Goal: Task Accomplishment & Management: Manage account settings

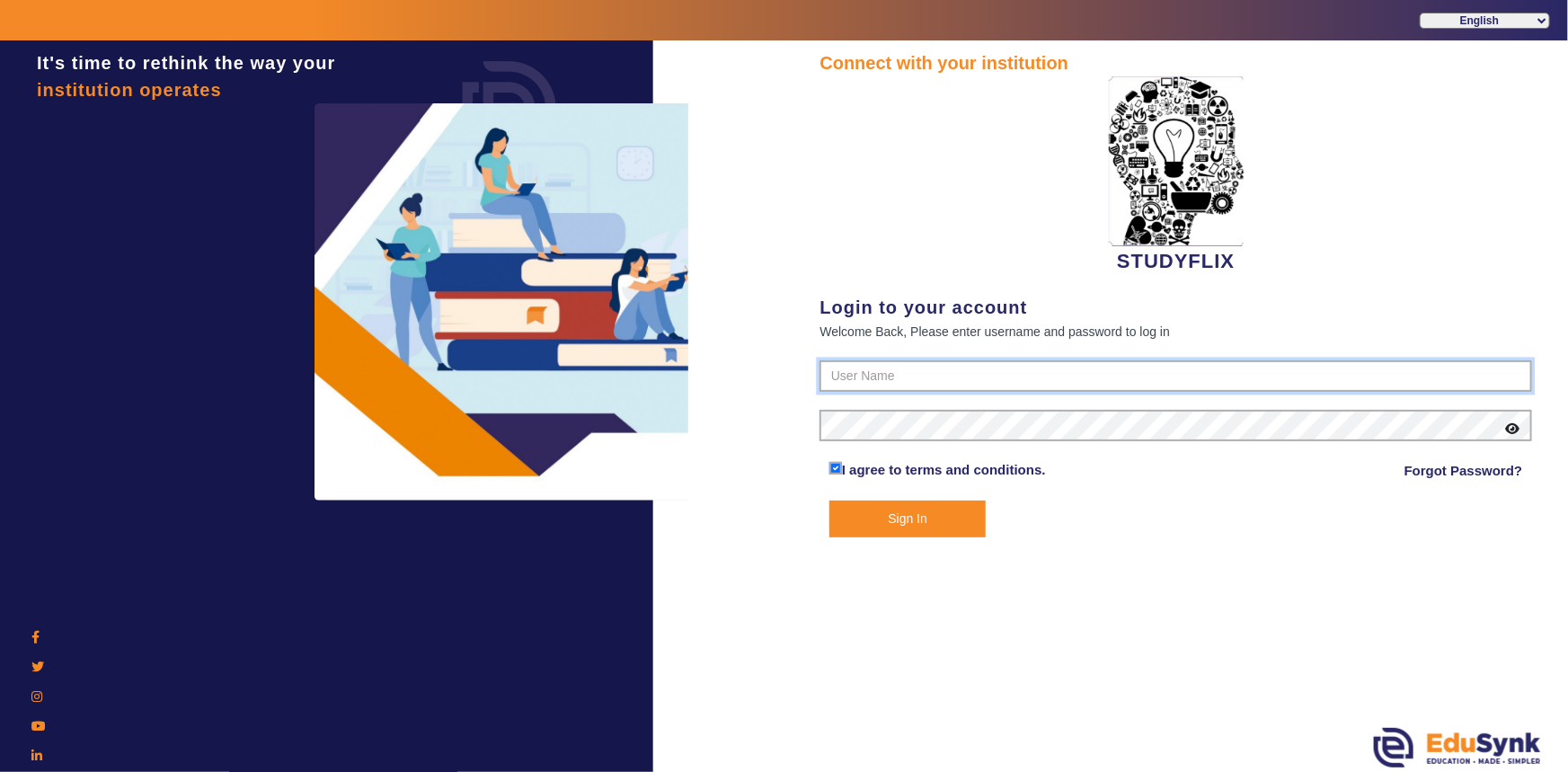
type input "6354922771"
click at [902, 521] on button "Sign In" at bounding box center [907, 519] width 157 height 37
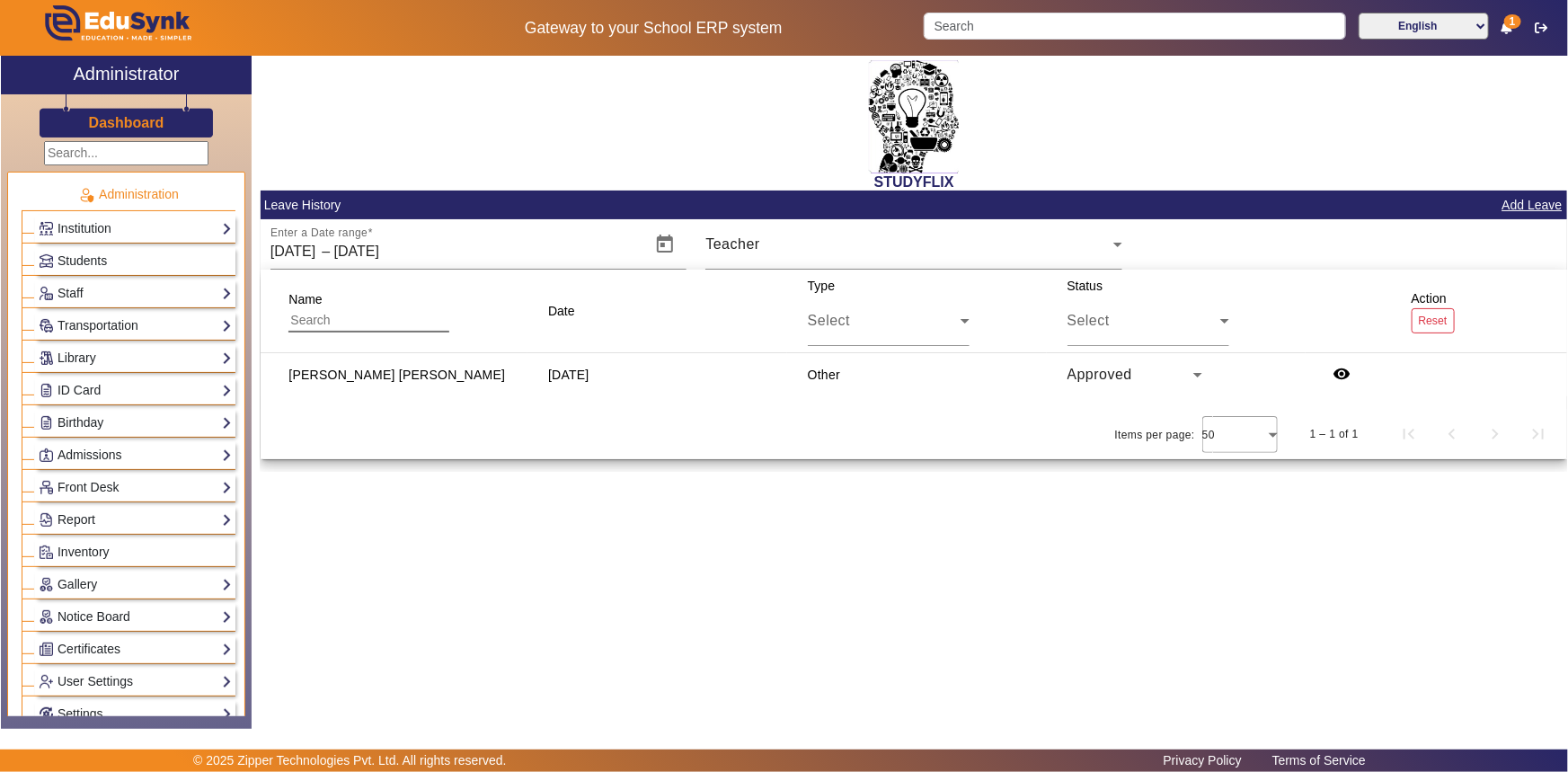
click at [1082, 366] on span "Approved" at bounding box center [1100, 374] width 65 height 16
click at [1082, 365] on div at bounding box center [784, 386] width 1568 height 772
click at [1329, 376] on span "button" at bounding box center [1341, 375] width 43 height 43
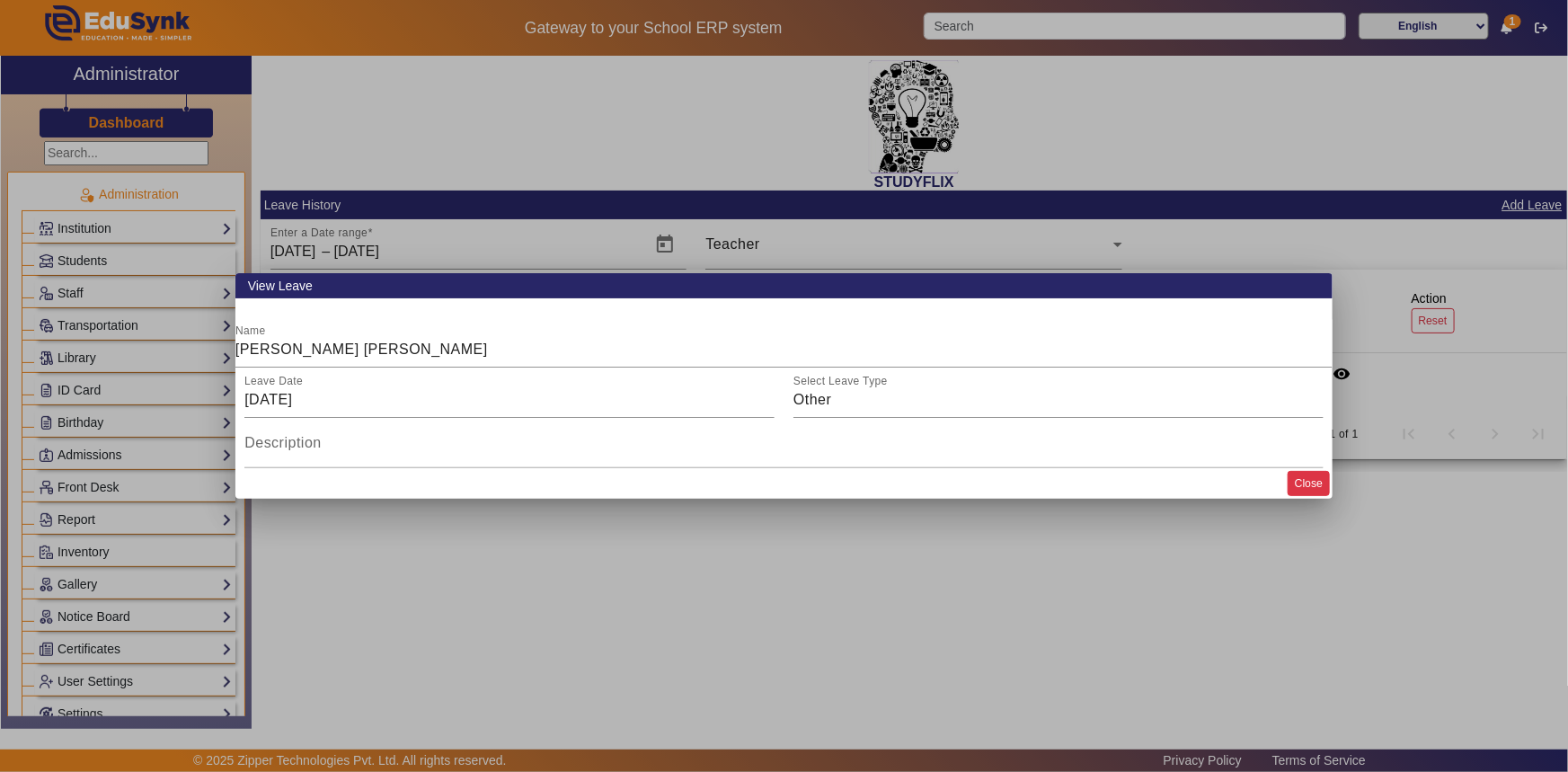
click at [1305, 493] on button "Close" at bounding box center [1308, 483] width 42 height 24
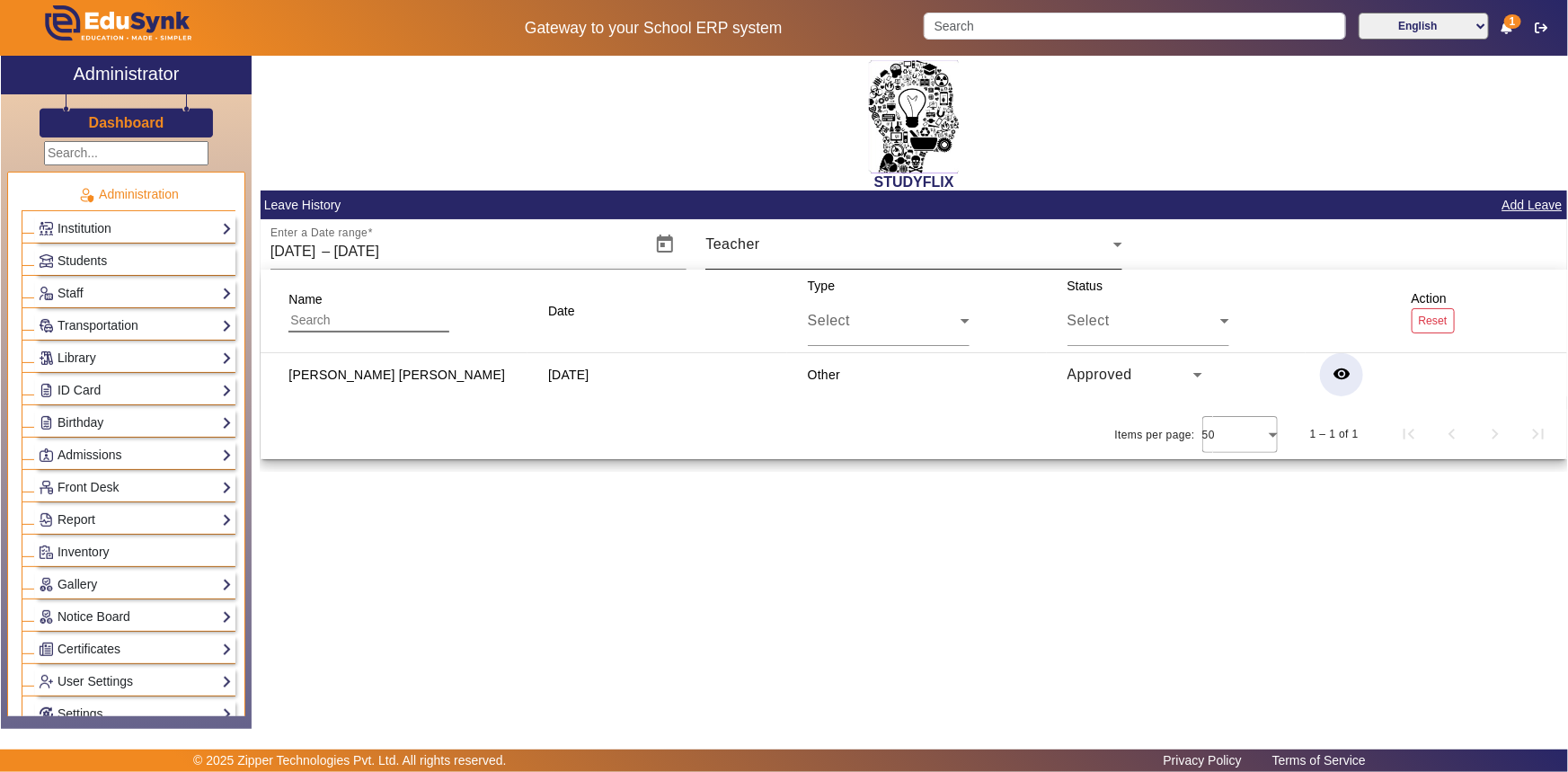
click at [884, 253] on div "Teacher" at bounding box center [909, 243] width 408 height 21
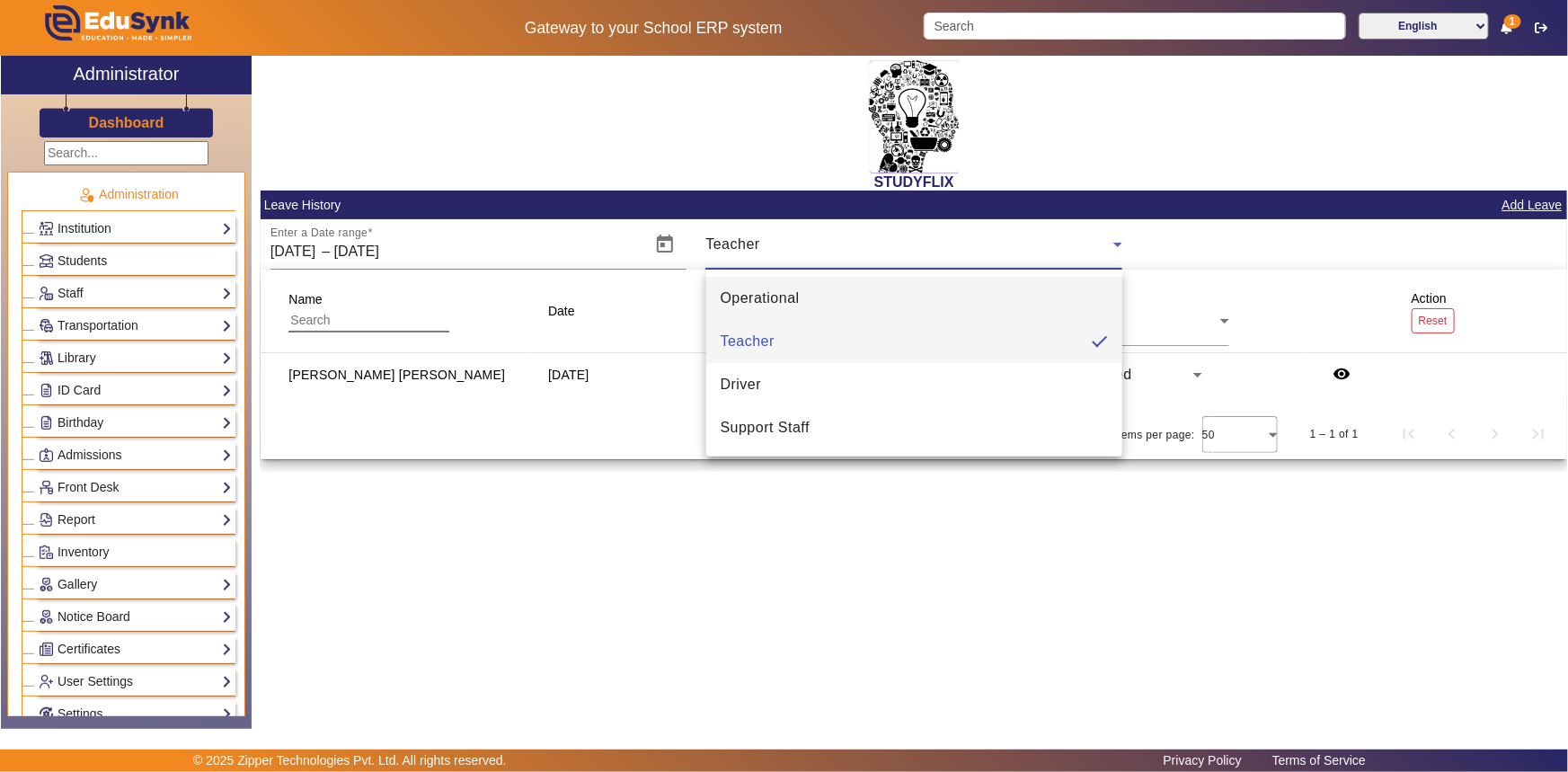
click at [838, 285] on mat-option "Operational" at bounding box center [914, 297] width 417 height 43
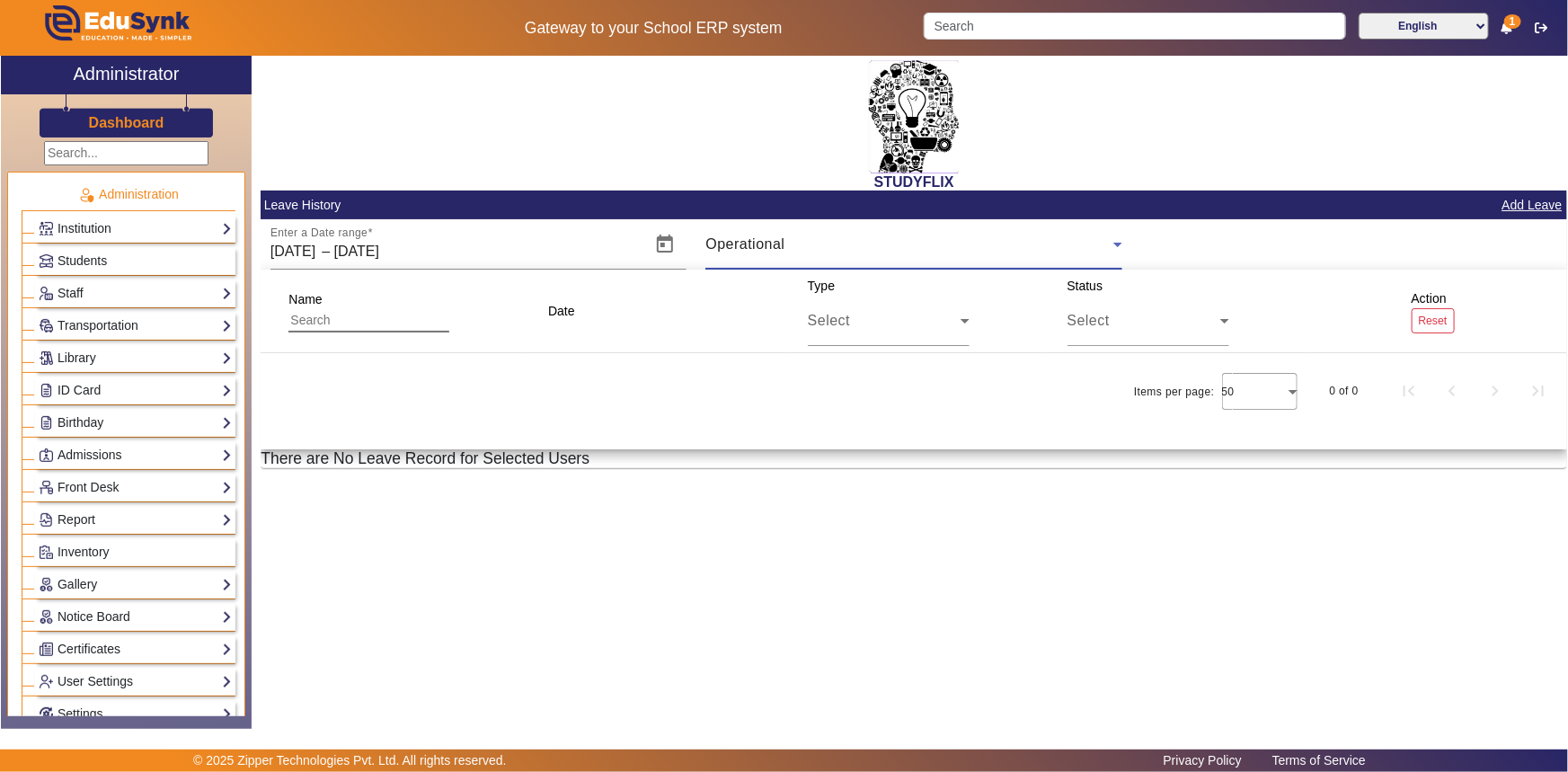
click at [830, 251] on div "Operational" at bounding box center [909, 243] width 408 height 21
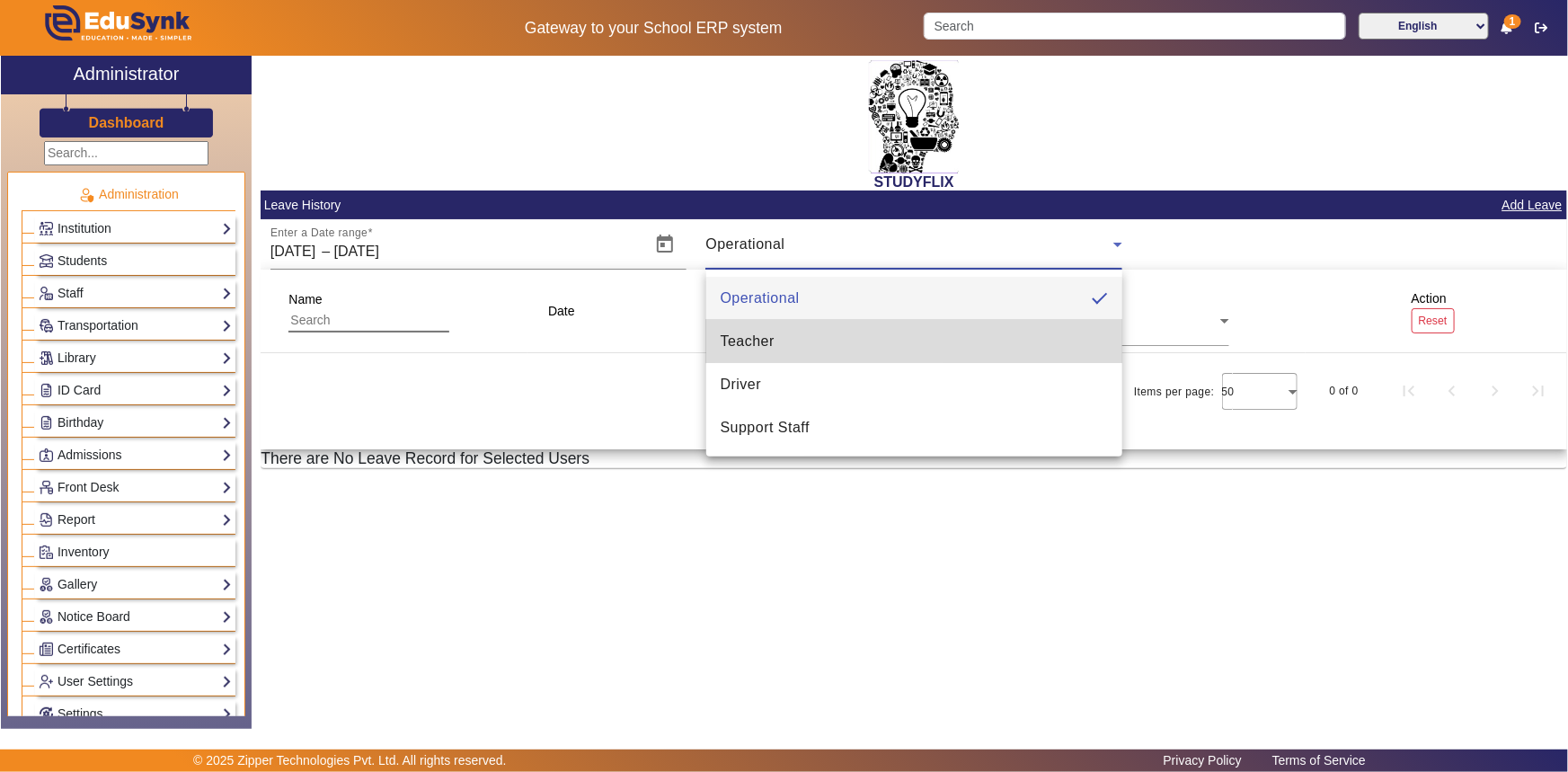
click at [805, 332] on mat-option "Teacher" at bounding box center [914, 341] width 417 height 43
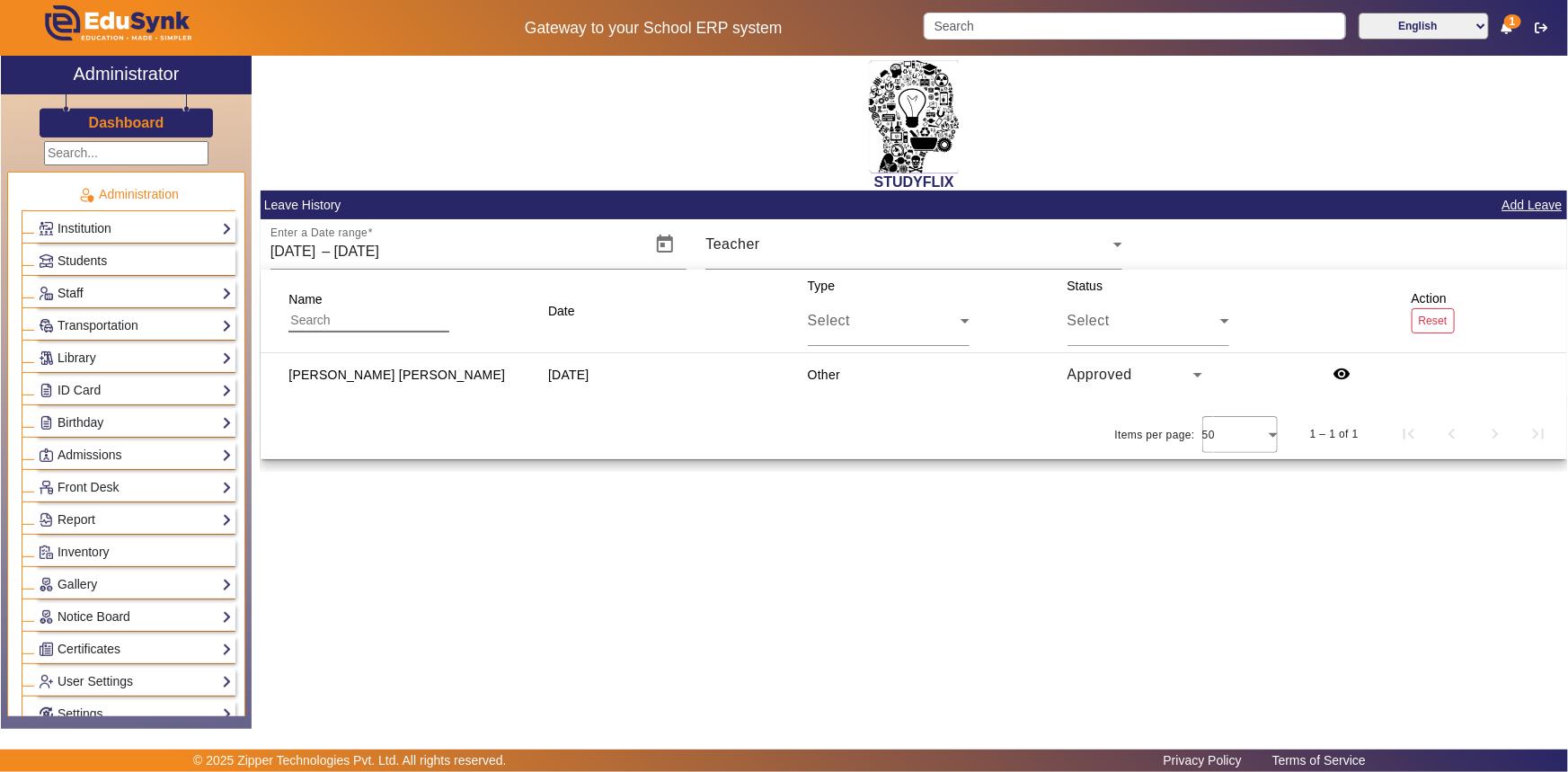
click at [100, 296] on link "Staff" at bounding box center [135, 293] width 193 height 21
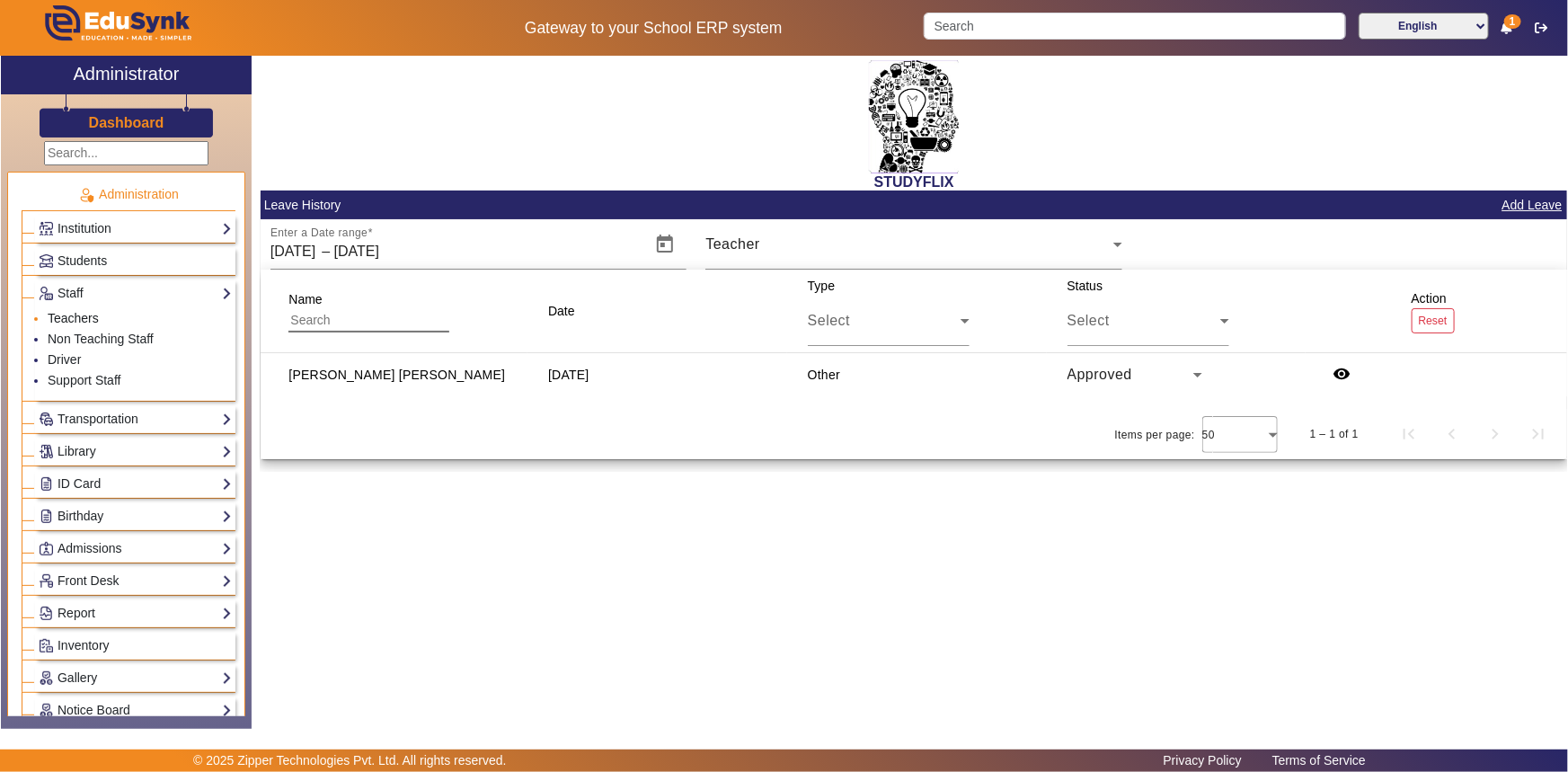
click at [60, 320] on link "Teachers" at bounding box center [73, 319] width 51 height 15
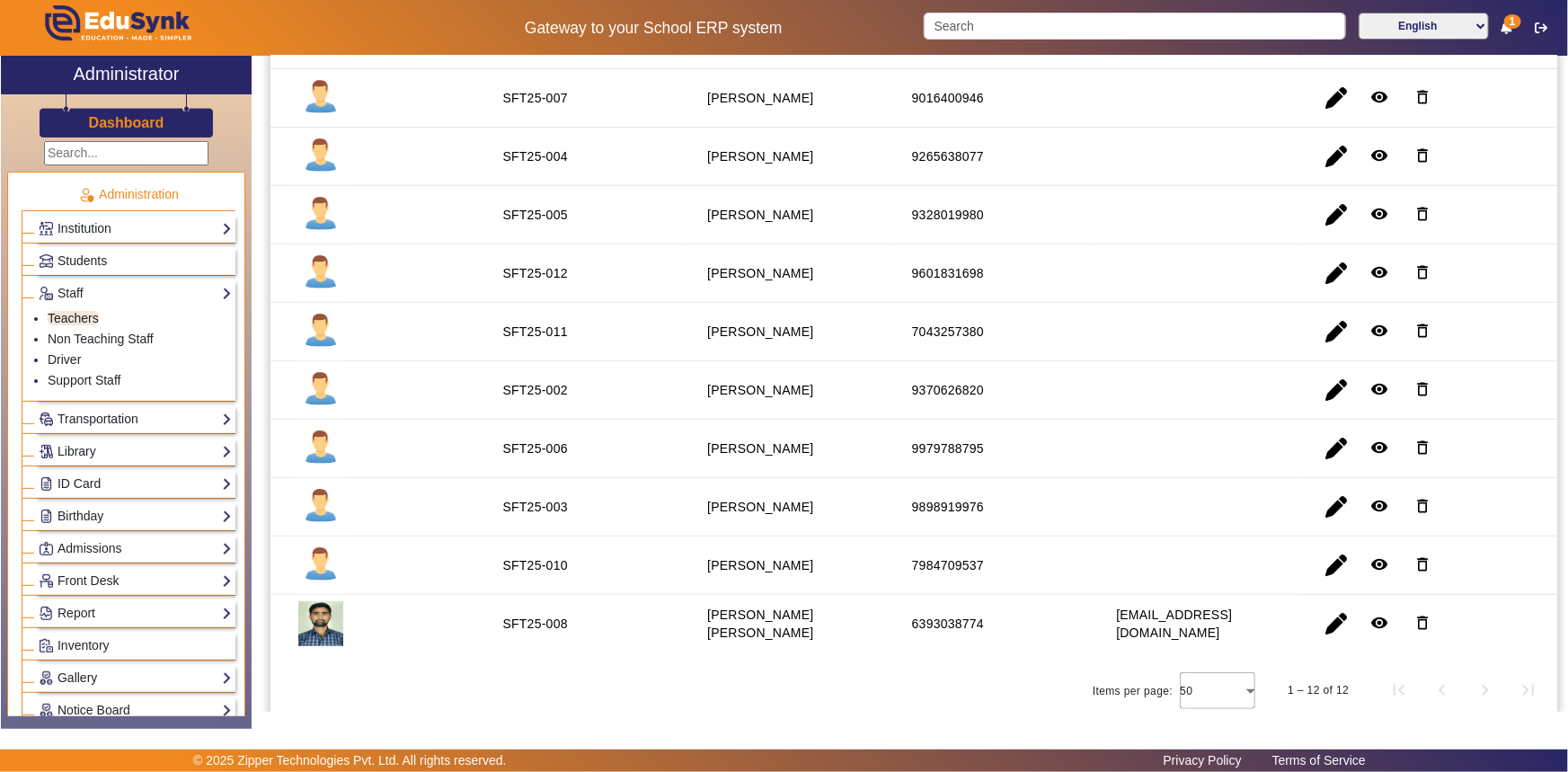
scroll to position [344, 0]
click at [78, 253] on span "Students" at bounding box center [83, 261] width 50 height 15
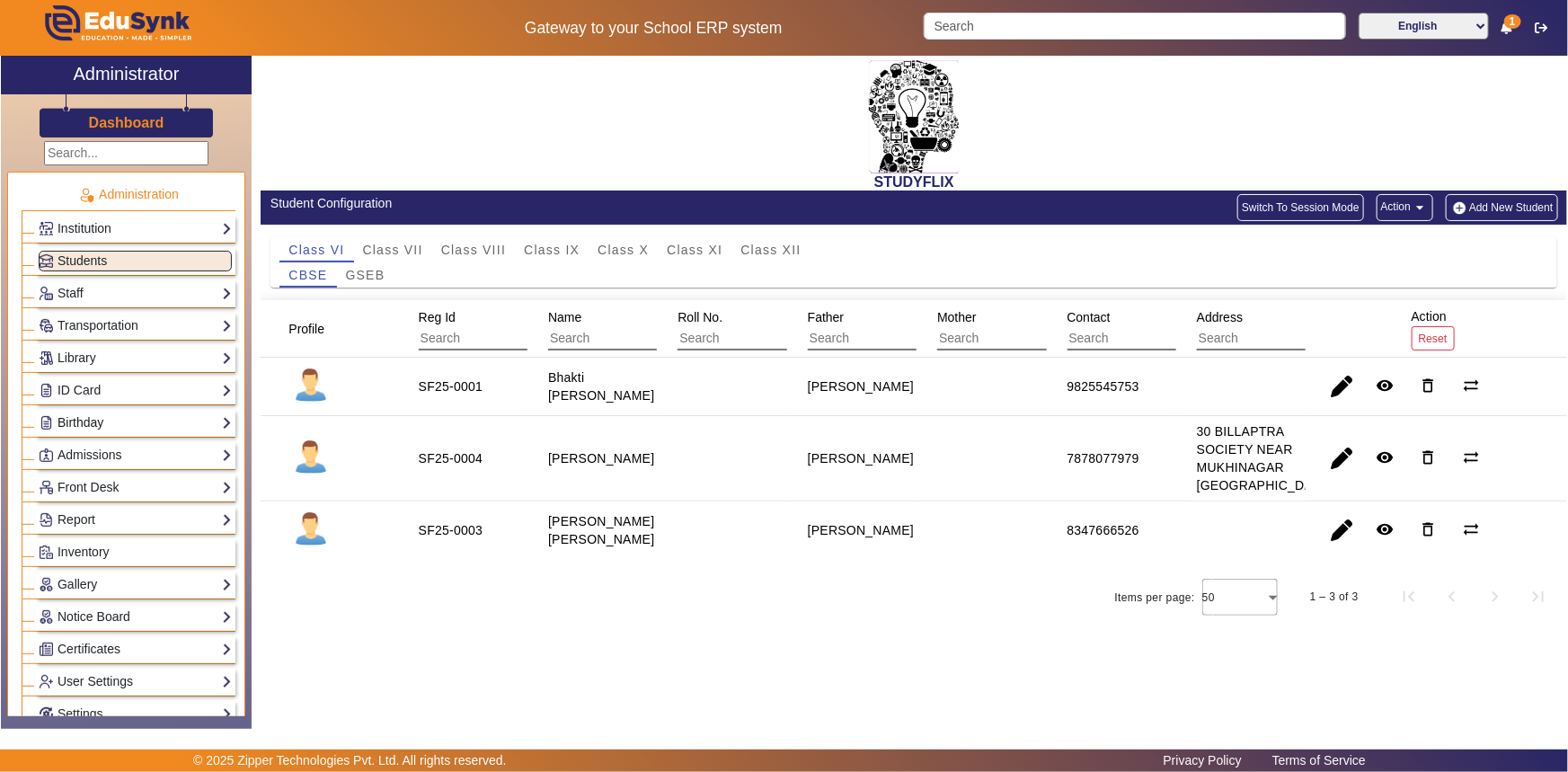
click at [99, 423] on link "Birthday" at bounding box center [135, 422] width 193 height 21
click at [78, 448] on link "Students" at bounding box center [73, 448] width 50 height 15
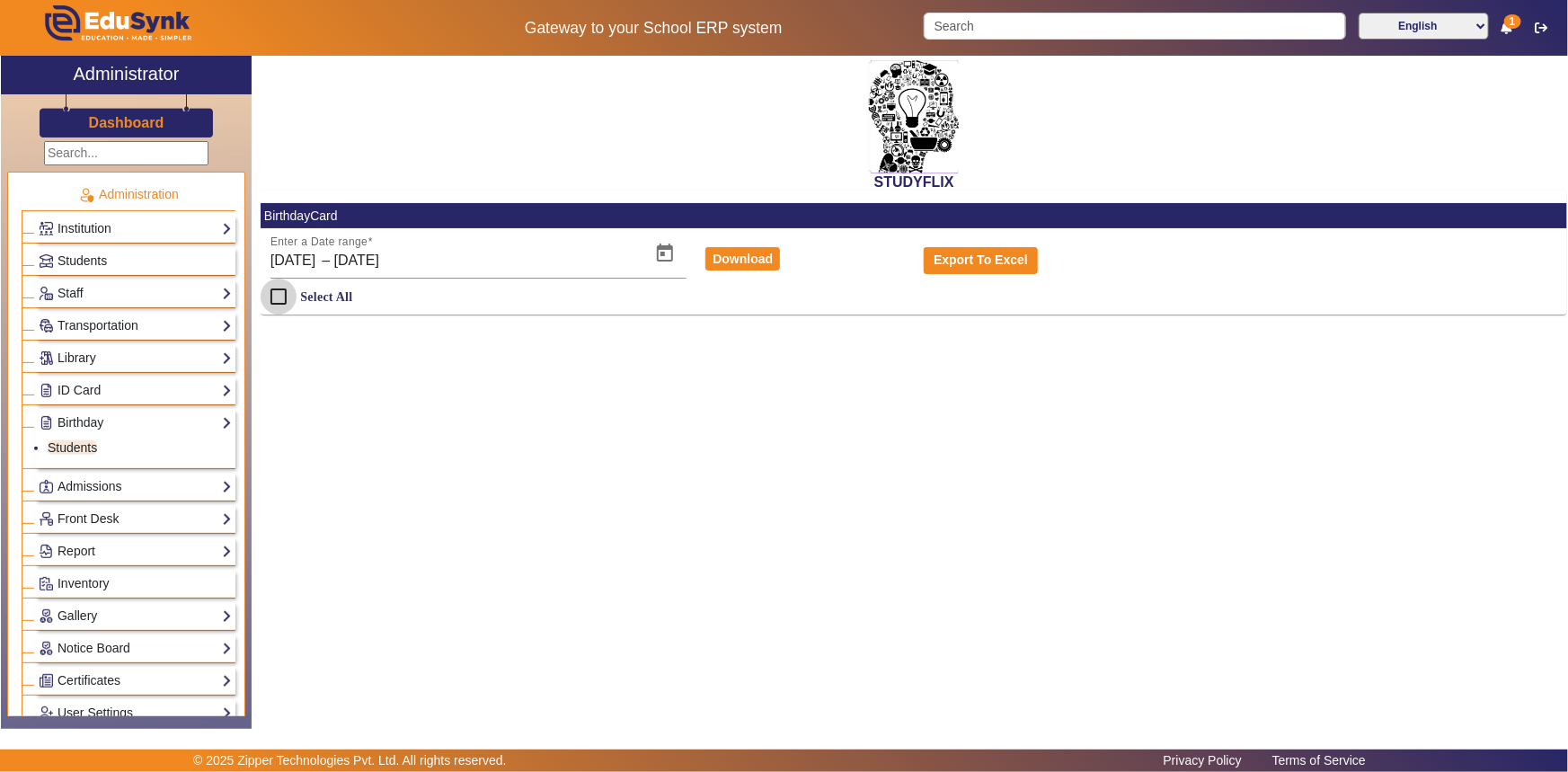
click at [278, 299] on input "Select All" at bounding box center [278, 296] width 36 height 36
checkbox input "true"
click at [656, 255] on span "Open calendar" at bounding box center [665, 252] width 43 height 43
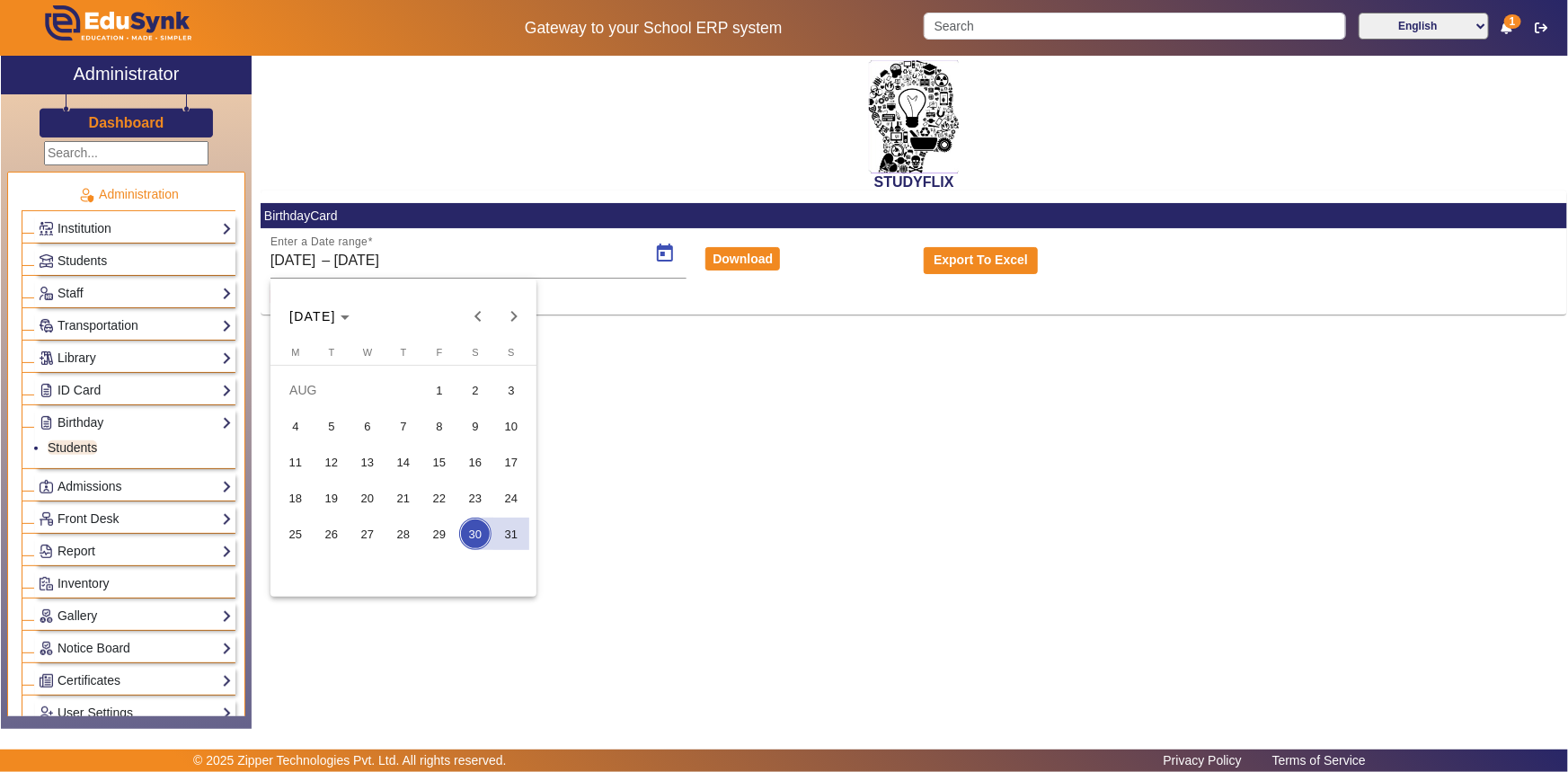
click at [517, 526] on span "31" at bounding box center [510, 533] width 32 height 32
type input "[DATE]"
click at [517, 526] on span "31" at bounding box center [510, 533] width 32 height 32
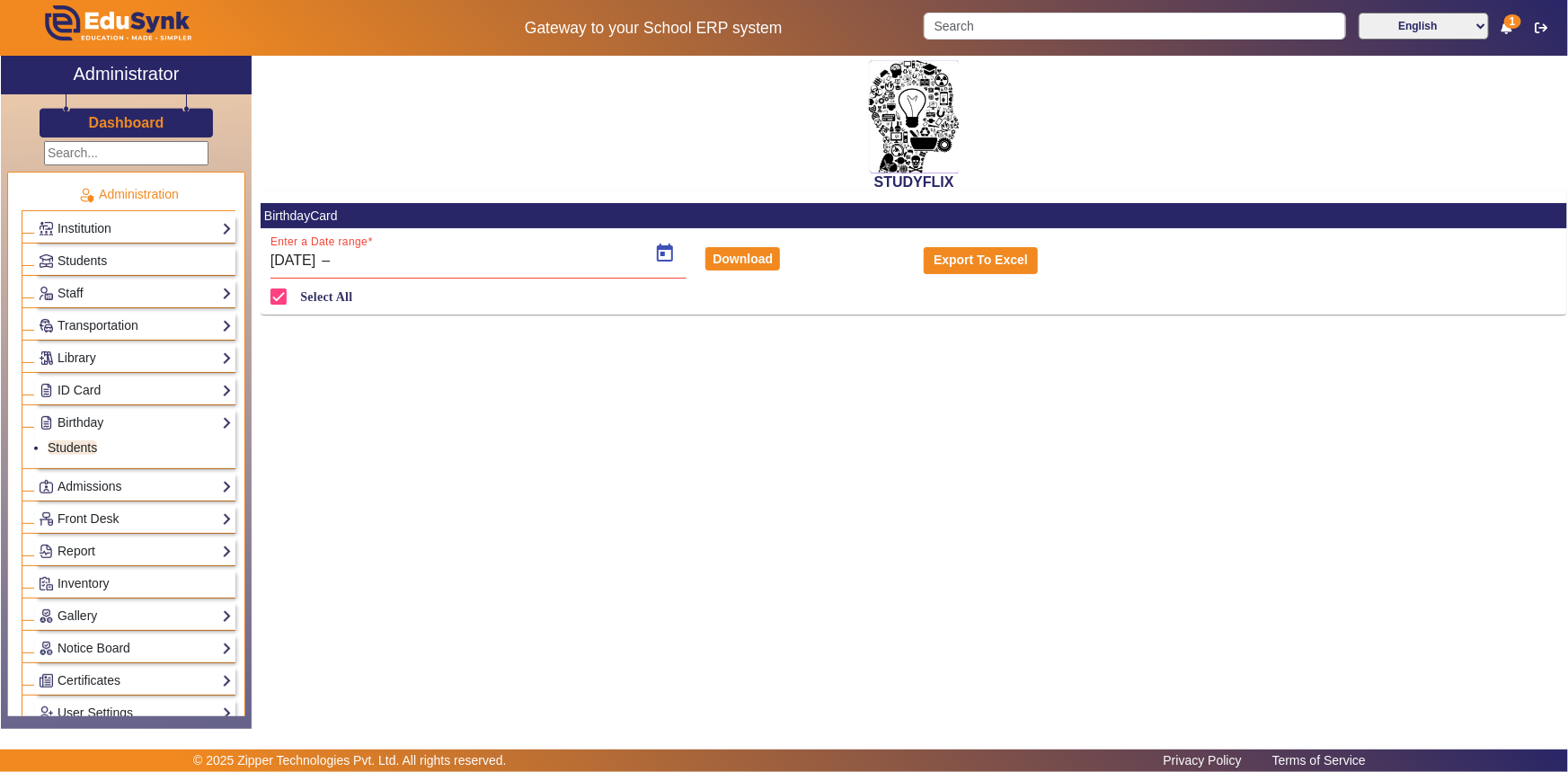
type input "[DATE]"
click at [412, 260] on input "[DATE]" at bounding box center [425, 260] width 182 height 21
click at [432, 263] on input "[DATE]" at bounding box center [425, 260] width 182 height 21
click at [394, 261] on input "[DATE]" at bounding box center [425, 260] width 182 height 21
click at [396, 266] on input "[DATE]" at bounding box center [425, 260] width 182 height 21
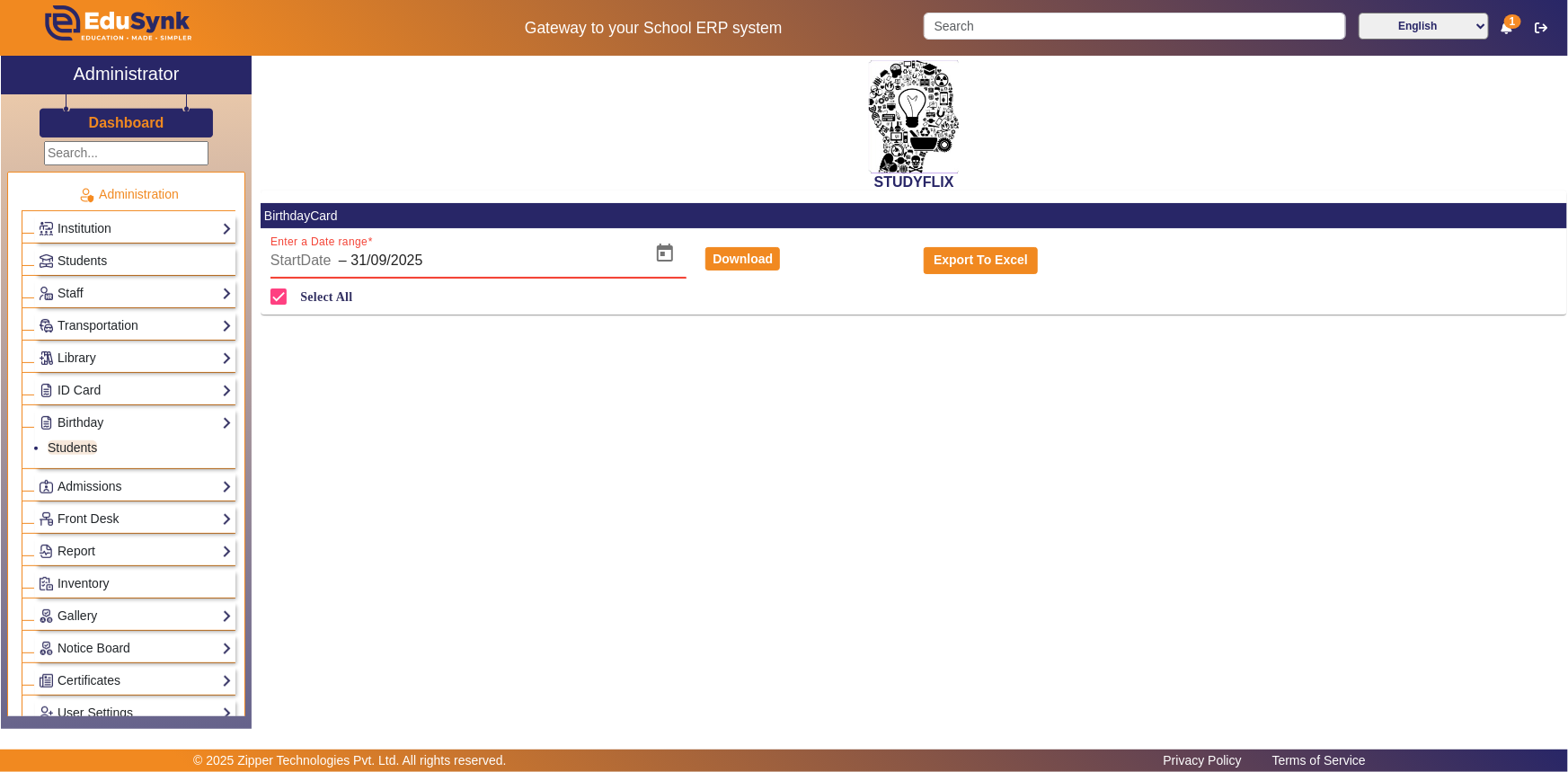
type input "31/09/2025"
click at [408, 356] on div "STUDYFLIX BirthdayCard Enter a Date range StartDate – 31/09/2025 31/09/2025 Dow…" at bounding box center [909, 383] width 1316 height 654
click at [339, 260] on span "–" at bounding box center [342, 260] width 8 height 21
click at [306, 261] on input "[DATE]" at bounding box center [295, 260] width 48 height 21
type input "[DATE]"
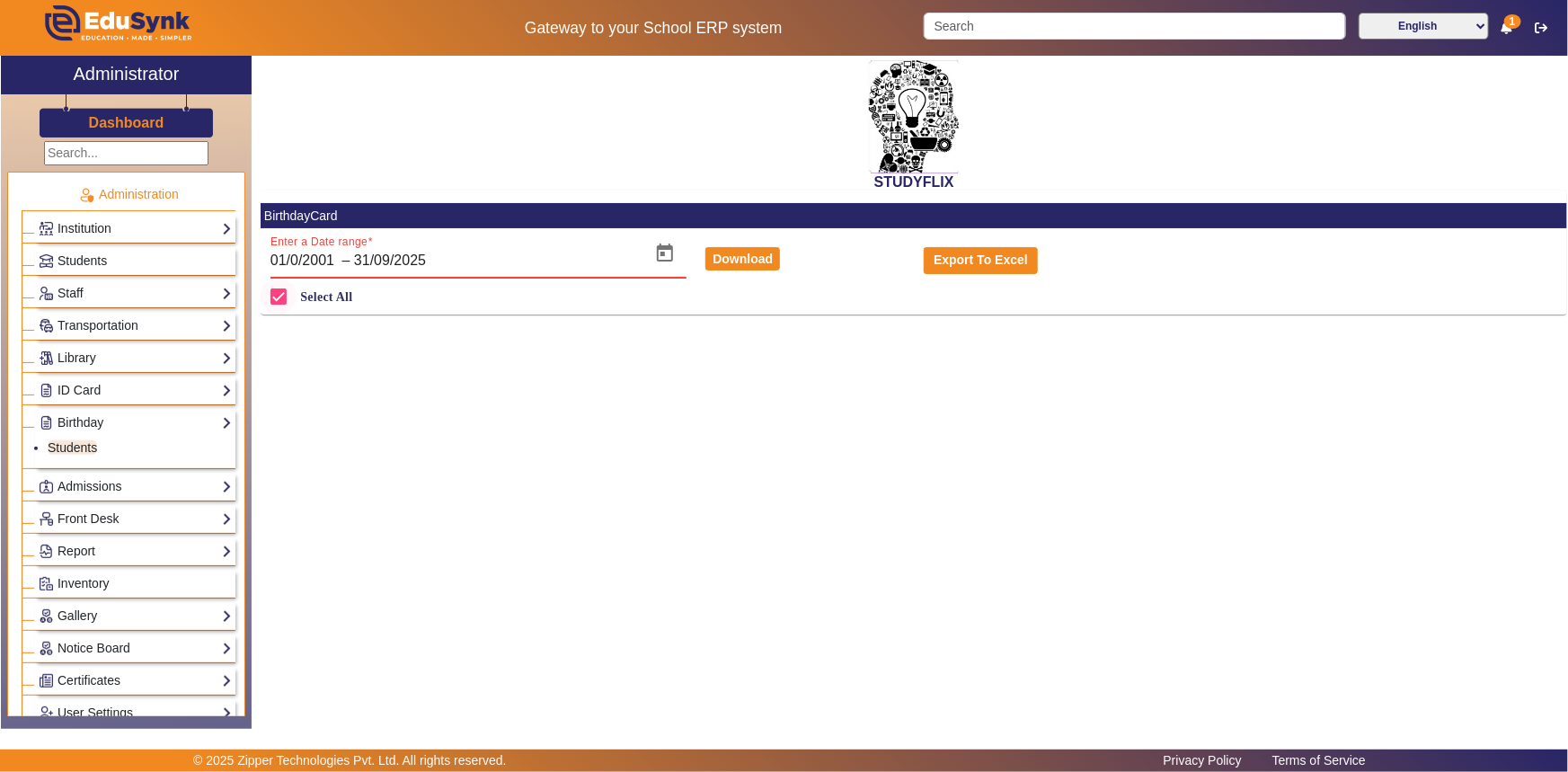
type input "[DATE]"
click at [318, 264] on input "[DATE]" at bounding box center [295, 260] width 48 height 21
type input "09/01/200"
type input "[DATE]"
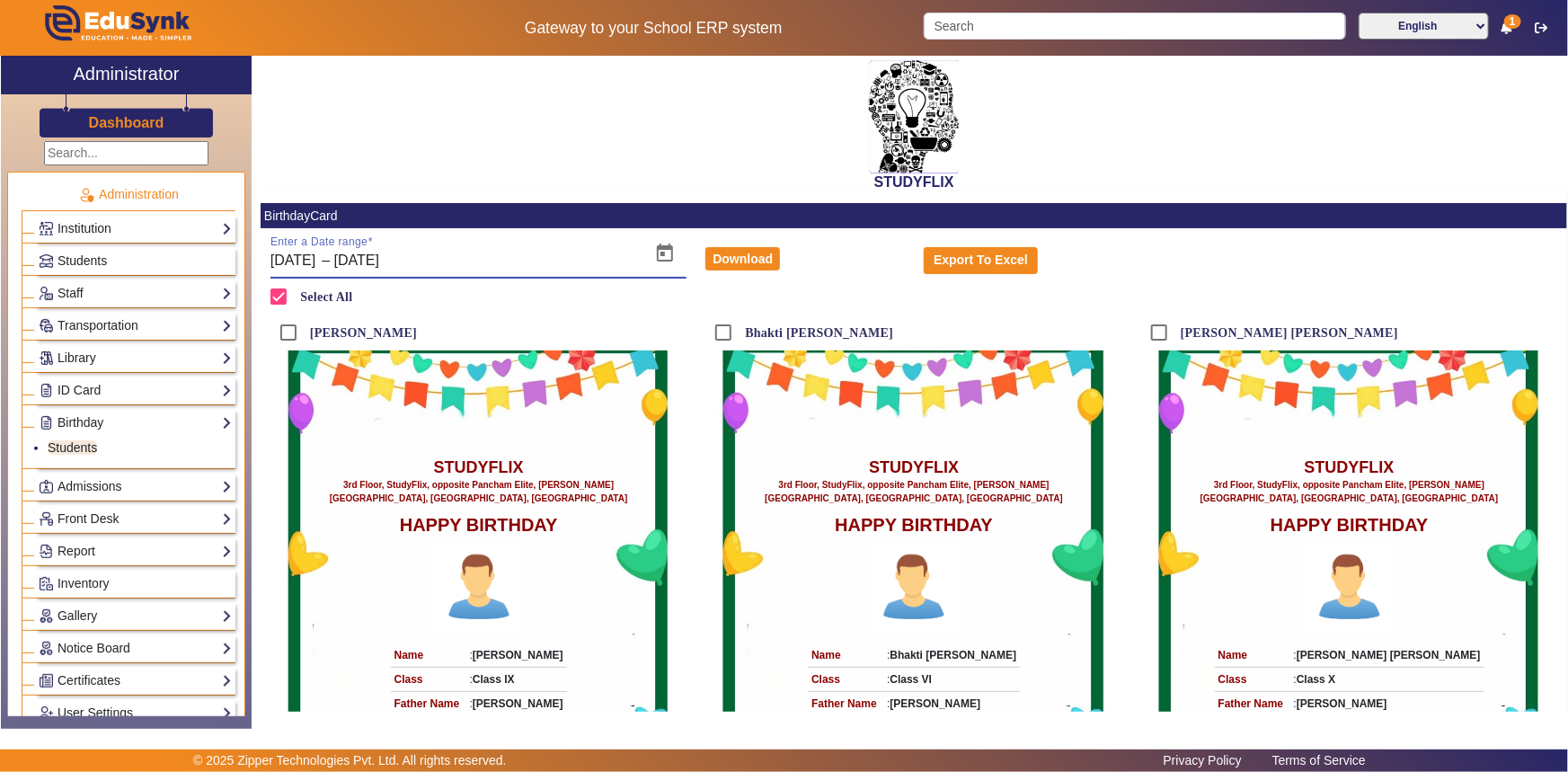
type input "01/09/202"
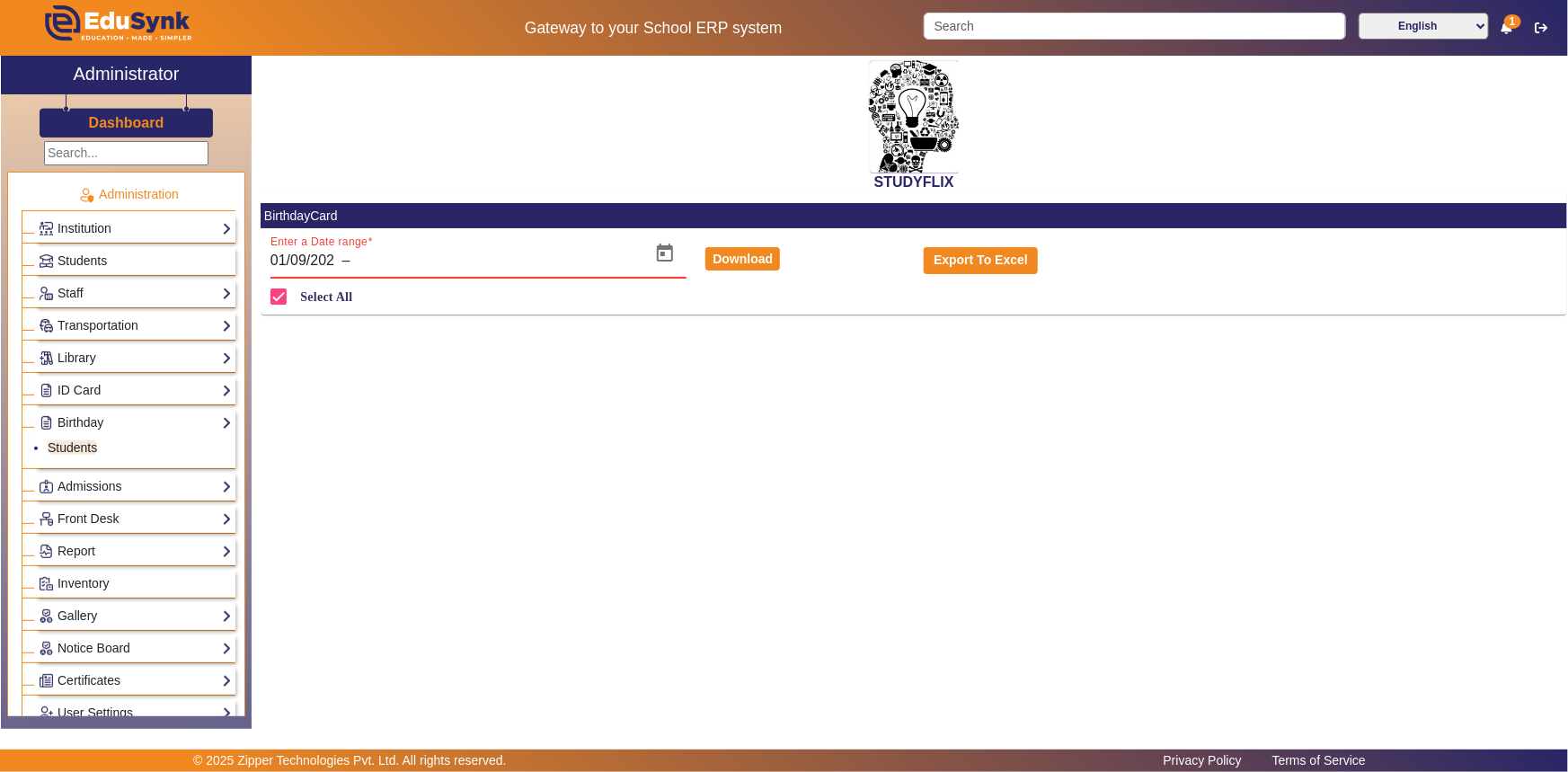
type input "[DATE]"
click at [353, 401] on div "STUDYFLIX BirthdayCard Enter a Date range [DATE] [DATE] – [DATE] [DATE] Downloa…" at bounding box center [909, 383] width 1316 height 654
click at [306, 257] on input "[DATE]" at bounding box center [295, 260] width 48 height 21
type input "09/0/2025"
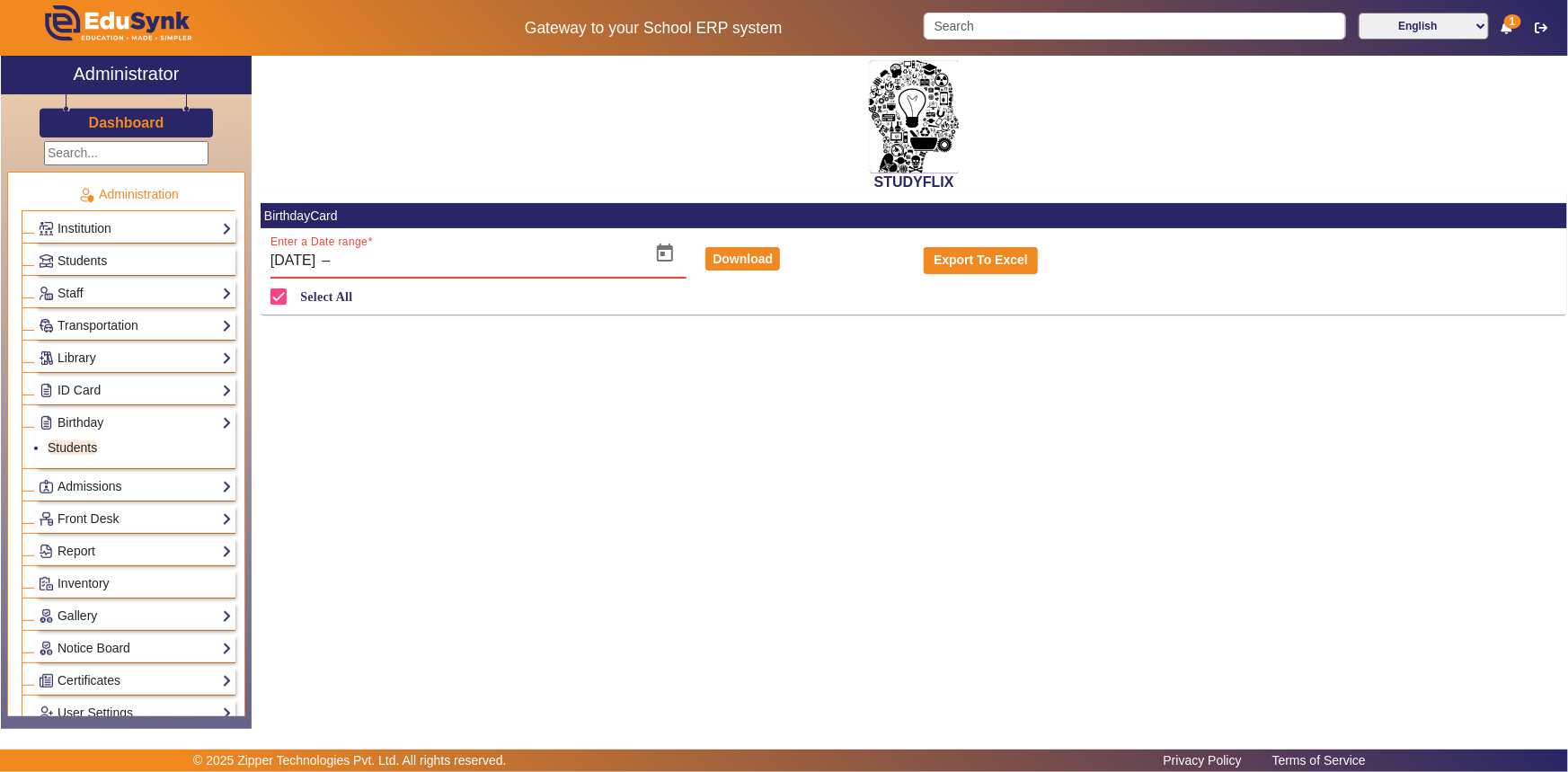
type input "[DATE]"
click at [310, 368] on div "STUDYFLIX BirthdayCard Enter a Date range [DATE] [DATE] – EndDate Download Expo…" at bounding box center [909, 383] width 1316 height 654
click at [369, 267] on input "text" at bounding box center [425, 260] width 182 height 21
type input "[DATE]"
type input "02/01/20016"
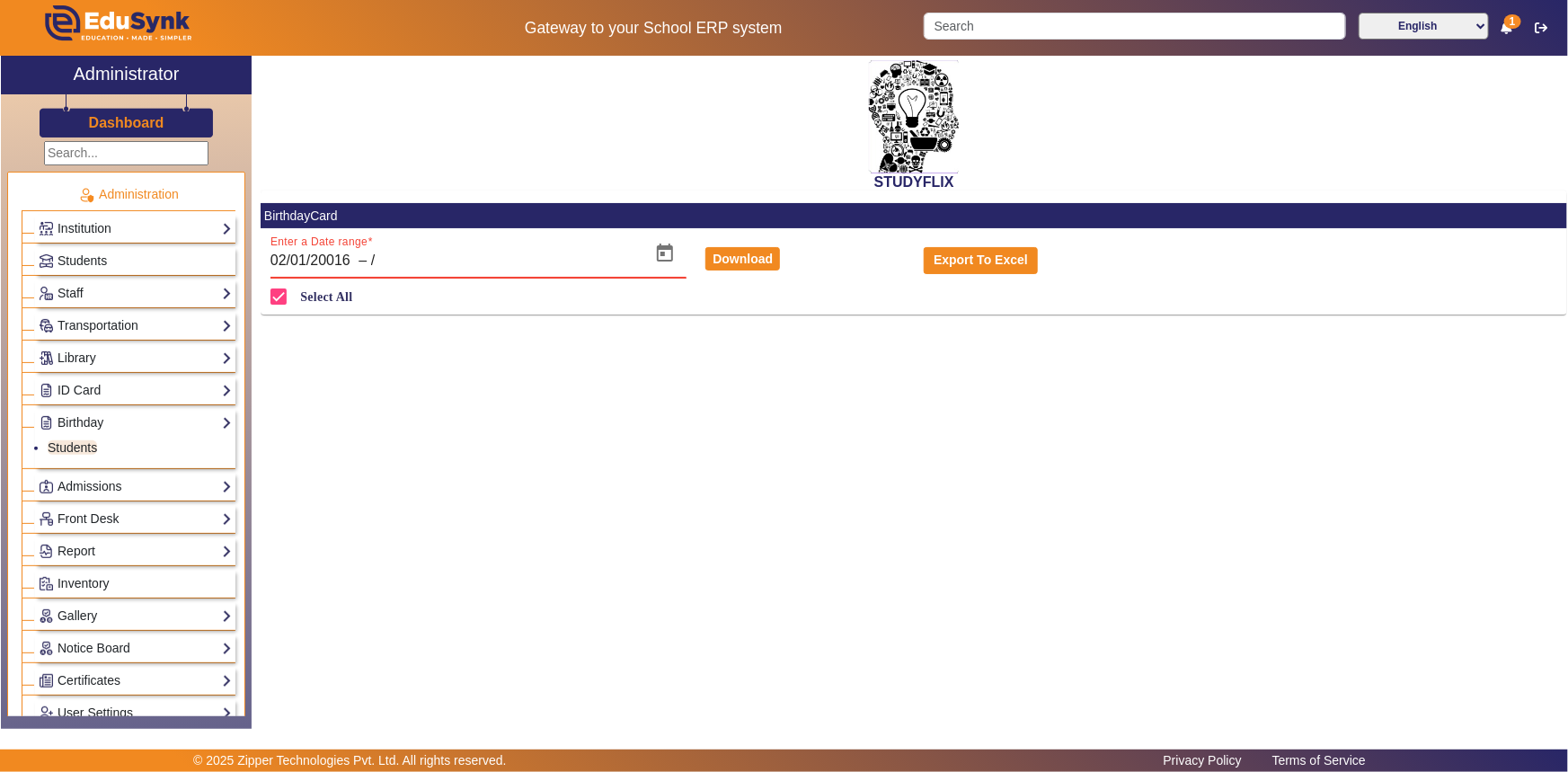
type input "[DATE]"
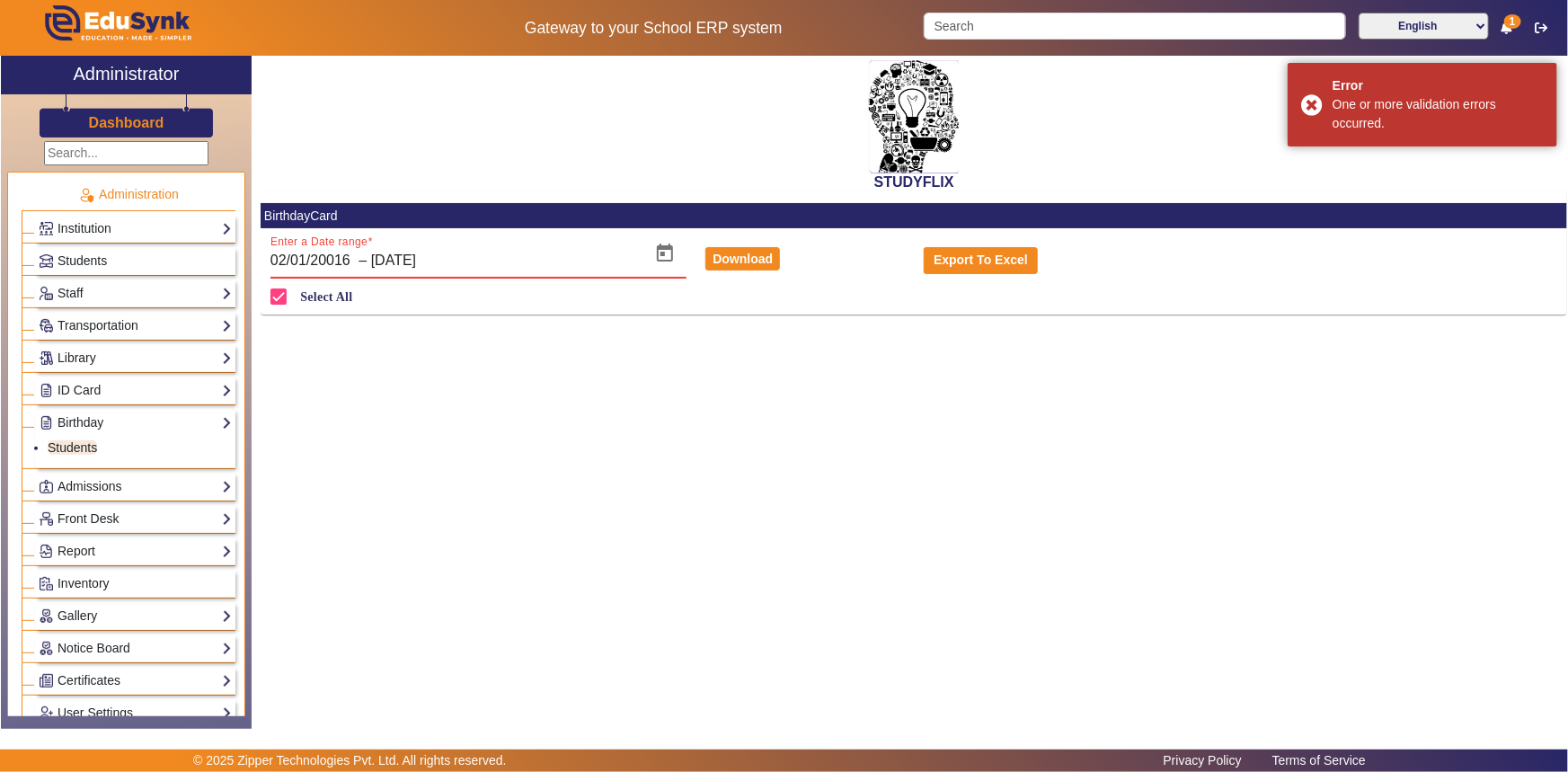
type input "01/01/200"
click at [657, 254] on span "Open calendar" at bounding box center [665, 252] width 43 height 43
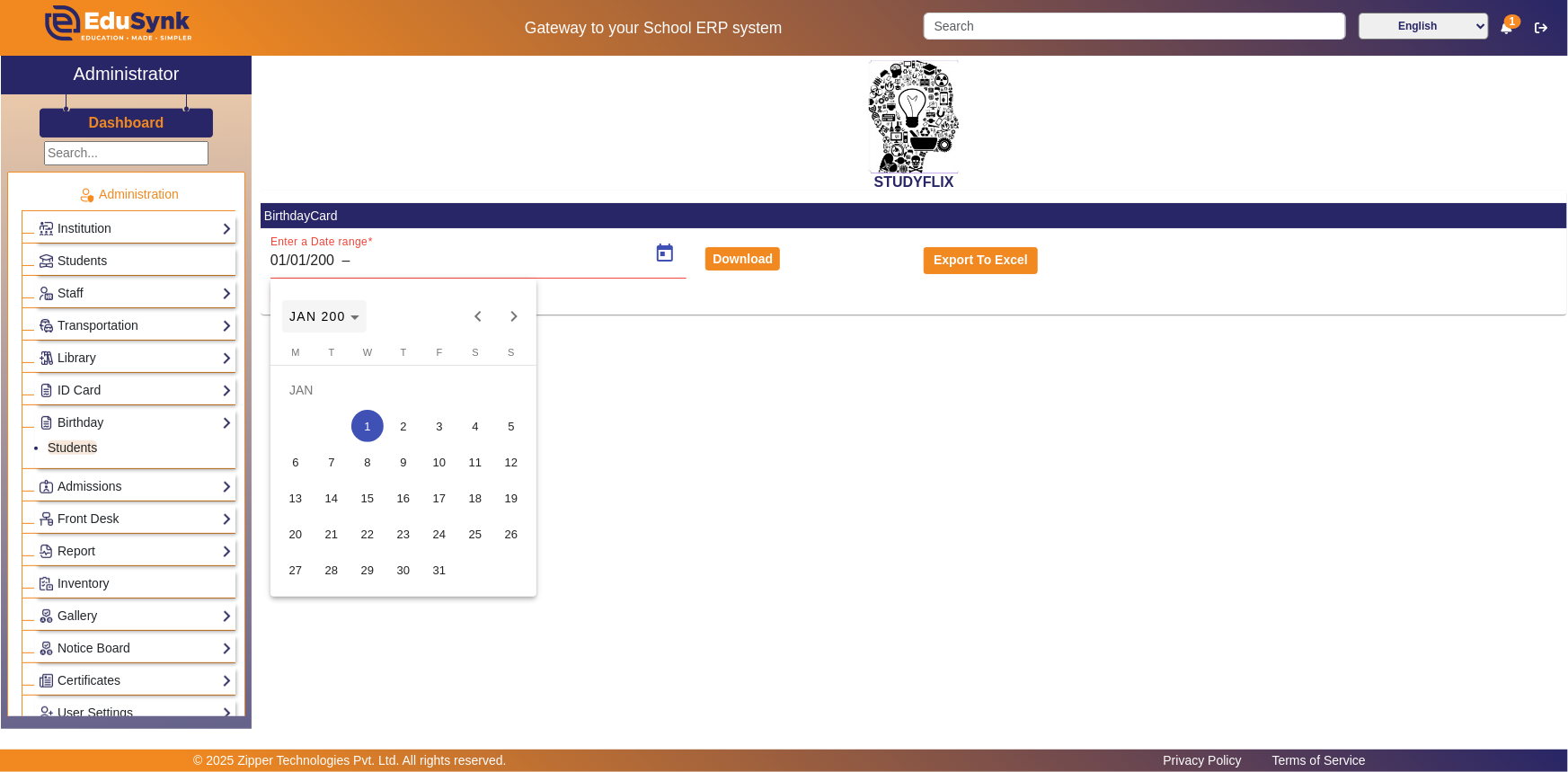
click at [356, 315] on polygon "Choose month and year" at bounding box center [355, 317] width 9 height 5
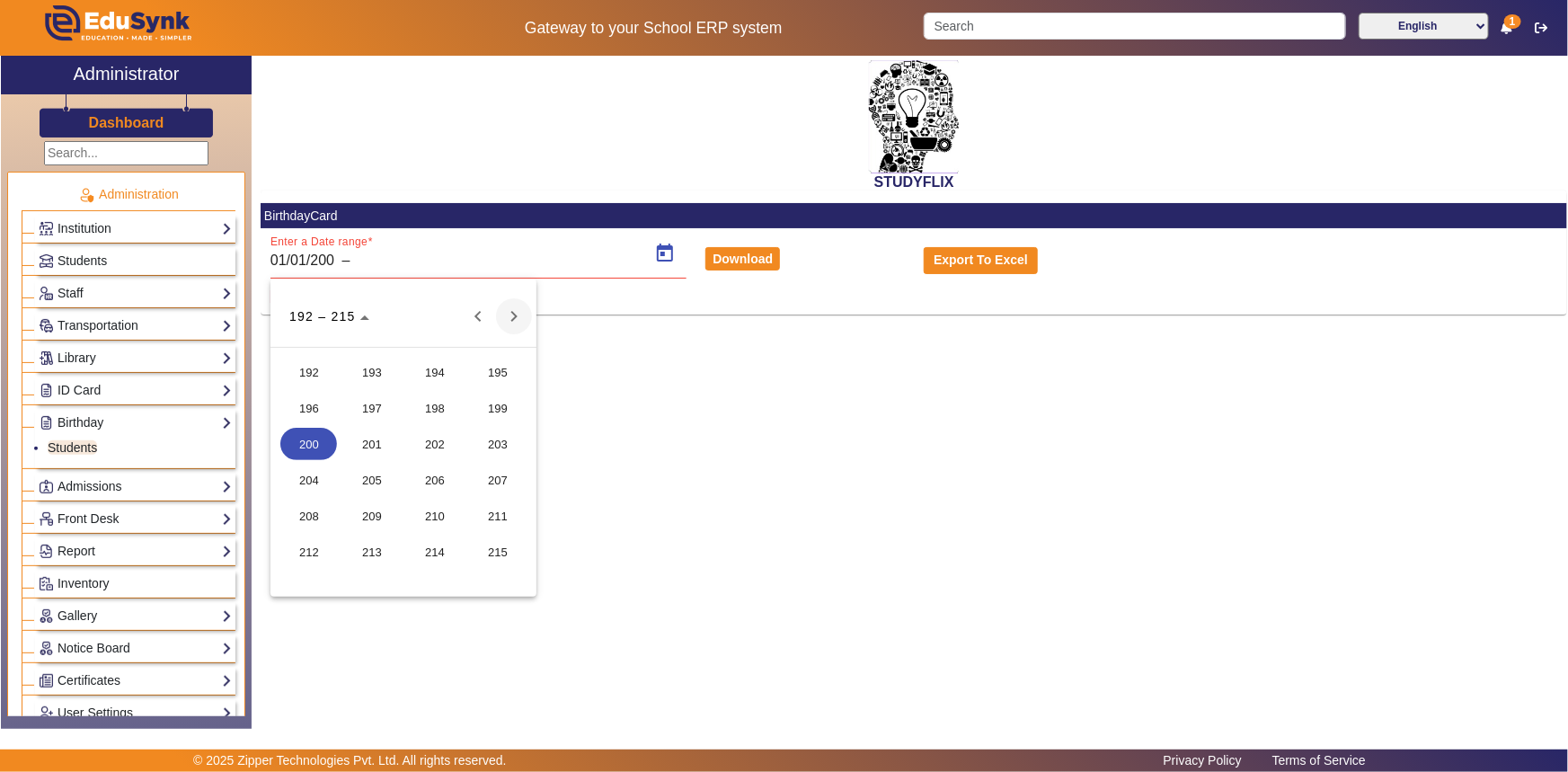
click at [511, 314] on span "Next 24 years" at bounding box center [513, 316] width 36 height 36
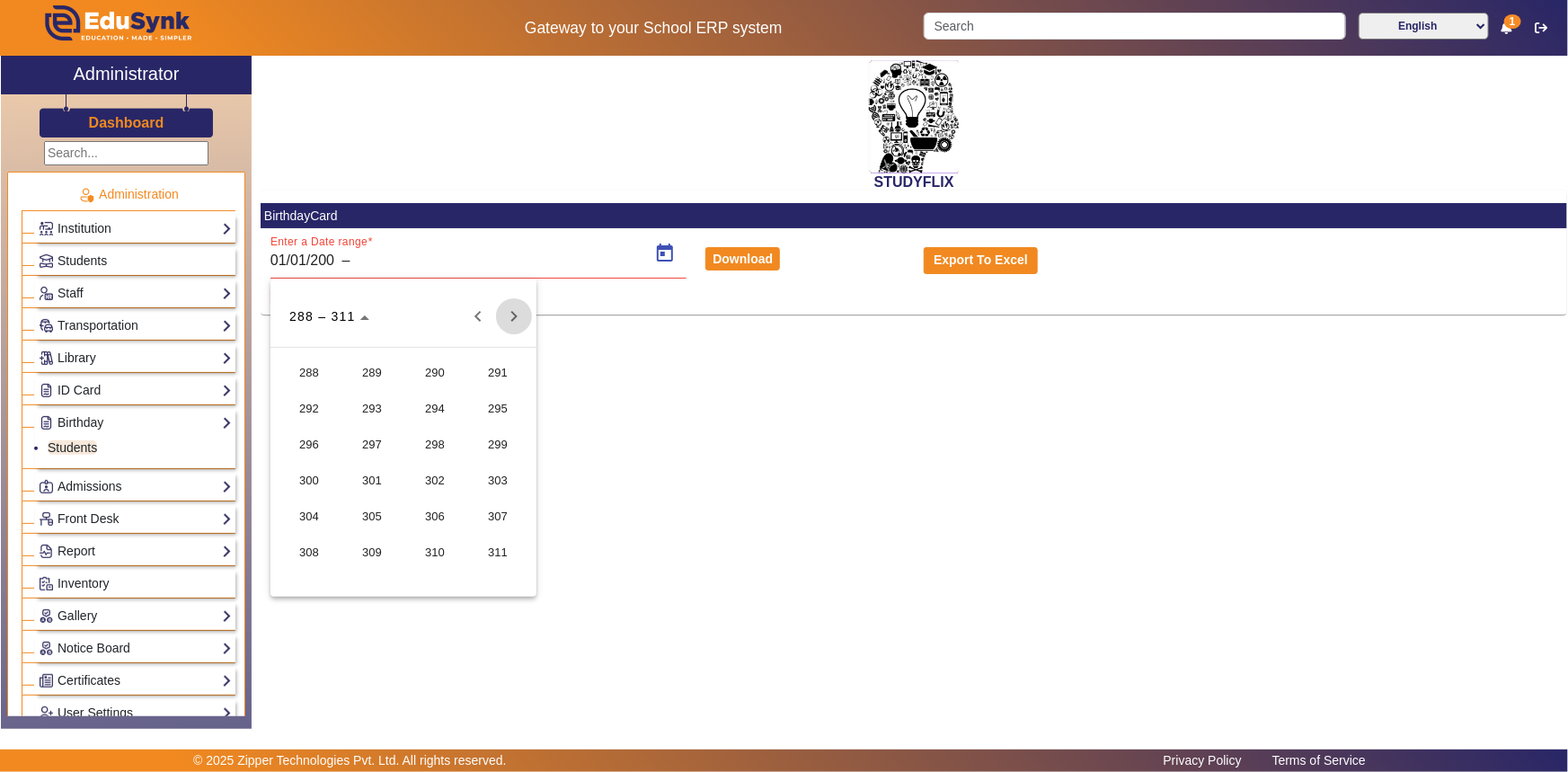
click at [511, 314] on span "Next 24 years" at bounding box center [513, 316] width 36 height 36
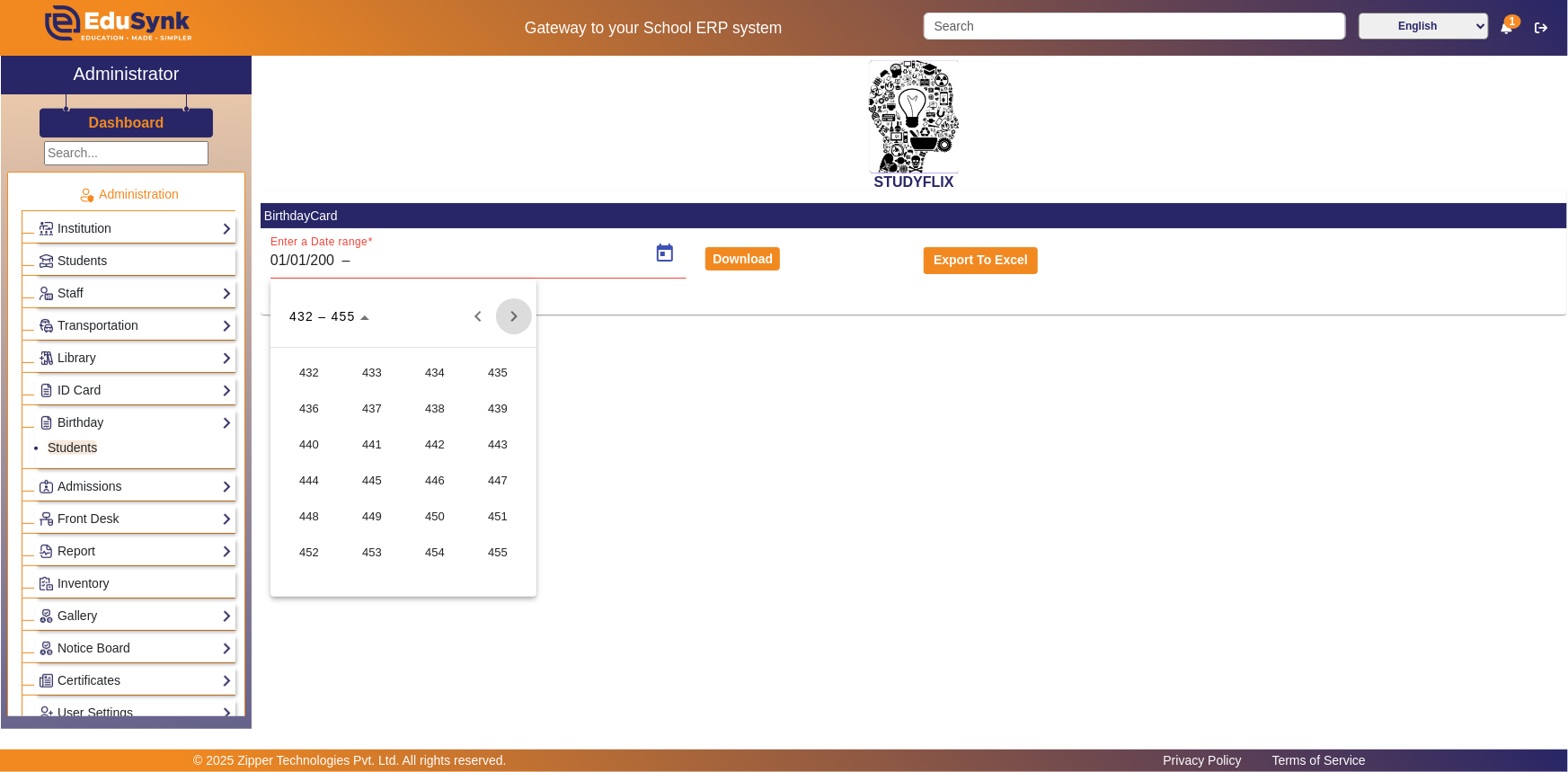
click at [511, 314] on span "Next 24 years" at bounding box center [513, 316] width 36 height 36
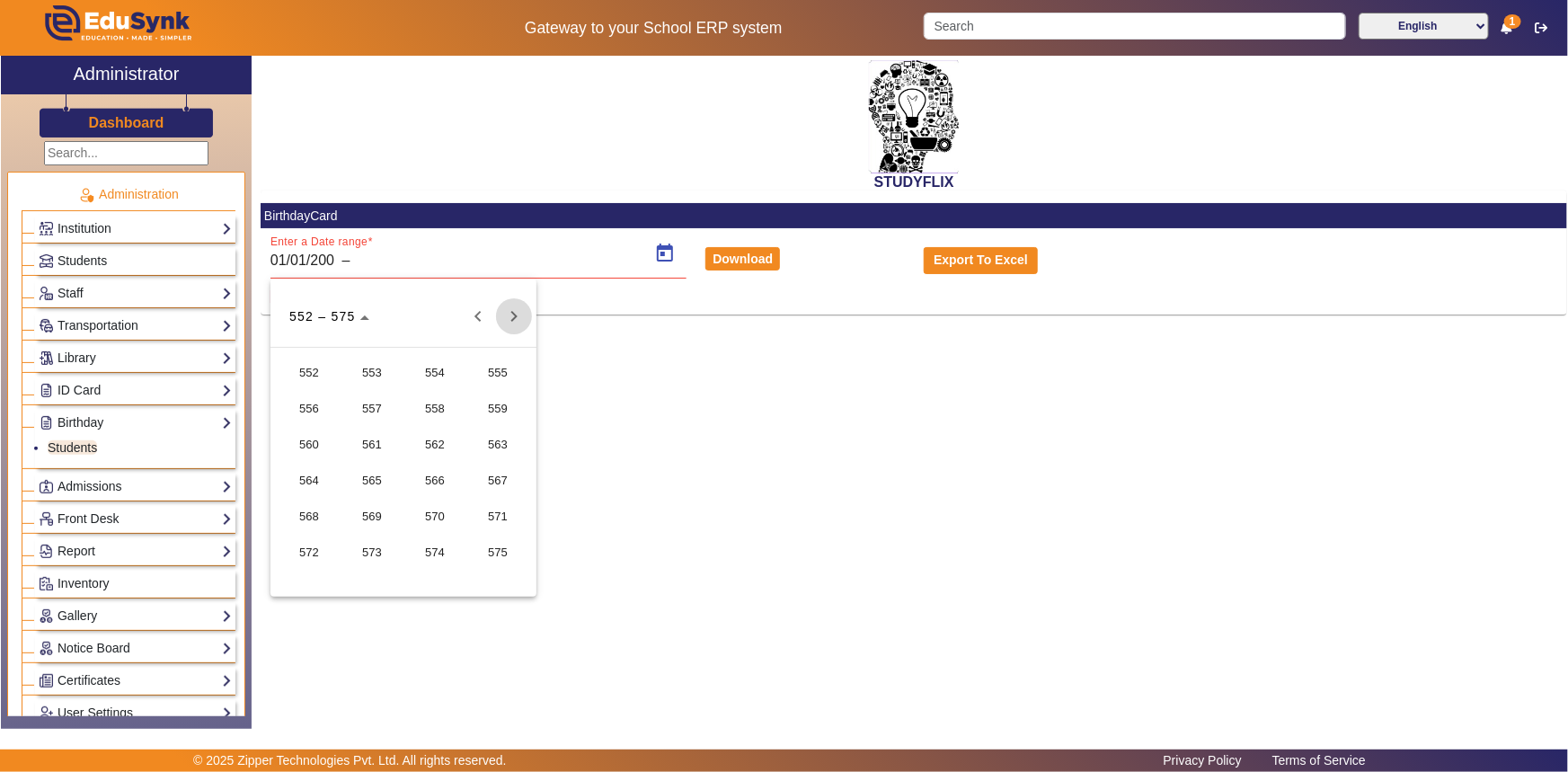
click at [511, 314] on span "Next 24 years" at bounding box center [513, 316] width 36 height 36
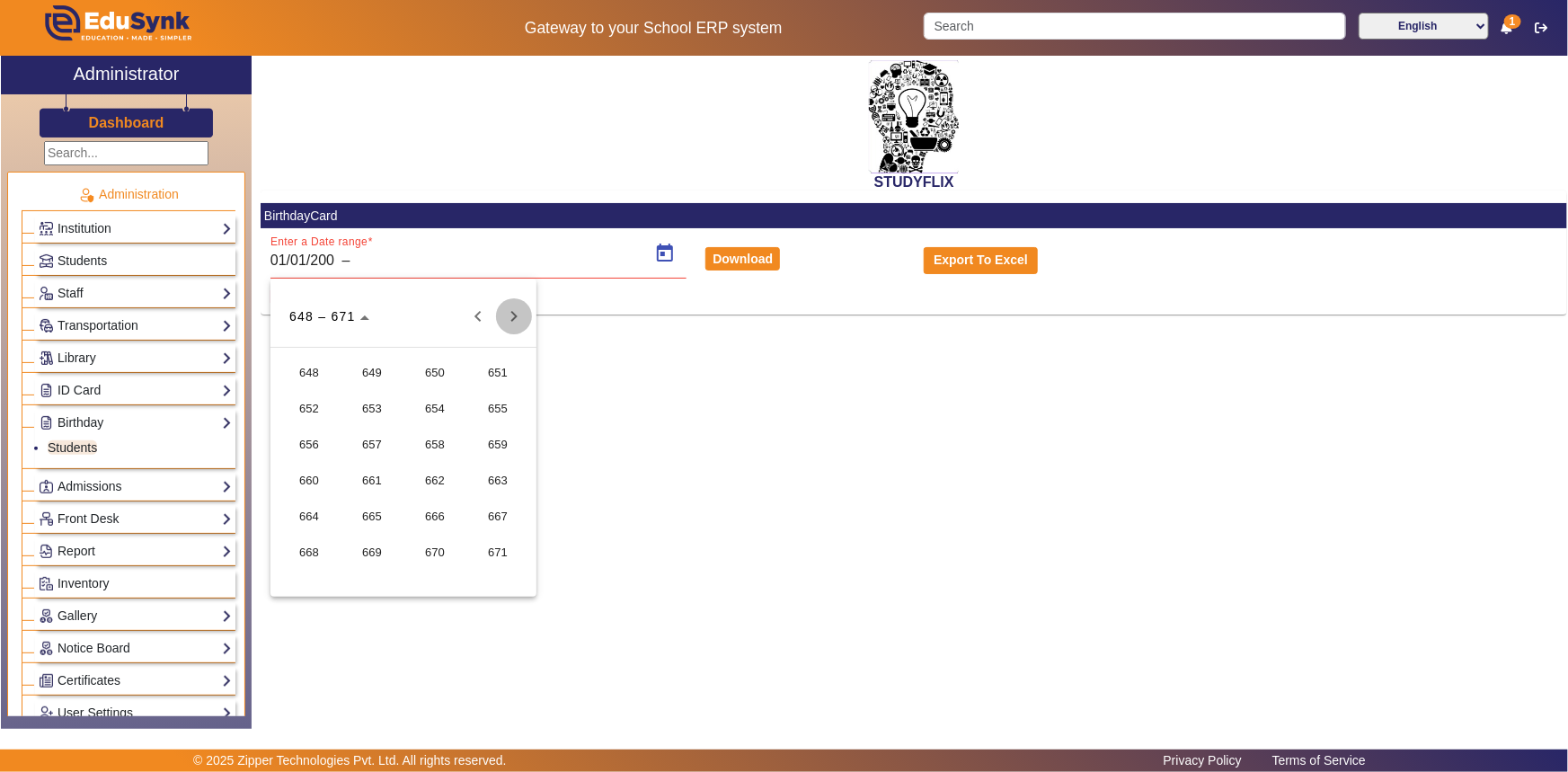
click at [511, 314] on span "Next 24 years" at bounding box center [513, 316] width 36 height 36
click at [363, 317] on polygon "Choose date" at bounding box center [364, 317] width 9 height 5
click at [510, 317] on span "Next month" at bounding box center [513, 316] width 36 height 36
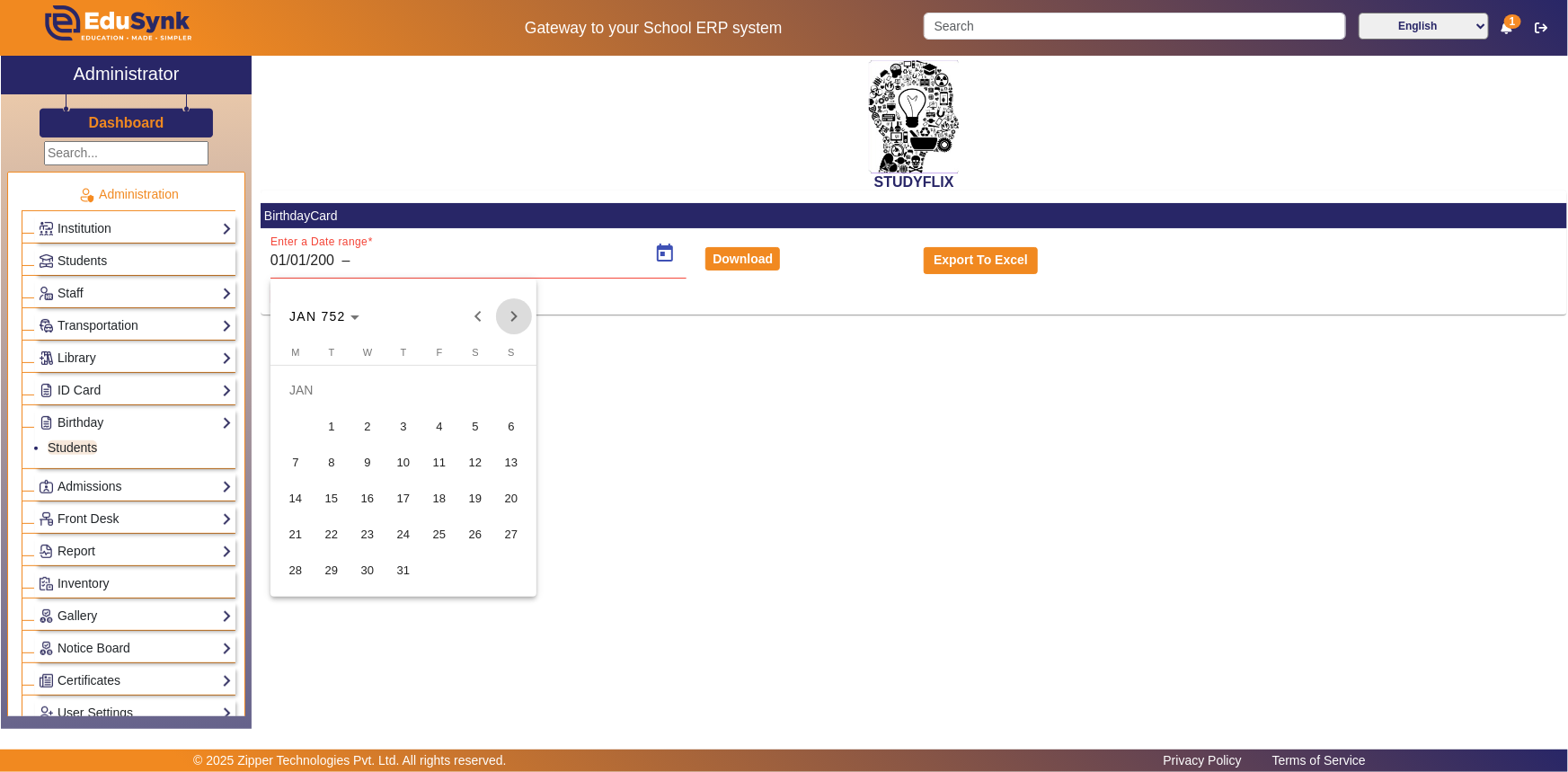
click at [510, 317] on span "Next month" at bounding box center [513, 316] width 36 height 36
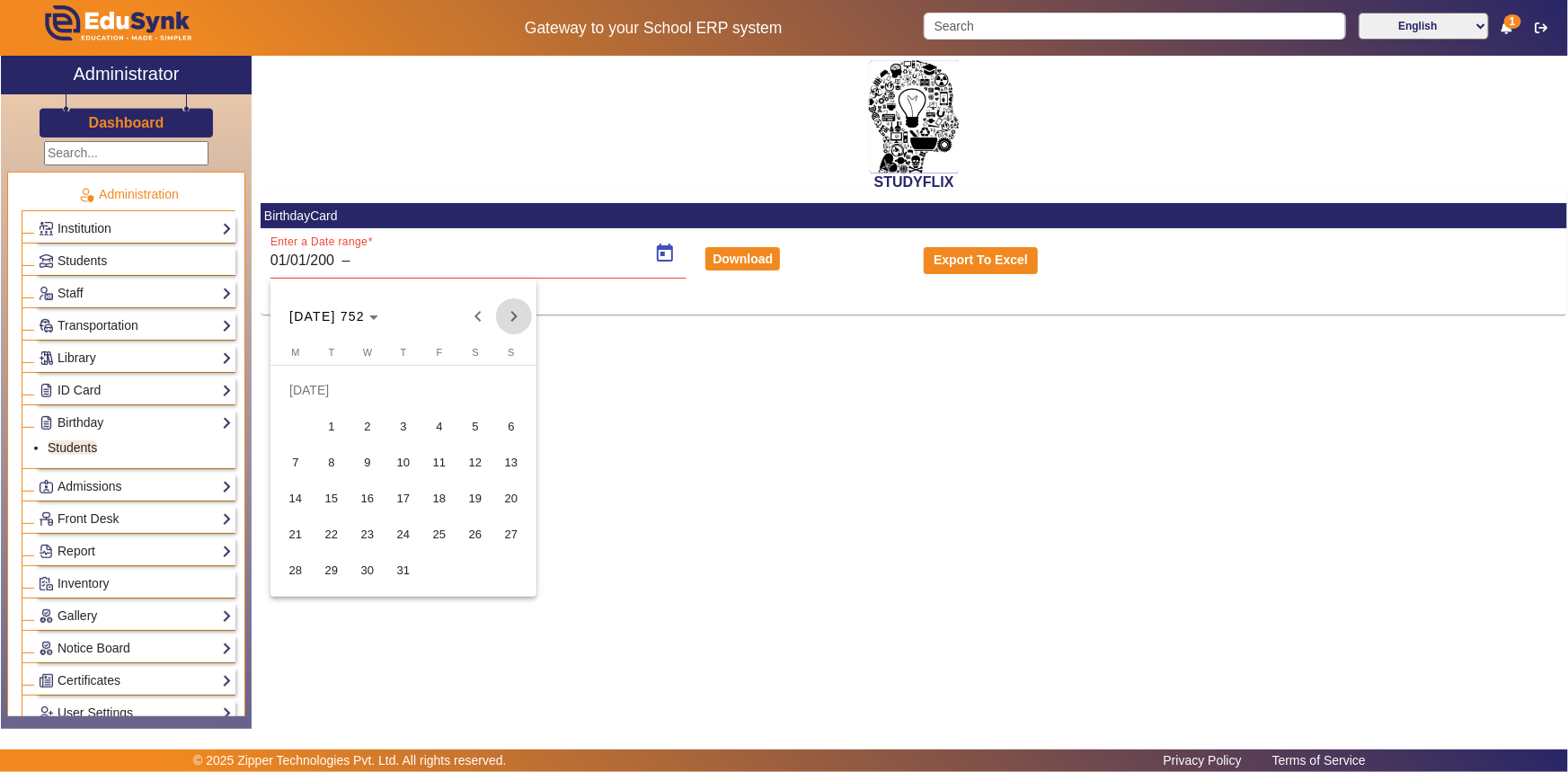
click at [510, 317] on span "Next month" at bounding box center [513, 316] width 36 height 36
click at [515, 312] on span "Next month" at bounding box center [513, 316] width 36 height 36
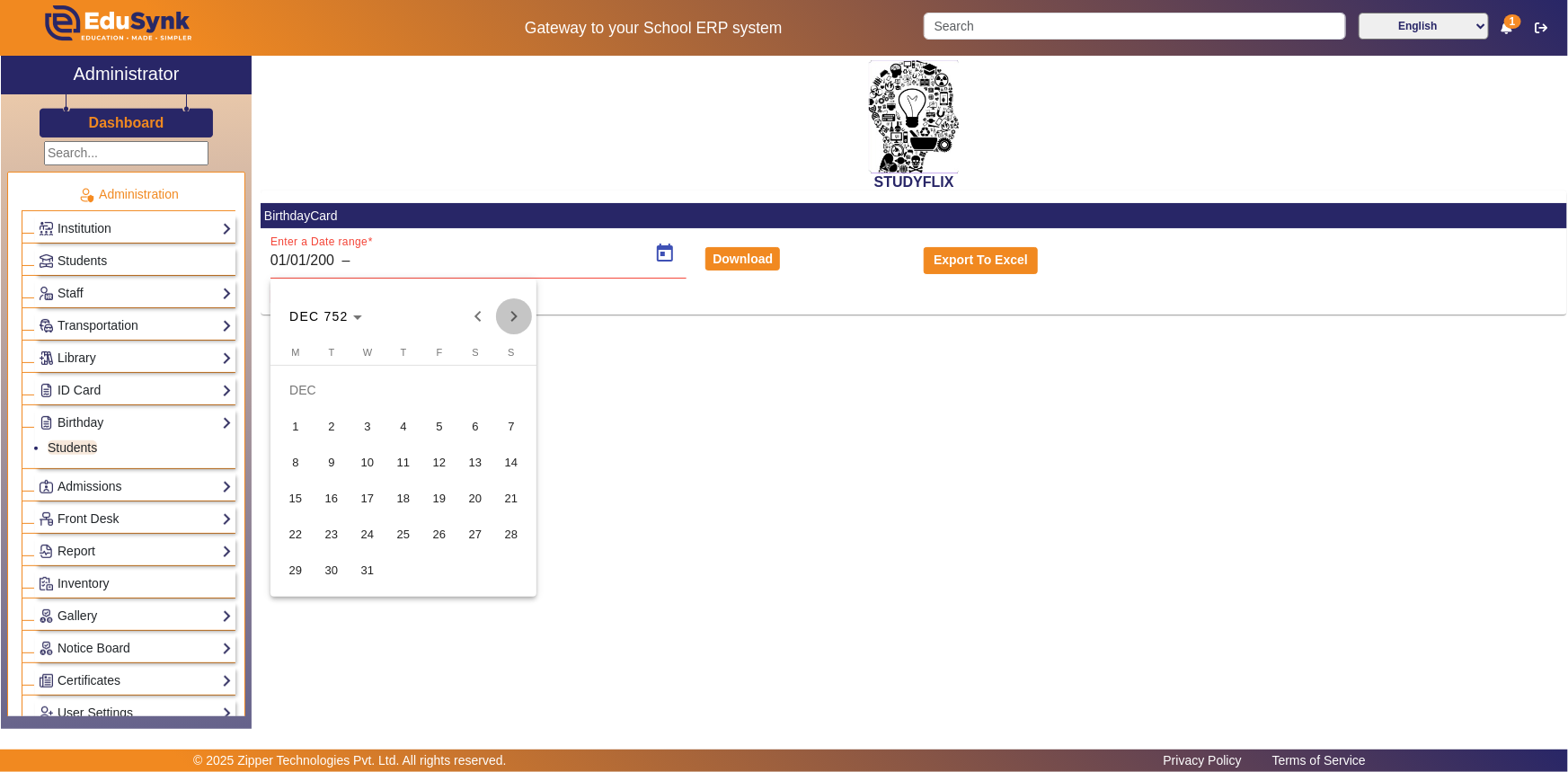
click at [515, 312] on span "Next month" at bounding box center [513, 316] width 36 height 36
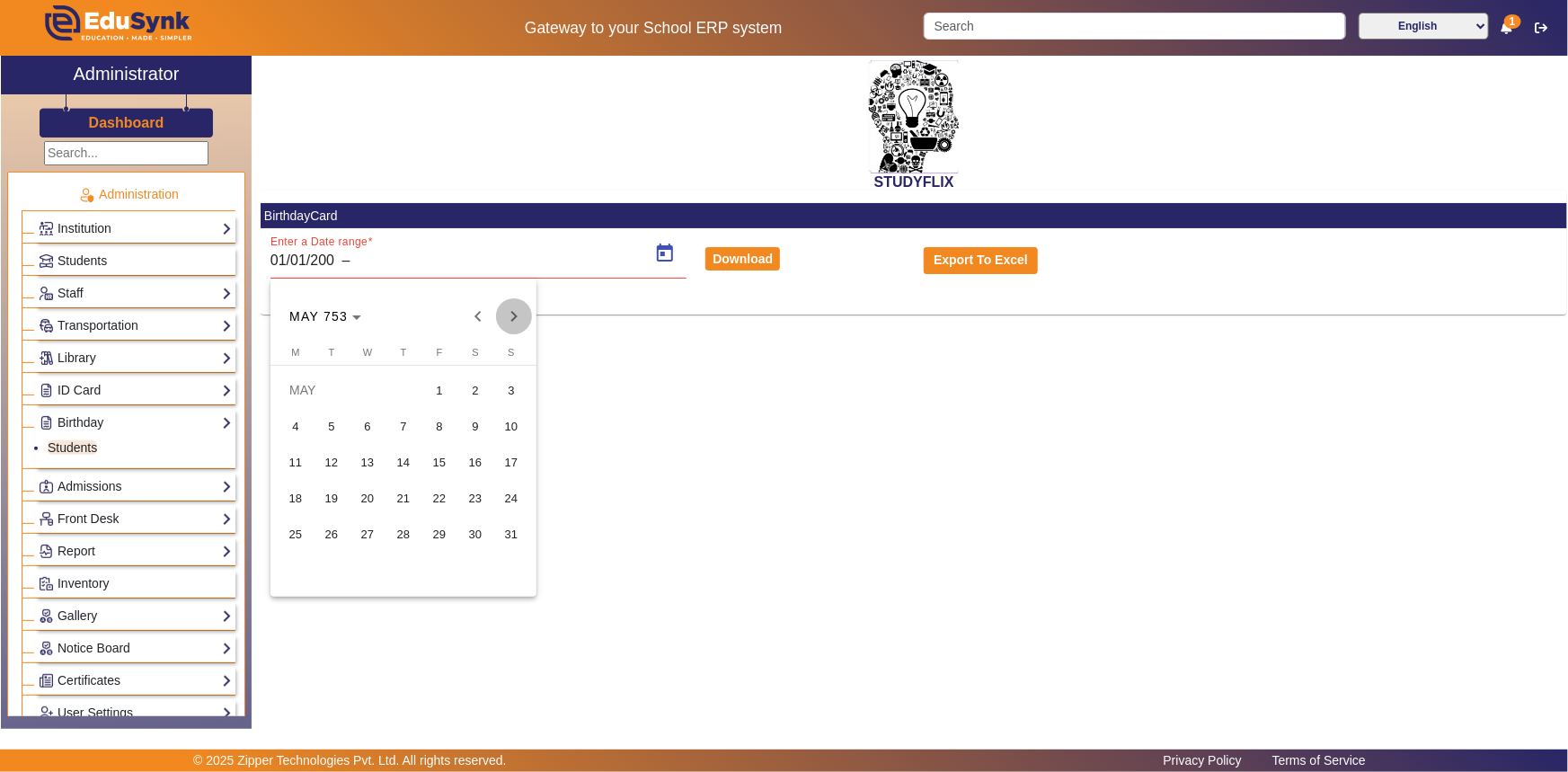
click at [515, 312] on span "Next month" at bounding box center [513, 316] width 36 height 36
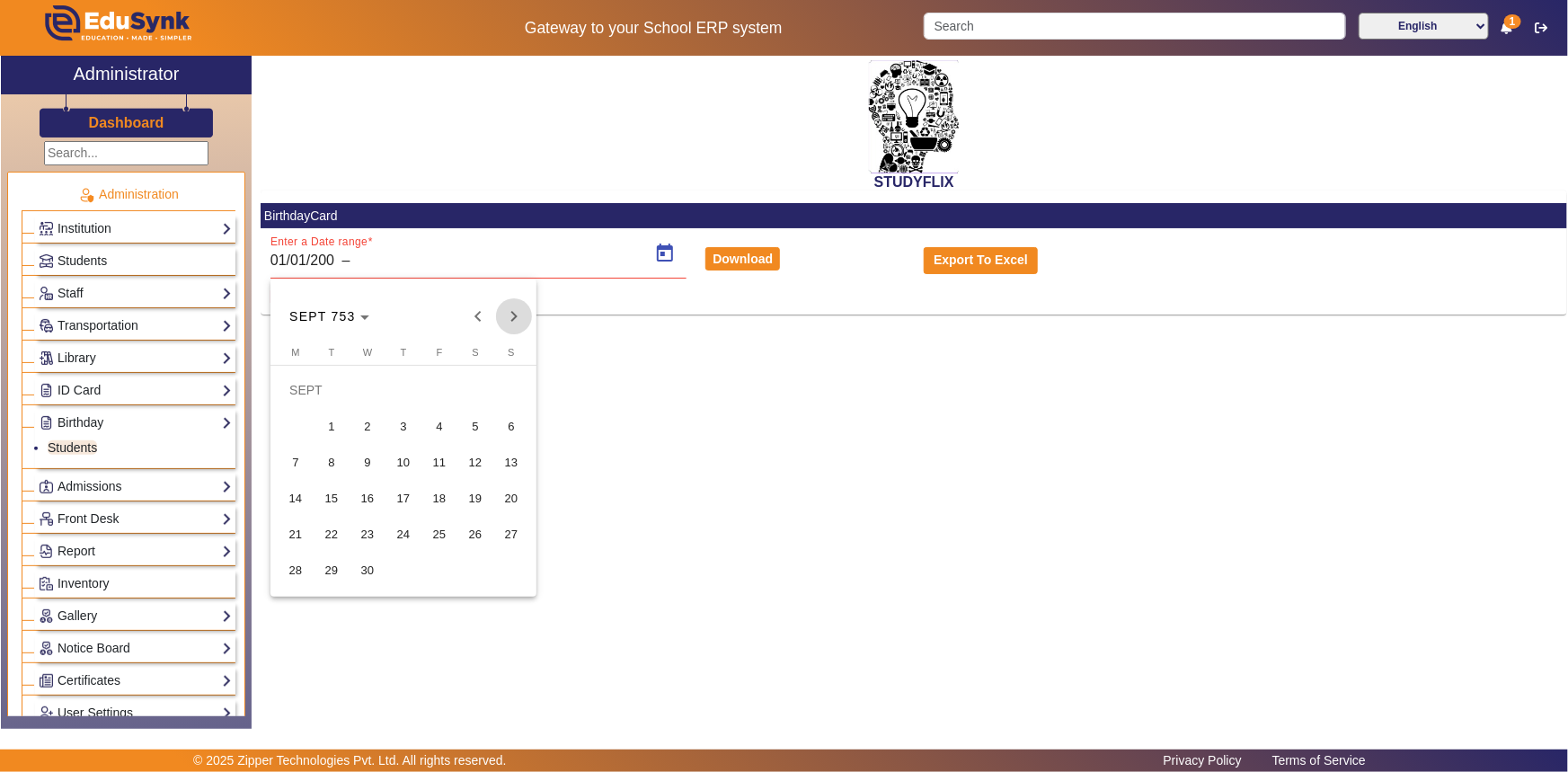
click at [515, 312] on span "Next month" at bounding box center [513, 316] width 36 height 36
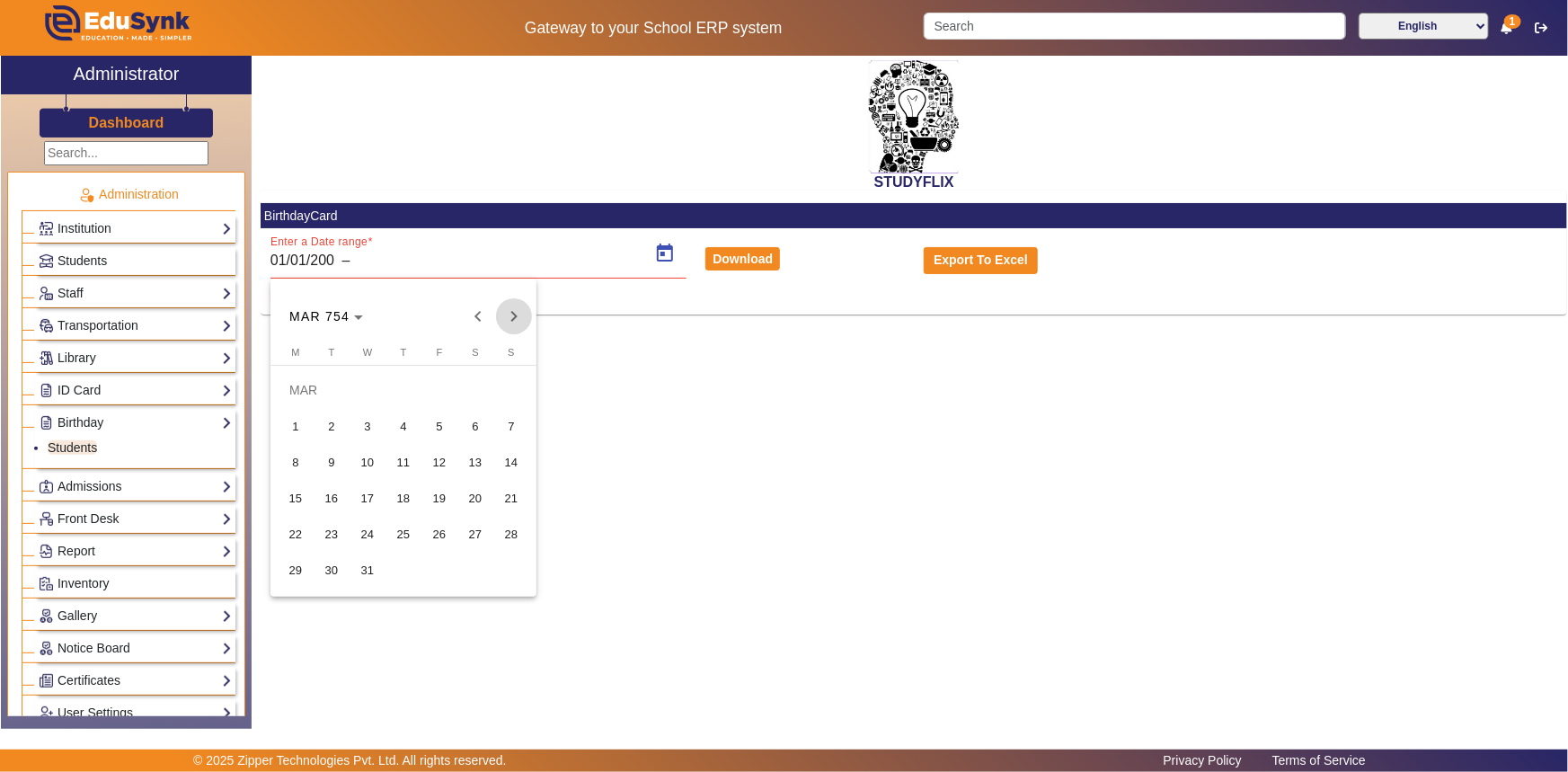
click at [515, 312] on span "Next month" at bounding box center [513, 316] width 36 height 36
click at [516, 312] on span "Next month" at bounding box center [513, 316] width 36 height 36
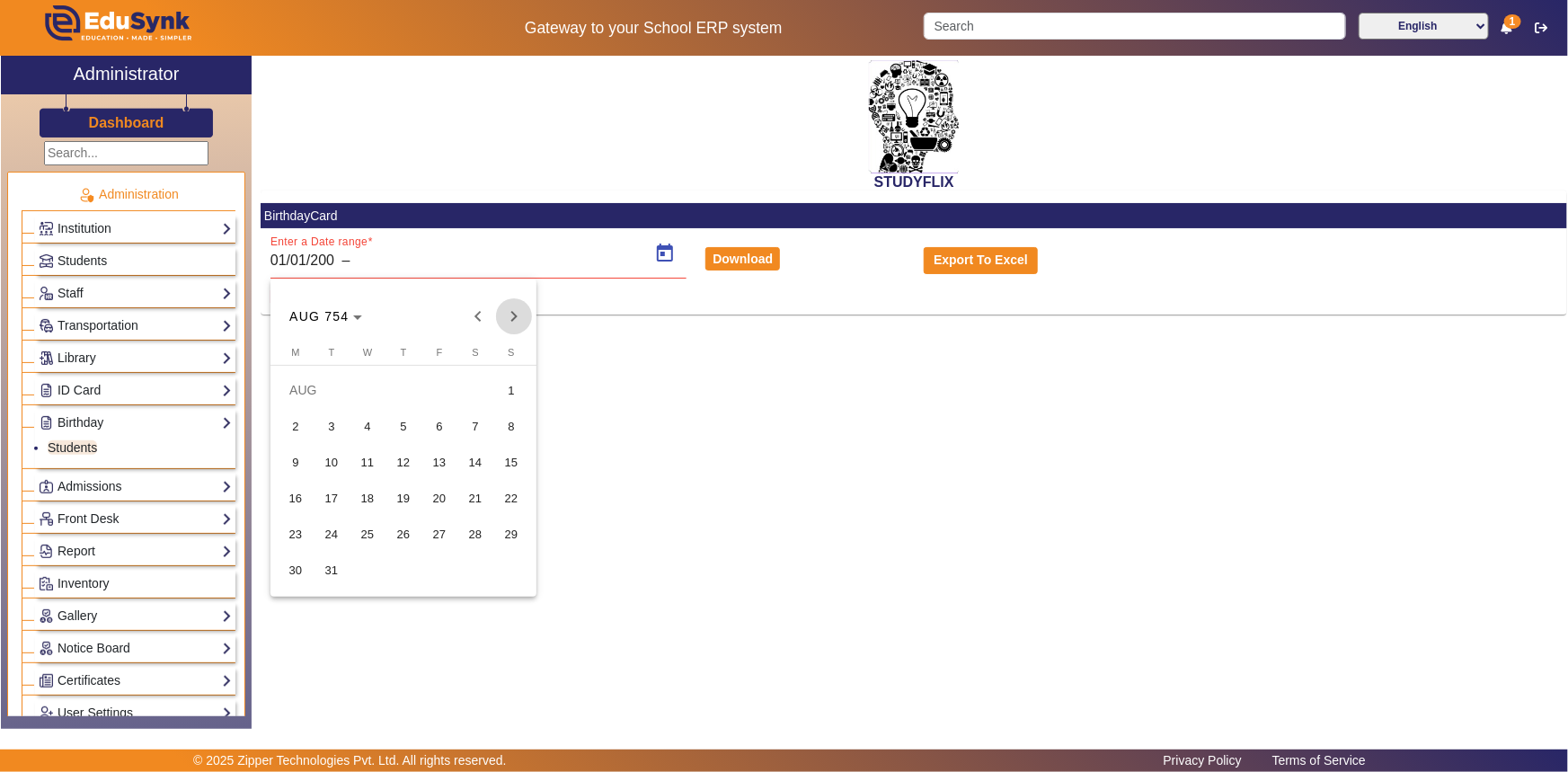
click at [516, 312] on span "Next month" at bounding box center [513, 316] width 36 height 36
click at [517, 317] on span "Next month" at bounding box center [513, 316] width 36 height 36
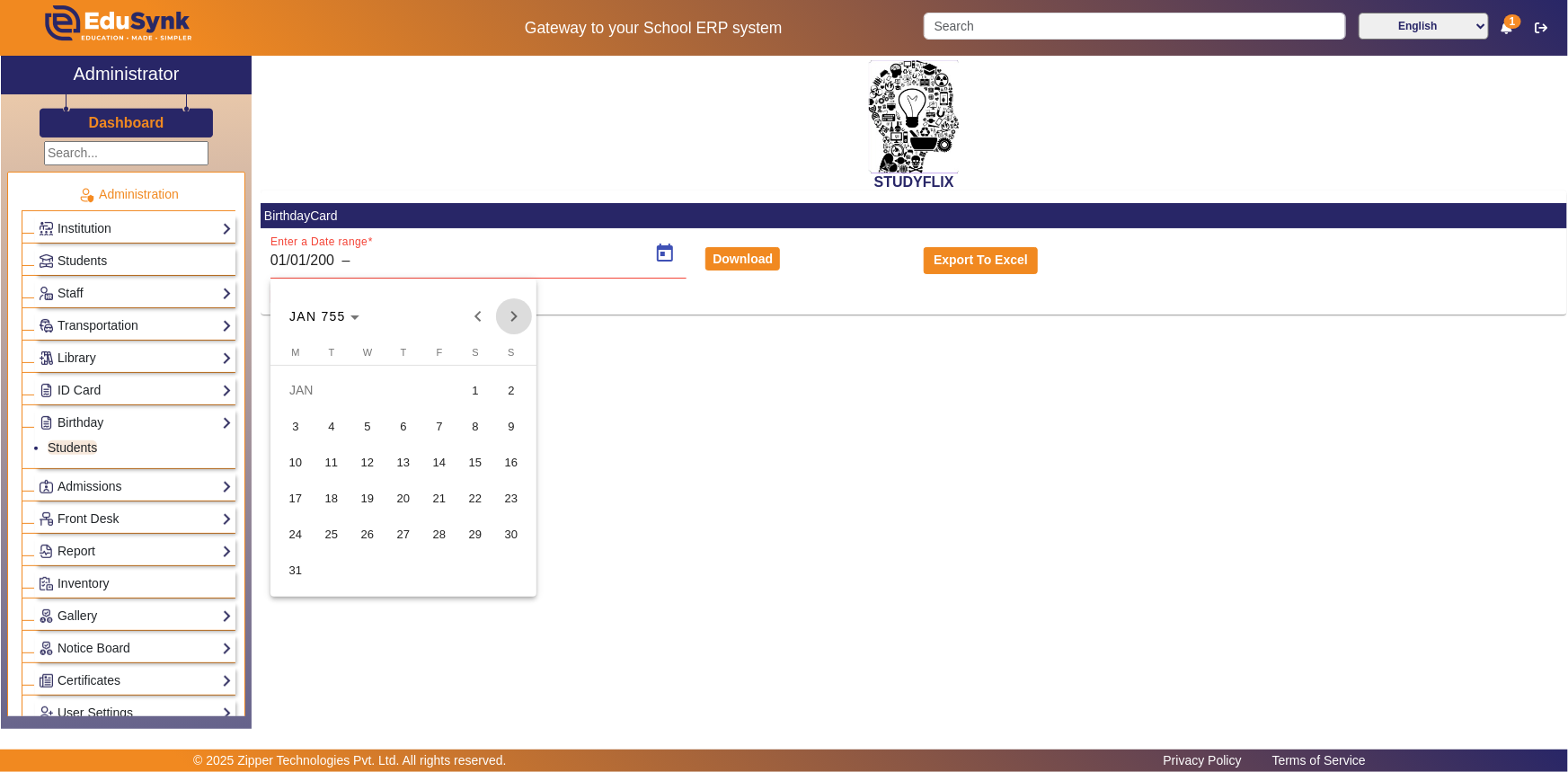
click at [517, 318] on span "Next month" at bounding box center [513, 316] width 36 height 36
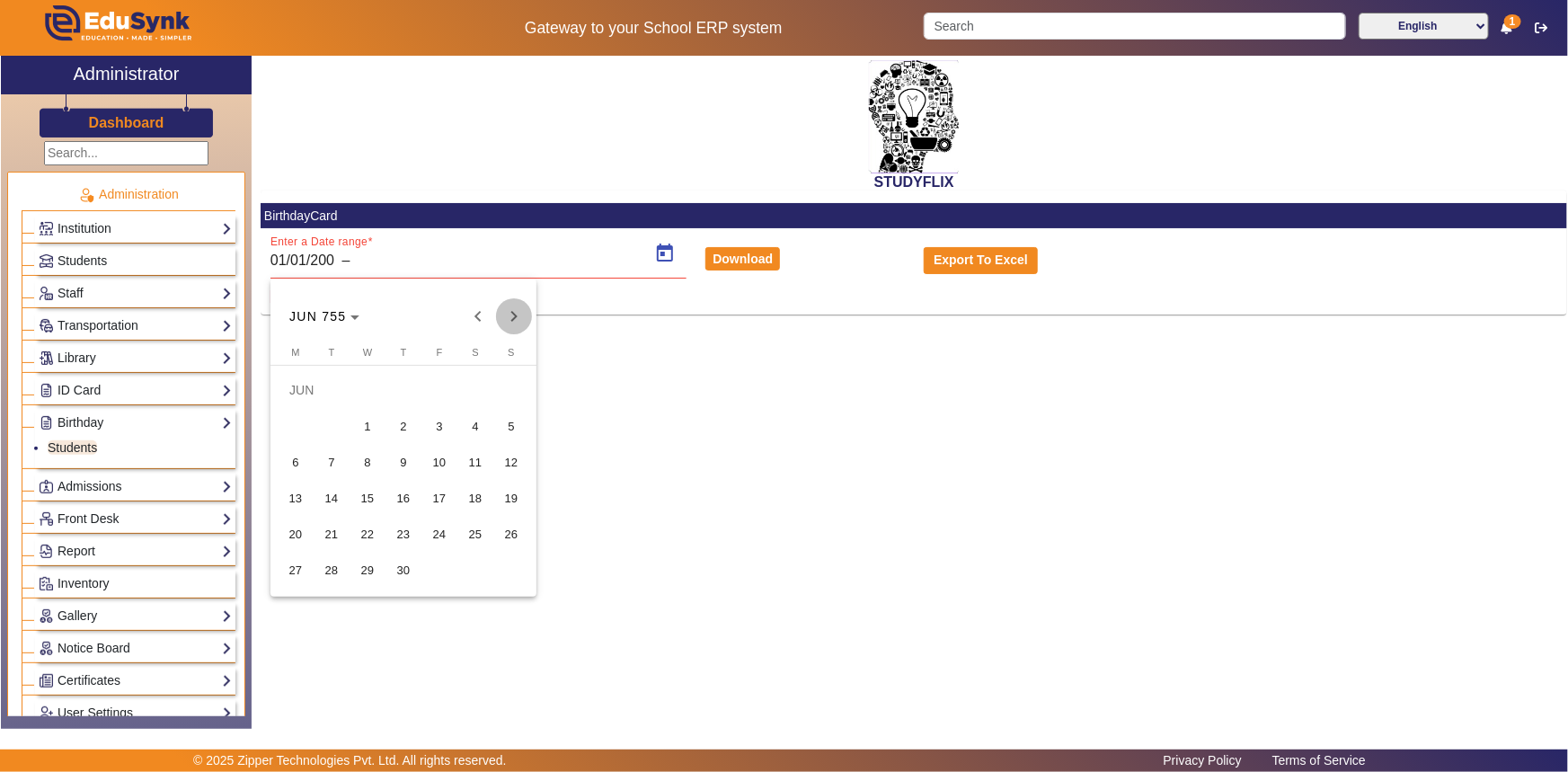
click at [517, 318] on span "Next month" at bounding box center [513, 316] width 36 height 36
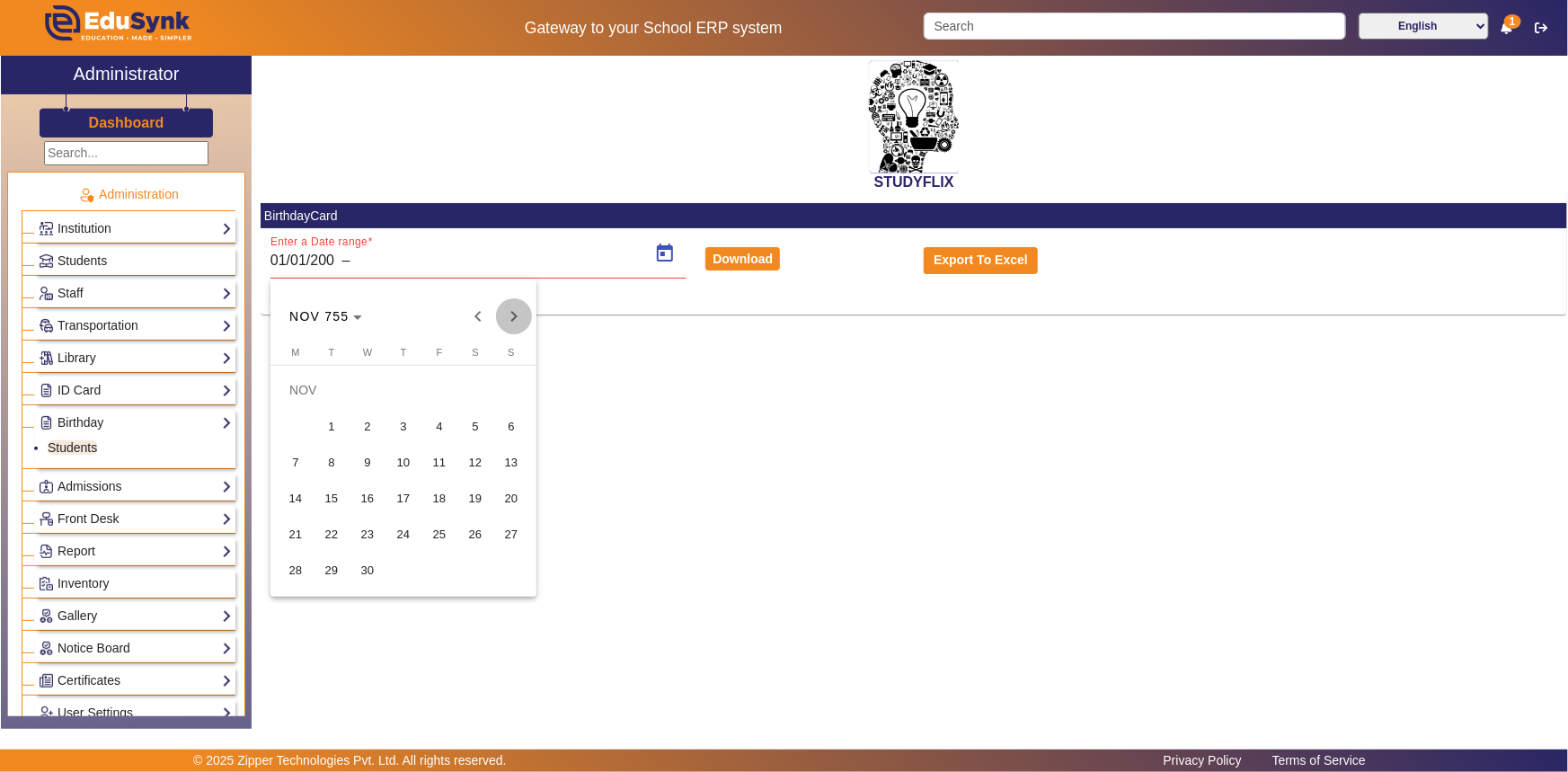
click at [517, 318] on span "Next month" at bounding box center [513, 316] width 36 height 36
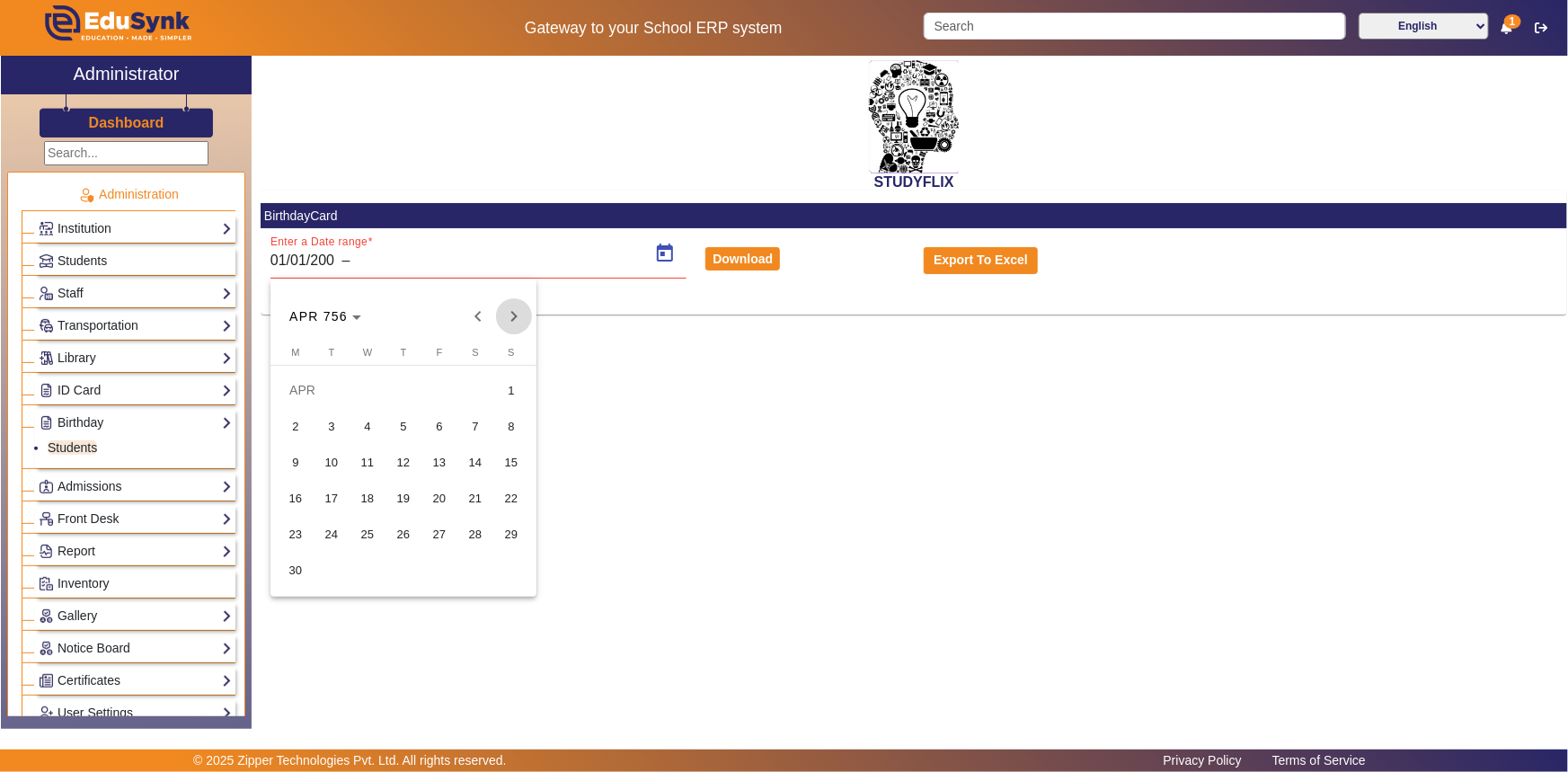
click at [517, 318] on span "Next month" at bounding box center [513, 316] width 36 height 36
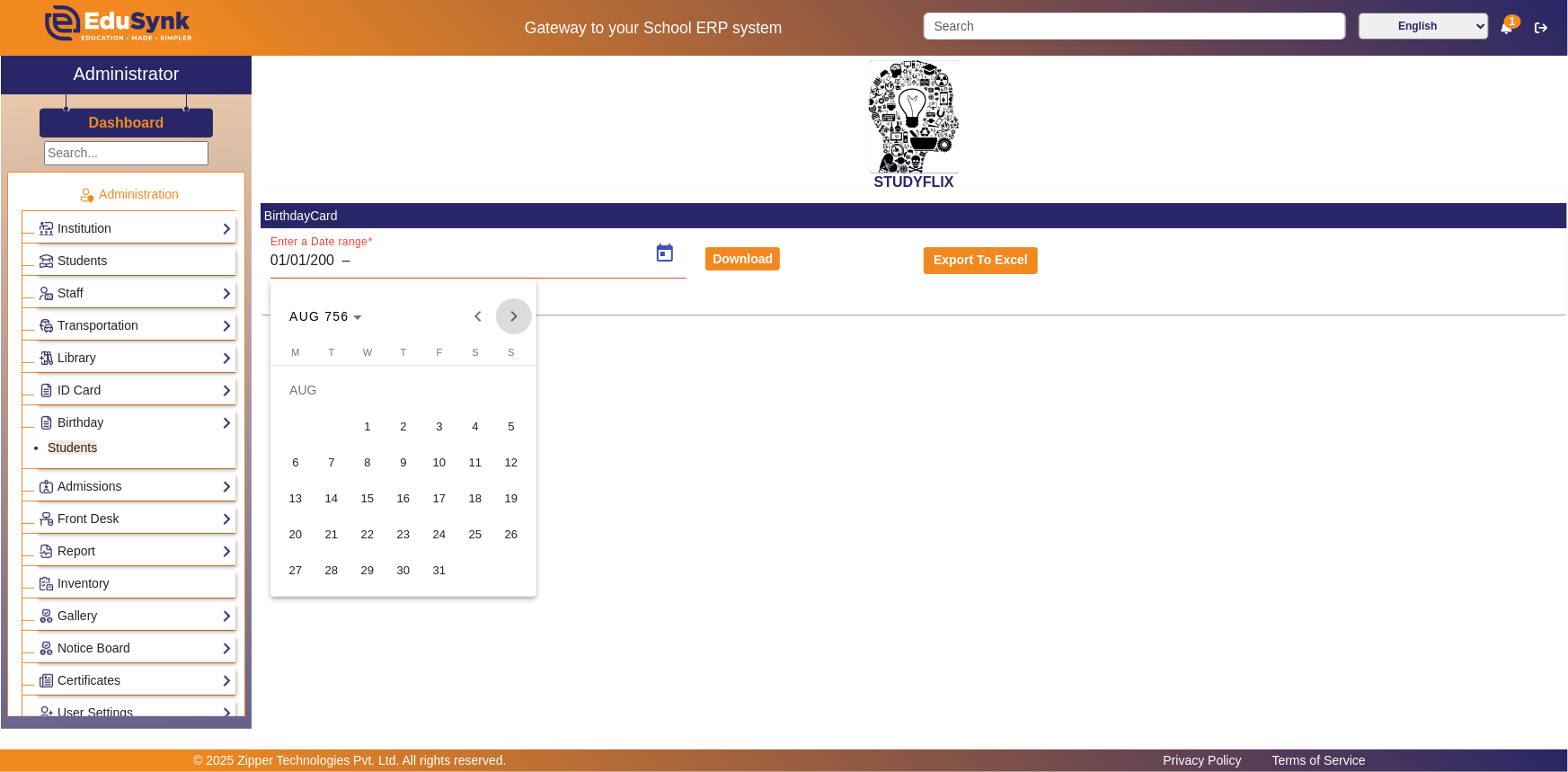
click at [517, 318] on span "Next month" at bounding box center [513, 316] width 36 height 36
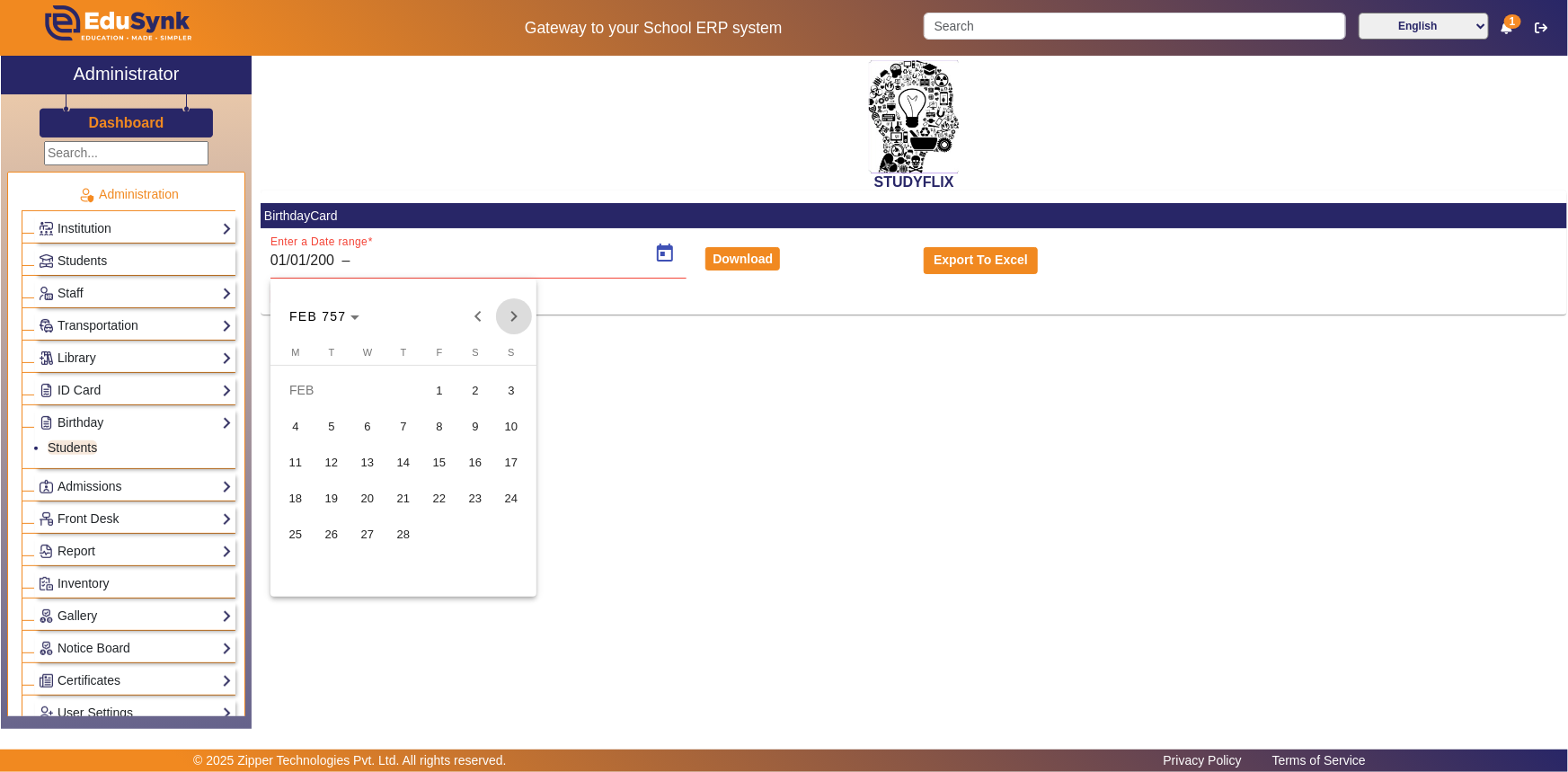
click at [517, 319] on span "Next month" at bounding box center [513, 316] width 36 height 36
click at [356, 317] on polygon "Choose month and year" at bounding box center [355, 317] width 9 height 5
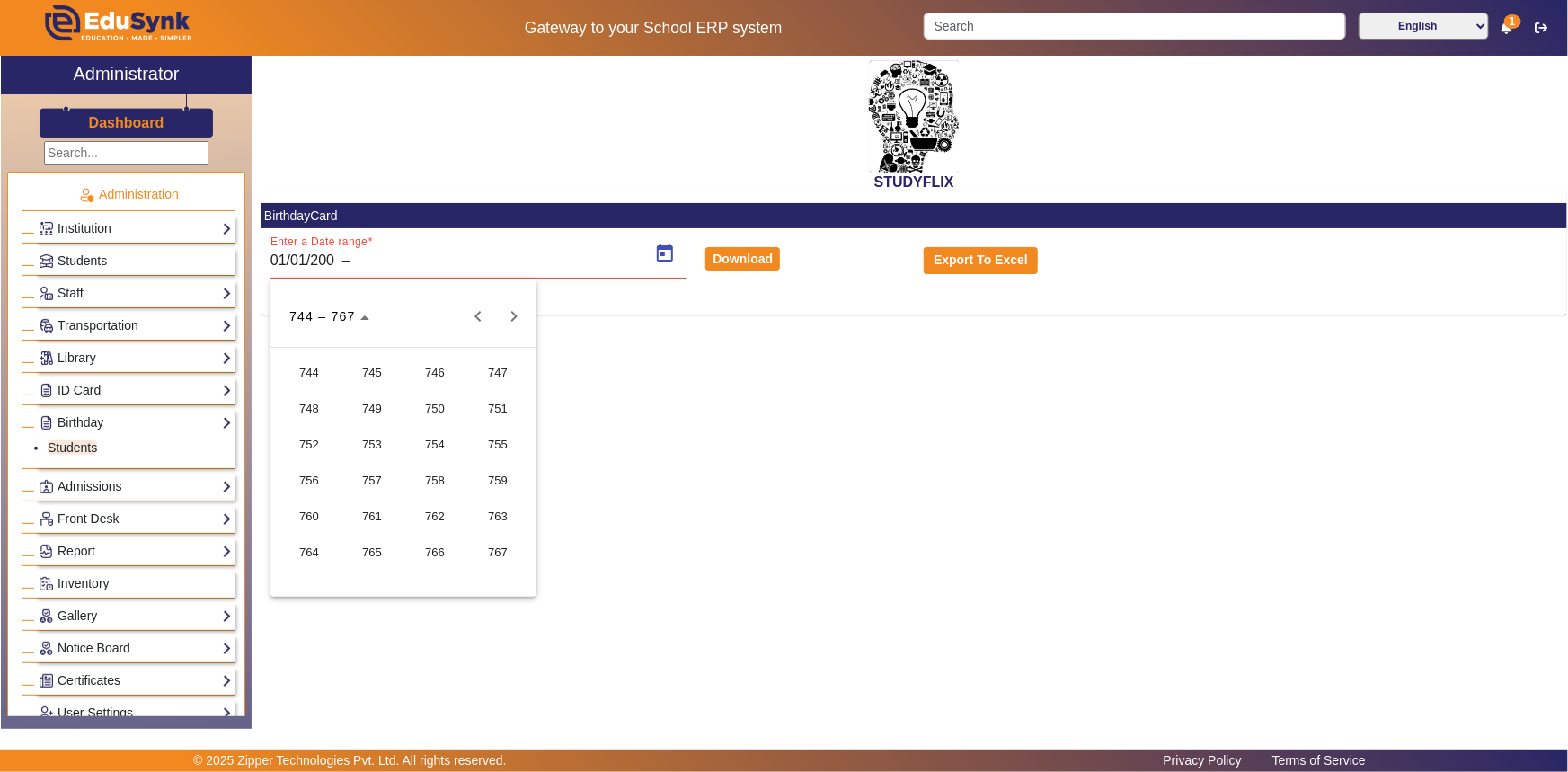
click at [484, 546] on span "767" at bounding box center [498, 551] width 57 height 32
click at [327, 321] on span "767" at bounding box center [310, 317] width 38 height 15
click at [431, 522] on span "30" at bounding box center [439, 533] width 32 height 32
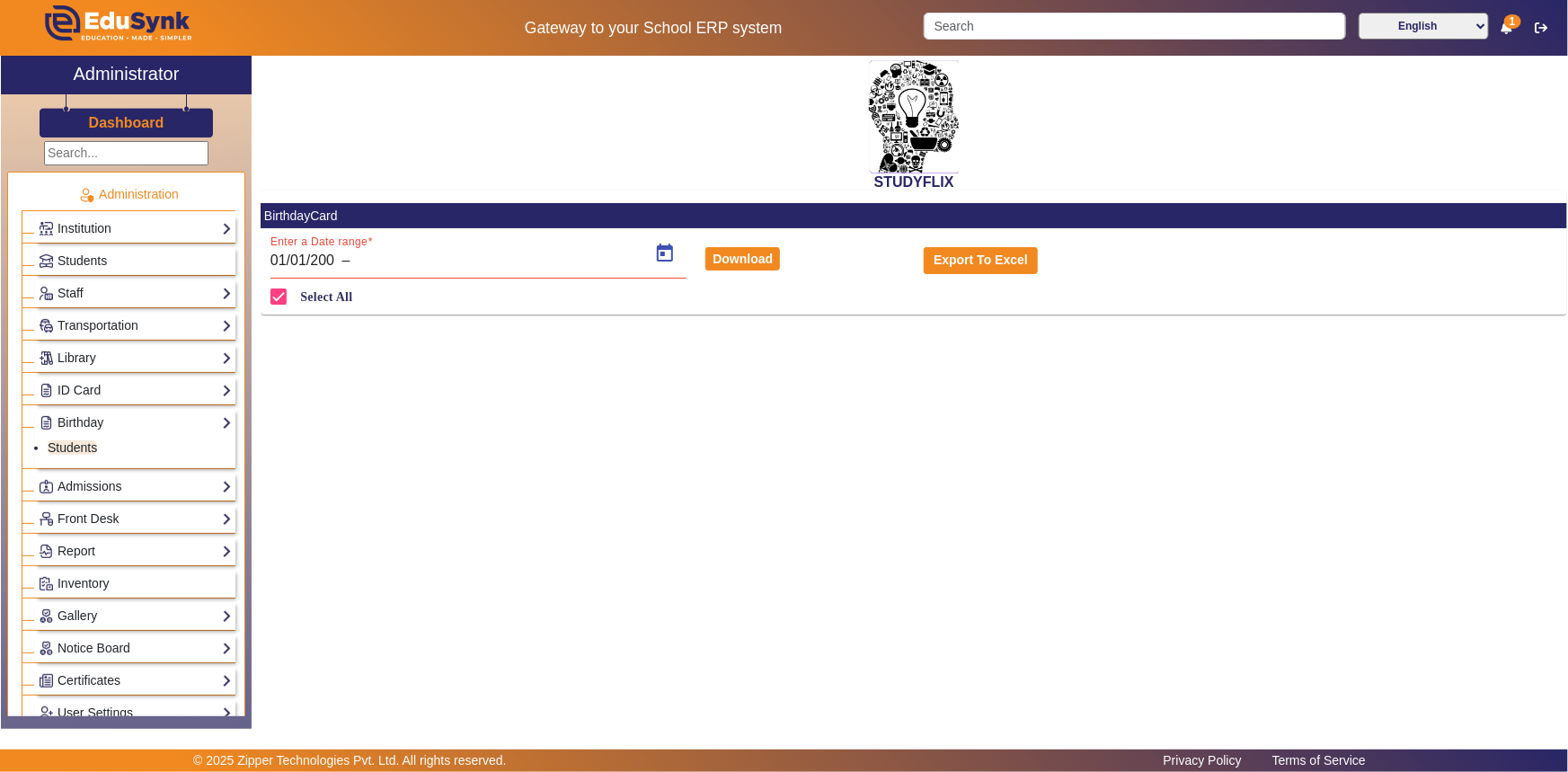
type input "30/06/767"
click at [676, 253] on span "Open calendar" at bounding box center [665, 252] width 43 height 43
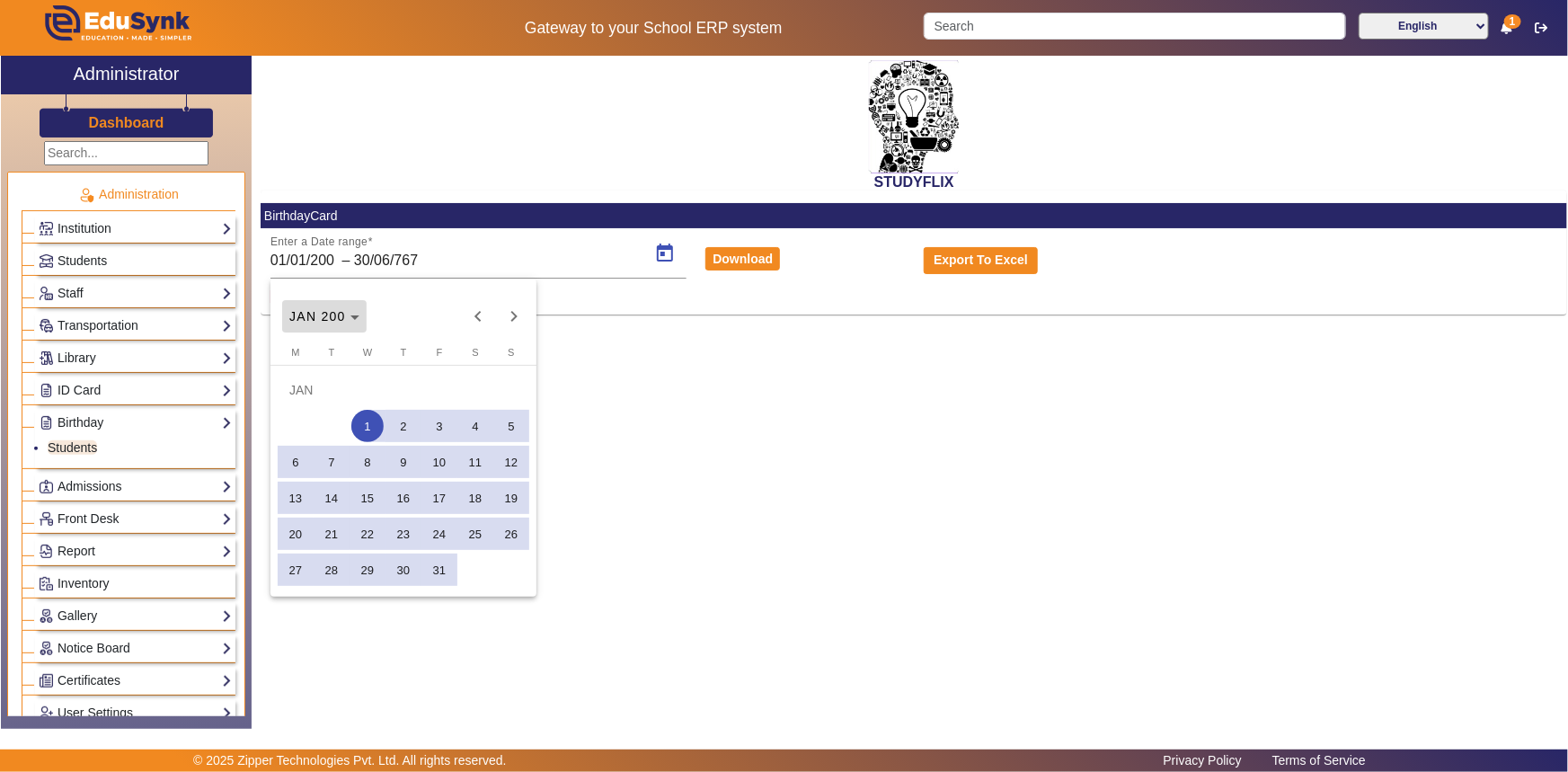
click at [351, 315] on icon "Choose month and year" at bounding box center [355, 317] width 9 height 5
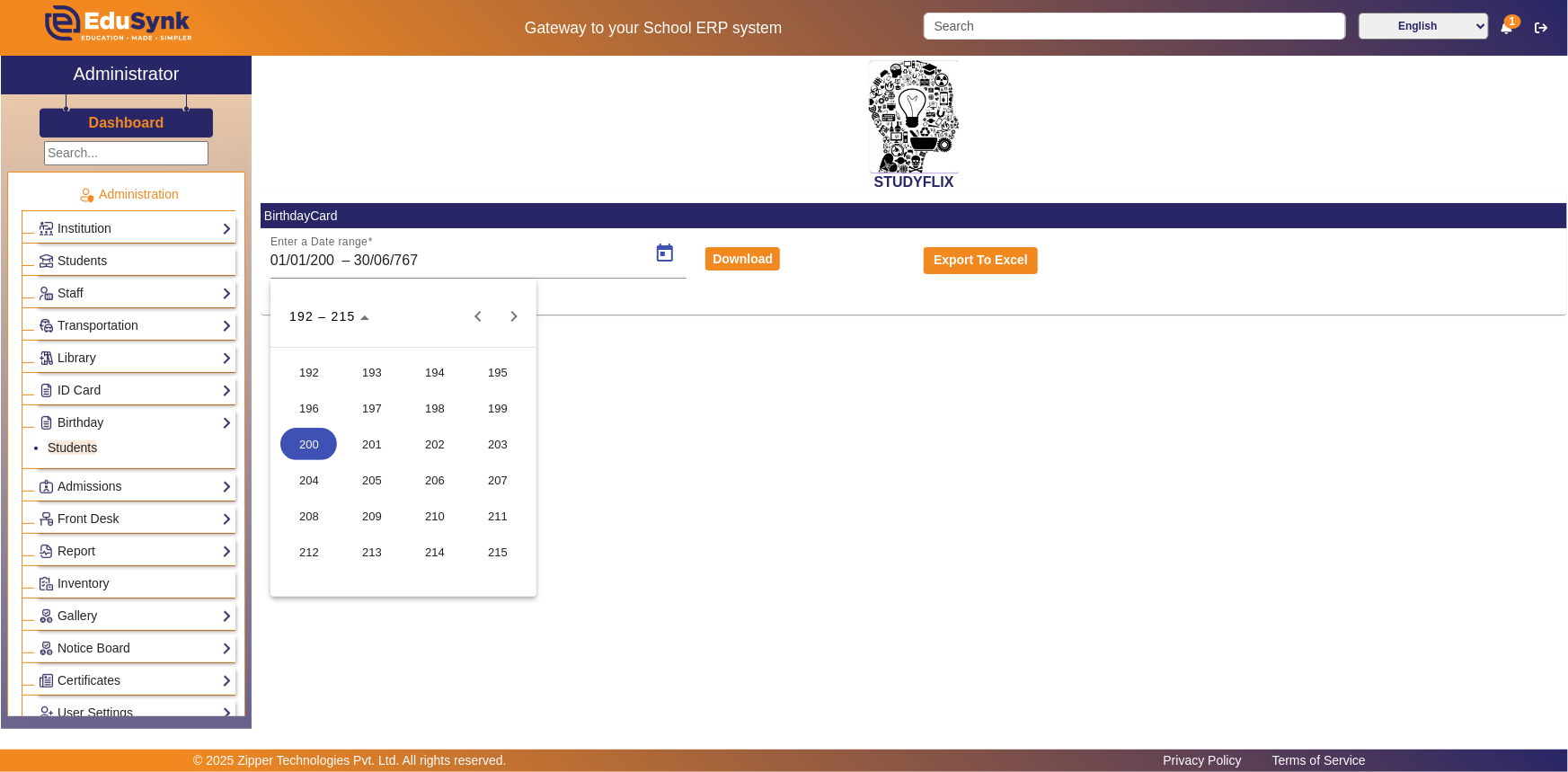
click at [315, 267] on div at bounding box center [784, 386] width 1568 height 772
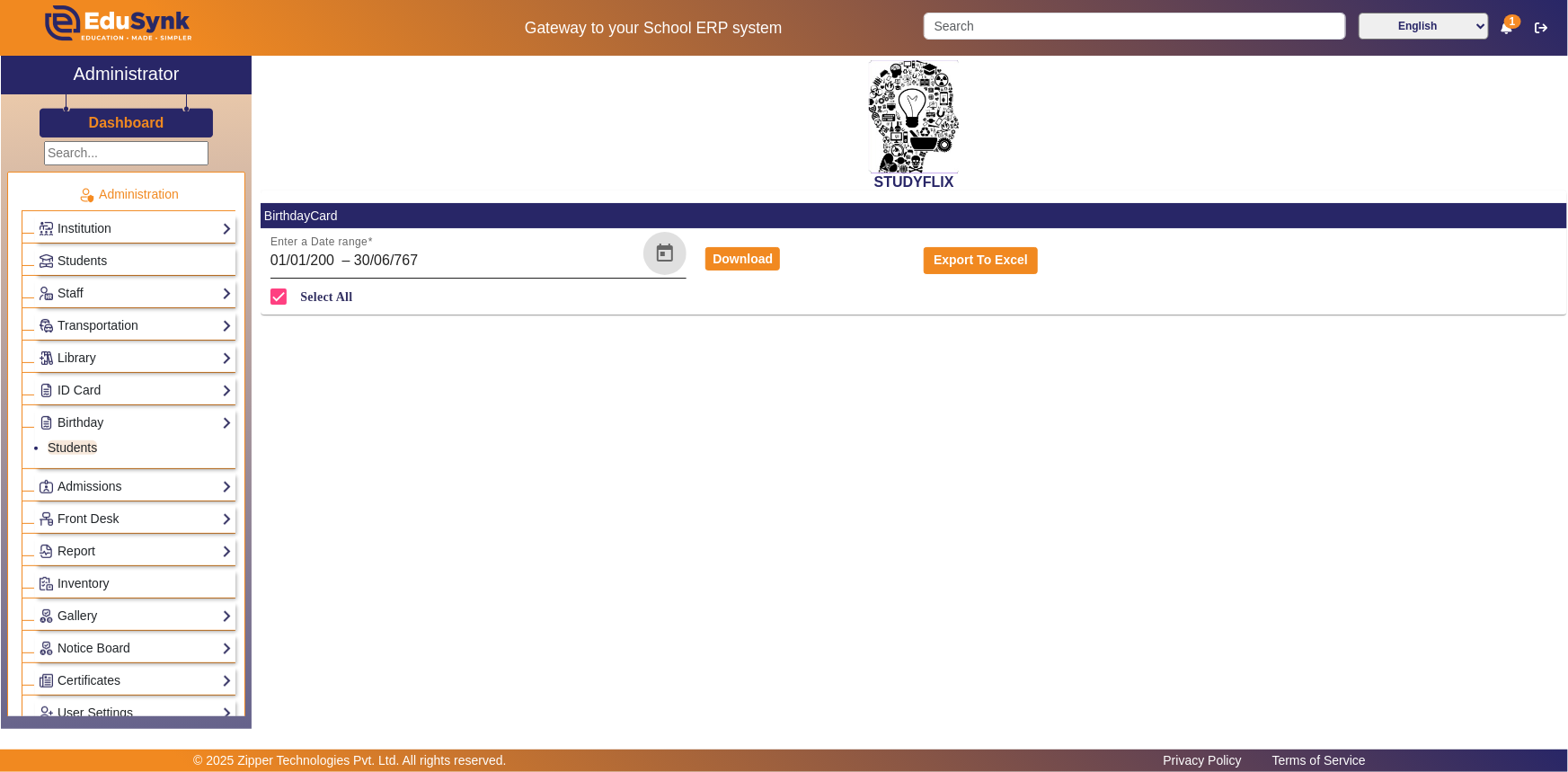
click at [351, 256] on div "01/01/200 [DATE] – [DATE] EndDate" at bounding box center [455, 260] width 370 height 21
click at [330, 261] on input "01/01/200" at bounding box center [305, 260] width 68 height 21
type input "[DATE]"
type input "01/01/202"
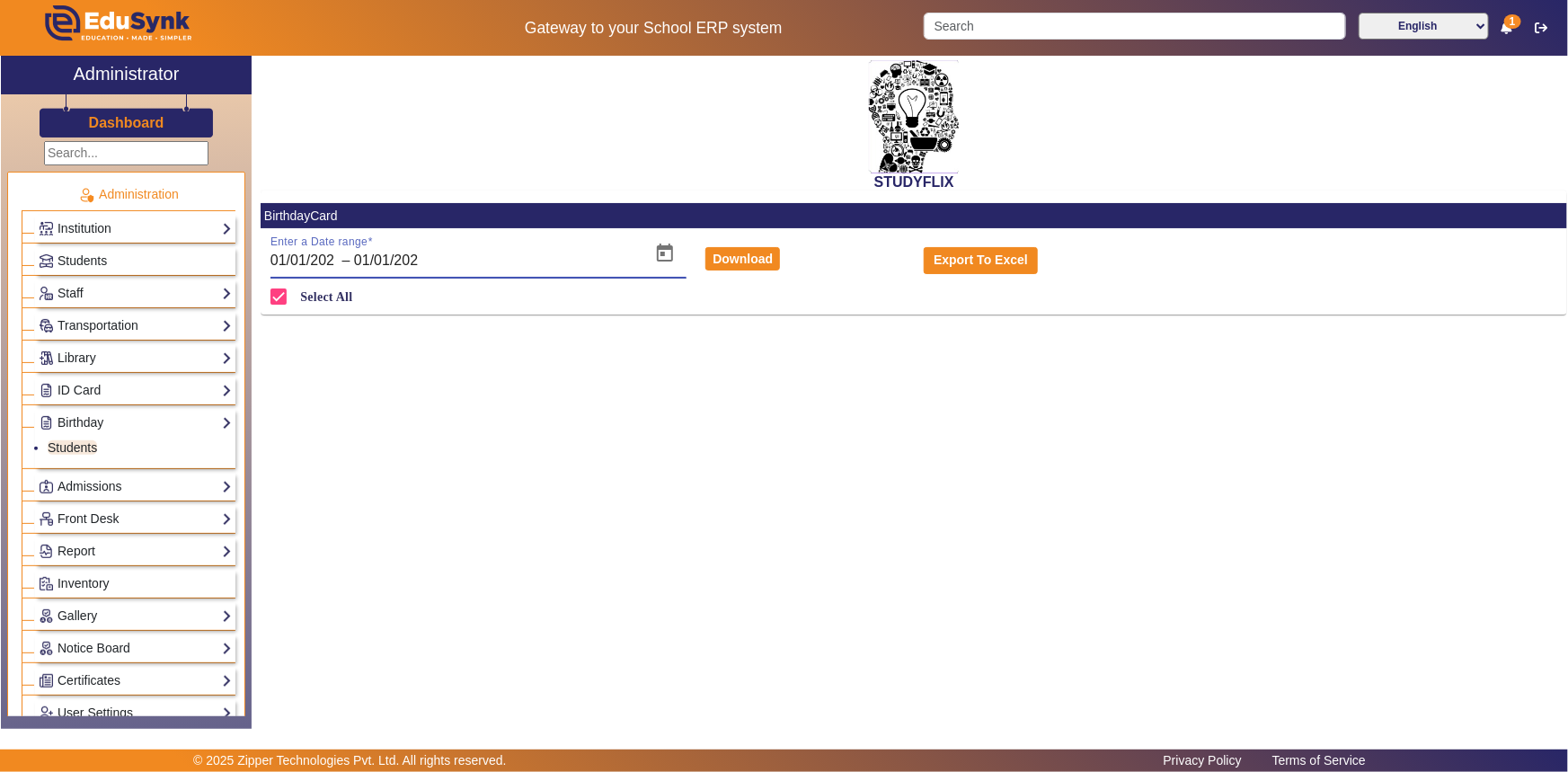
type input "[DATE]"
click at [386, 267] on input "text" at bounding box center [425, 260] width 182 height 21
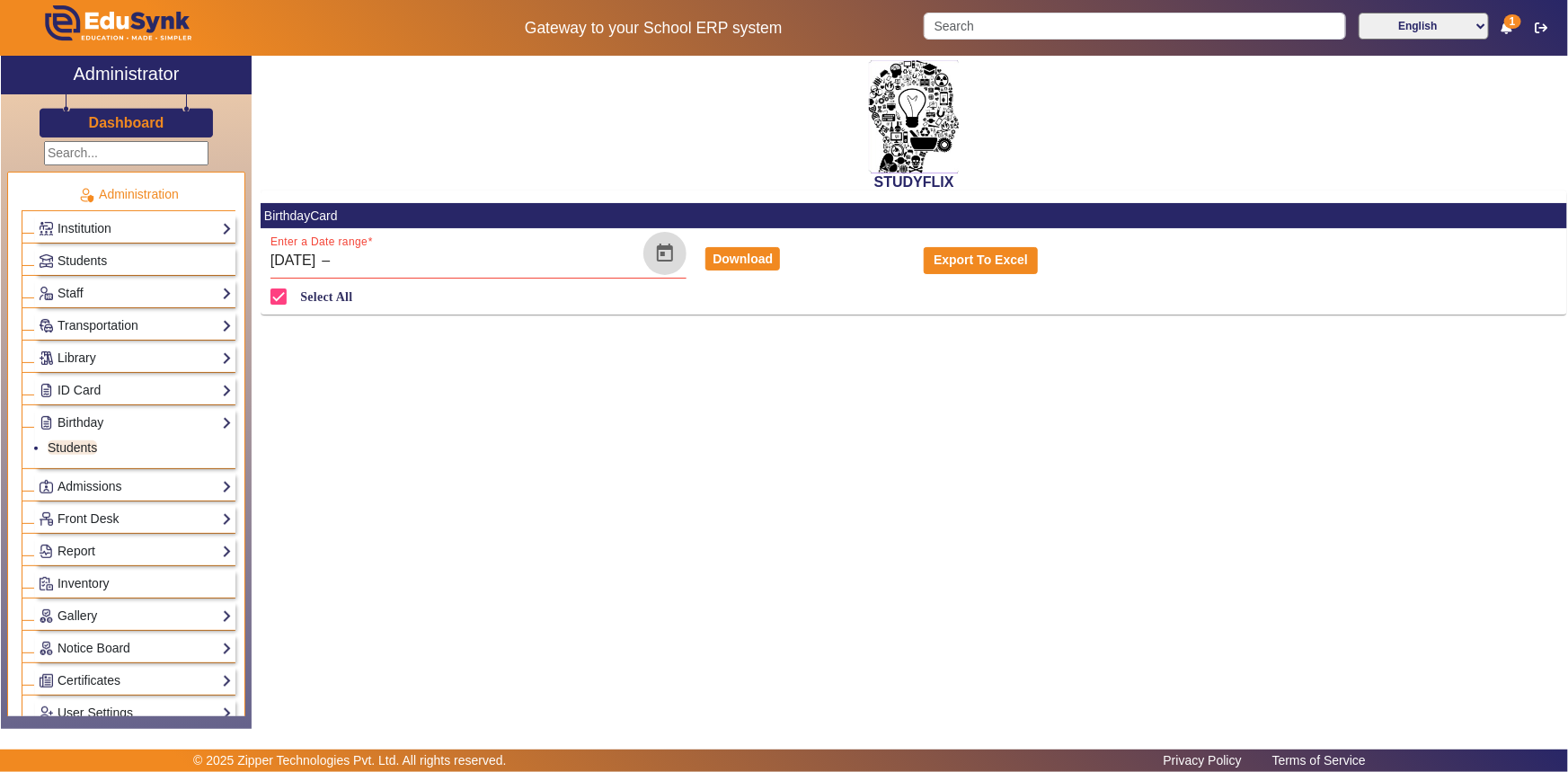
click at [665, 258] on span "Open calendar" at bounding box center [665, 252] width 43 height 43
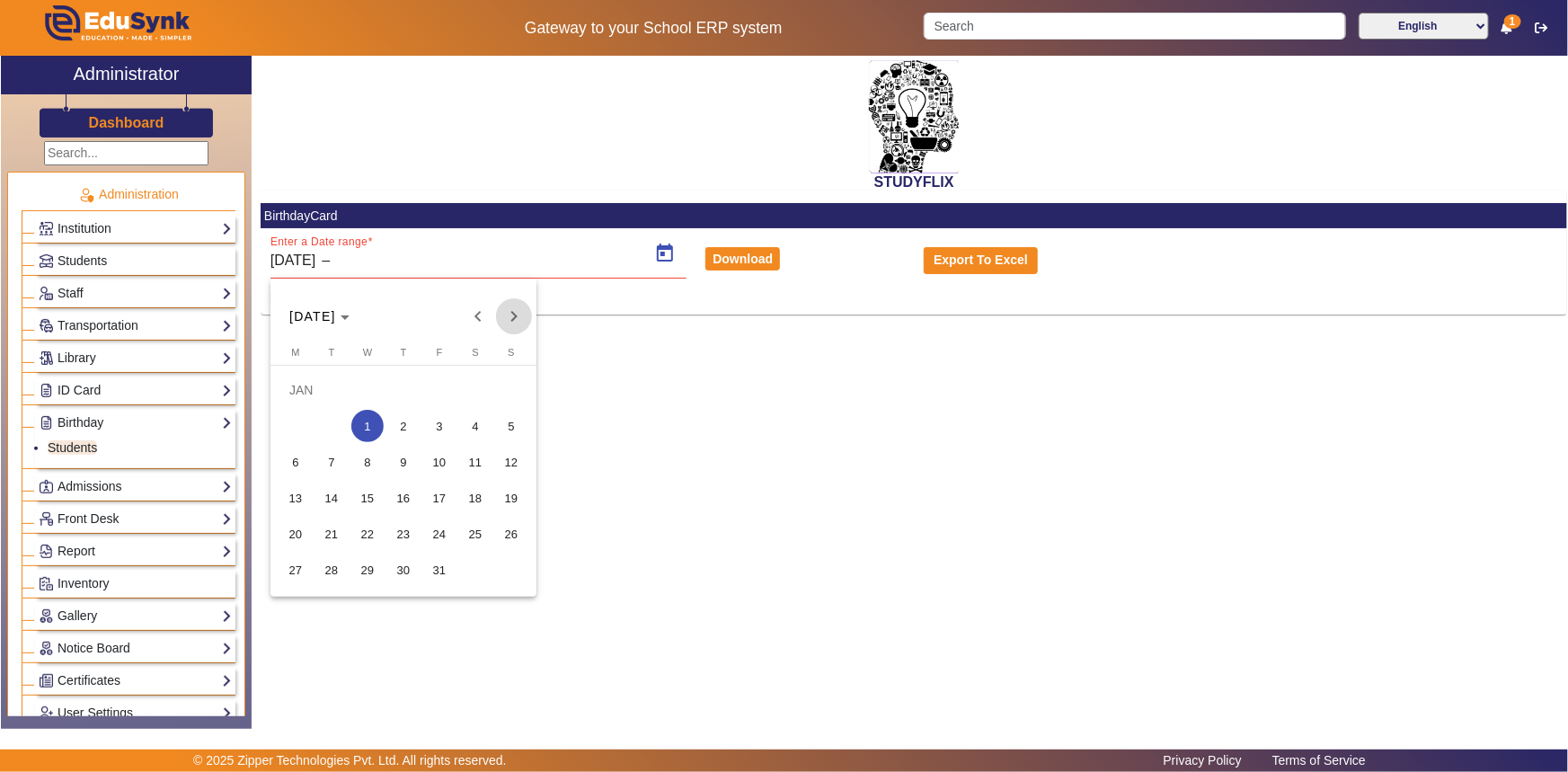
click at [511, 319] on span "Next month" at bounding box center [513, 316] width 36 height 36
click at [510, 315] on span "Next month" at bounding box center [513, 316] width 36 height 36
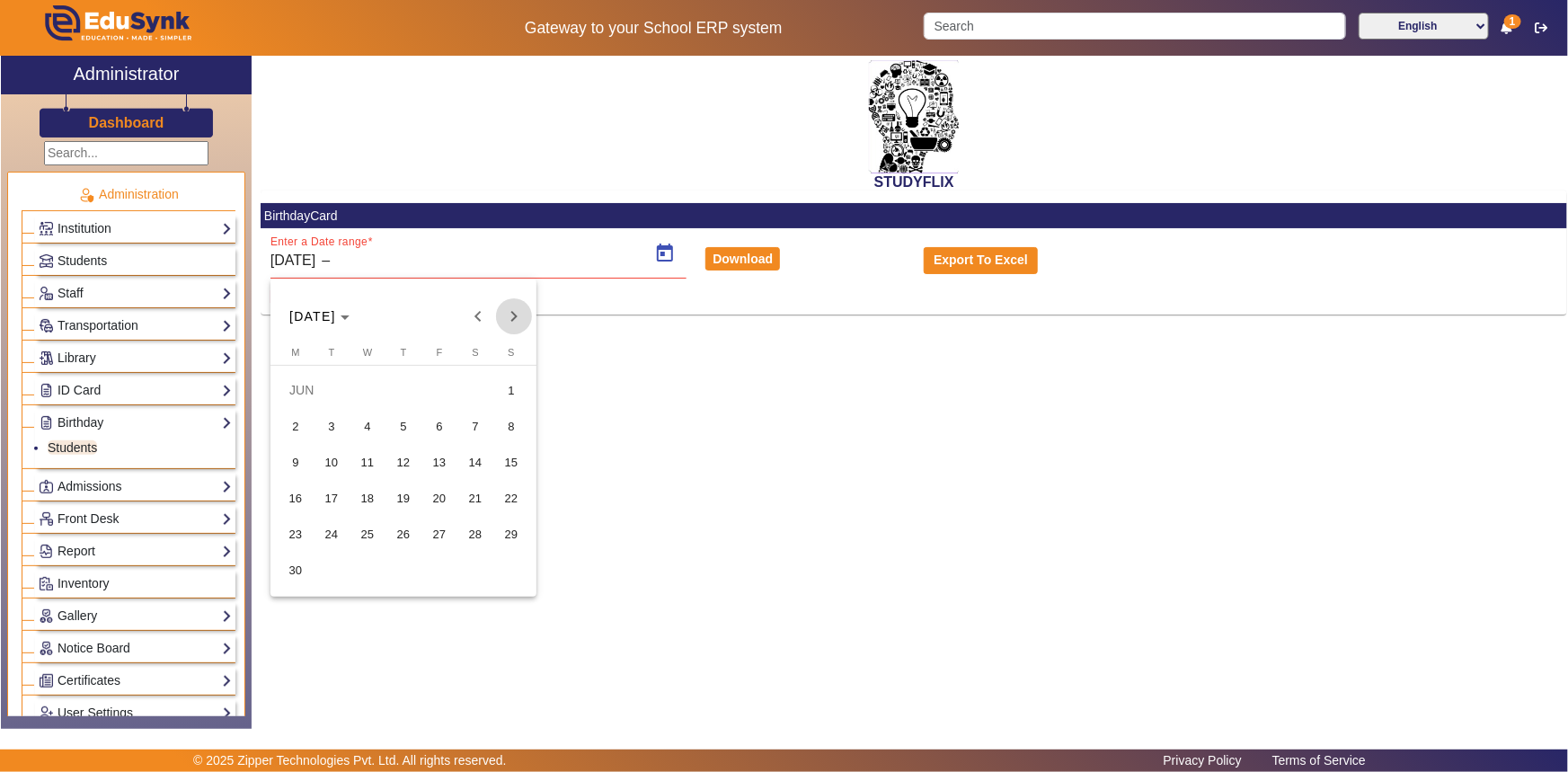
click at [510, 315] on span "Next month" at bounding box center [513, 316] width 36 height 36
click at [431, 394] on span "1" at bounding box center [439, 389] width 32 height 32
type input "[DATE]"
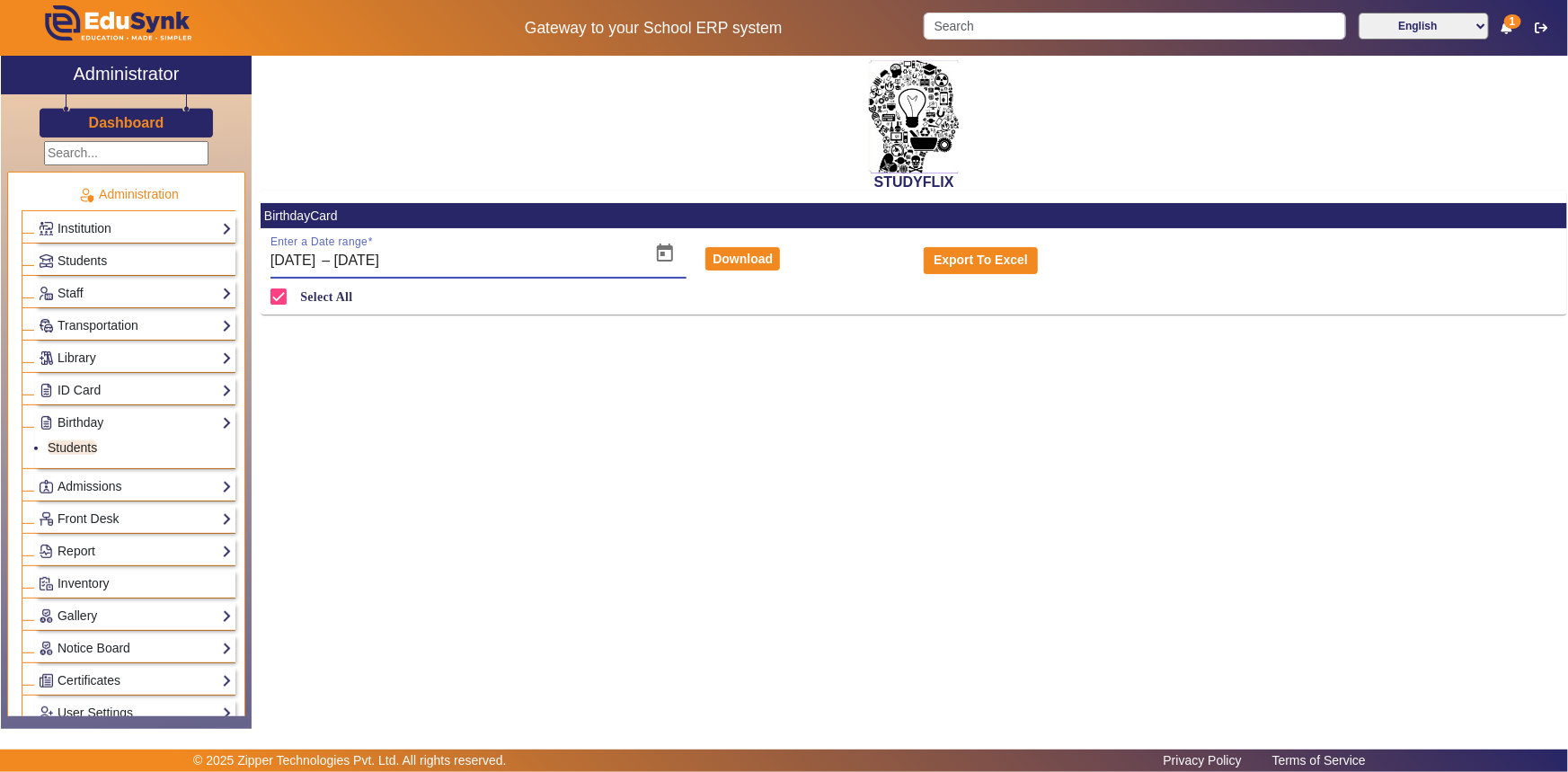
click at [413, 260] on input "[DATE]" at bounding box center [425, 260] width 182 height 21
drag, startPoint x: 377, startPoint y: 264, endPoint x: 359, endPoint y: 264, distance: 18.0
click at [360, 264] on div "[DATE] [DATE] – [DATE] [DATE]" at bounding box center [455, 260] width 370 height 21
type input "[DATE]"
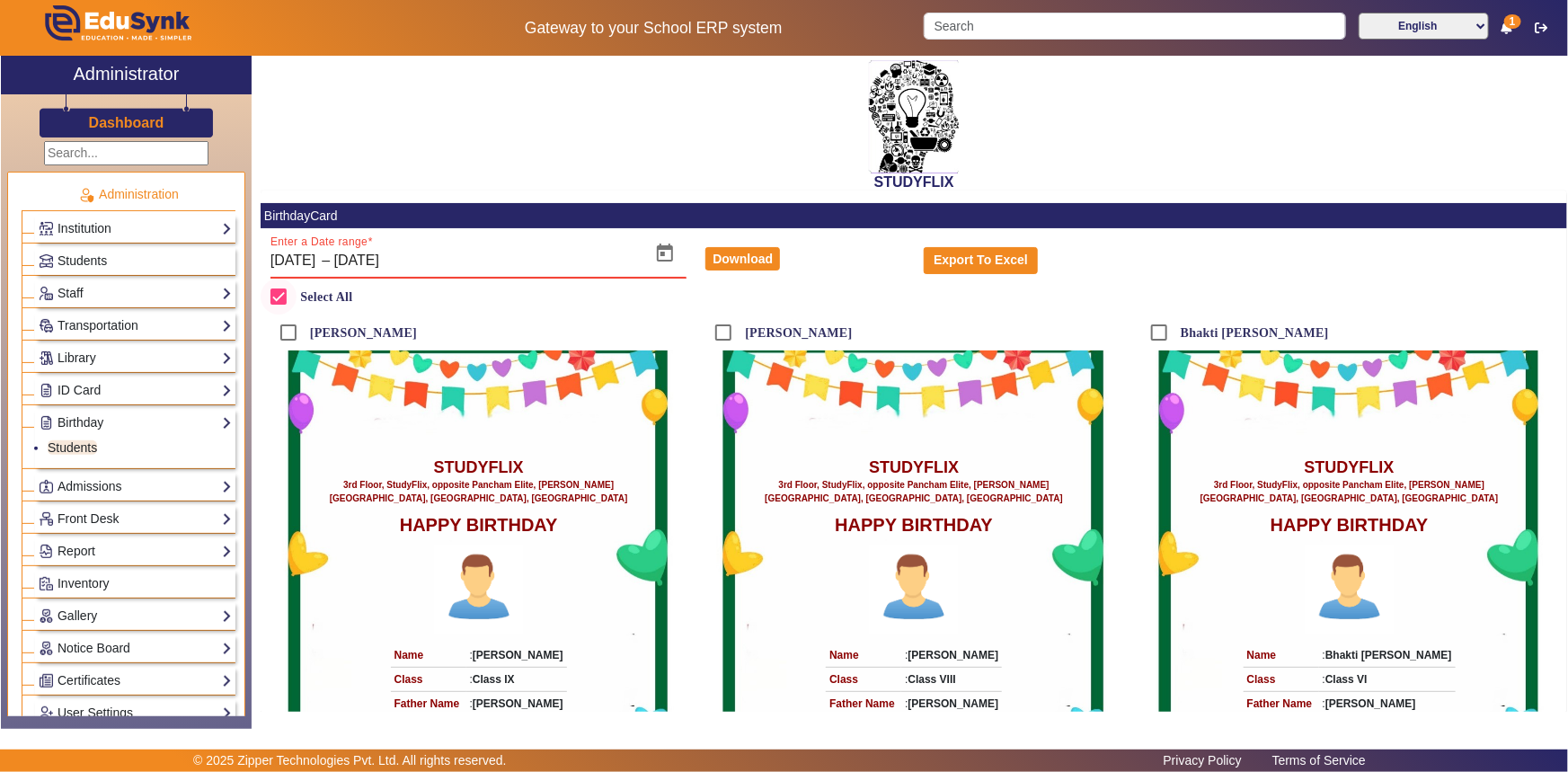
type input "[DATE]"
click at [282, 286] on input "Select All" at bounding box center [278, 296] width 36 height 36
checkbox input "true"
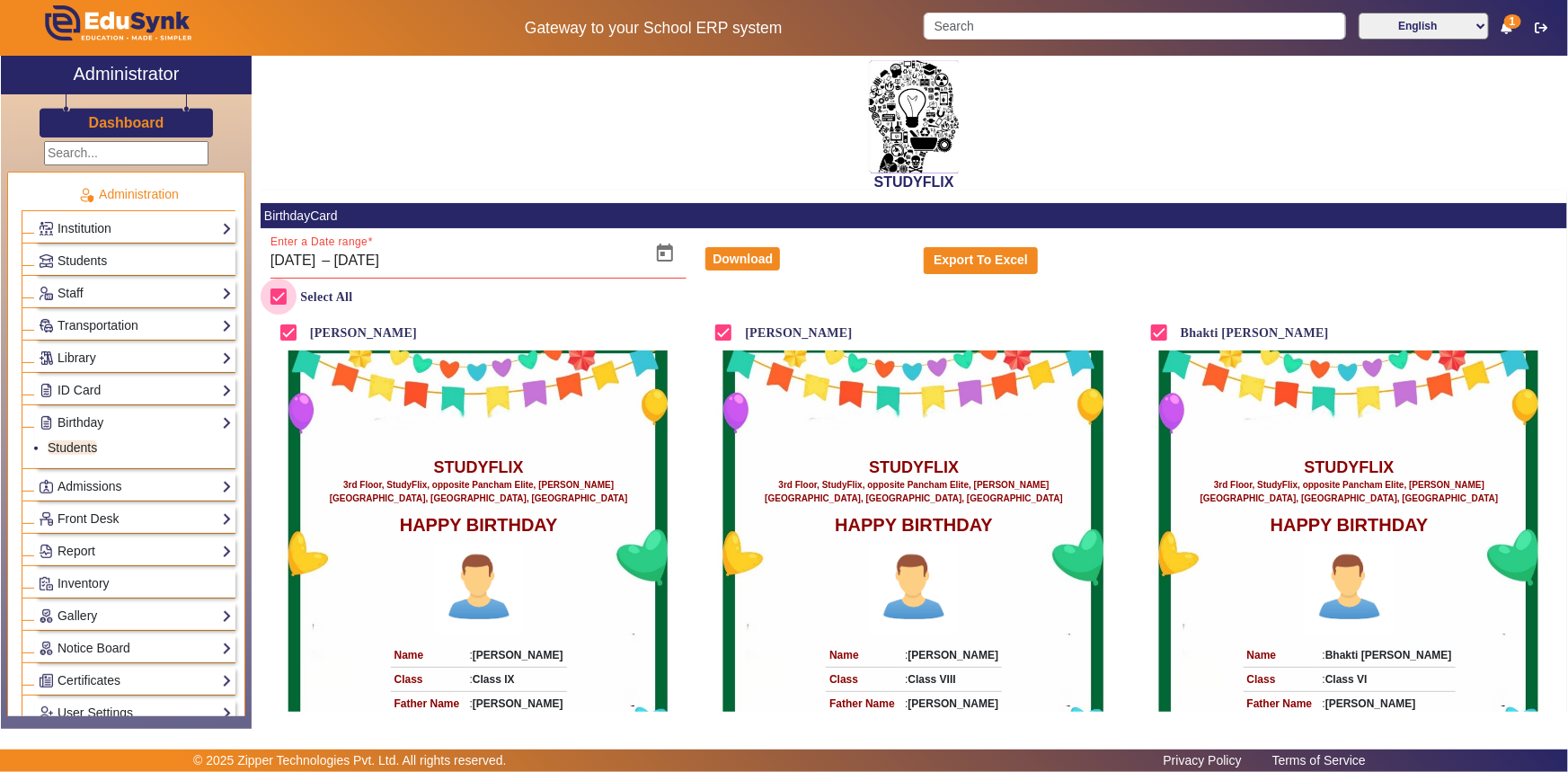
checkbox input "true"
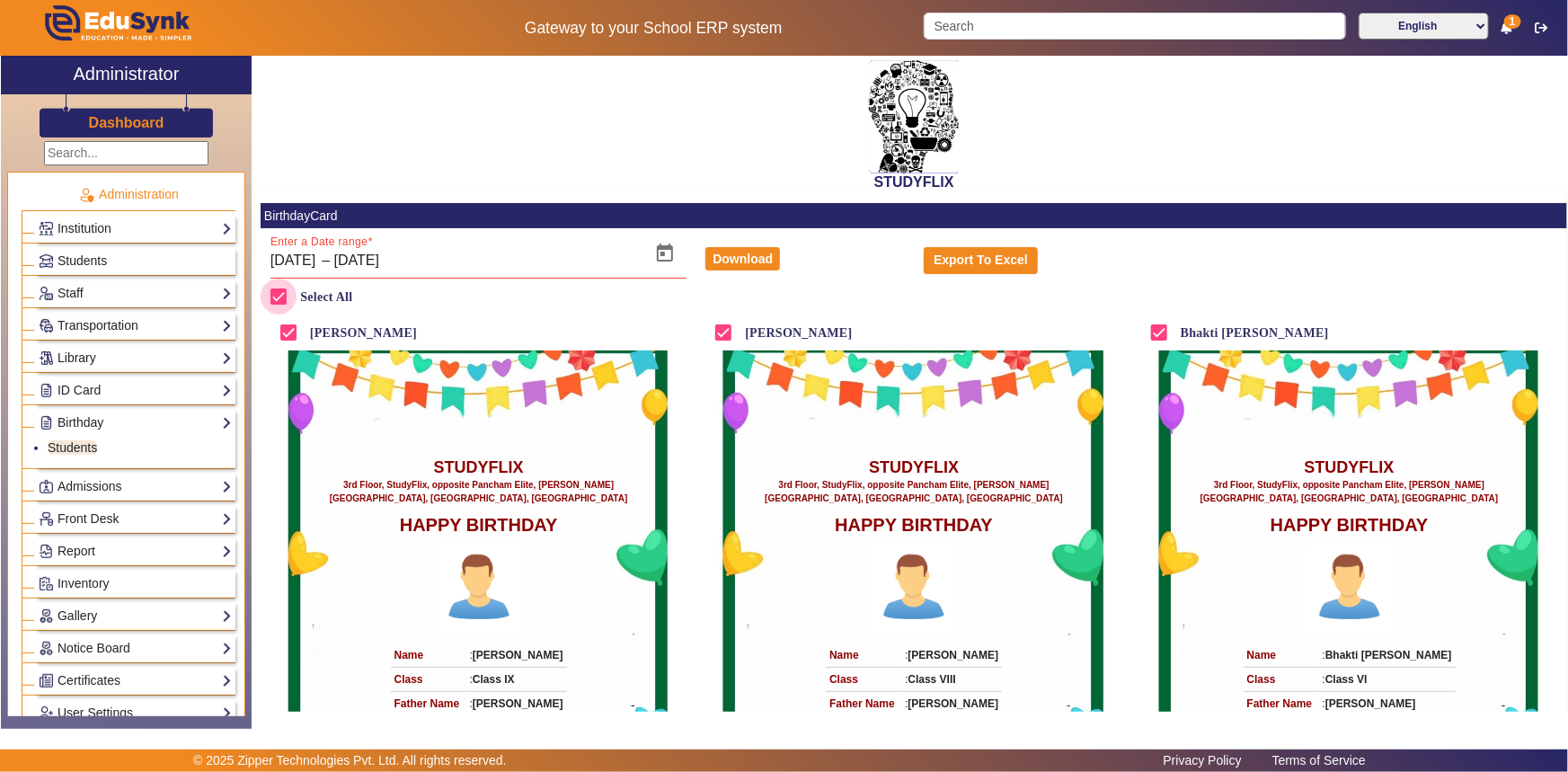
checkbox input "true"
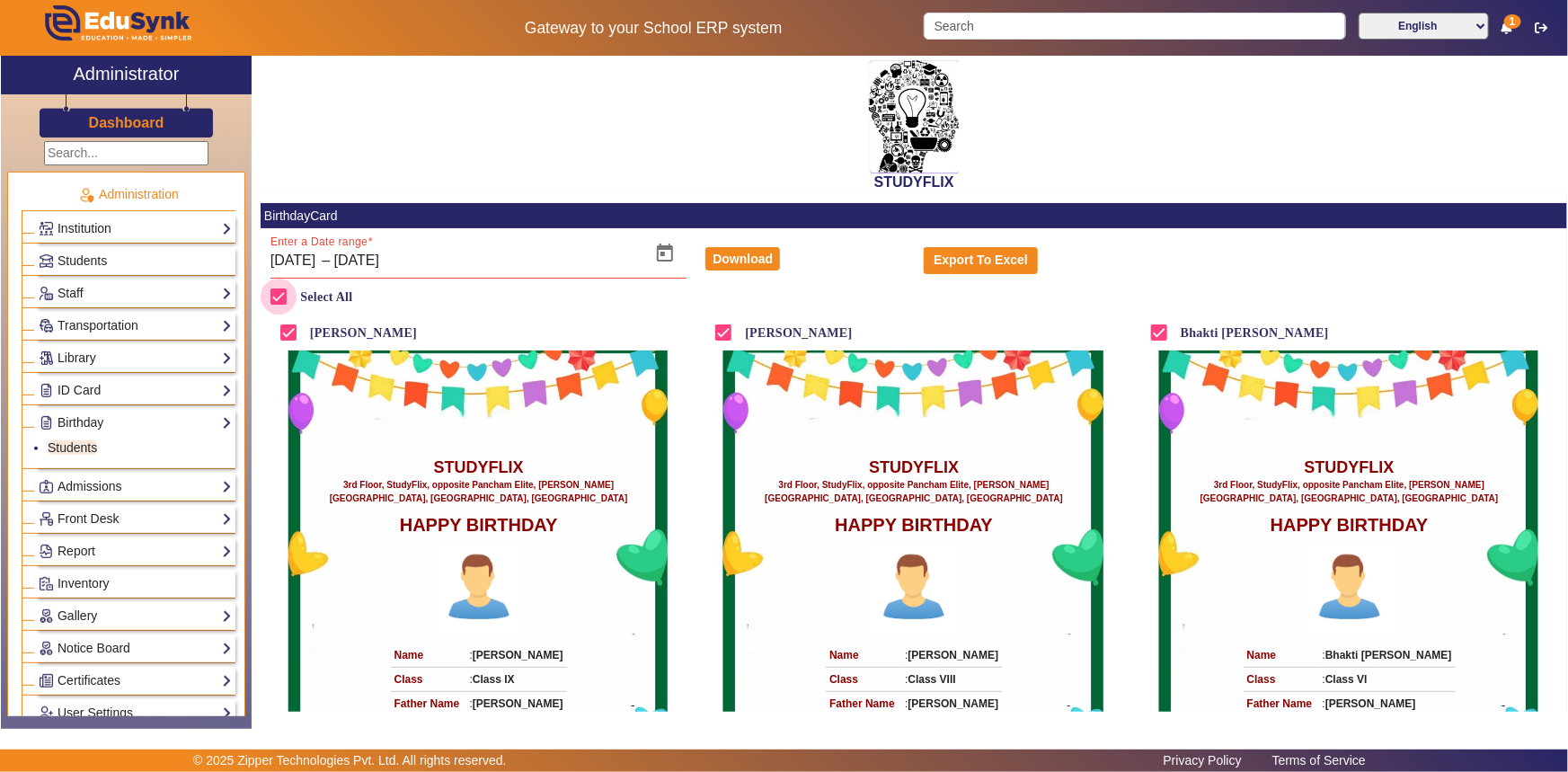
checkbox input "true"
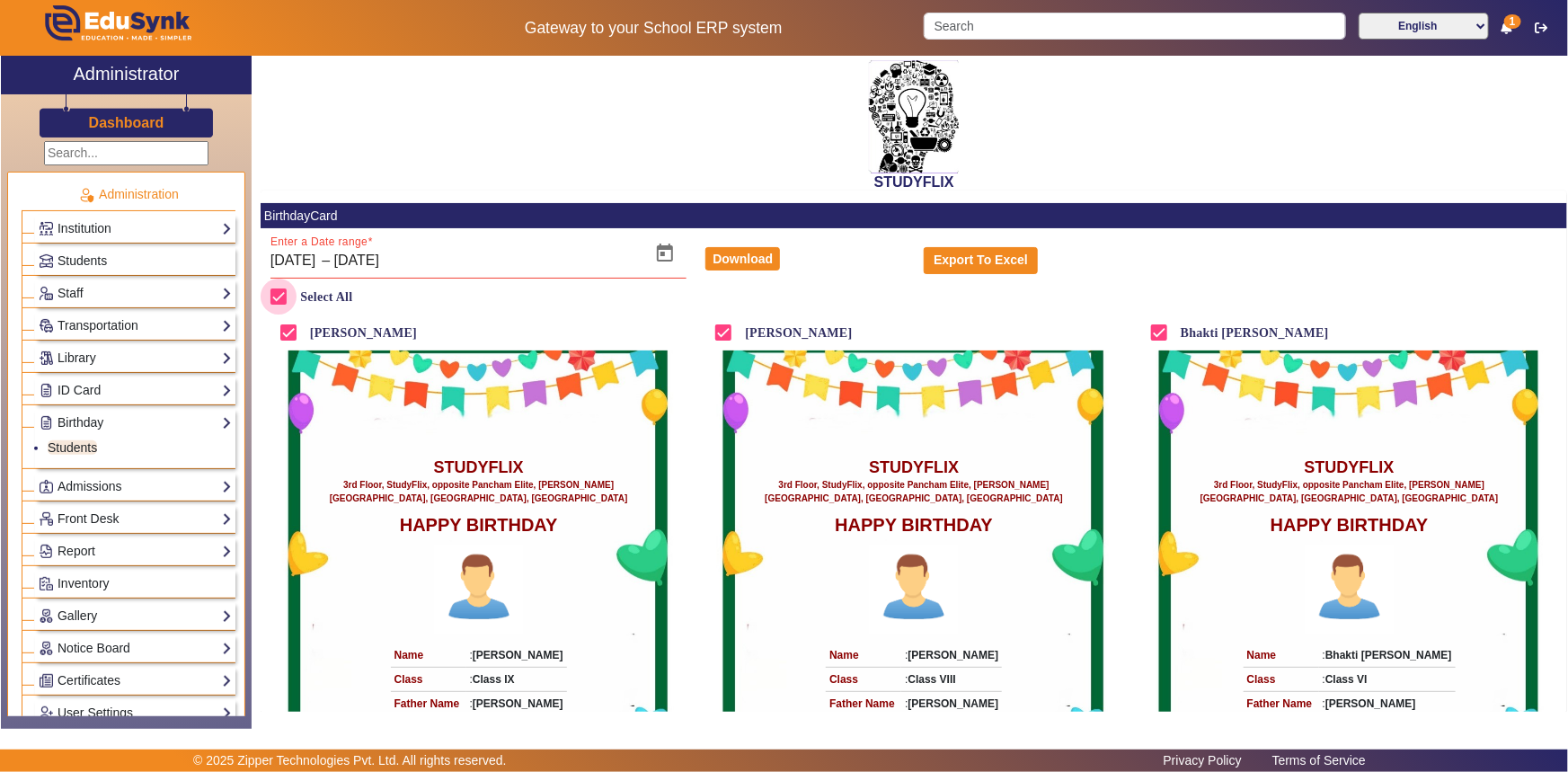
checkbox input "true"
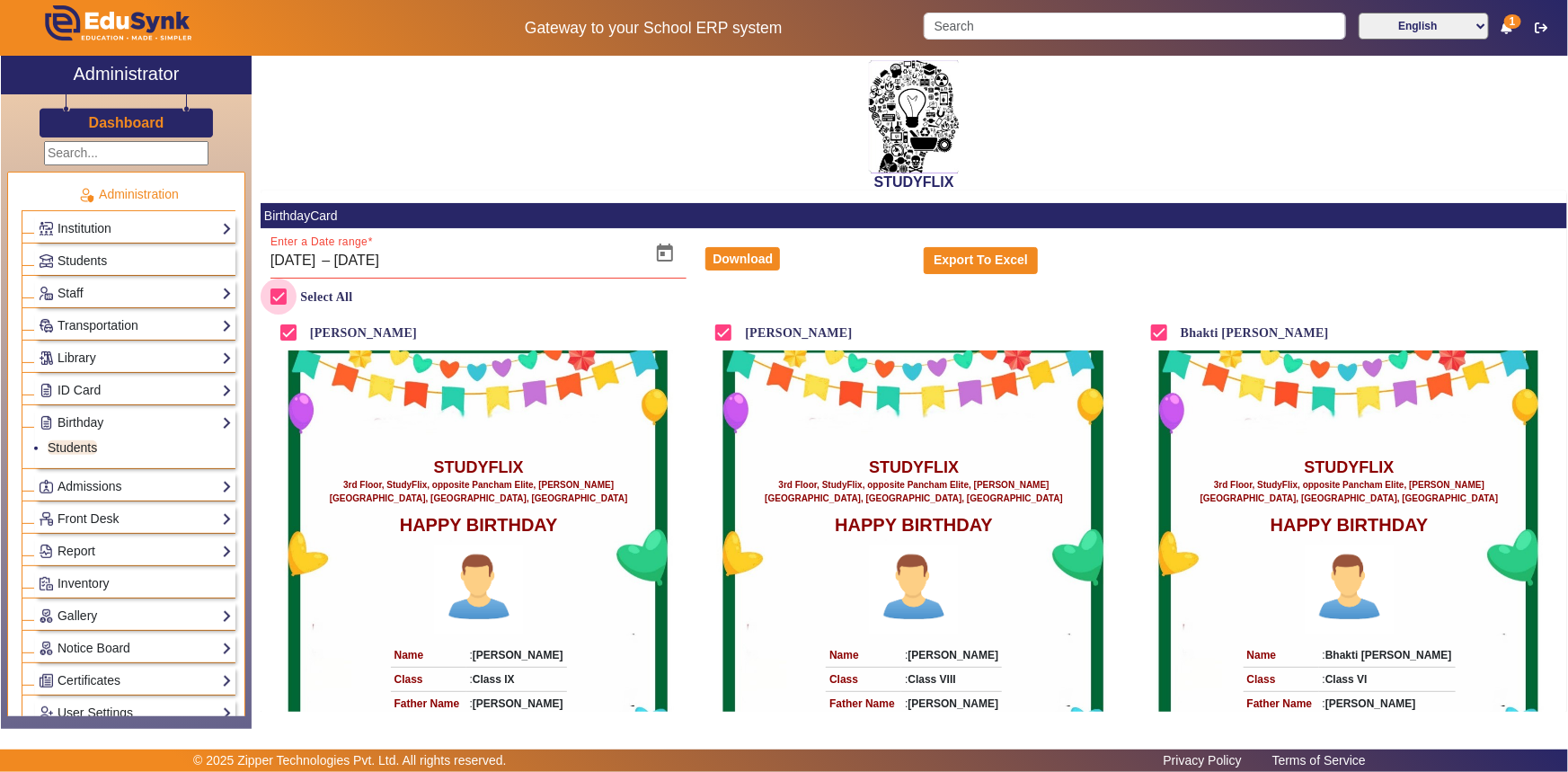
checkbox input "true"
click at [458, 260] on input "[DATE]" at bounding box center [425, 260] width 182 height 21
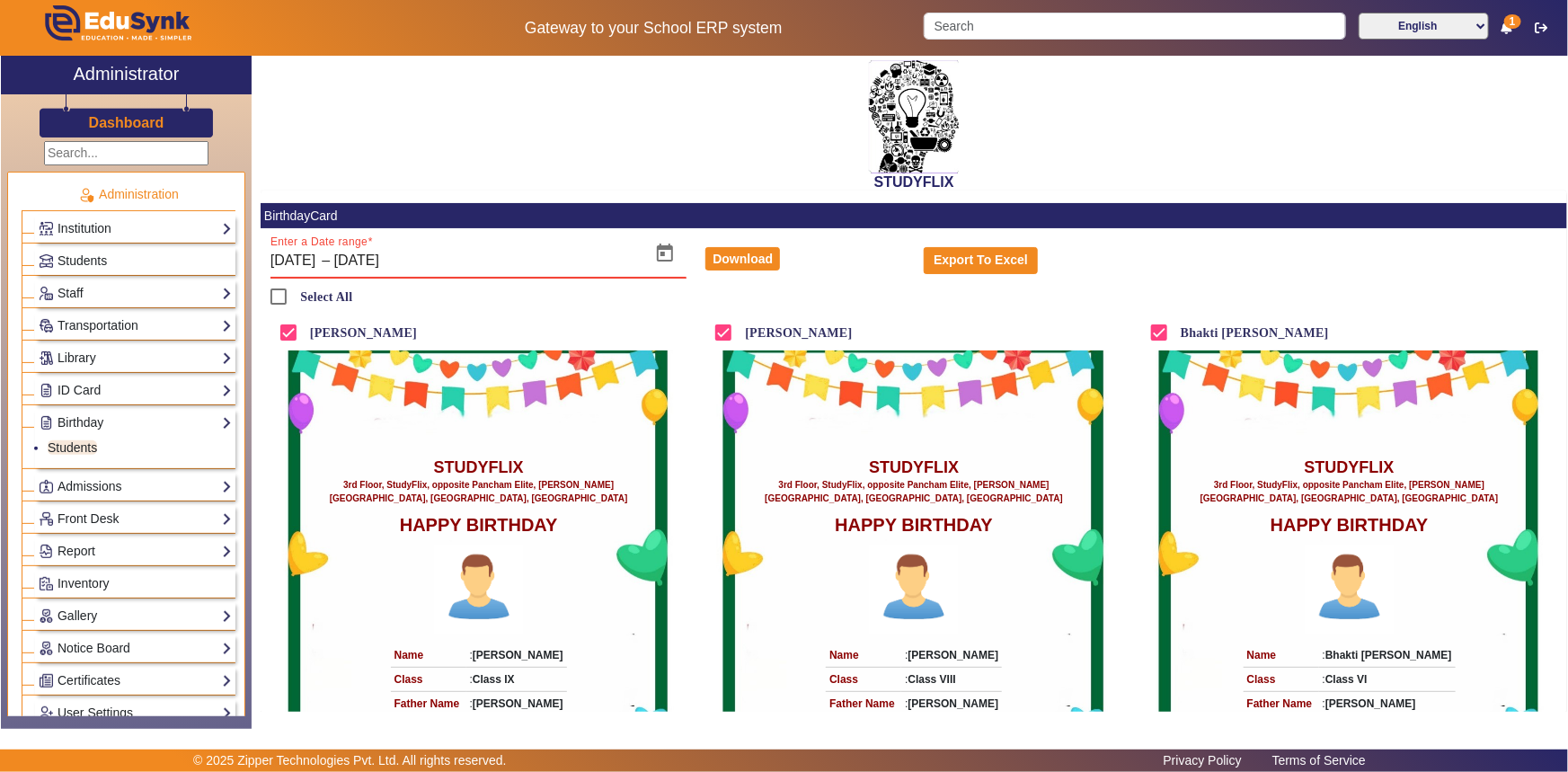
type input "01/01/200"
checkbox input "false"
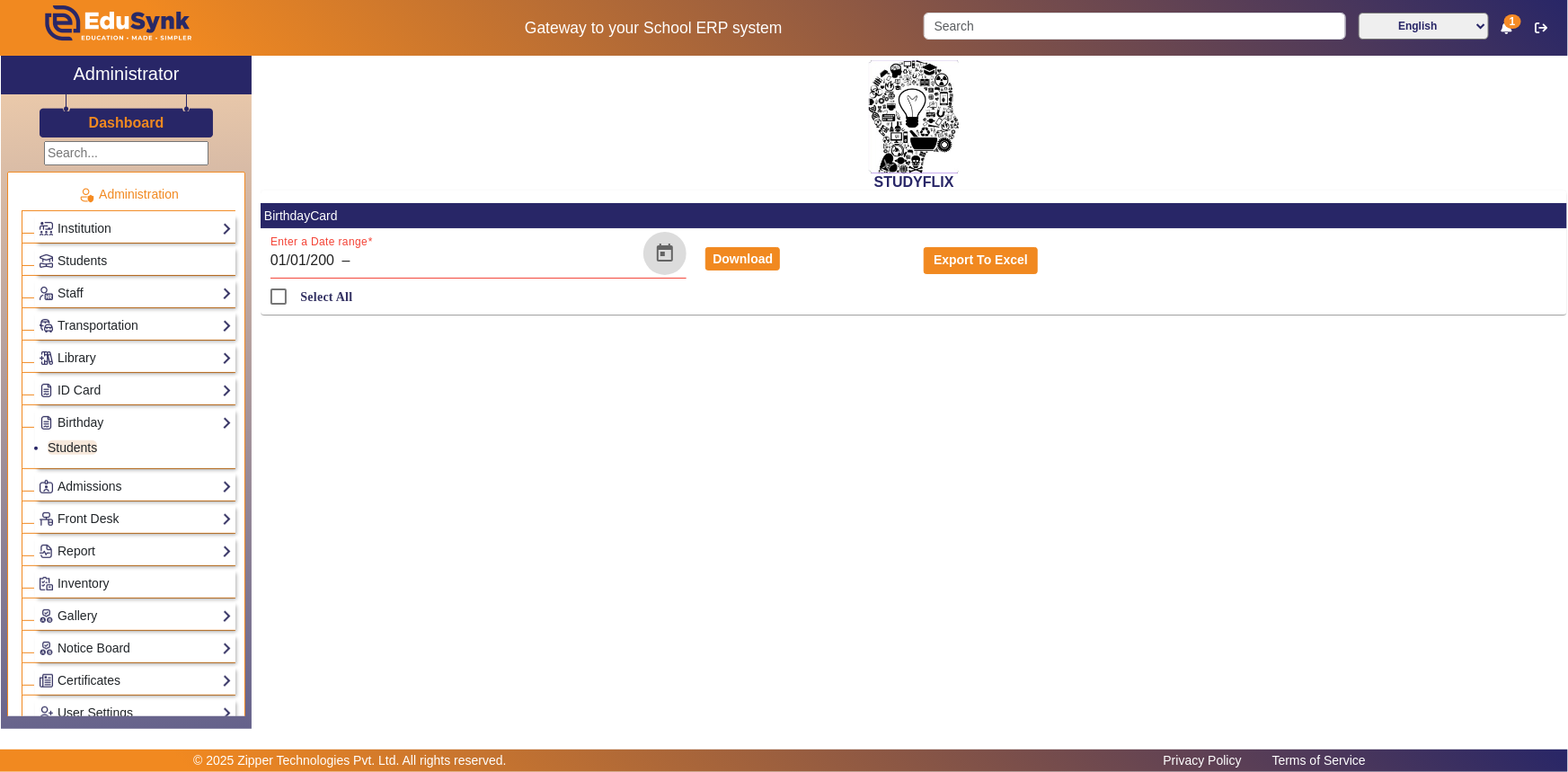
click at [655, 256] on span "Open calendar" at bounding box center [665, 252] width 43 height 43
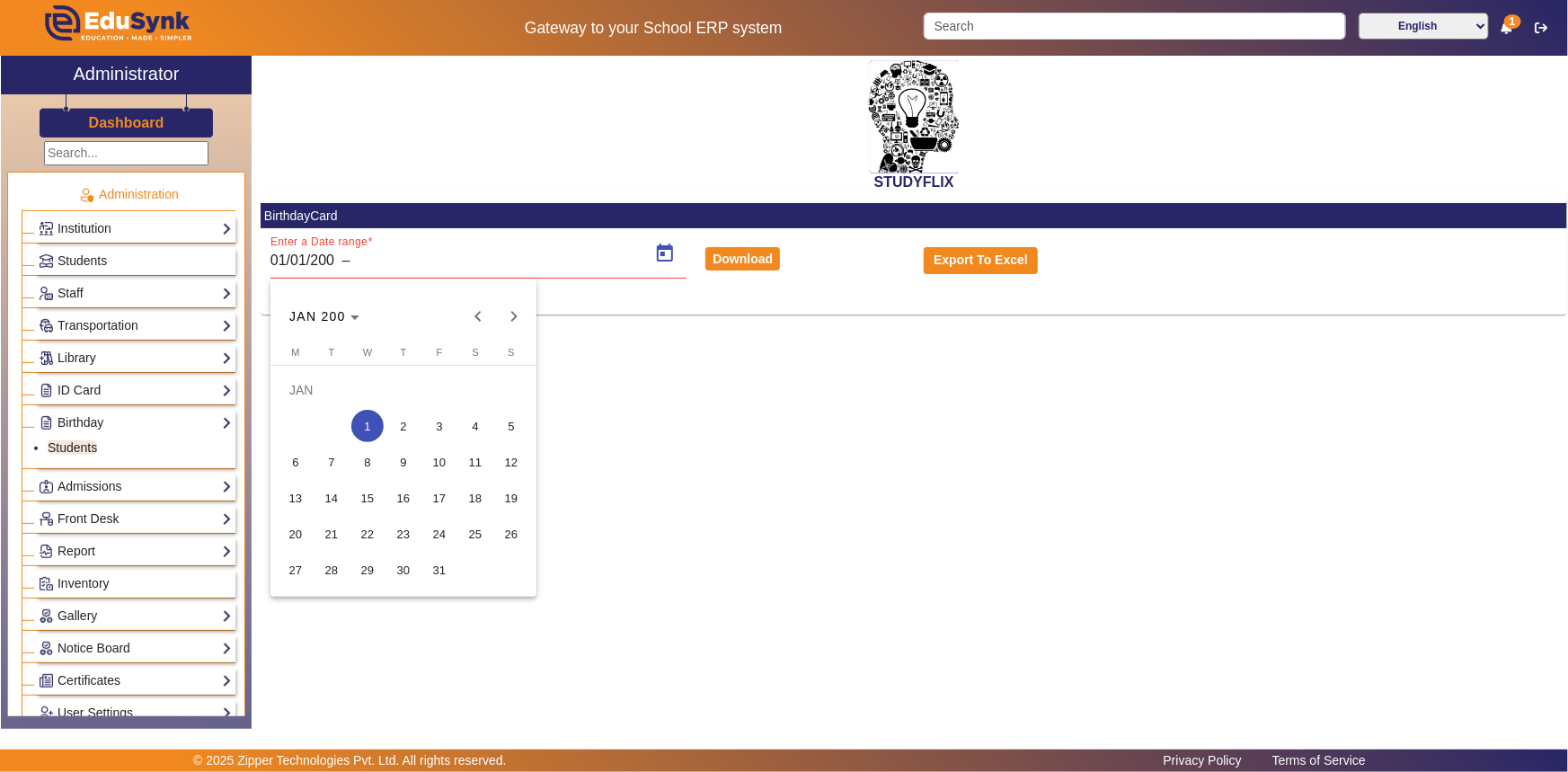
click at [604, 342] on div at bounding box center [784, 386] width 1568 height 772
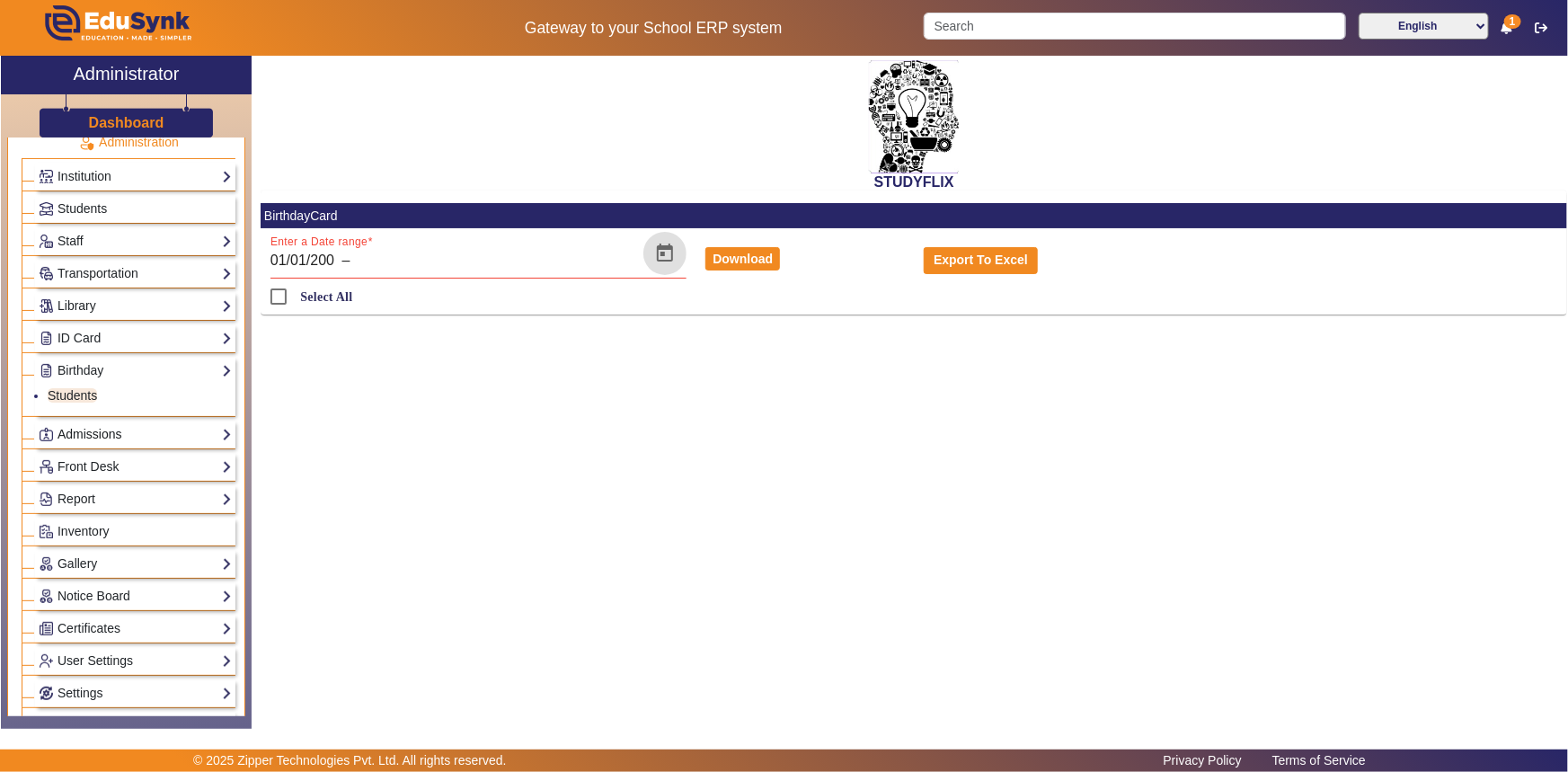
scroll to position [81, 0]
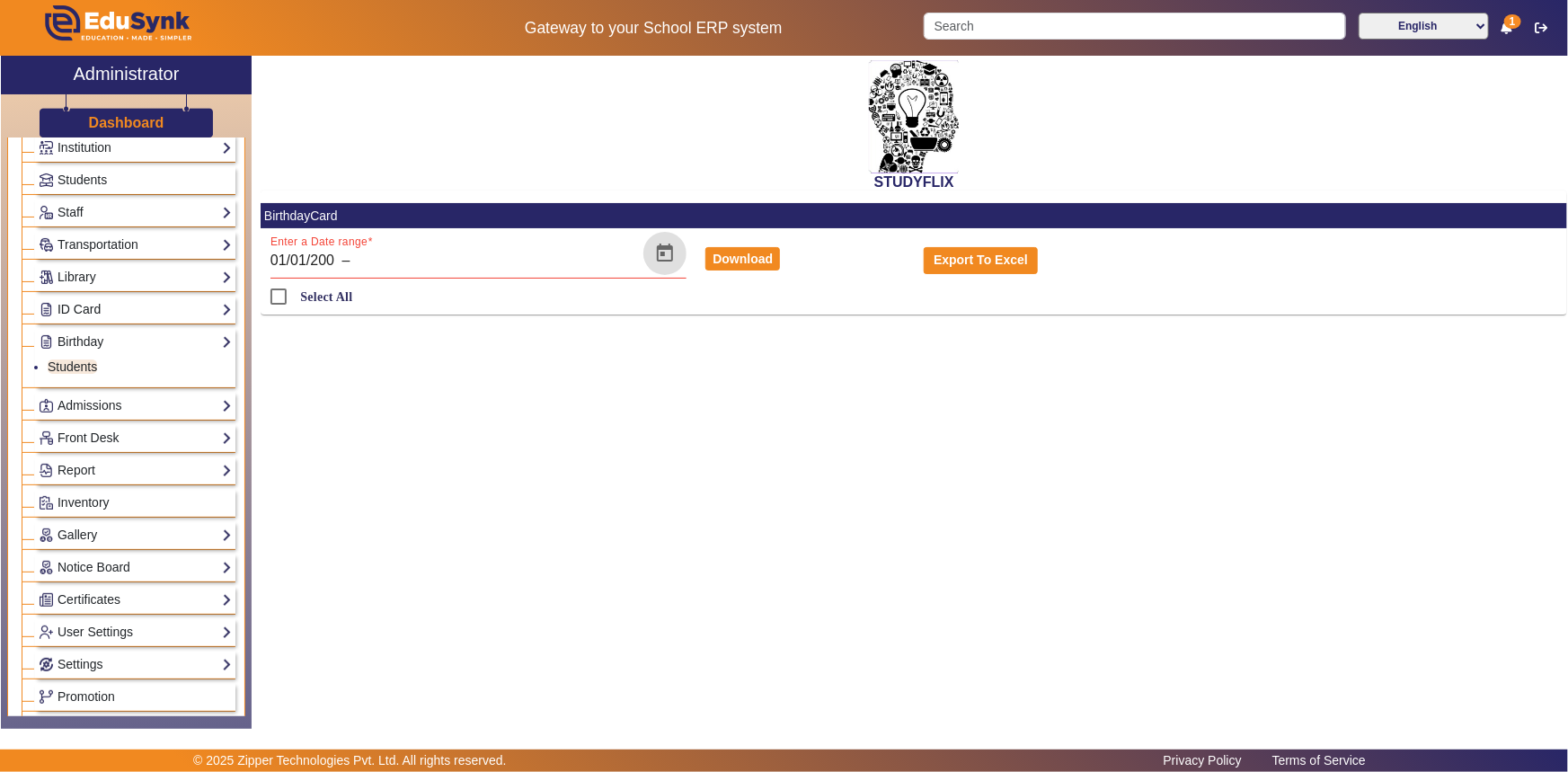
click at [85, 306] on link "ID Card" at bounding box center [135, 309] width 193 height 21
click at [79, 334] on link "Students" at bounding box center [73, 334] width 50 height 15
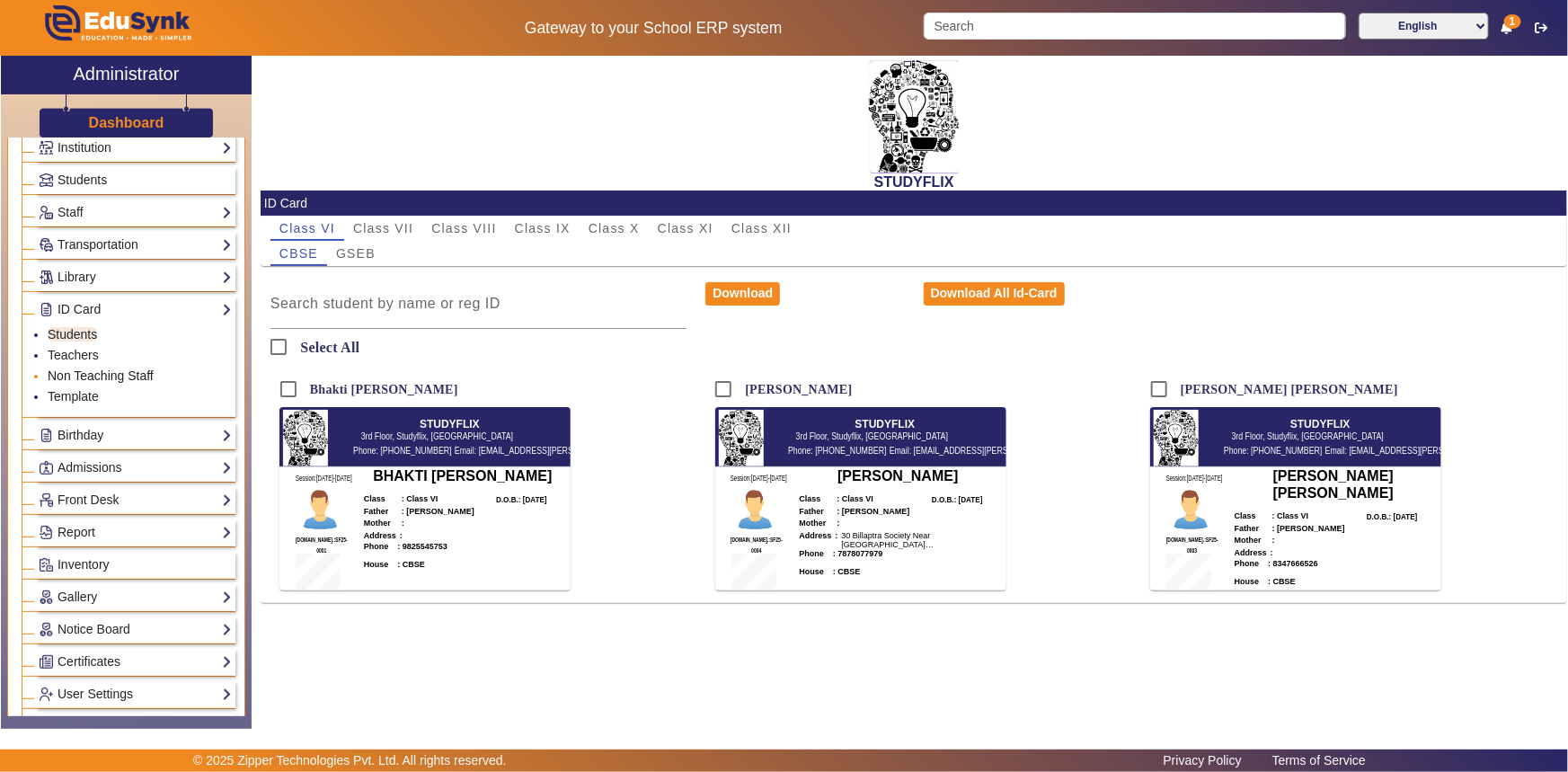
click at [78, 375] on link "Non Teaching Staff" at bounding box center [100, 375] width 106 height 15
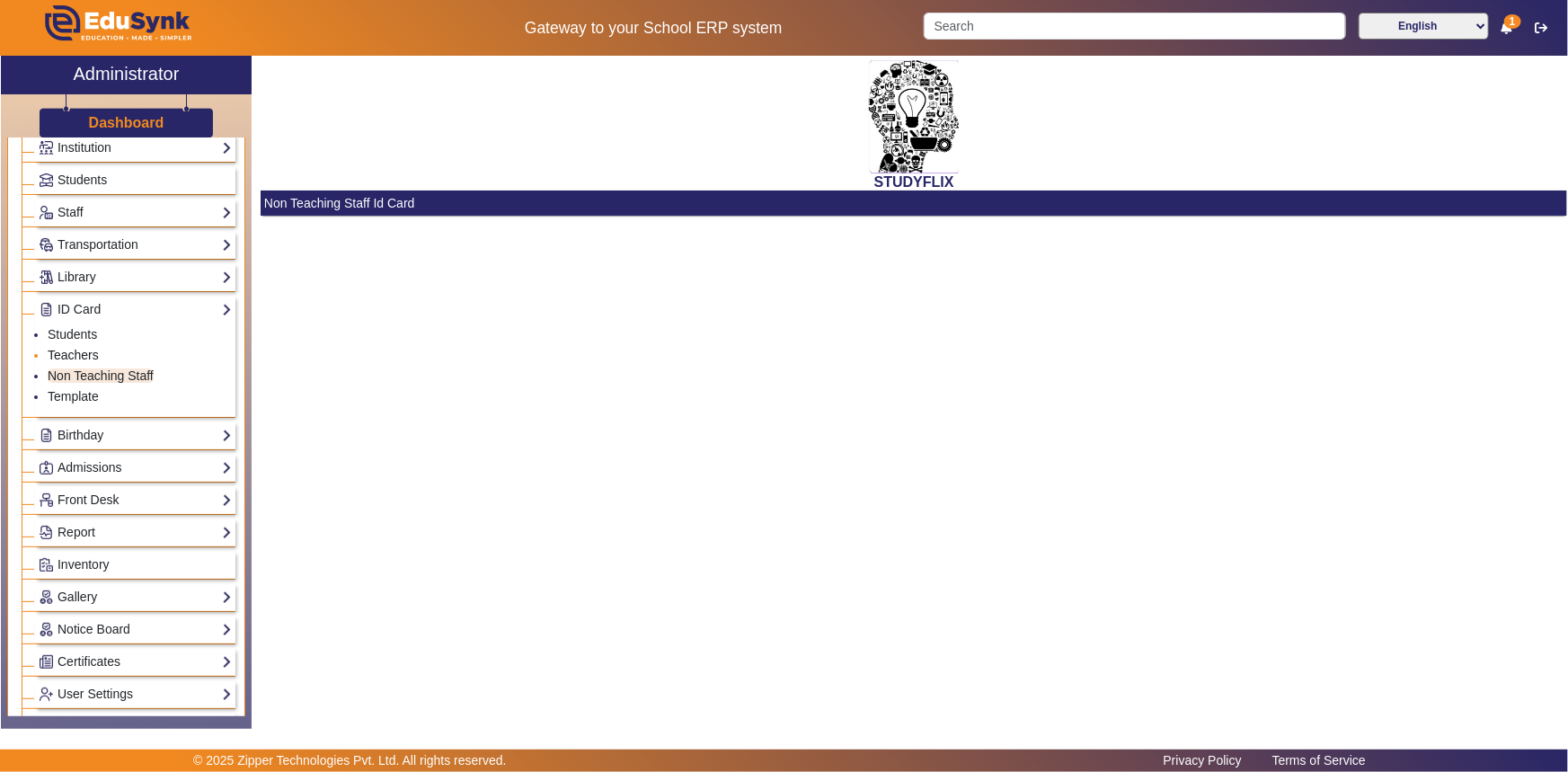
click at [81, 357] on link "Teachers" at bounding box center [73, 355] width 51 height 15
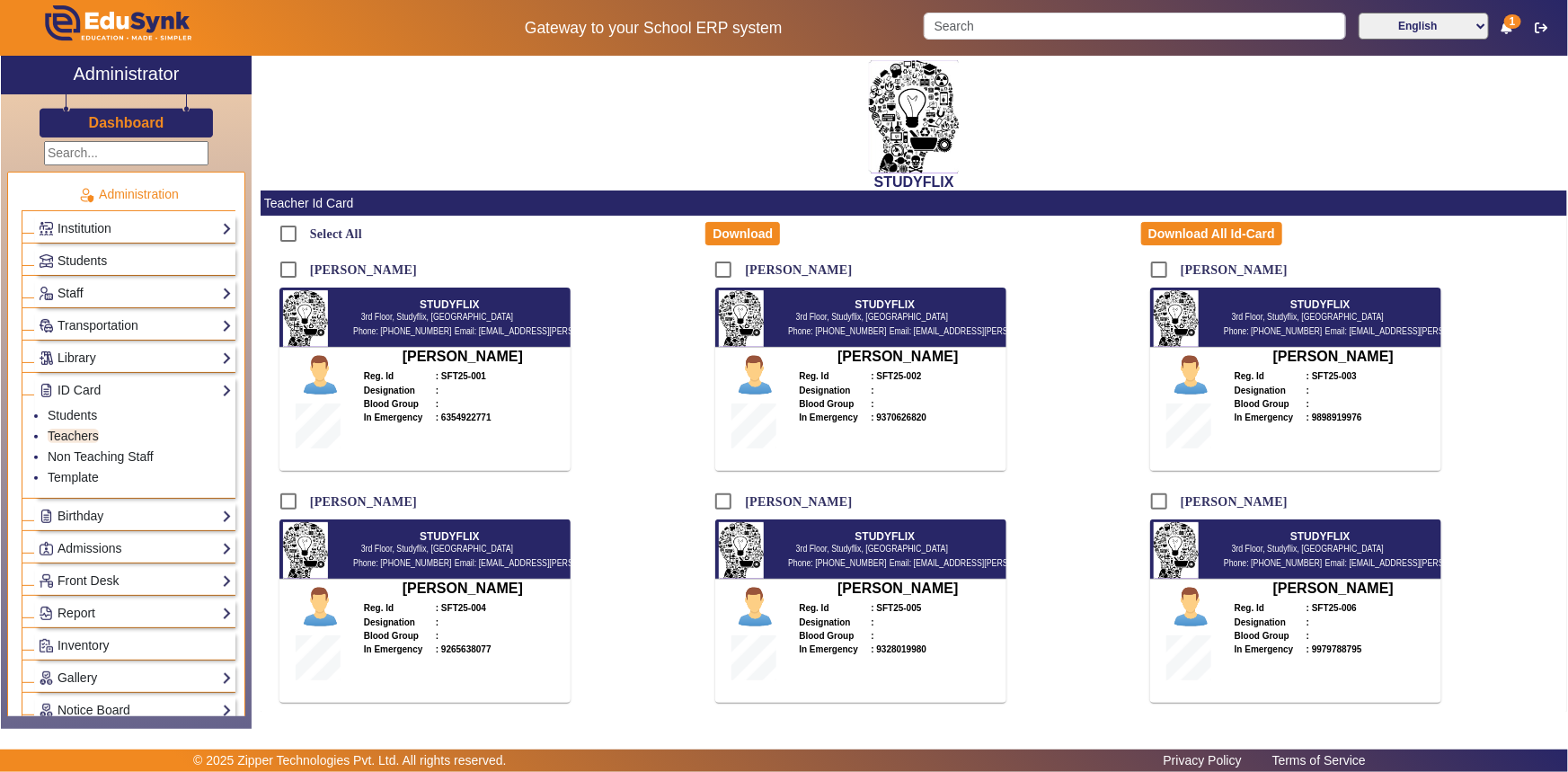
click at [85, 295] on link "Staff" at bounding box center [135, 293] width 193 height 21
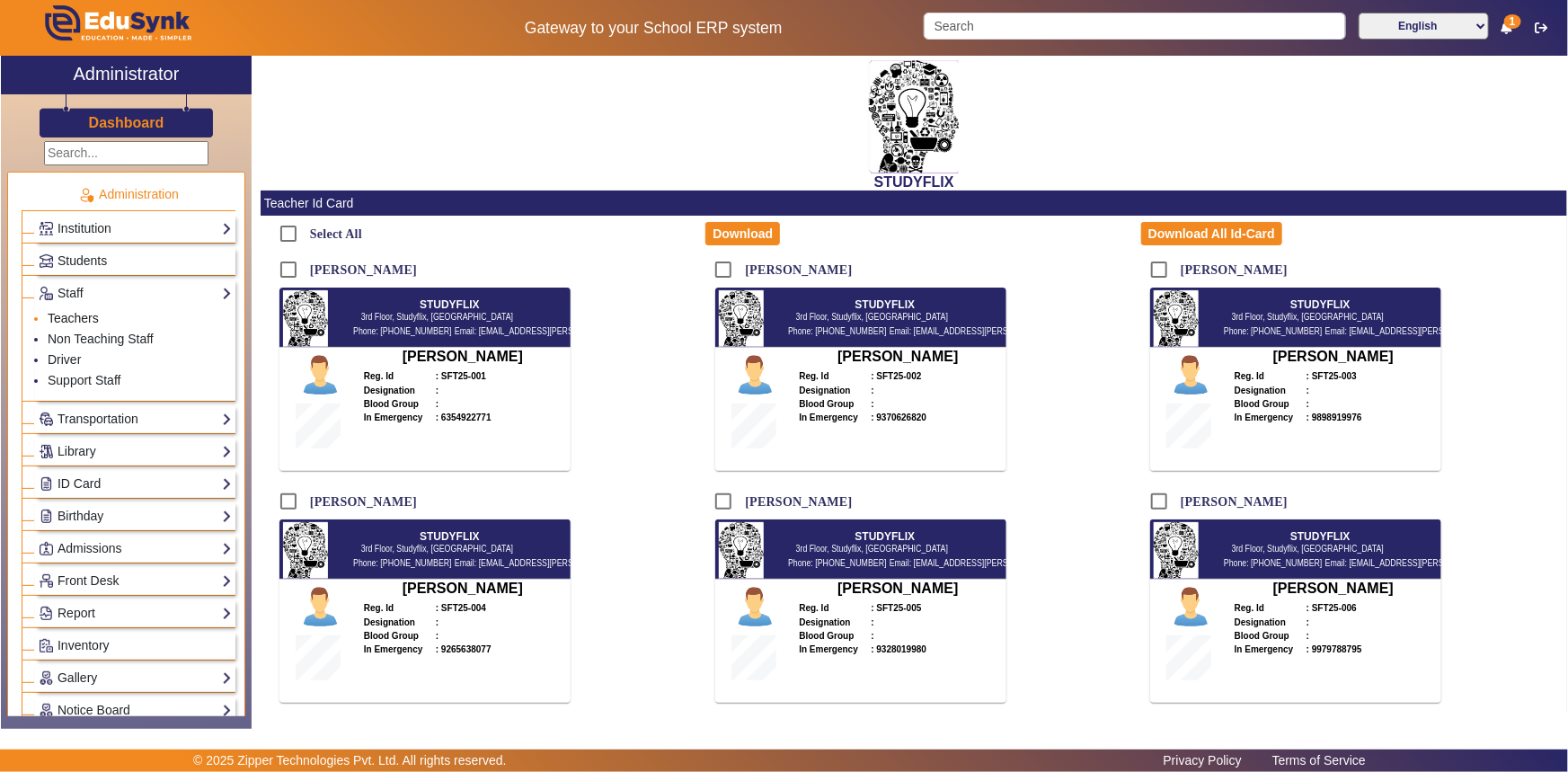
click at [79, 315] on link "Teachers" at bounding box center [73, 319] width 51 height 15
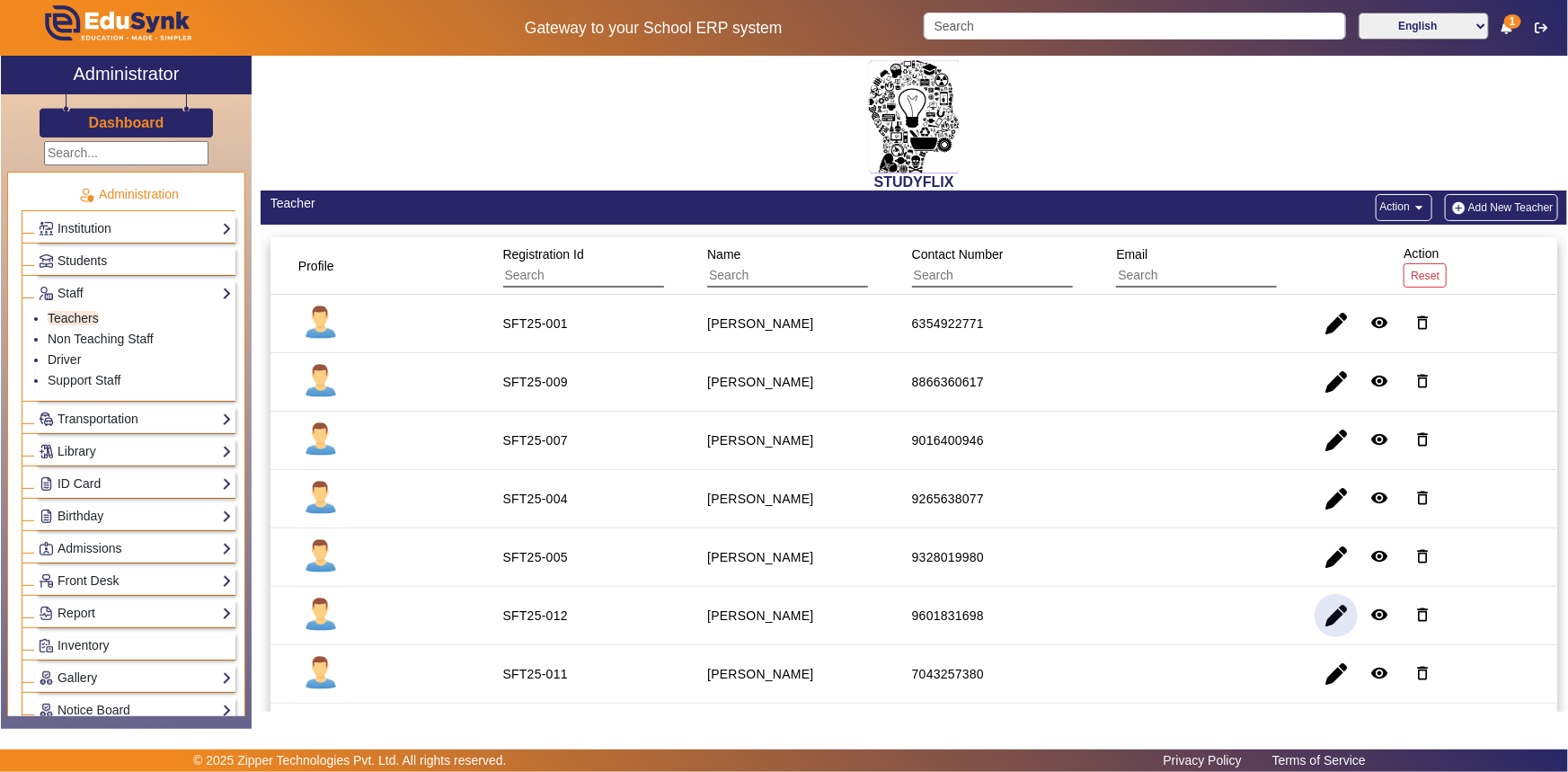
click at [1331, 610] on span "button" at bounding box center [1336, 615] width 43 height 43
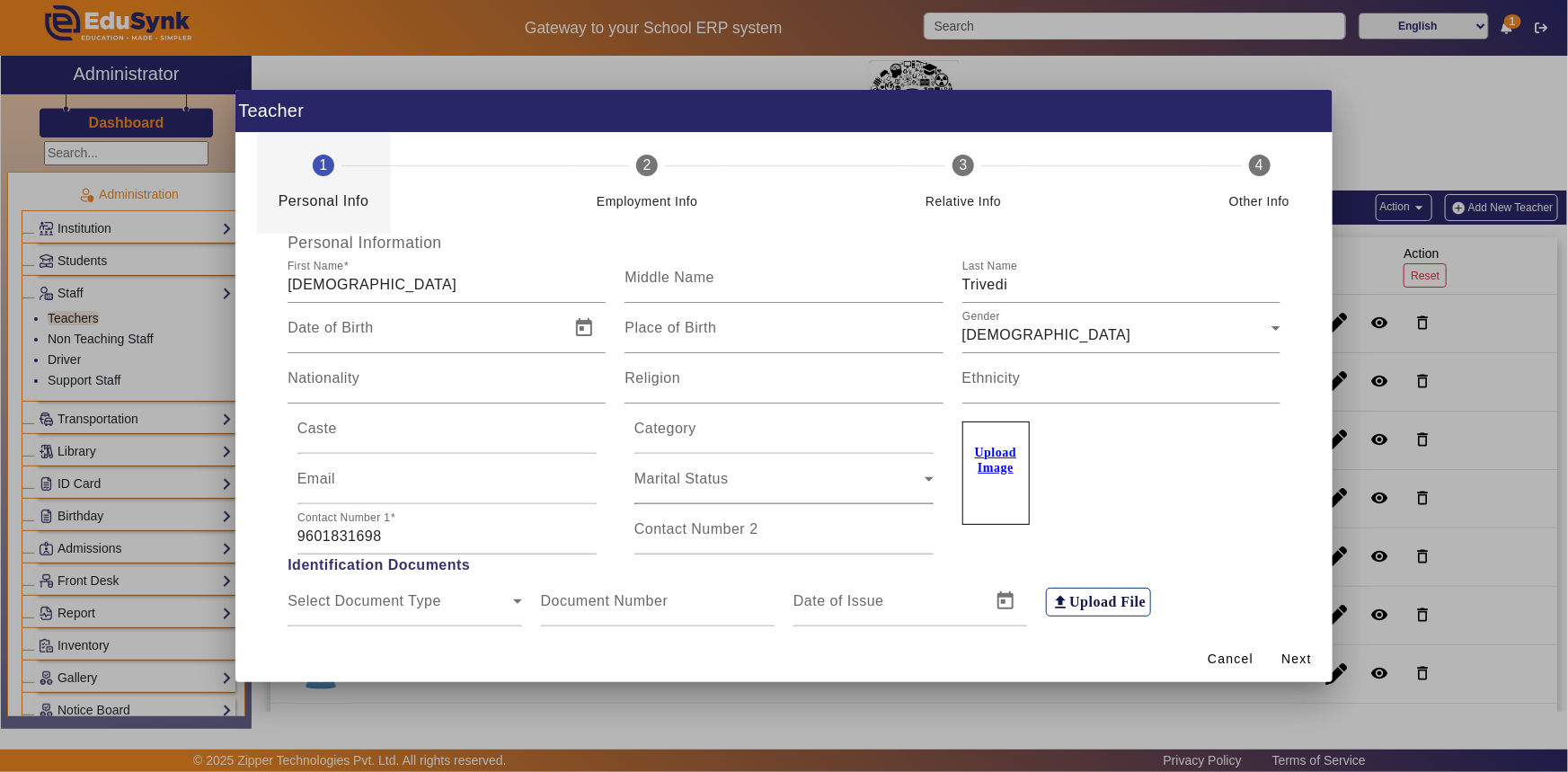
click at [752, 482] on div "Marital Status" at bounding box center [779, 486] width 290 height 21
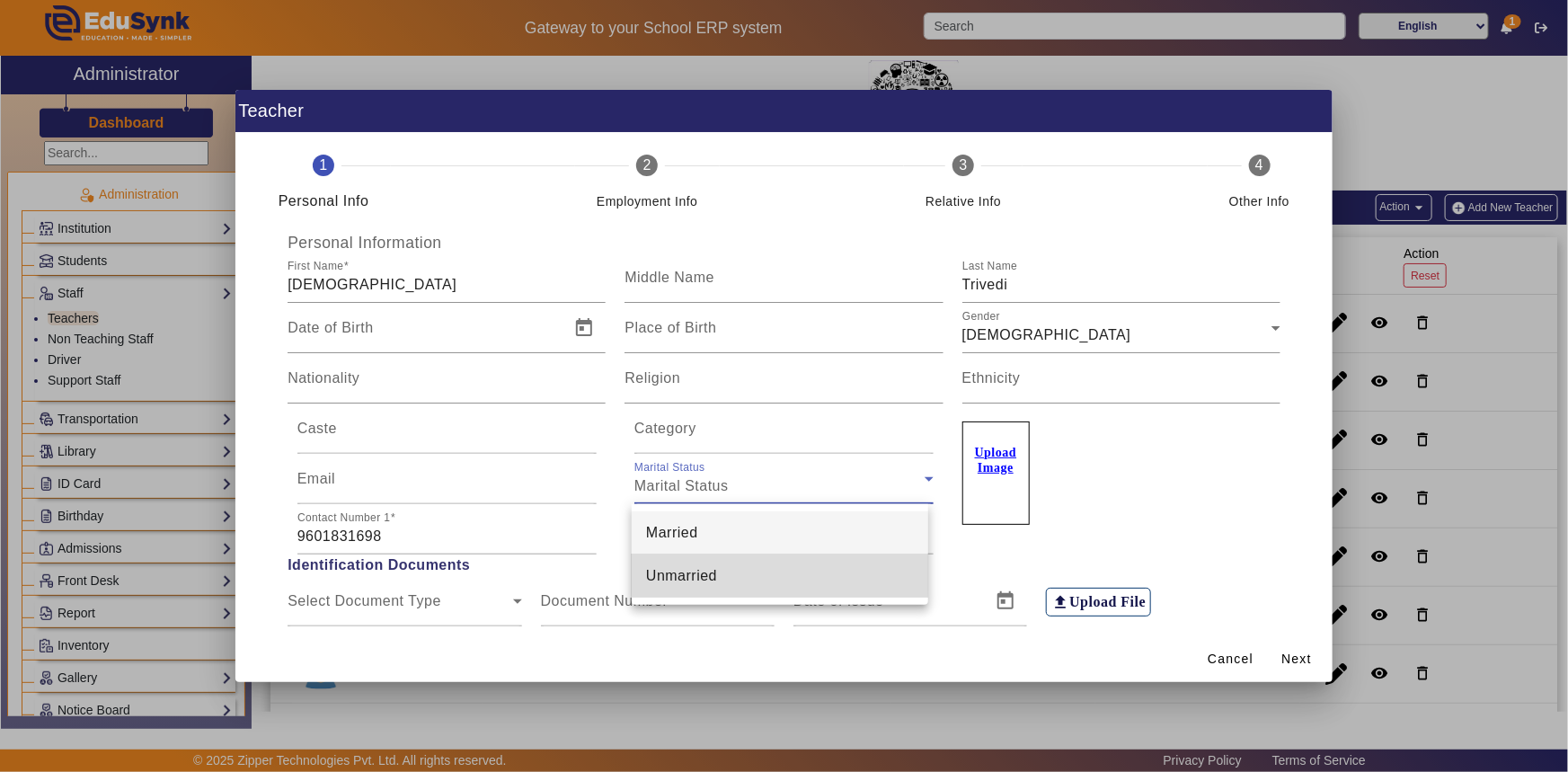
click at [707, 559] on mat-option "Unmarried" at bounding box center [779, 576] width 297 height 43
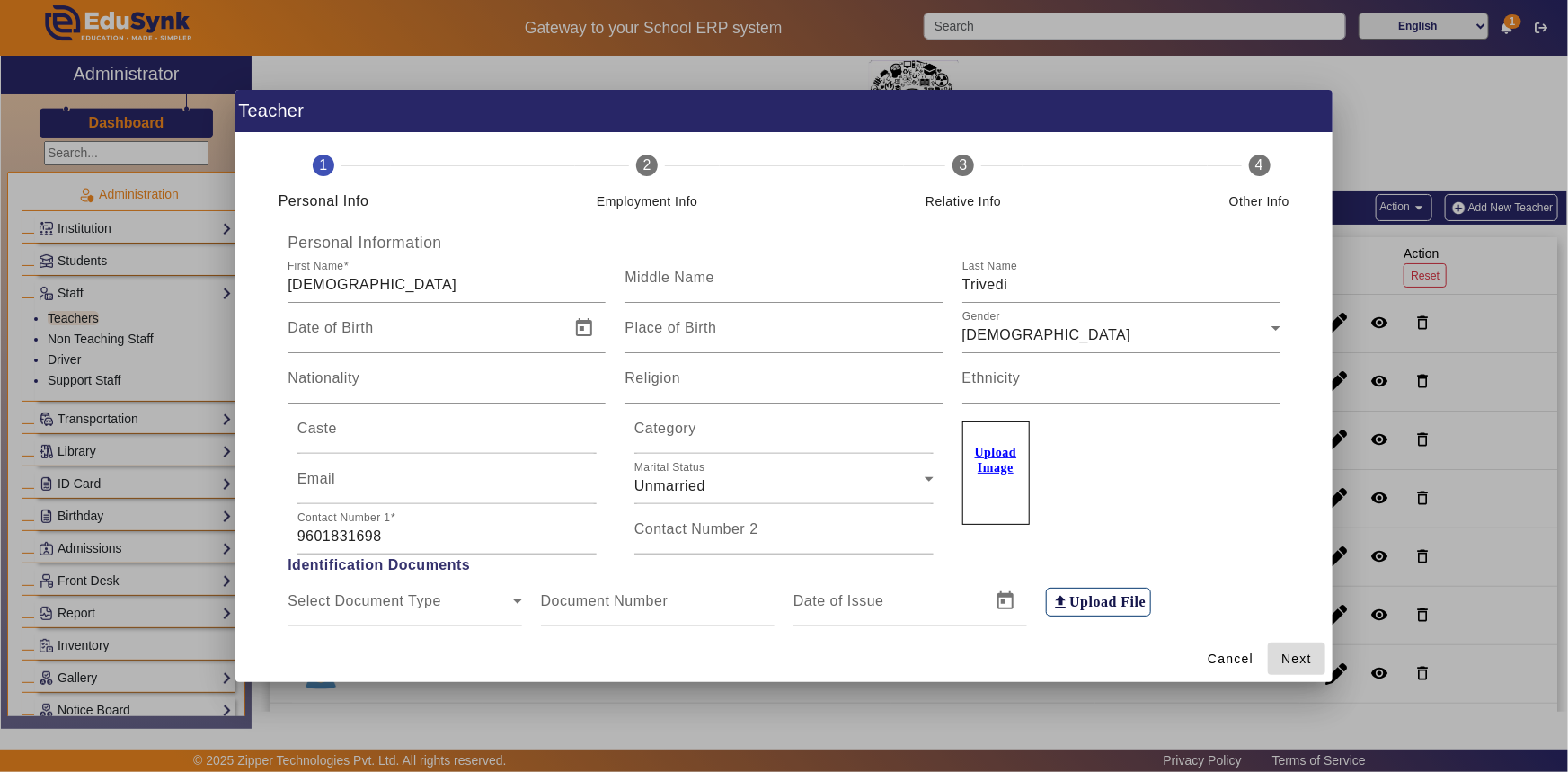
click at [1284, 655] on span "Next" at bounding box center [1295, 659] width 30 height 19
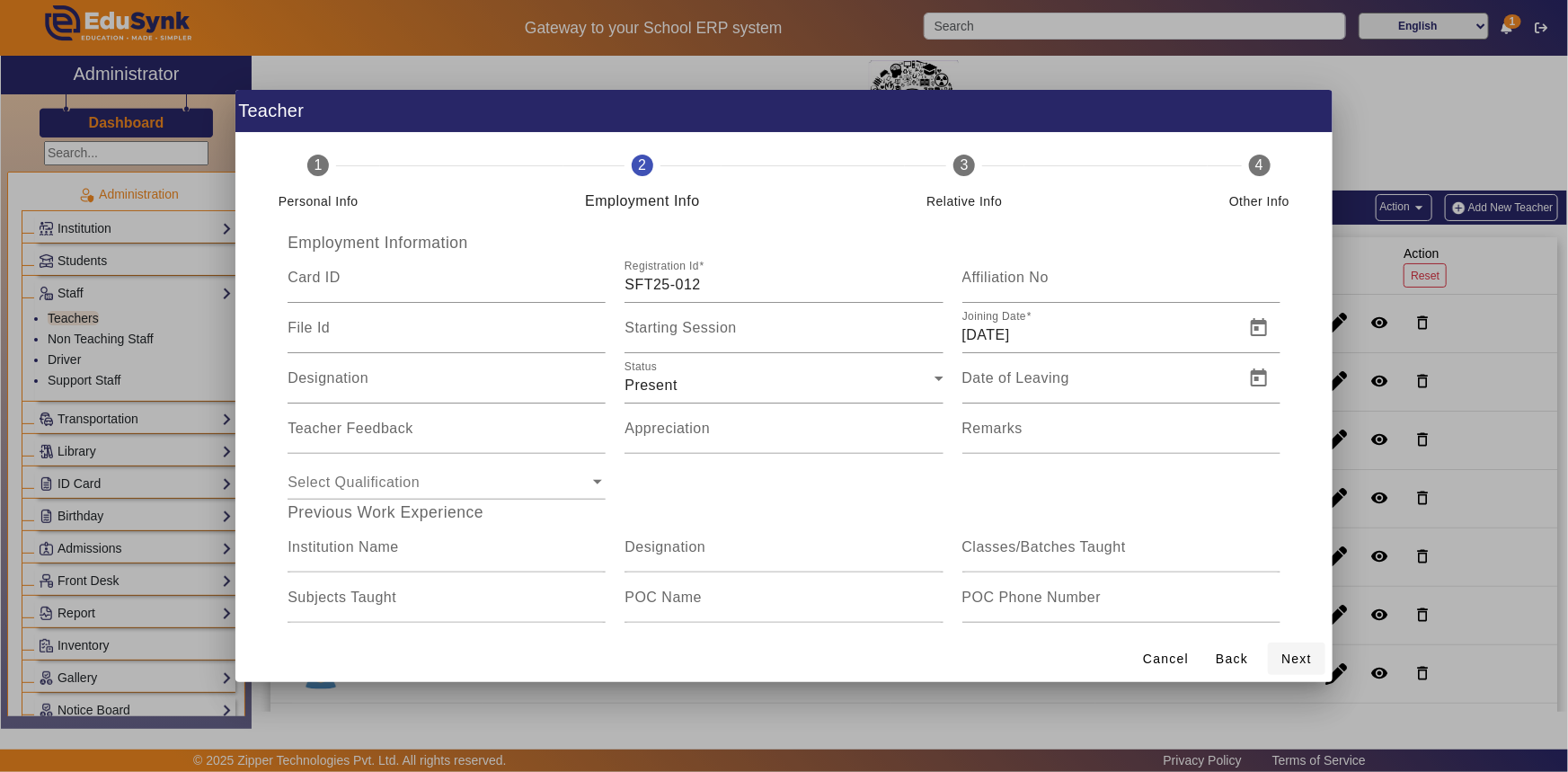
click at [1284, 655] on span "Next" at bounding box center [1295, 659] width 30 height 19
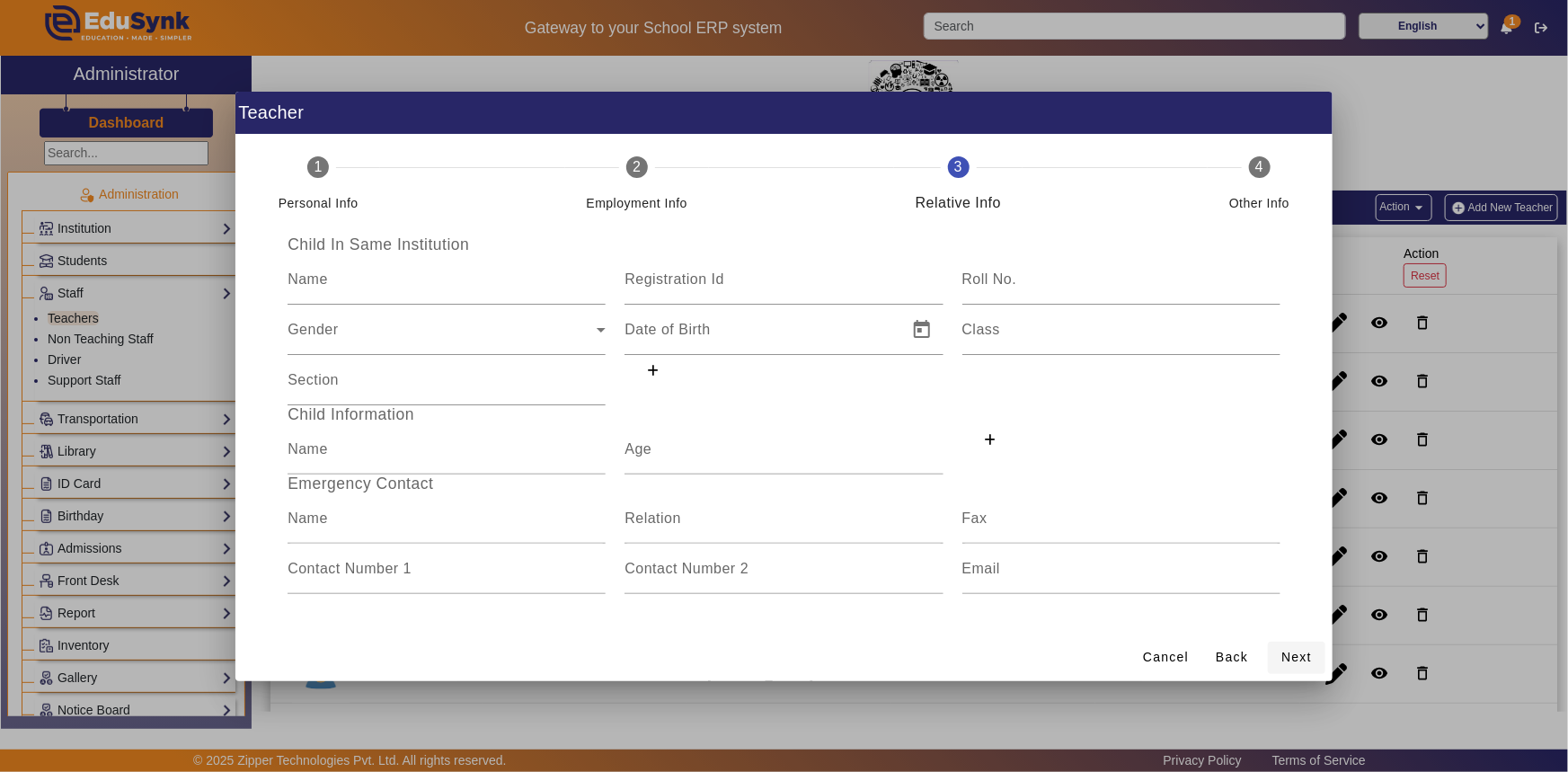
click at [1284, 655] on span "Next" at bounding box center [1295, 657] width 30 height 19
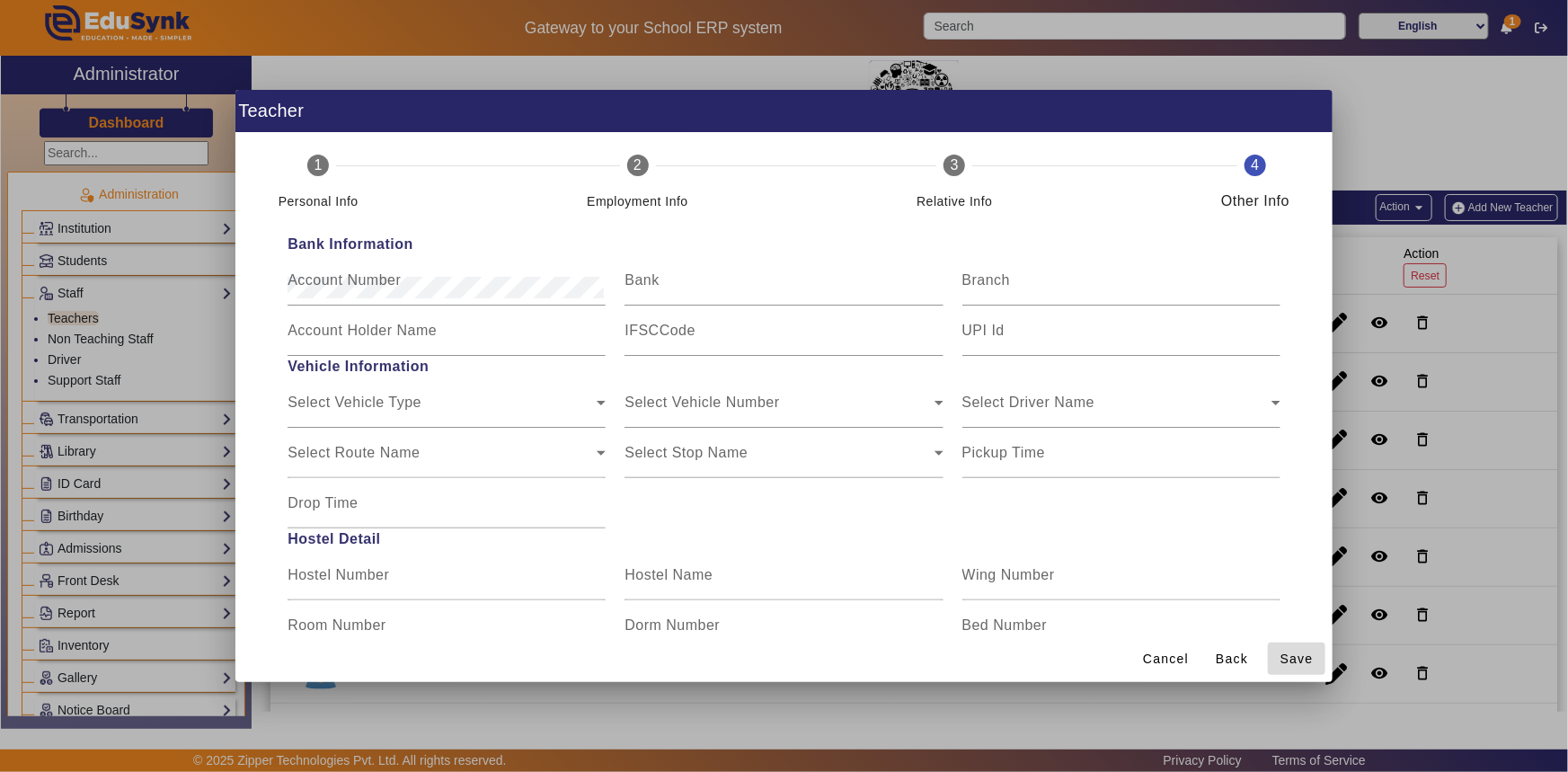
click at [1283, 655] on span "Save" at bounding box center [1297, 659] width 33 height 19
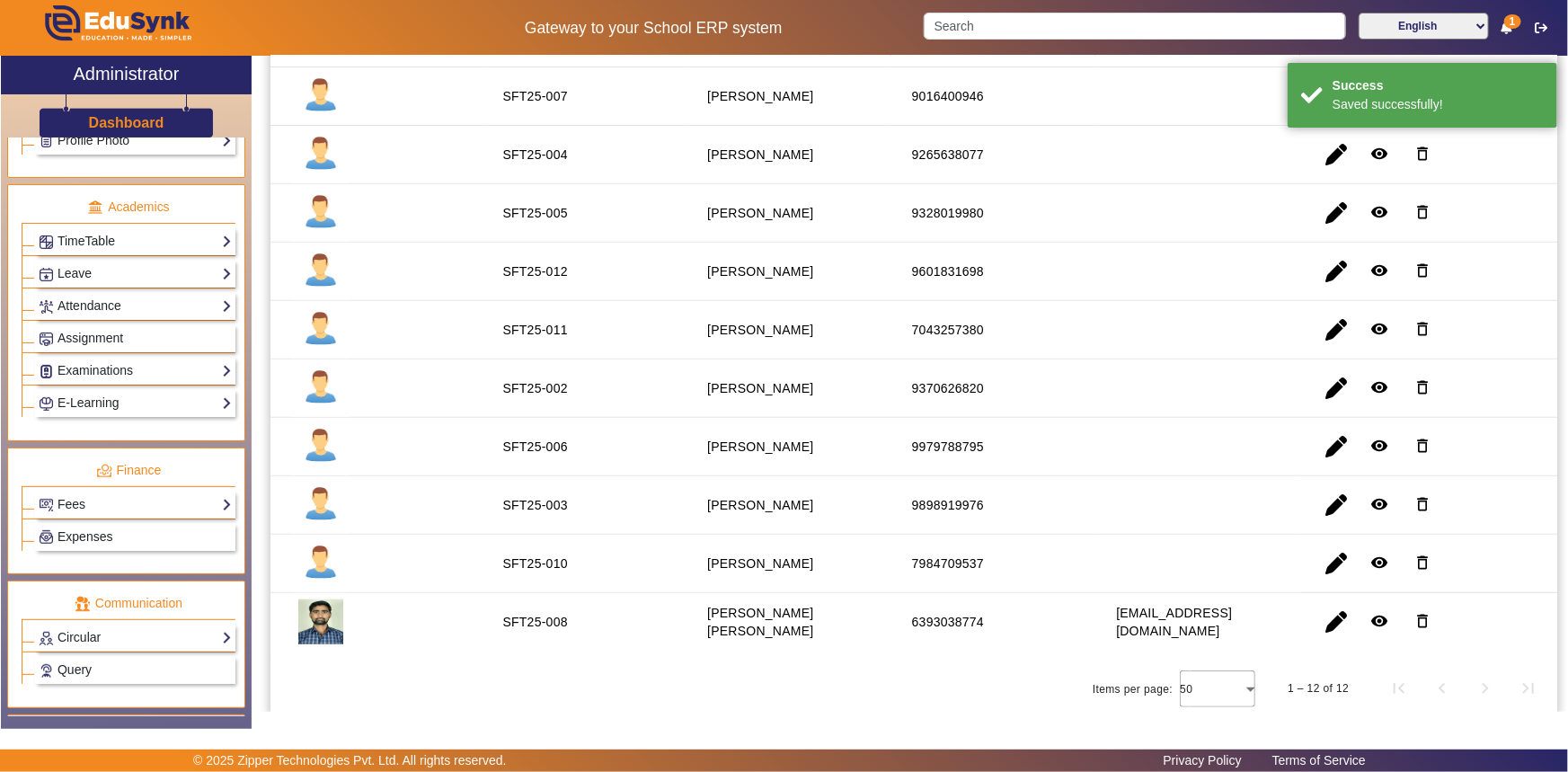
scroll to position [824, 0]
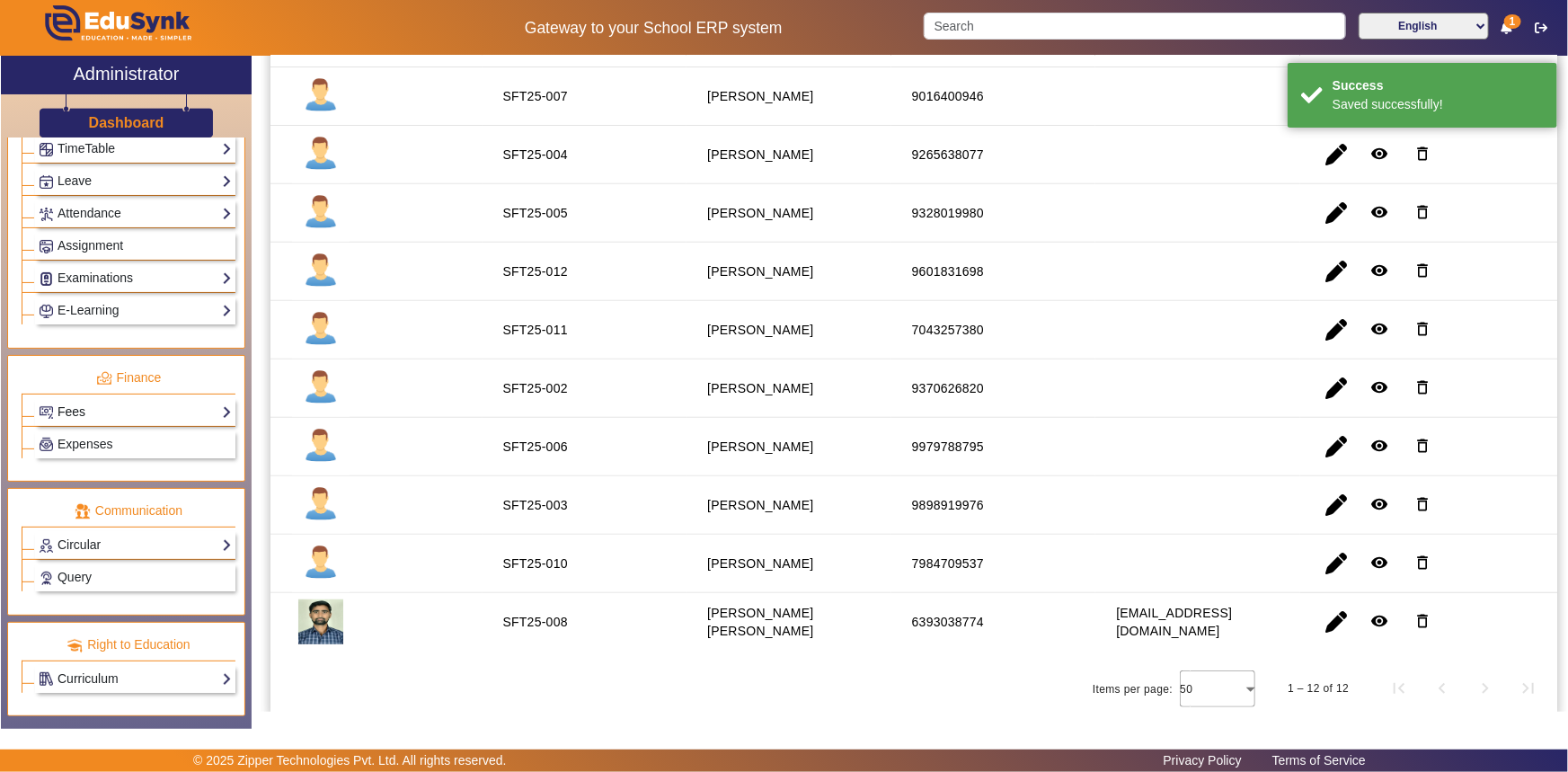
click at [70, 408] on link "Fees" at bounding box center [135, 411] width 193 height 21
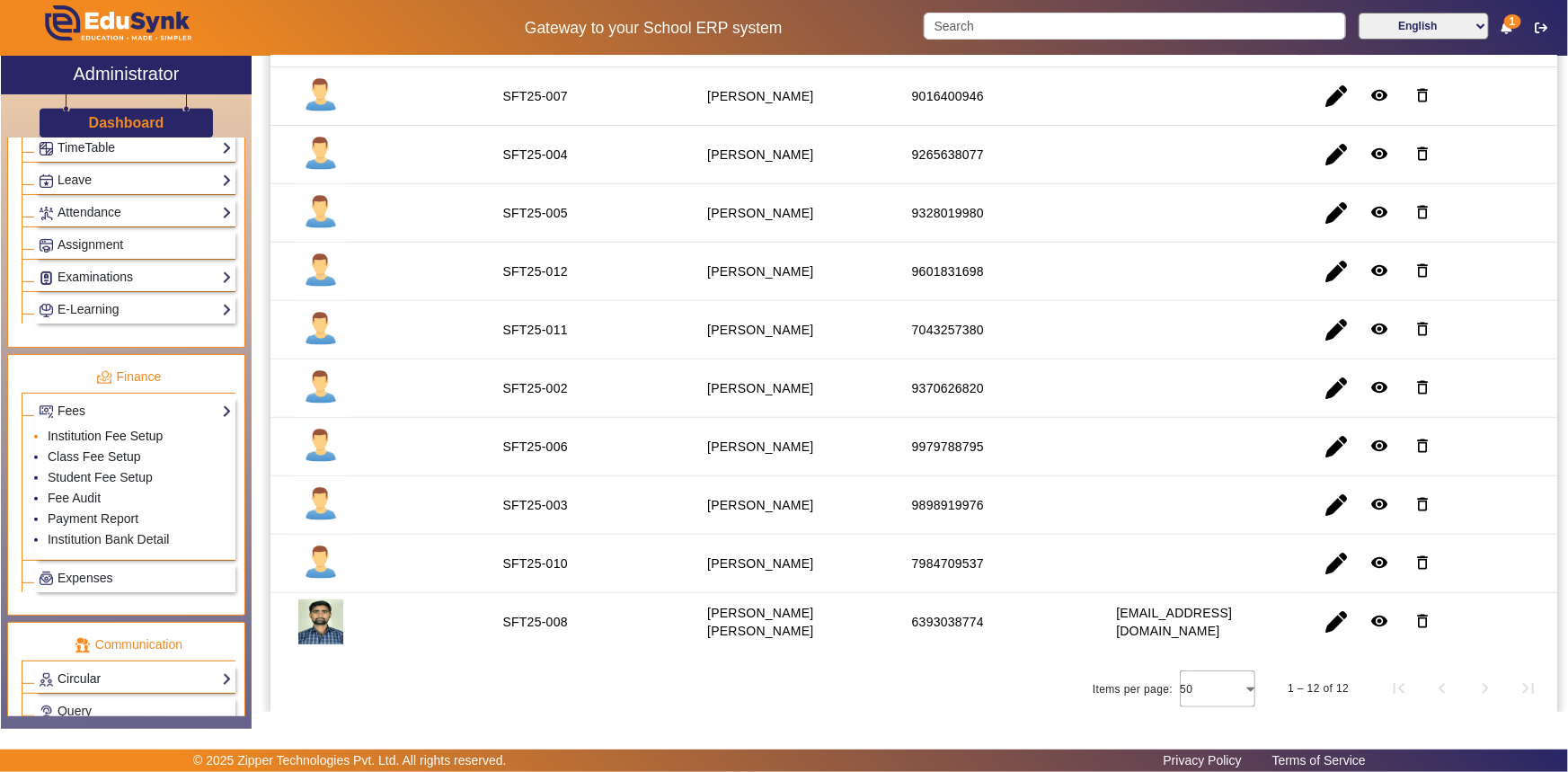
click at [69, 432] on link "Institution Fee Setup" at bounding box center [105, 436] width 115 height 15
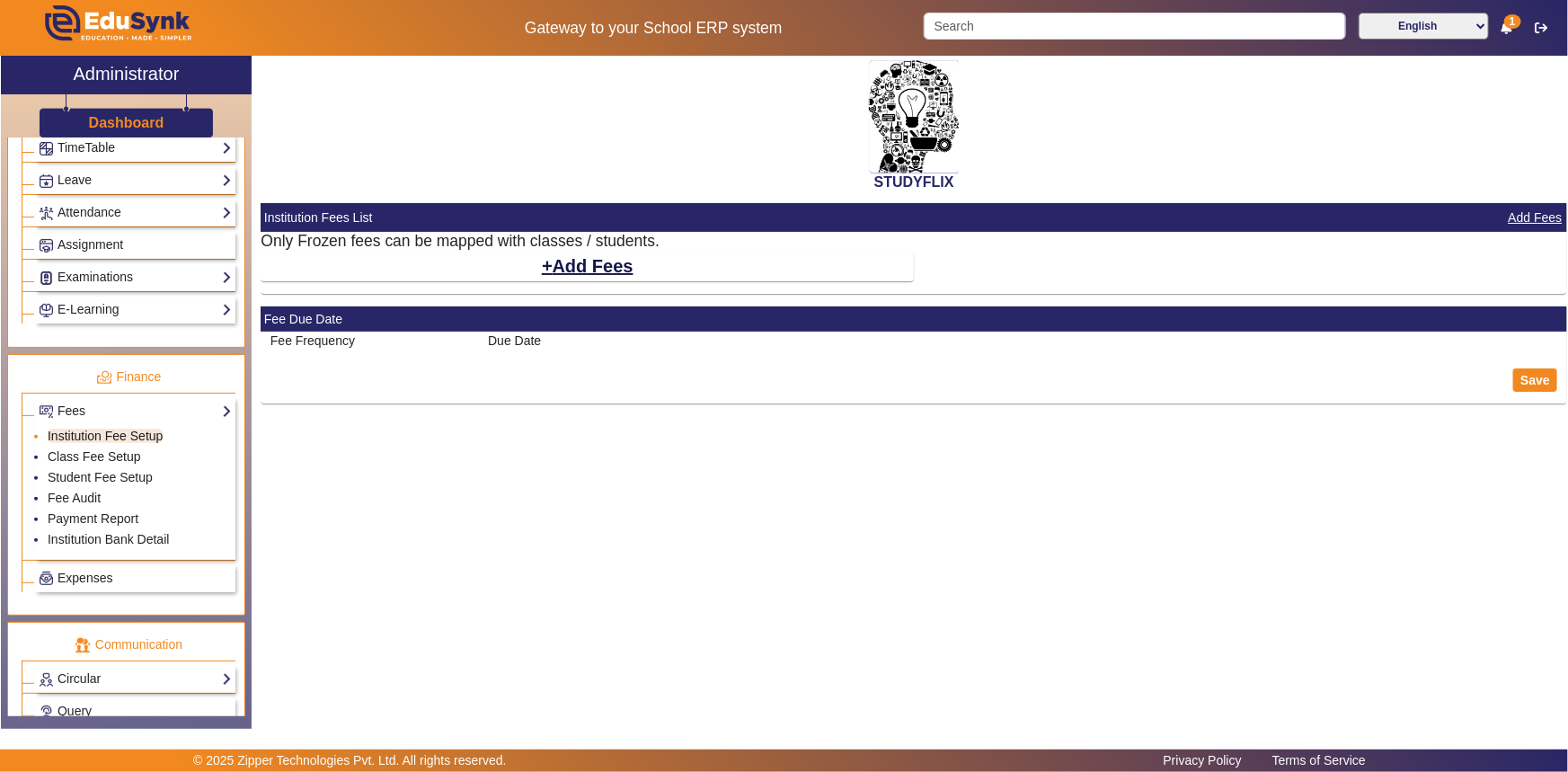
select select "10"
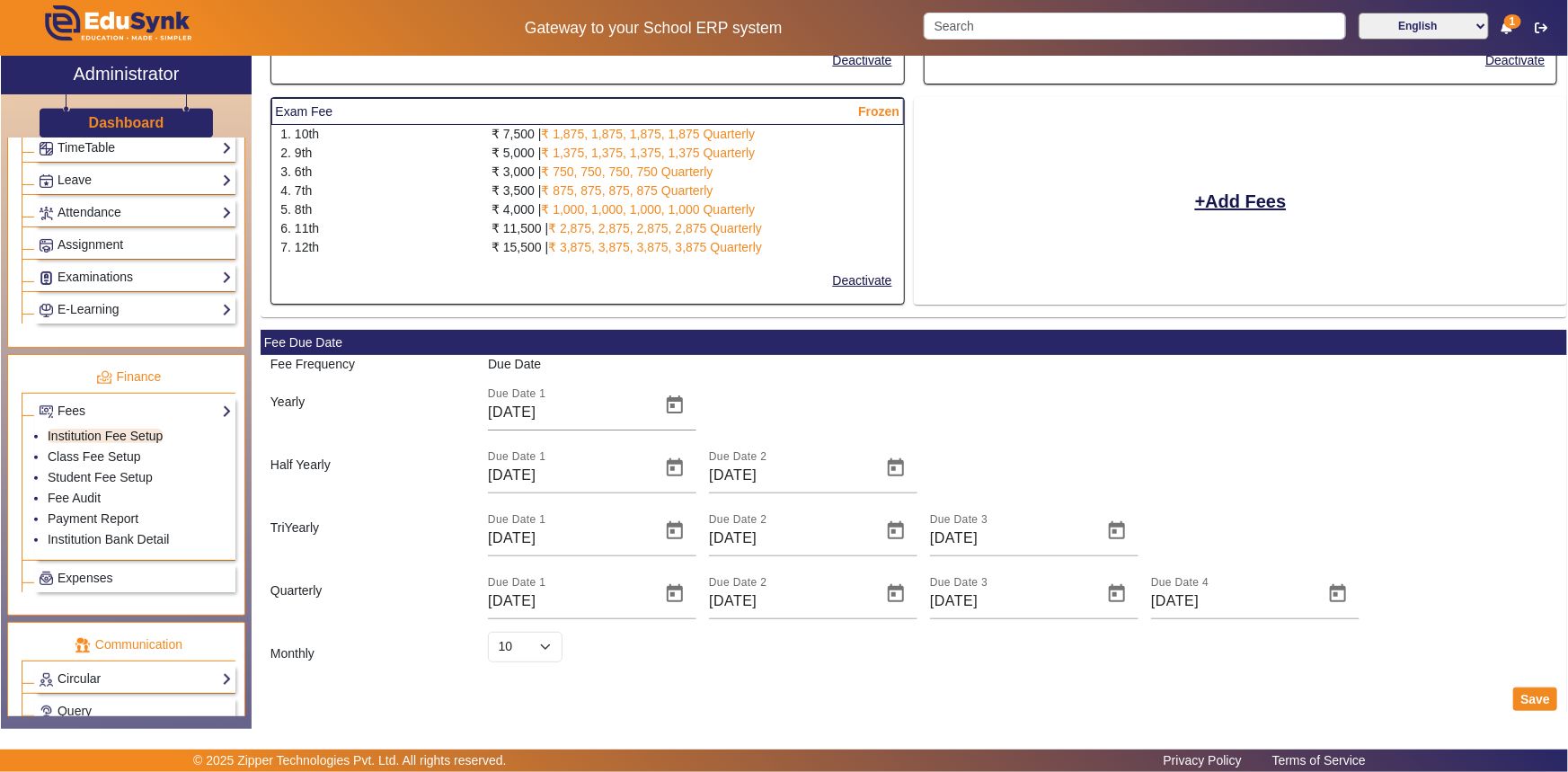
scroll to position [615, 0]
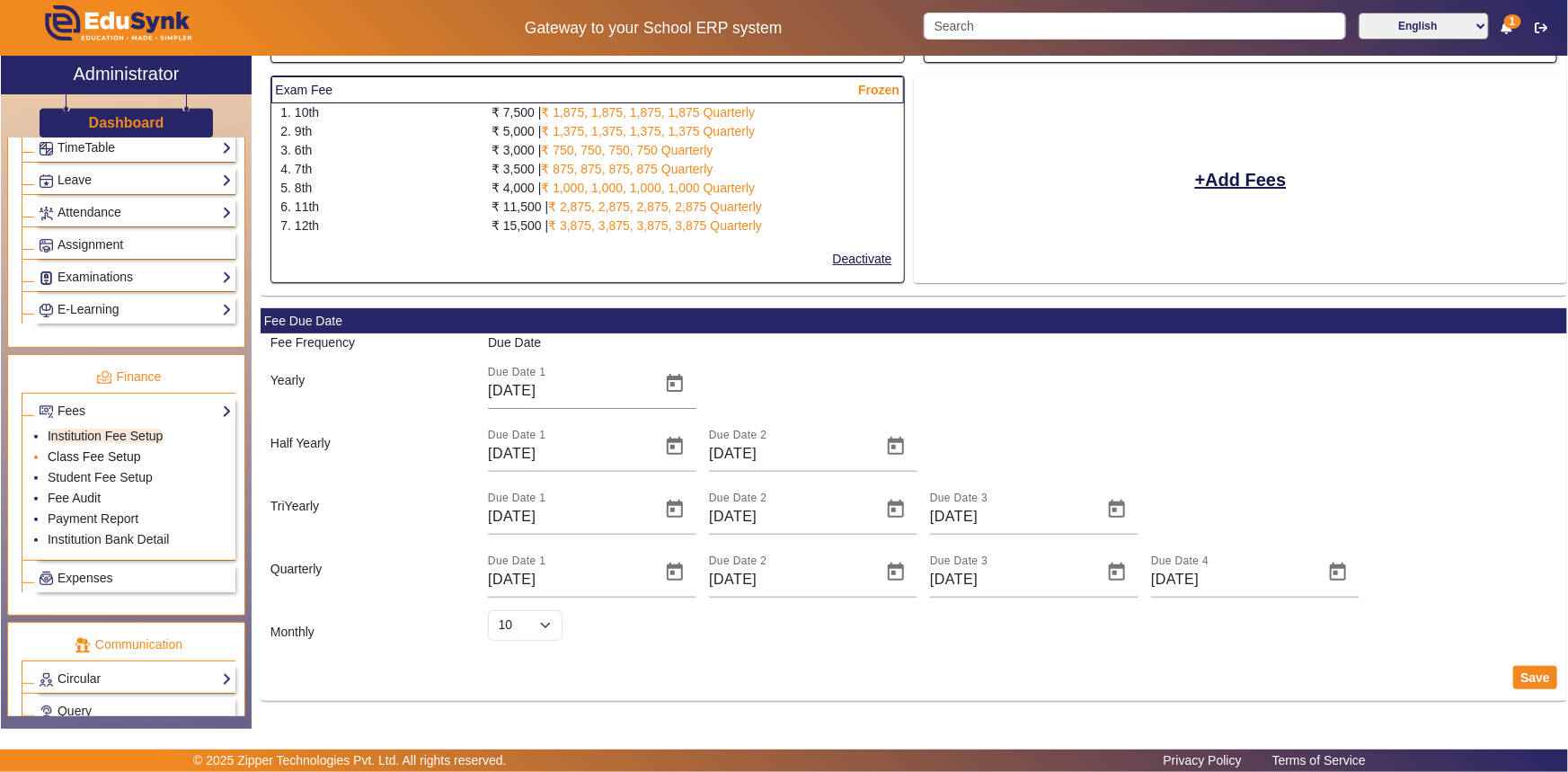
click at [133, 460] on link "Class Fee Setup" at bounding box center [95, 456] width 94 height 15
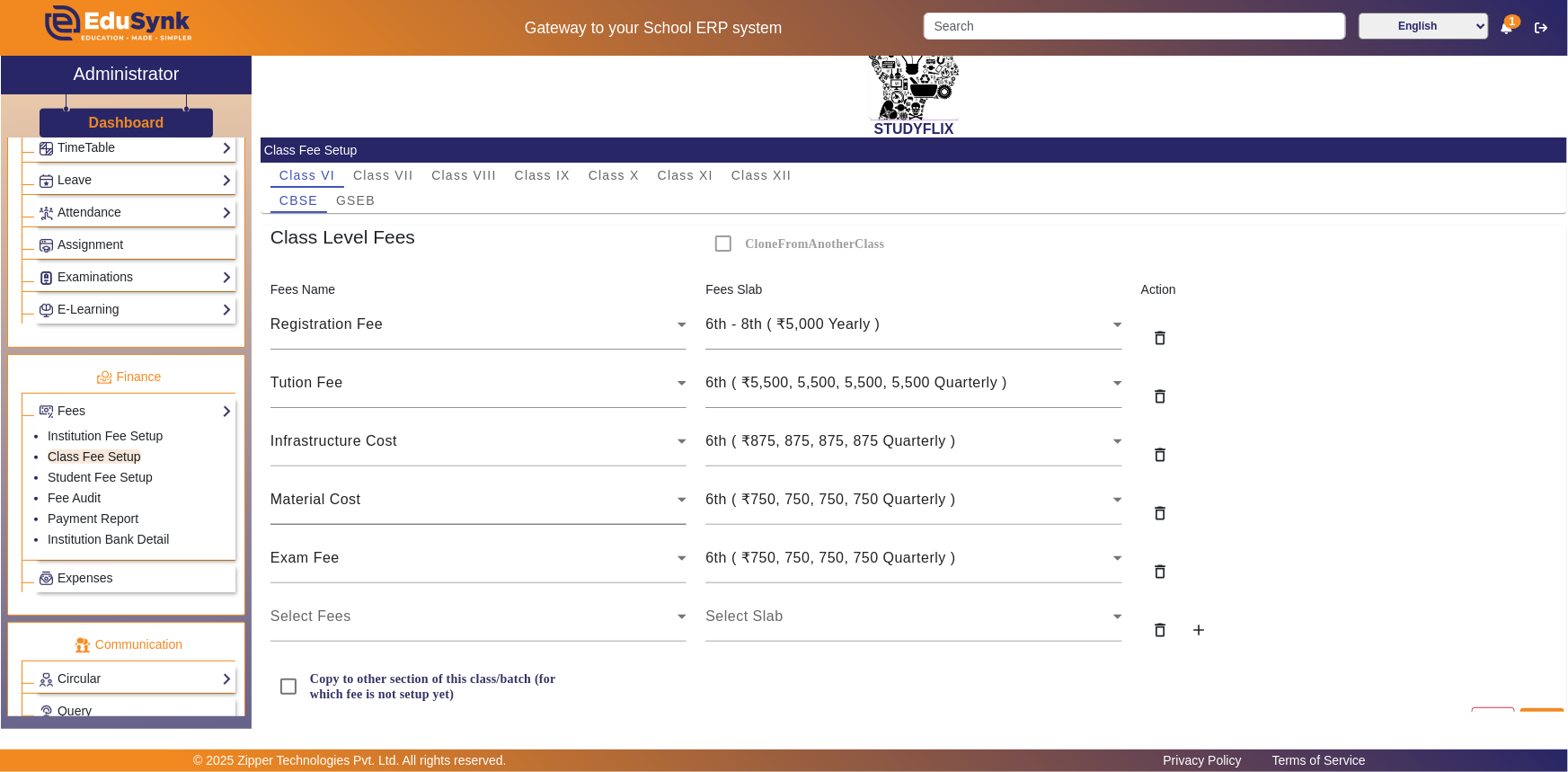
scroll to position [84, 0]
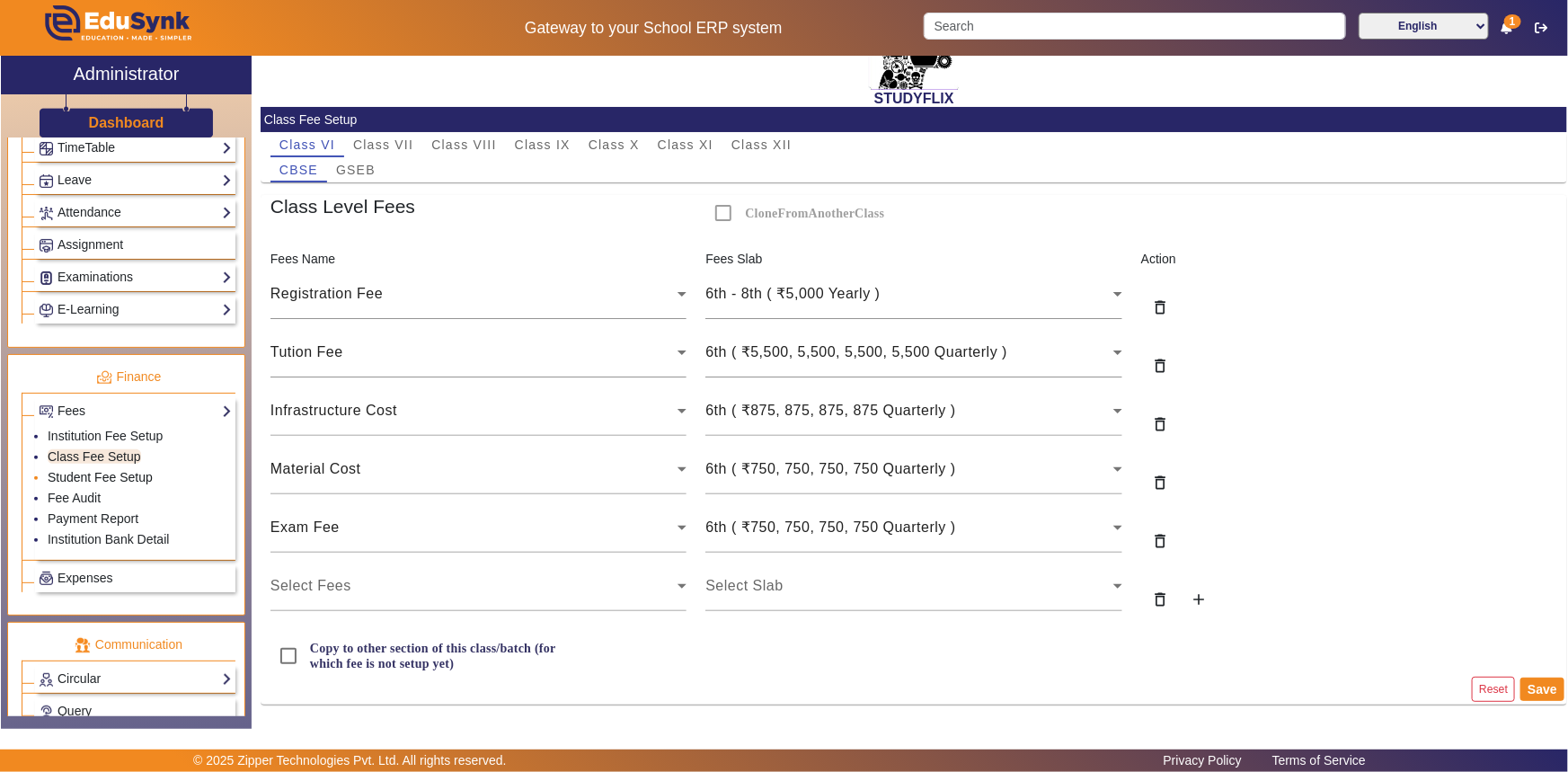
click at [125, 475] on link "Student Fee Setup" at bounding box center [100, 477] width 105 height 15
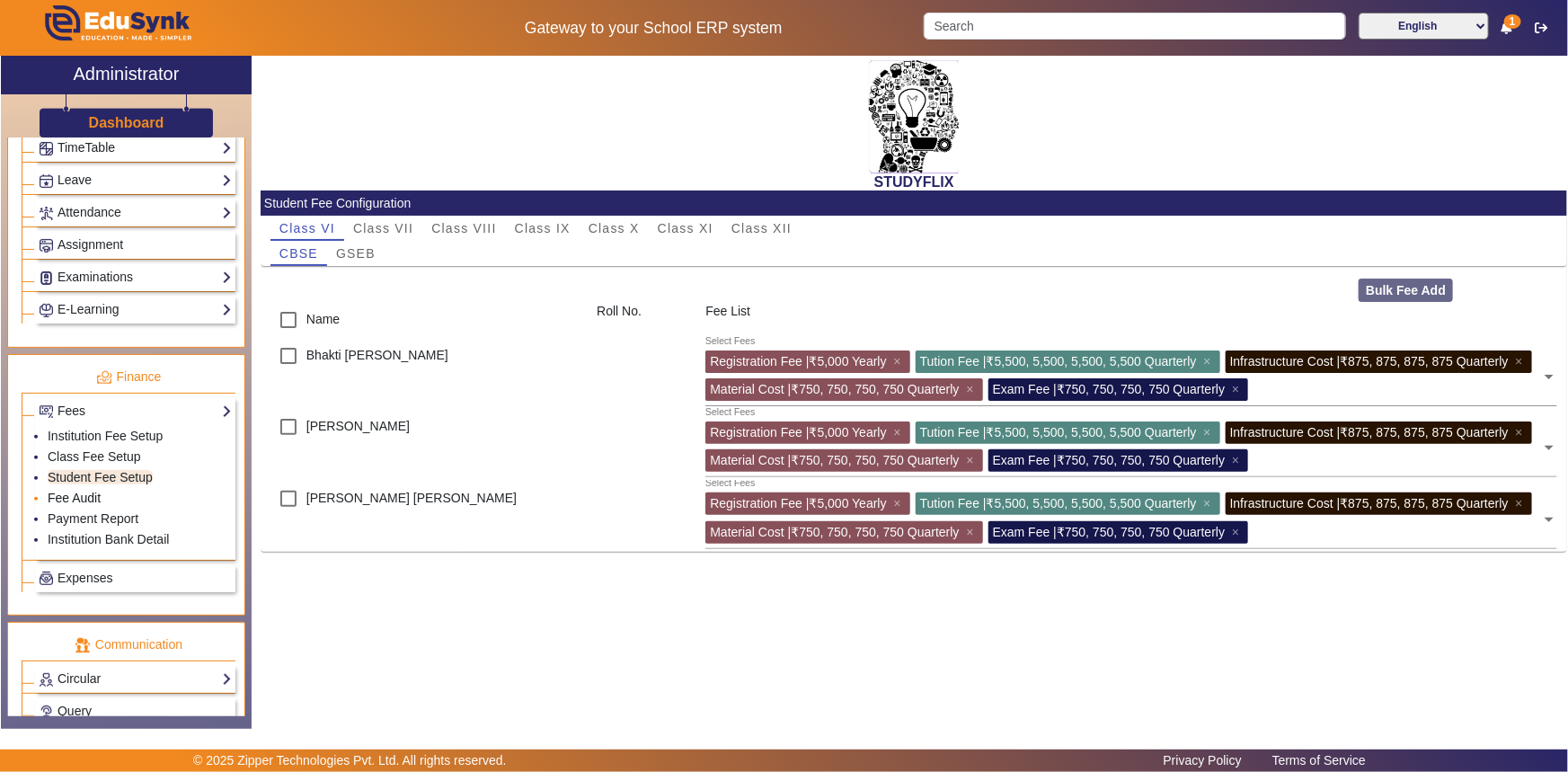
click at [89, 499] on link "Fee Audit" at bounding box center [74, 498] width 53 height 15
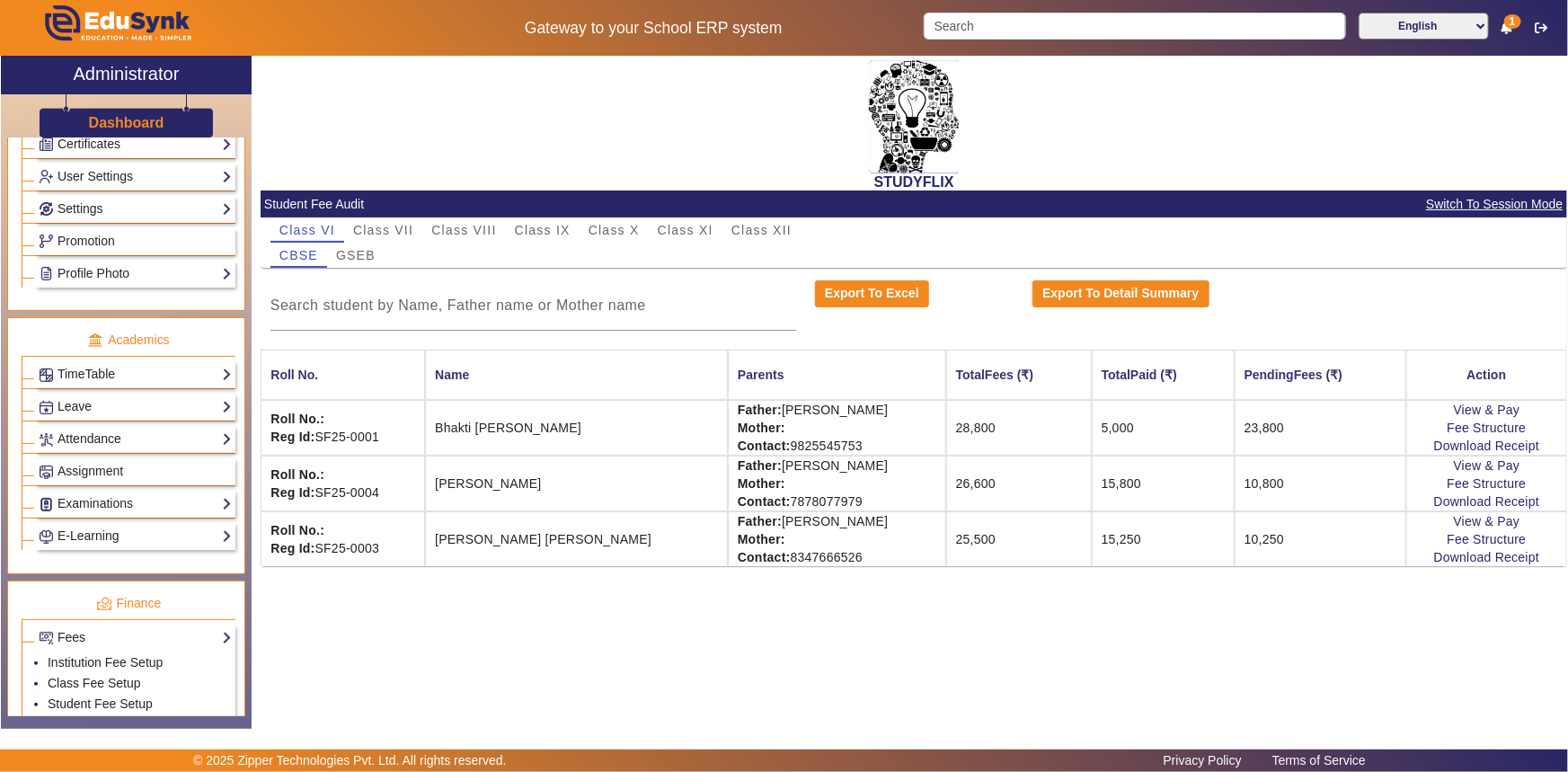
scroll to position [486, 0]
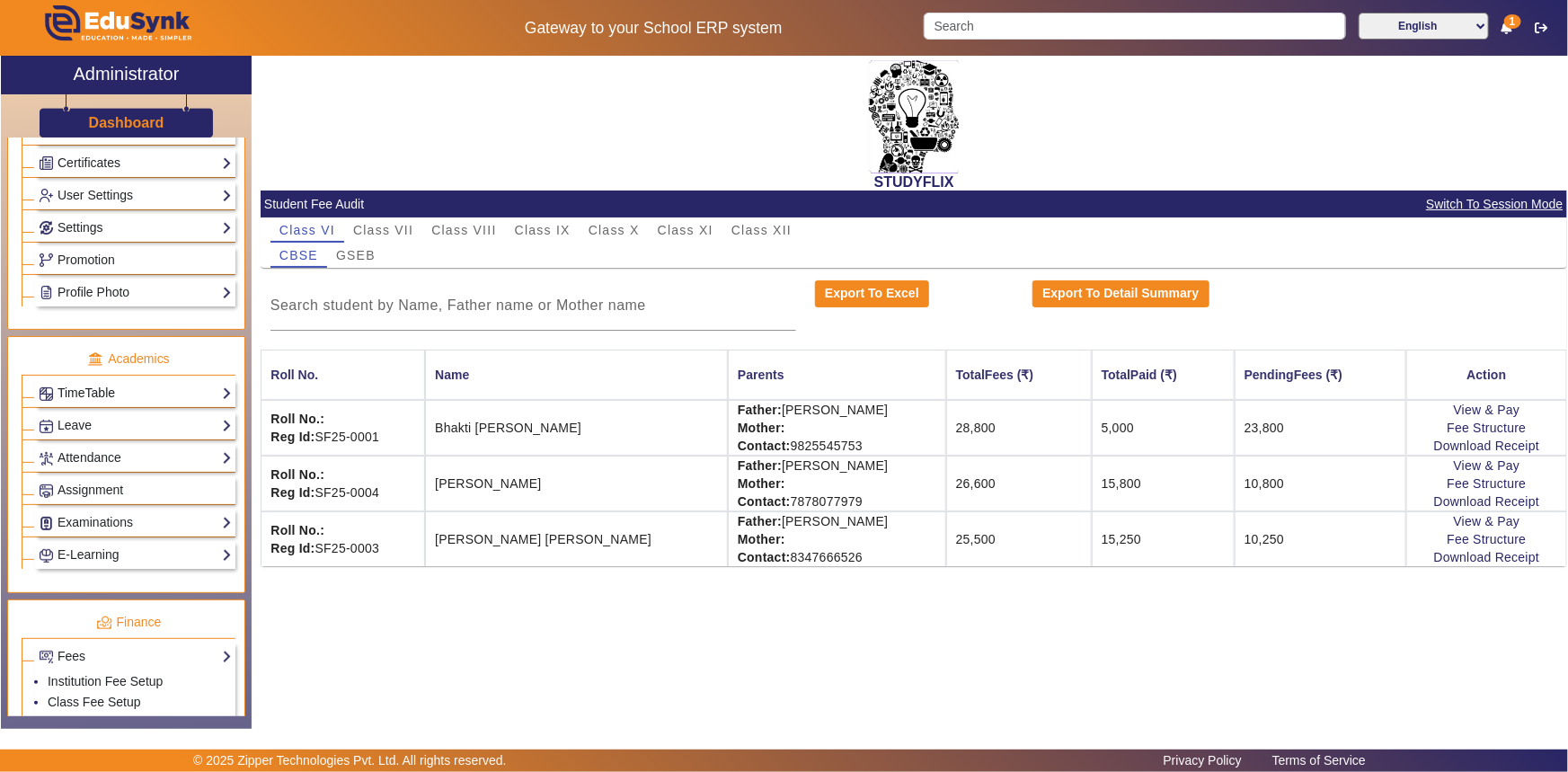
click at [81, 395] on link "TimeTable" at bounding box center [135, 393] width 193 height 21
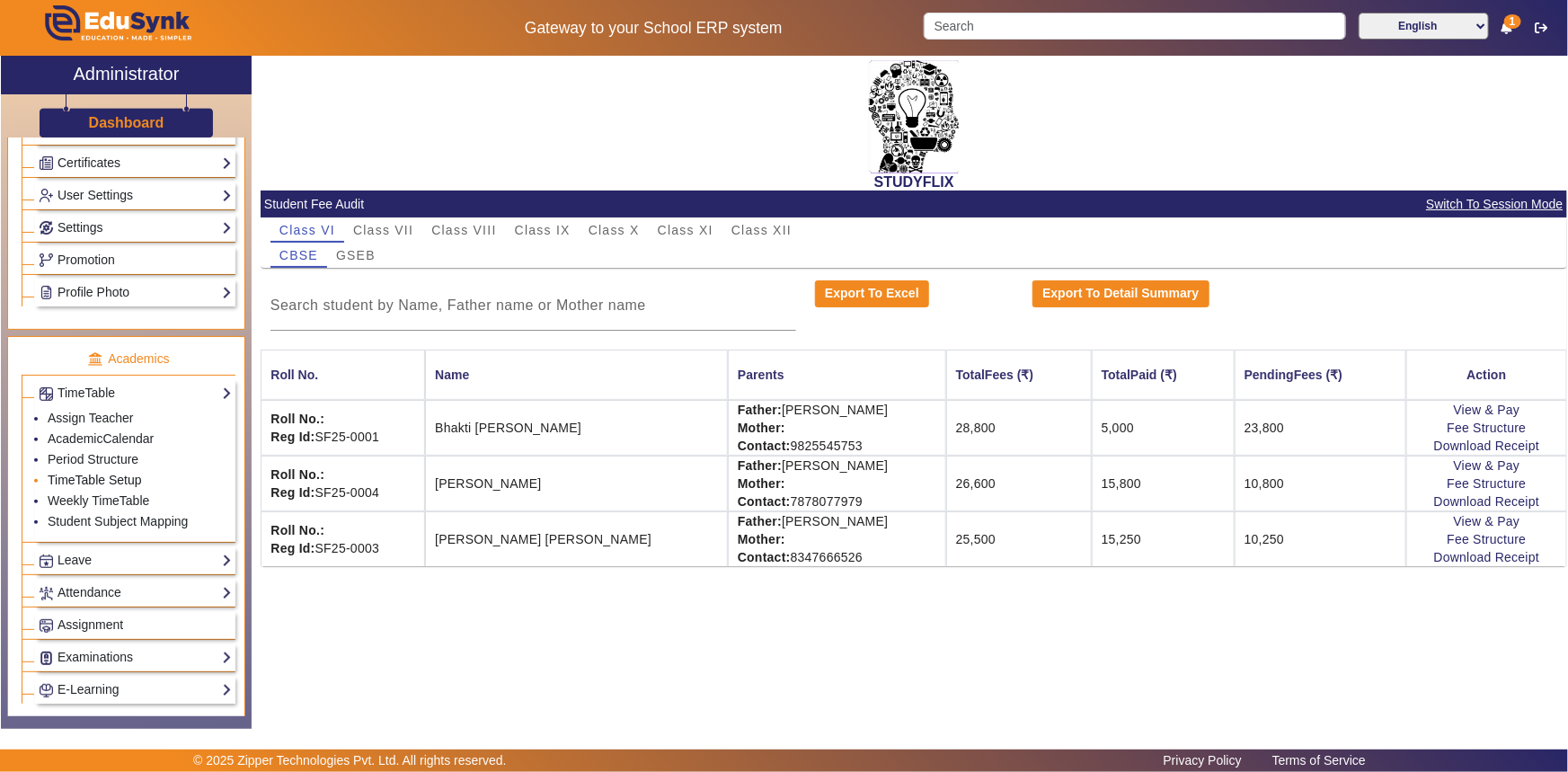
click at [68, 478] on link "TimeTable Setup" at bounding box center [95, 480] width 95 height 15
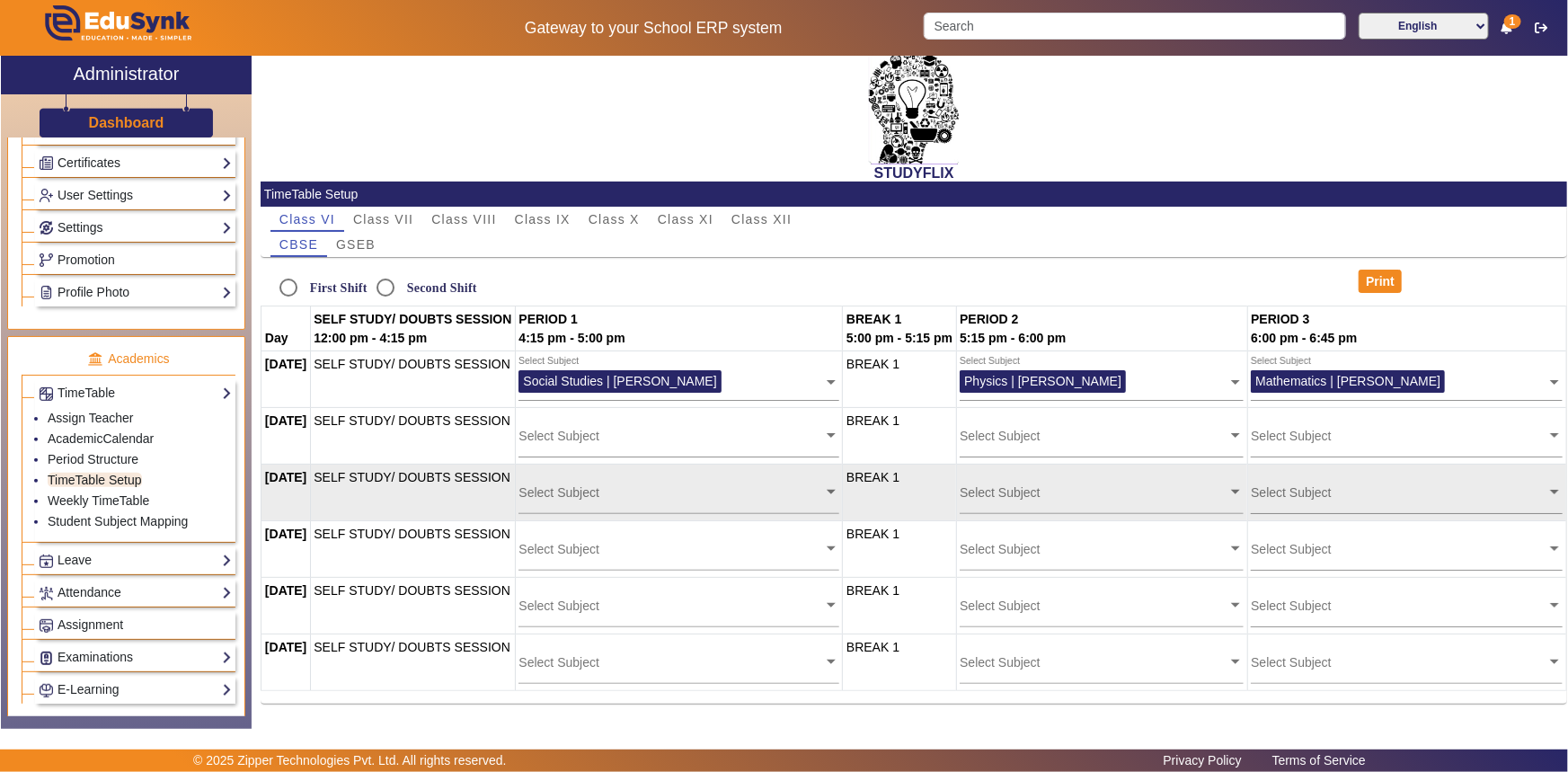
scroll to position [13, 0]
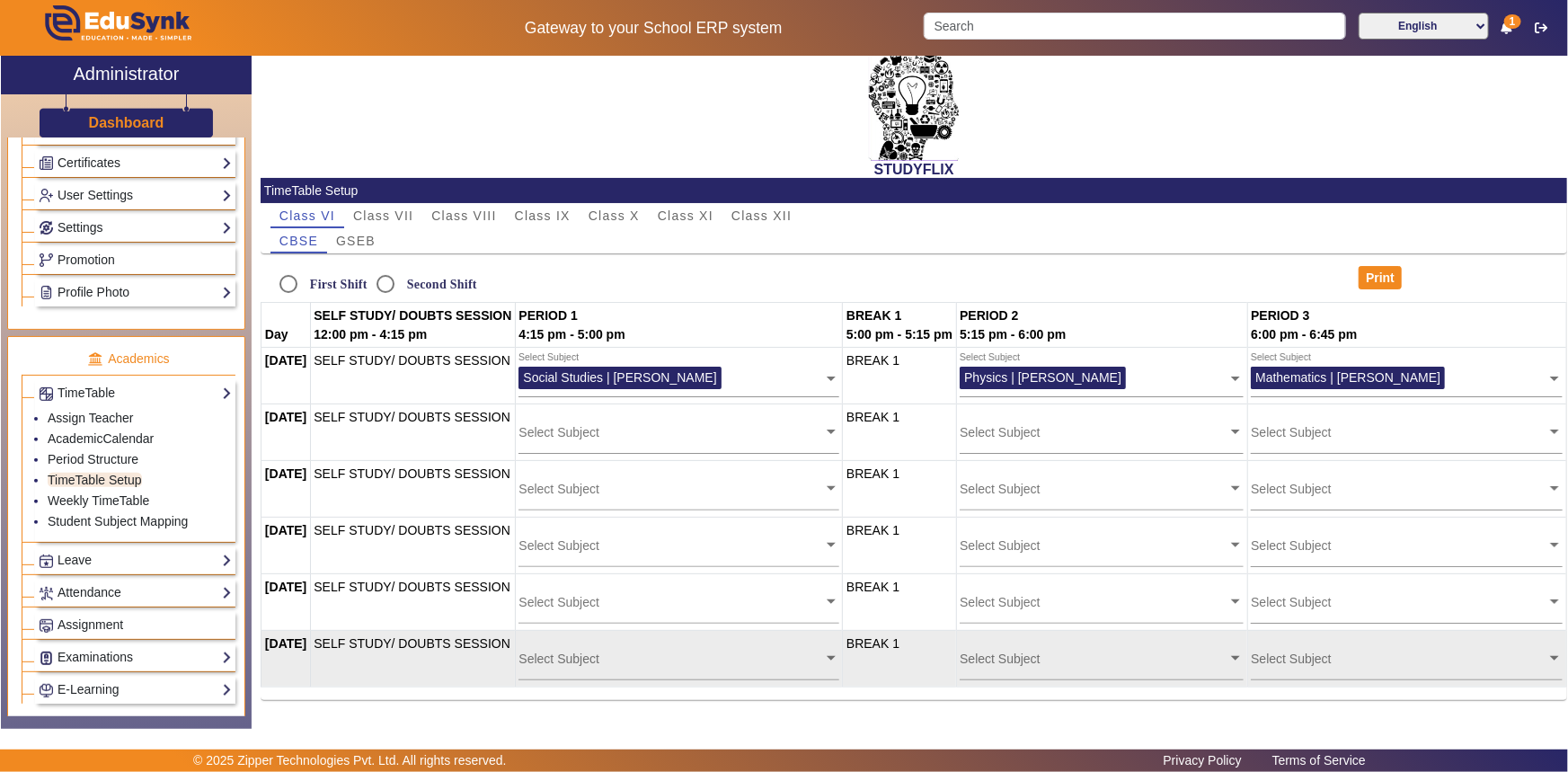
click at [602, 665] on div "Select Subject" at bounding box center [671, 654] width 305 height 39
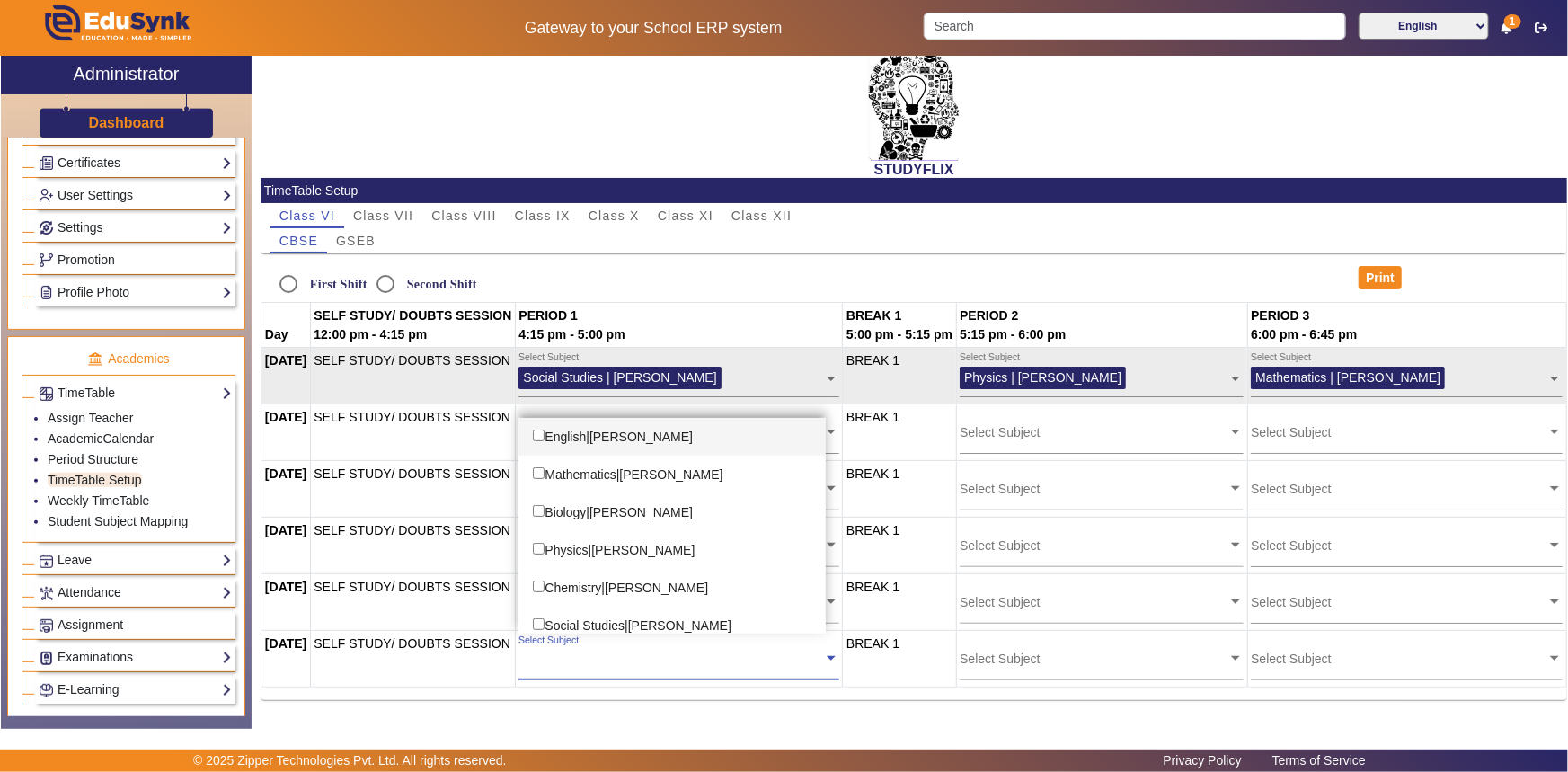
click at [612, 440] on div "English|[PERSON_NAME]" at bounding box center [672, 436] width 308 height 38
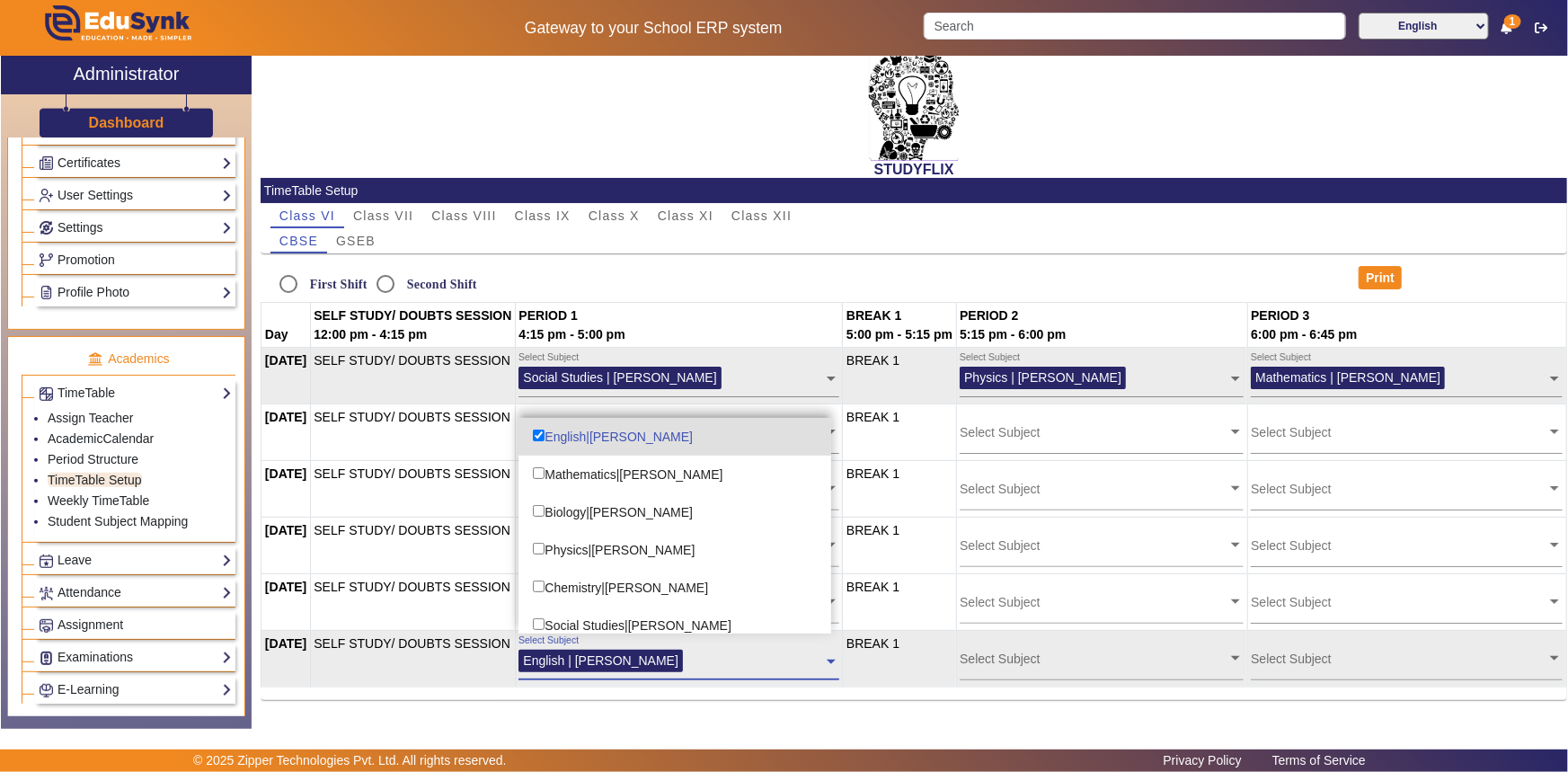
click at [791, 661] on input "text" at bounding box center [756, 658] width 135 height 17
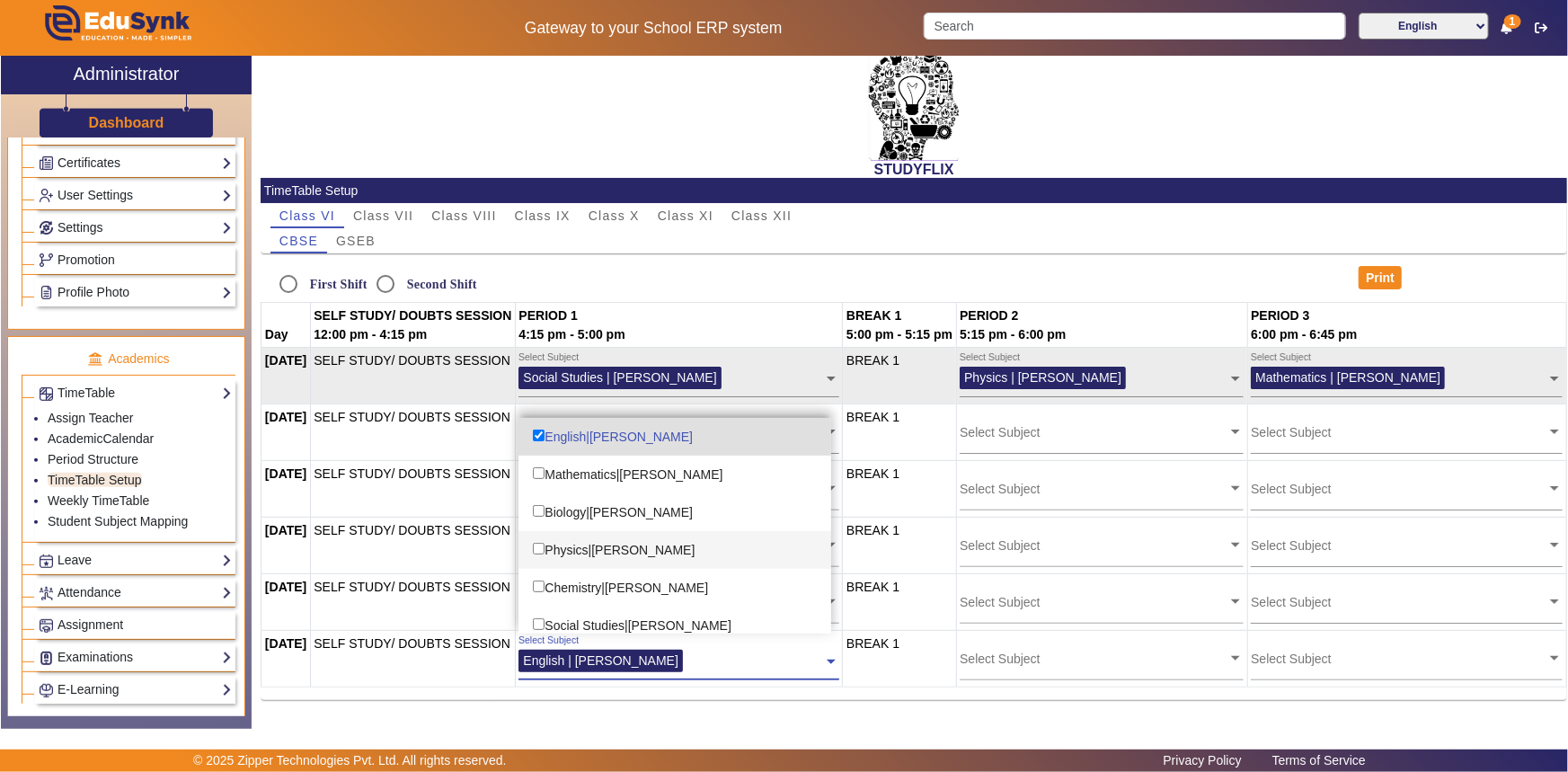
click at [636, 551] on div "Physics|[PERSON_NAME]" at bounding box center [675, 549] width 313 height 38
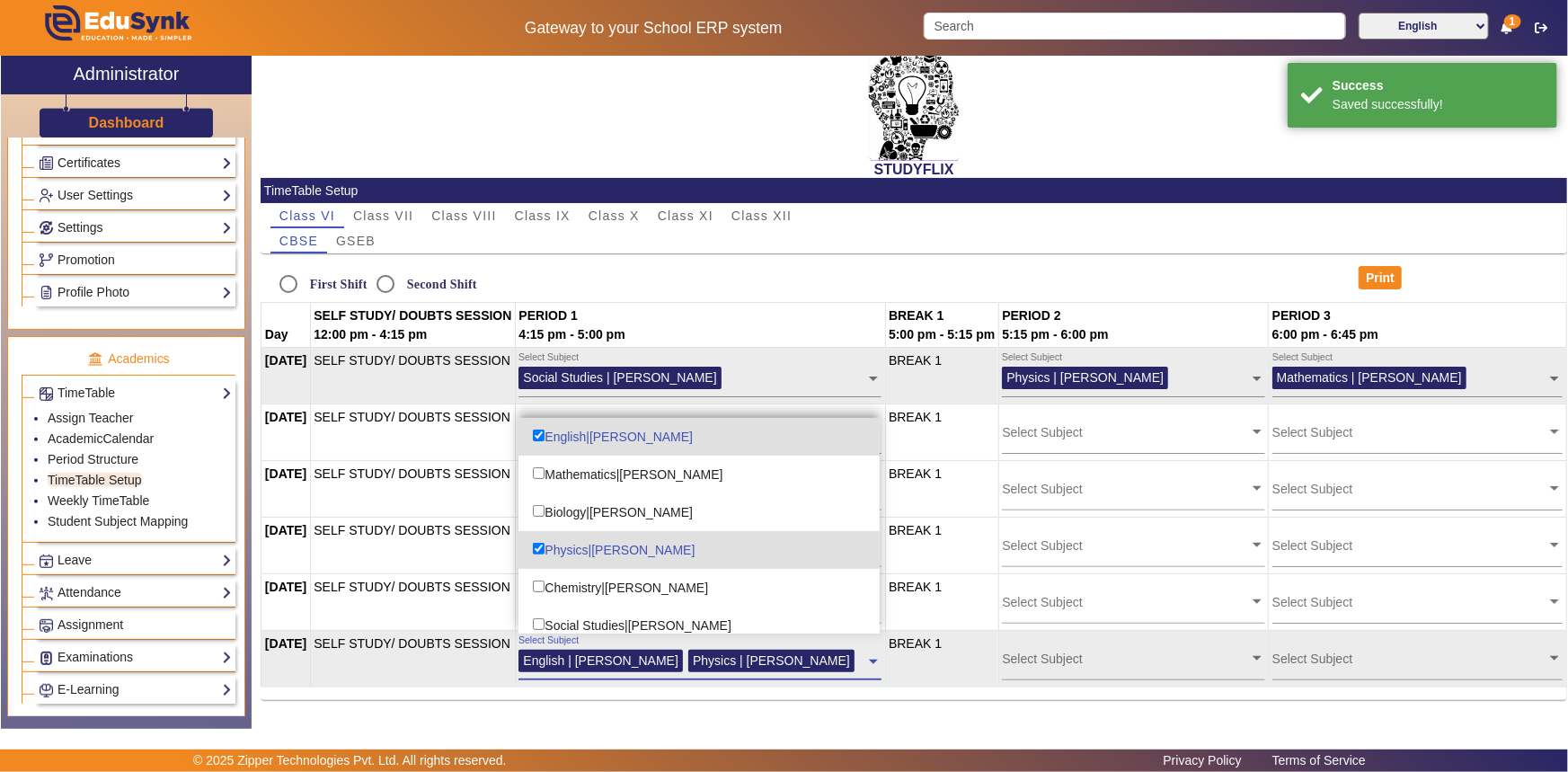
click at [673, 655] on span "English | [PERSON_NAME]" at bounding box center [600, 660] width 154 height 15
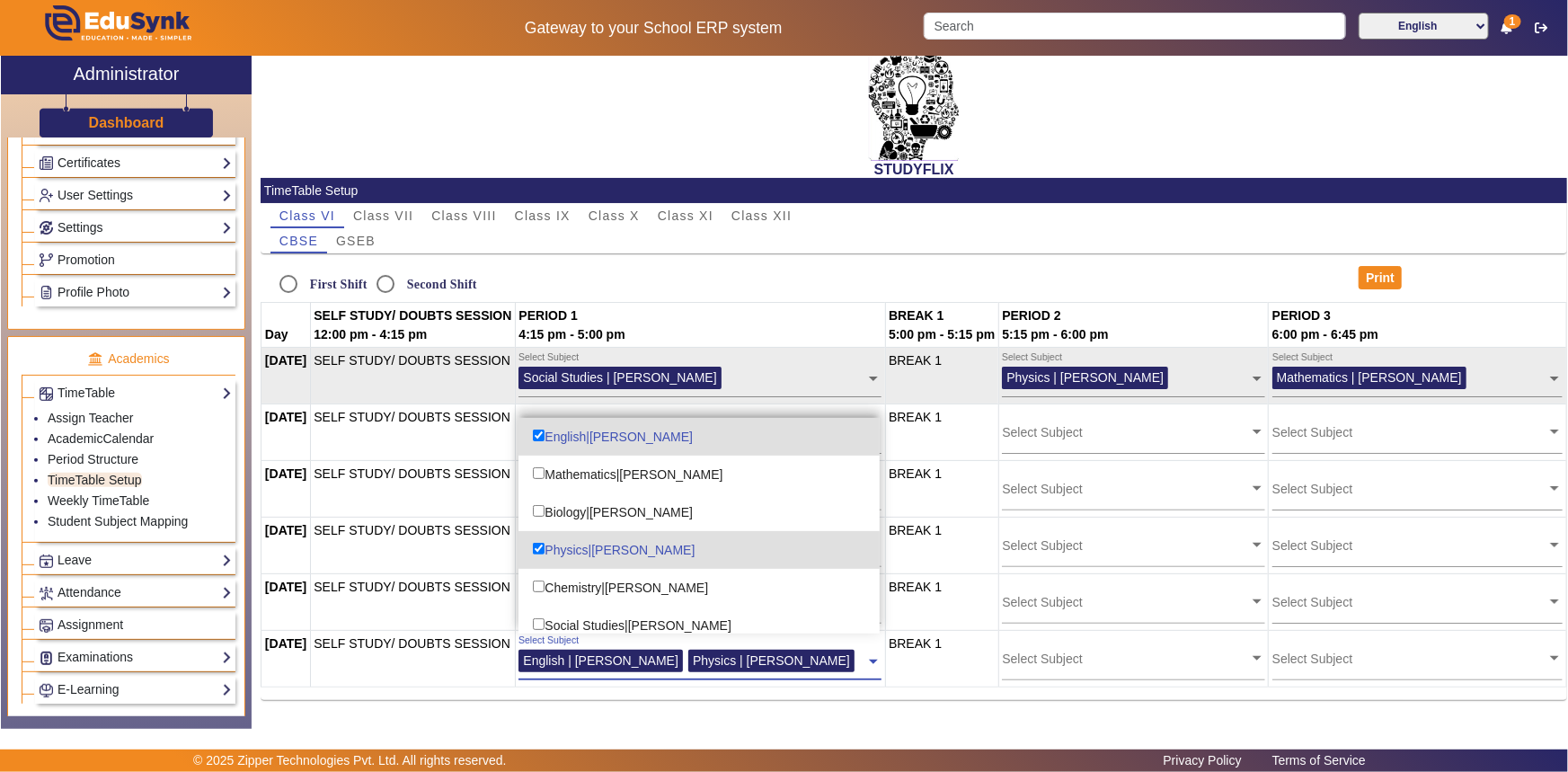
click at [544, 432] on input "Options List" at bounding box center [538, 435] width 12 height 12
checkbox input "false"
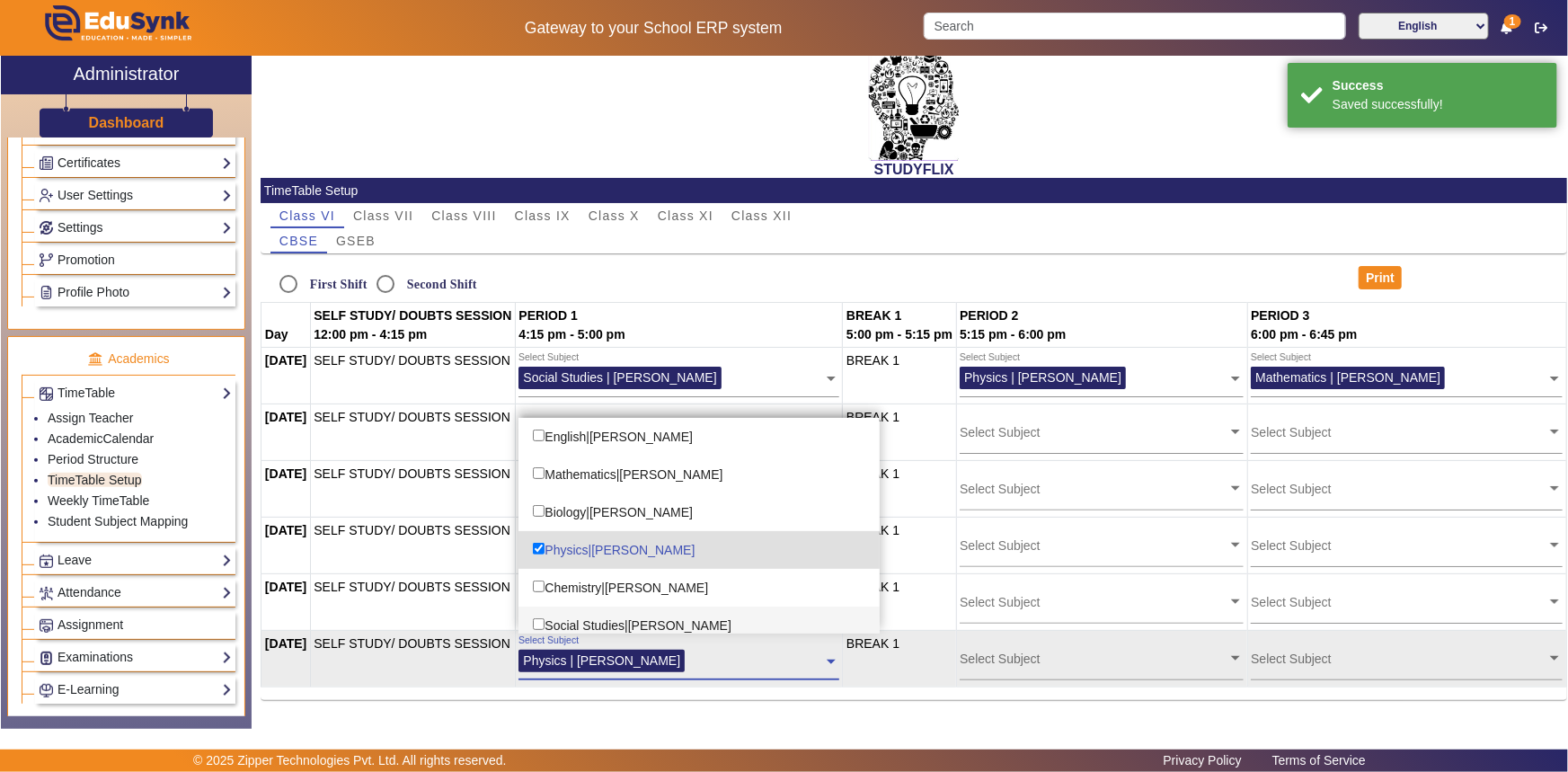
click at [718, 667] on div at bounding box center [756, 664] width 133 height 28
click at [888, 683] on td "BREAK 1" at bounding box center [899, 659] width 113 height 57
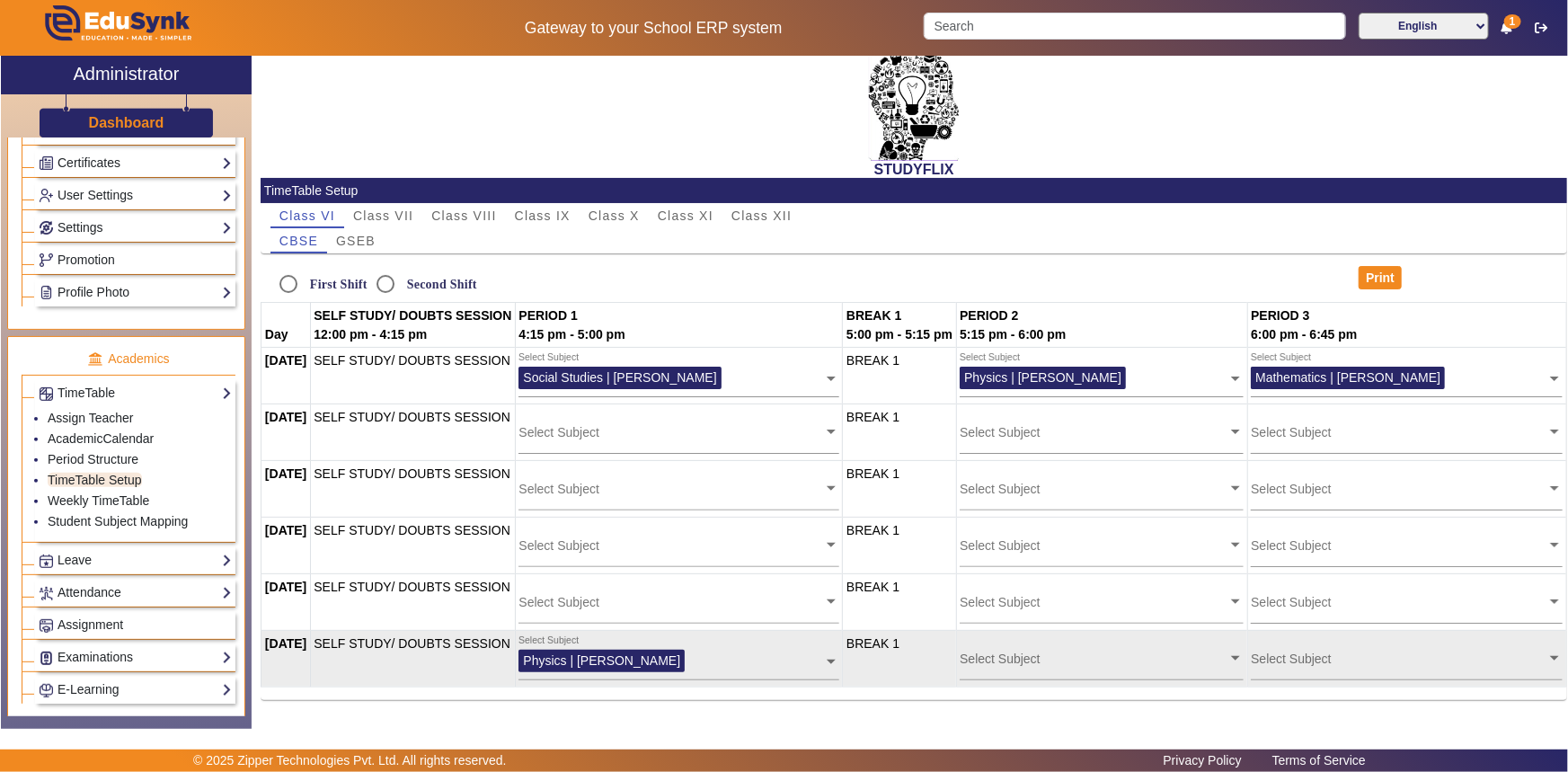
click at [1025, 665] on input "text" at bounding box center [1093, 658] width 268 height 17
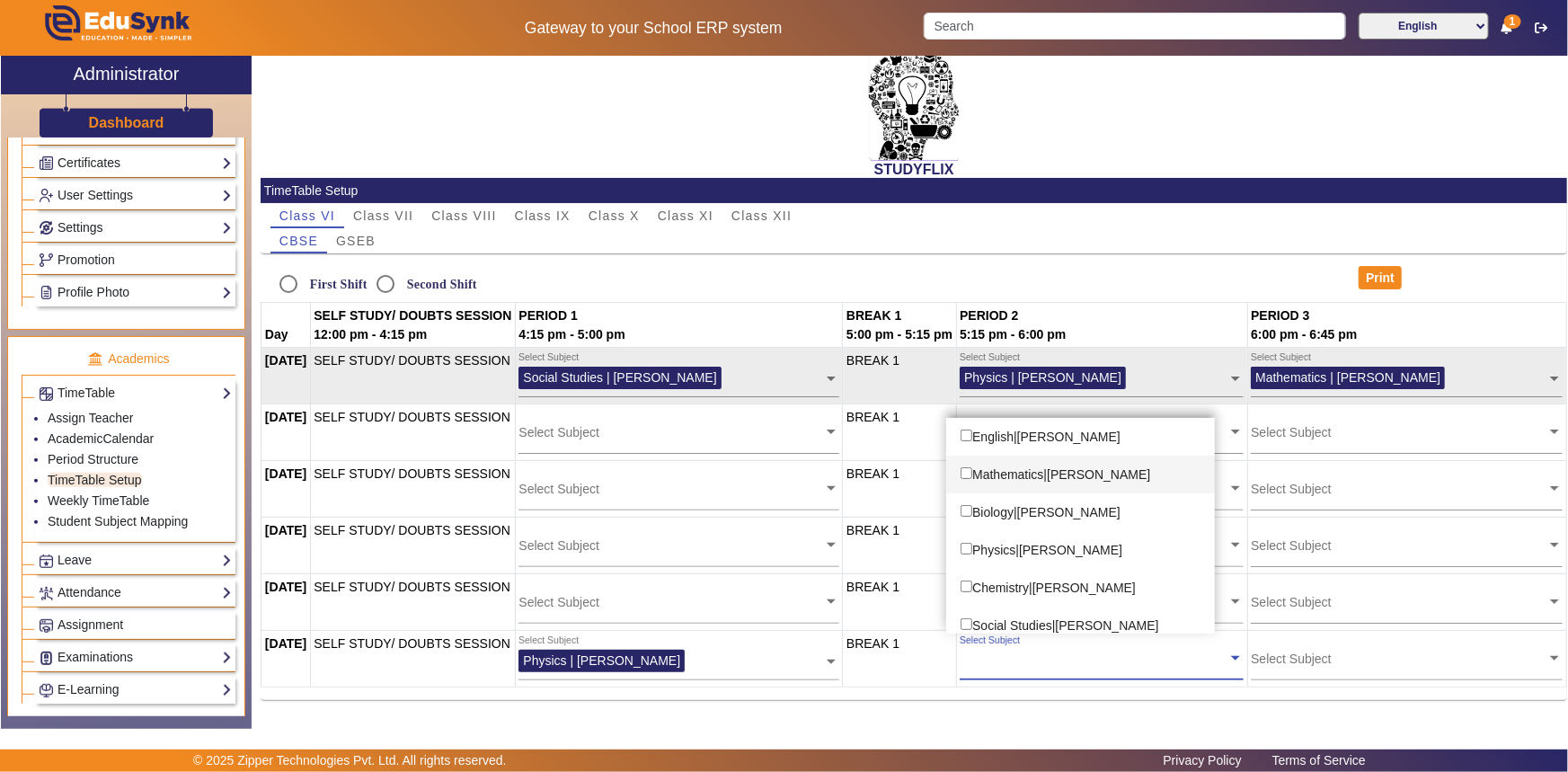
click at [1036, 475] on div "Mathematics|[PERSON_NAME]" at bounding box center [1080, 474] width 268 height 38
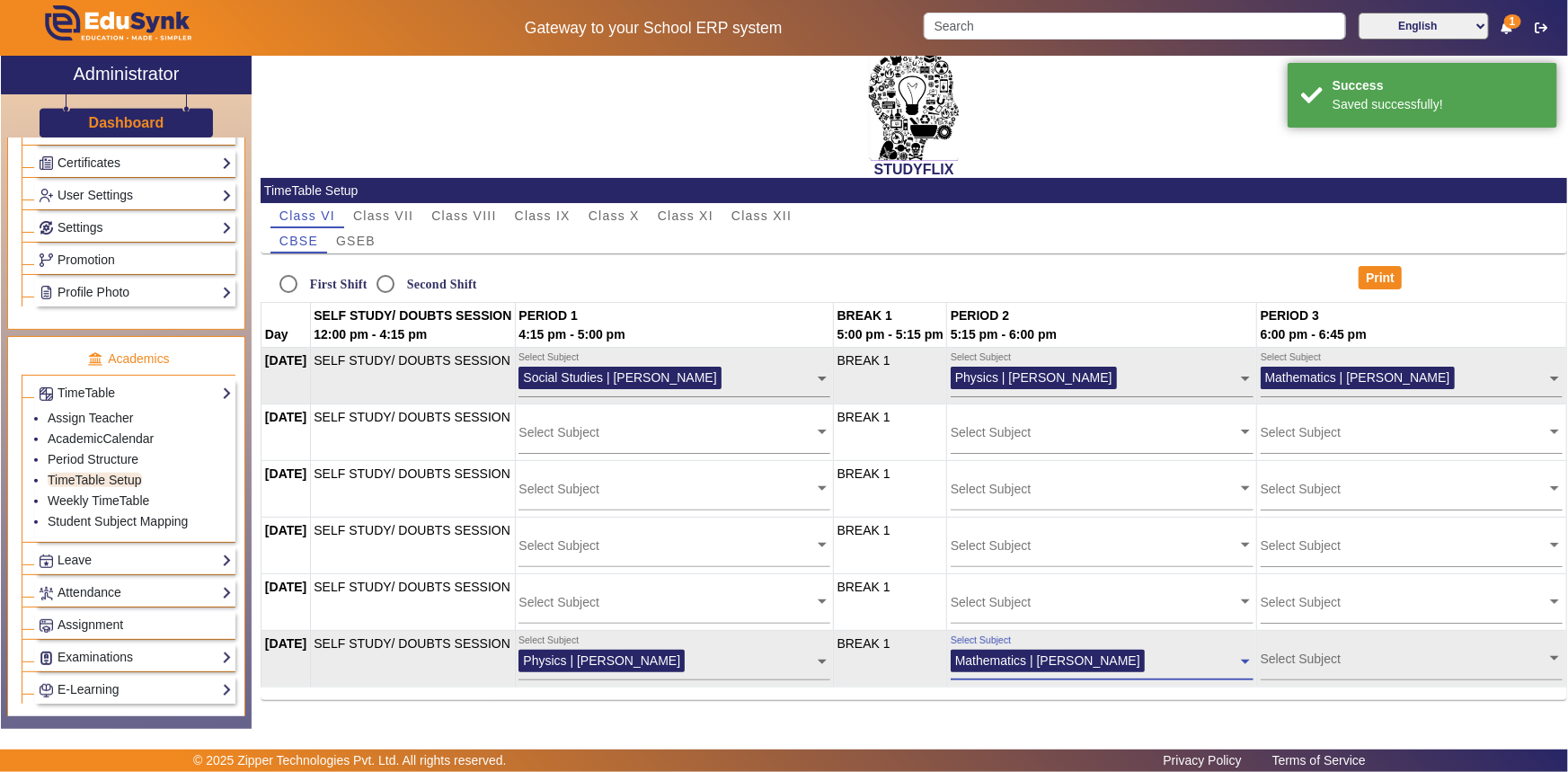
click at [1294, 661] on input "text" at bounding box center [1404, 658] width 286 height 17
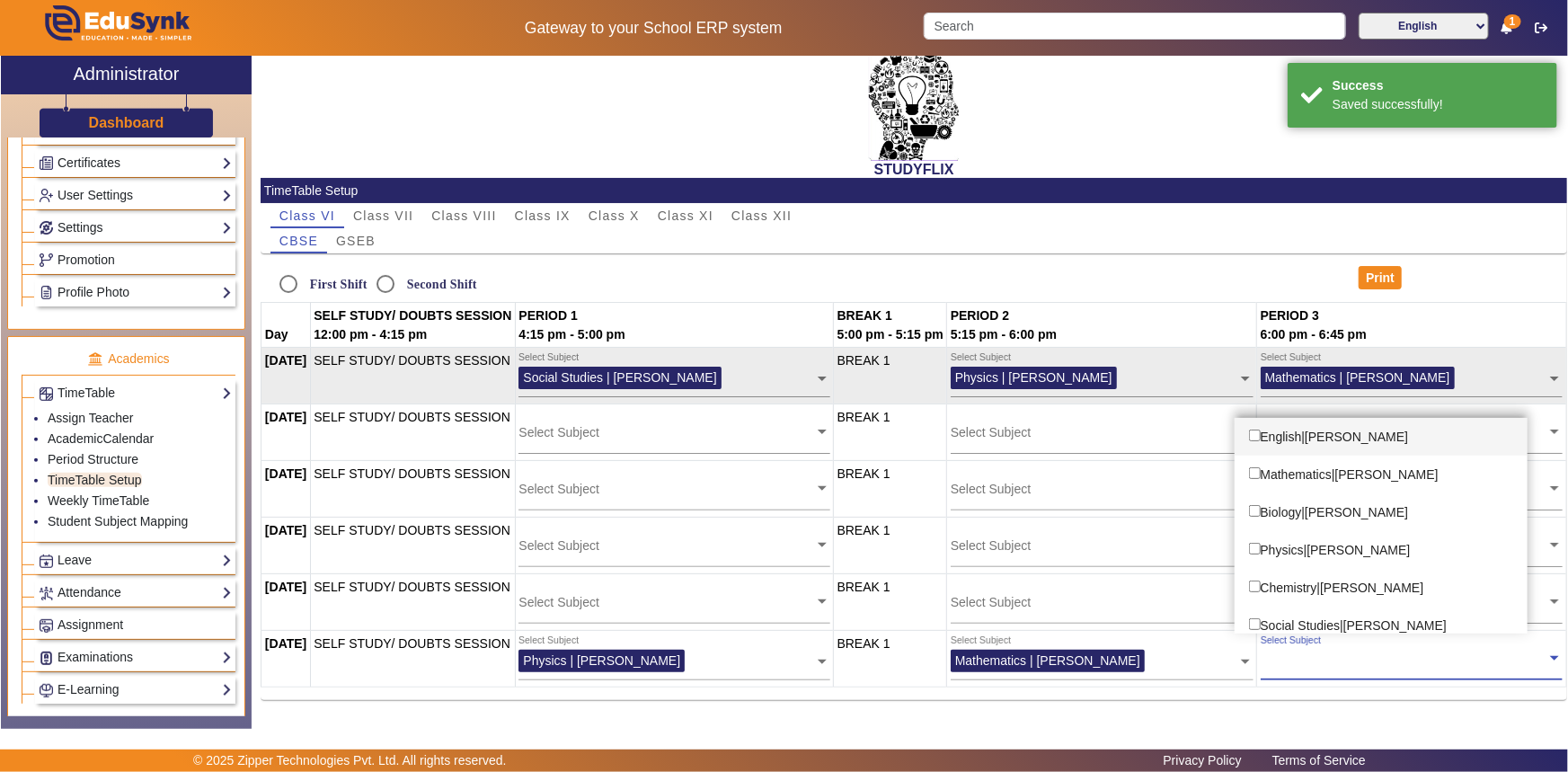
click at [1352, 441] on div "English|[PERSON_NAME]" at bounding box center [1381, 436] width 293 height 38
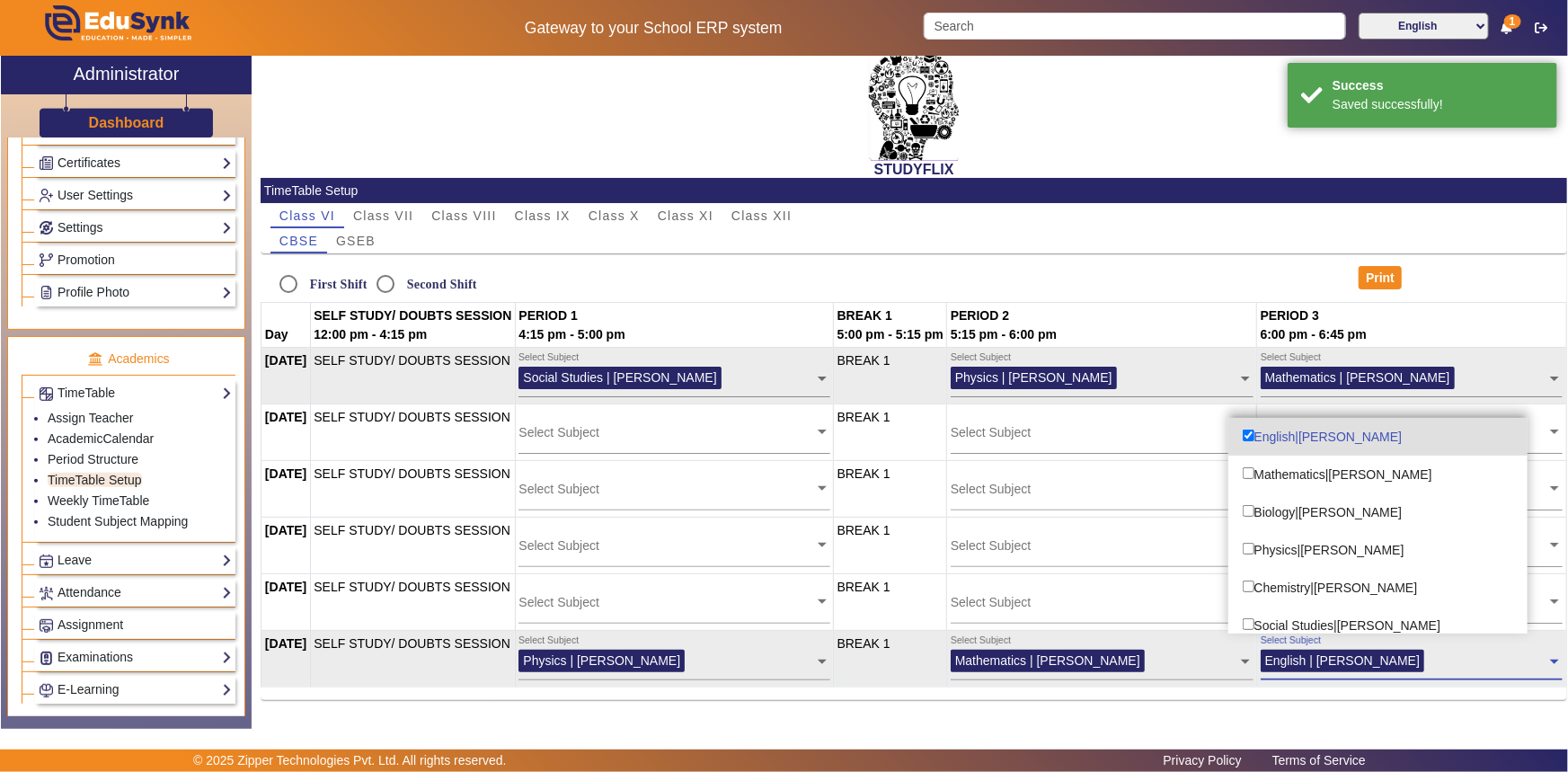
click at [1460, 667] on div at bounding box center [1487, 664] width 117 height 28
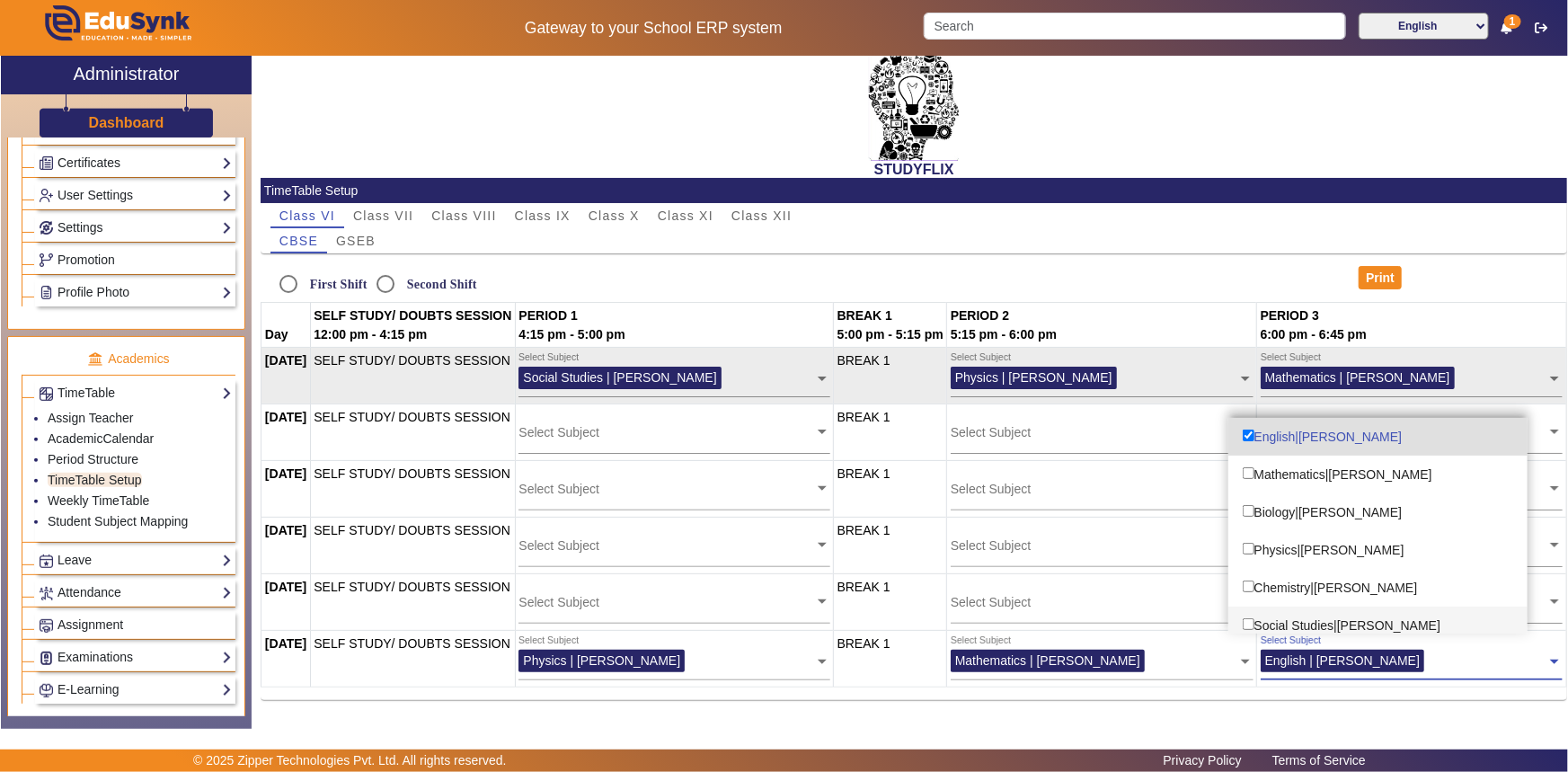
click at [1440, 623] on div "Social Studies|[PERSON_NAME]" at bounding box center [1378, 625] width 299 height 38
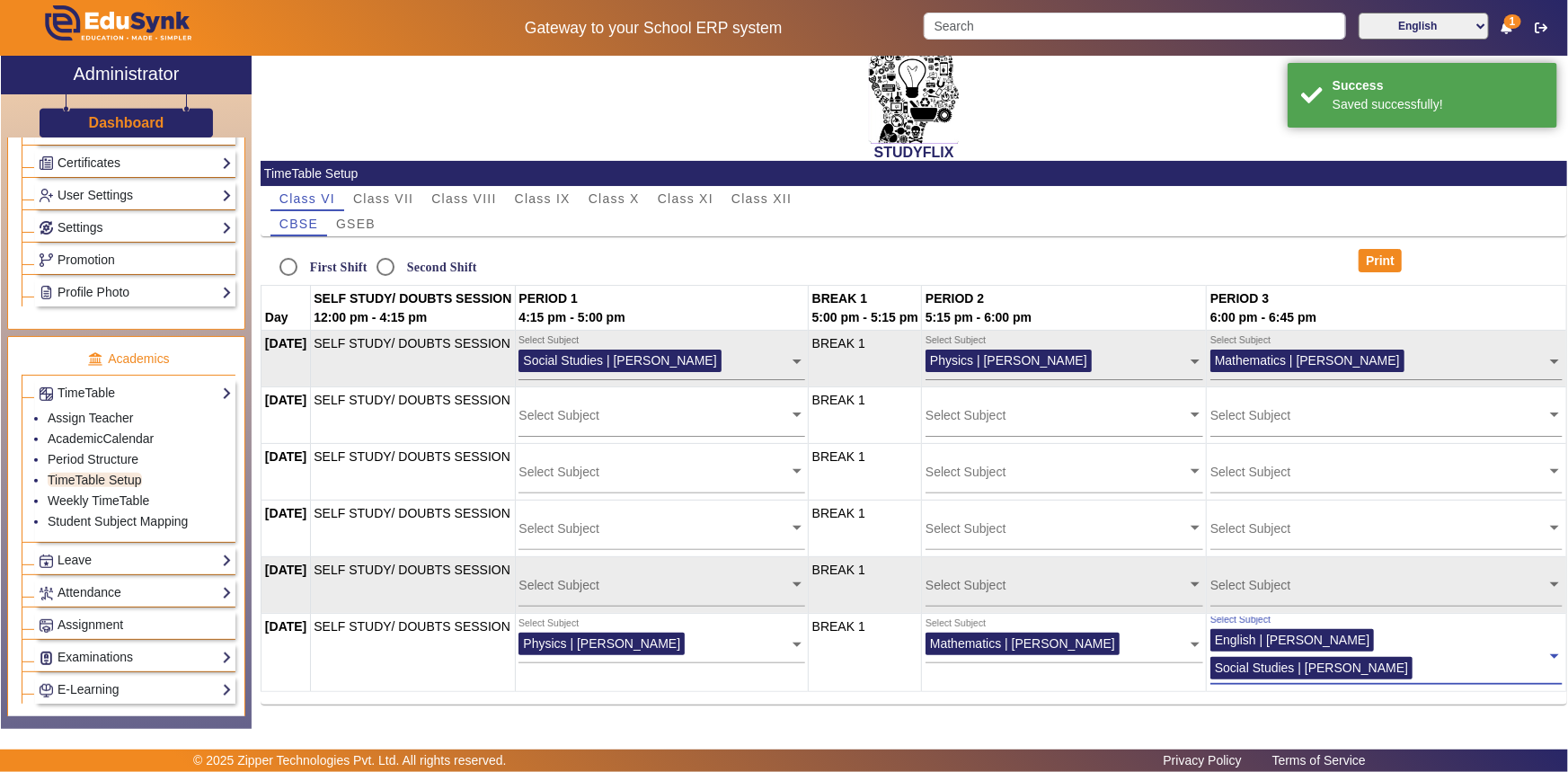
scroll to position [34, 0]
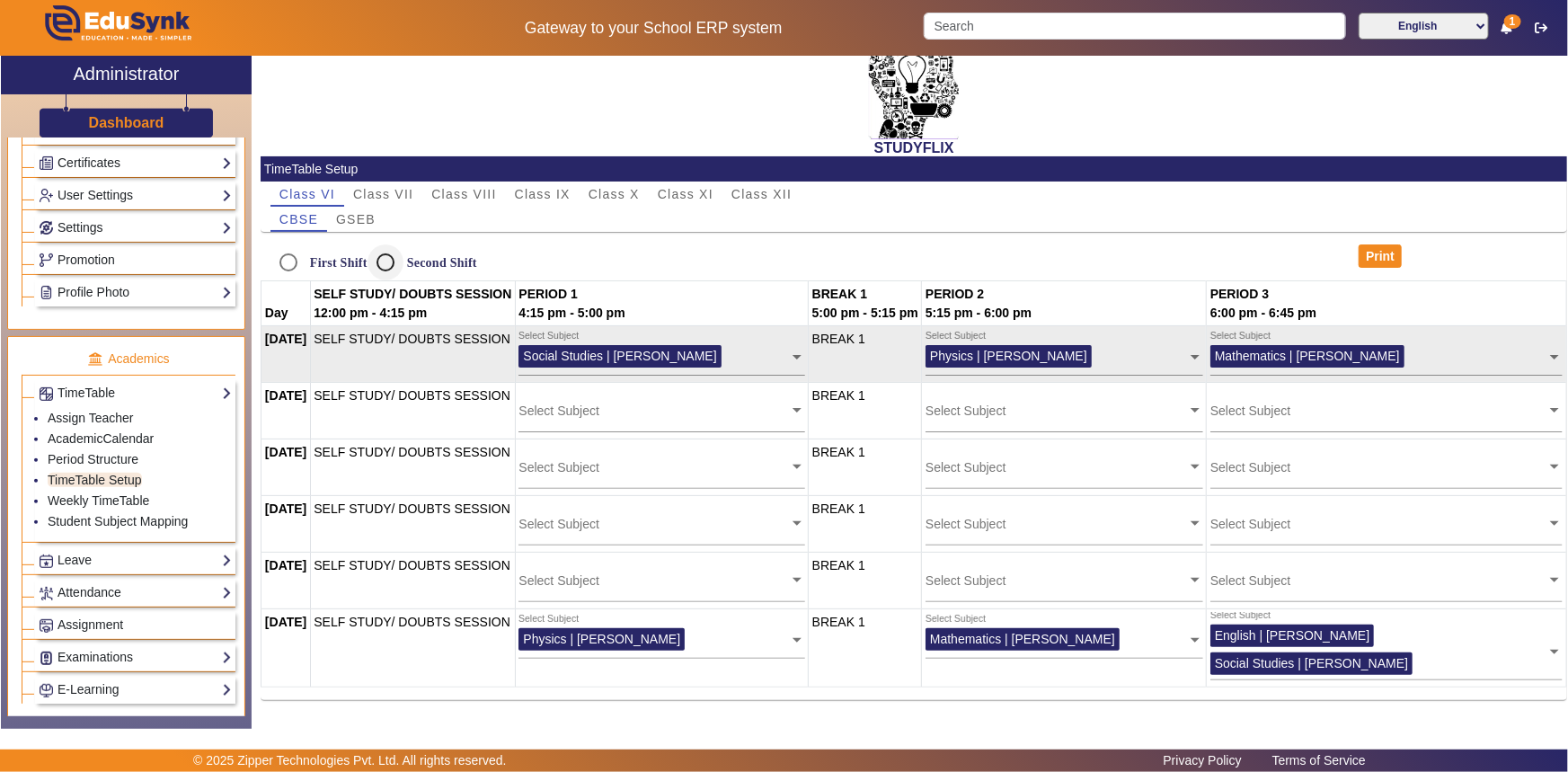
click at [404, 261] on div at bounding box center [385, 262] width 43 height 43
radio input "false"
radio input "true"
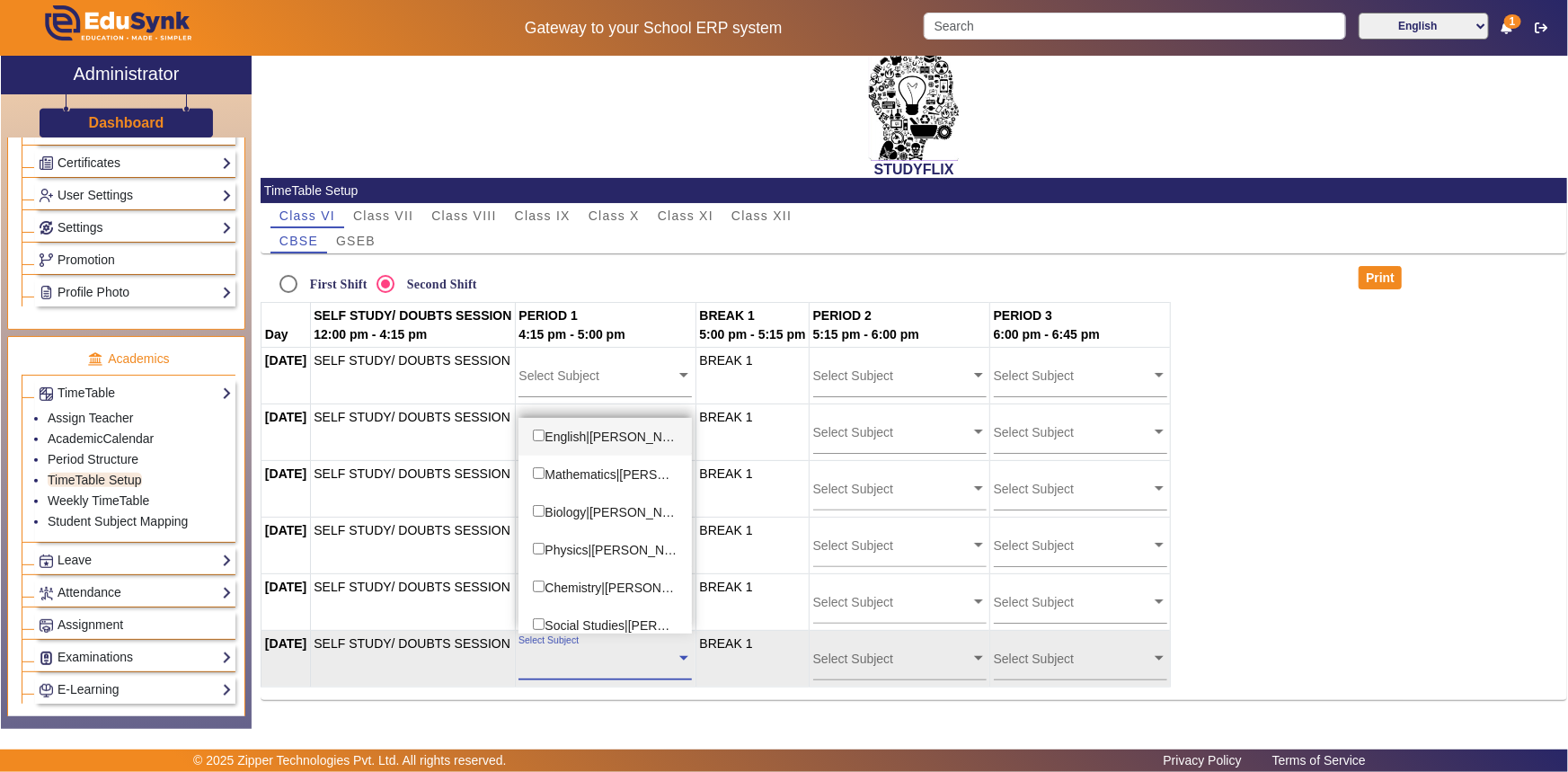
click at [566, 656] on input "text" at bounding box center [597, 658] width 157 height 17
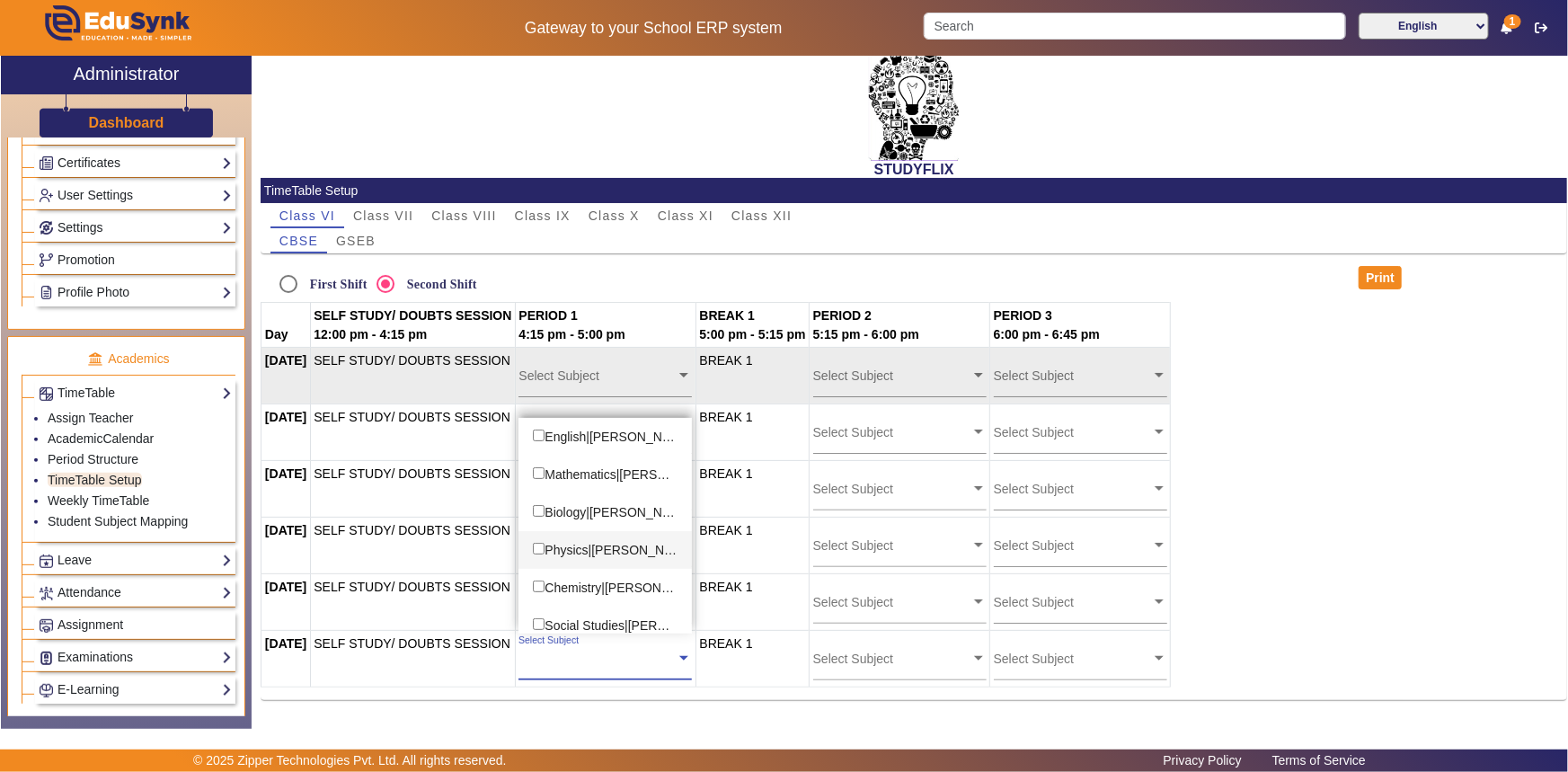
click at [597, 552] on div "Physics|[PERSON_NAME]" at bounding box center [605, 549] width 174 height 38
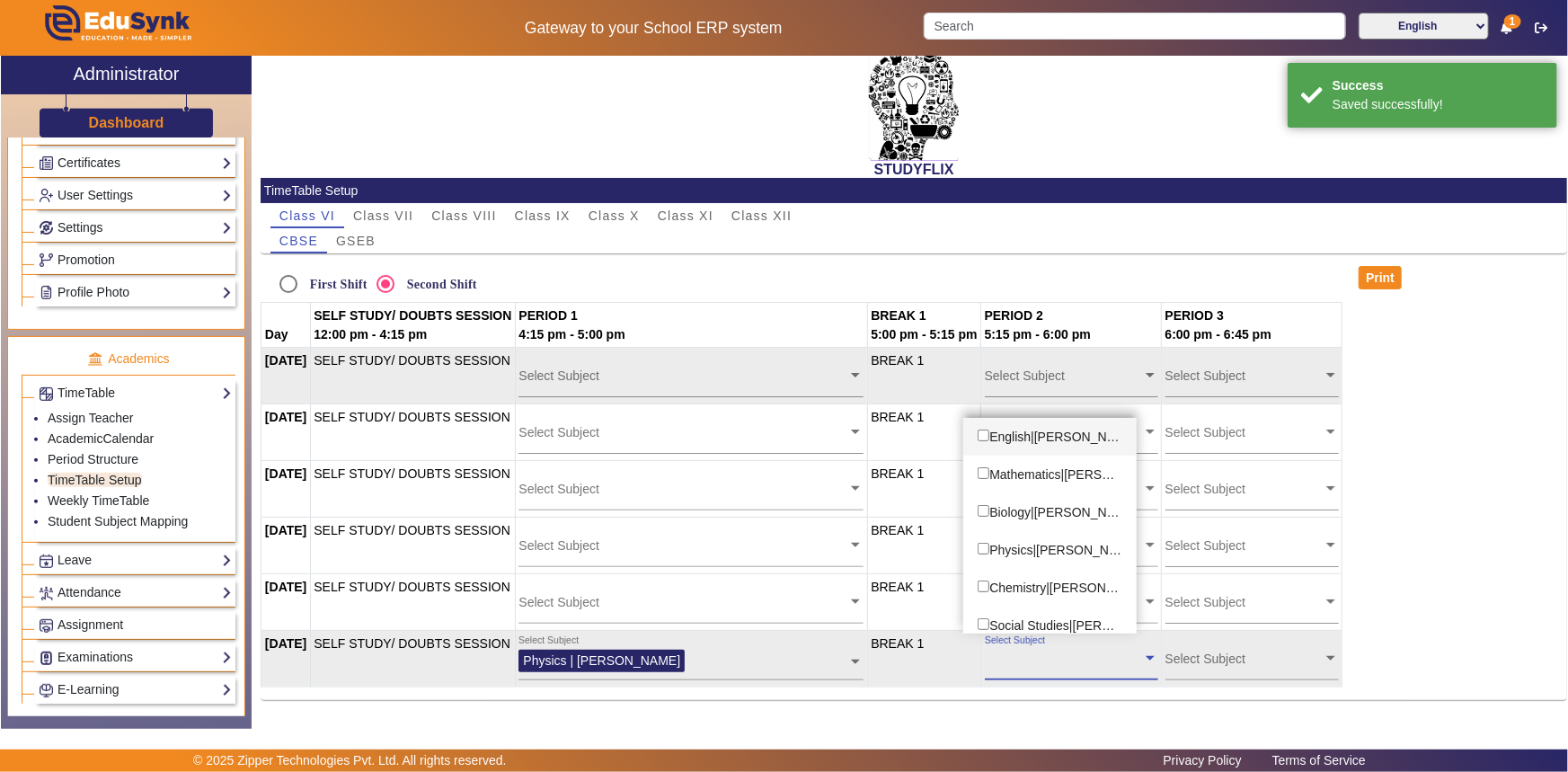
click at [1022, 663] on input "text" at bounding box center [1063, 658] width 157 height 17
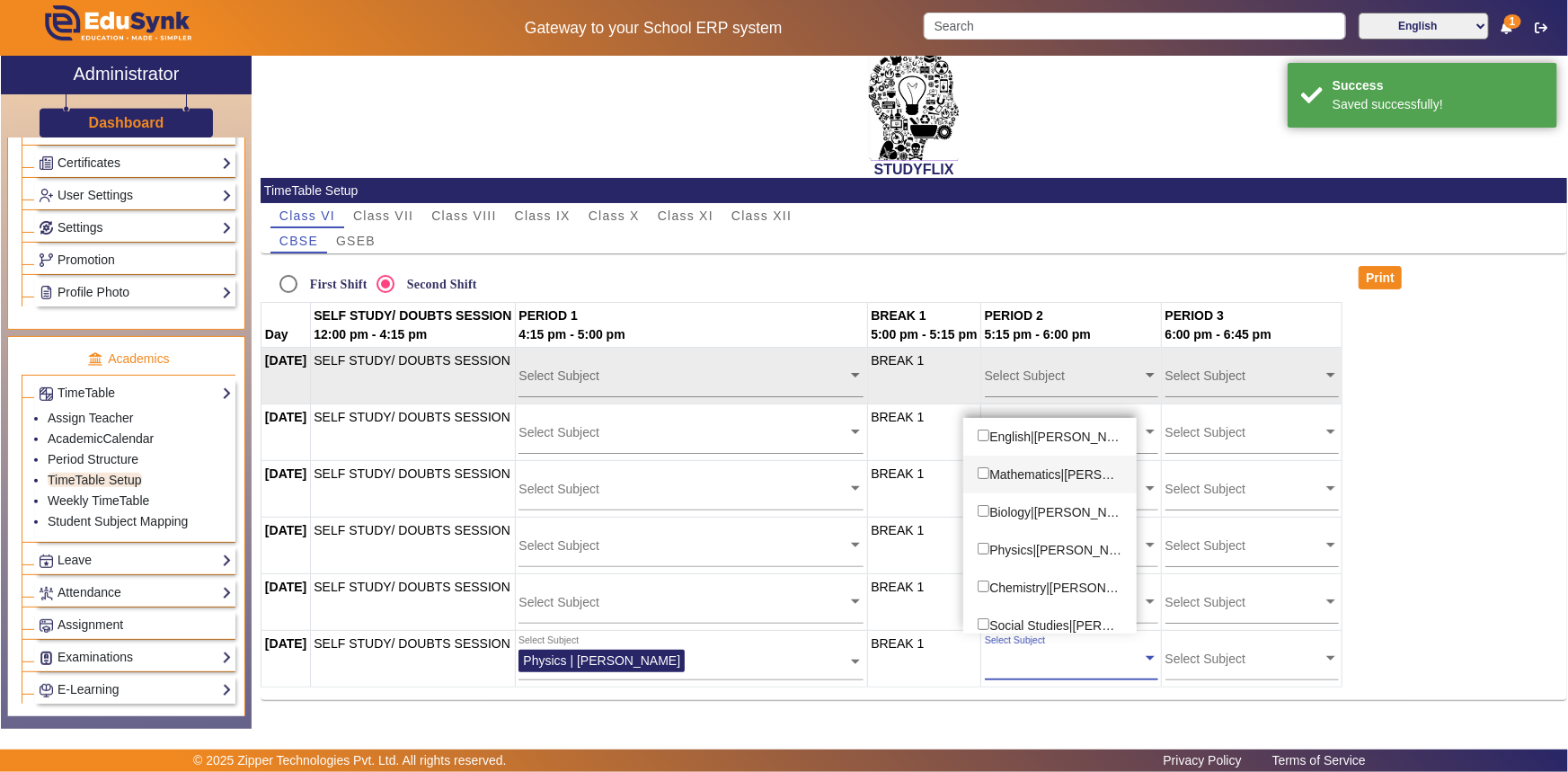
click at [1051, 478] on div "Mathematics|[PERSON_NAME]" at bounding box center [1049, 474] width 174 height 38
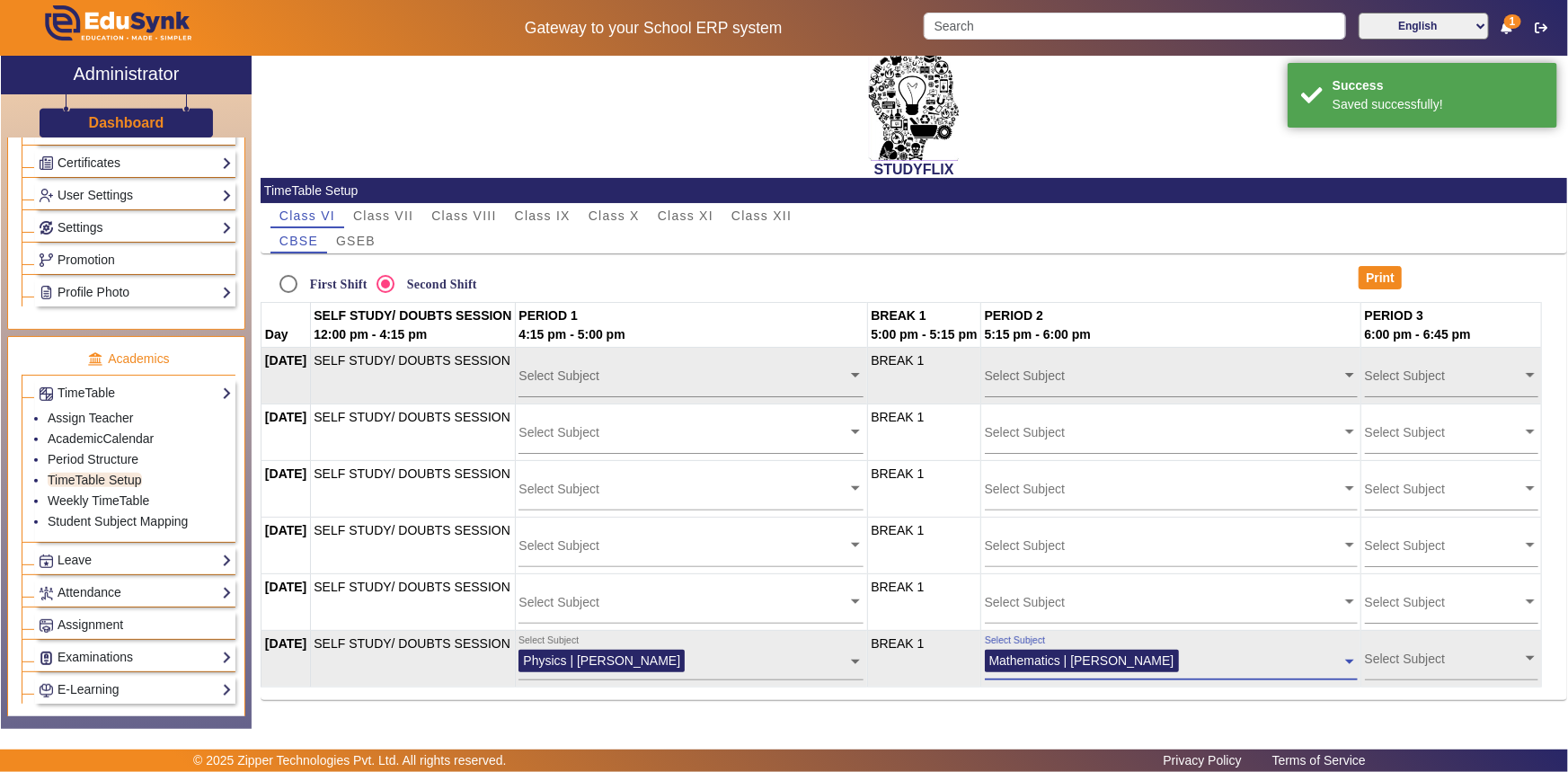
click at [1403, 655] on input "text" at bounding box center [1442, 658] width 157 height 17
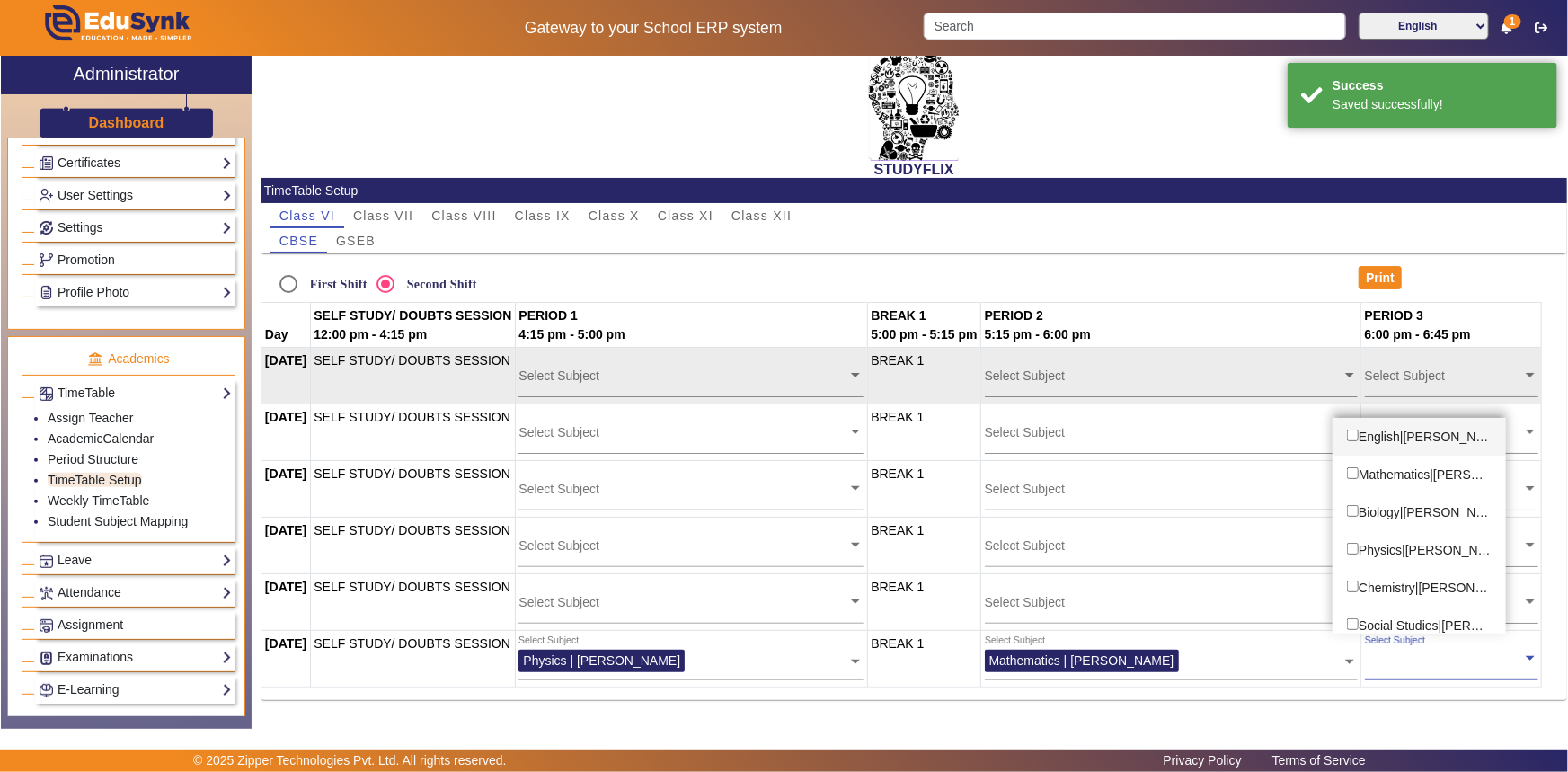
click at [1424, 443] on div "English|[PERSON_NAME]" at bounding box center [1418, 436] width 174 height 38
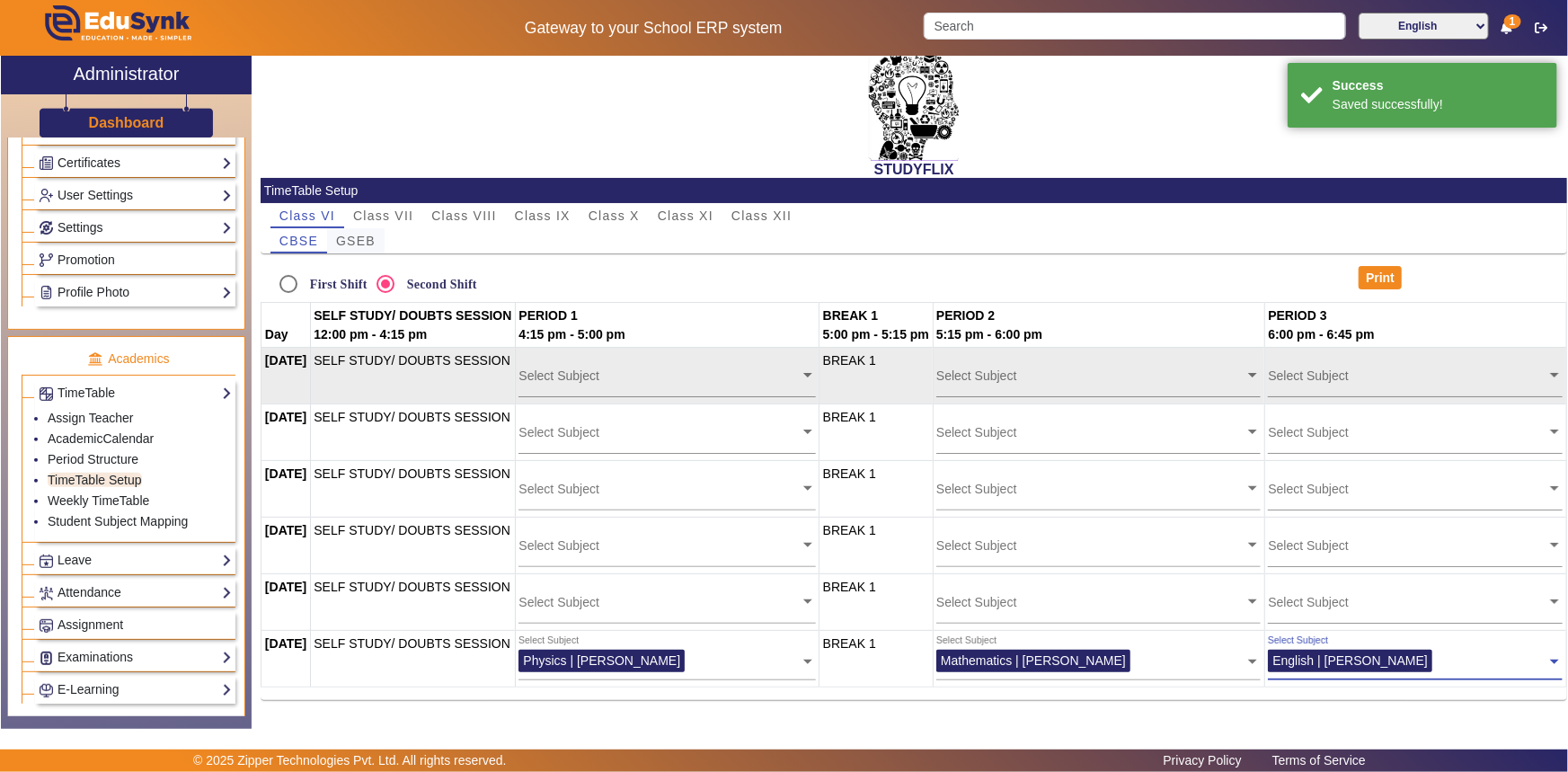
click at [343, 234] on span "GSEB" at bounding box center [355, 241] width 39 height 13
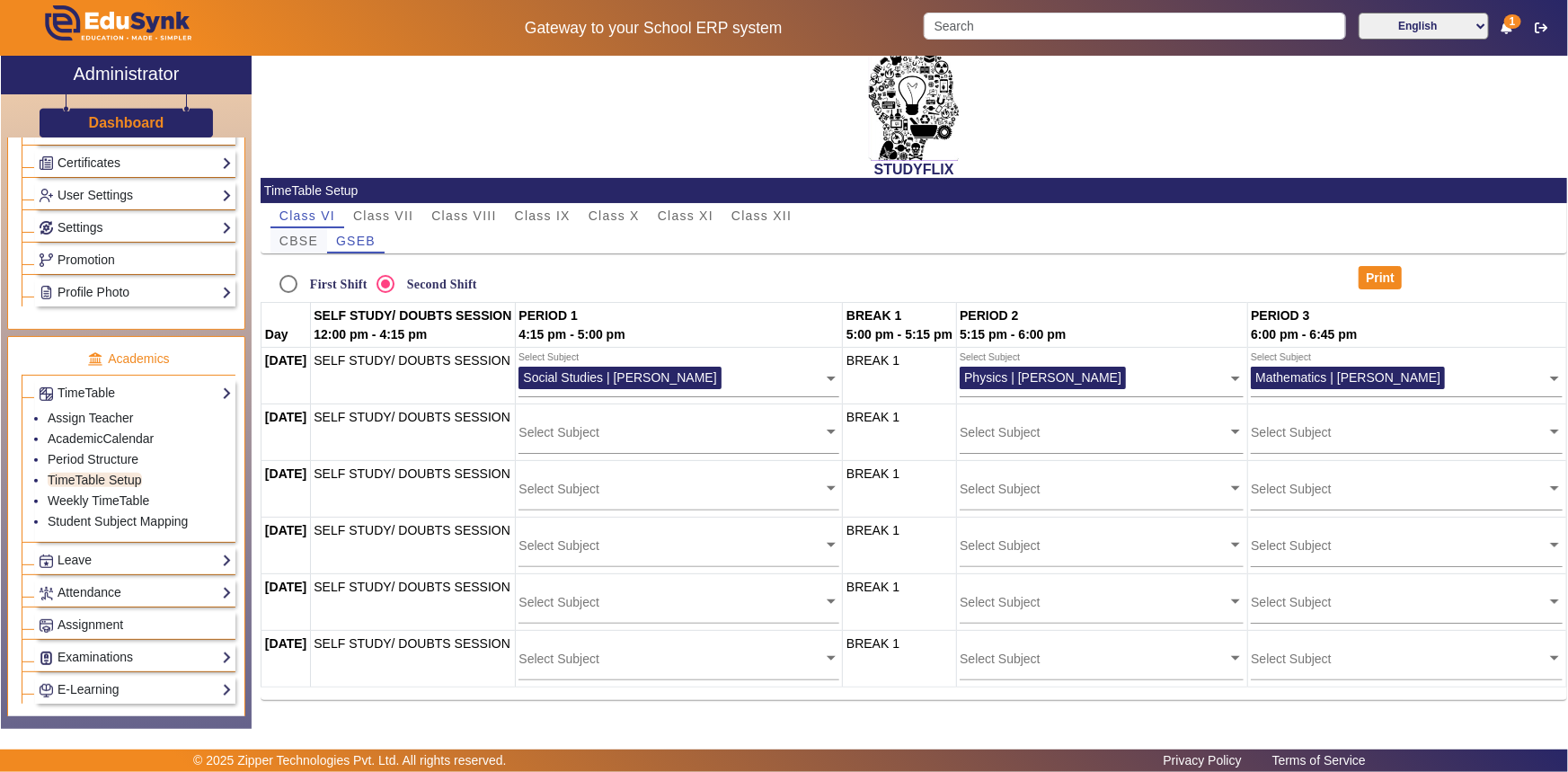
click at [316, 242] on span "CBSE" at bounding box center [298, 241] width 39 height 13
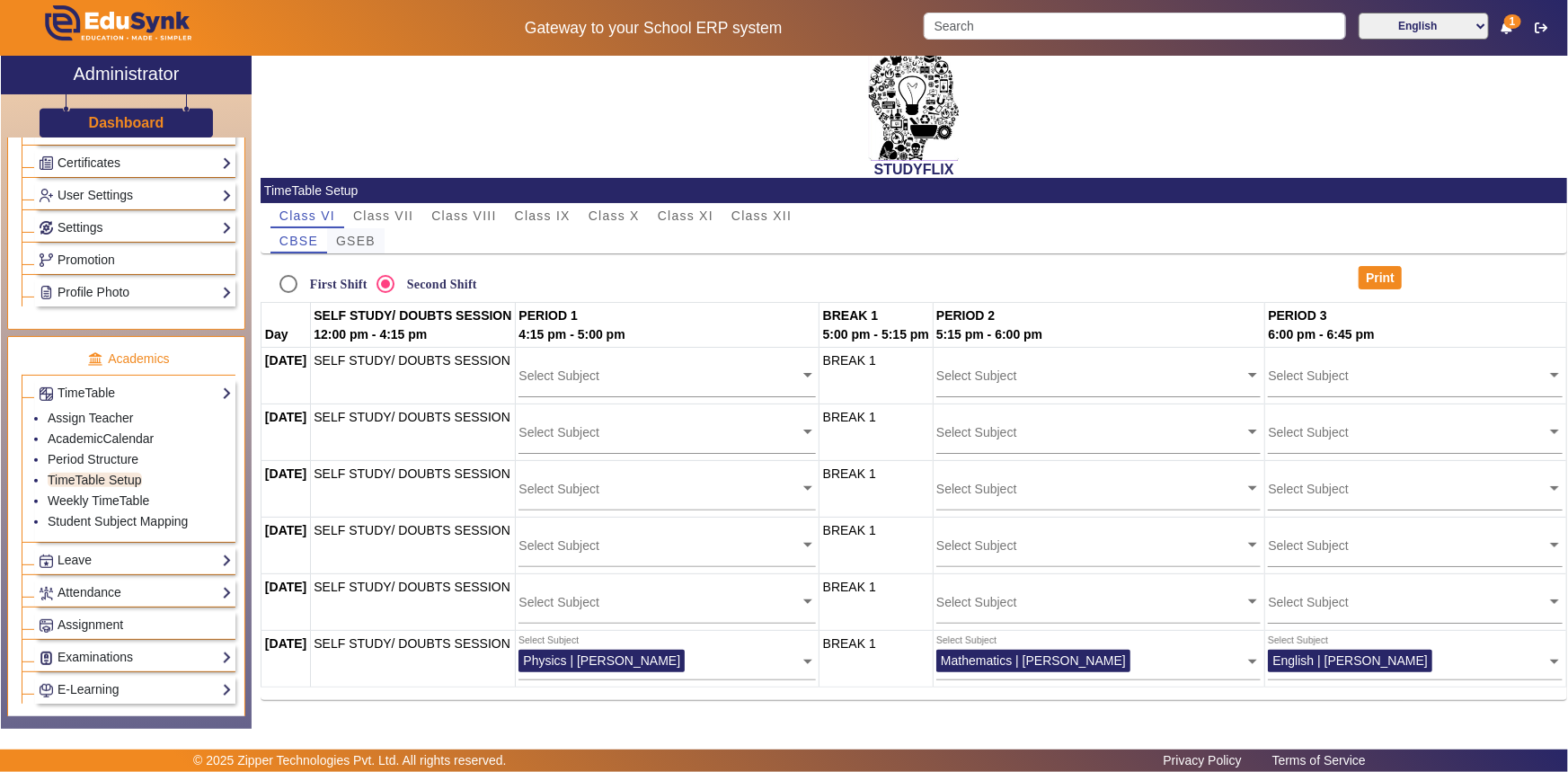
click at [370, 245] on span "GSEB" at bounding box center [355, 241] width 39 height 13
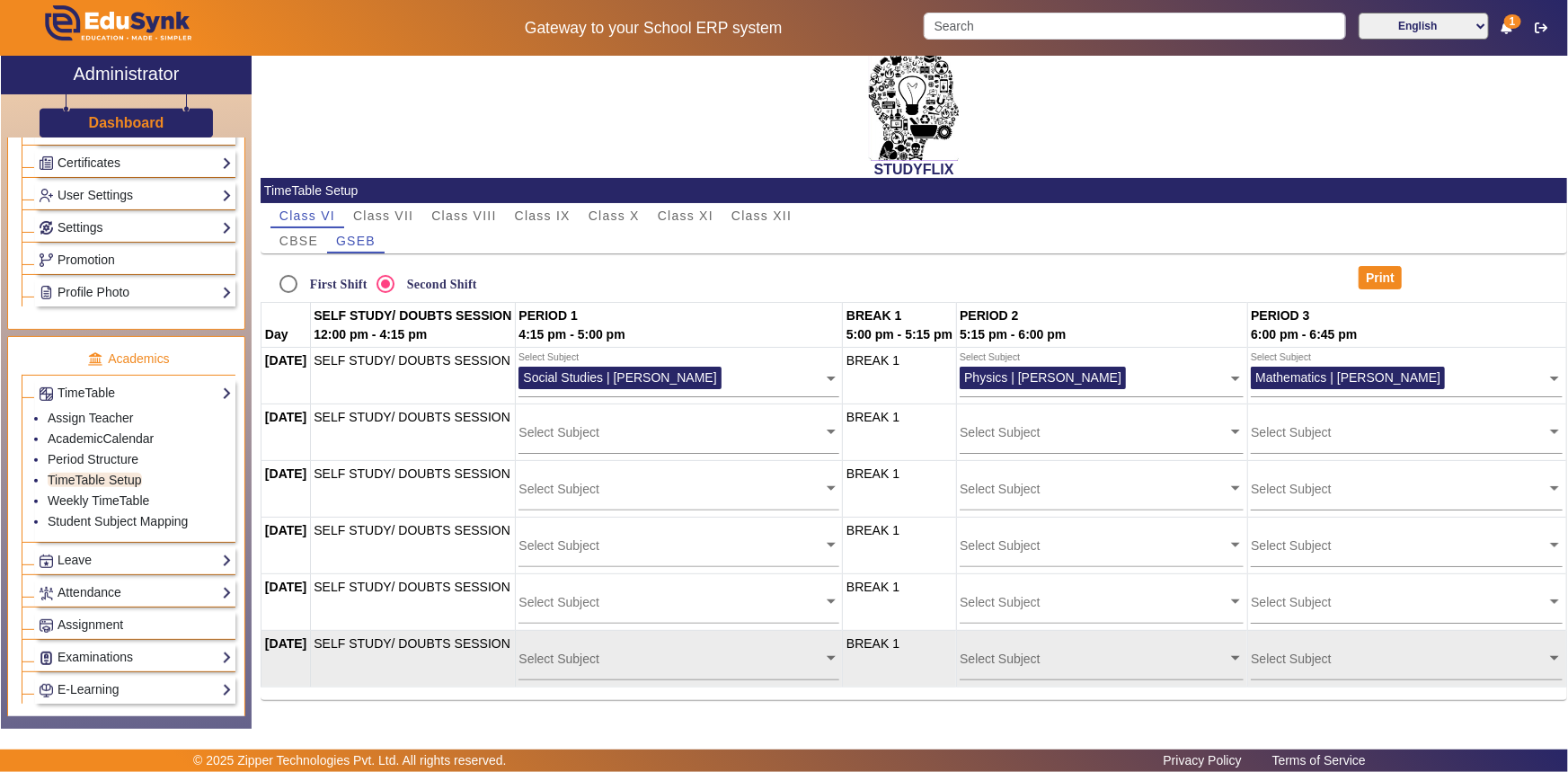
click at [669, 669] on div "Select Subject" at bounding box center [671, 654] width 305 height 39
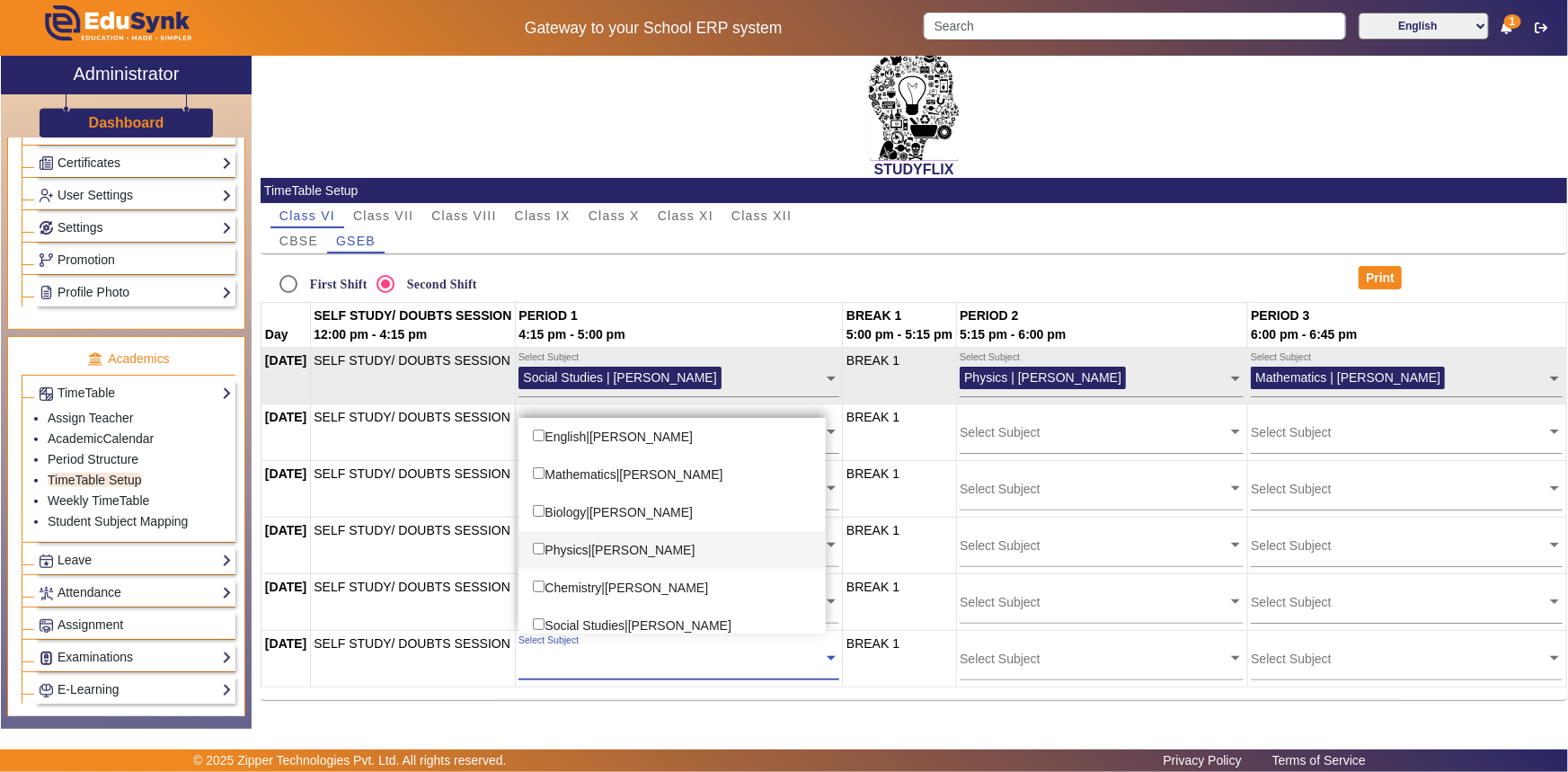
click at [635, 541] on div "Physics|[PERSON_NAME]" at bounding box center [672, 549] width 308 height 38
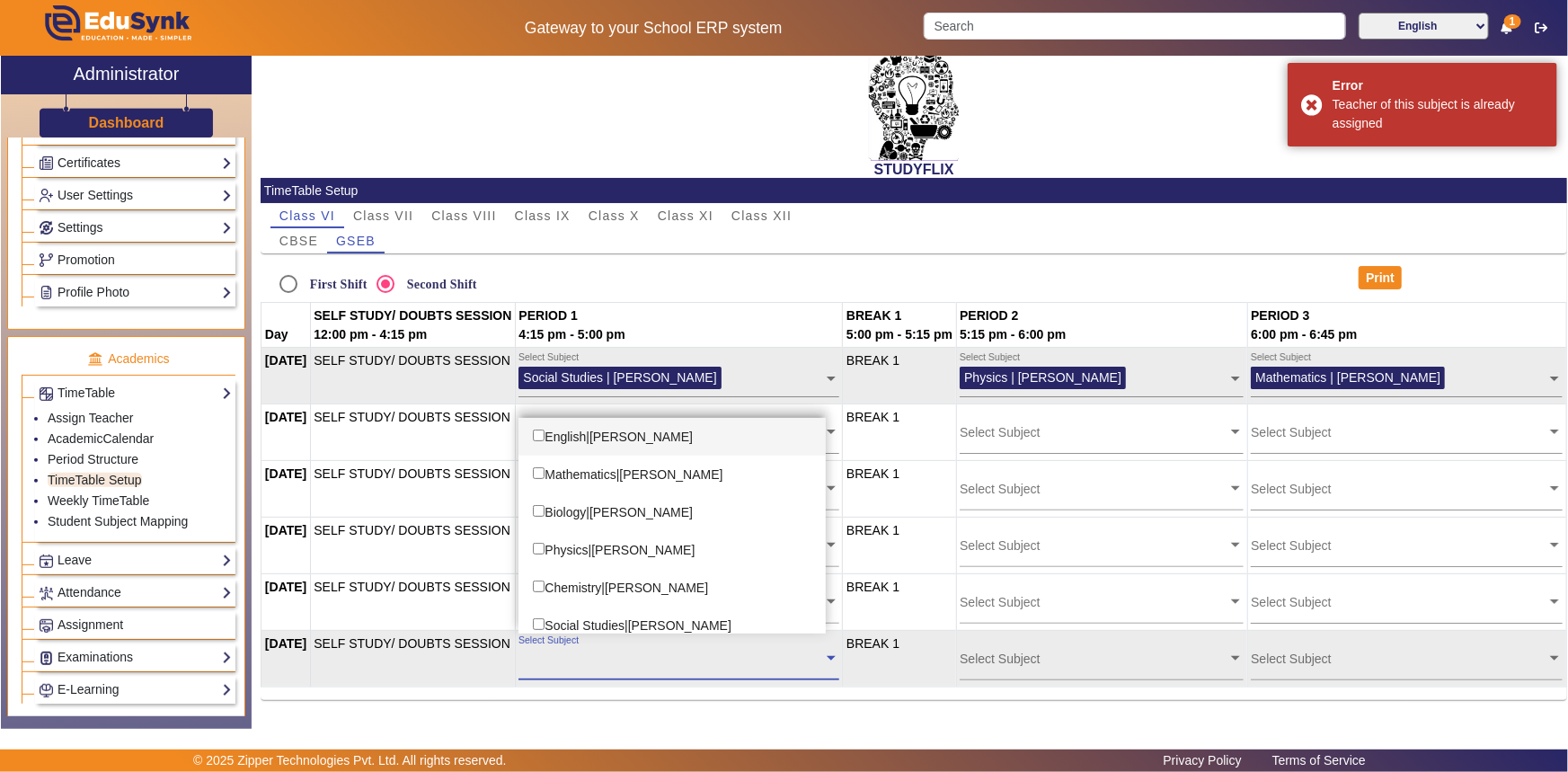
click at [656, 666] on div "Select Subject" at bounding box center [671, 654] width 305 height 39
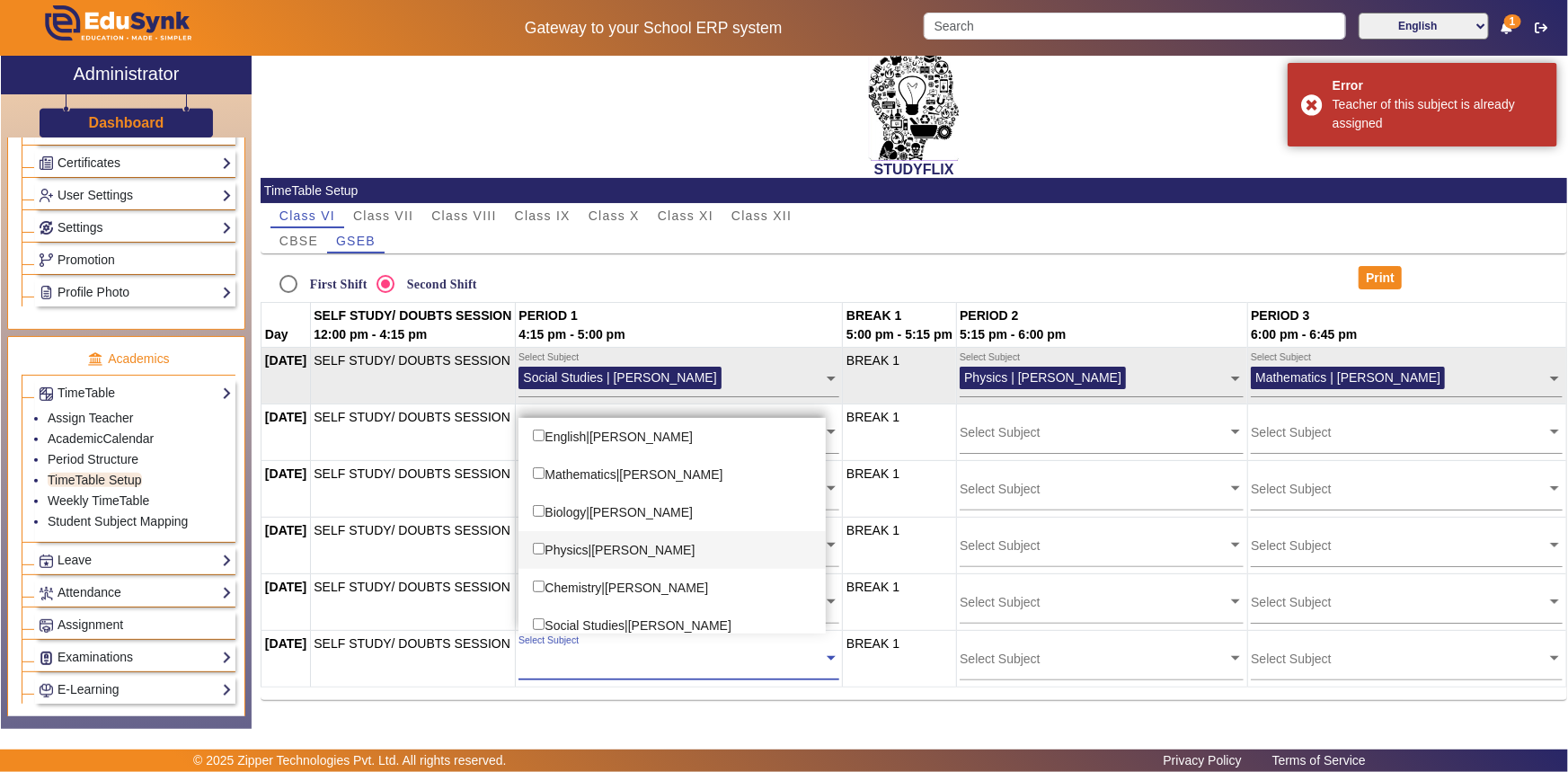
click at [642, 555] on div "Physics|[PERSON_NAME]" at bounding box center [672, 549] width 308 height 38
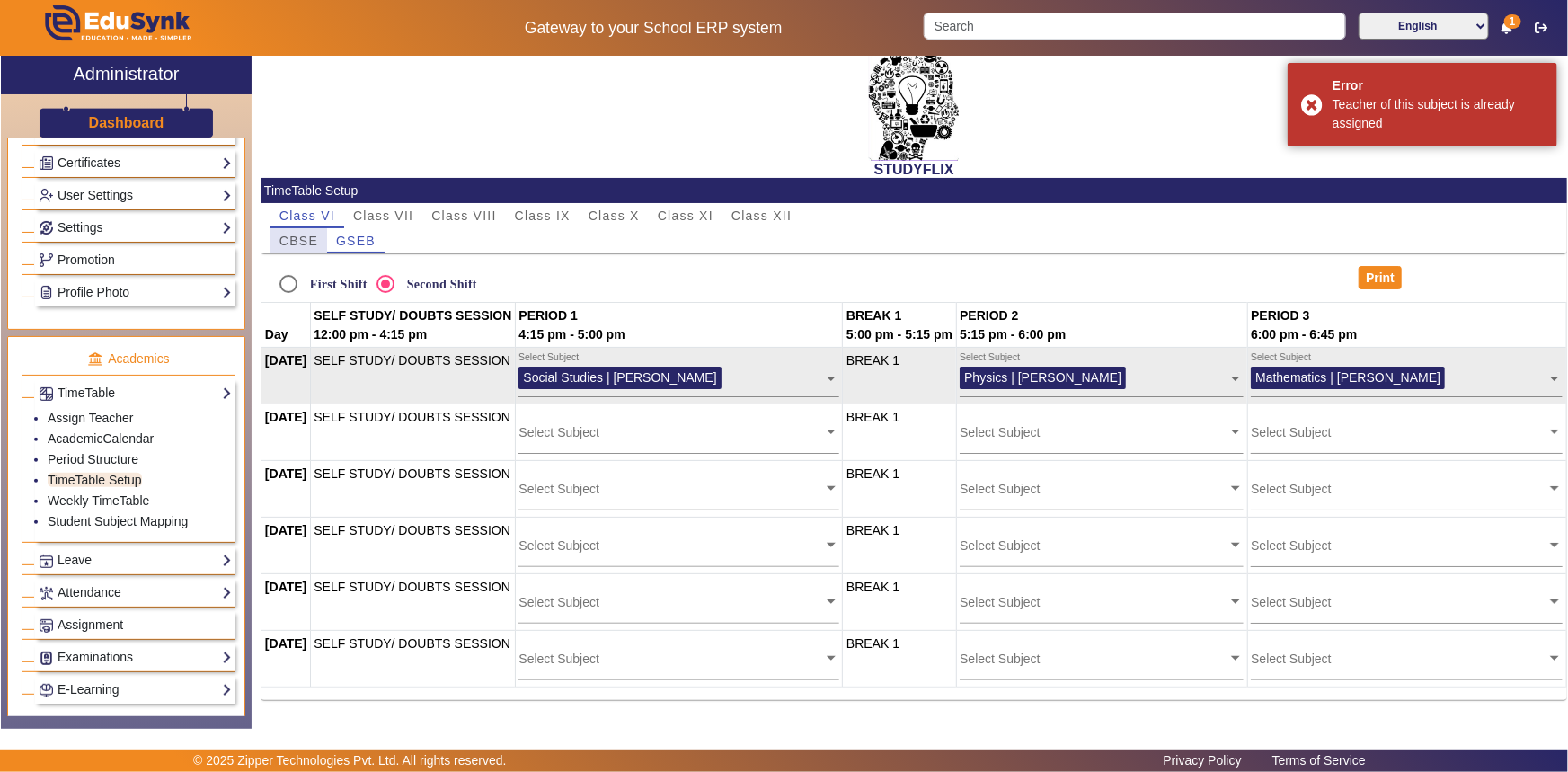
click at [287, 241] on span "CBSE" at bounding box center [298, 241] width 39 height 13
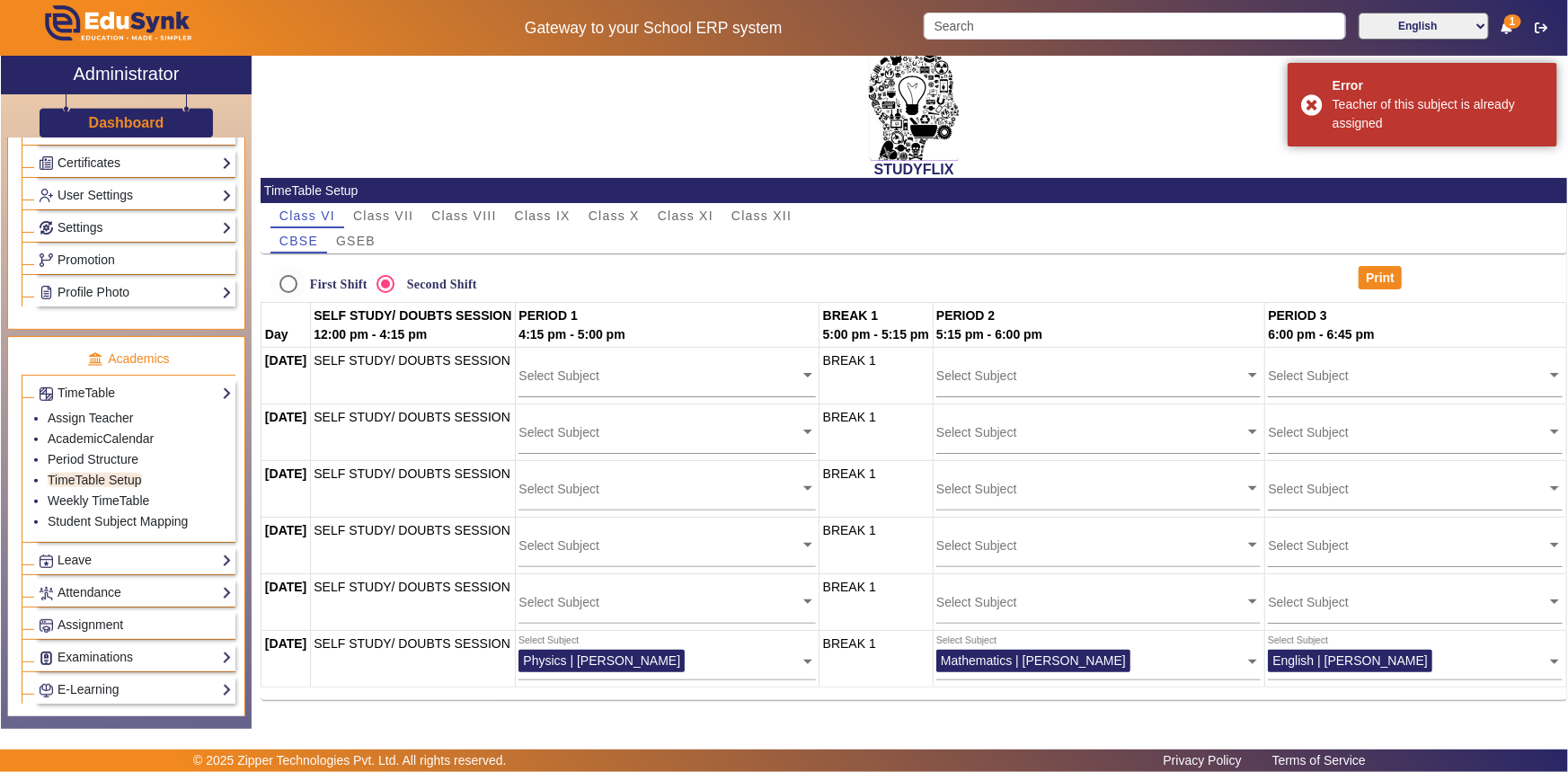
click at [324, 280] on label "First Shift" at bounding box center [337, 284] width 62 height 16
click at [307, 280] on input "First Shift" at bounding box center [288, 284] width 36 height 36
radio input "true"
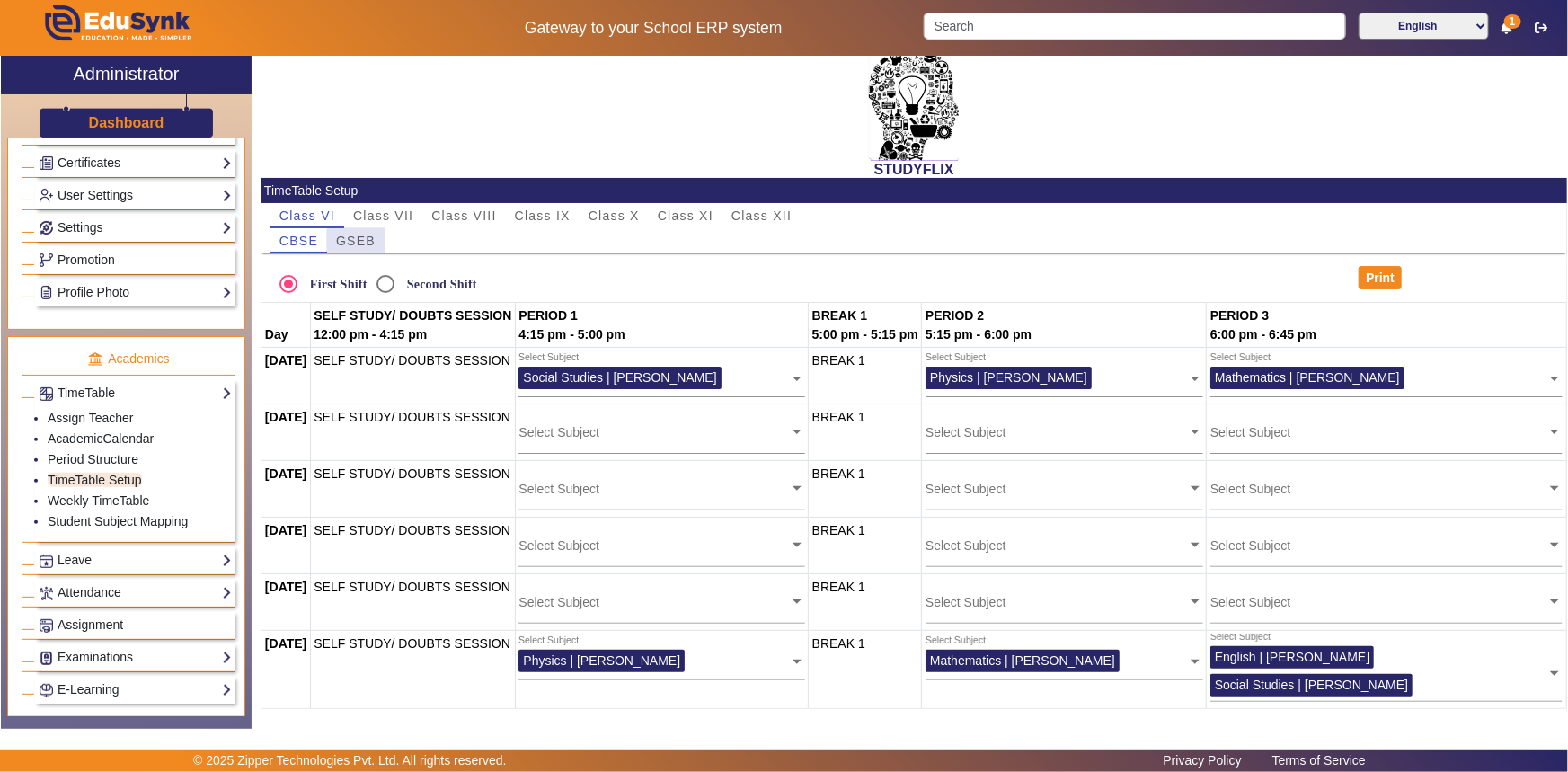
click at [360, 246] on span "GSEB" at bounding box center [355, 241] width 39 height 13
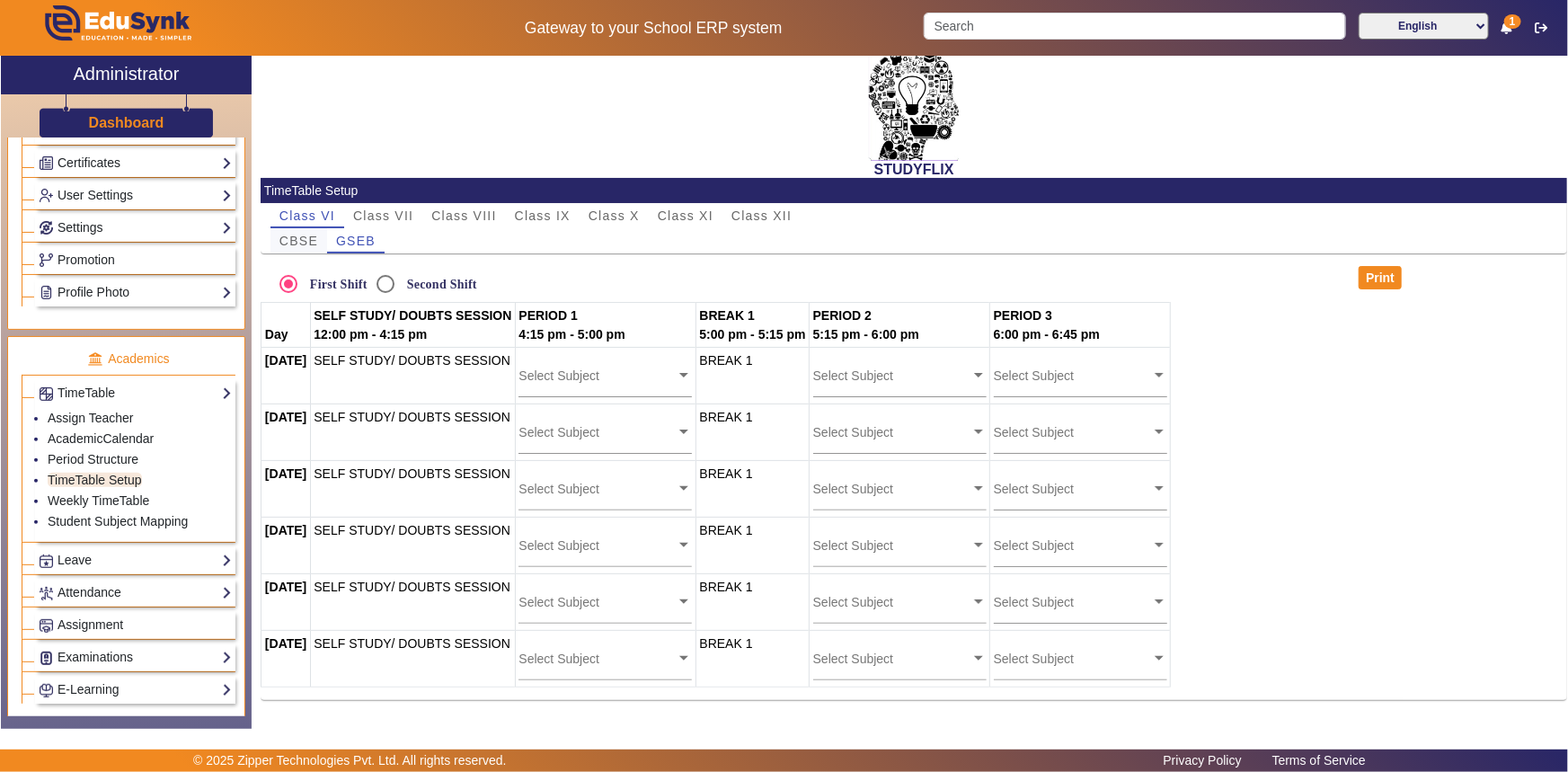
click at [306, 249] on span "CBSE" at bounding box center [298, 241] width 39 height 25
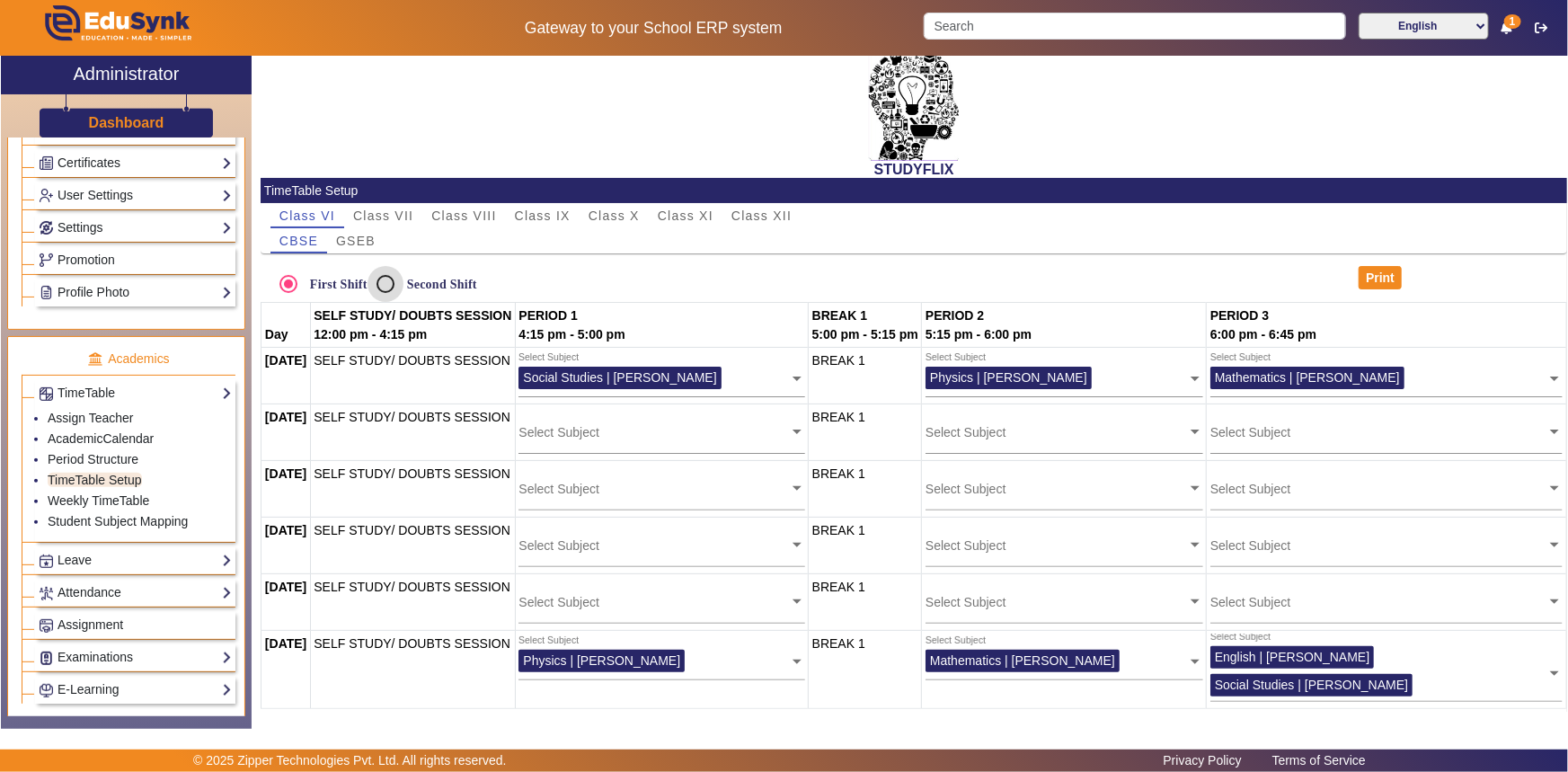
click at [392, 278] on input "Second Shift" at bounding box center [385, 284] width 36 height 36
radio input "true"
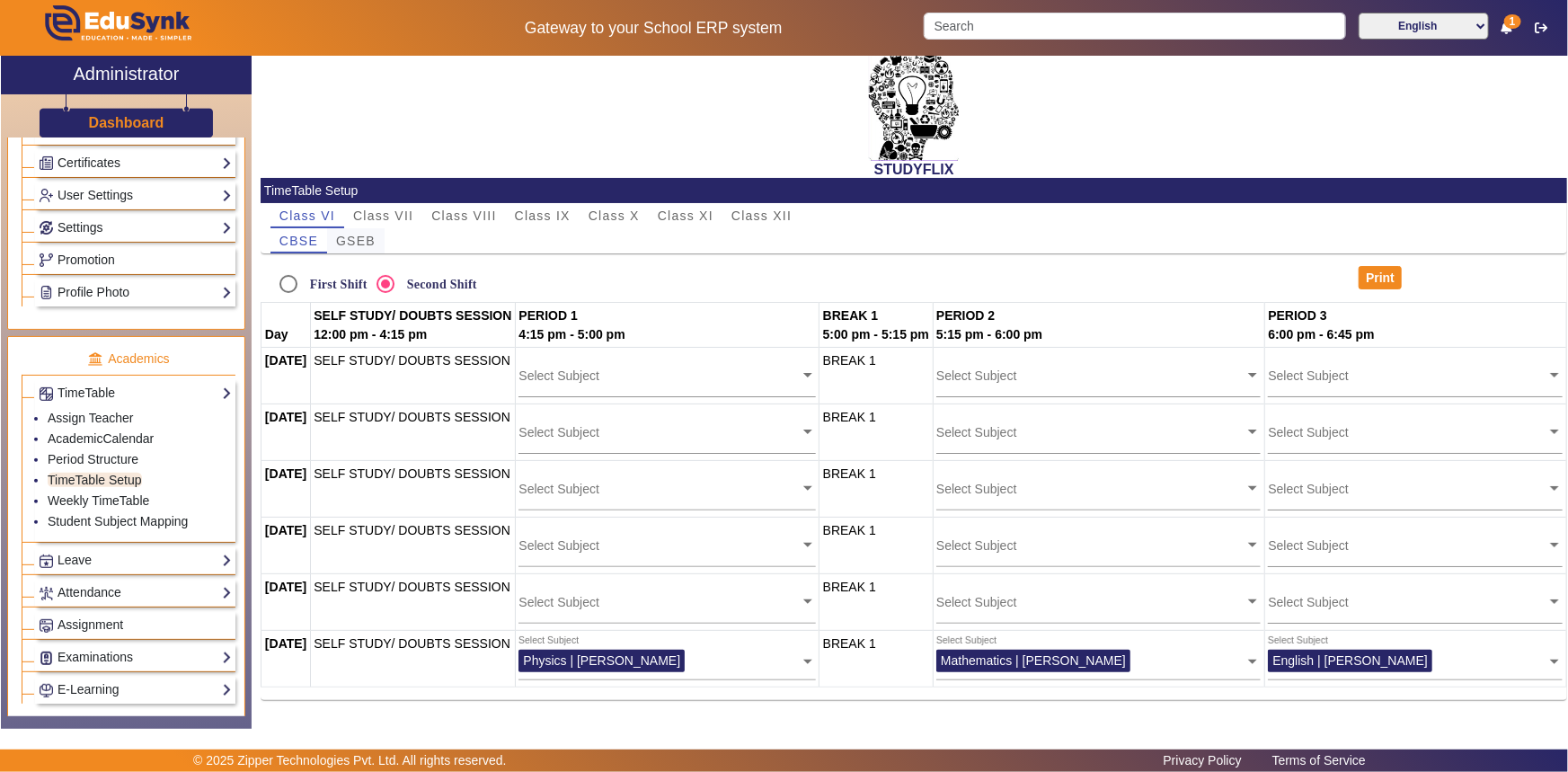
click at [353, 241] on span "GSEB" at bounding box center [355, 241] width 39 height 13
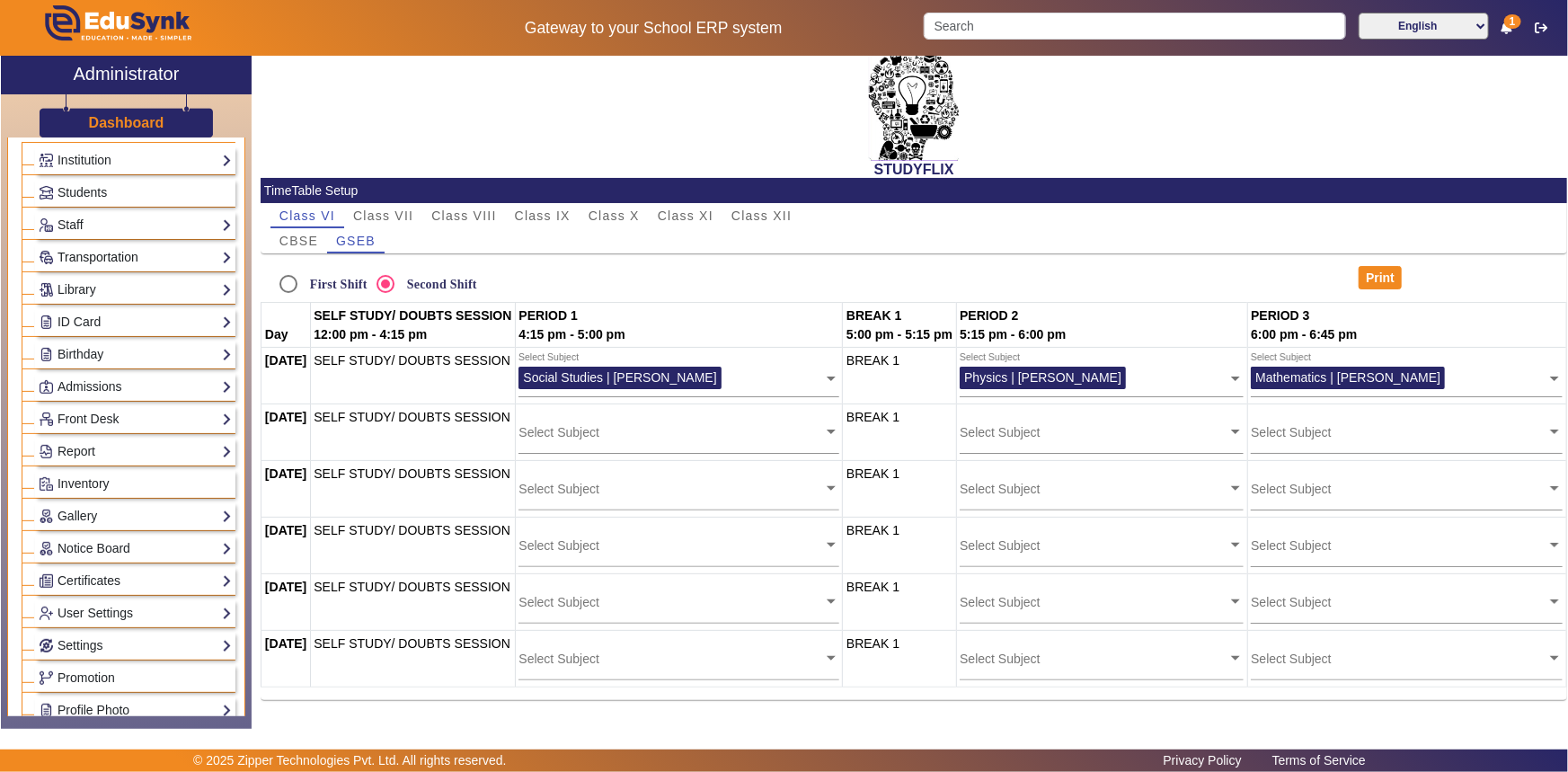
scroll to position [162, 0]
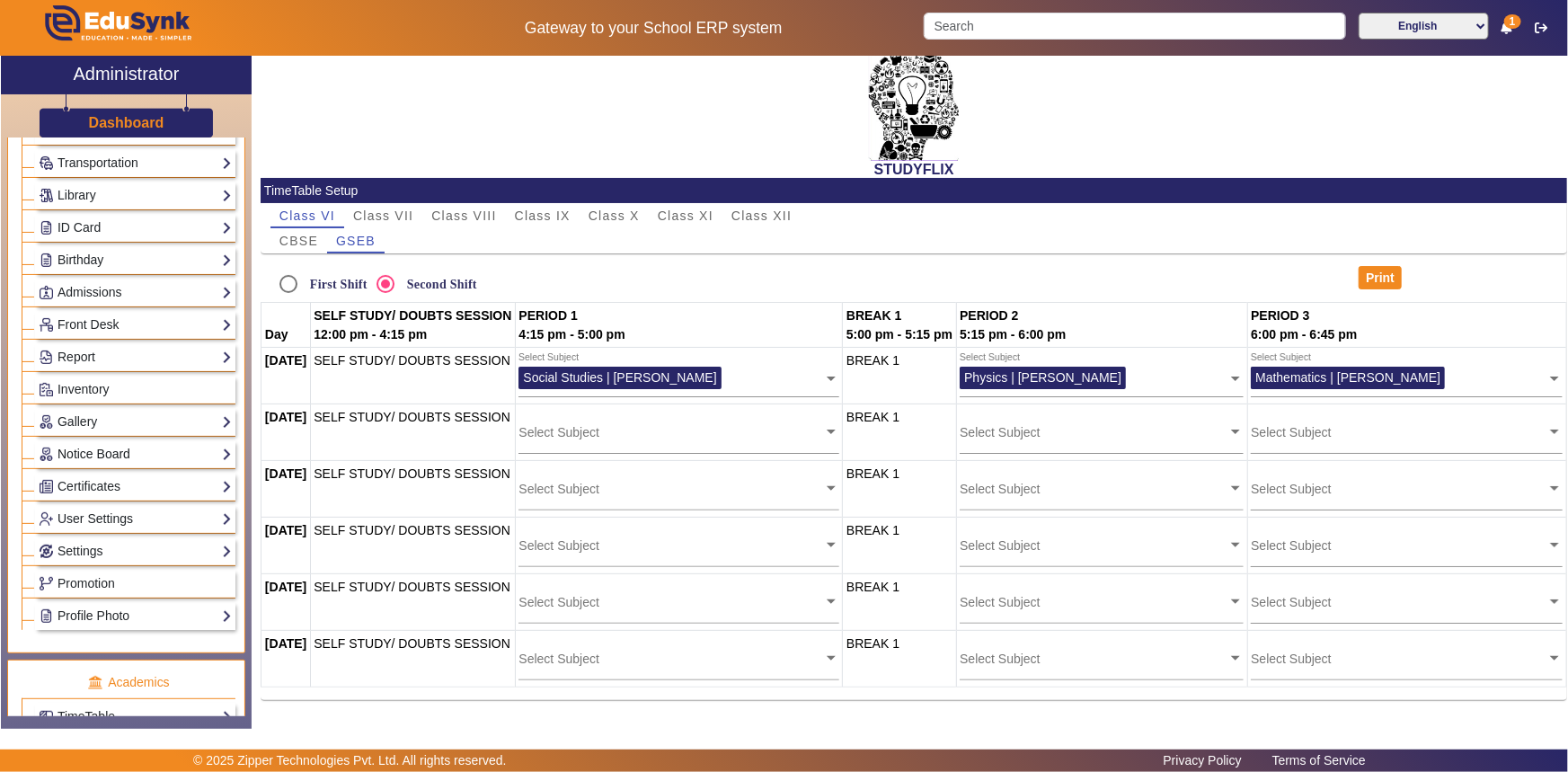
click at [78, 453] on link "Notice Board" at bounding box center [135, 453] width 193 height 21
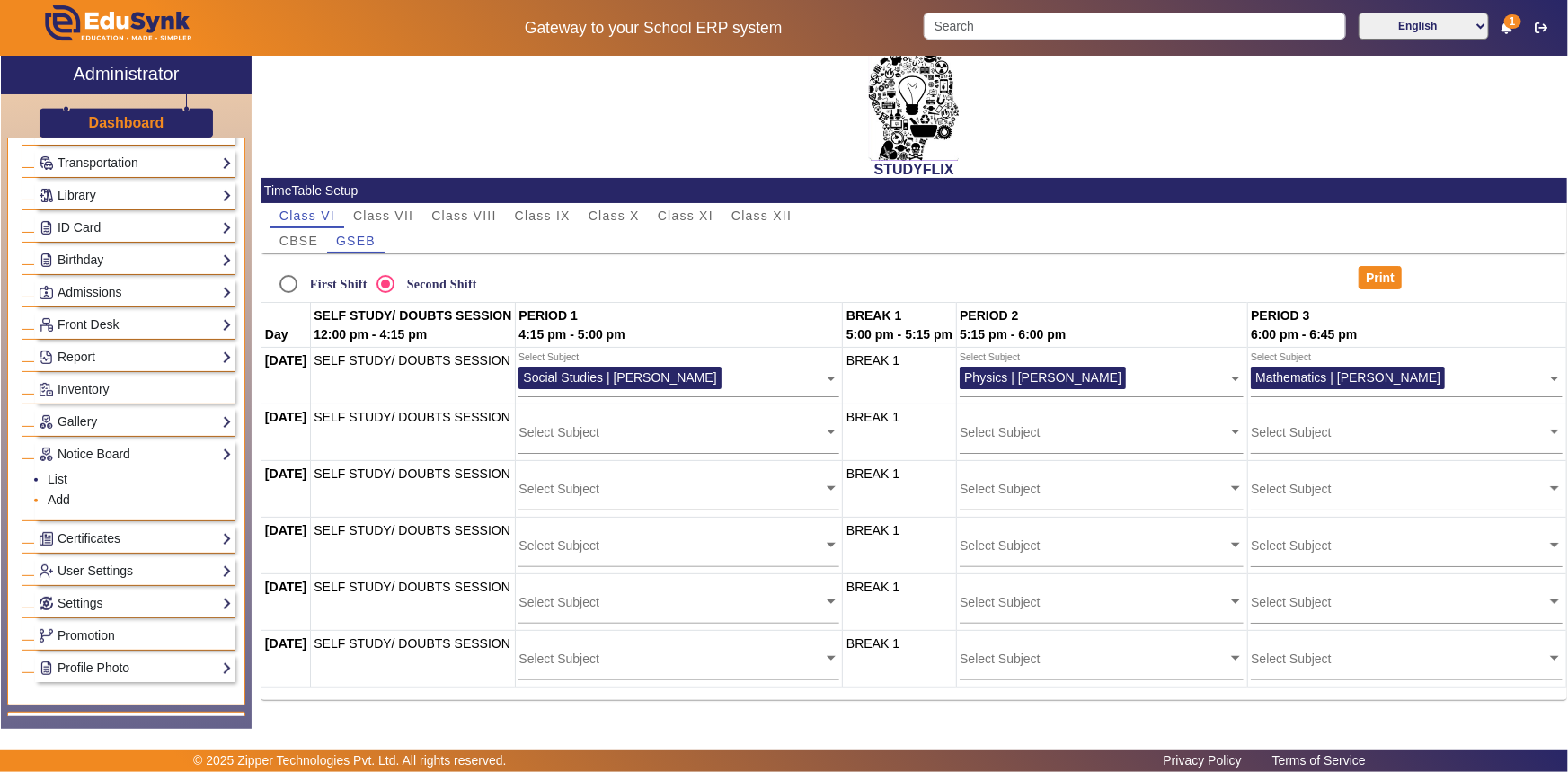
click at [57, 496] on link "Add" at bounding box center [59, 499] width 22 height 15
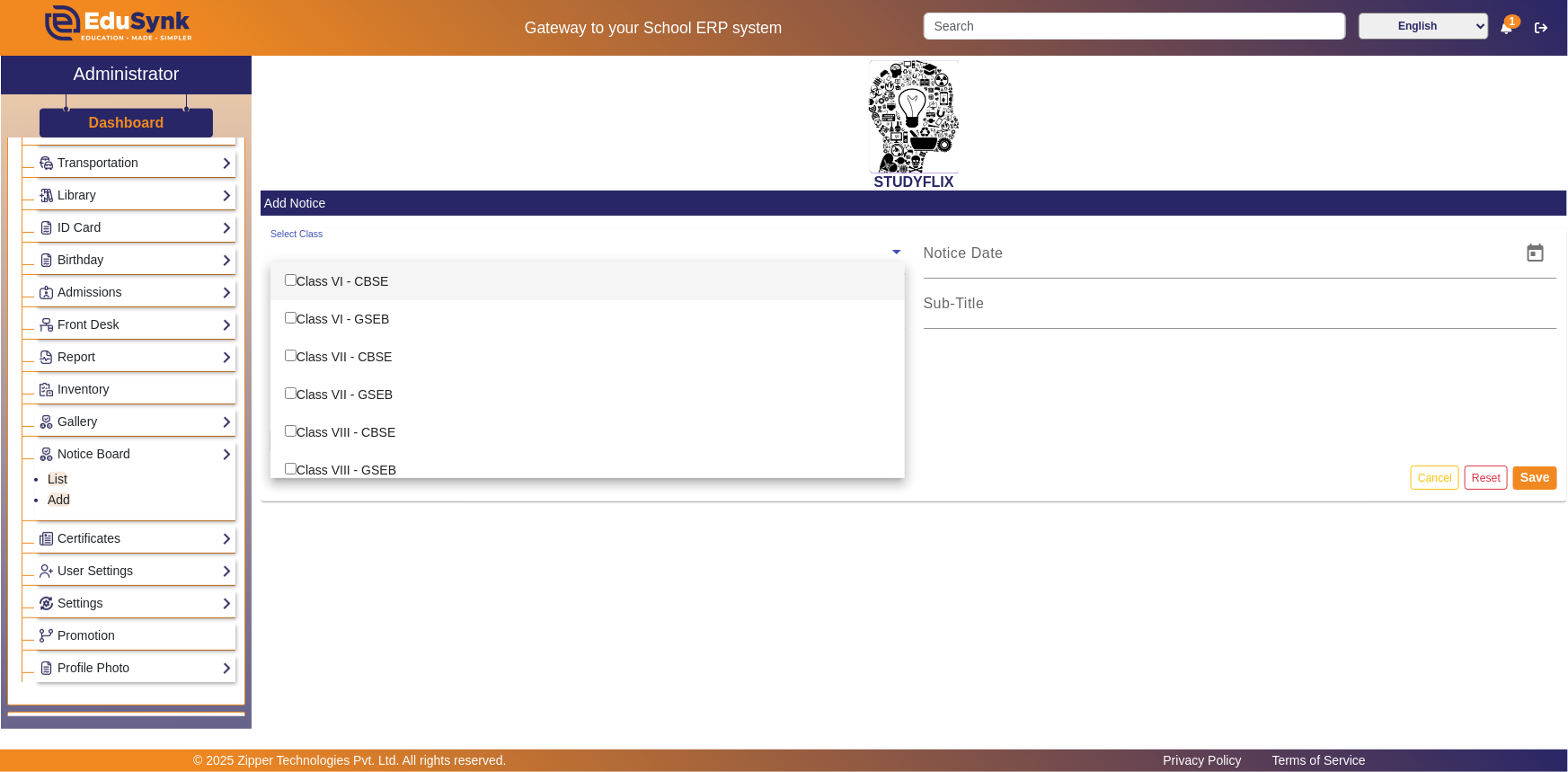
click at [304, 258] on input "text" at bounding box center [579, 252] width 618 height 17
click at [299, 280] on div "Class VI - CBSE" at bounding box center [588, 281] width 634 height 38
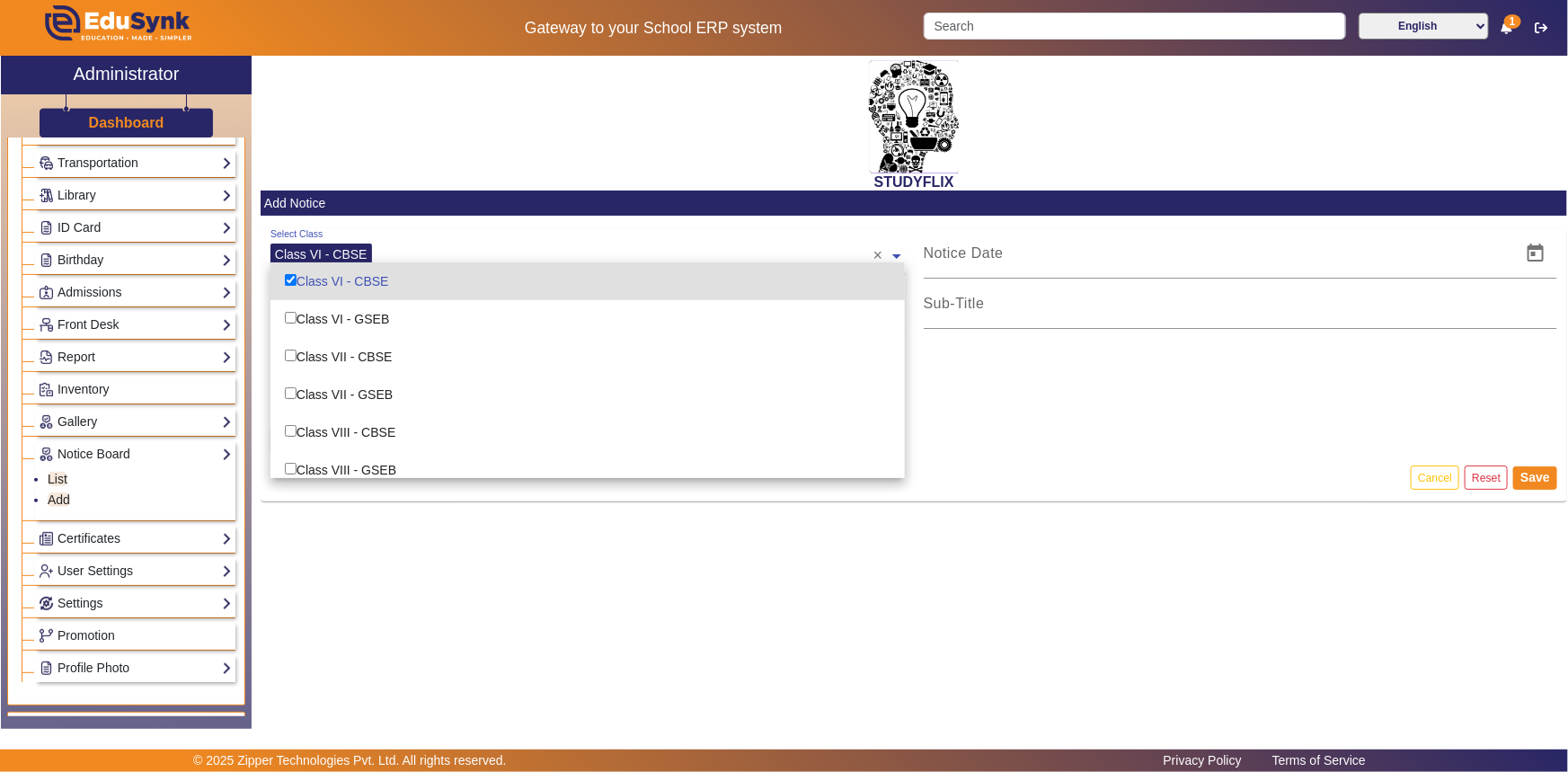
checkbox input "true"
click at [303, 310] on div "Class VI - GSEB" at bounding box center [588, 319] width 634 height 38
checkbox input "true"
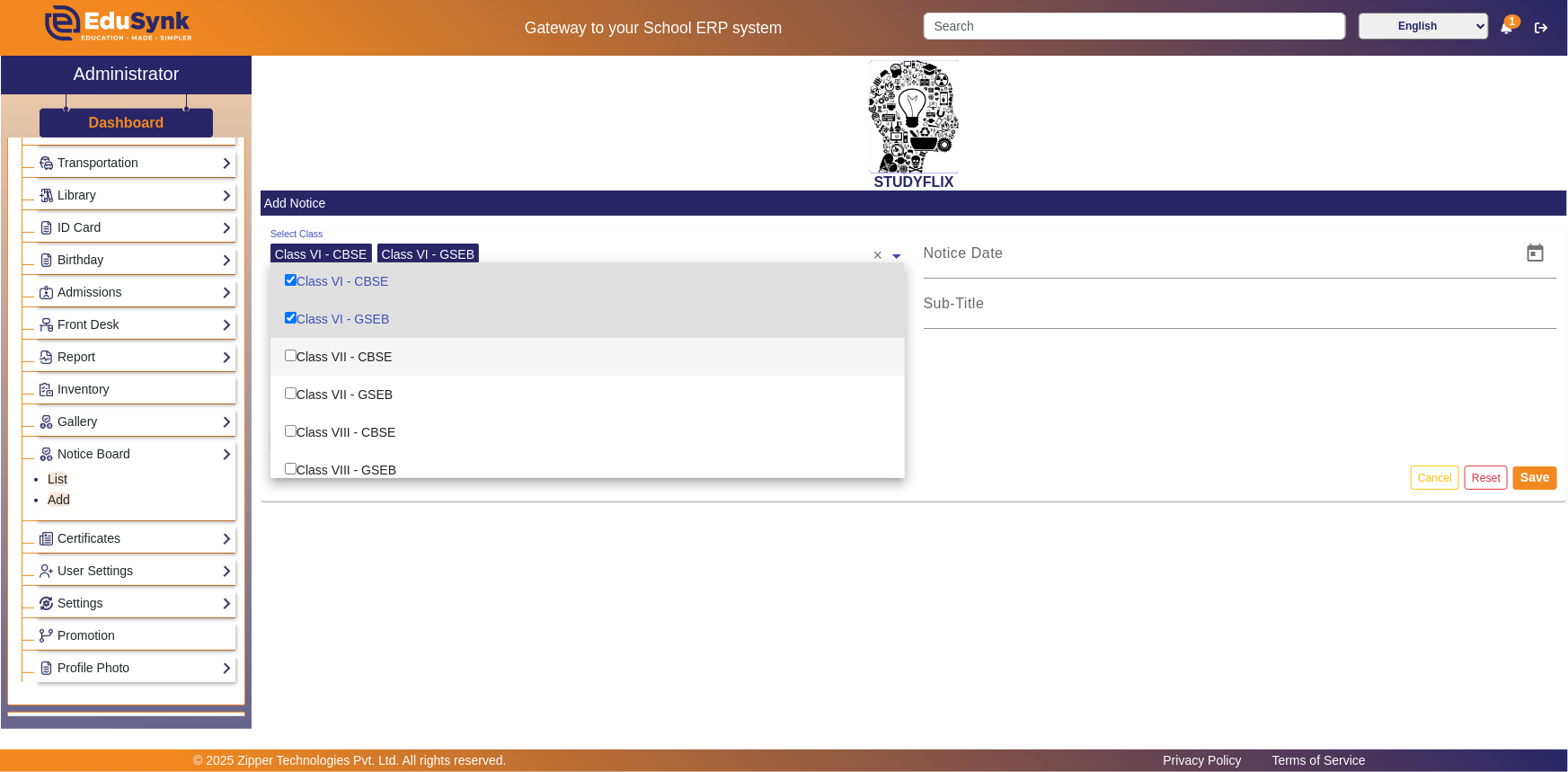
click at [305, 352] on div "Class VII - CBSE" at bounding box center [588, 356] width 634 height 38
checkbox input "true"
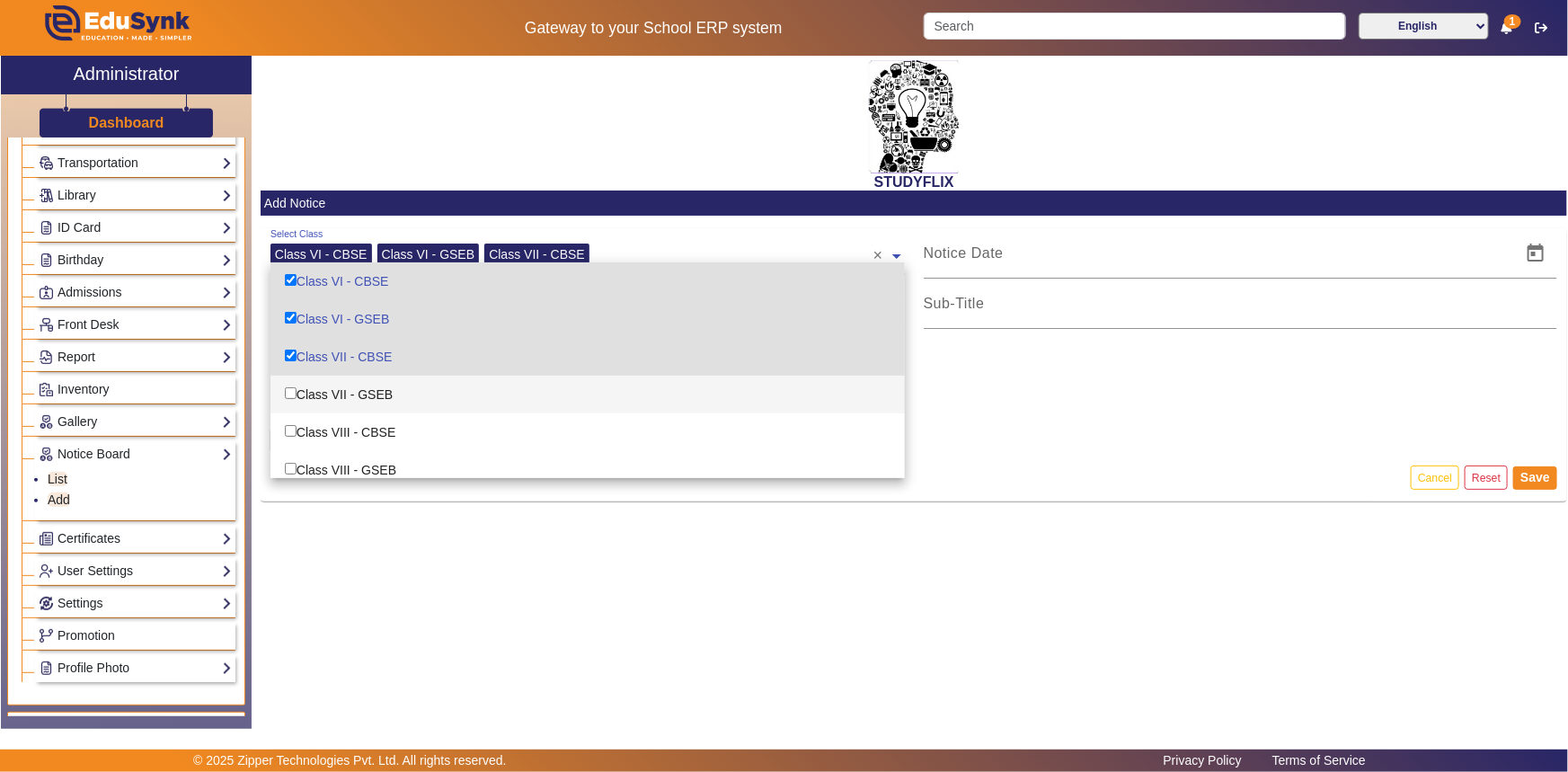
click at [302, 393] on div "Class VII - GSEB" at bounding box center [588, 394] width 634 height 38
checkbox input "true"
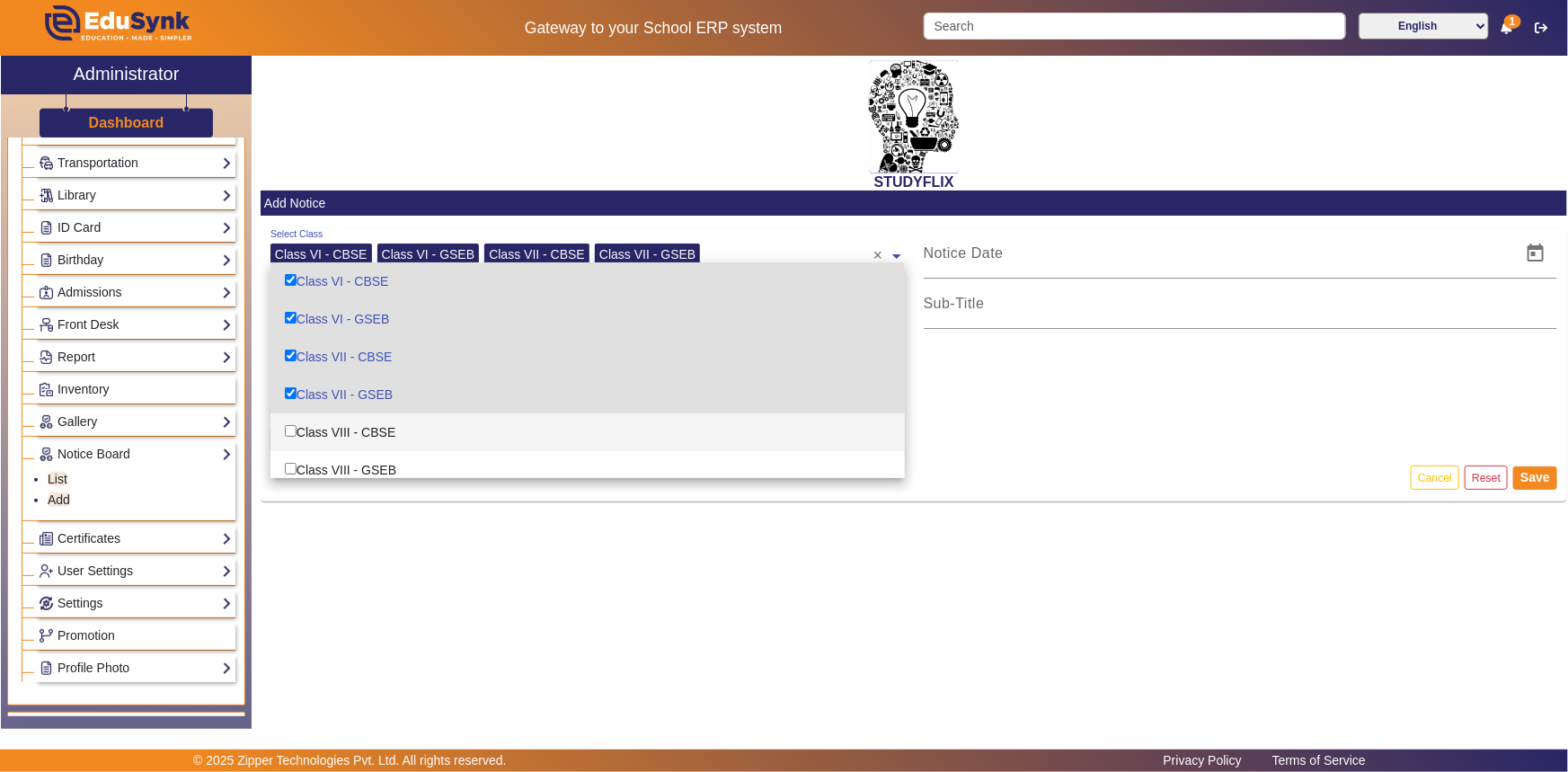
click at [304, 422] on div "Class VIII - CBSE" at bounding box center [588, 431] width 634 height 38
checkbox input "true"
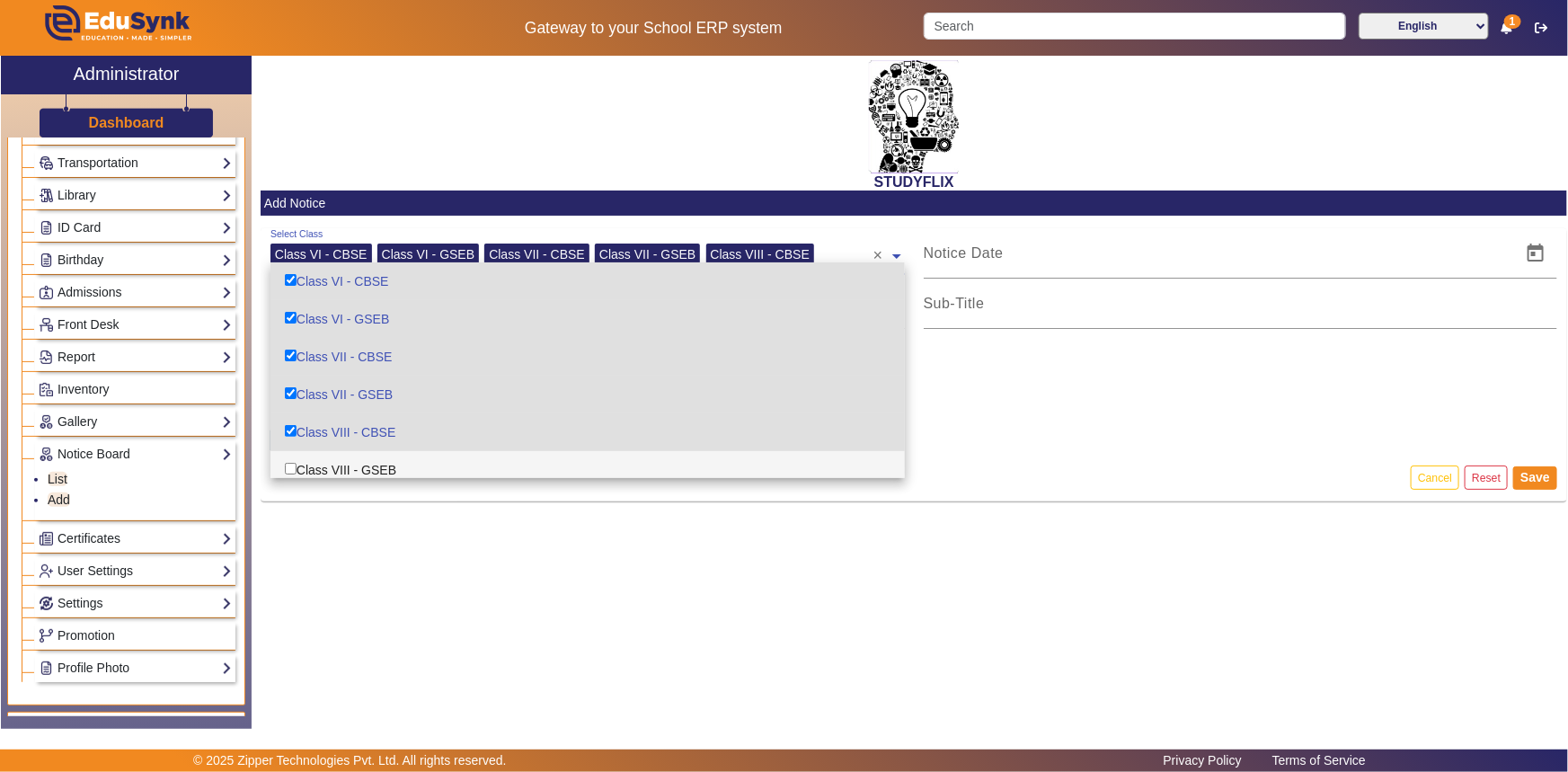
click at [308, 461] on div "Class VIII - GSEB" at bounding box center [588, 469] width 634 height 38
checkbox input "true"
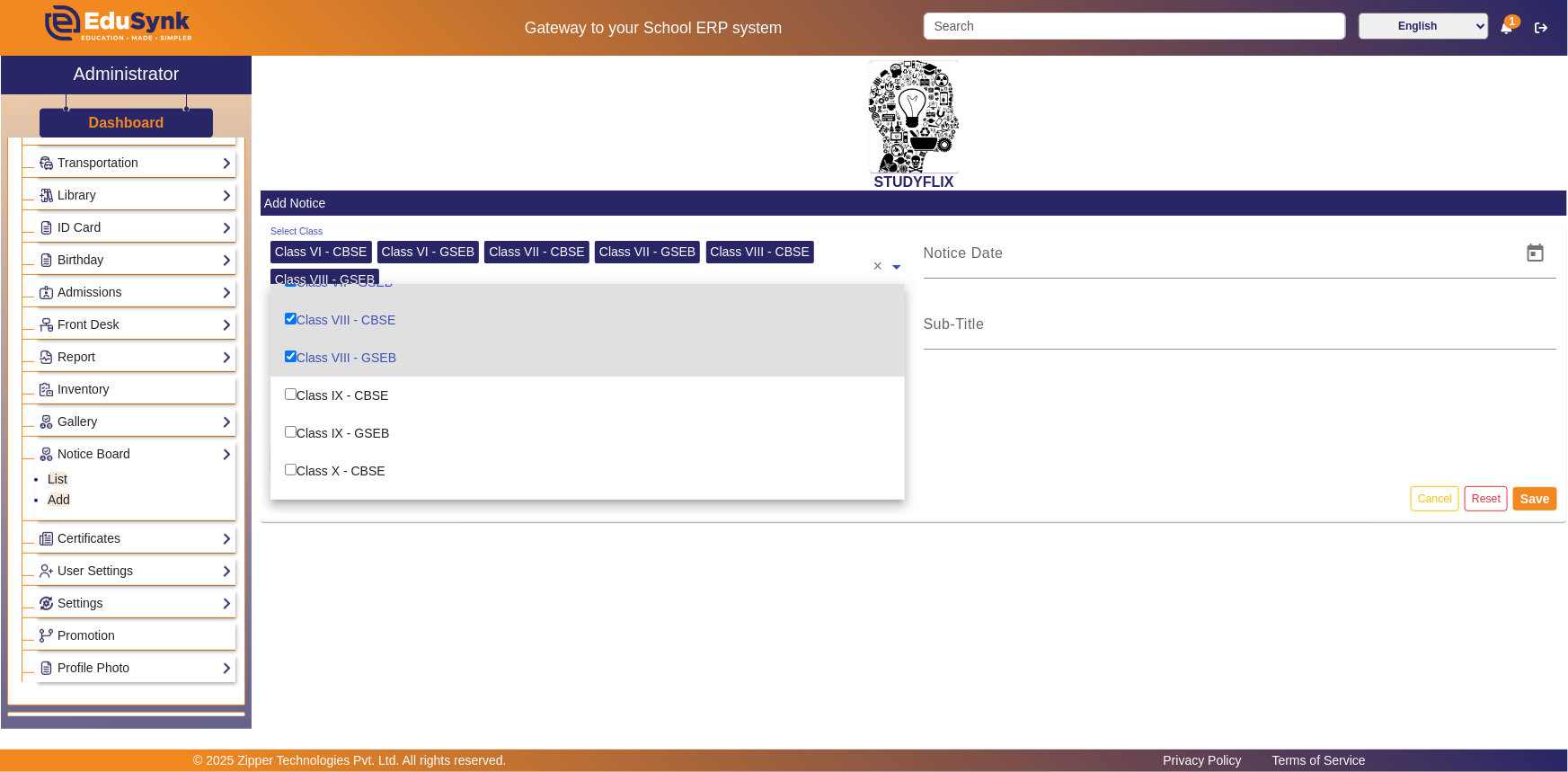
scroll to position [162, 0]
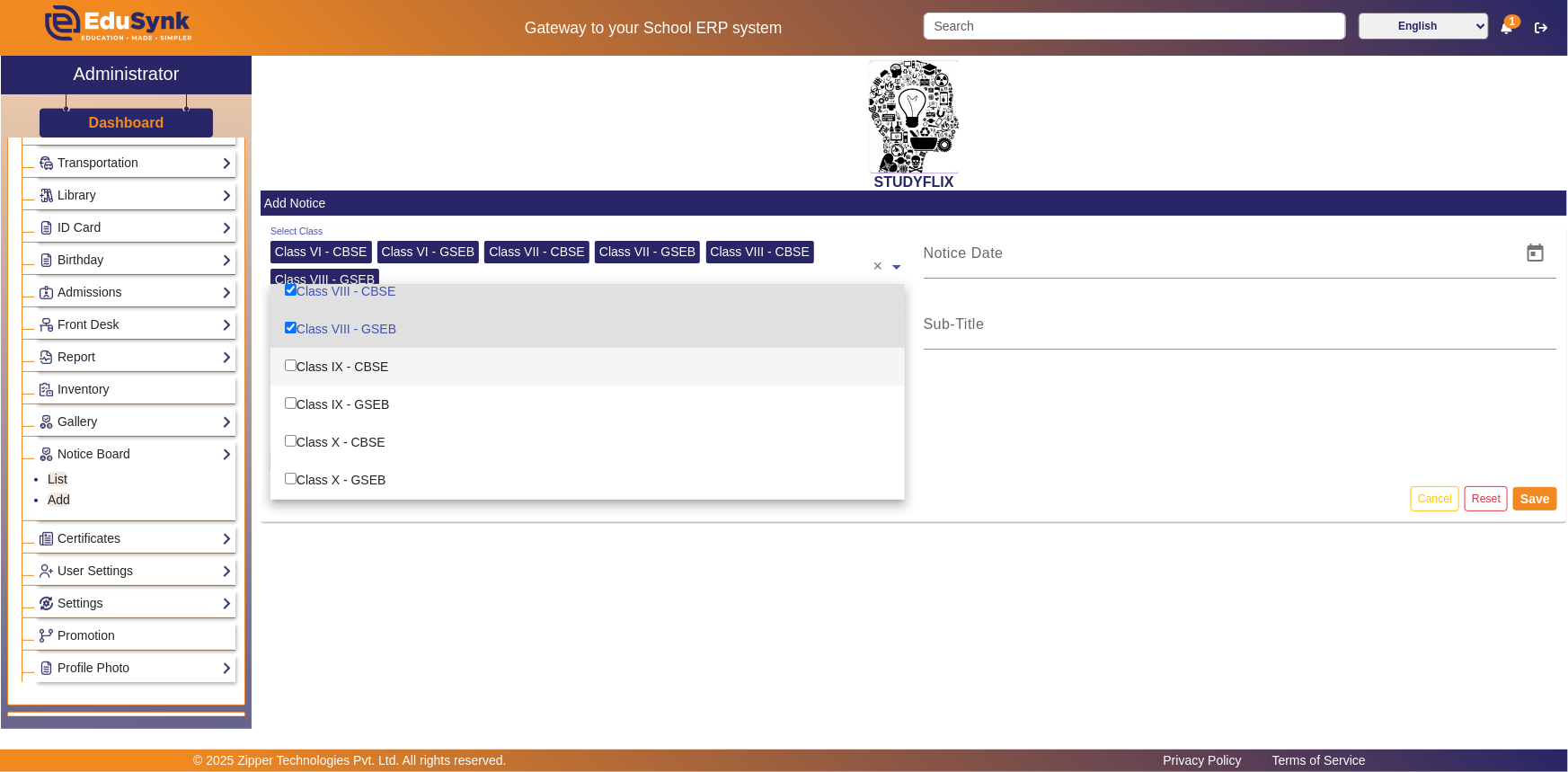
click at [316, 367] on div "Class IX - CBSE" at bounding box center [588, 366] width 634 height 38
checkbox input "true"
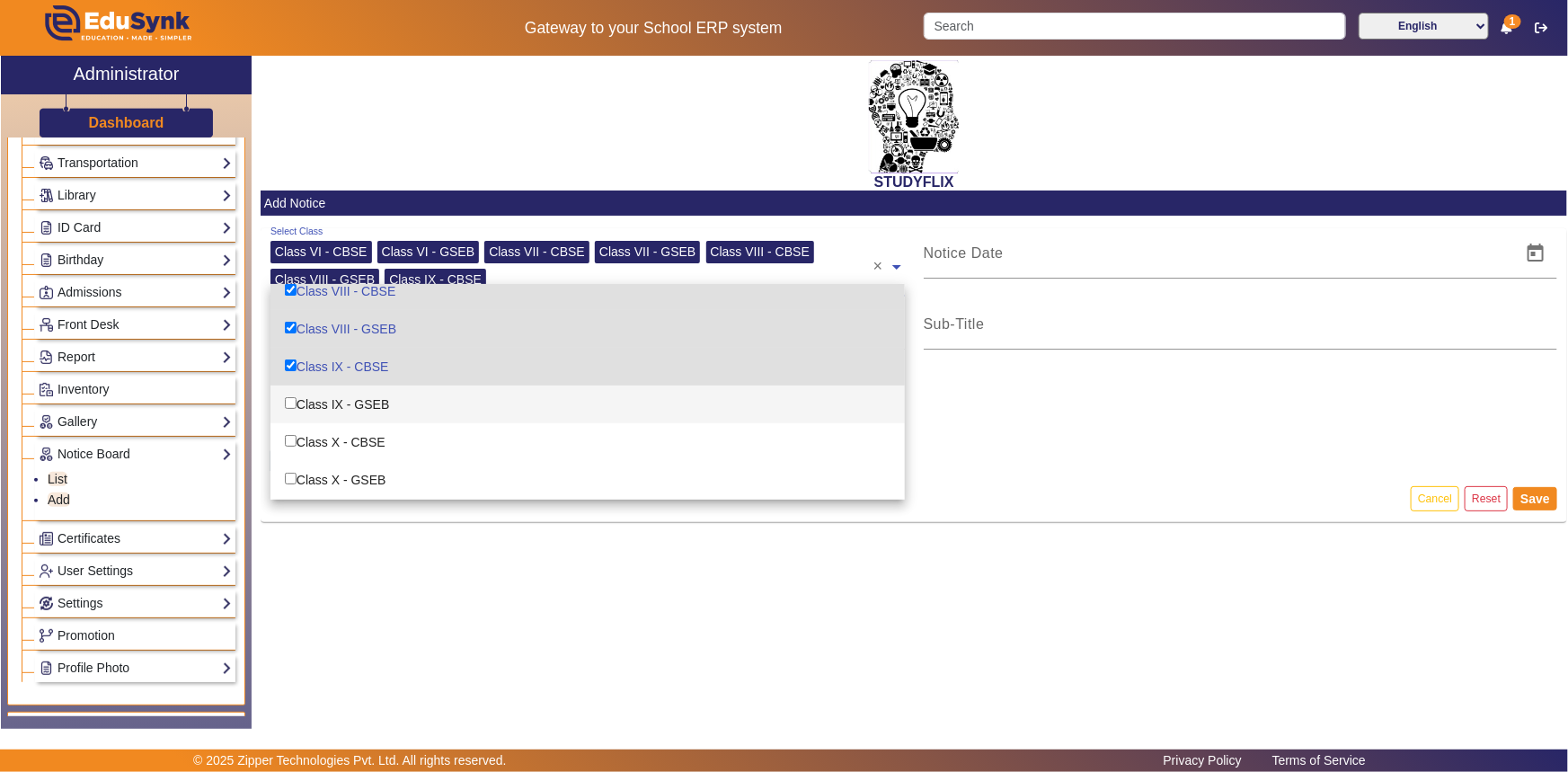
click at [316, 395] on div "Class IX - GSEB" at bounding box center [588, 404] width 634 height 38
checkbox input "true"
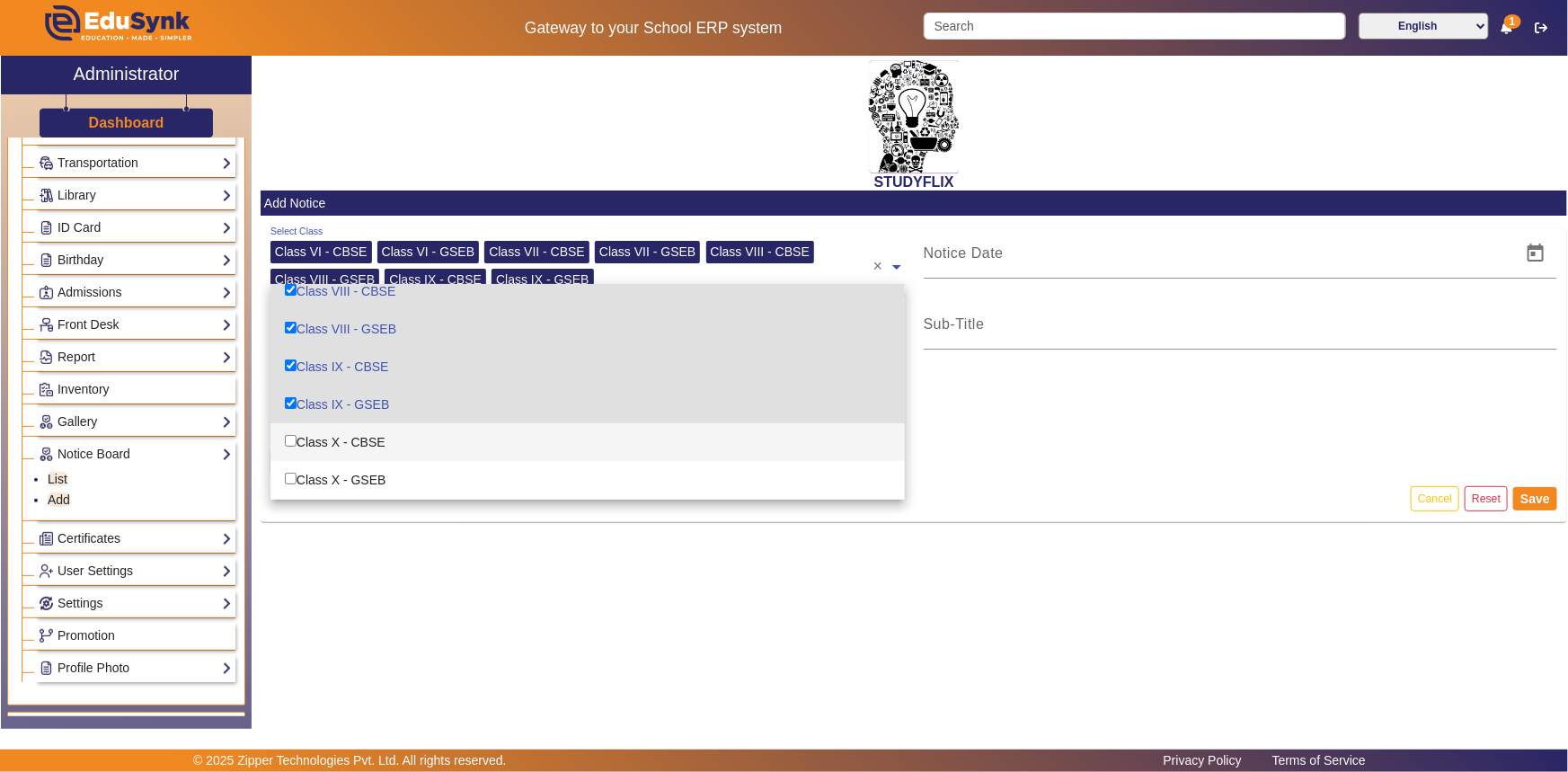
click at [321, 426] on div "Class X - CBSE" at bounding box center [588, 442] width 634 height 38
checkbox input "true"
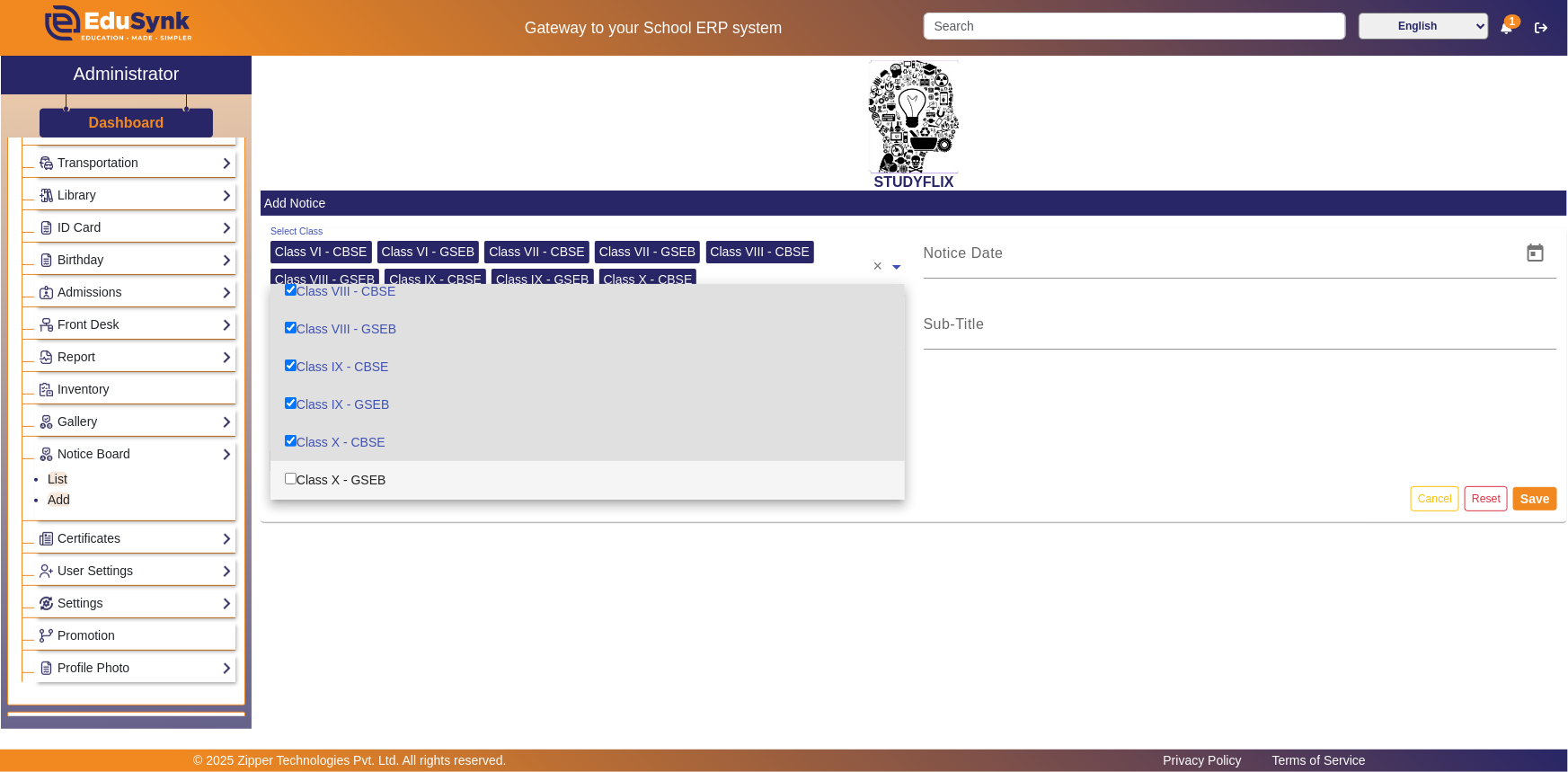
click at [318, 475] on div "Class X - GSEB" at bounding box center [588, 479] width 634 height 38
checkbox input "true"
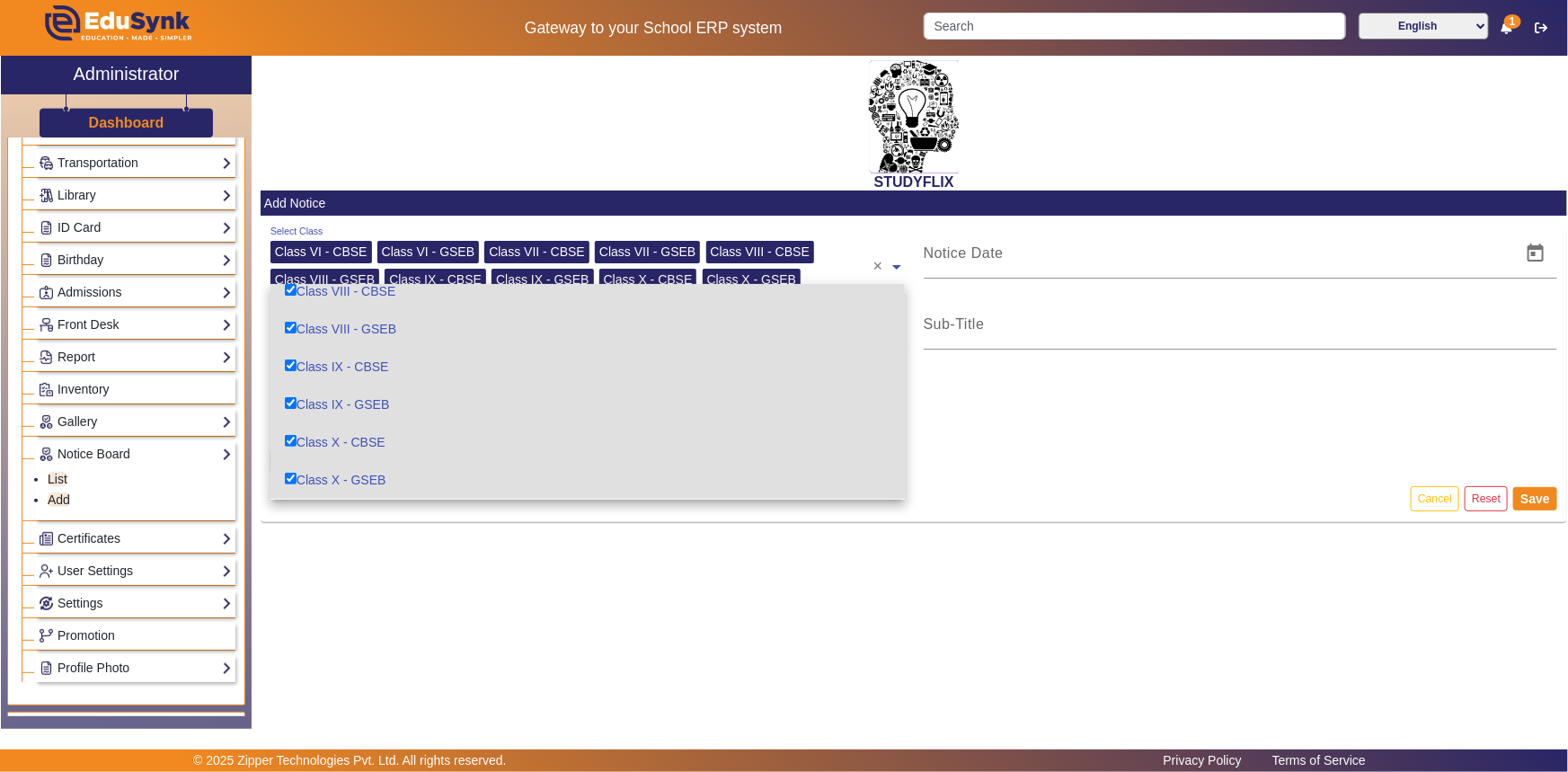
scroll to position [313, 0]
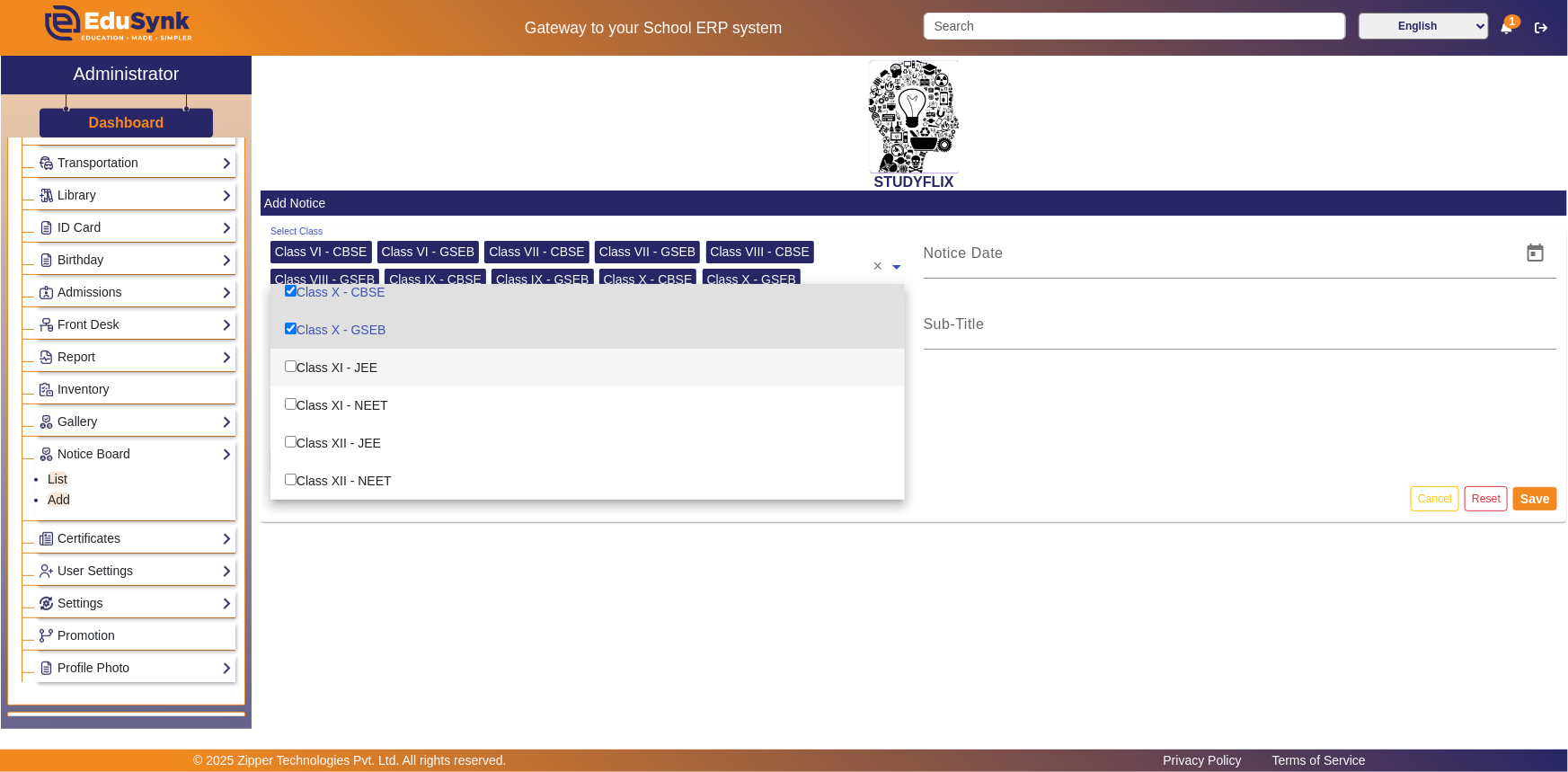
click at [339, 374] on div "Class XI - JEE" at bounding box center [588, 367] width 634 height 38
checkbox input "true"
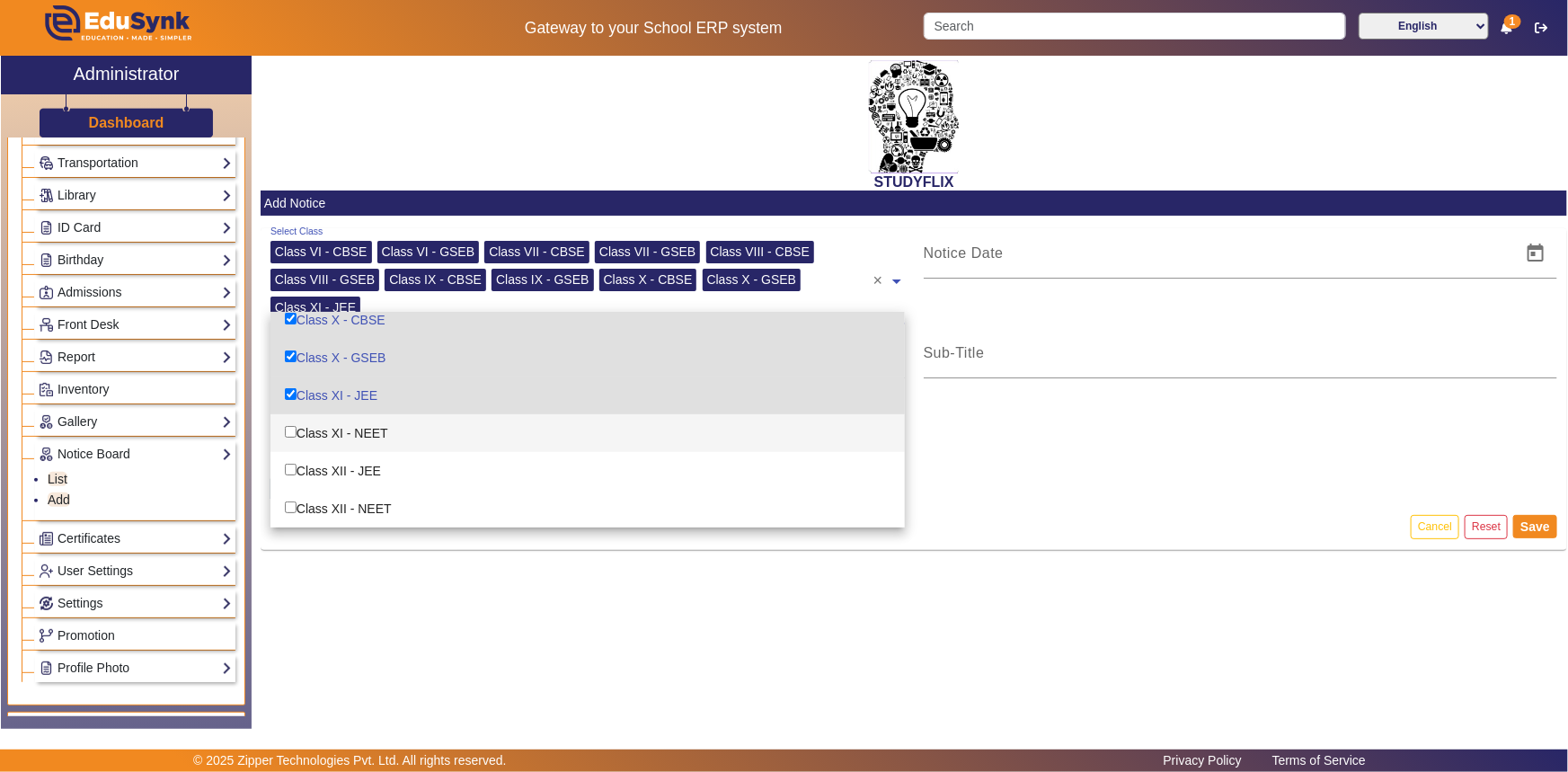
click at [322, 431] on div "Class XI - NEET" at bounding box center [588, 432] width 634 height 38
checkbox input "true"
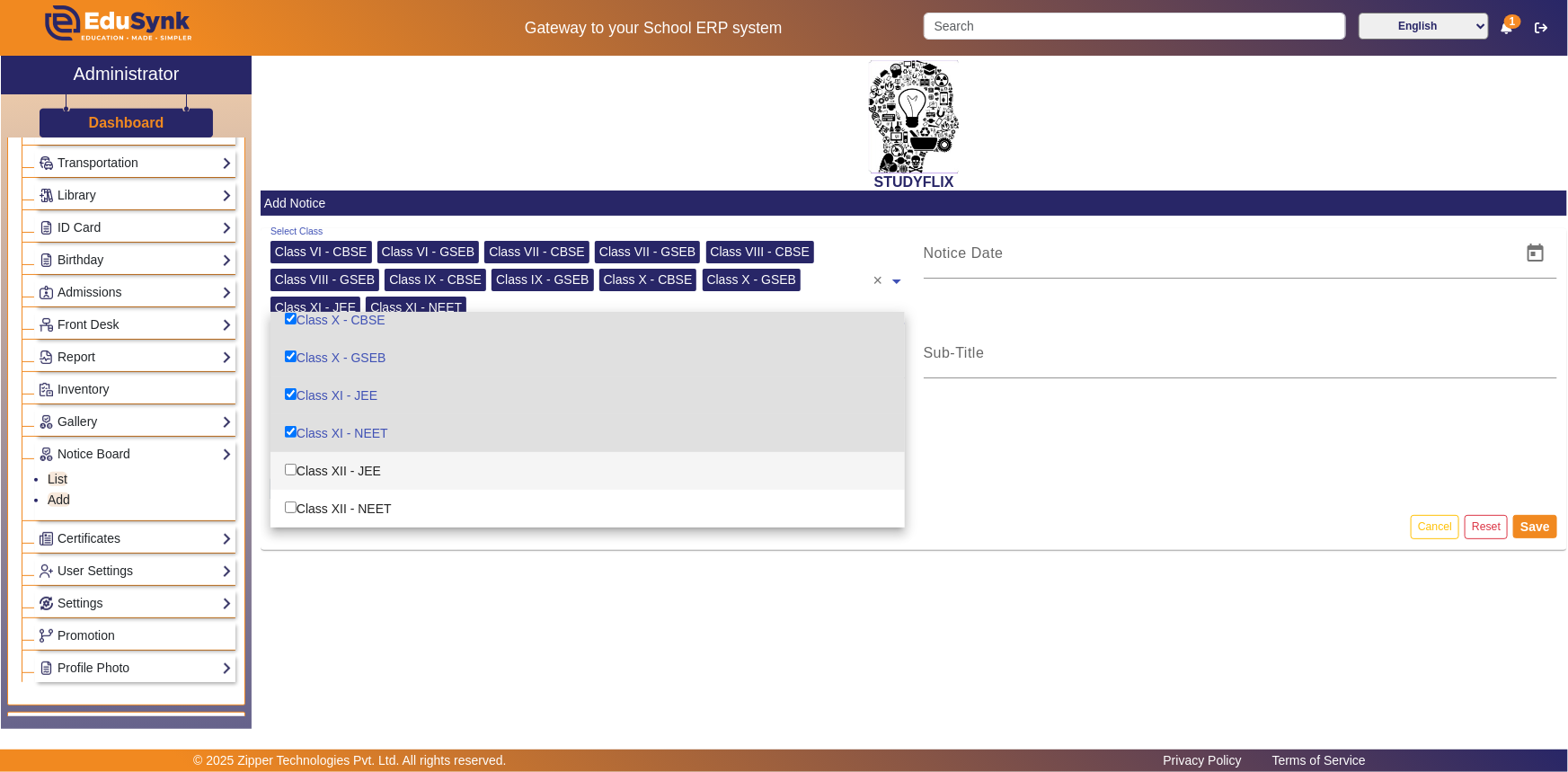
click at [327, 461] on div "Class XII - JEE" at bounding box center [588, 470] width 634 height 38
checkbox input "true"
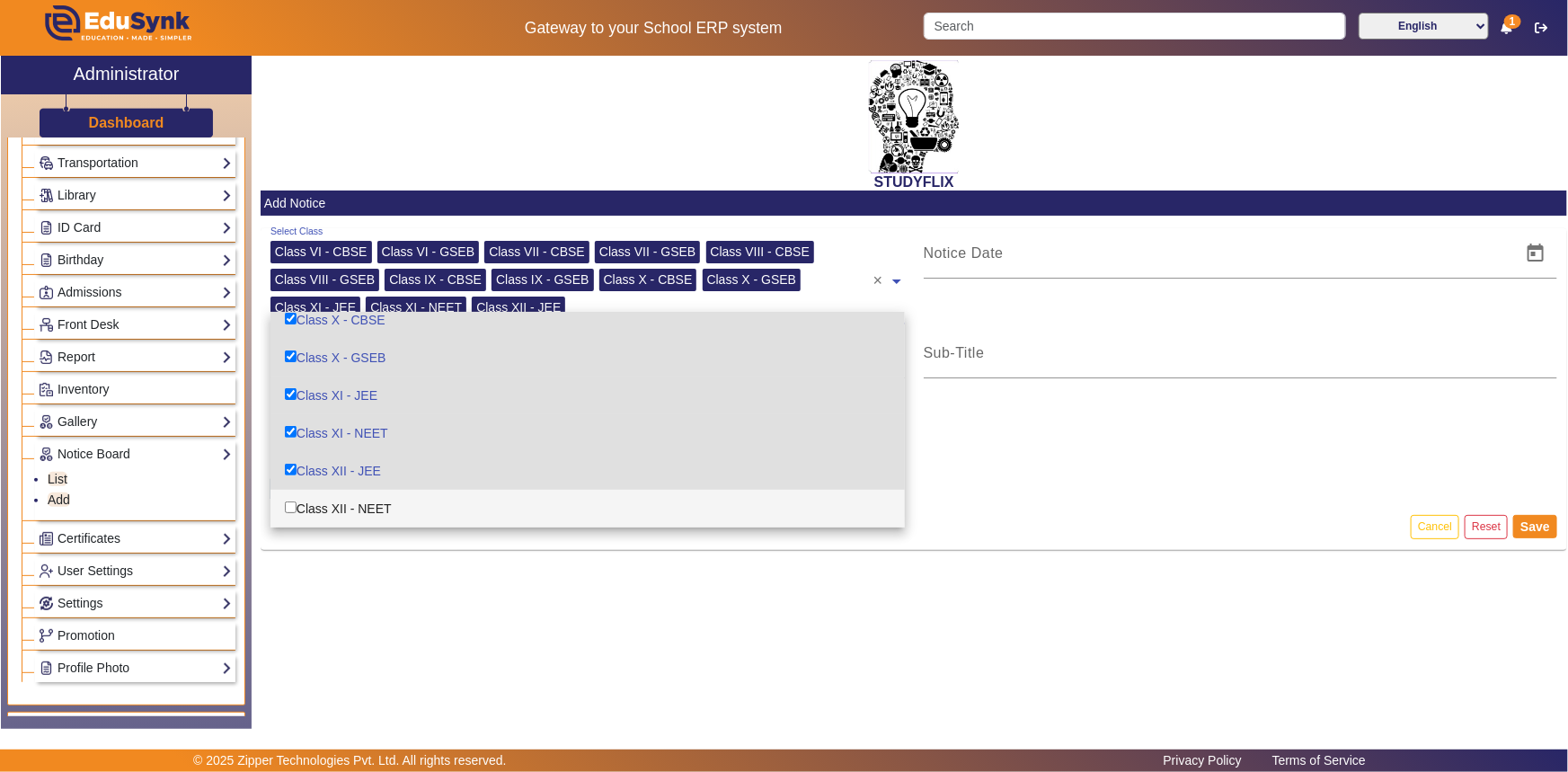
click at [329, 496] on div "Class XII - NEET" at bounding box center [588, 508] width 634 height 38
checkbox input "true"
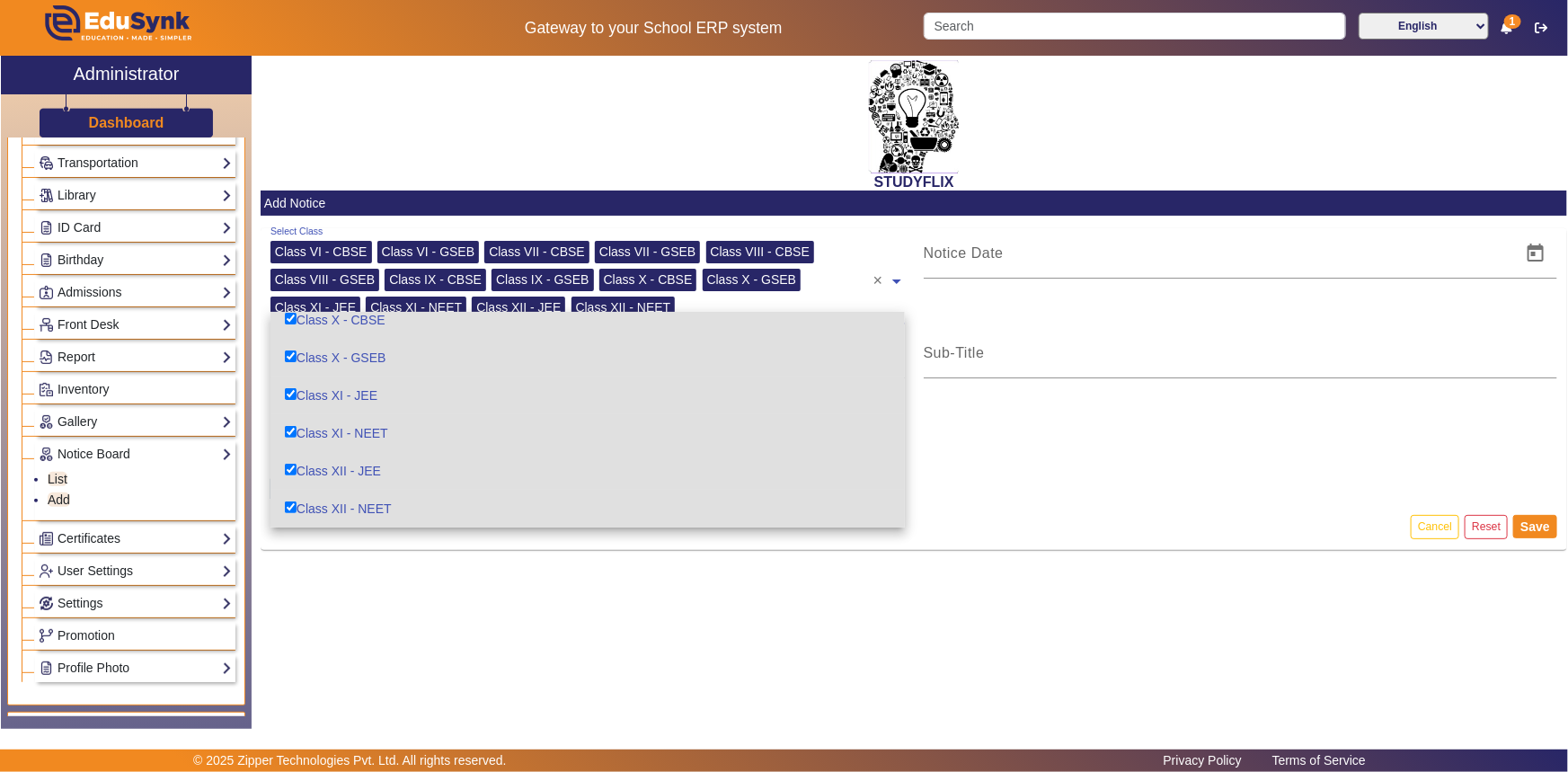
scroll to position [312, 0]
click at [1007, 397] on p "You Can Upload Multiple Images" at bounding box center [914, 401] width 1287 height 19
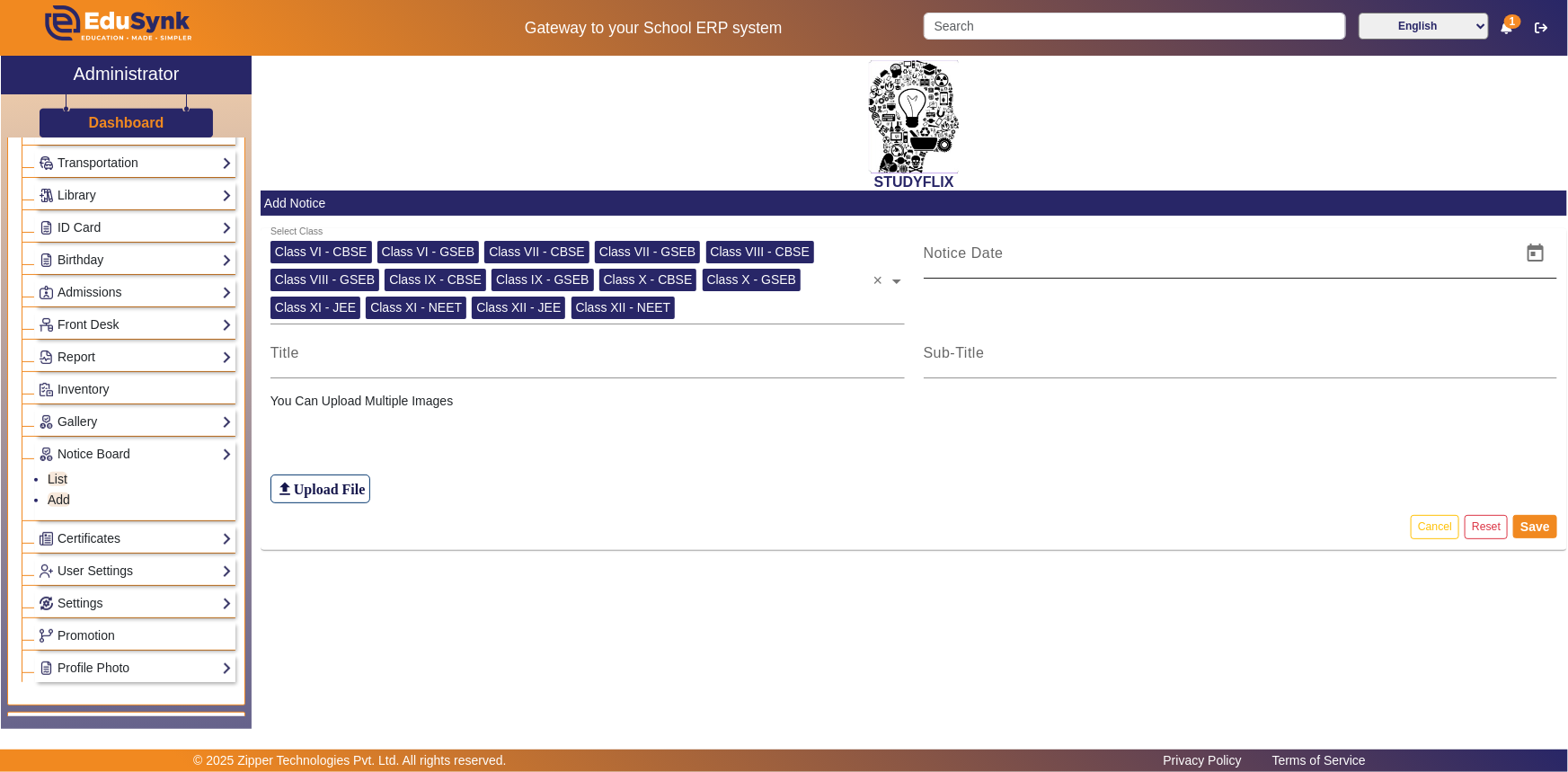
click at [1012, 264] on div at bounding box center [1217, 253] width 588 height 50
click at [1539, 261] on span "Open calendar" at bounding box center [1535, 252] width 43 height 43
click at [1134, 537] on span "30" at bounding box center [1128, 533] width 32 height 32
type input "[DATE]"
click at [1002, 358] on input at bounding box center [1240, 352] width 634 height 21
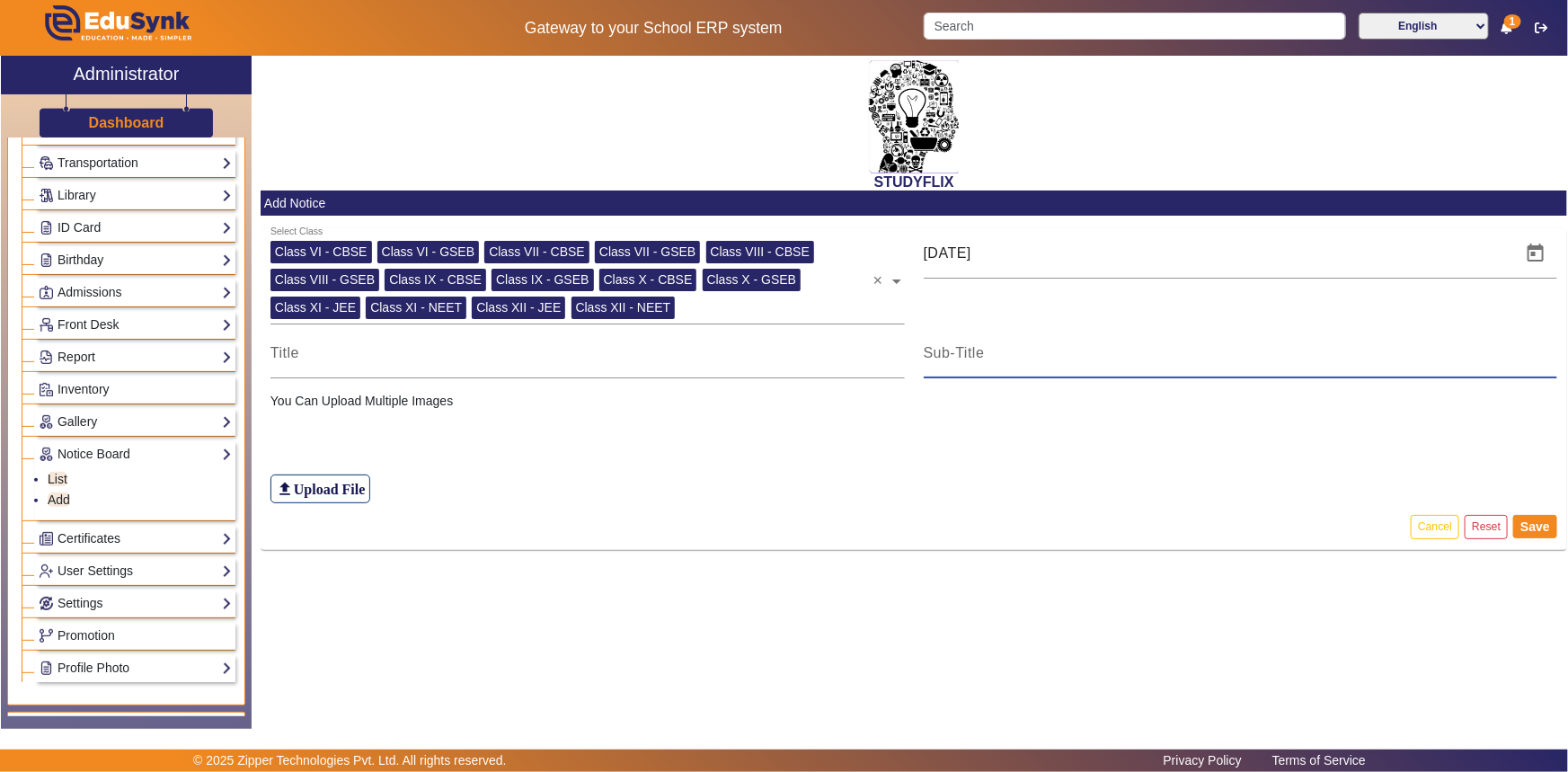
type input "TIME TABLE"
click at [756, 353] on input at bounding box center [588, 352] width 634 height 21
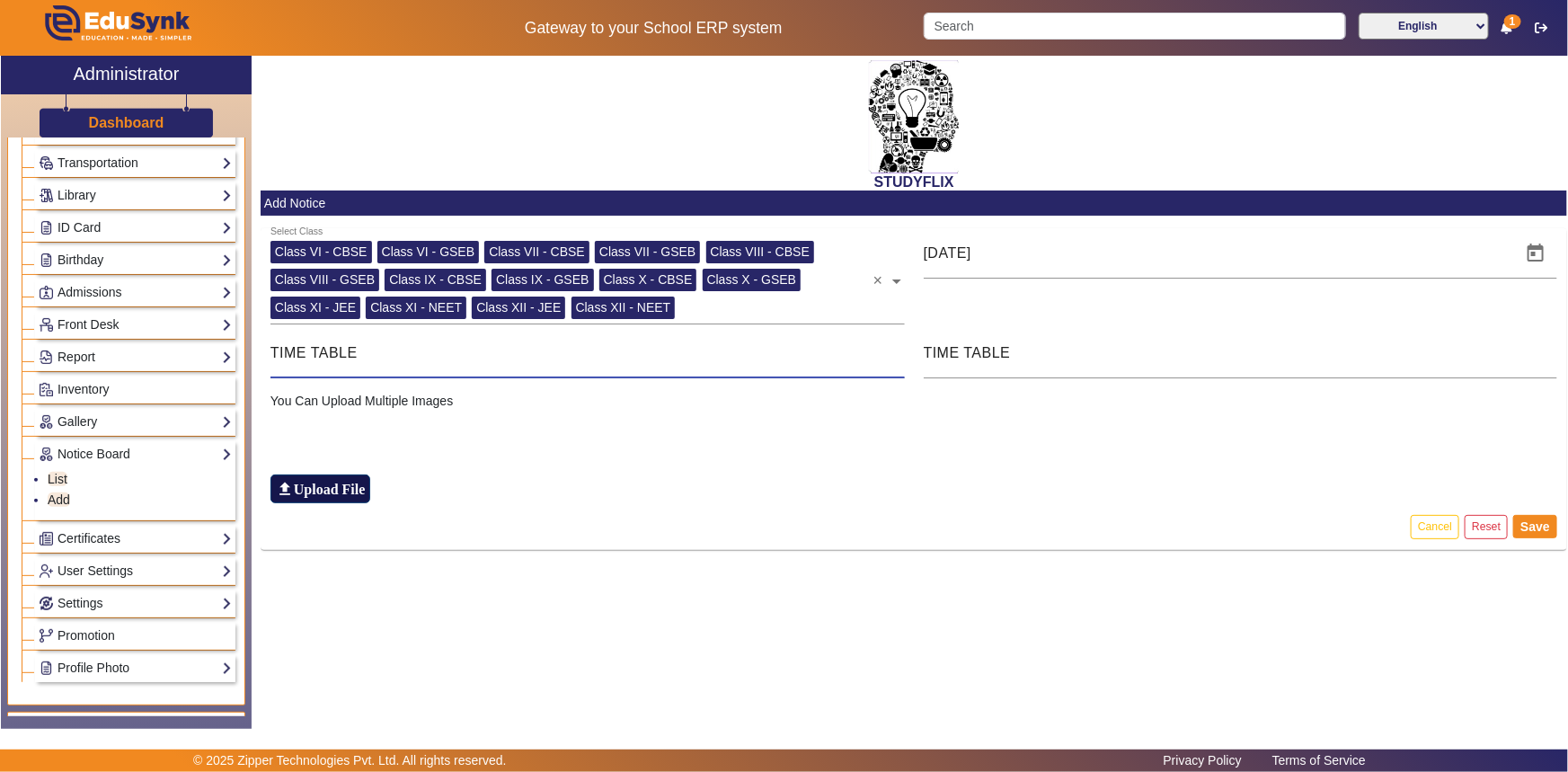
type input "TIME TABLE"
click at [343, 483] on h6 "Upload File" at bounding box center [330, 489] width 72 height 17
click at [0, 0] on input "file_upload Upload File" at bounding box center [0, 0] width 0 height 0
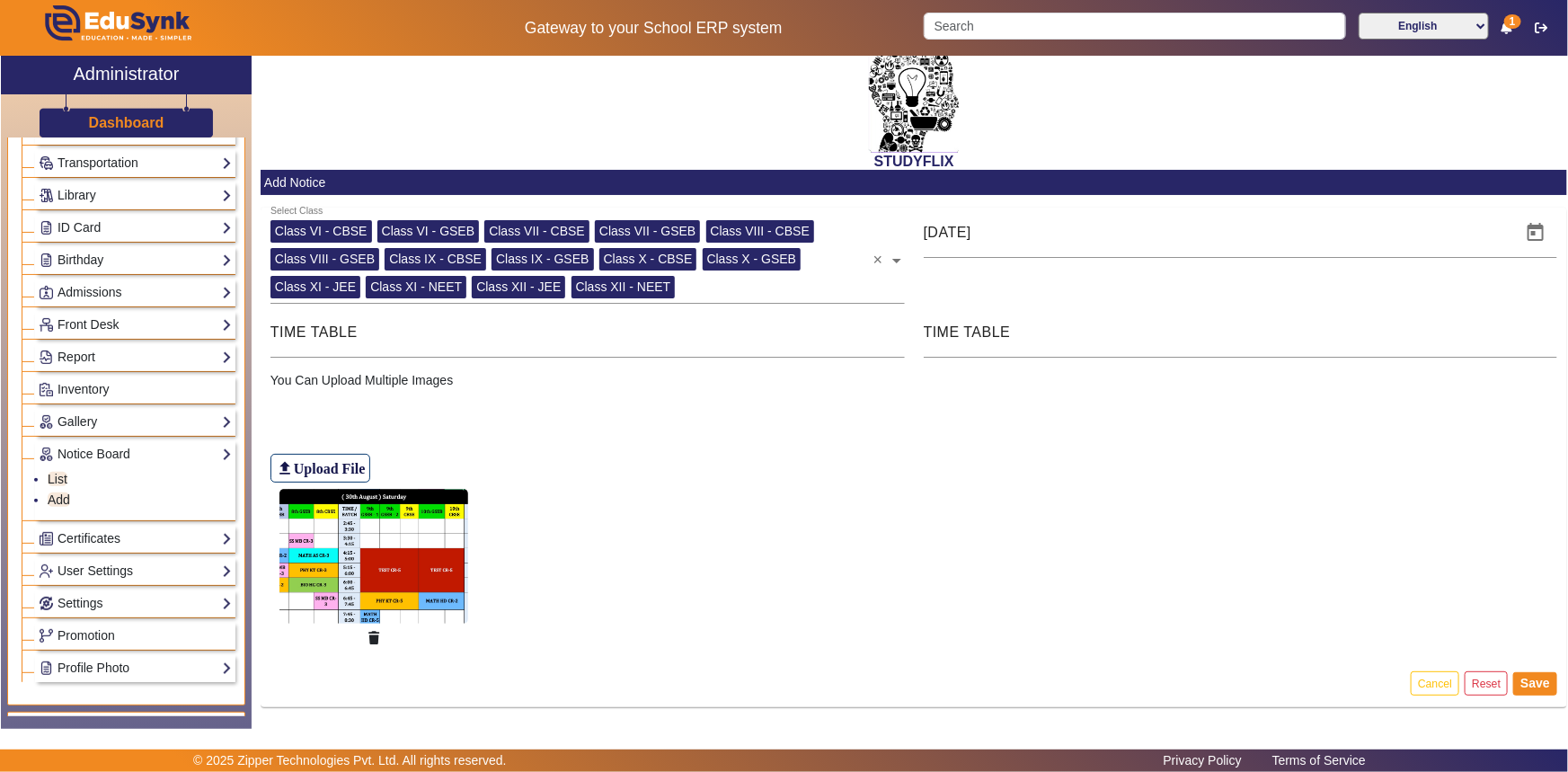
scroll to position [27, 0]
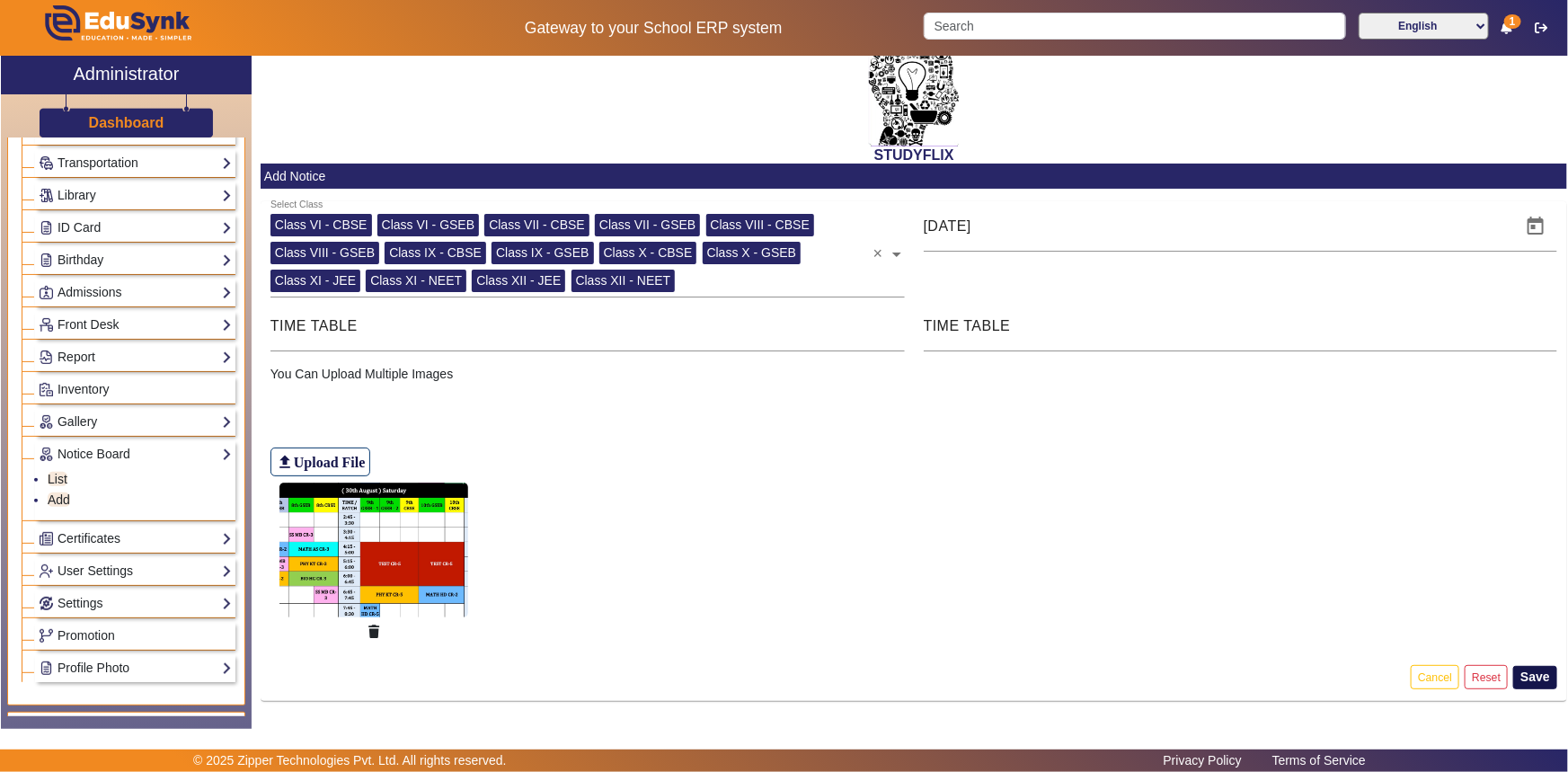
click at [1539, 679] on button "Save" at bounding box center [1535, 677] width 44 height 23
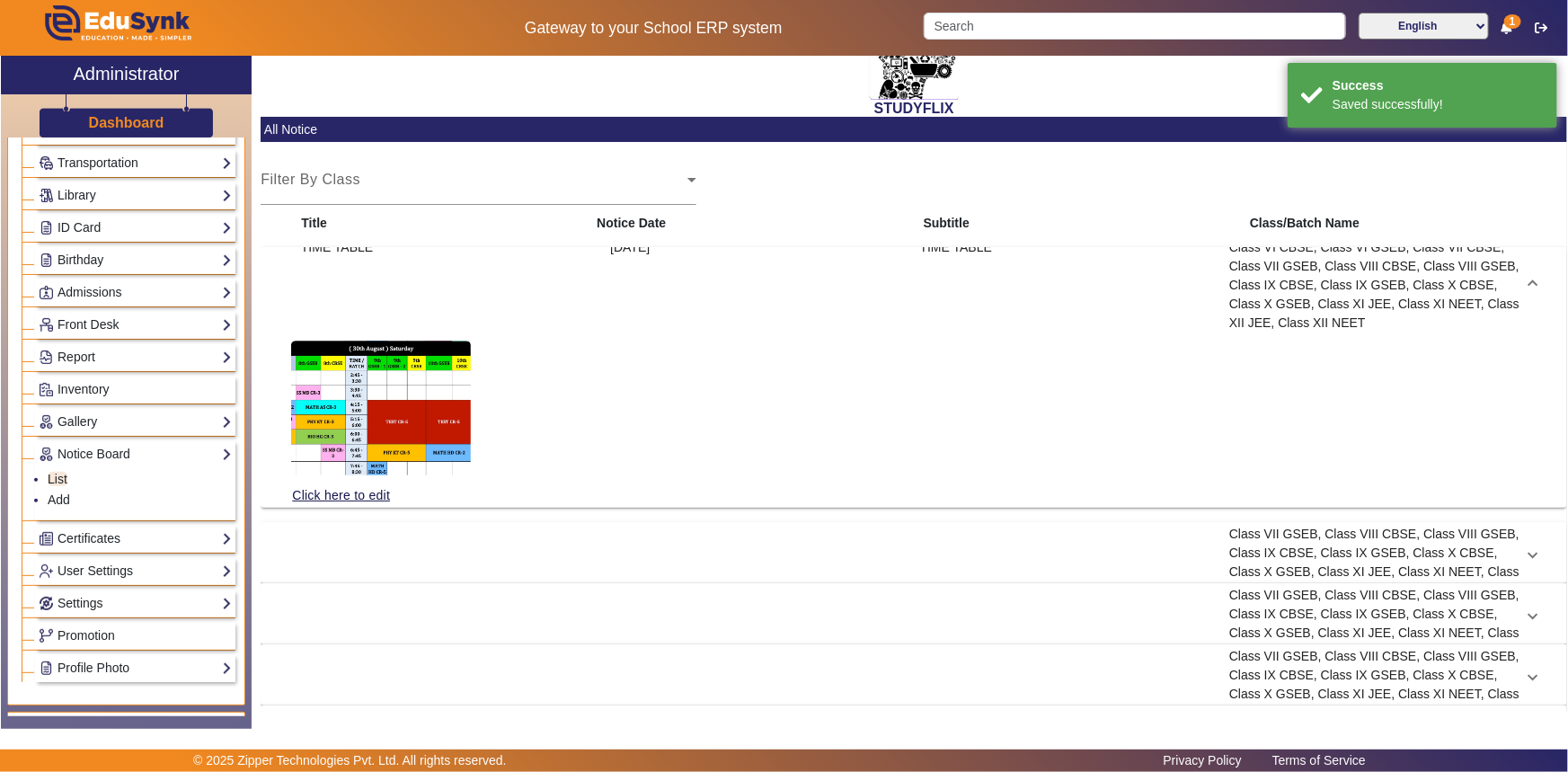
scroll to position [141, 0]
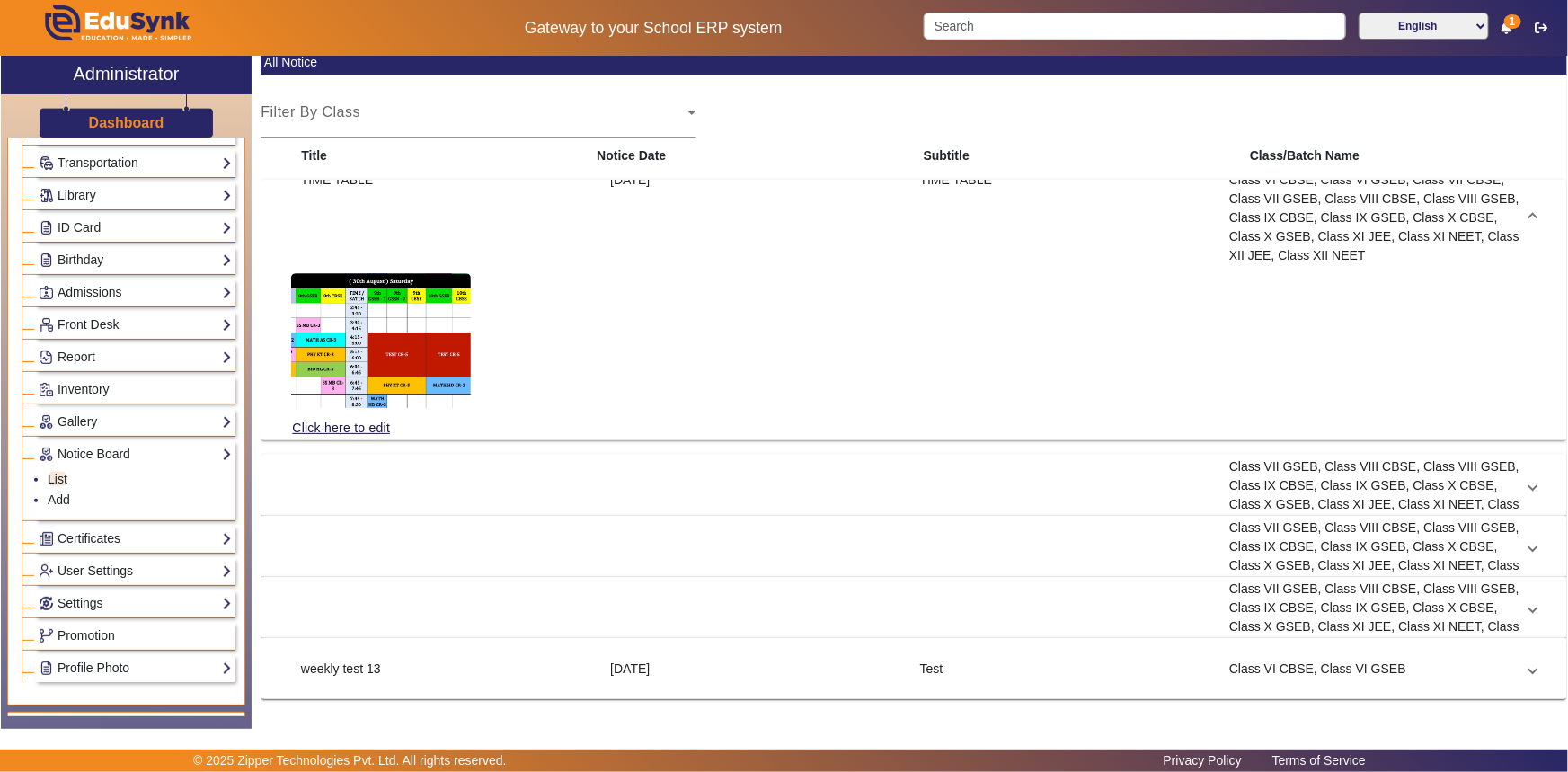
click at [1529, 208] on span at bounding box center [1533, 218] width 7 height 19
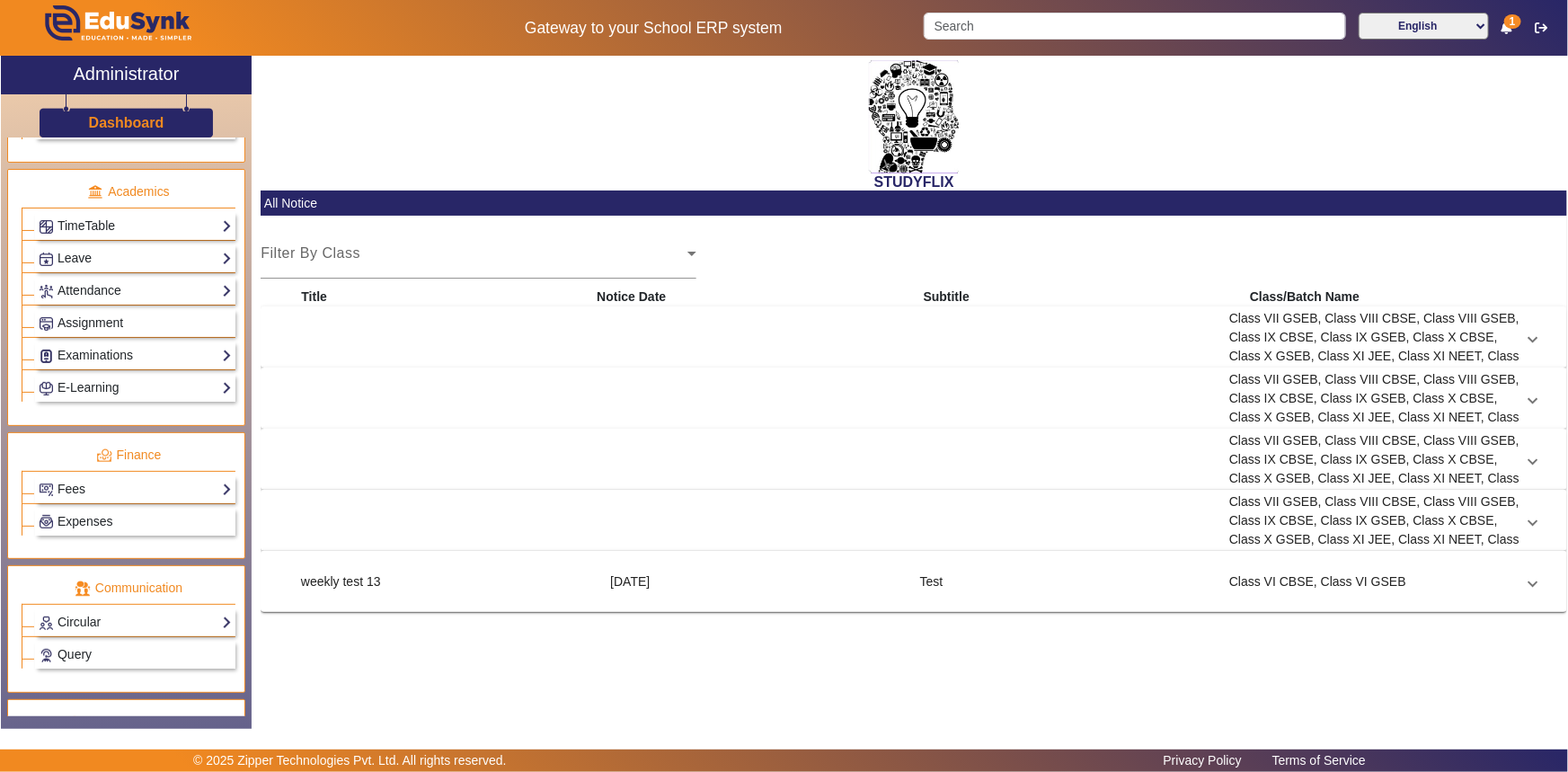
scroll to position [734, 0]
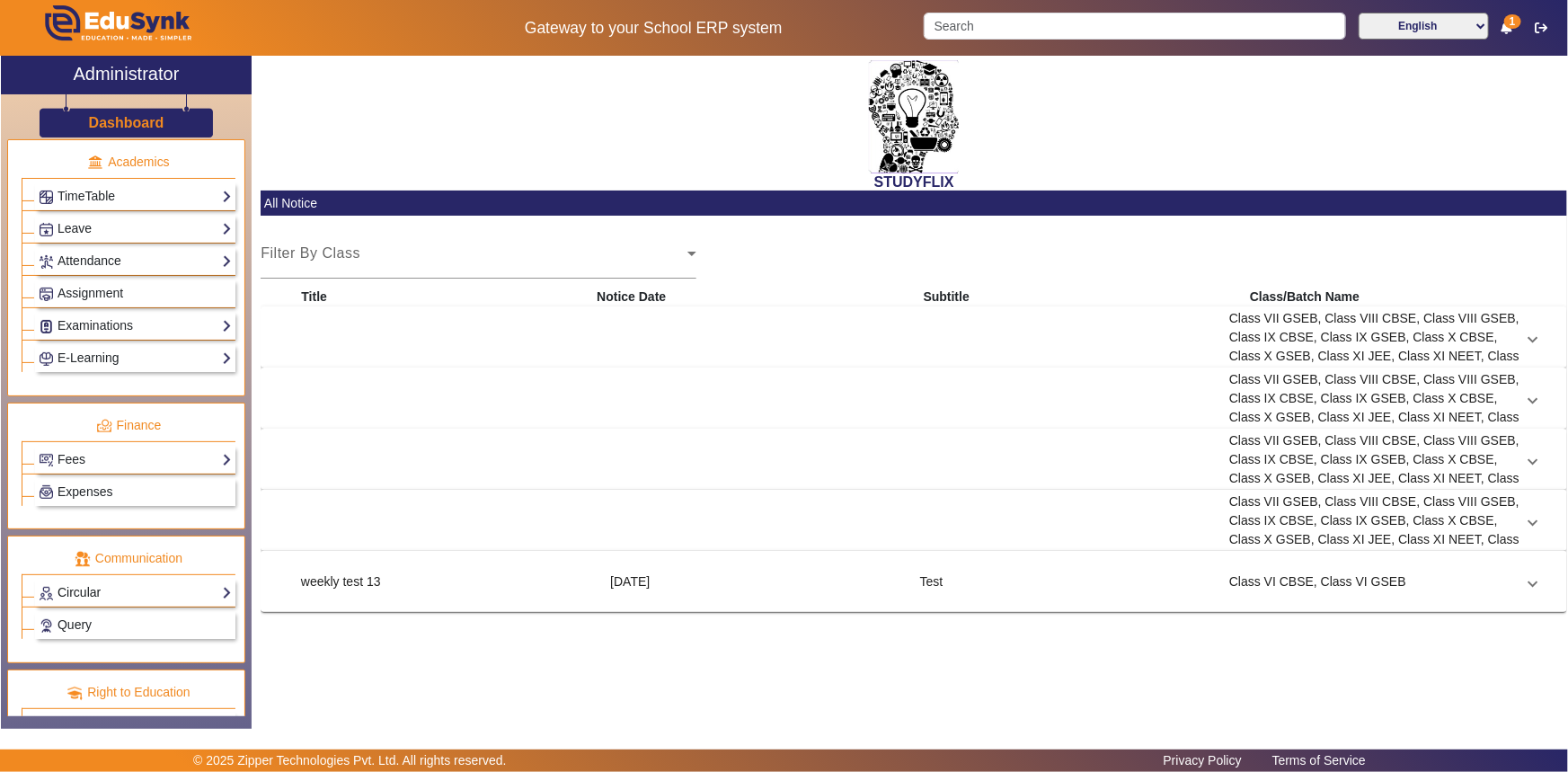
click at [84, 593] on link "Circular" at bounding box center [135, 592] width 193 height 21
click at [74, 616] on link "Compose" at bounding box center [74, 617] width 54 height 15
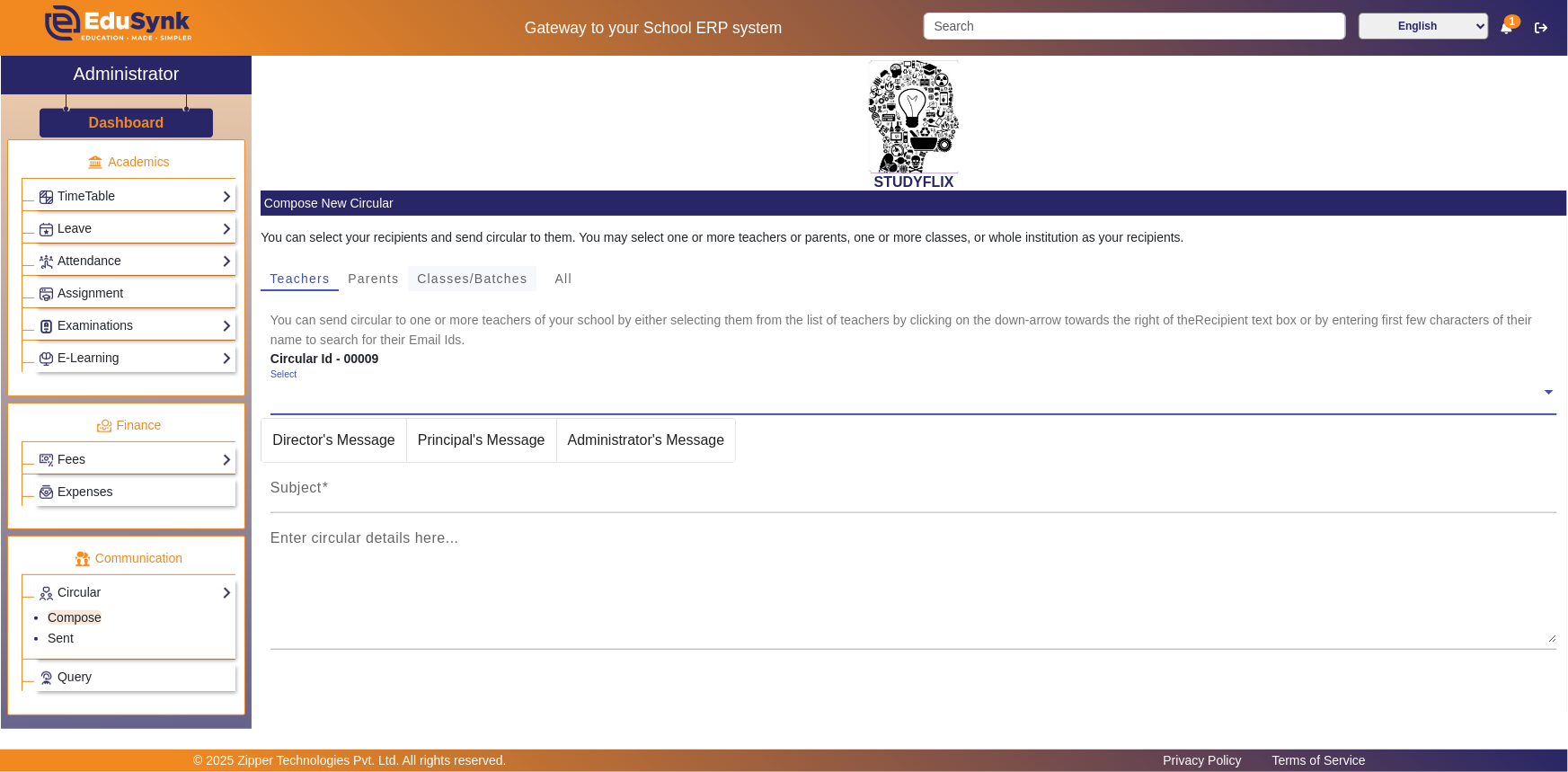
click at [449, 279] on span "Classes/Batches" at bounding box center [472, 279] width 110 height 13
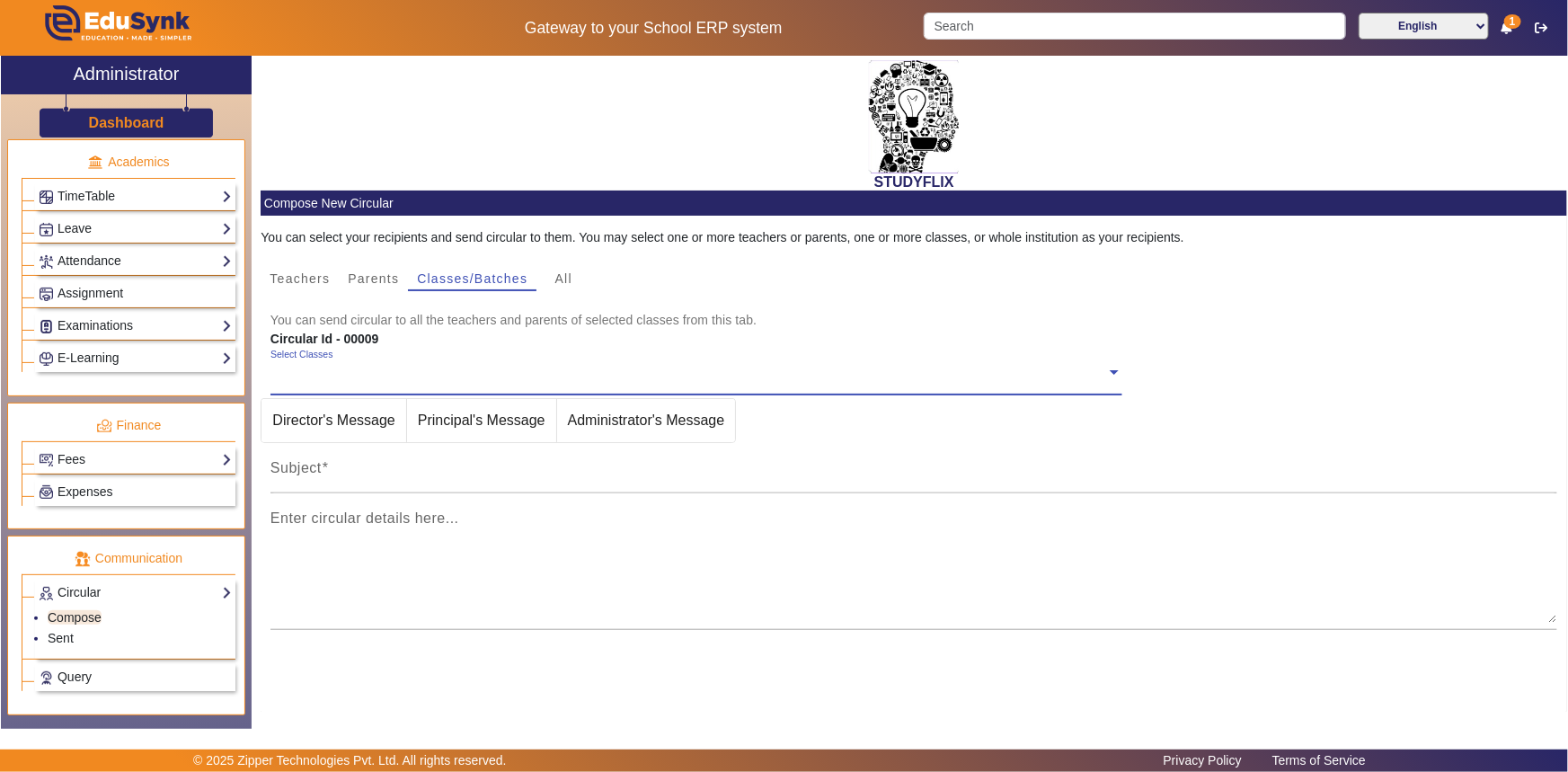
click at [314, 368] on input "text" at bounding box center [689, 372] width 835 height 17
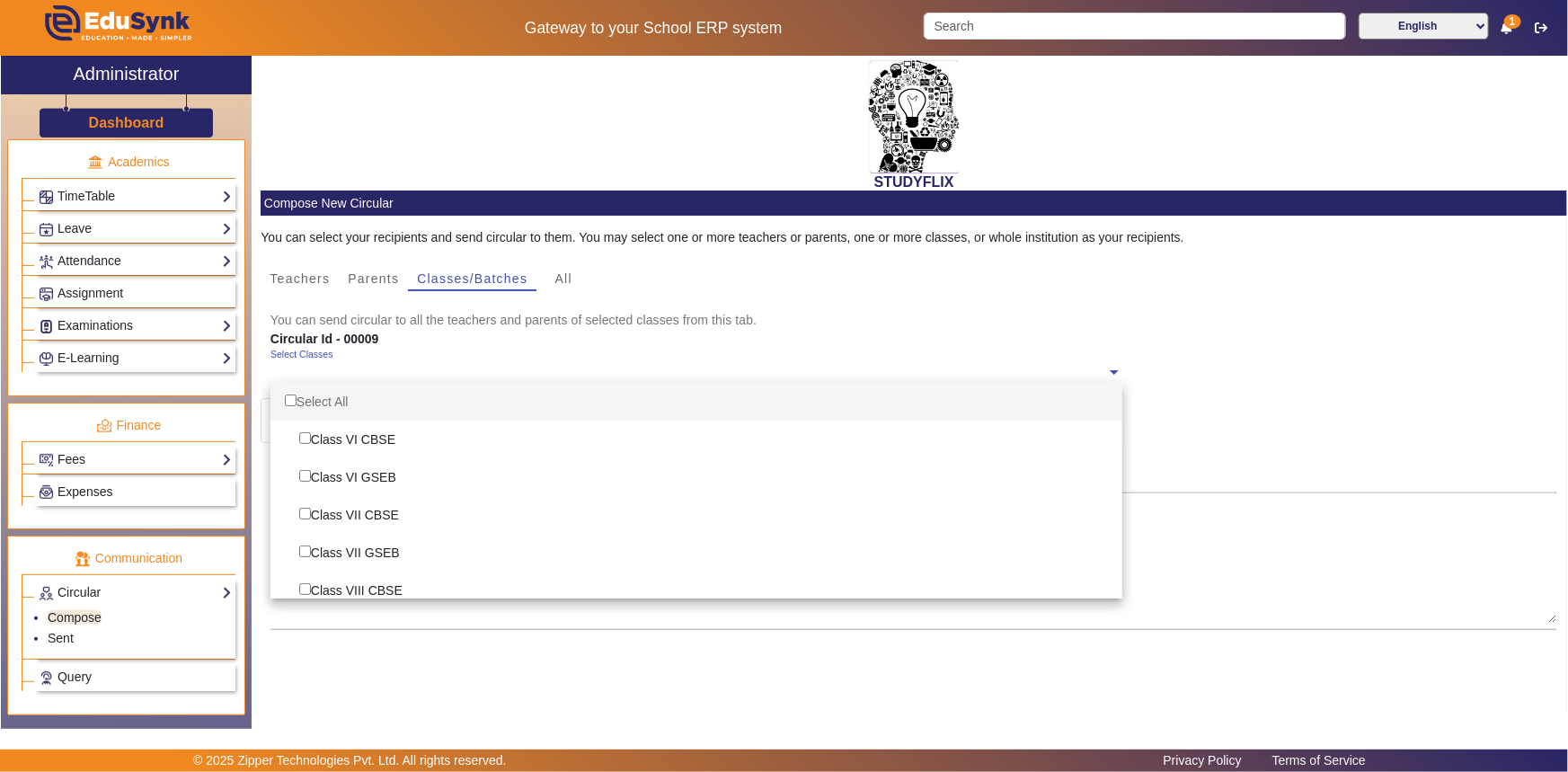
click at [297, 398] on div "Select All" at bounding box center [697, 401] width 852 height 38
checkbox input "true"
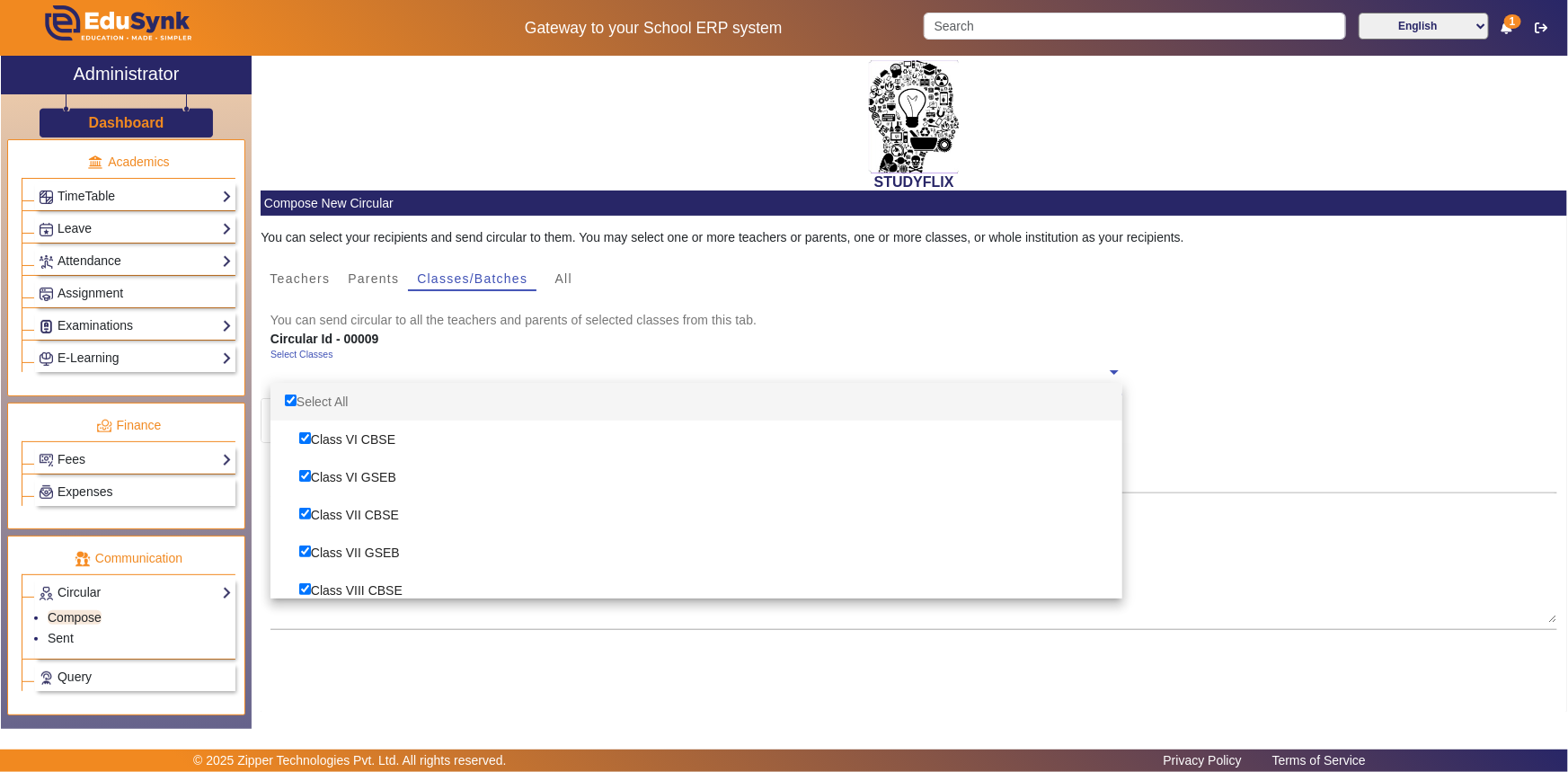
checkbox input "true"
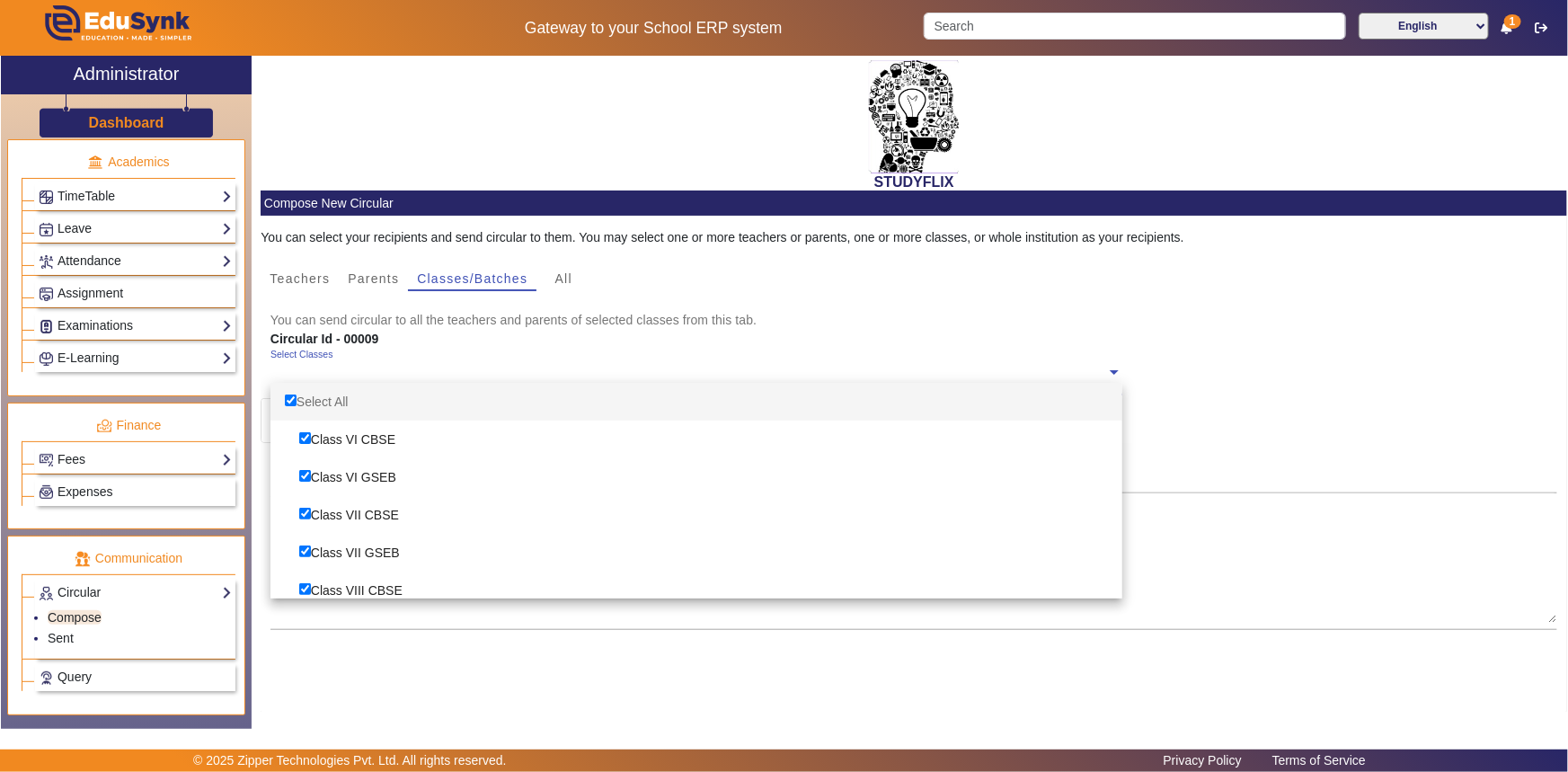
checkbox input "true"
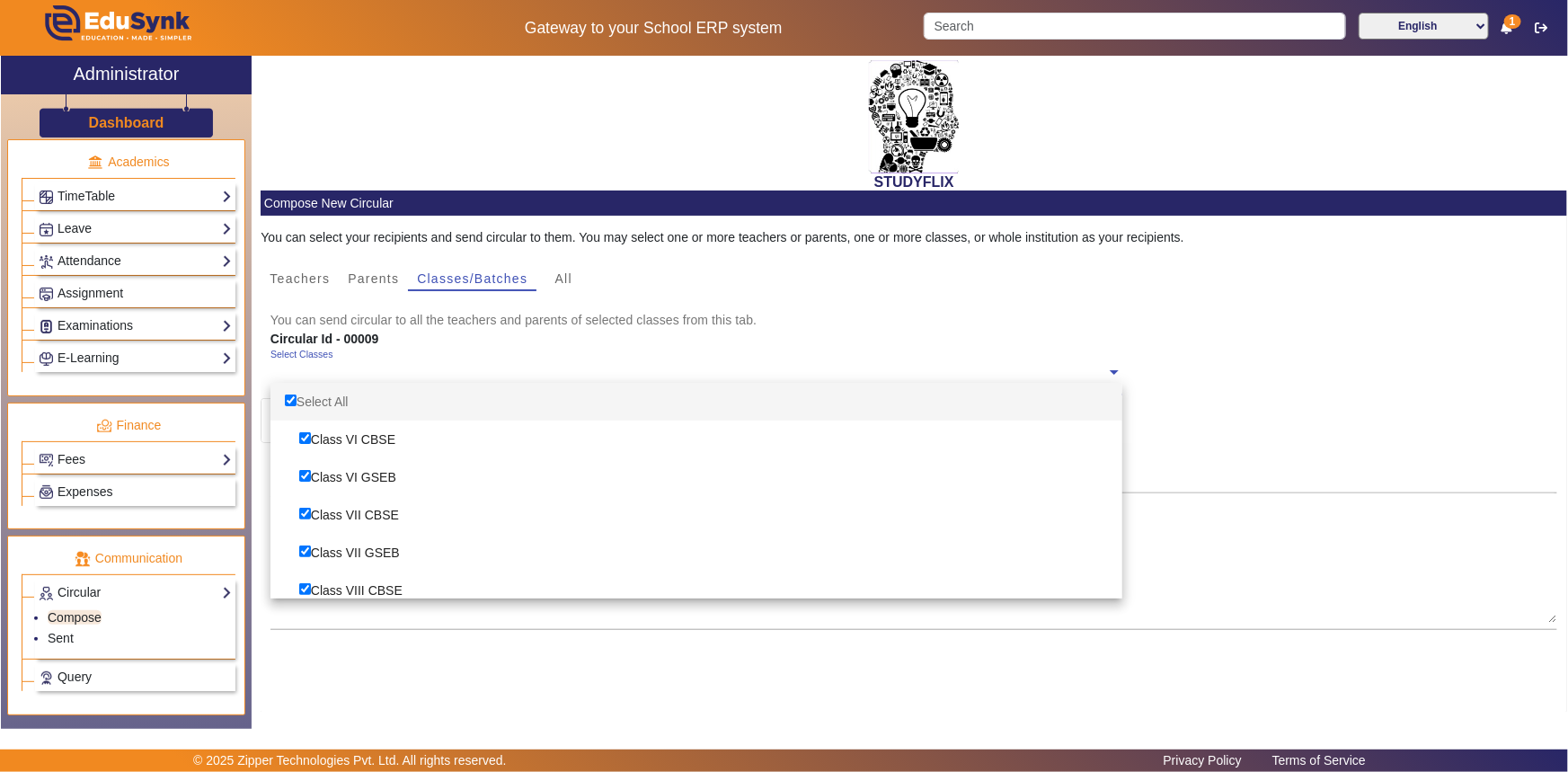
checkbox input "true"
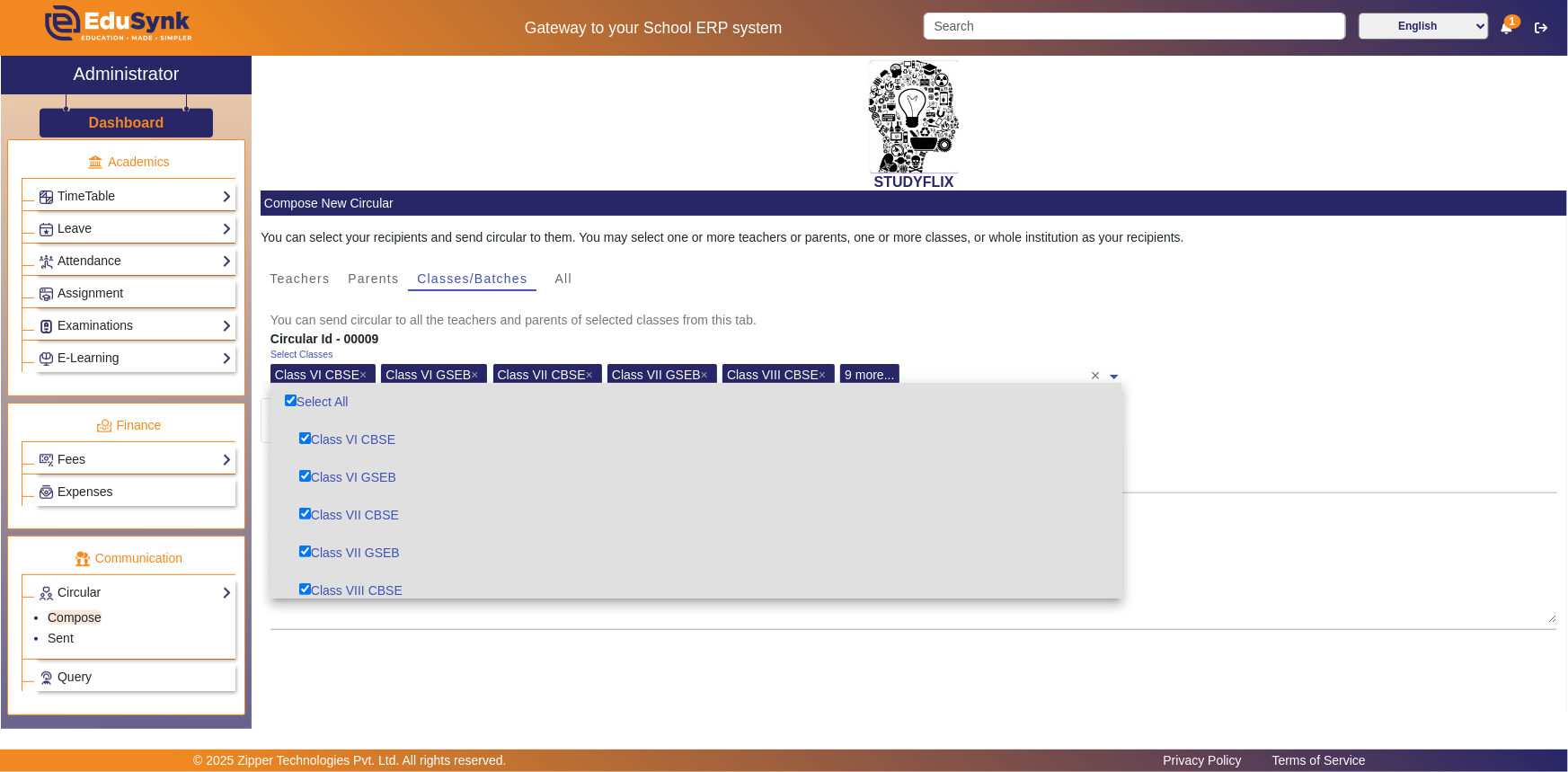
click at [1170, 408] on mat-card-content "You can select your recipients and send circular to them. You may select one or…" at bounding box center [913, 478] width 1306 height 526
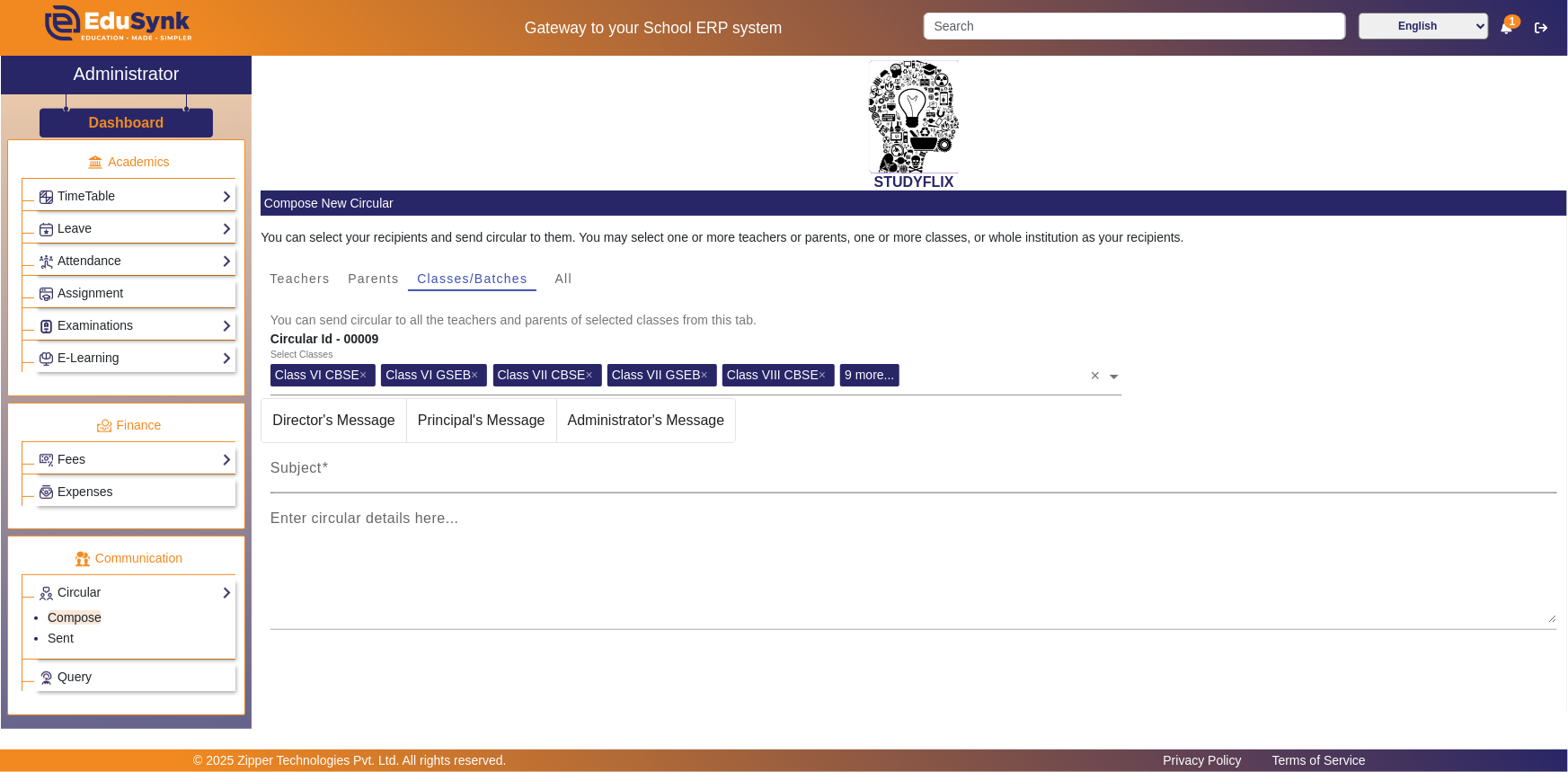
click at [438, 463] on div "Subject" at bounding box center [914, 467] width 1287 height 50
type input "TIME TABLE [DATE]"
click at [375, 529] on textarea "Enter circular details here..." at bounding box center [914, 568] width 1287 height 107
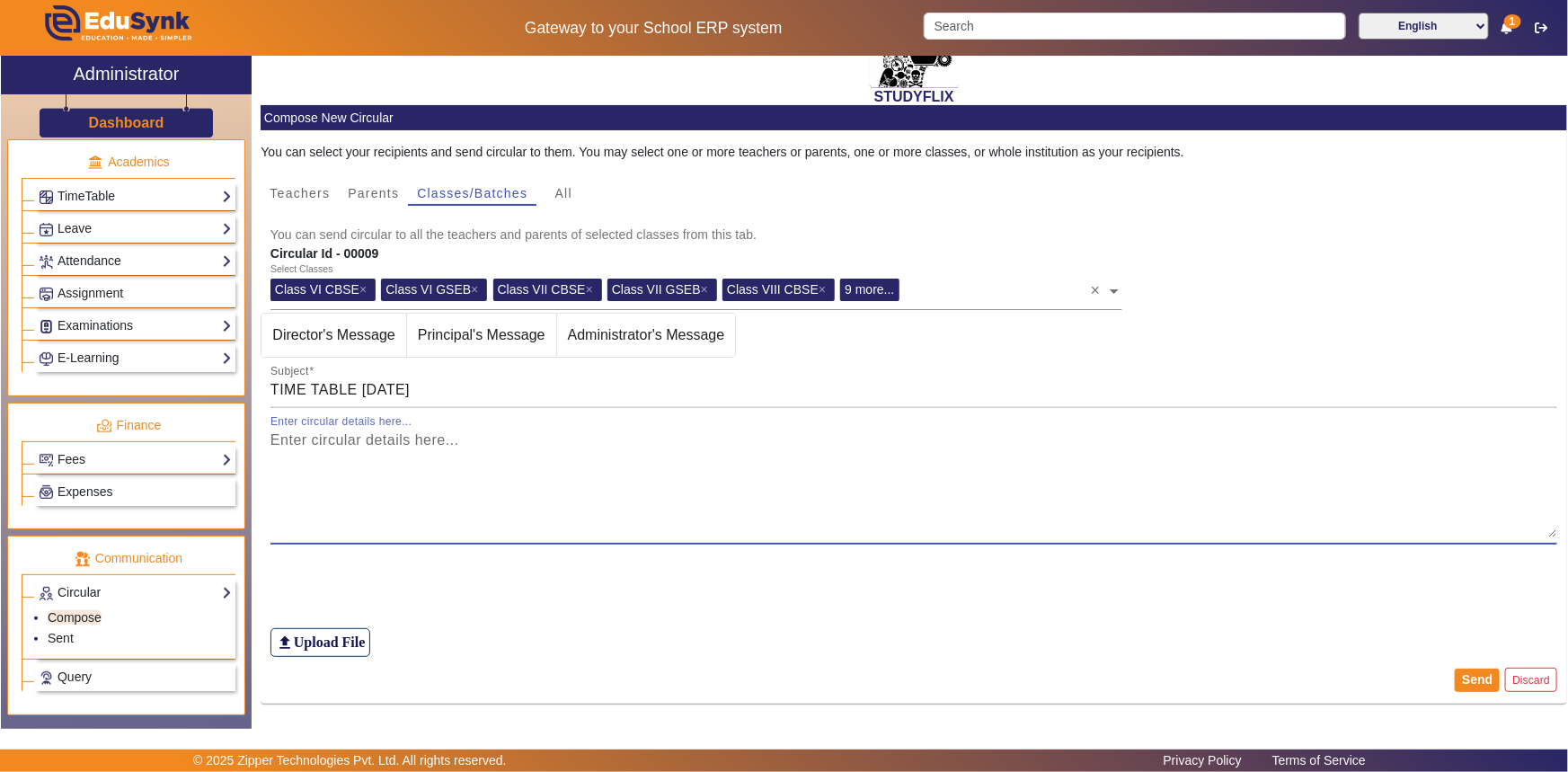
scroll to position [89, 0]
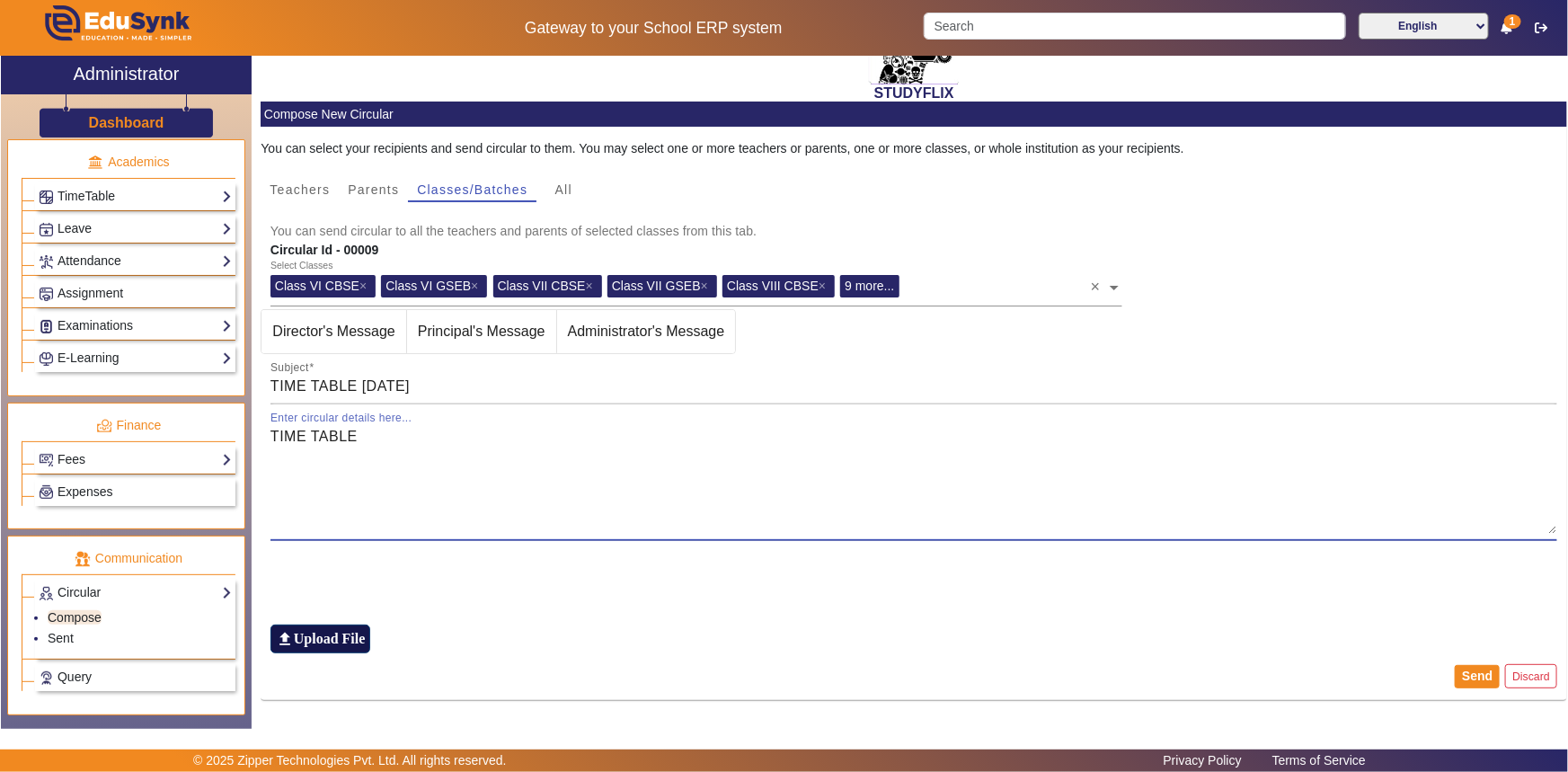
type textarea "TIME TABLE"
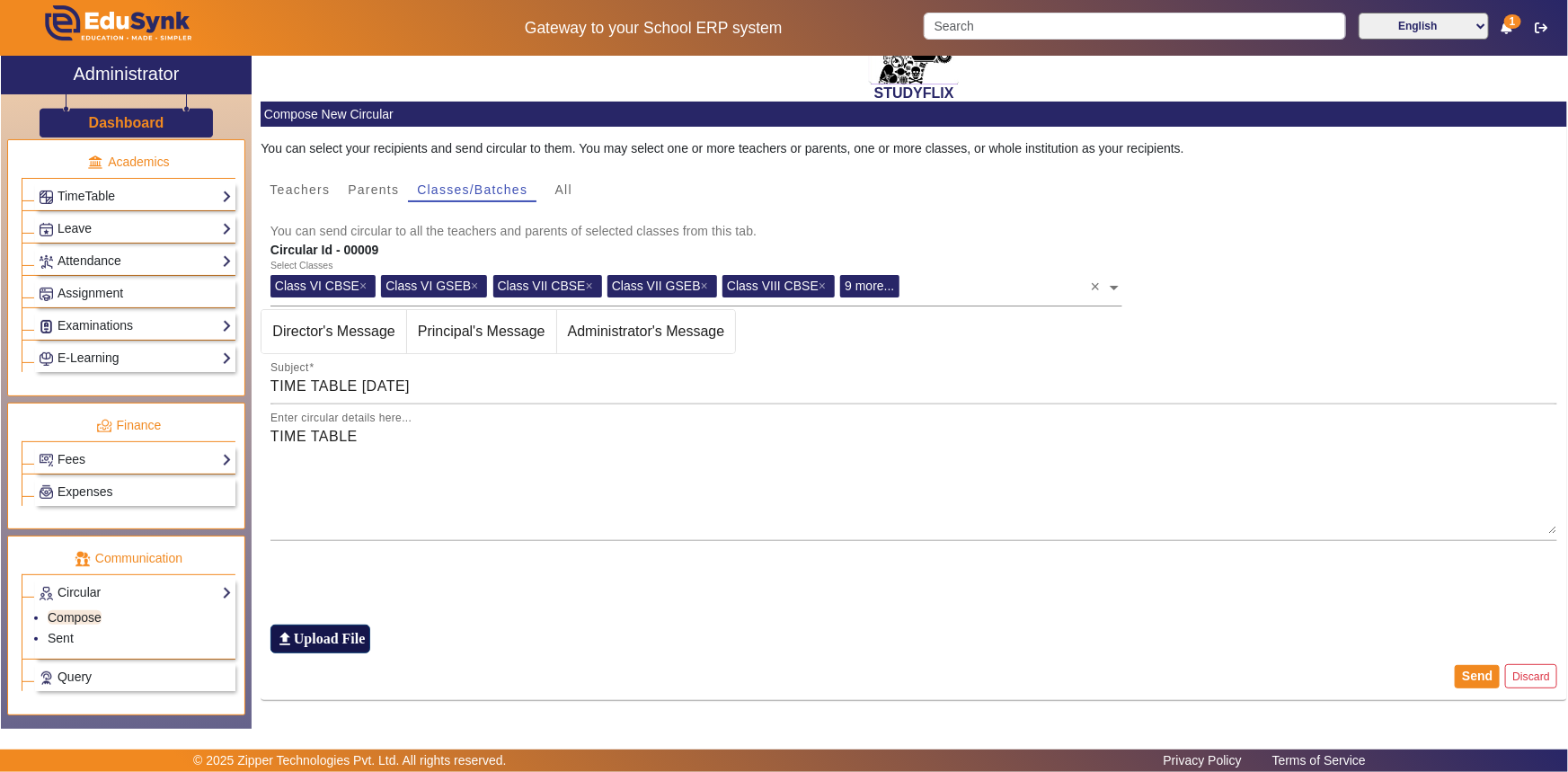
click at [300, 641] on h6 "Upload File" at bounding box center [330, 638] width 72 height 17
click at [0, 0] on input "file_upload Upload File" at bounding box center [0, 0] width 0 height 0
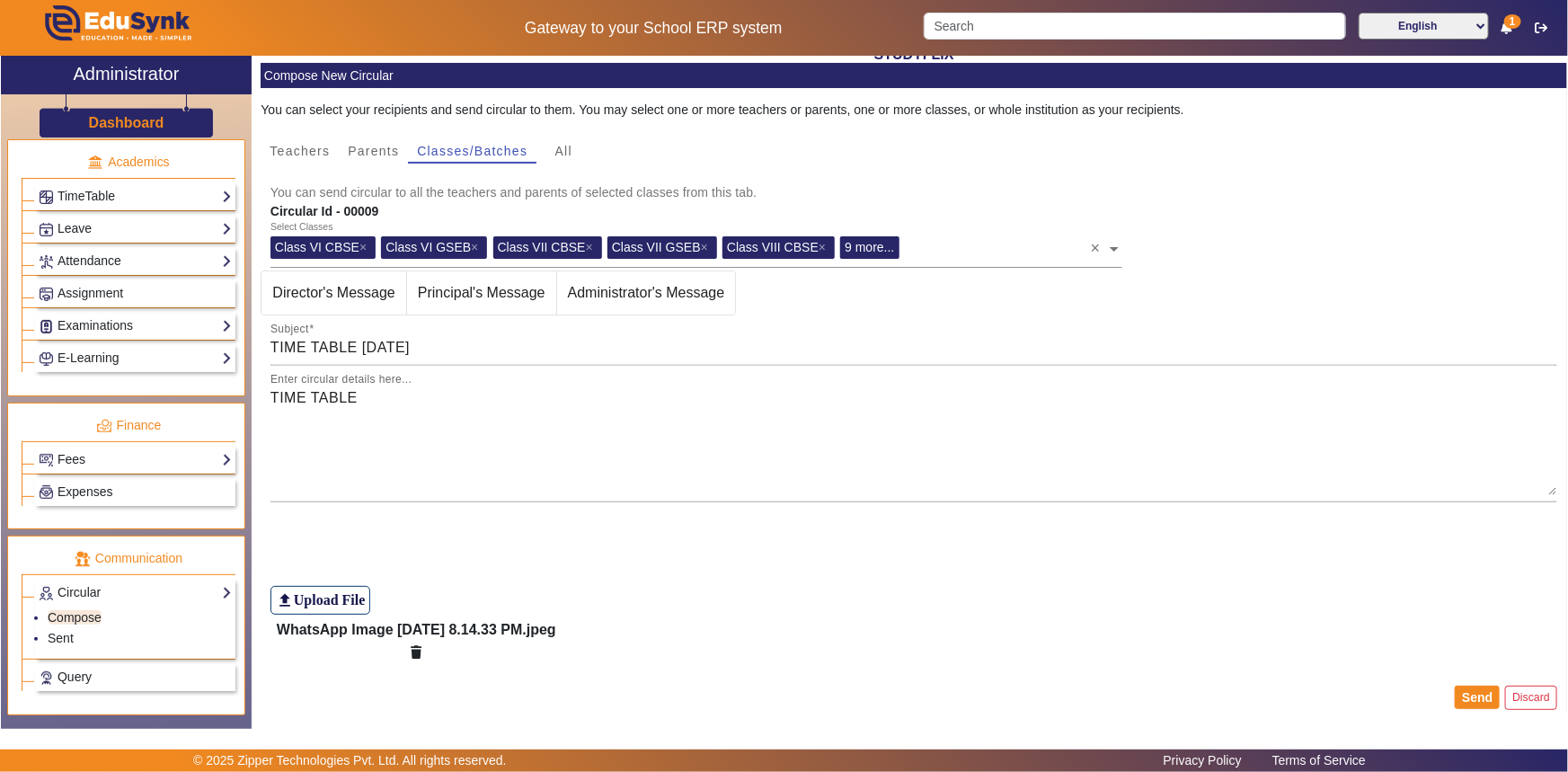
scroll to position [148, 0]
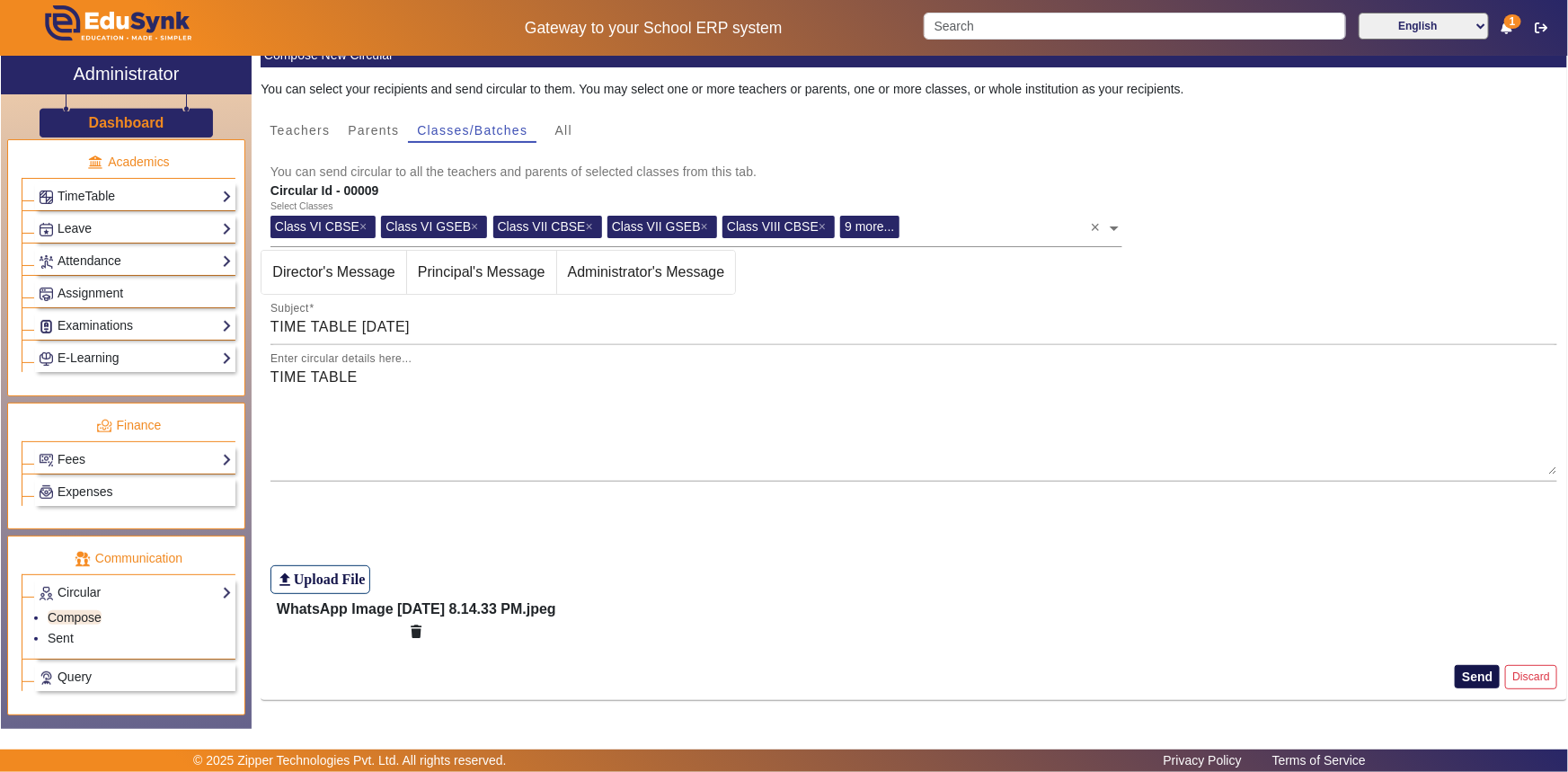
click at [1455, 680] on button "Send" at bounding box center [1476, 676] width 45 height 23
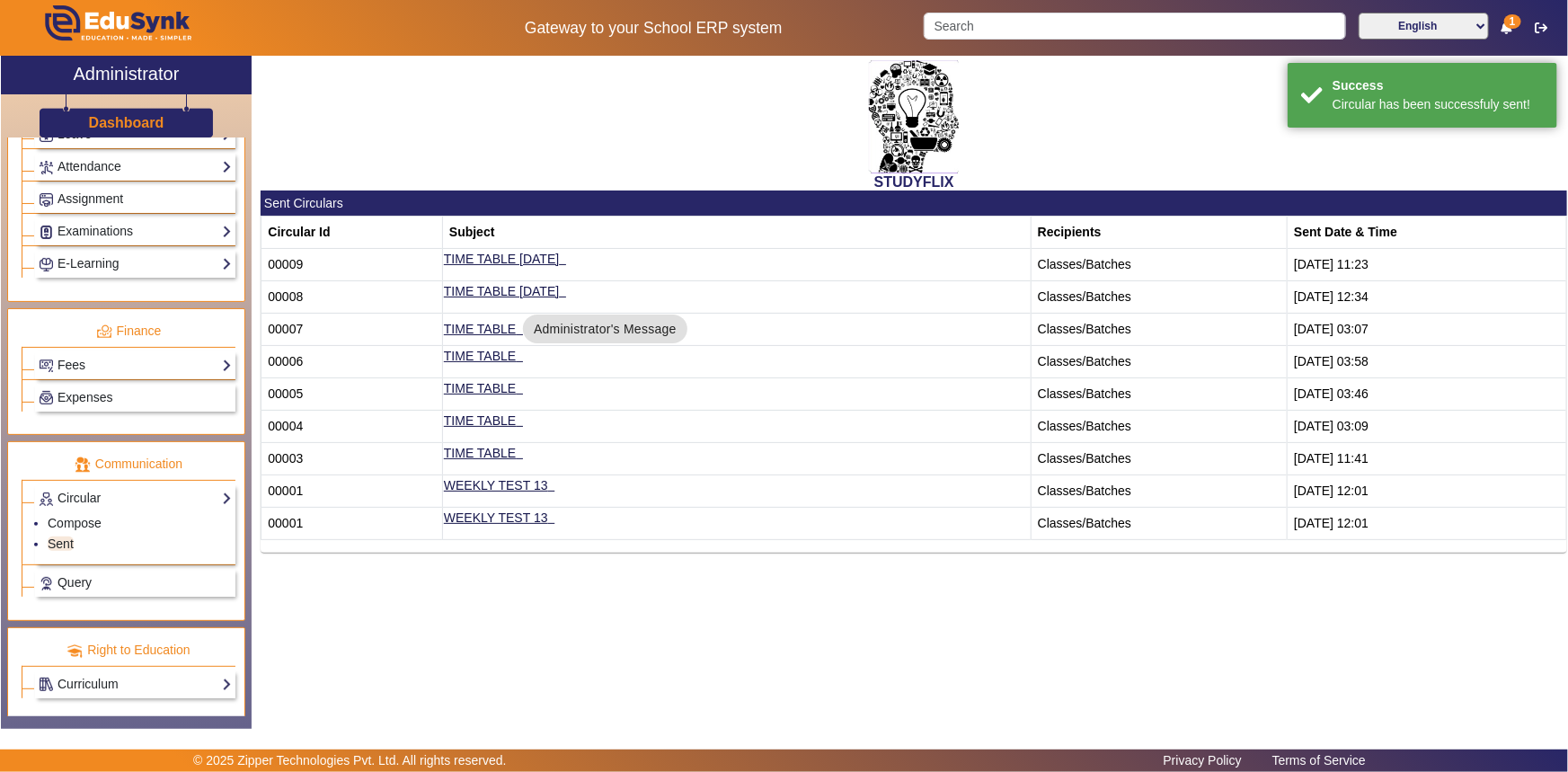
scroll to position [782, 0]
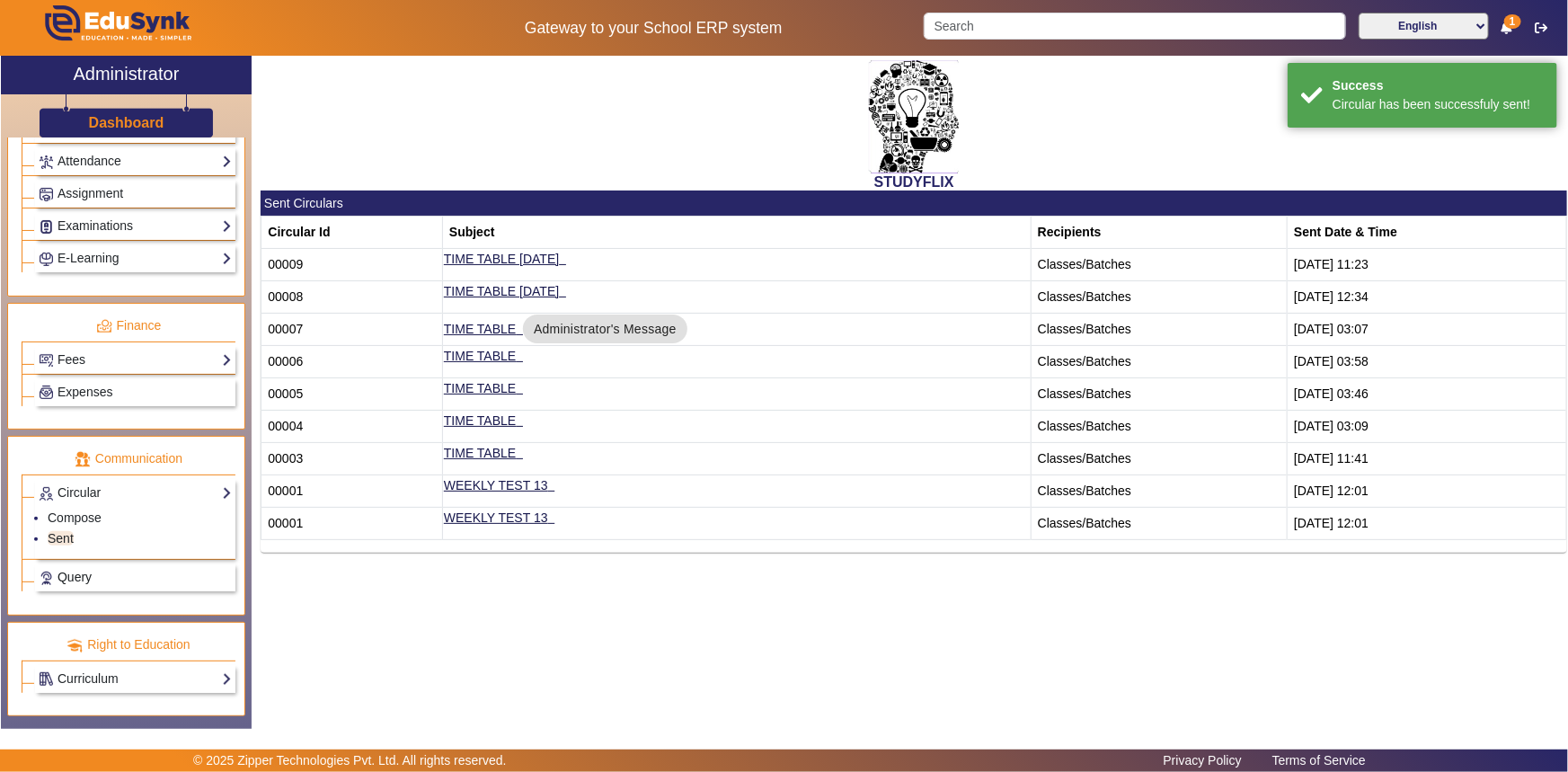
click at [63, 582] on span "Query" at bounding box center [74, 576] width 34 height 15
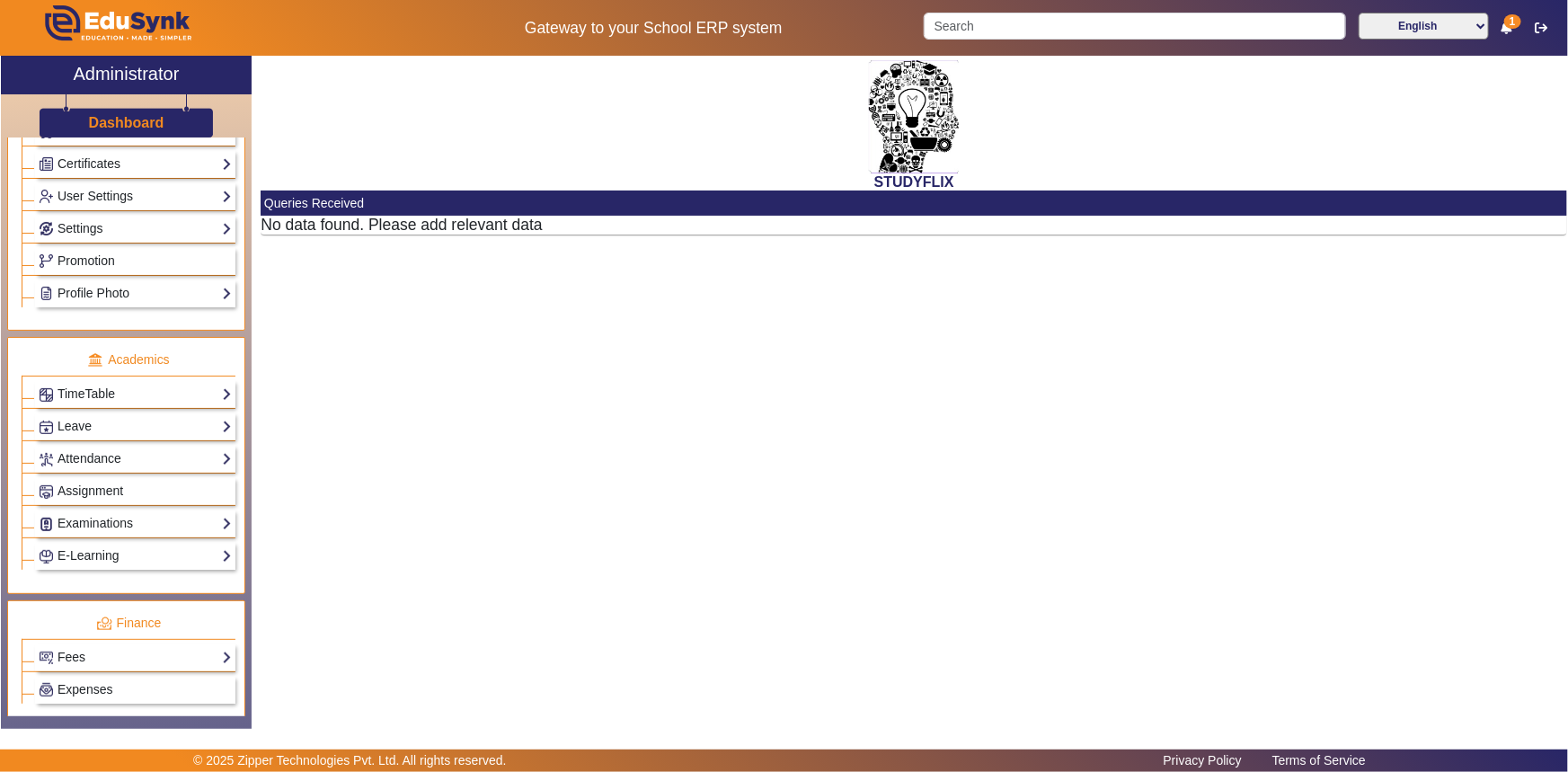
scroll to position [404, 0]
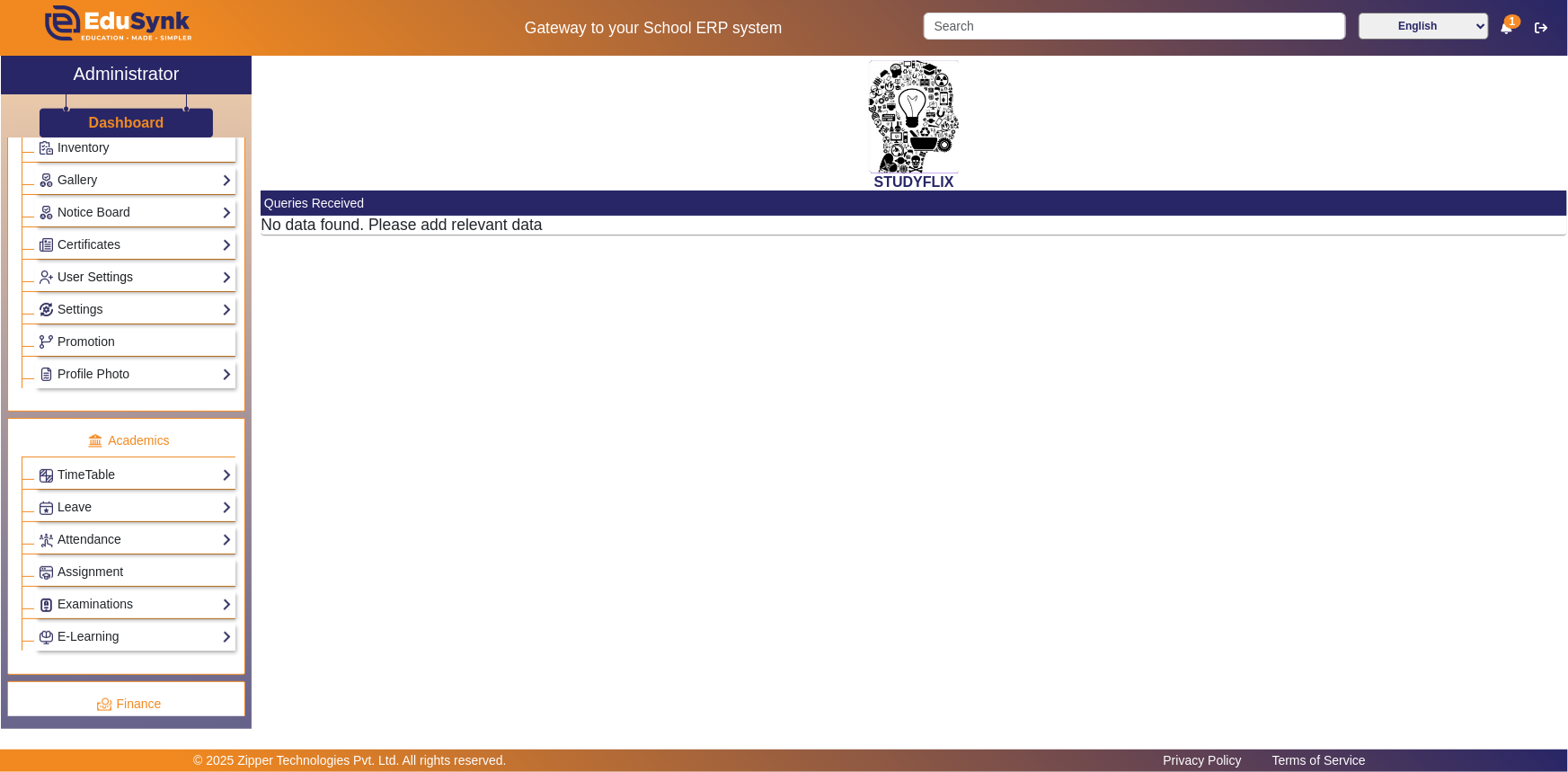
click at [84, 275] on link "User Settings" at bounding box center [135, 277] width 193 height 21
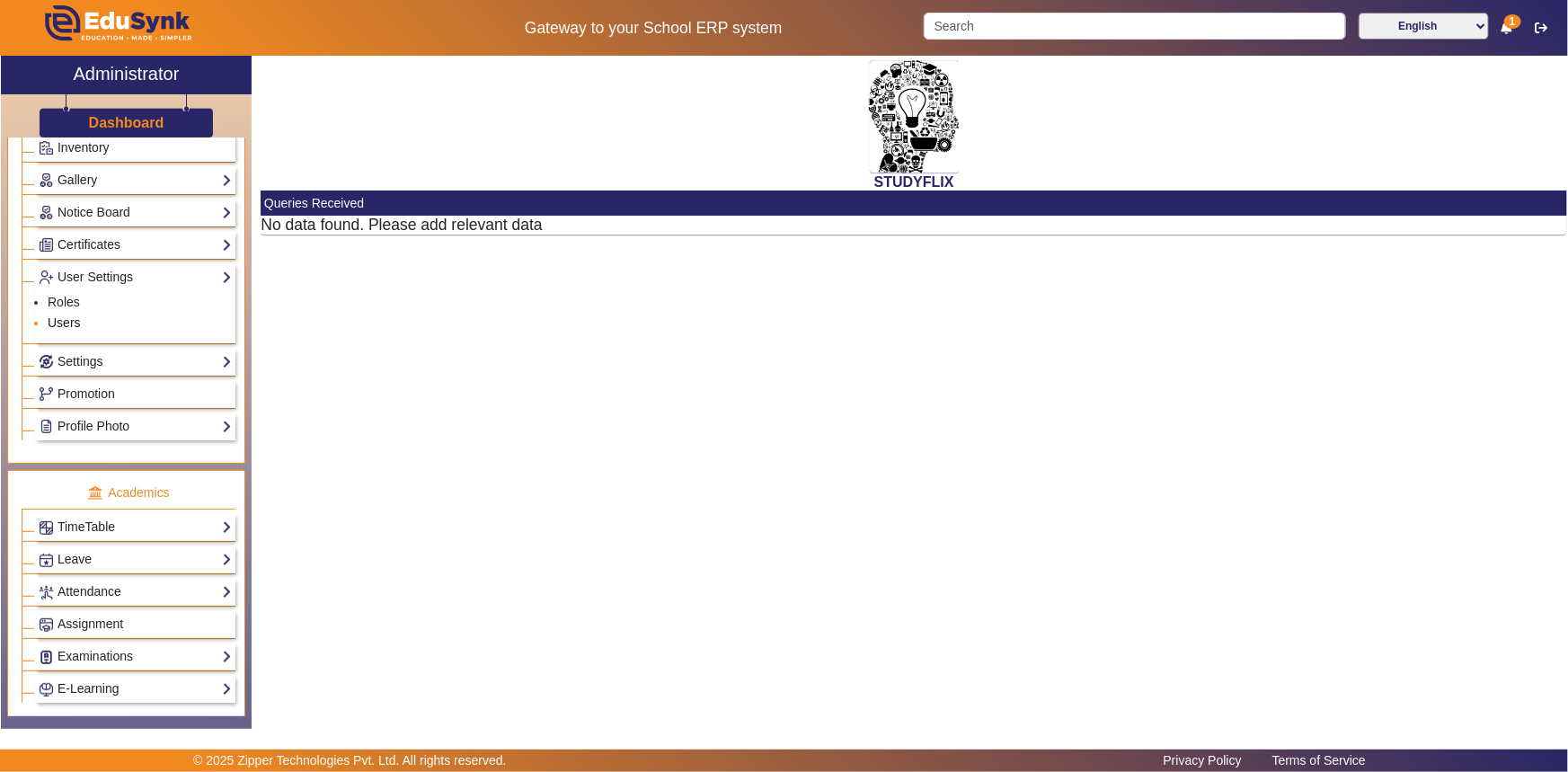
click at [72, 321] on link "Users" at bounding box center [64, 322] width 33 height 15
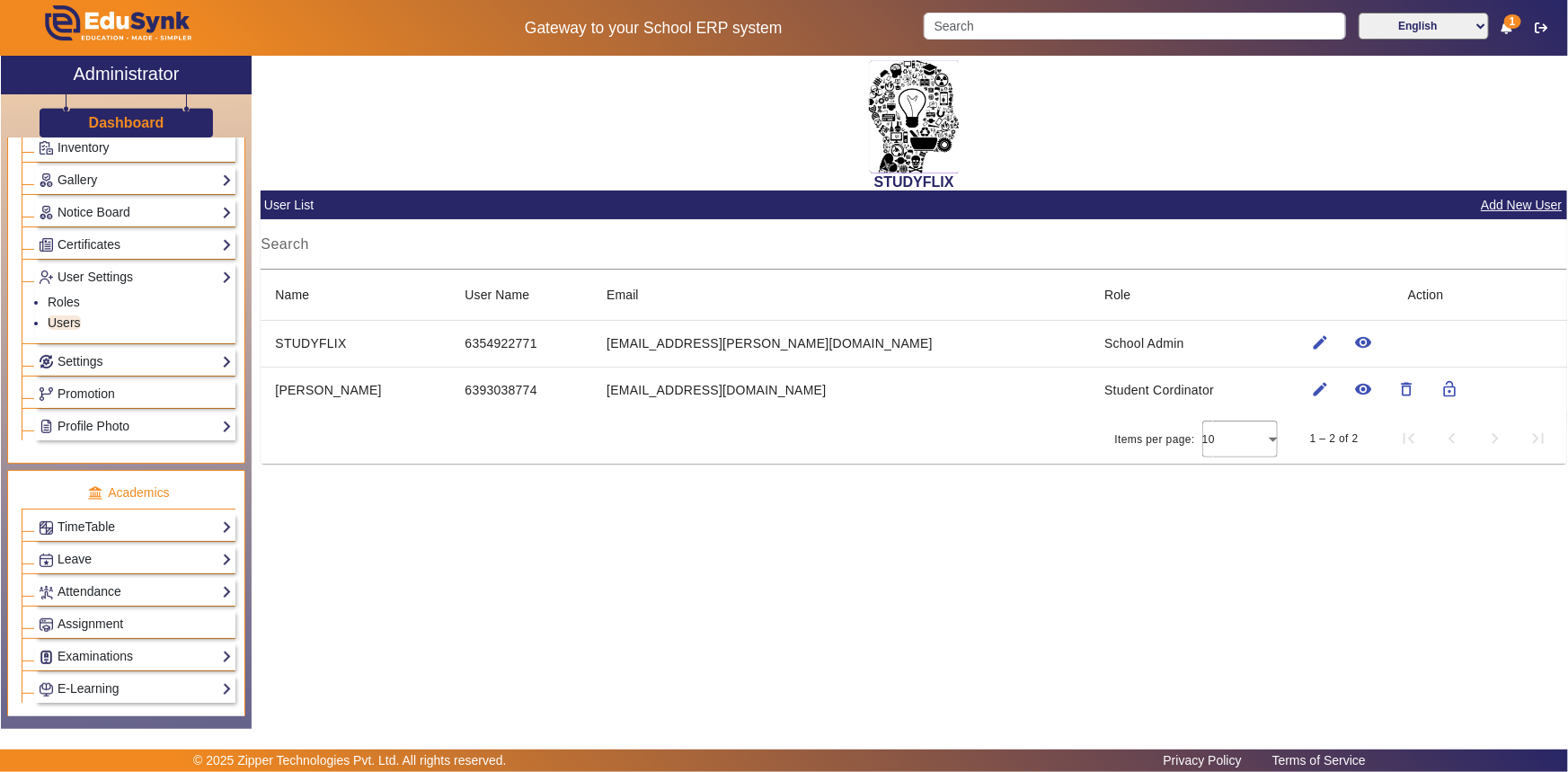
click at [1090, 348] on td "School Admin" at bounding box center [1186, 342] width 194 height 47
click at [1312, 339] on mat-icon "edit" at bounding box center [1321, 342] width 18 height 18
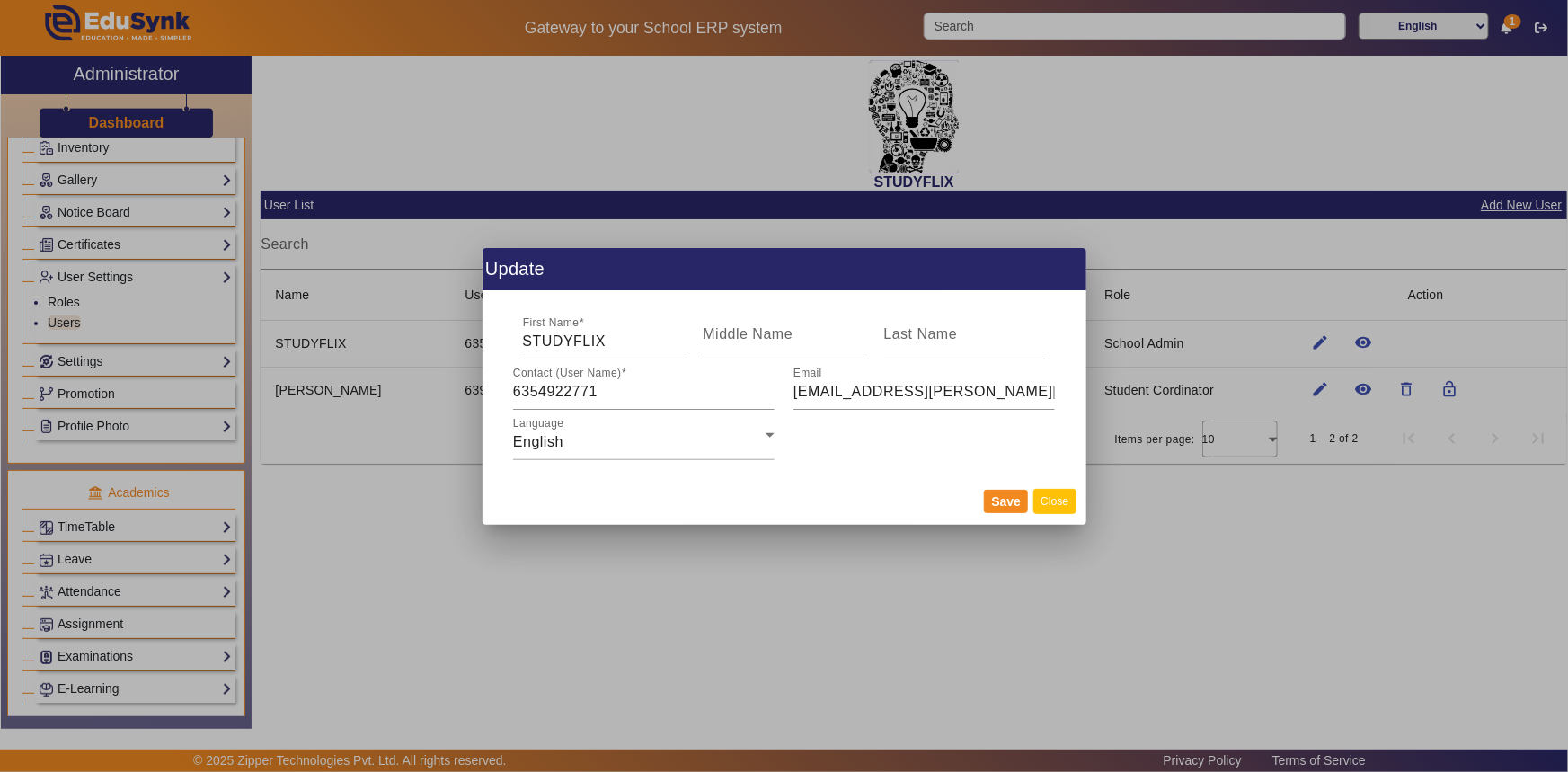
click at [1043, 503] on button "Close" at bounding box center [1054, 500] width 42 height 24
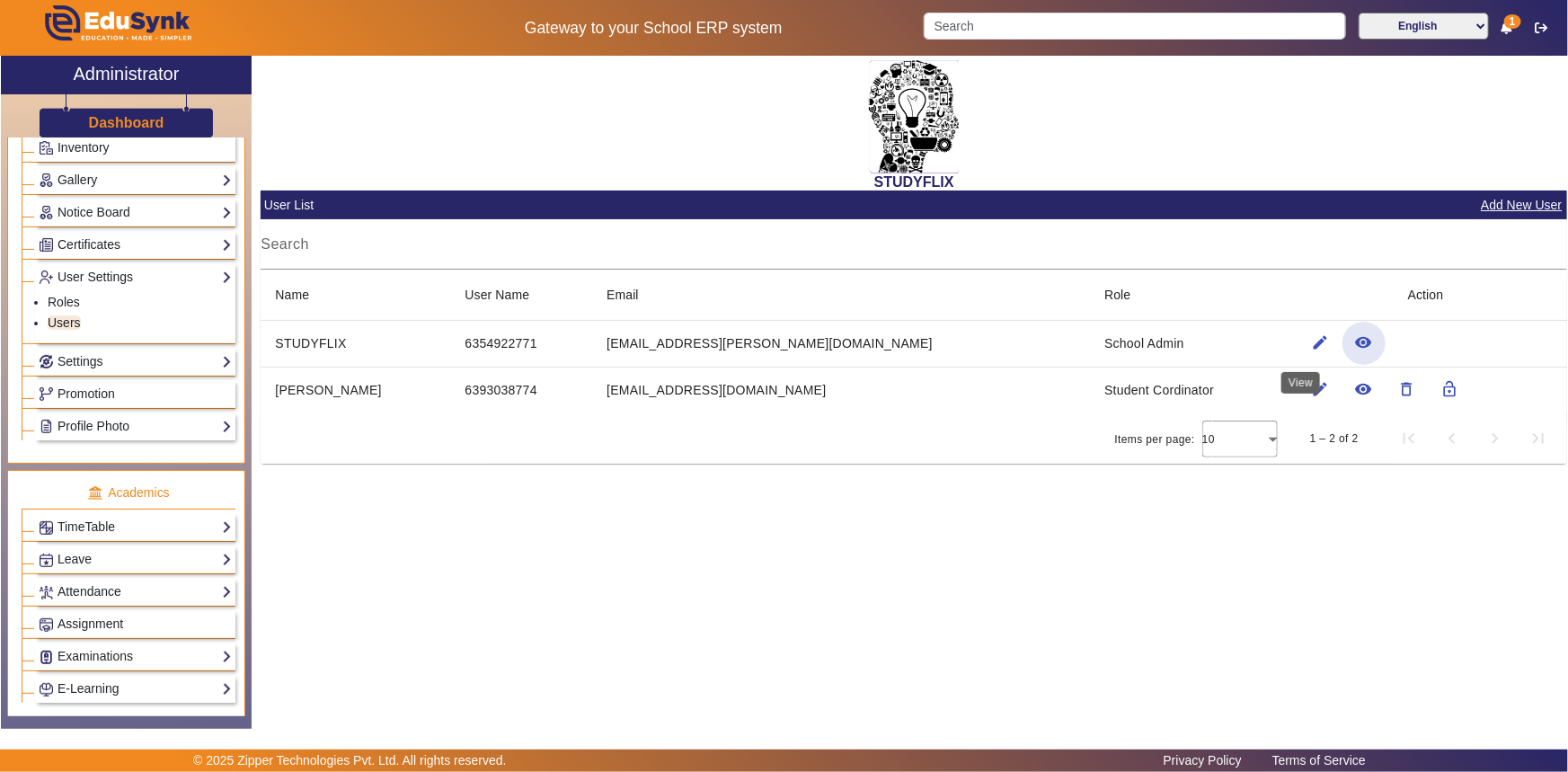
click at [1355, 337] on mat-icon "remove_red_eye" at bounding box center [1364, 342] width 18 height 18
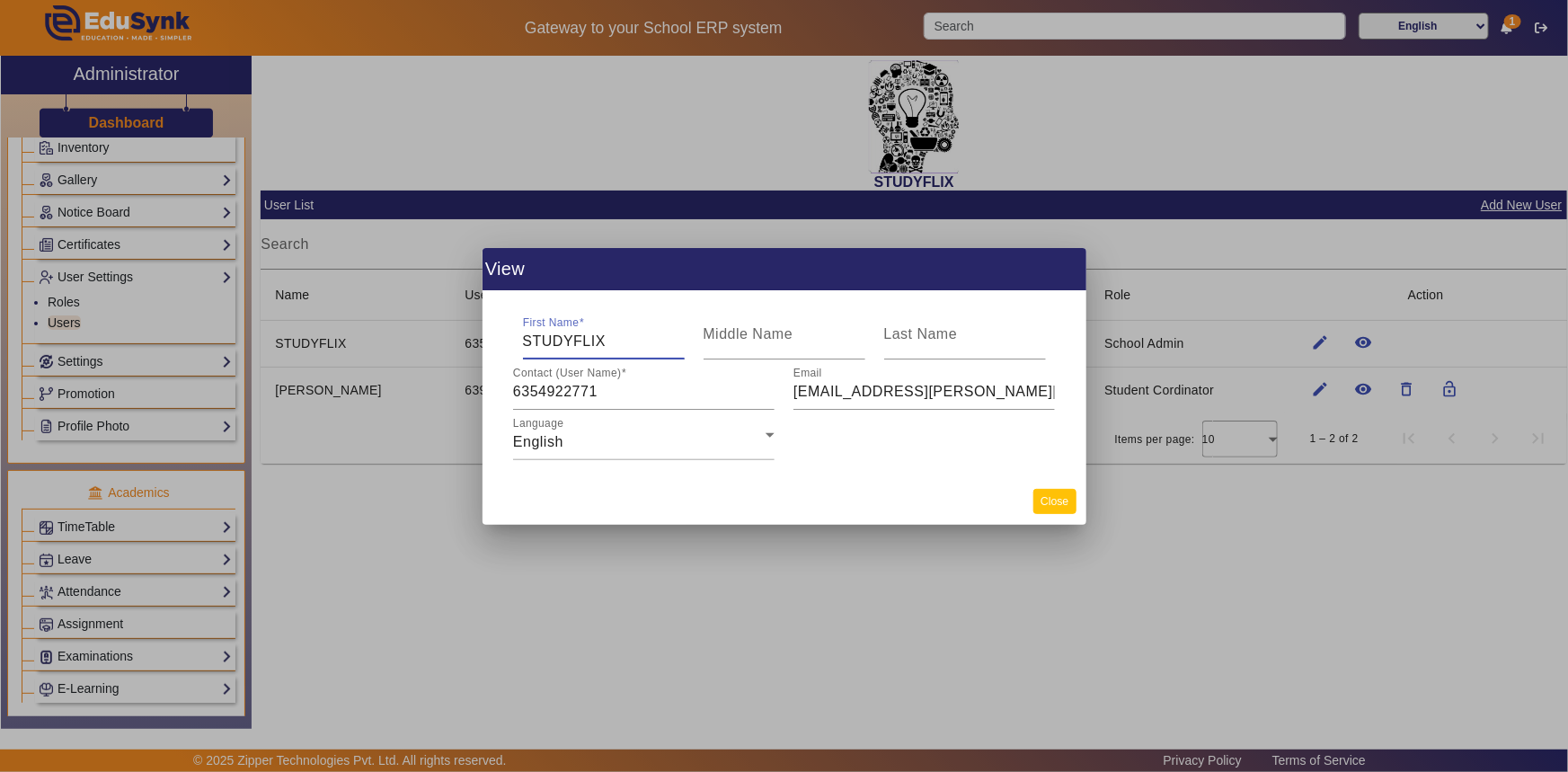
click at [1052, 498] on button "Close" at bounding box center [1054, 500] width 42 height 24
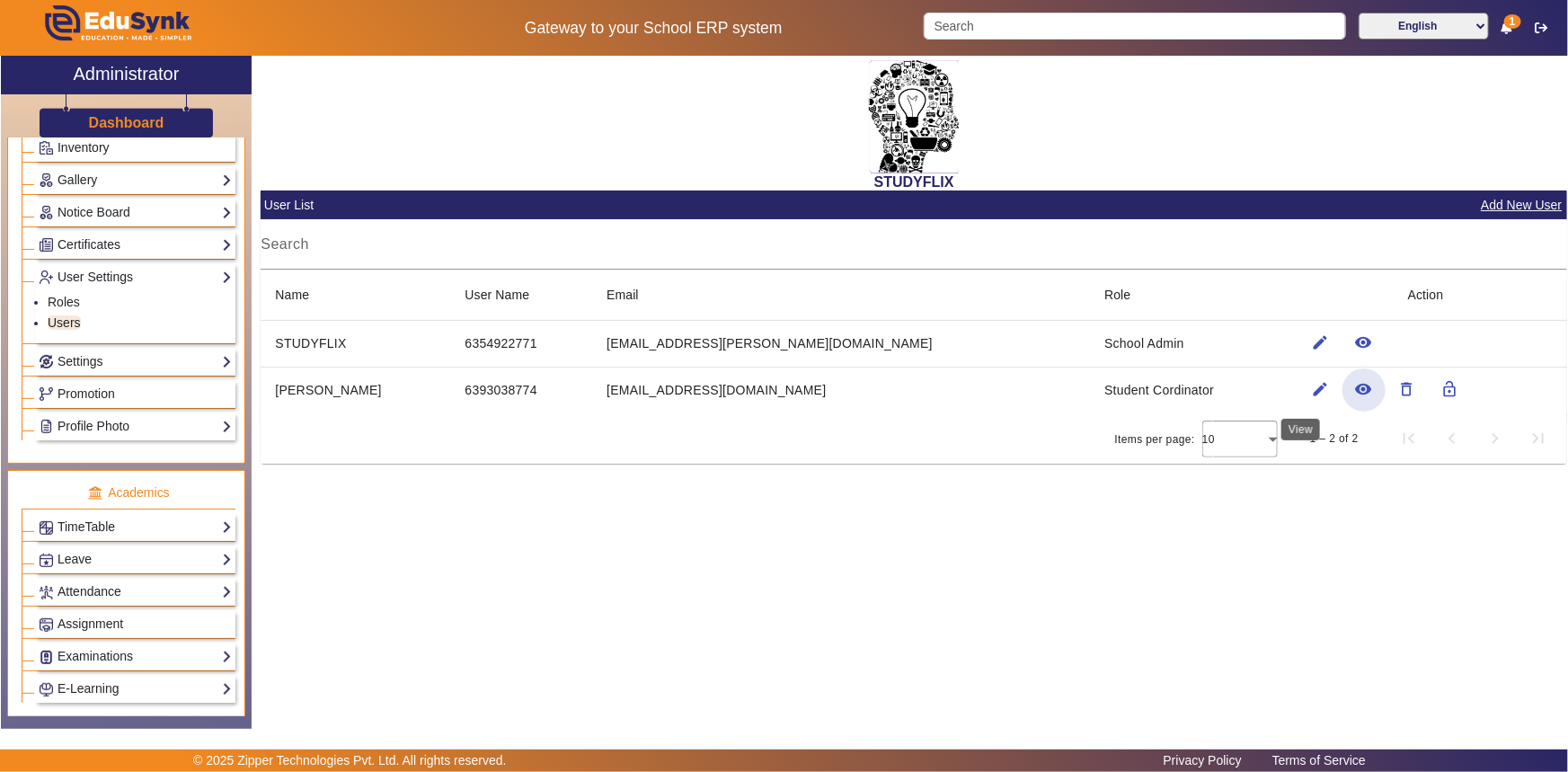
click at [1355, 382] on mat-icon "remove_red_eye" at bounding box center [1364, 389] width 18 height 18
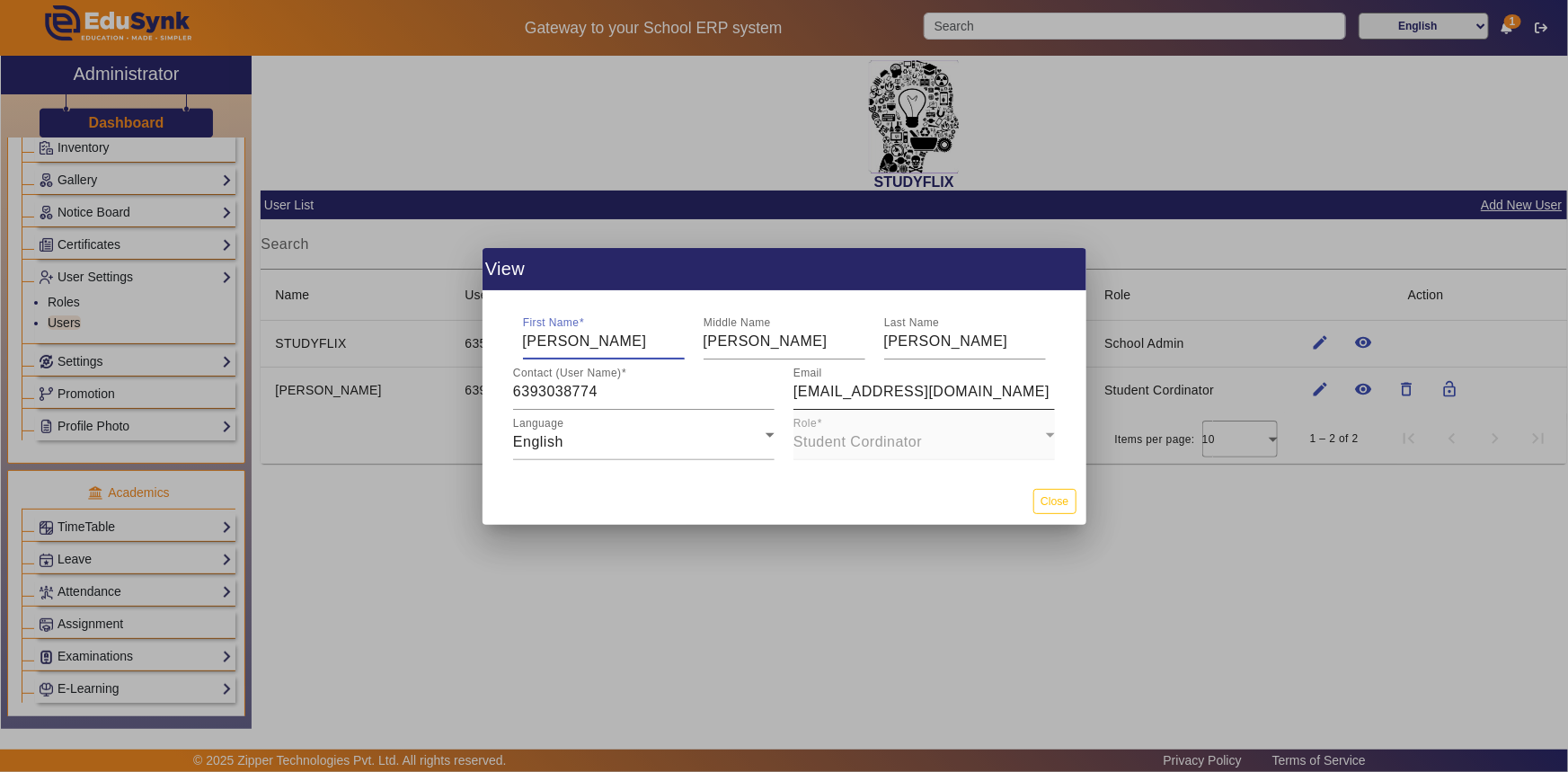
click at [880, 405] on div "Email [EMAIL_ADDRESS][DOMAIN_NAME]" at bounding box center [924, 384] width 262 height 50
click at [857, 390] on input "[EMAIL_ADDRESS][DOMAIN_NAME]" at bounding box center [924, 391] width 262 height 21
click at [852, 394] on input "[EMAIL_ADDRESS][DOMAIN_NAME]" at bounding box center [924, 391] width 262 height 21
click at [891, 394] on input "[EMAIL_ADDRESS][DOMAIN_NAME]" at bounding box center [924, 391] width 262 height 21
click at [914, 391] on input "[EMAIL_ADDRESS][DOMAIN_NAME]" at bounding box center [924, 391] width 262 height 21
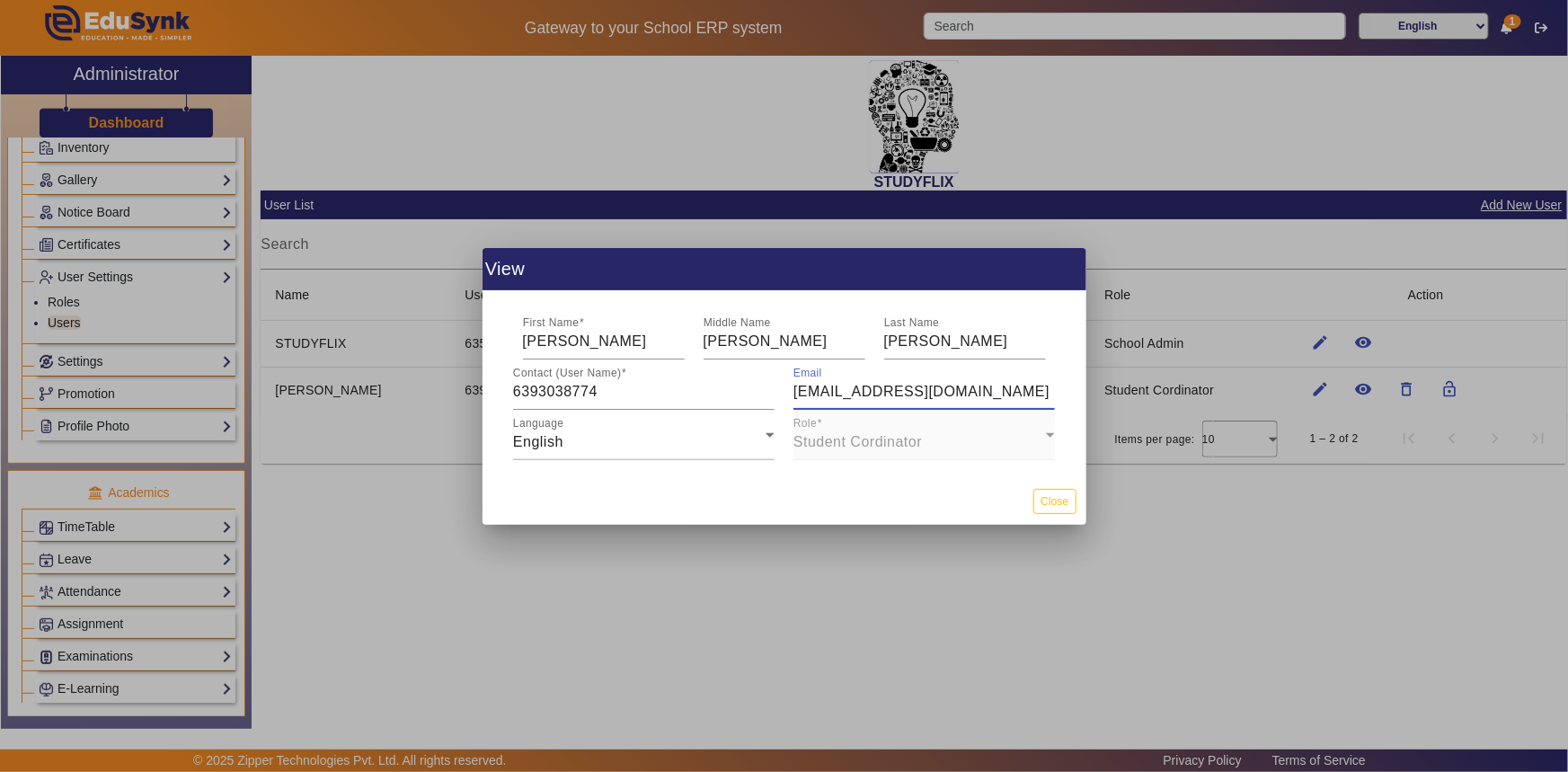
drag, startPoint x: 892, startPoint y: 417, endPoint x: 890, endPoint y: 431, distance: 14.1
click at [891, 424] on mat-form-field "Role Student Cordinator" at bounding box center [924, 434] width 262 height 50
click at [889, 436] on mat-form-field "Role Student Cordinator" at bounding box center [924, 434] width 262 height 50
click at [887, 442] on mat-form-field "Role Student Cordinator" at bounding box center [924, 434] width 262 height 50
click at [988, 435] on mat-form-field "Role Student Cordinator" at bounding box center [924, 434] width 262 height 50
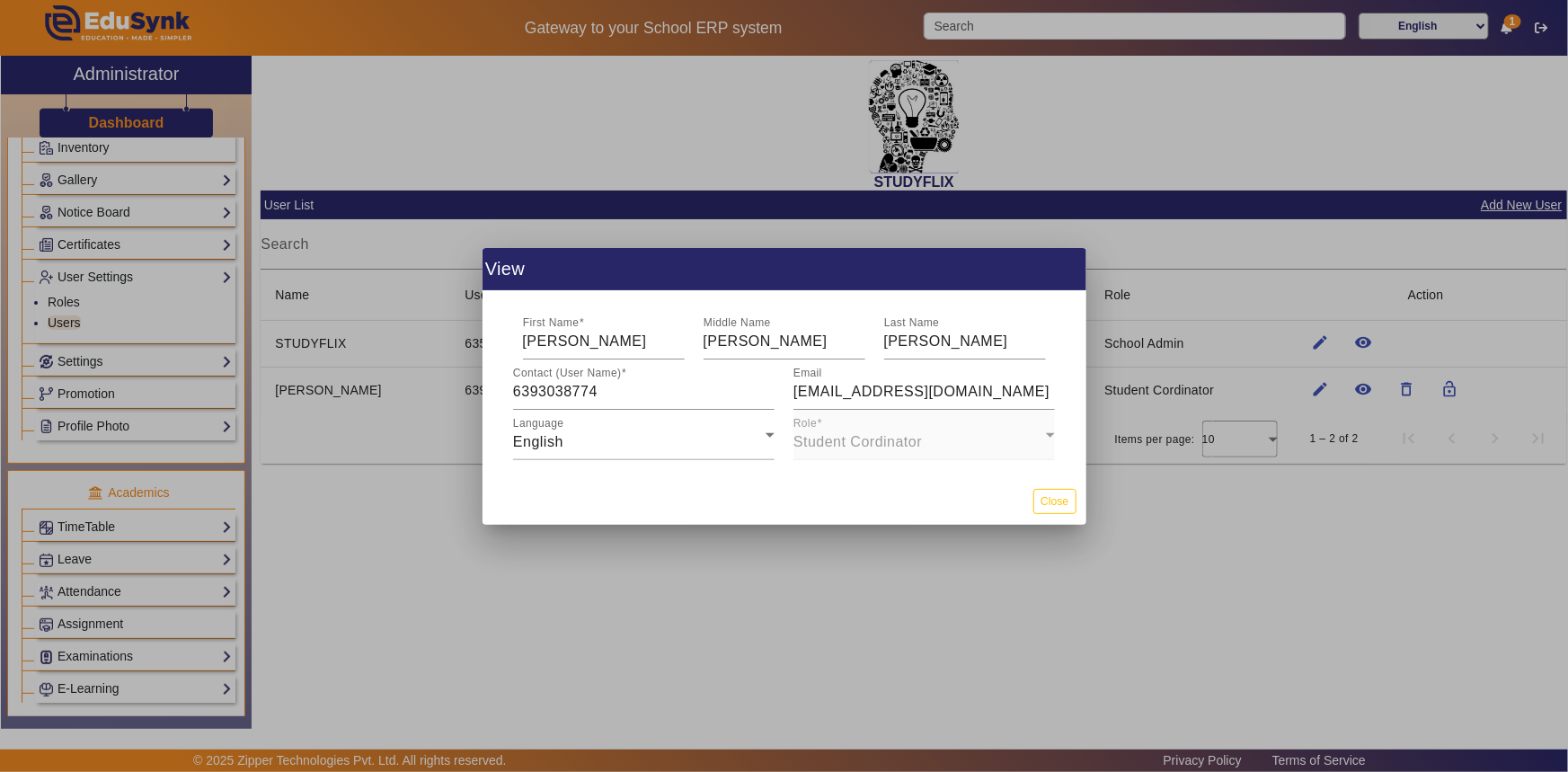
click at [1048, 432] on mat-form-field "Role Student Cordinator" at bounding box center [924, 434] width 262 height 50
click at [631, 410] on div "Language English" at bounding box center [644, 434] width 262 height 50
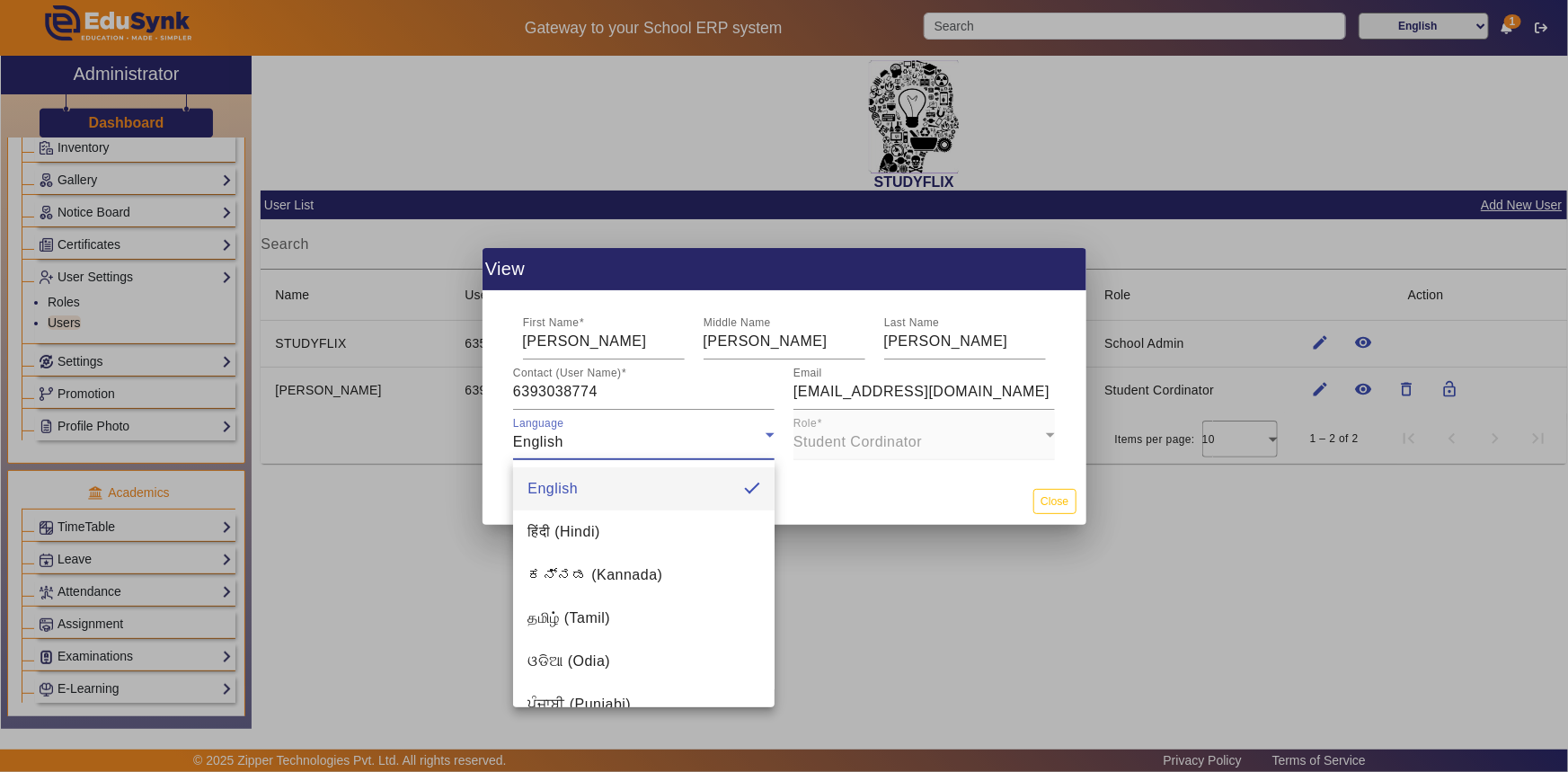
click at [603, 378] on div at bounding box center [784, 386] width 1568 height 772
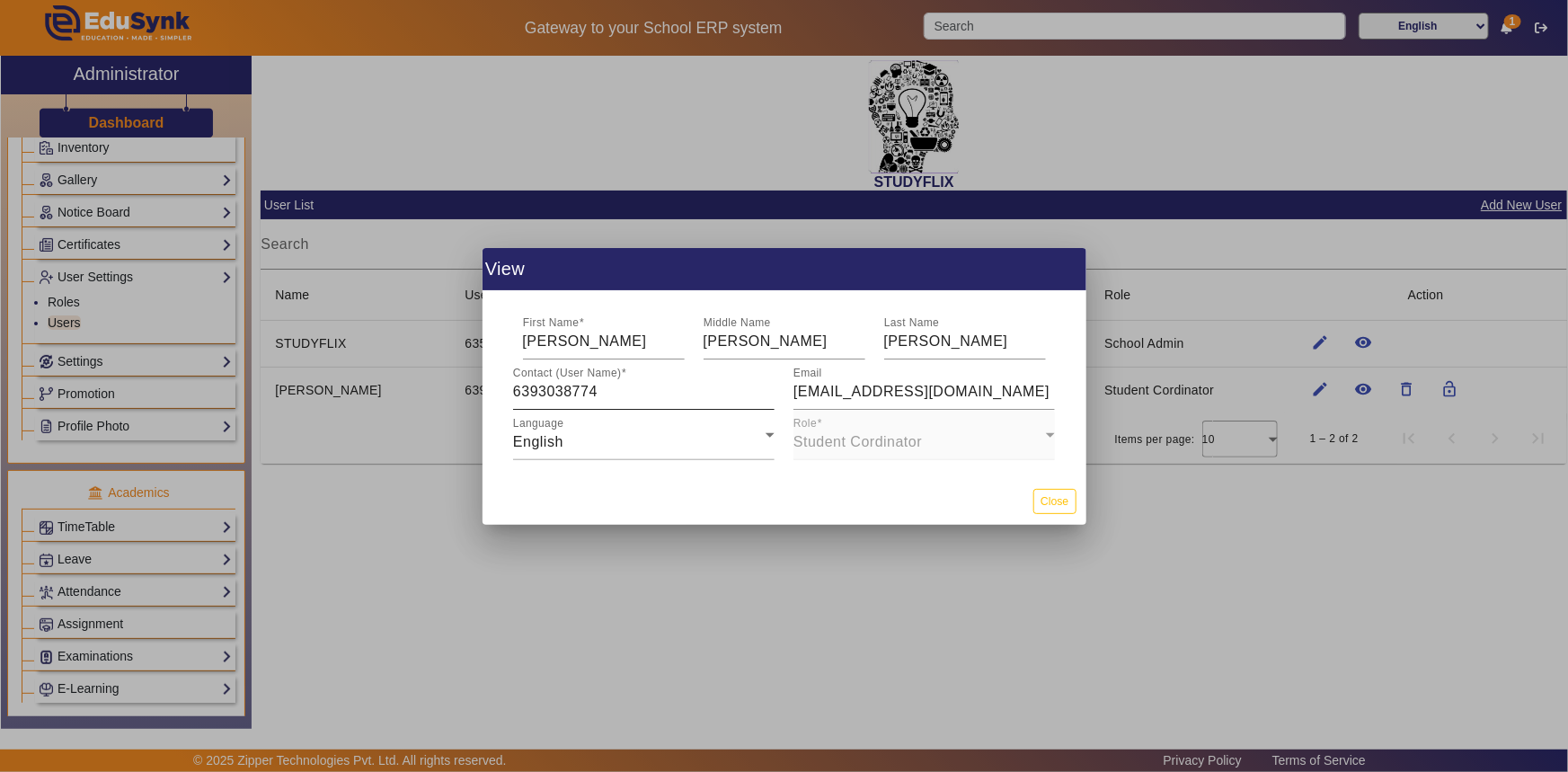
click at [607, 371] on mat-label "Contact (User Name)" at bounding box center [566, 372] width 107 height 12
click at [607, 381] on input "6393038774" at bounding box center [644, 391] width 262 height 21
click at [602, 381] on input "6393038774" at bounding box center [644, 391] width 262 height 21
click at [588, 336] on input "[PERSON_NAME]" at bounding box center [604, 341] width 162 height 21
click at [716, 338] on input "[PERSON_NAME]" at bounding box center [784, 341] width 162 height 21
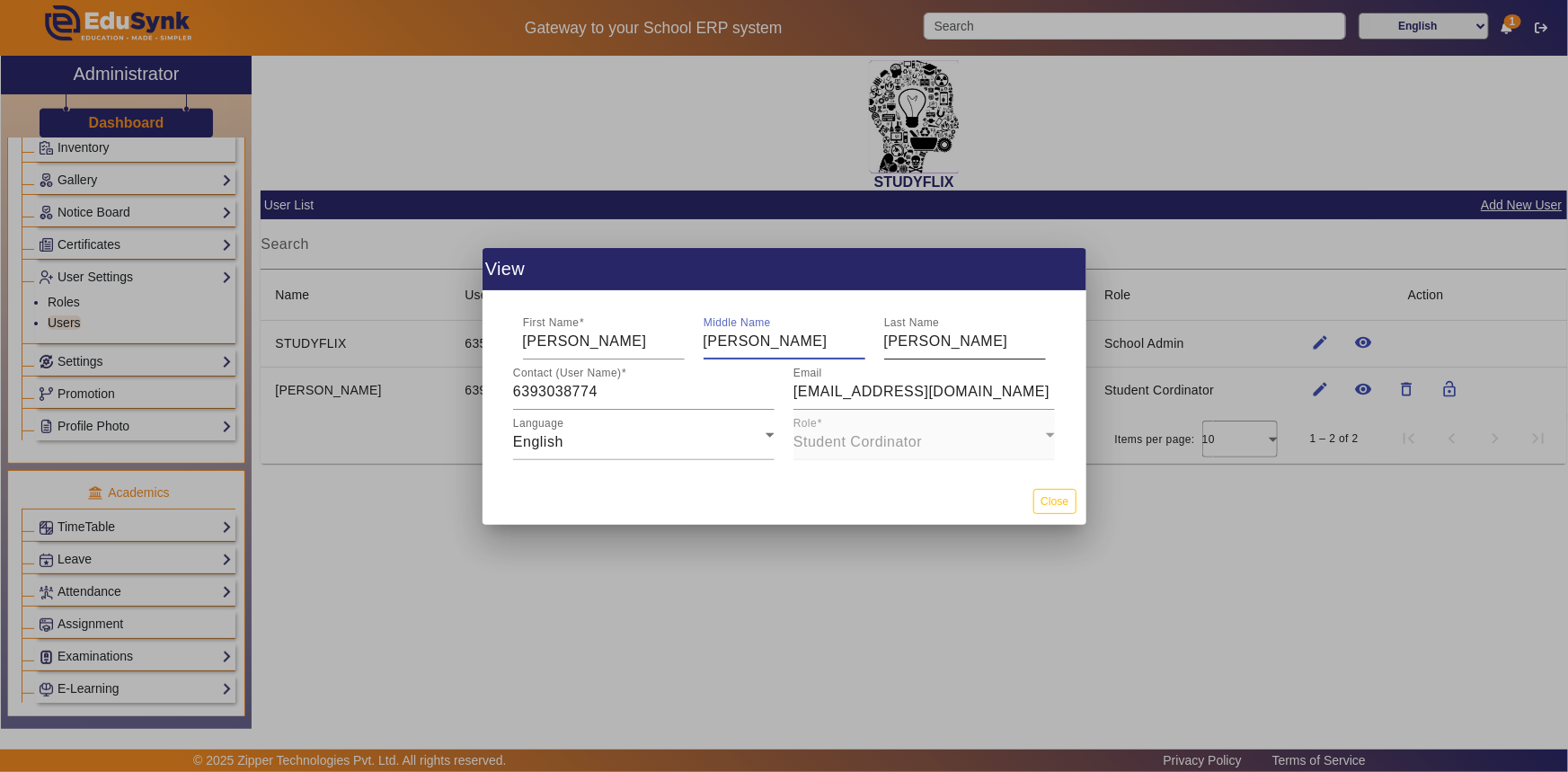
click at [887, 349] on input "[PERSON_NAME]" at bounding box center [965, 341] width 162 height 21
click at [877, 386] on input "[EMAIL_ADDRESS][DOMAIN_NAME]" at bounding box center [924, 391] width 262 height 21
click at [1162, 441] on div at bounding box center [784, 386] width 1568 height 772
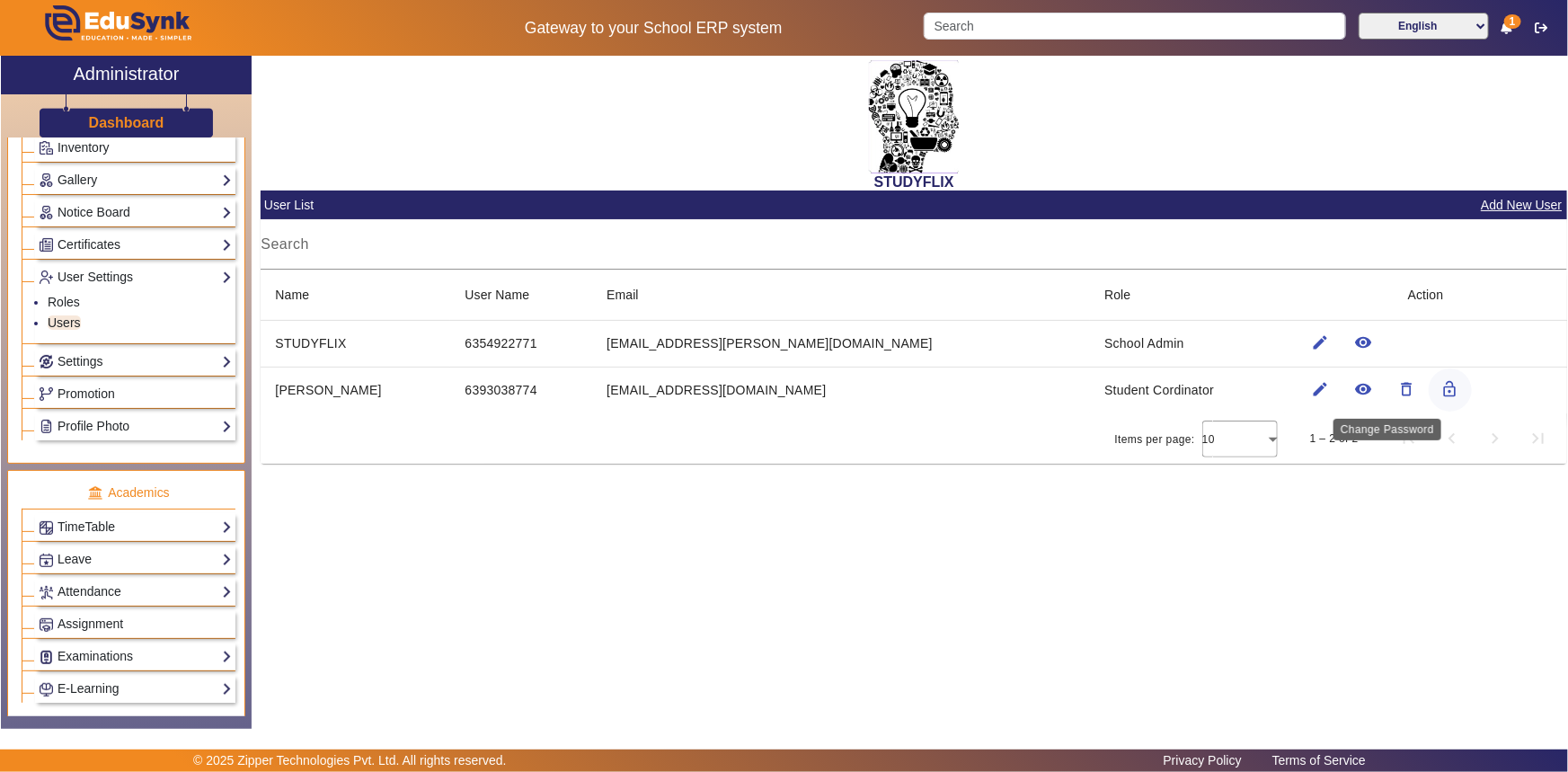
click at [1441, 386] on mat-icon "lock_open" at bounding box center [1450, 389] width 18 height 18
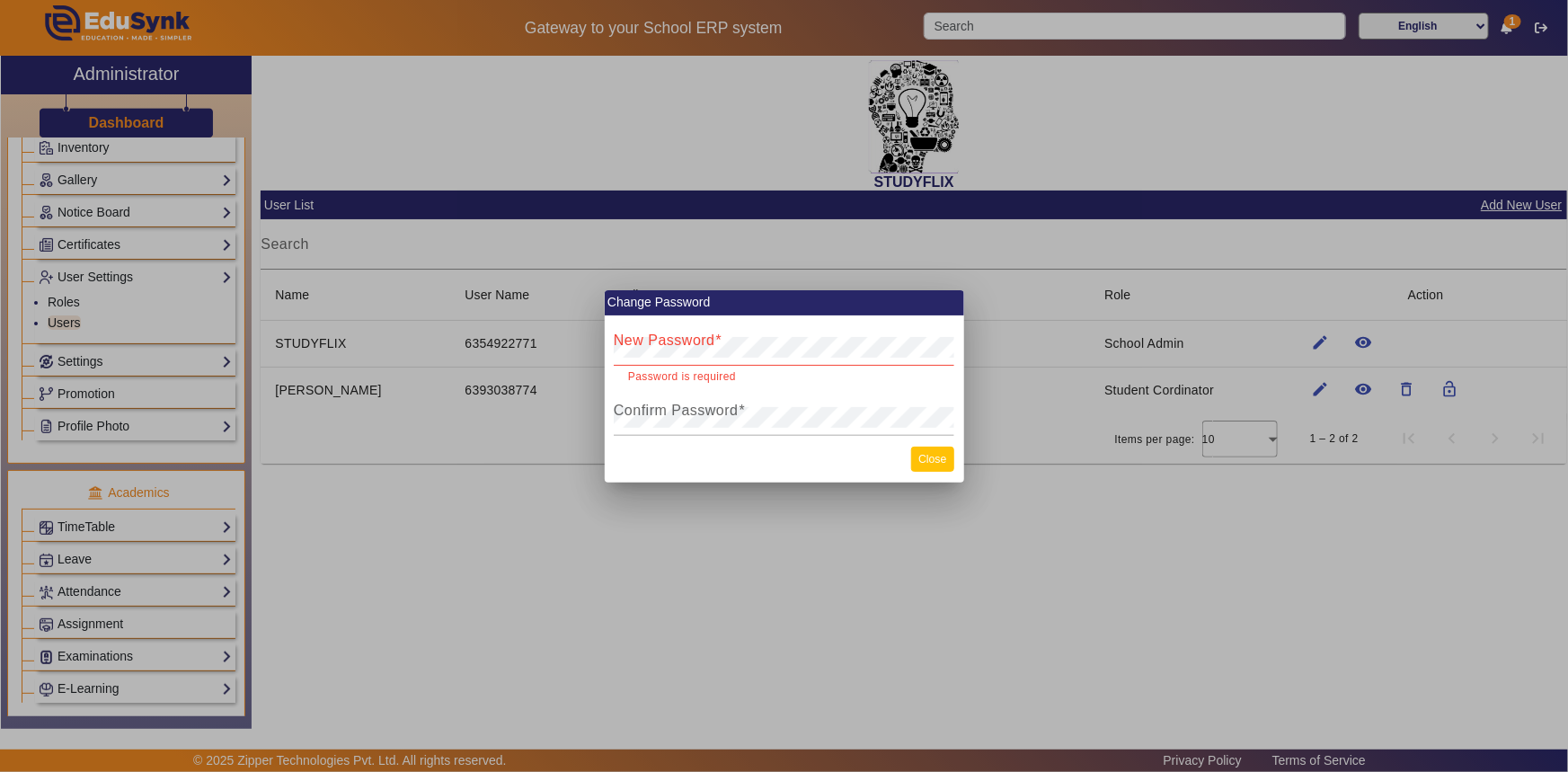
click at [932, 448] on button "Close" at bounding box center [932, 458] width 42 height 24
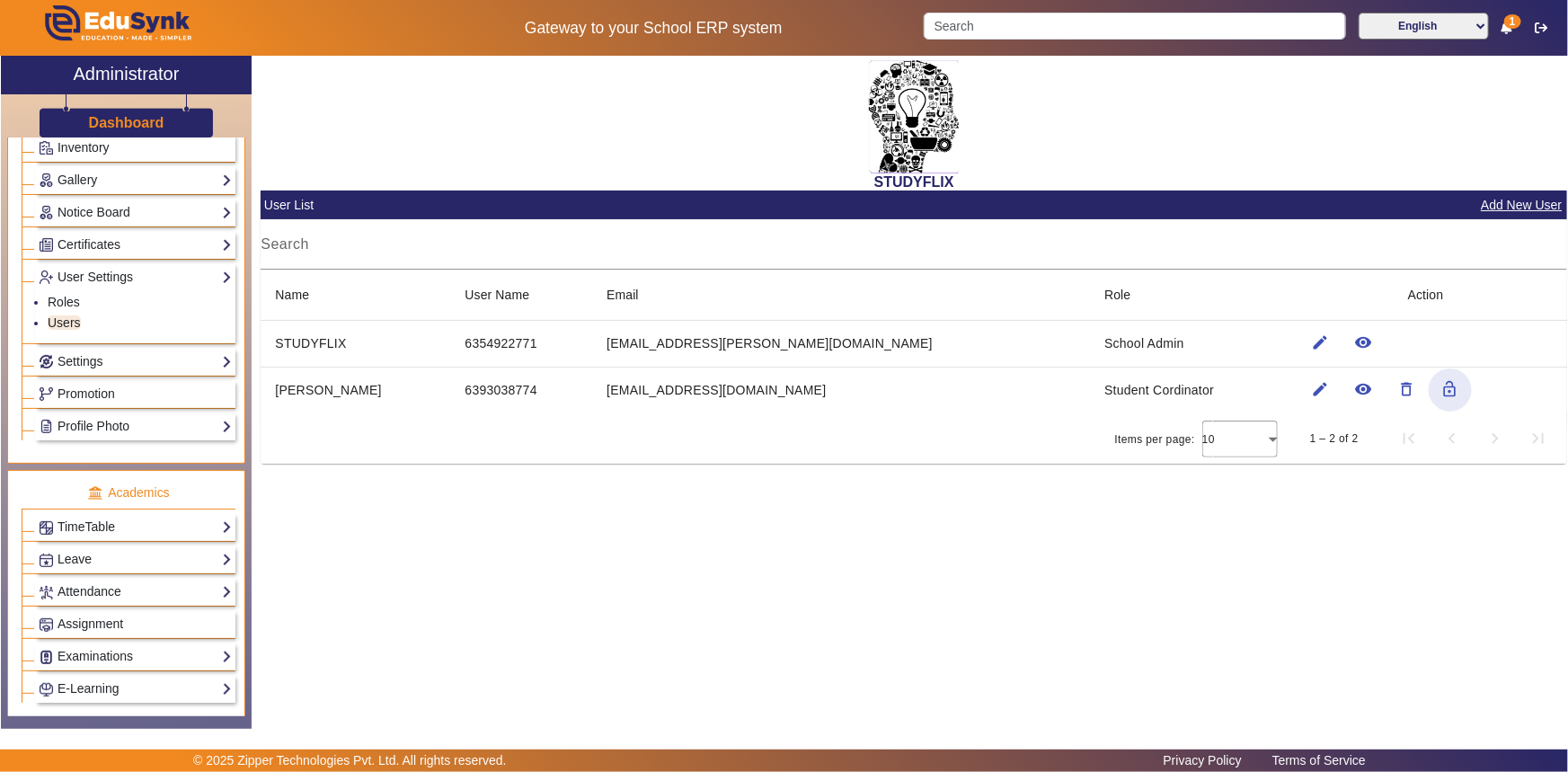
click at [1154, 386] on td "Student Cordinator" at bounding box center [1186, 389] width 194 height 47
click at [73, 301] on link "Roles" at bounding box center [63, 302] width 32 height 15
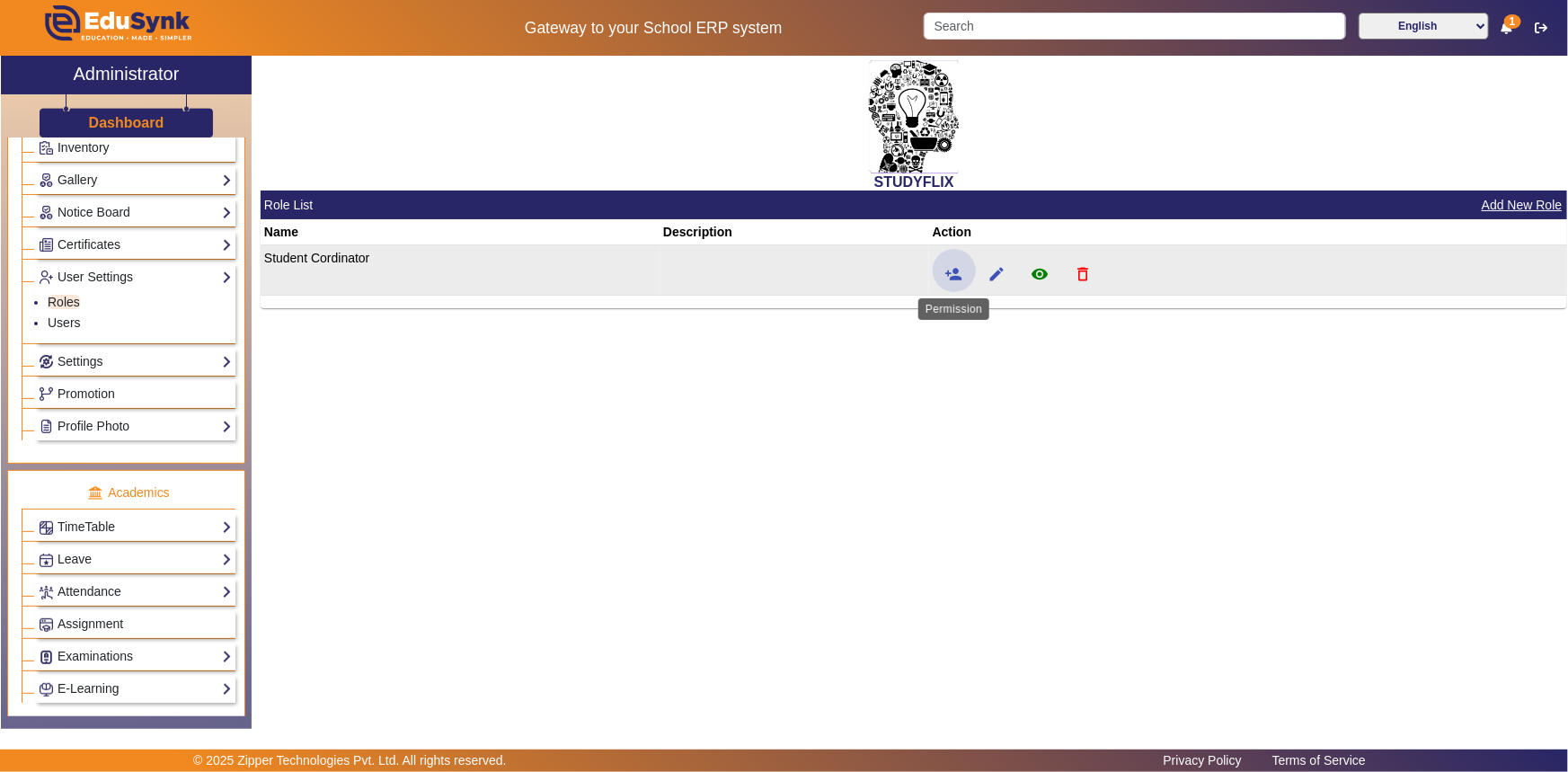
click at [953, 277] on mat-icon "person_add" at bounding box center [954, 274] width 18 height 18
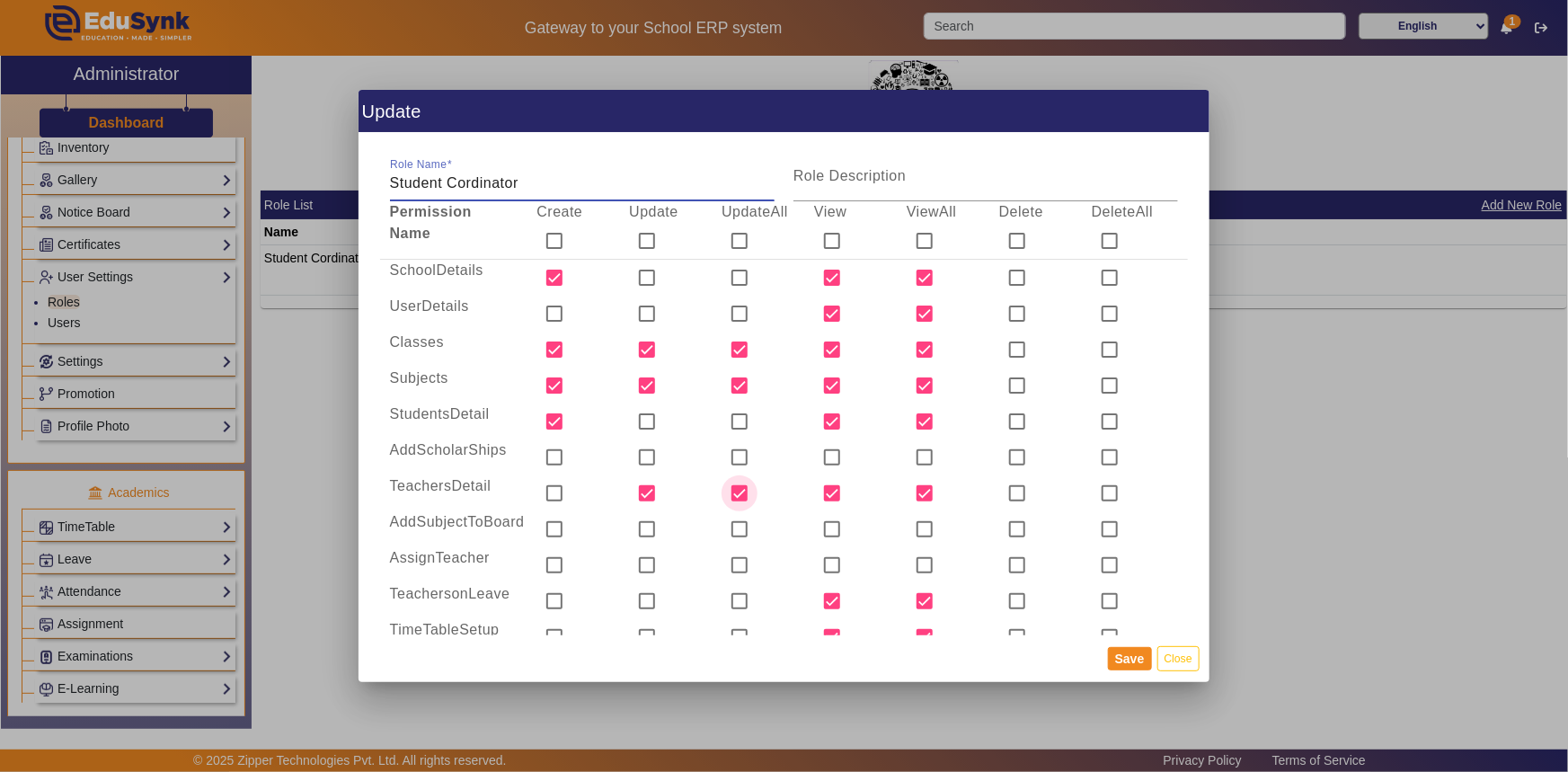
click at [738, 490] on input "checkbox" at bounding box center [739, 493] width 36 height 36
checkbox input "false"
click at [645, 493] on input "checkbox" at bounding box center [646, 493] width 36 height 36
checkbox input "false"
click at [1141, 652] on button "Save" at bounding box center [1130, 658] width 44 height 23
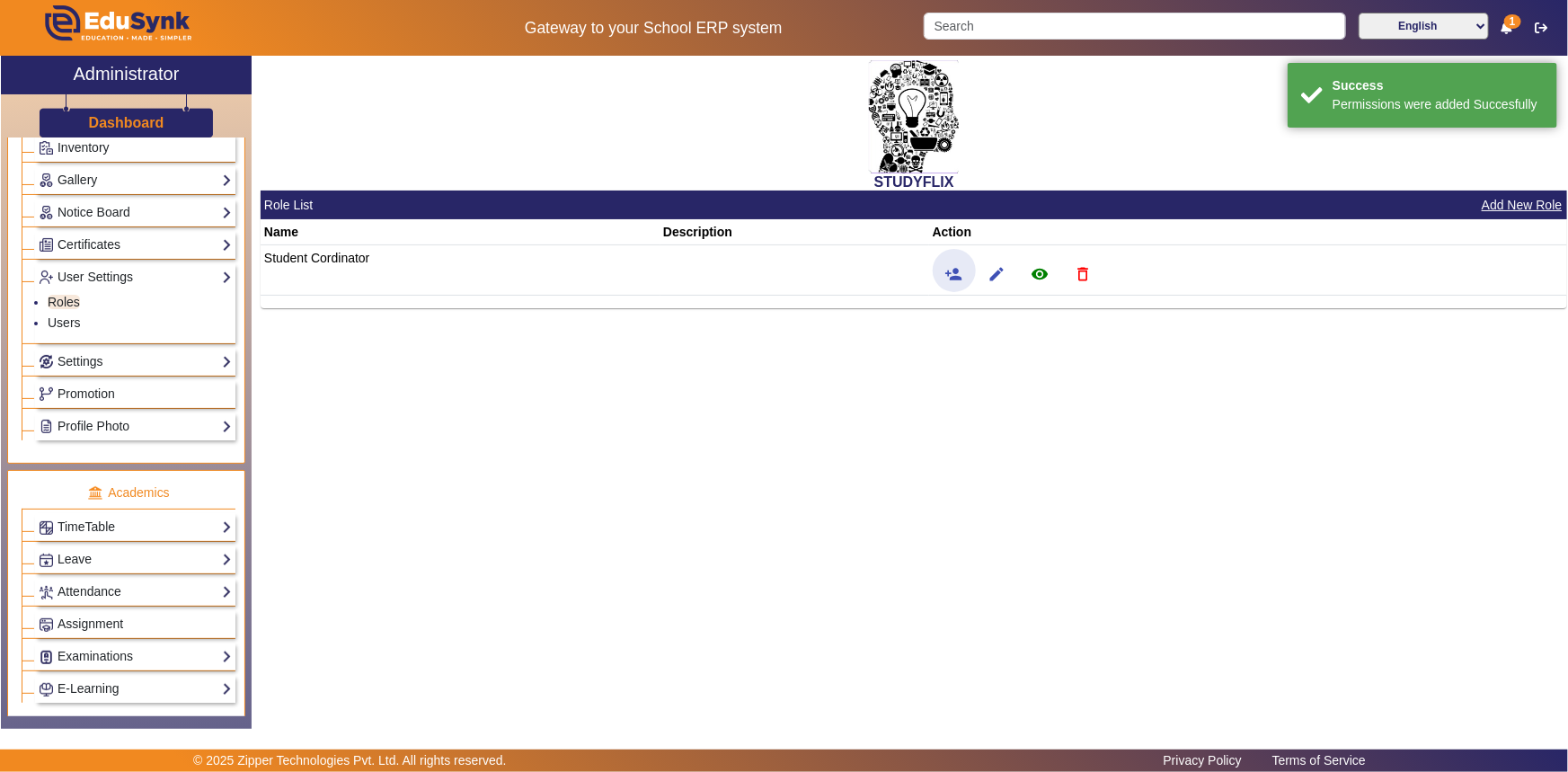
click at [1205, 523] on div "STUDYFLIX Role List Add New Role Name Description Action Student Cordinator per…" at bounding box center [909, 383] width 1316 height 654
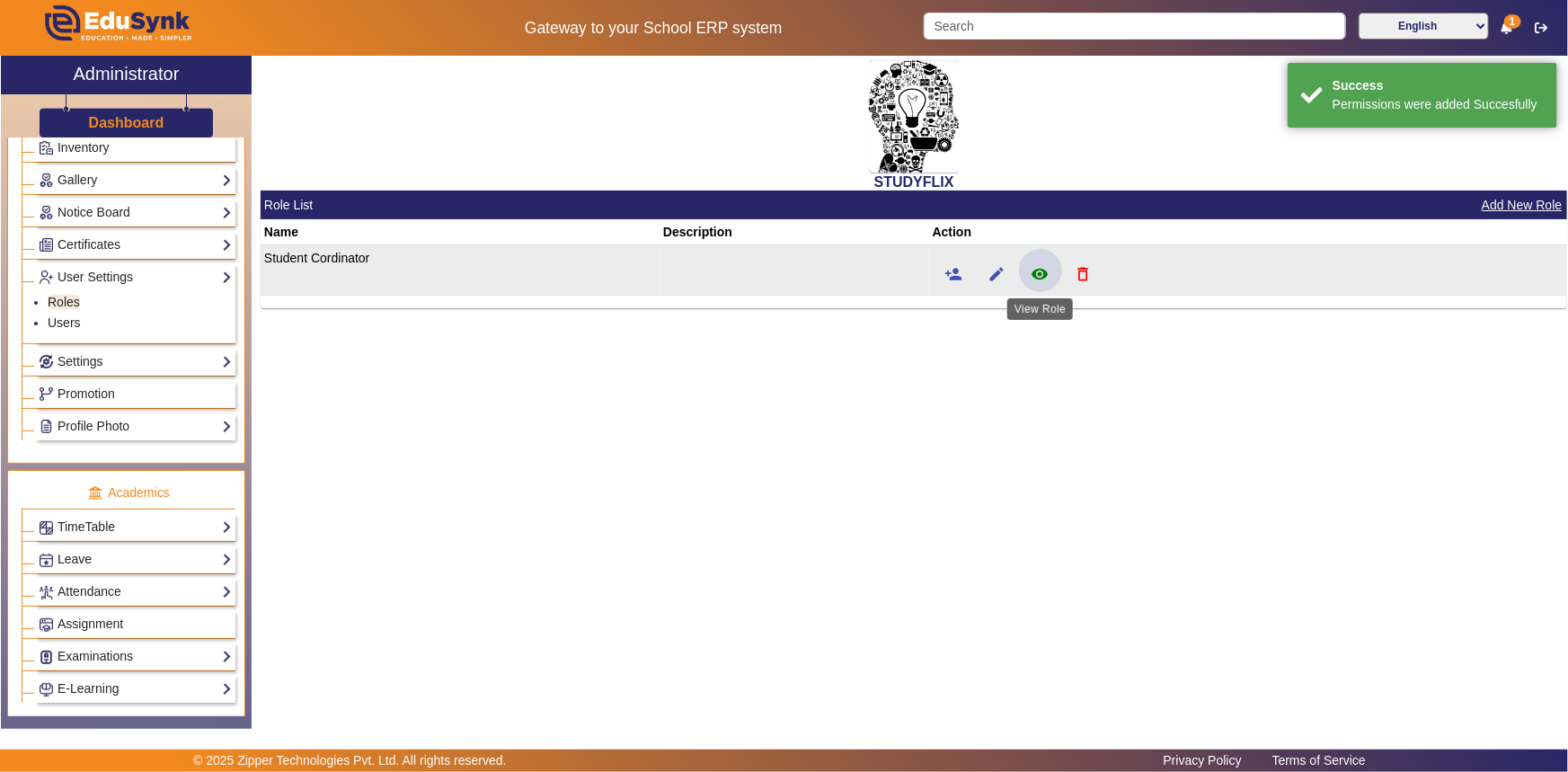
click at [1042, 265] on mat-icon "remove_red_eye" at bounding box center [1040, 274] width 18 height 18
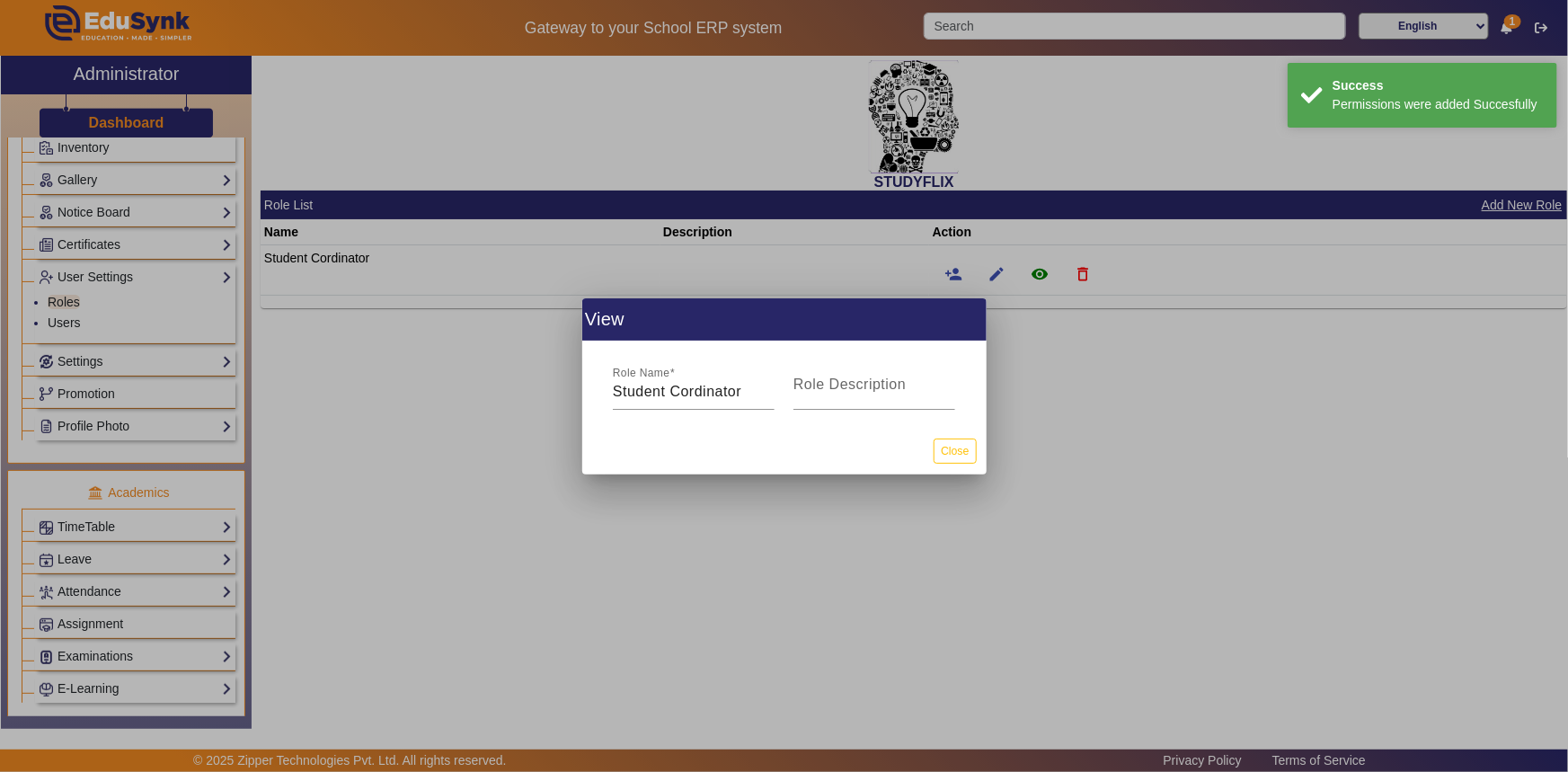
click at [1015, 391] on div at bounding box center [784, 386] width 1568 height 772
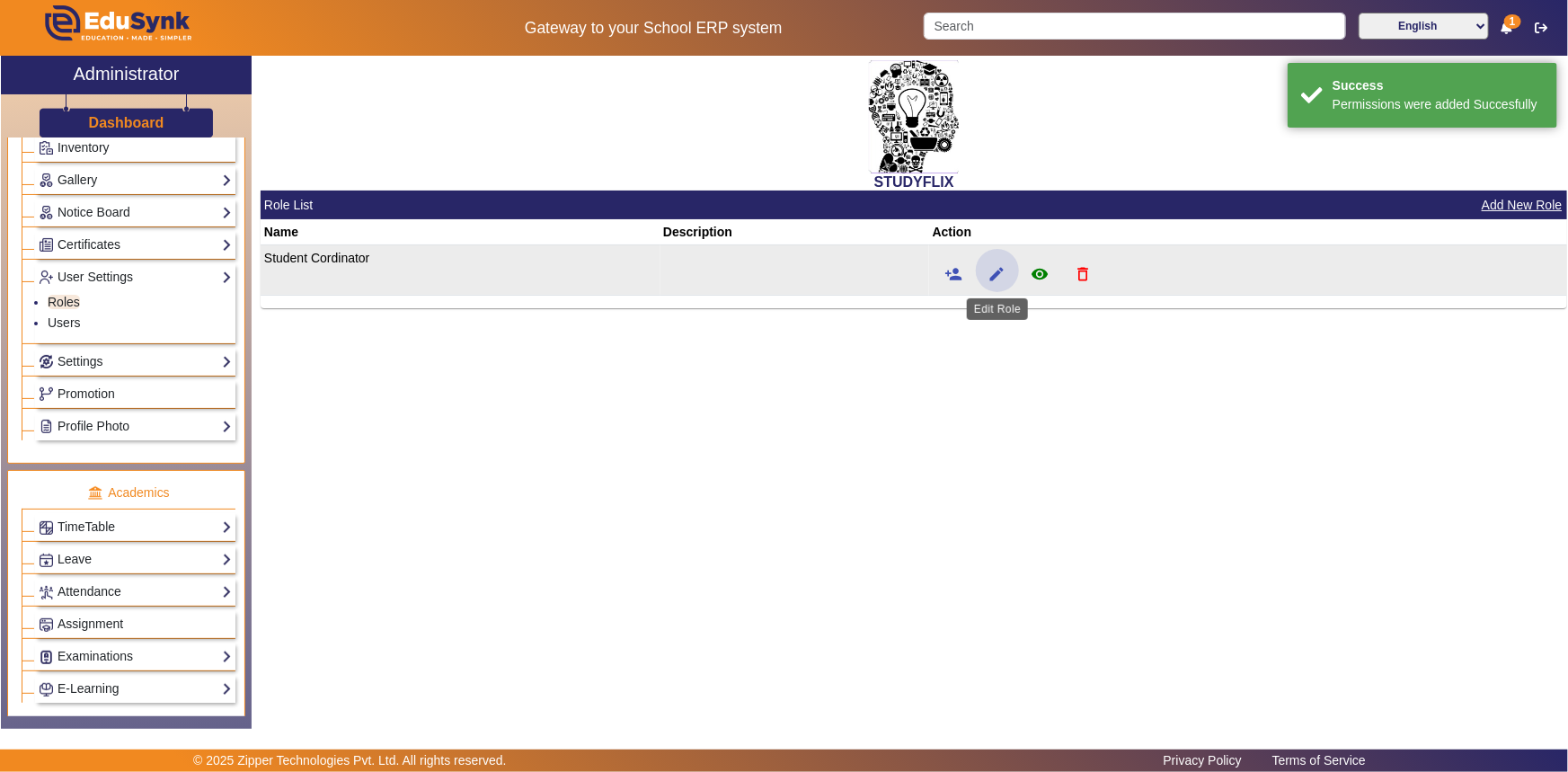
click at [996, 270] on mat-icon "edit" at bounding box center [997, 274] width 18 height 18
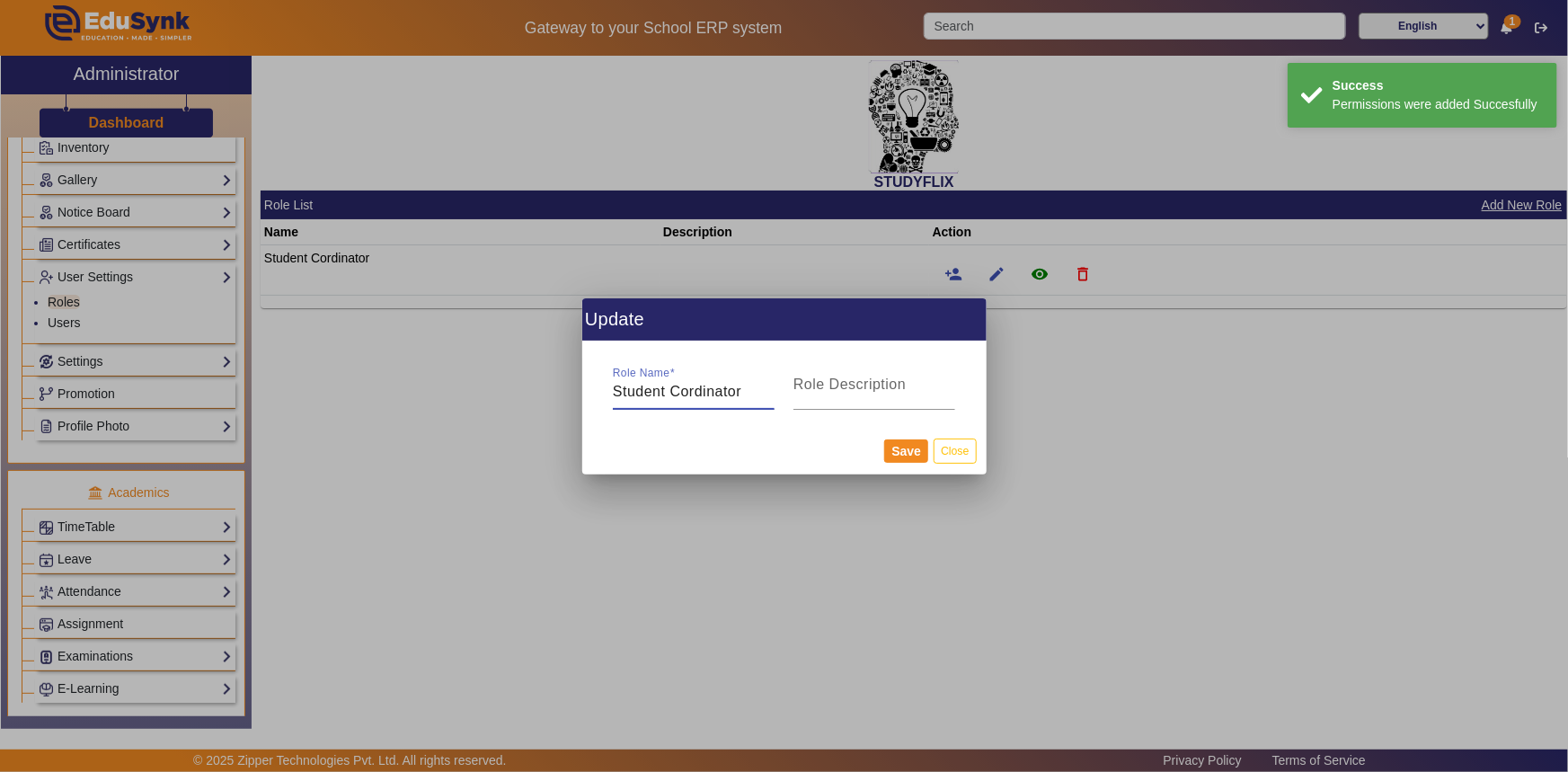
click at [1014, 406] on div at bounding box center [784, 386] width 1568 height 772
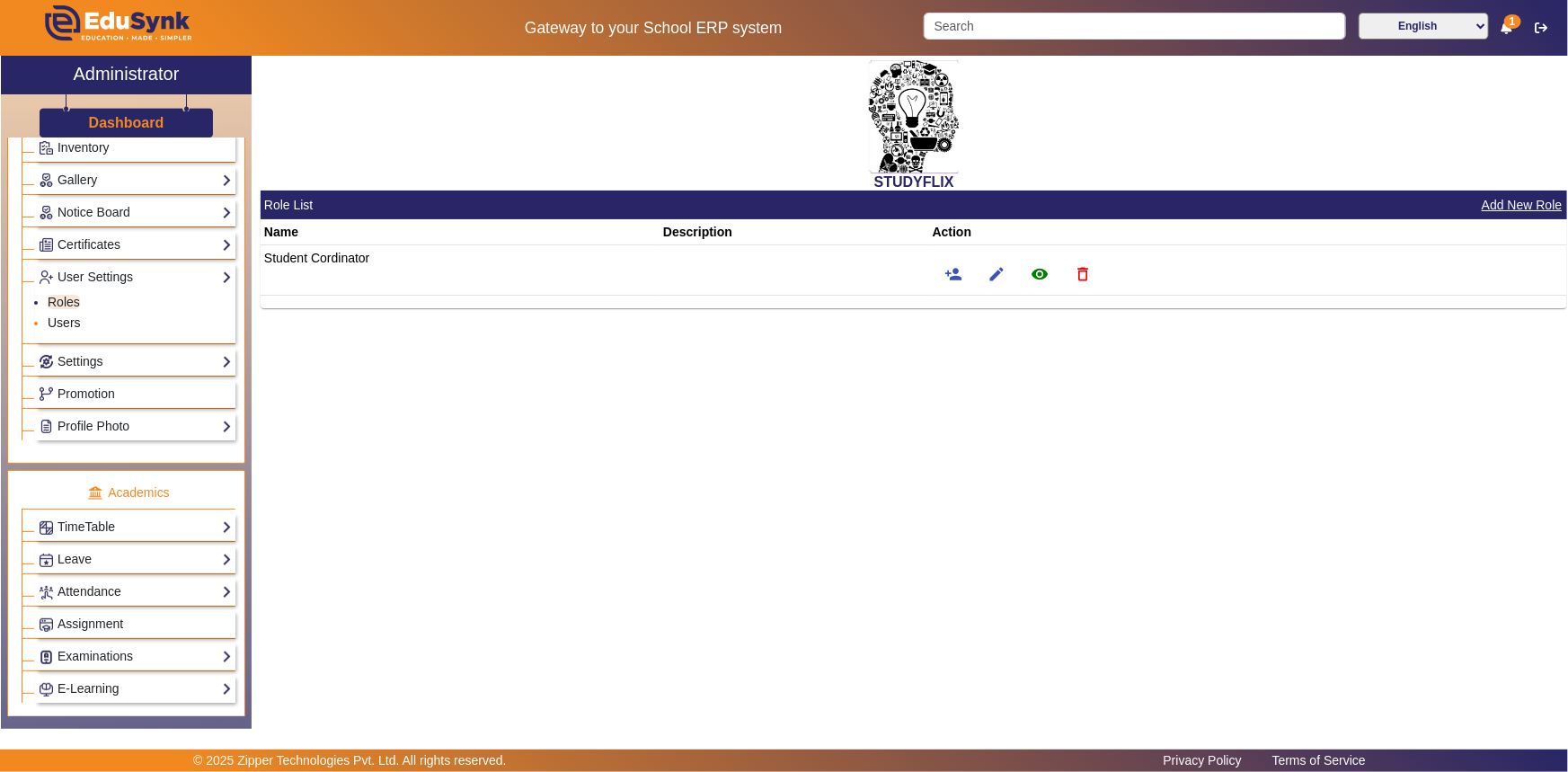
click at [66, 322] on link "Users" at bounding box center [64, 322] width 33 height 15
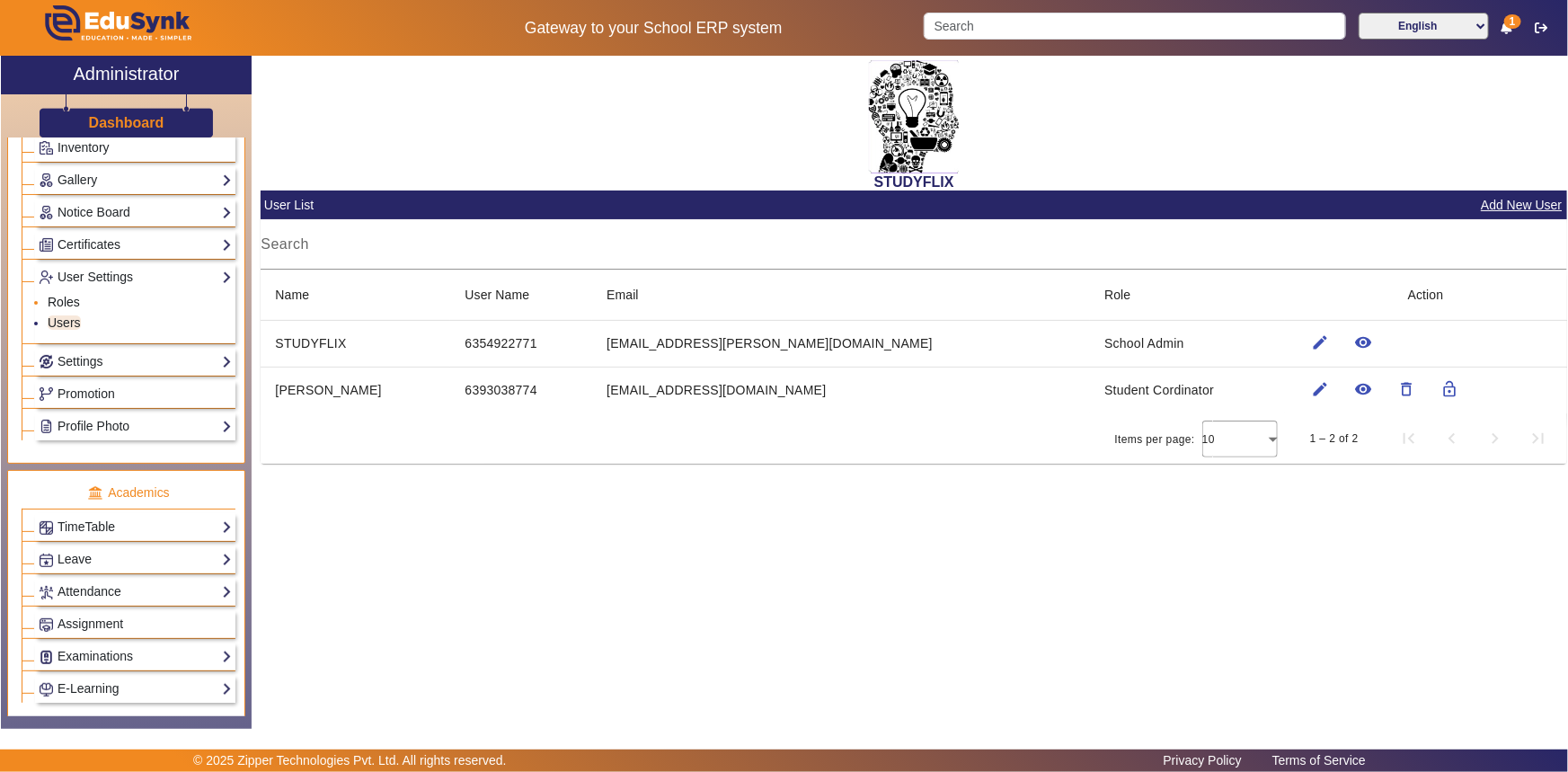
click at [72, 298] on link "Roles" at bounding box center [63, 302] width 32 height 15
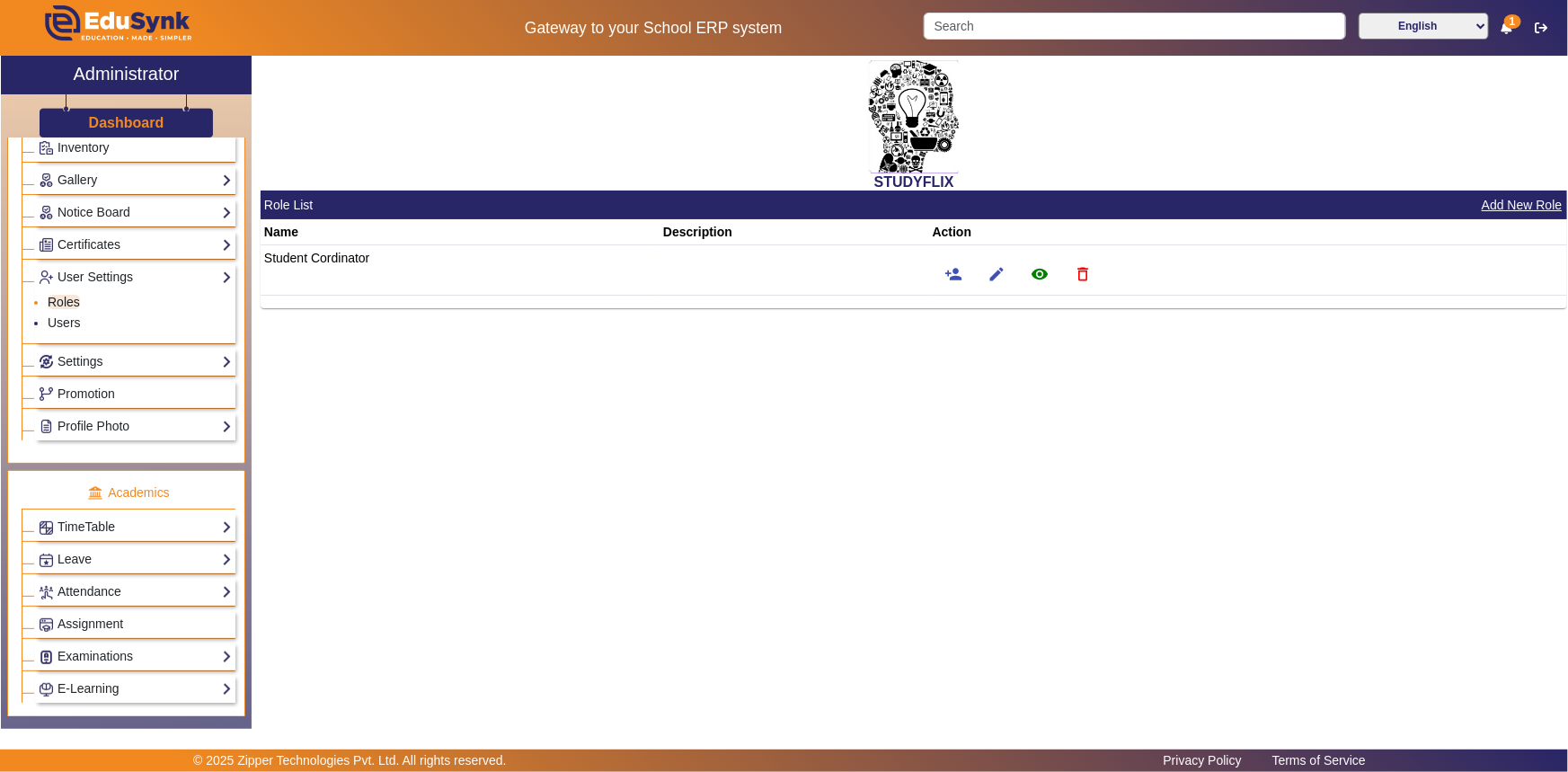
scroll to position [322, 0]
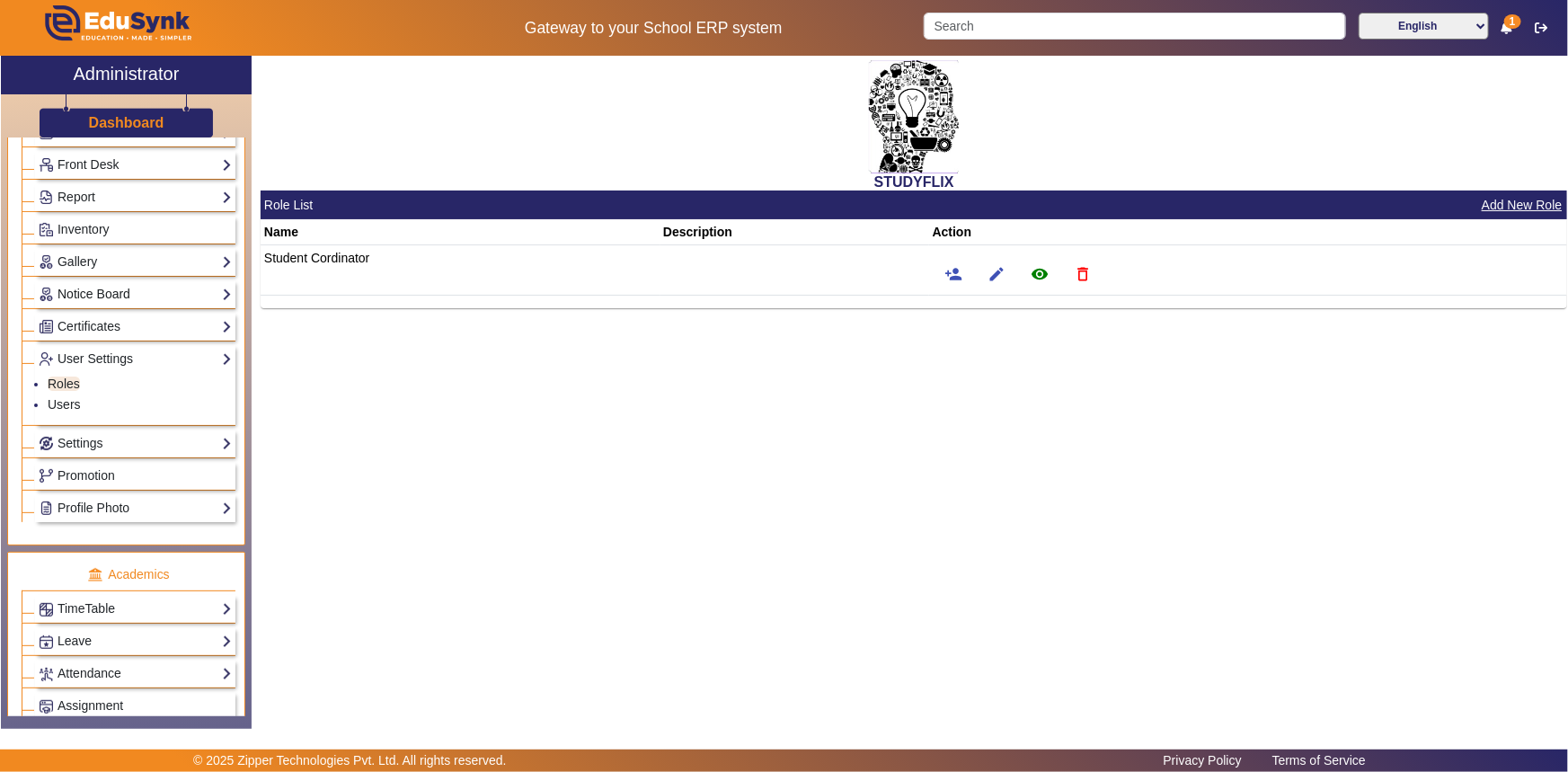
click at [106, 301] on link "Notice Board" at bounding box center [135, 294] width 193 height 21
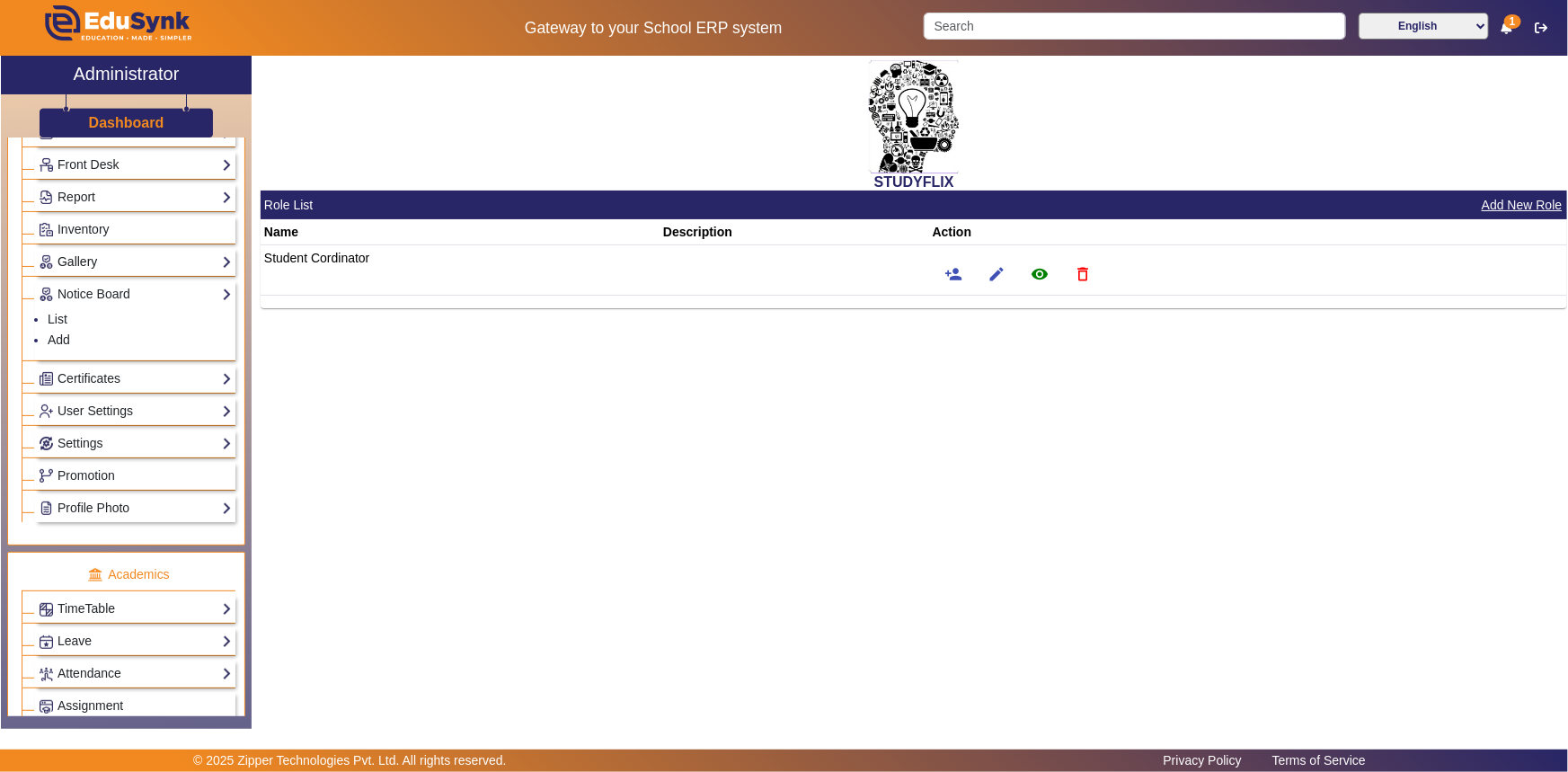
click at [92, 261] on link "Gallery" at bounding box center [135, 262] width 193 height 21
click at [90, 238] on link "Inventory" at bounding box center [135, 229] width 193 height 21
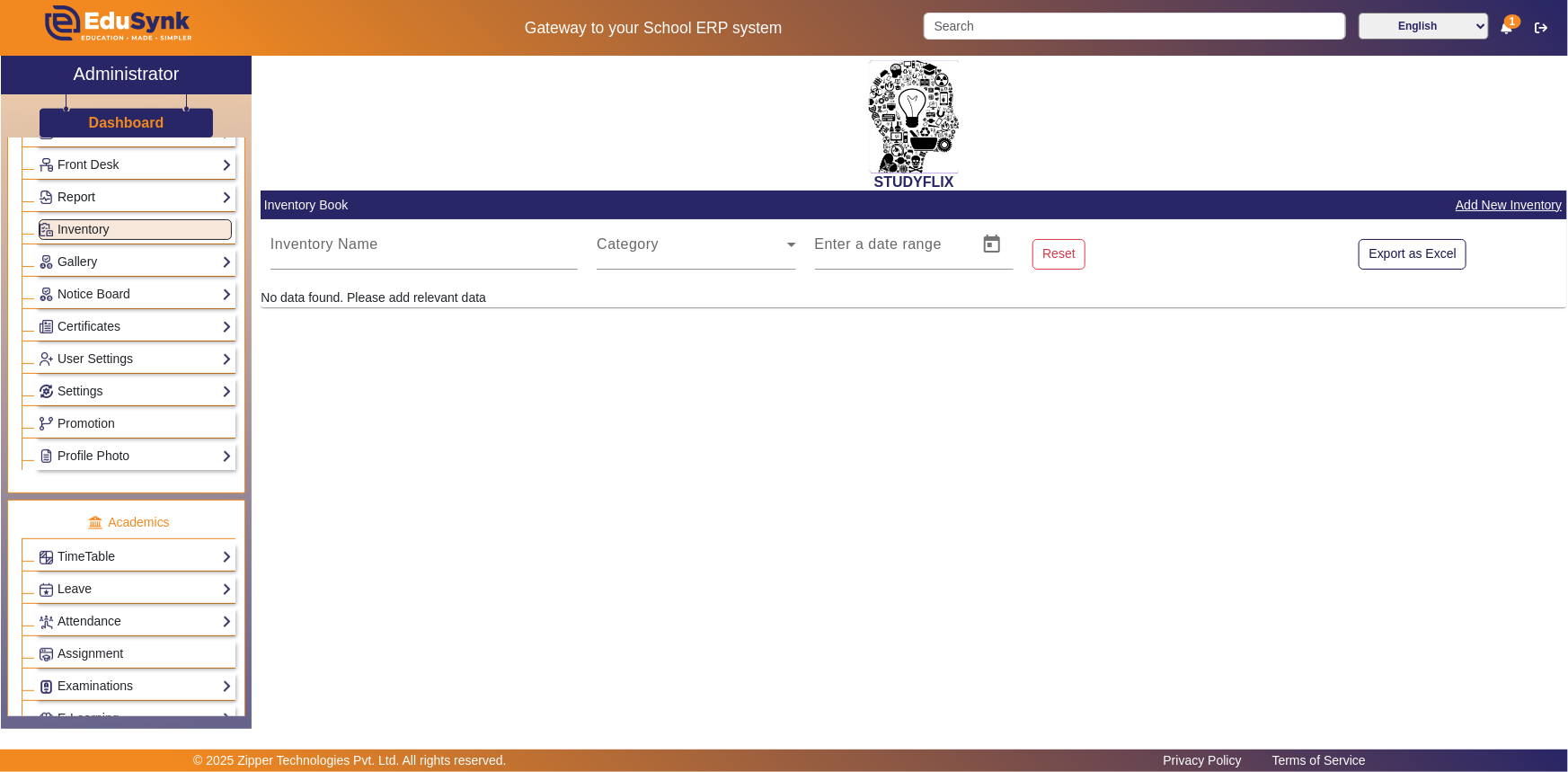
click at [93, 195] on link "Report" at bounding box center [135, 197] width 193 height 21
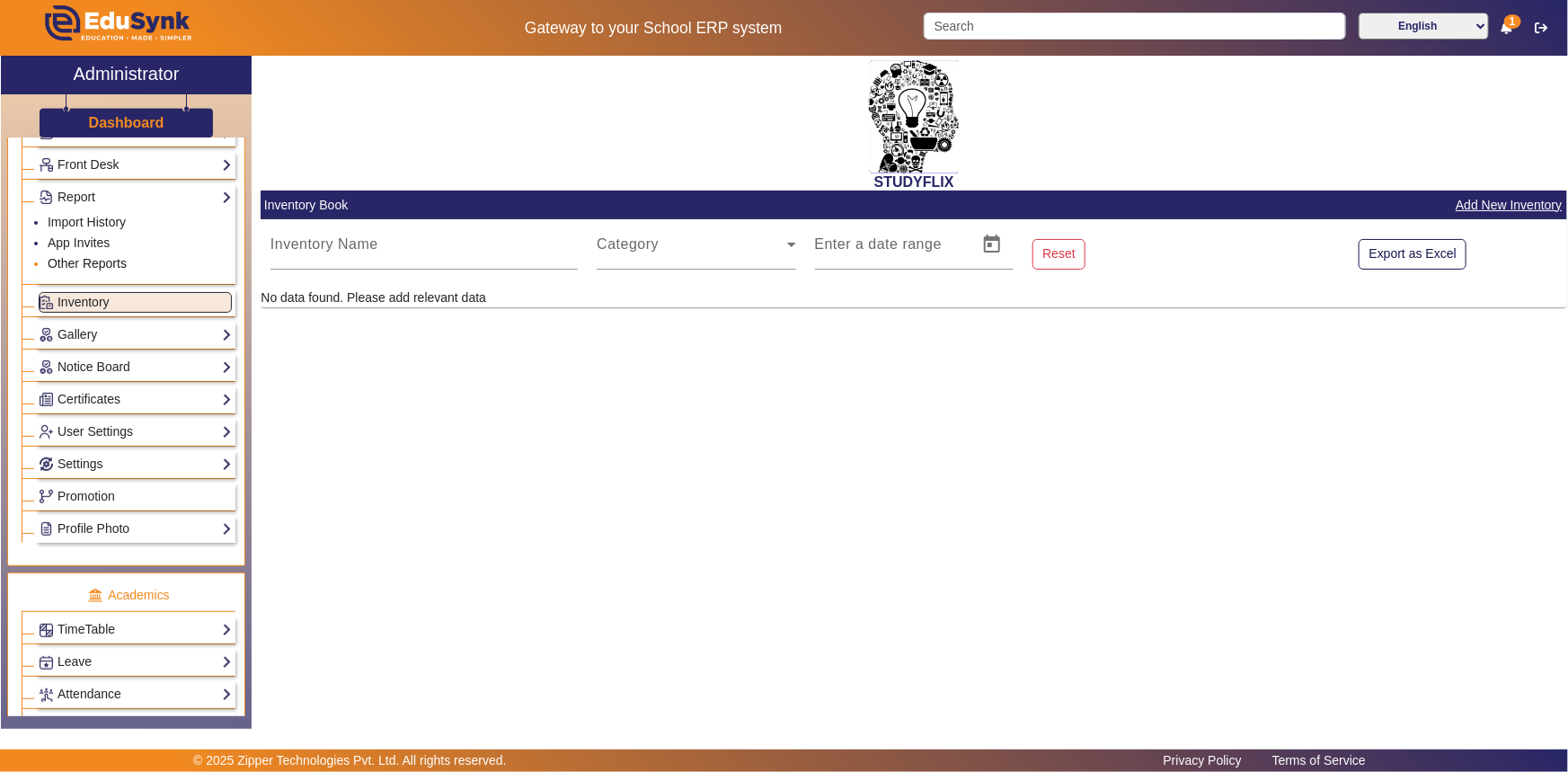
click at [85, 261] on link "Other Reports" at bounding box center [87, 263] width 79 height 15
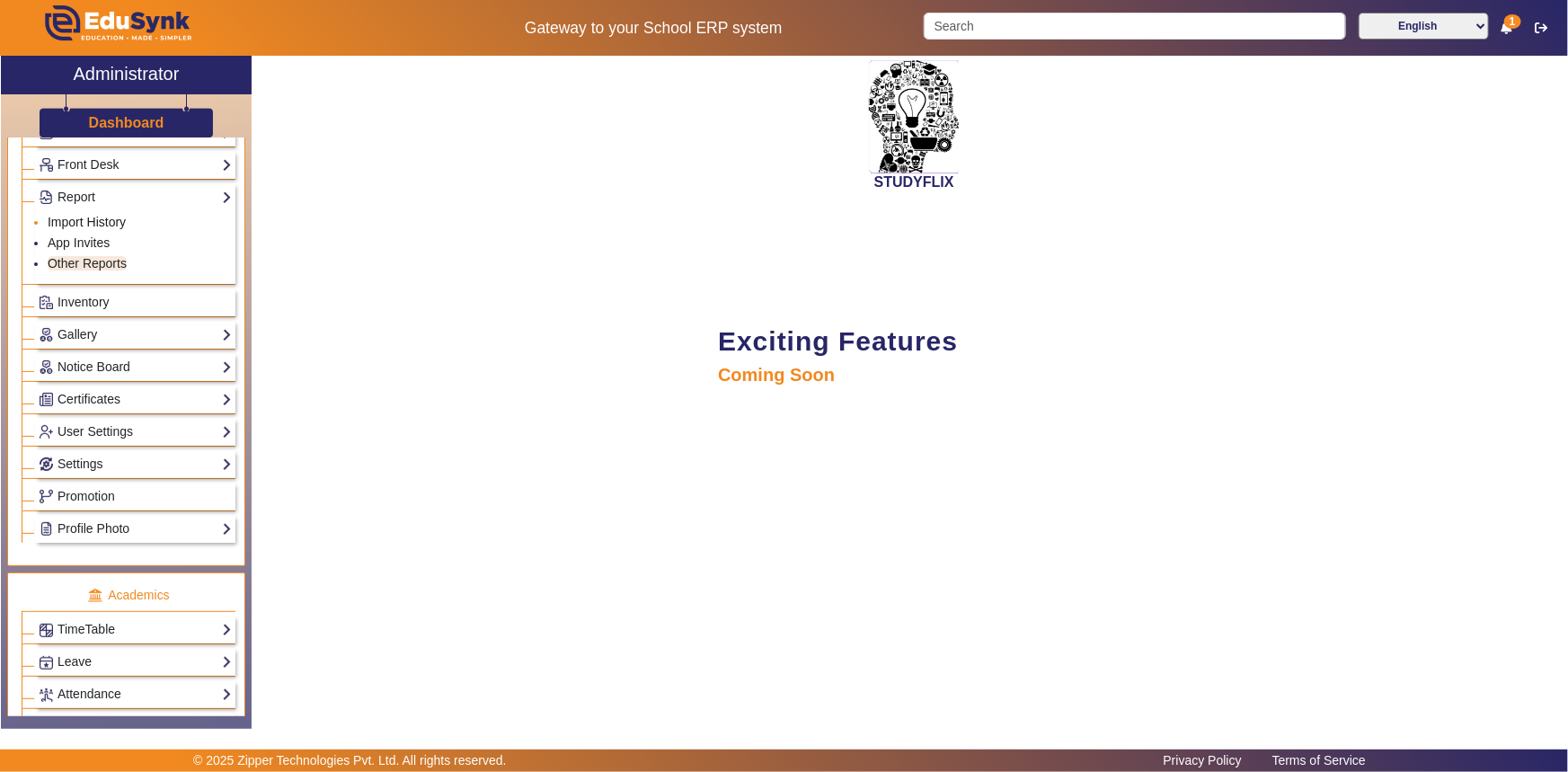
click at [90, 221] on link "Import History" at bounding box center [86, 222] width 78 height 15
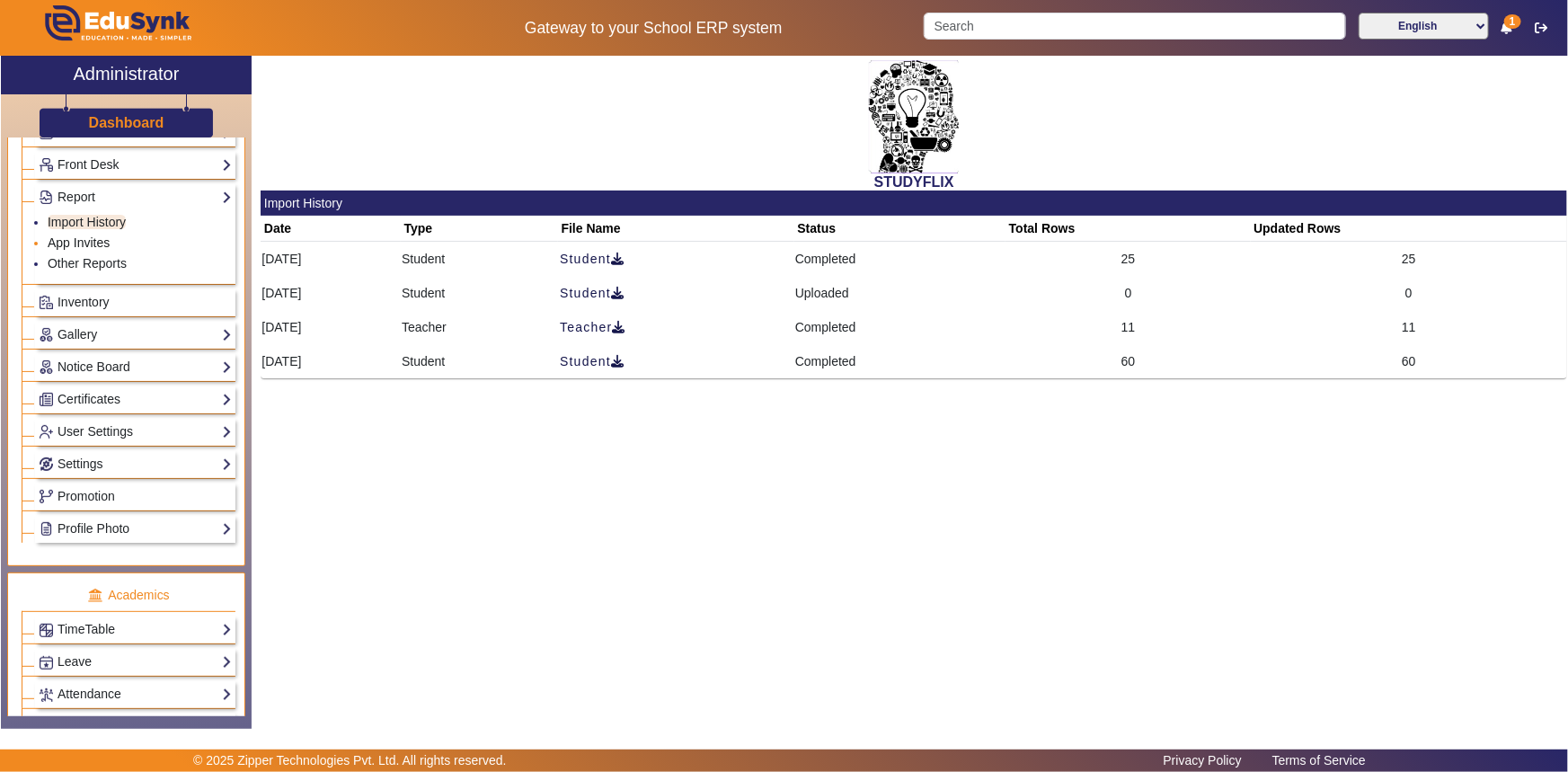
click at [105, 243] on link "App Invites" at bounding box center [79, 242] width 62 height 15
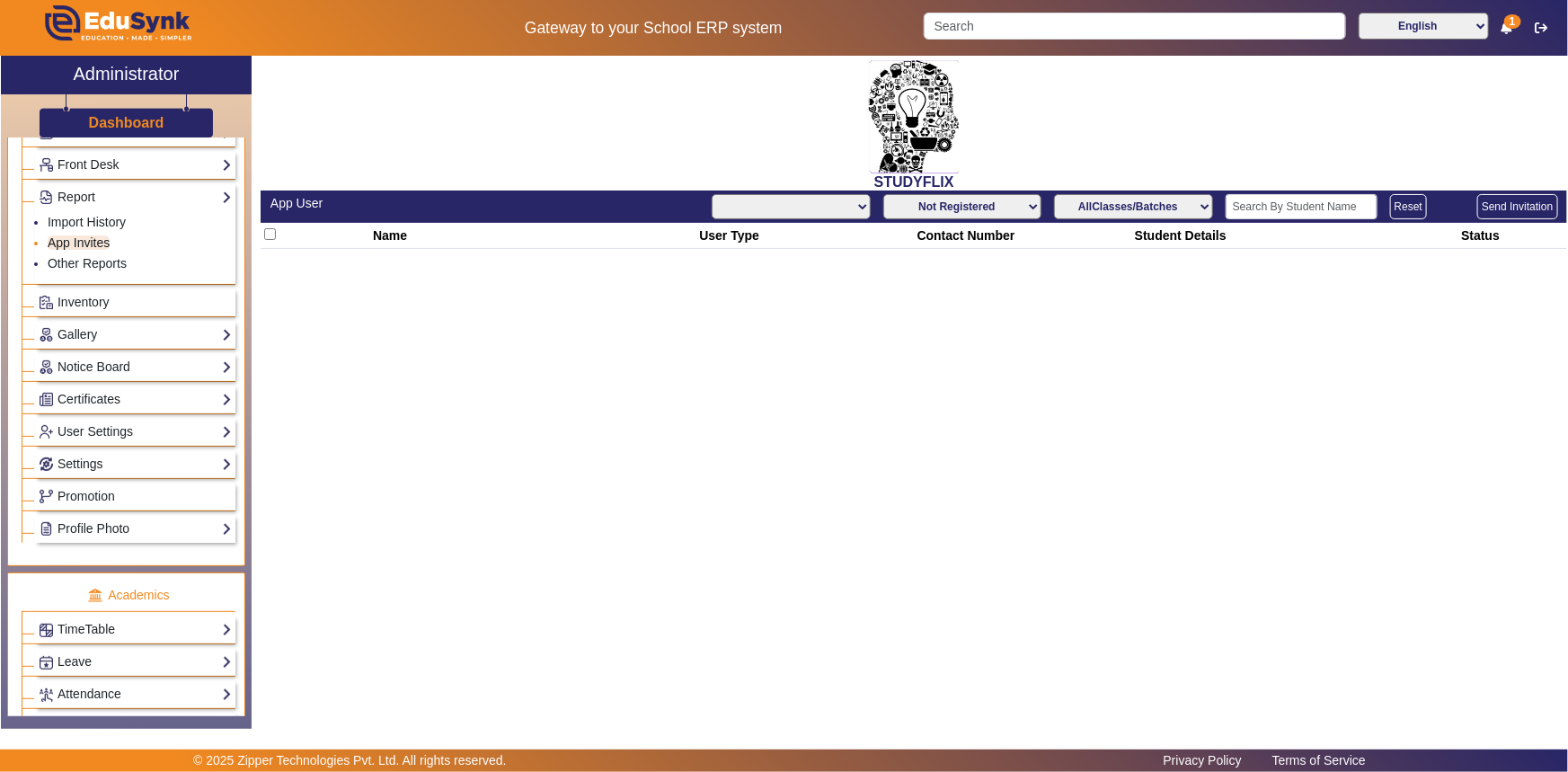
select select "All"
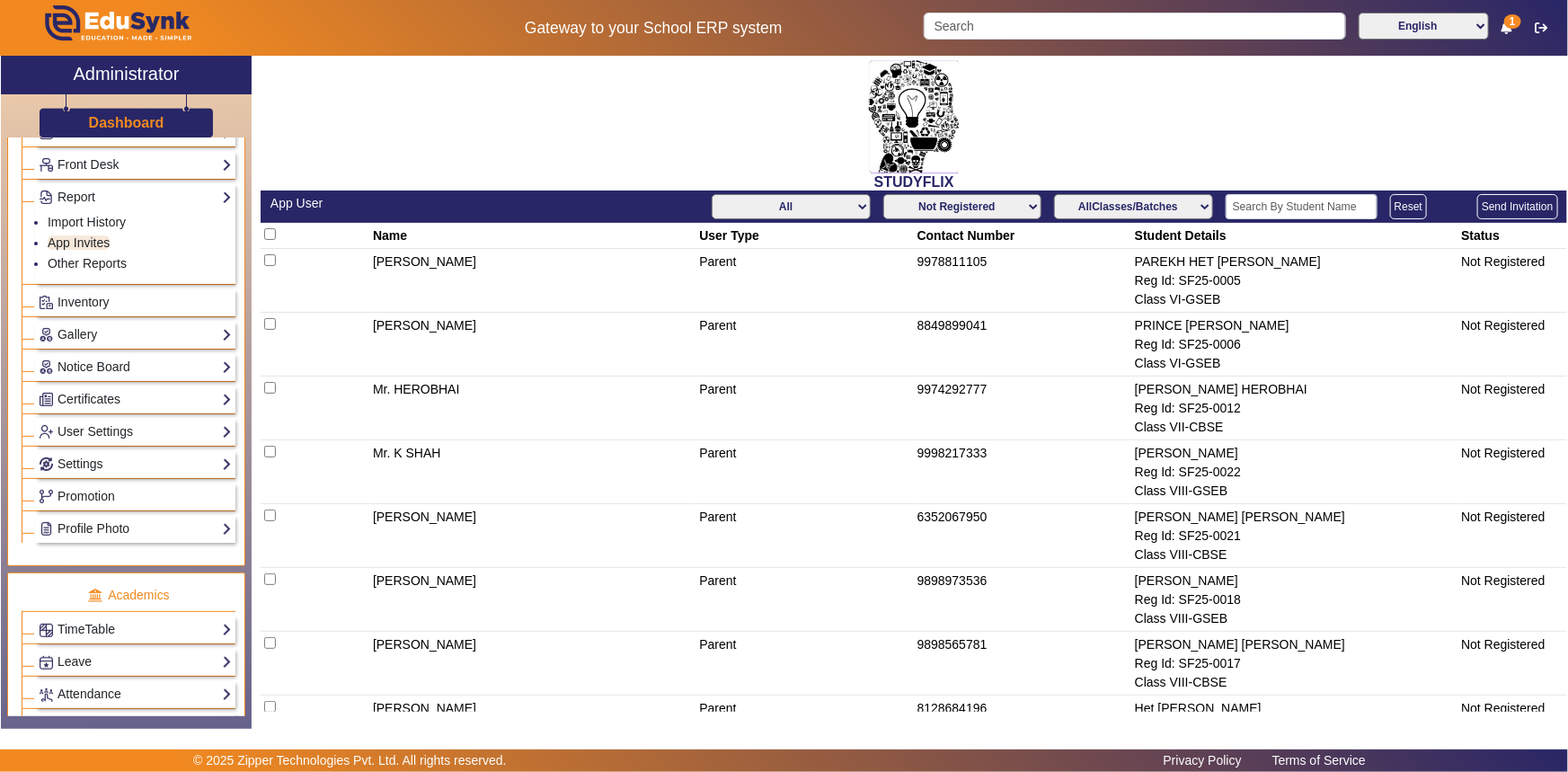
click at [1026, 206] on select "Not Registered Registered" at bounding box center [962, 206] width 158 height 25
click at [883, 194] on select "Not Registered Registered" at bounding box center [962, 206] width 158 height 25
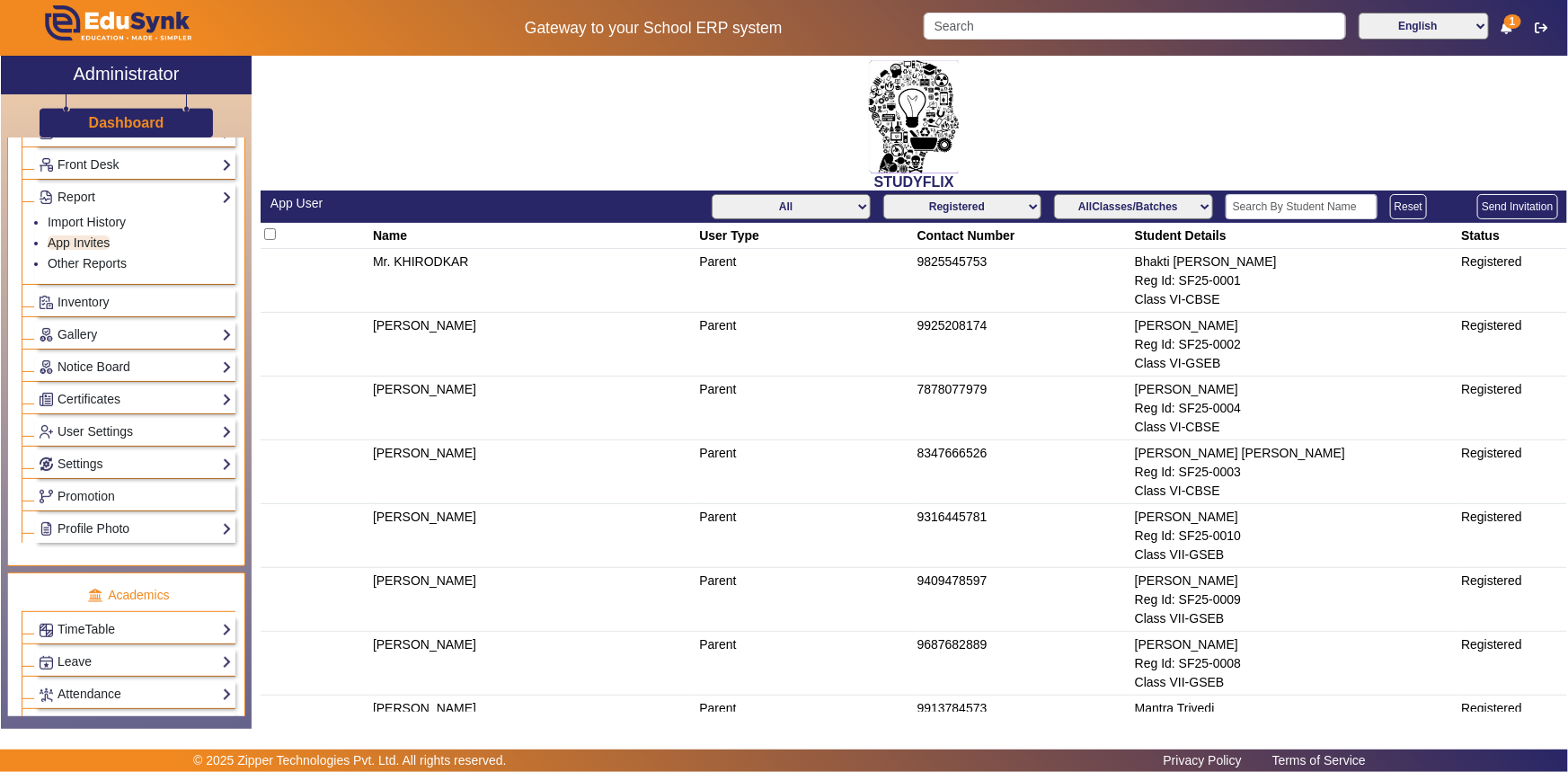
click at [1028, 207] on select "Not Registered Registered" at bounding box center [962, 206] width 158 height 25
select select "not_registered"
click at [883, 194] on select "Not Registered Registered" at bounding box center [962, 206] width 158 height 25
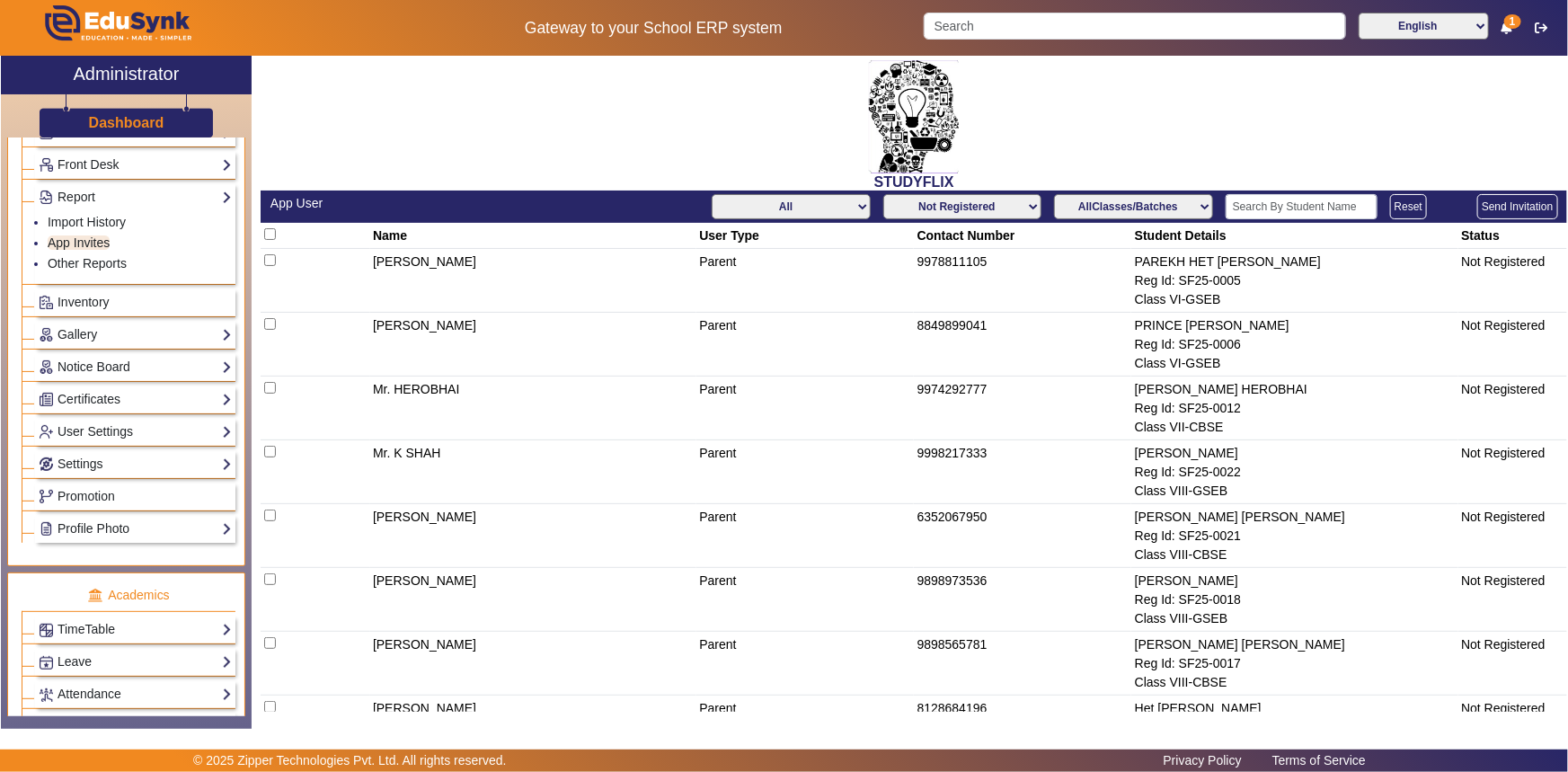
click at [1485, 205] on button "Send Invitation" at bounding box center [1517, 206] width 80 height 25
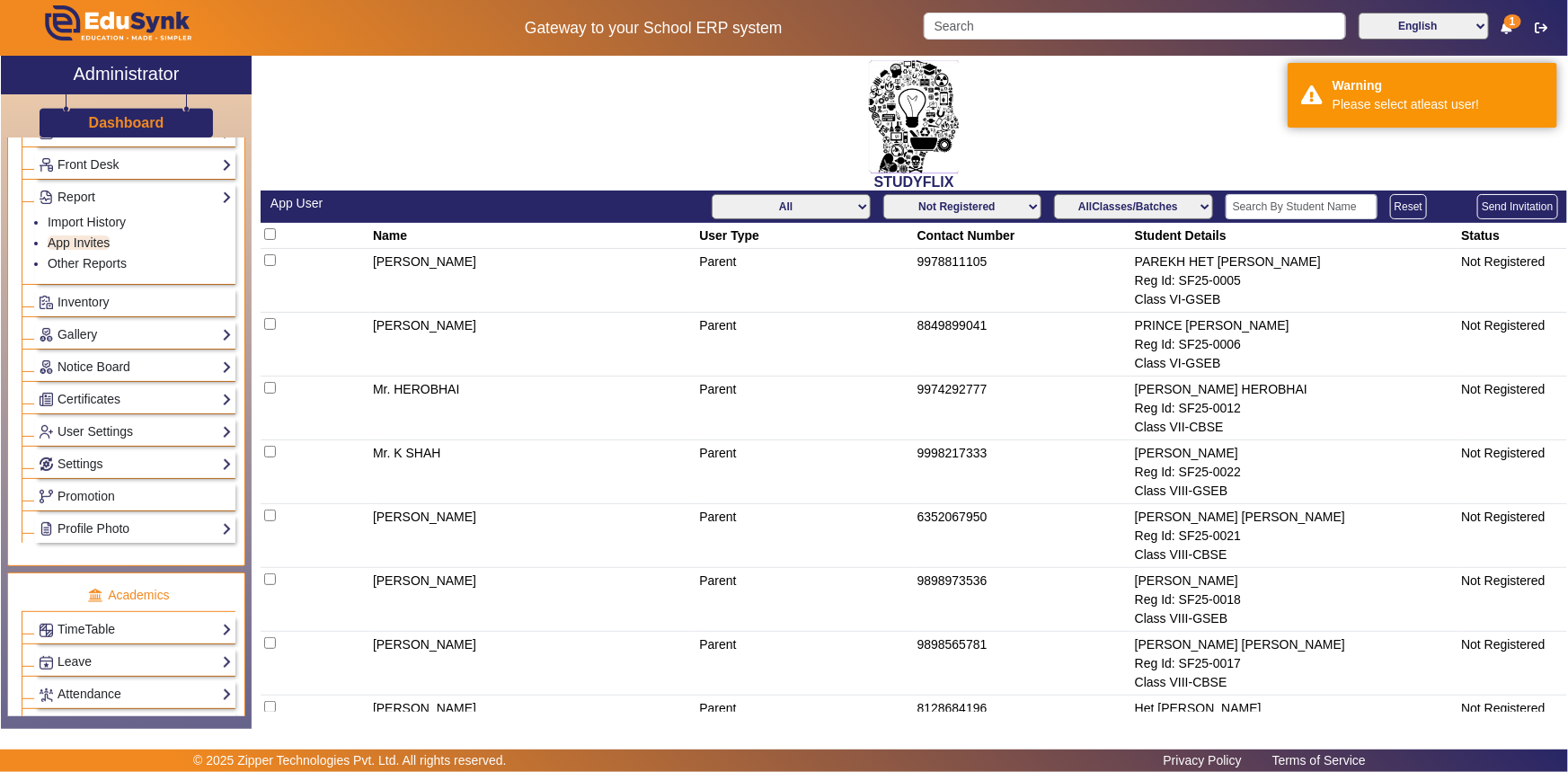
click at [268, 229] on input "checkbox" at bounding box center [270, 234] width 12 height 12
checkbox input "true"
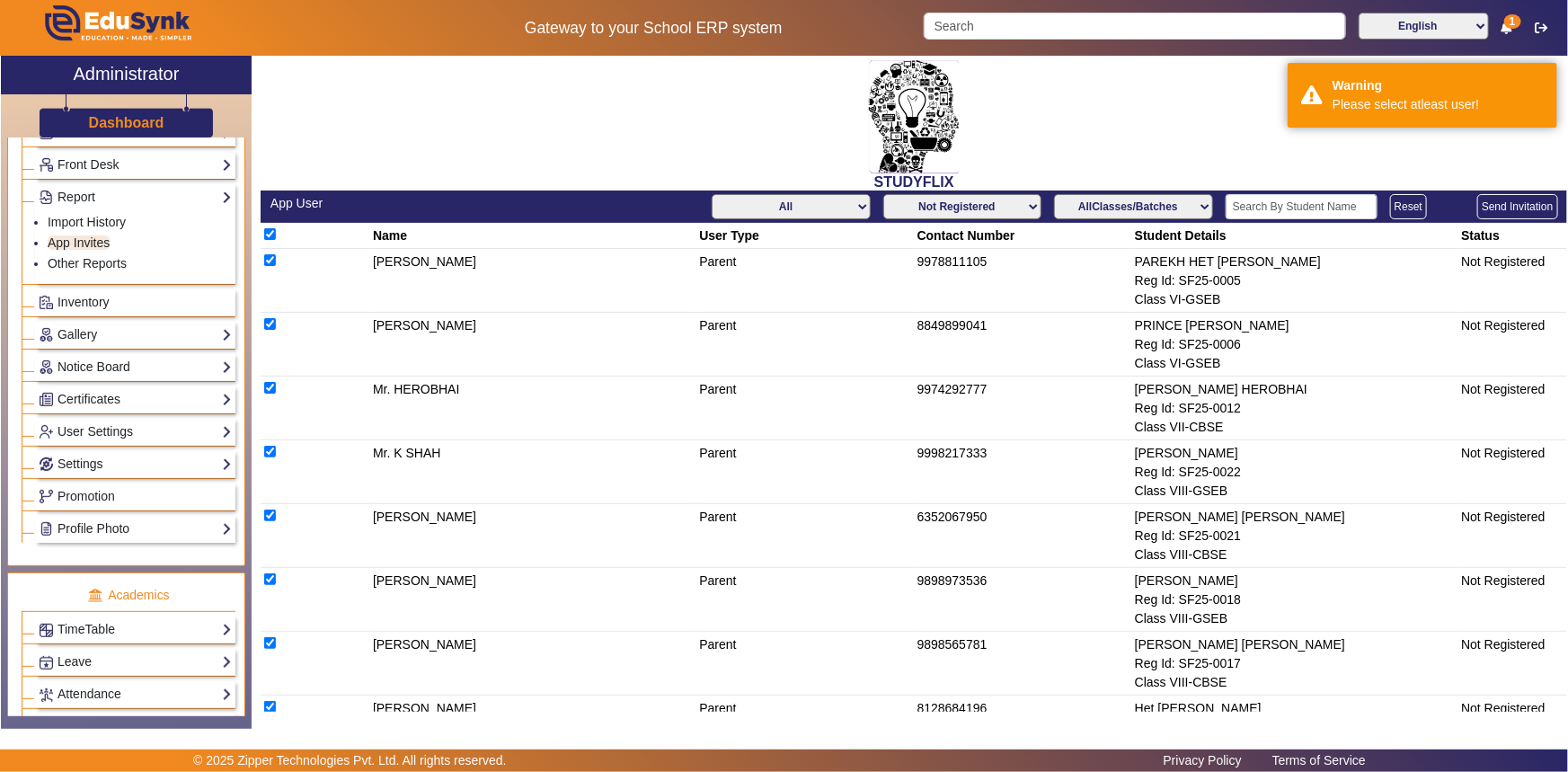
checkbox input "true"
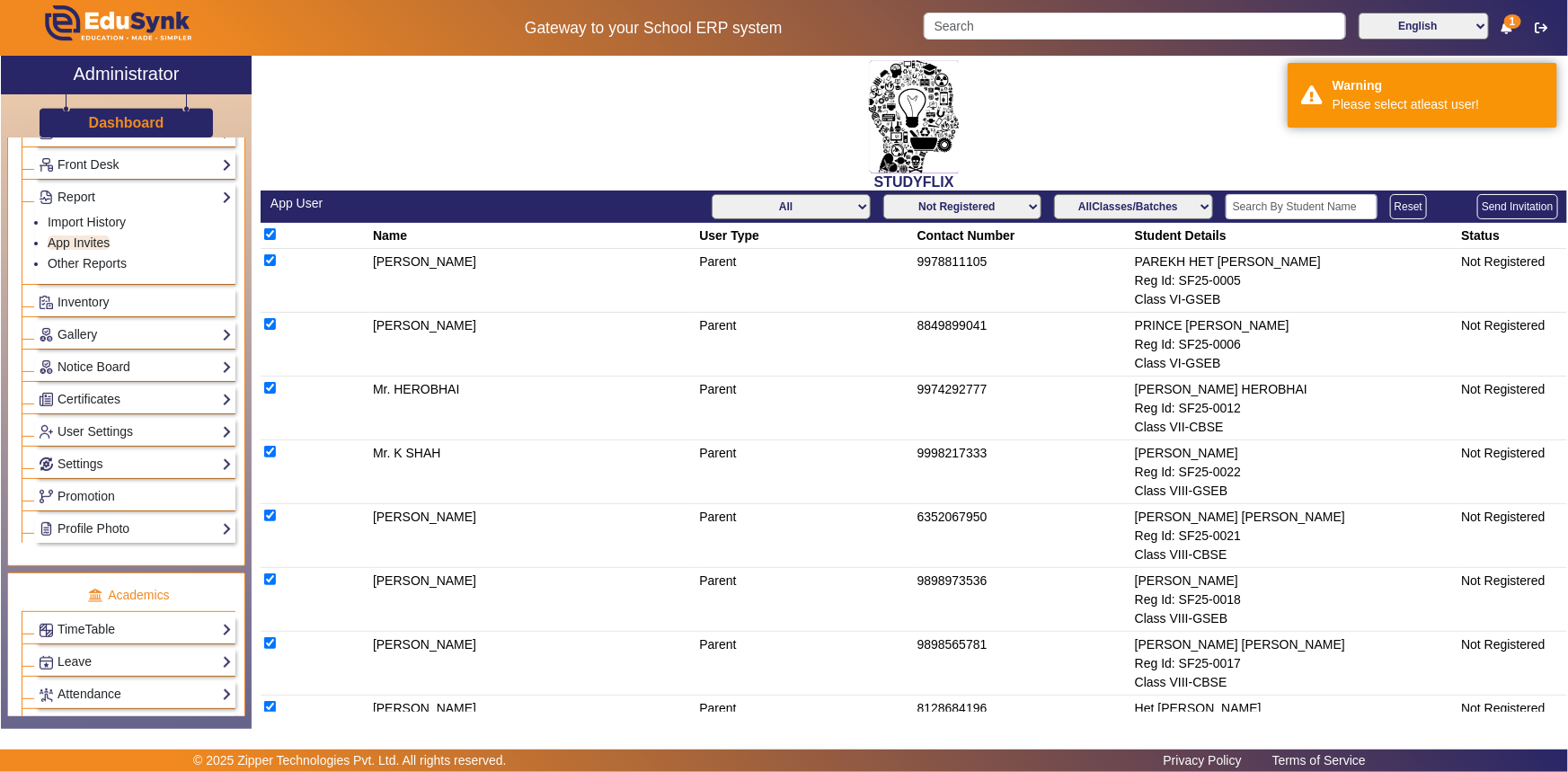
checkbox input "true"
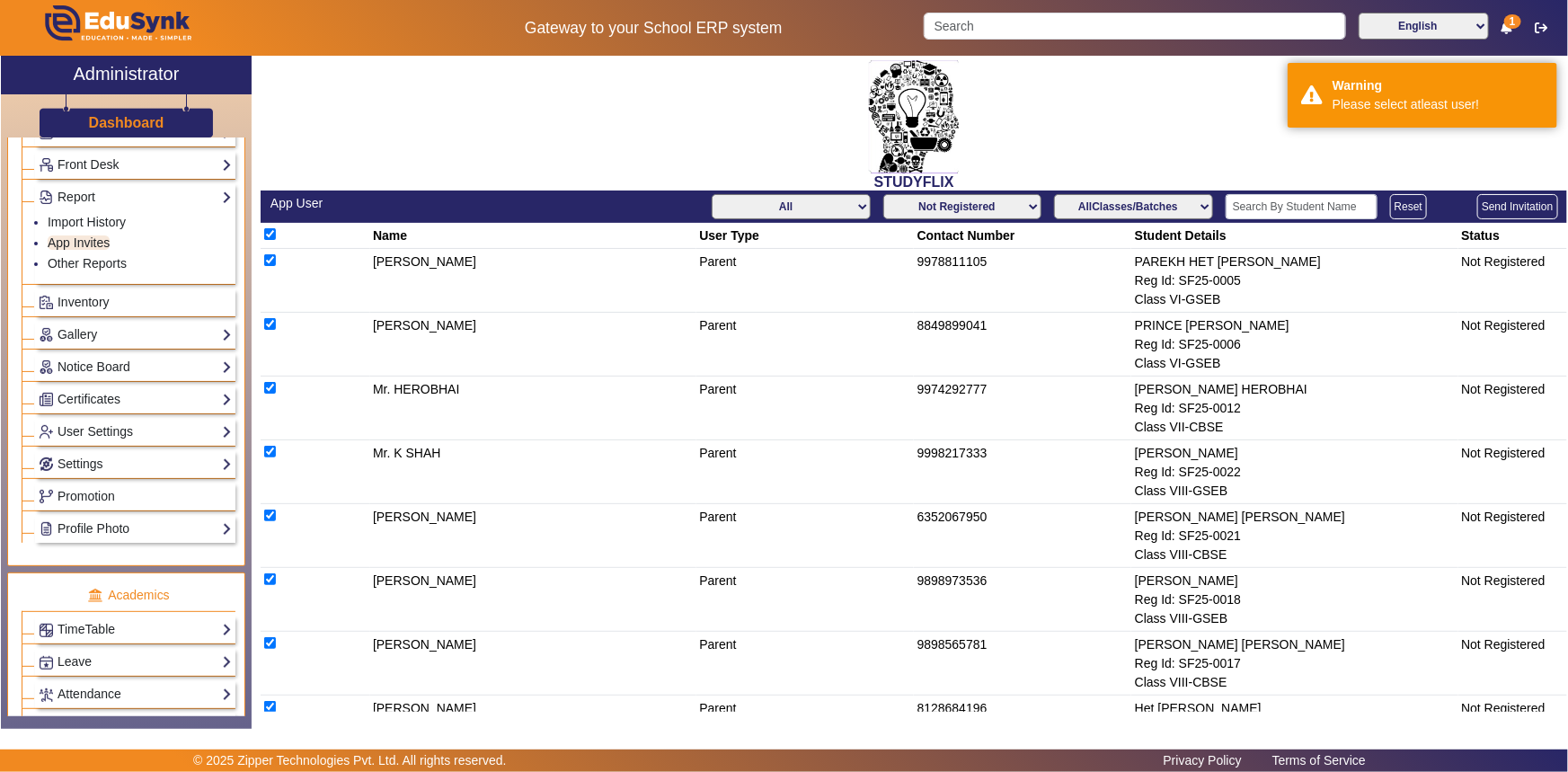
checkbox input "true"
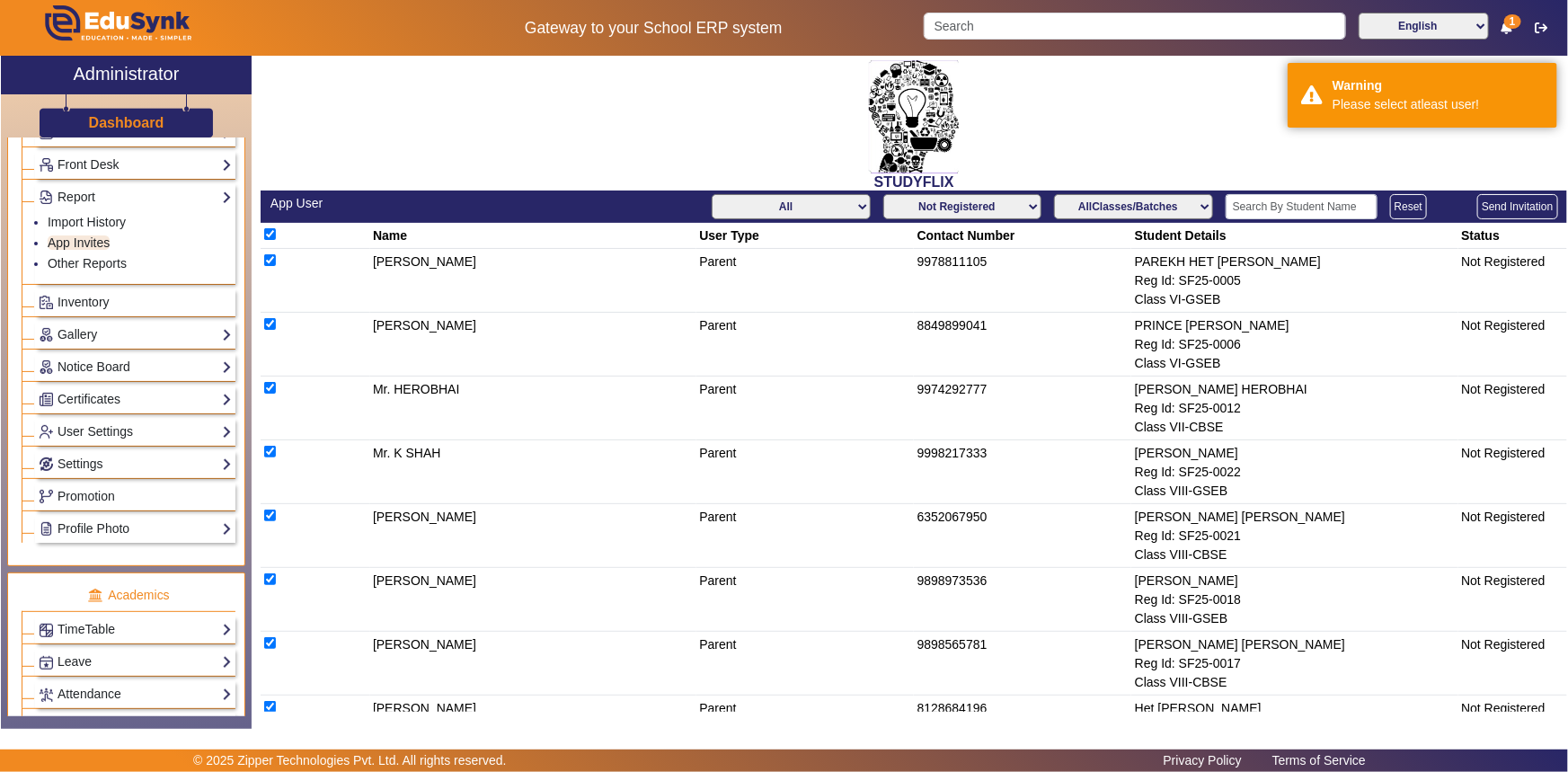
checkbox input "true"
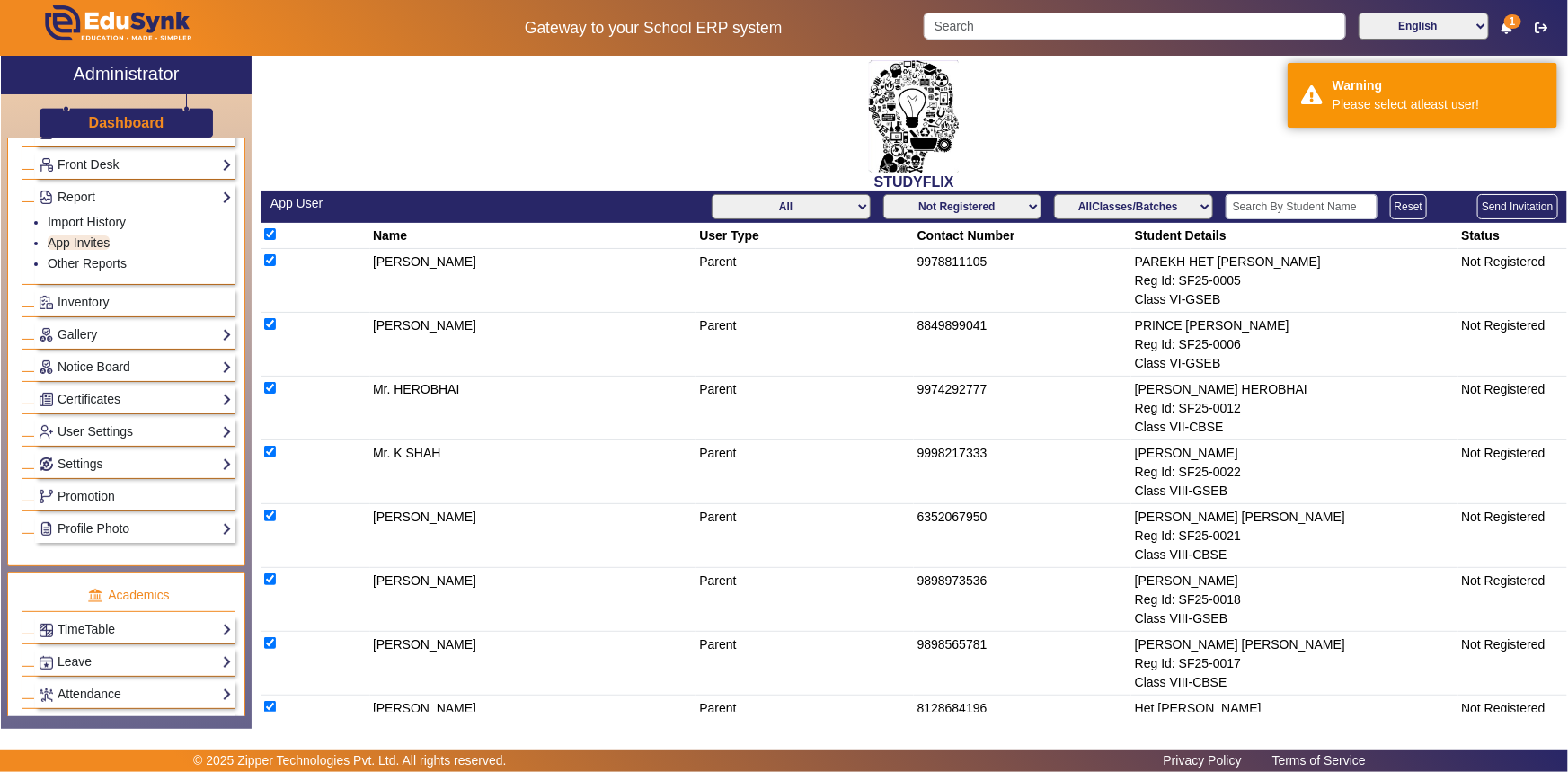
checkbox input "true"
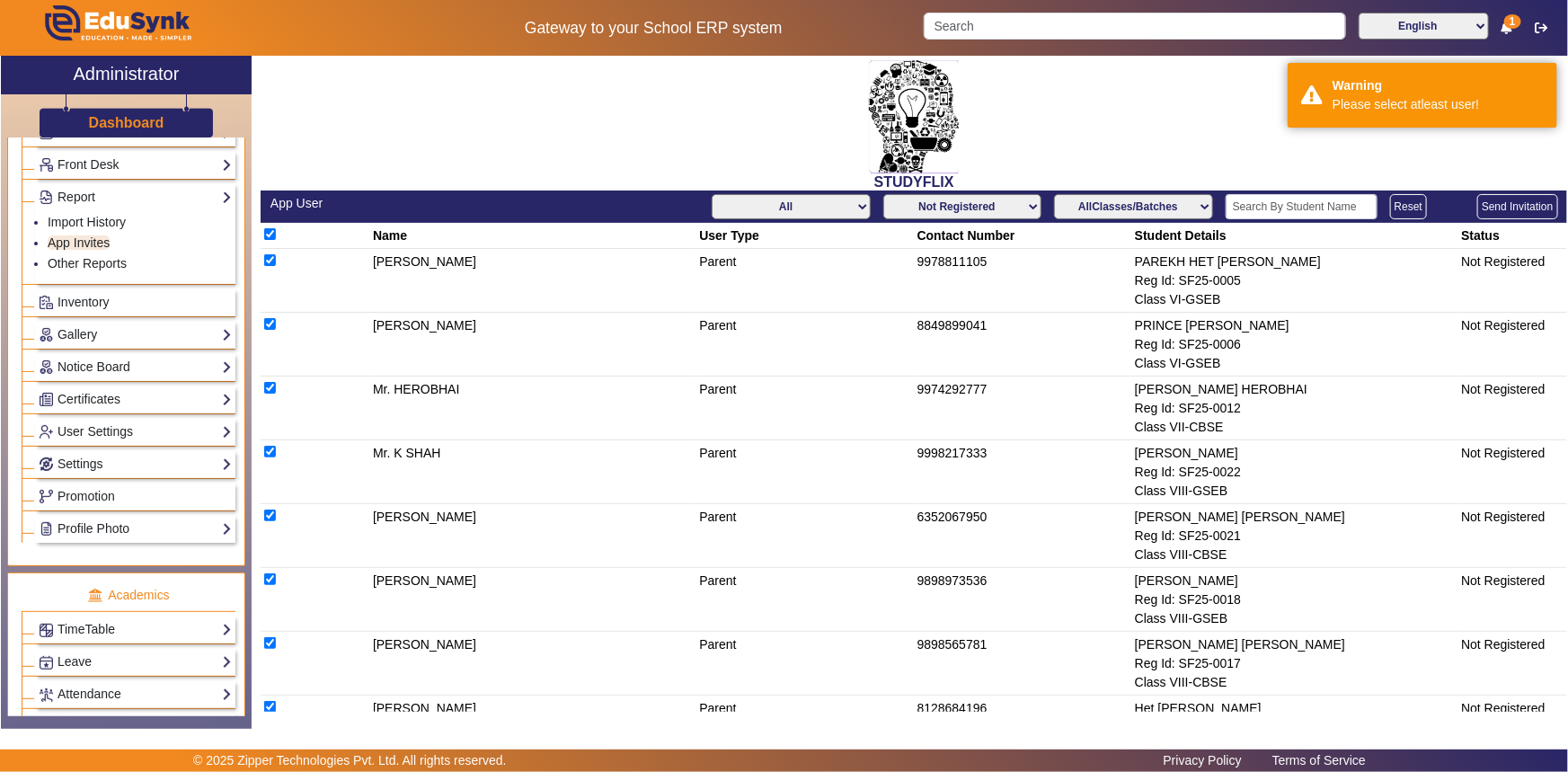
checkbox input "true"
click at [1494, 205] on button "Send Invitation" at bounding box center [1517, 206] width 80 height 25
checkbox input "false"
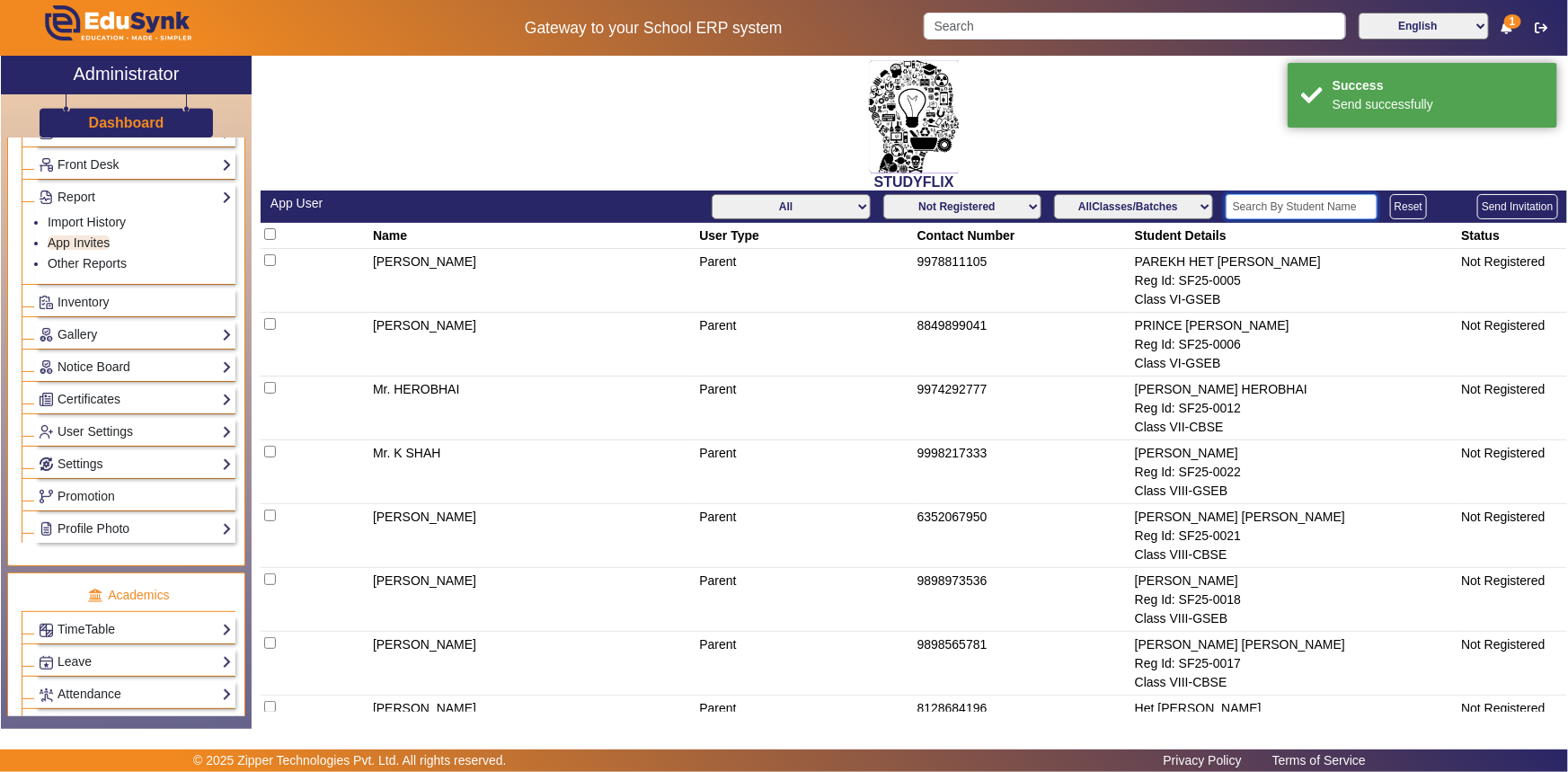
click at [1345, 213] on input "text" at bounding box center [1301, 206] width 151 height 25
click at [1398, 199] on button "Reset" at bounding box center [1408, 206] width 37 height 25
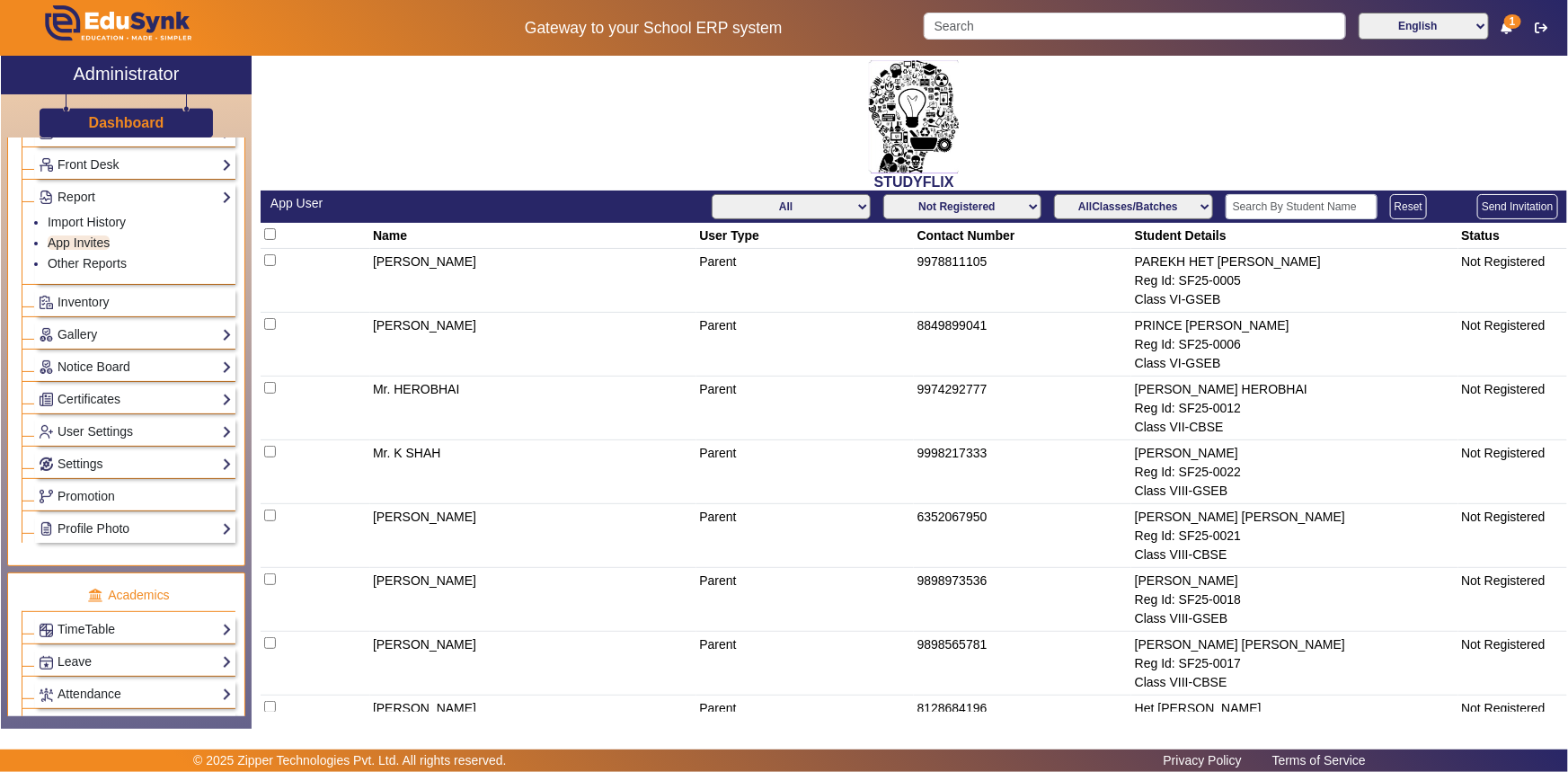
click at [835, 208] on select "All Teacher Parent Driver Support Staff" at bounding box center [790, 206] width 158 height 25
click at [711, 194] on select "All Teacher Parent Driver Support Staff" at bounding box center [790, 206] width 158 height 25
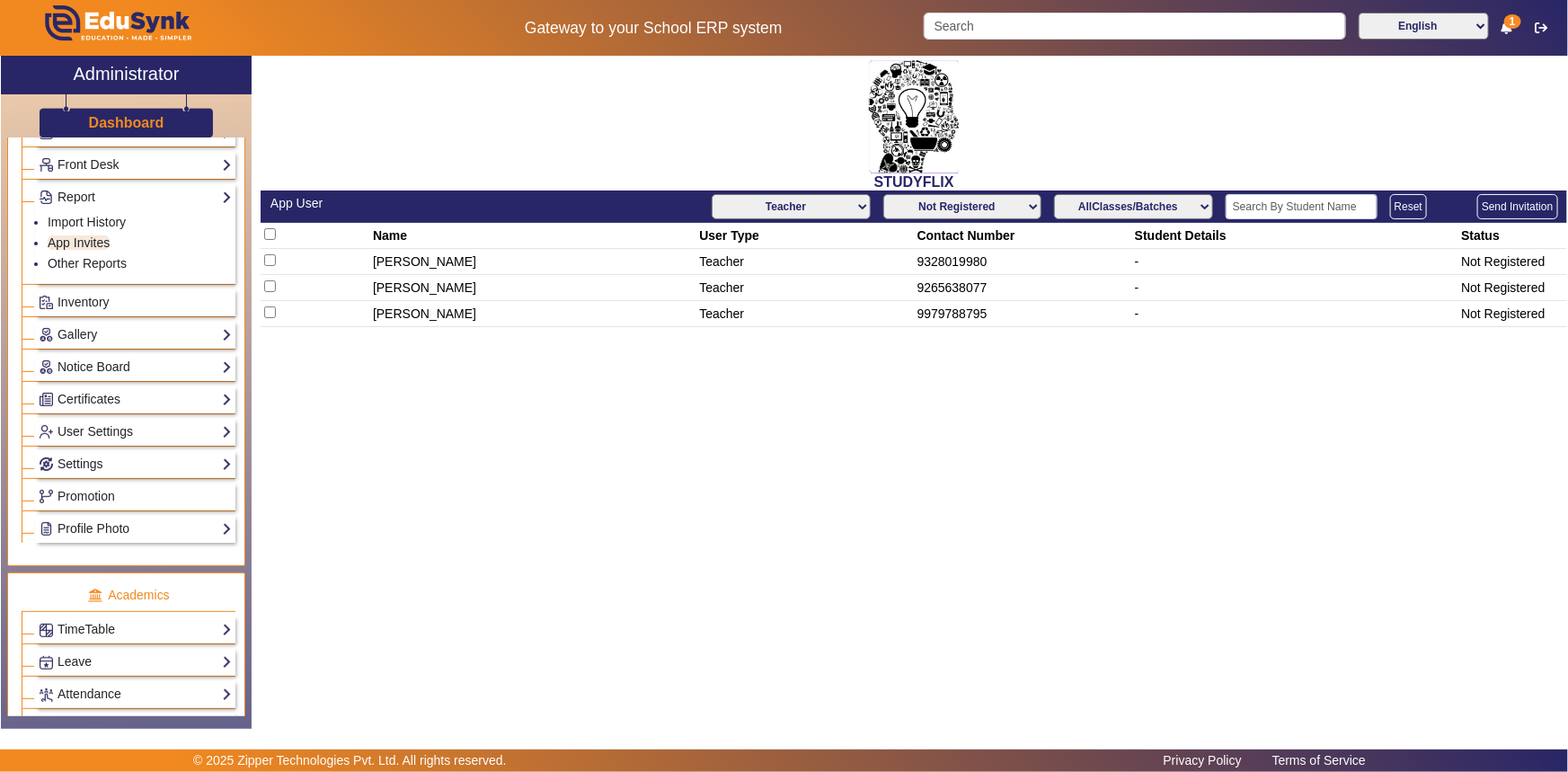
click at [857, 207] on select "All Teacher Parent Driver Support Staff" at bounding box center [790, 206] width 158 height 25
select select "All"
click at [711, 194] on select "All Teacher Parent Driver Support Staff" at bounding box center [790, 206] width 158 height 25
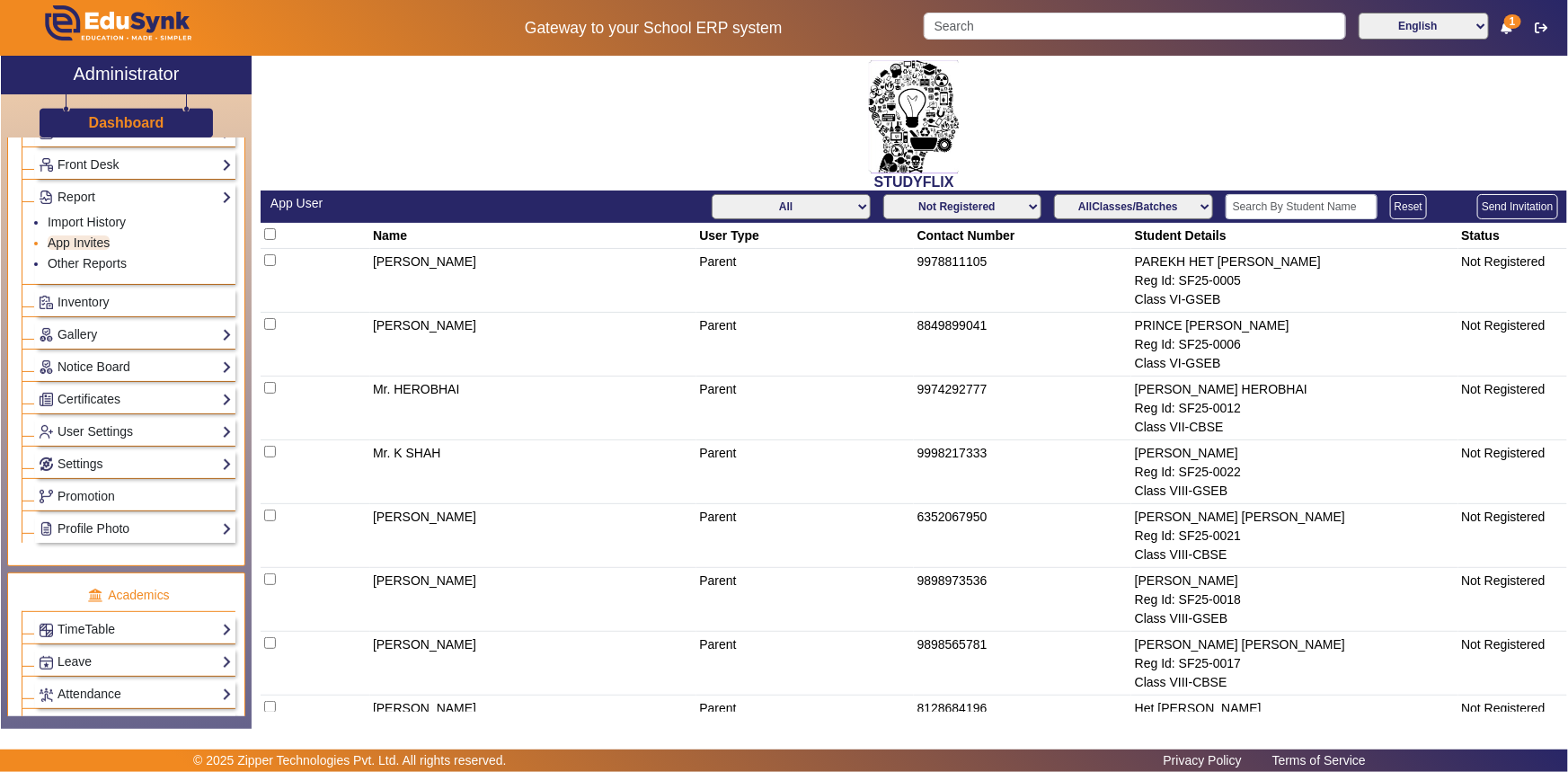
scroll to position [241, 0]
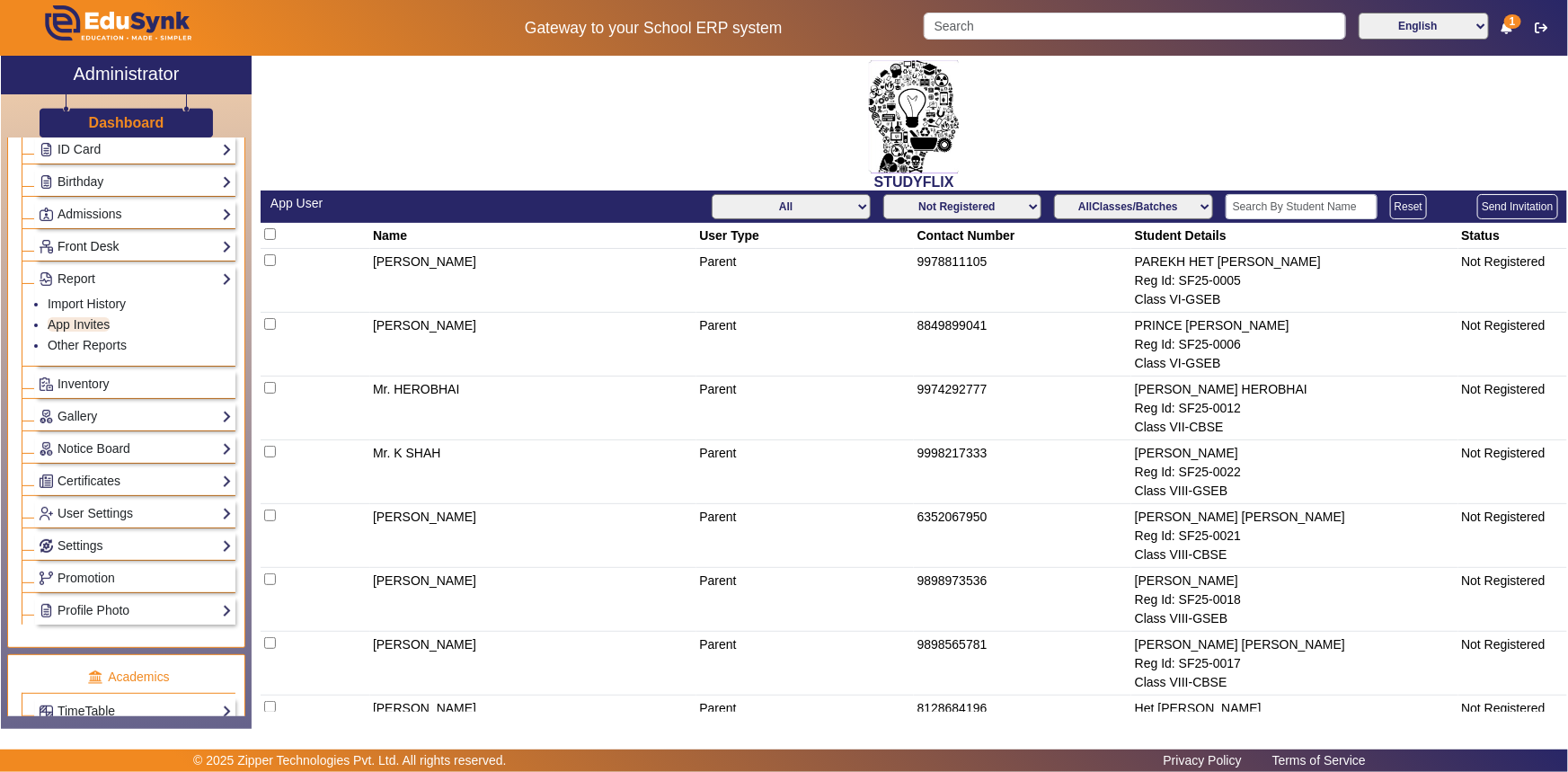
click at [75, 243] on link "Front Desk" at bounding box center [135, 246] width 193 height 21
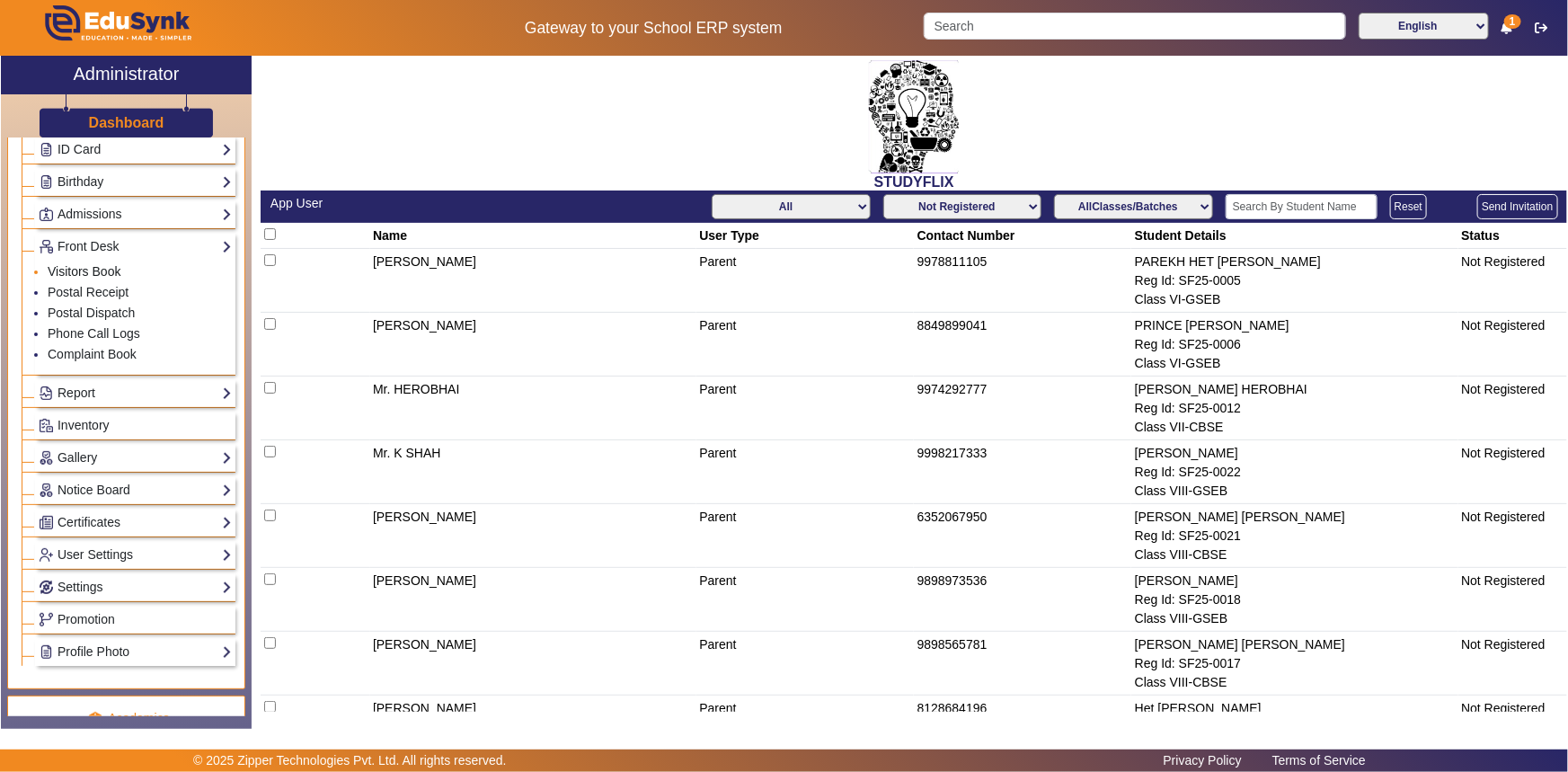
click at [81, 270] on link "Visitors Book" at bounding box center [84, 272] width 73 height 15
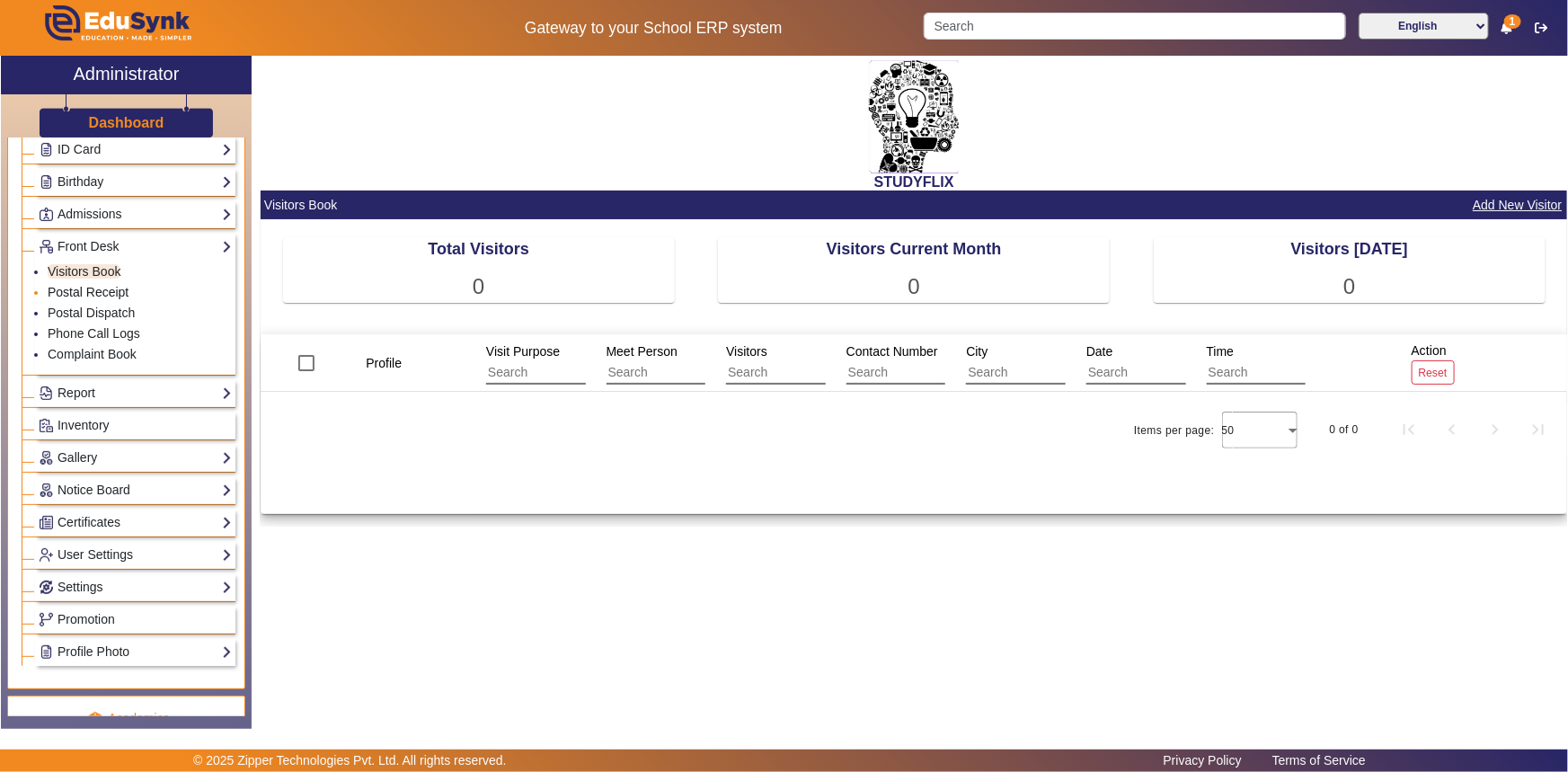
click at [85, 292] on link "Postal Receipt" at bounding box center [88, 292] width 81 height 15
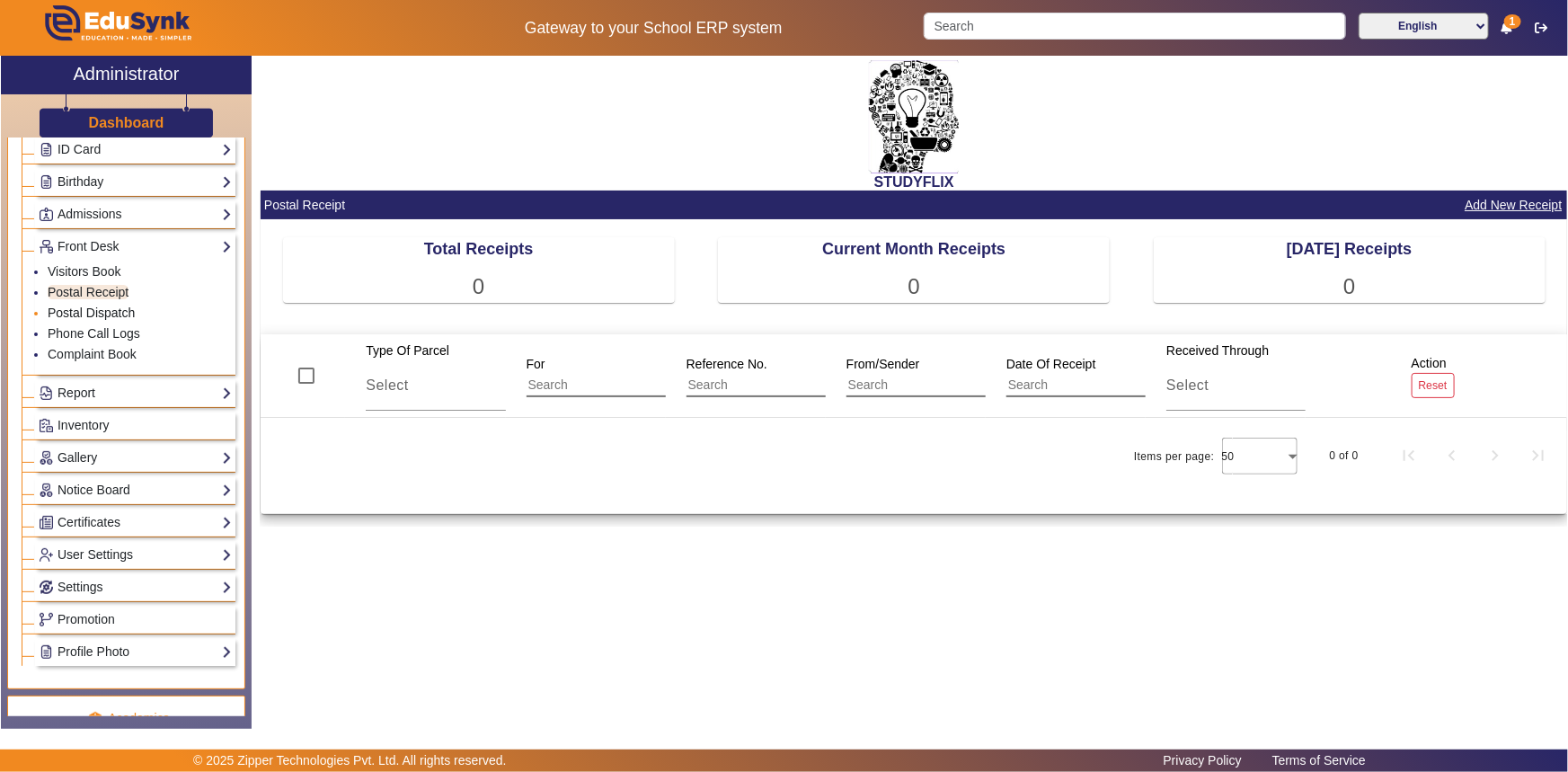
click at [86, 316] on link "Postal Dispatch" at bounding box center [91, 313] width 87 height 15
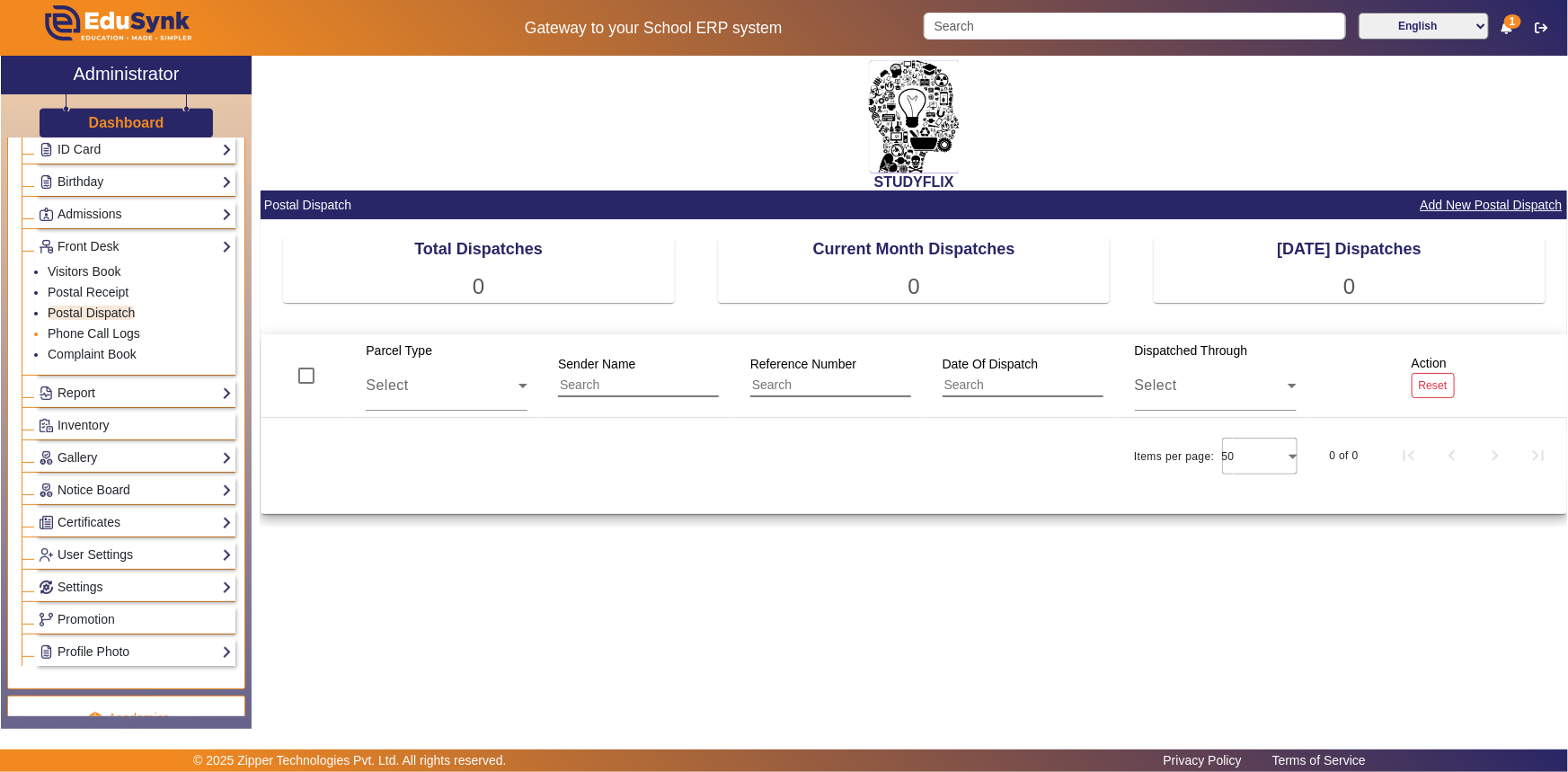
click at [88, 325] on li "Phone Call Logs" at bounding box center [140, 334] width 185 height 21
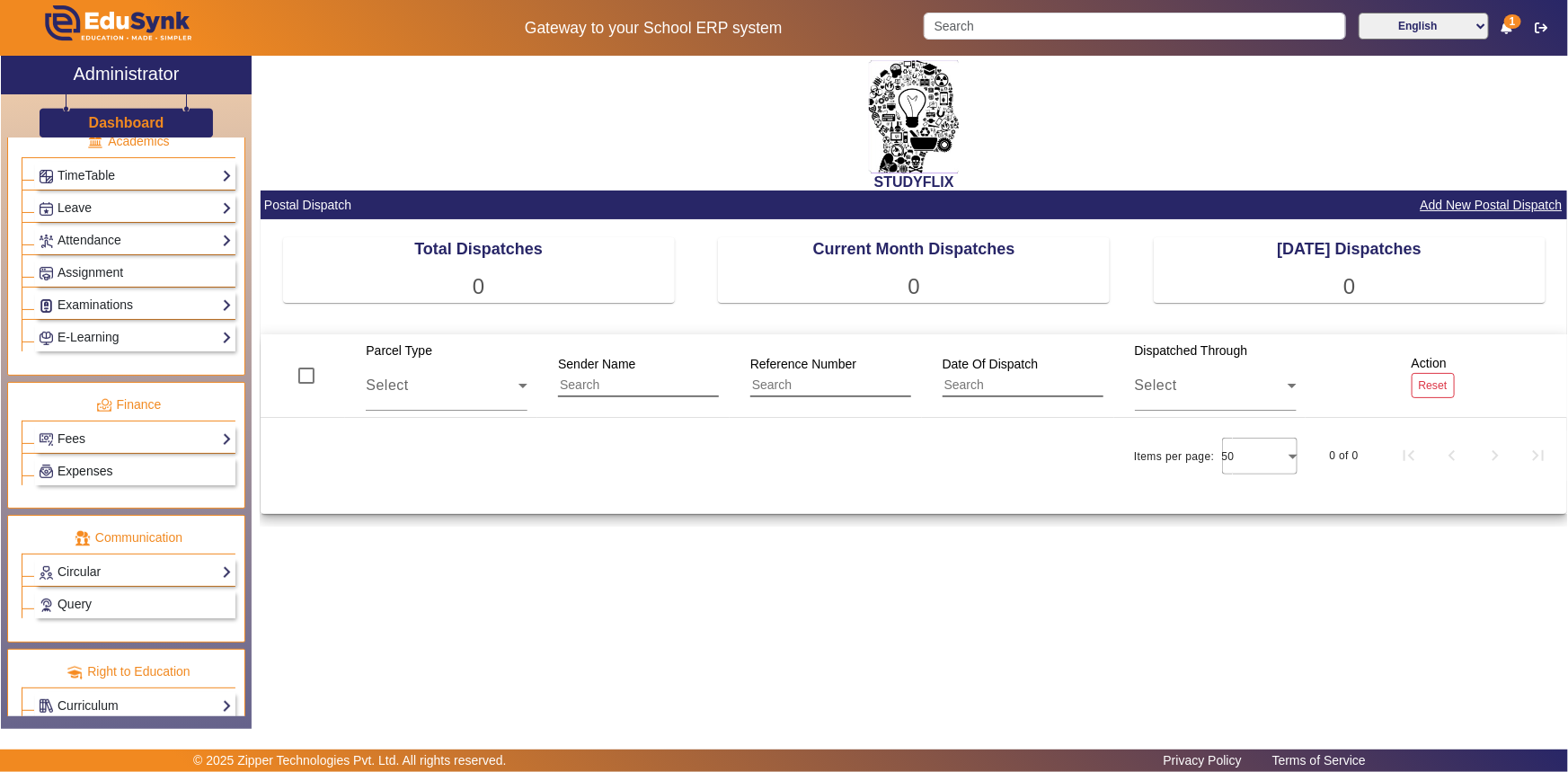
scroll to position [731, 0]
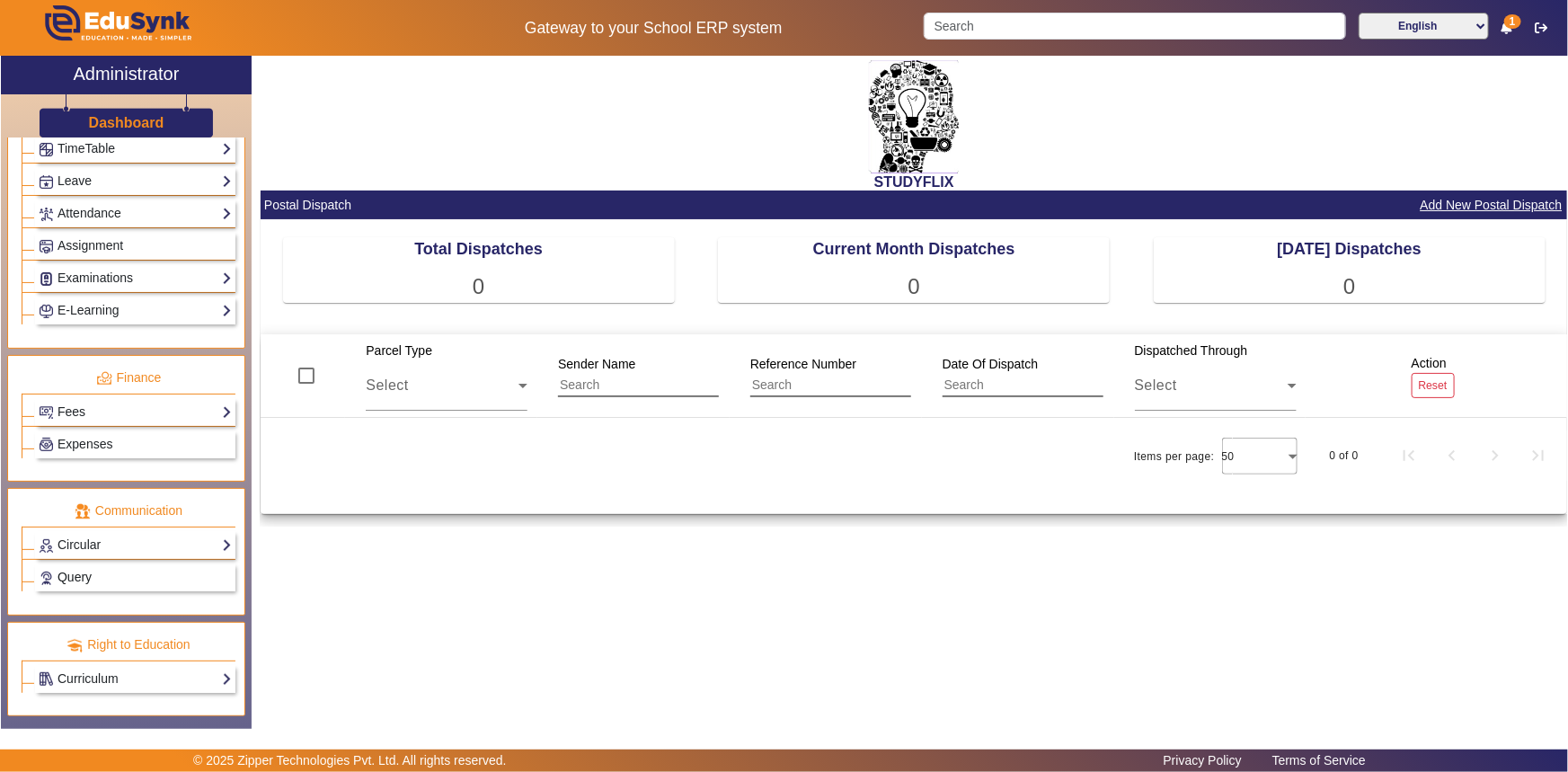
click at [63, 578] on span "Query" at bounding box center [74, 576] width 34 height 15
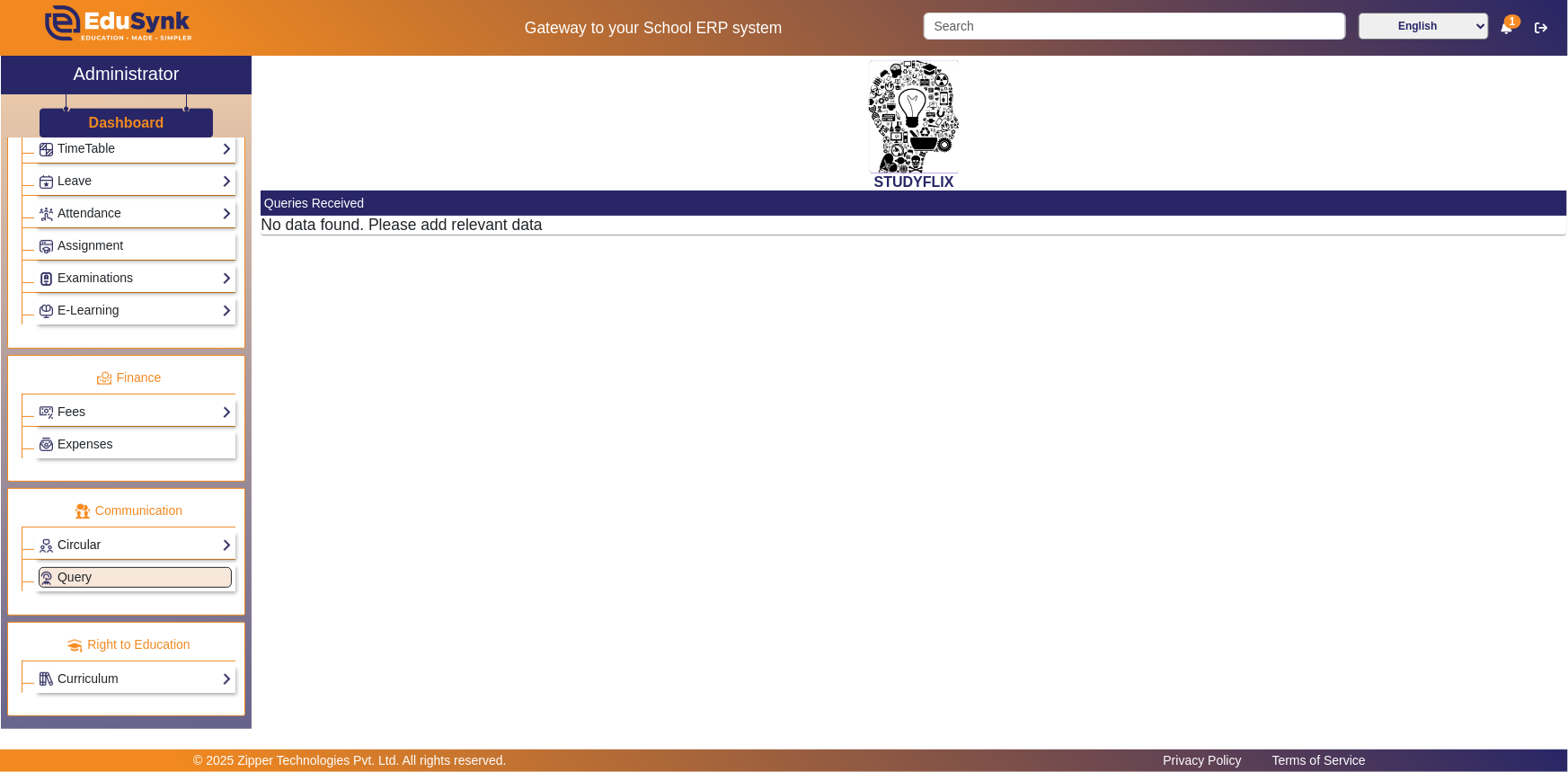
click at [75, 547] on link "Circular" at bounding box center [135, 544] width 193 height 21
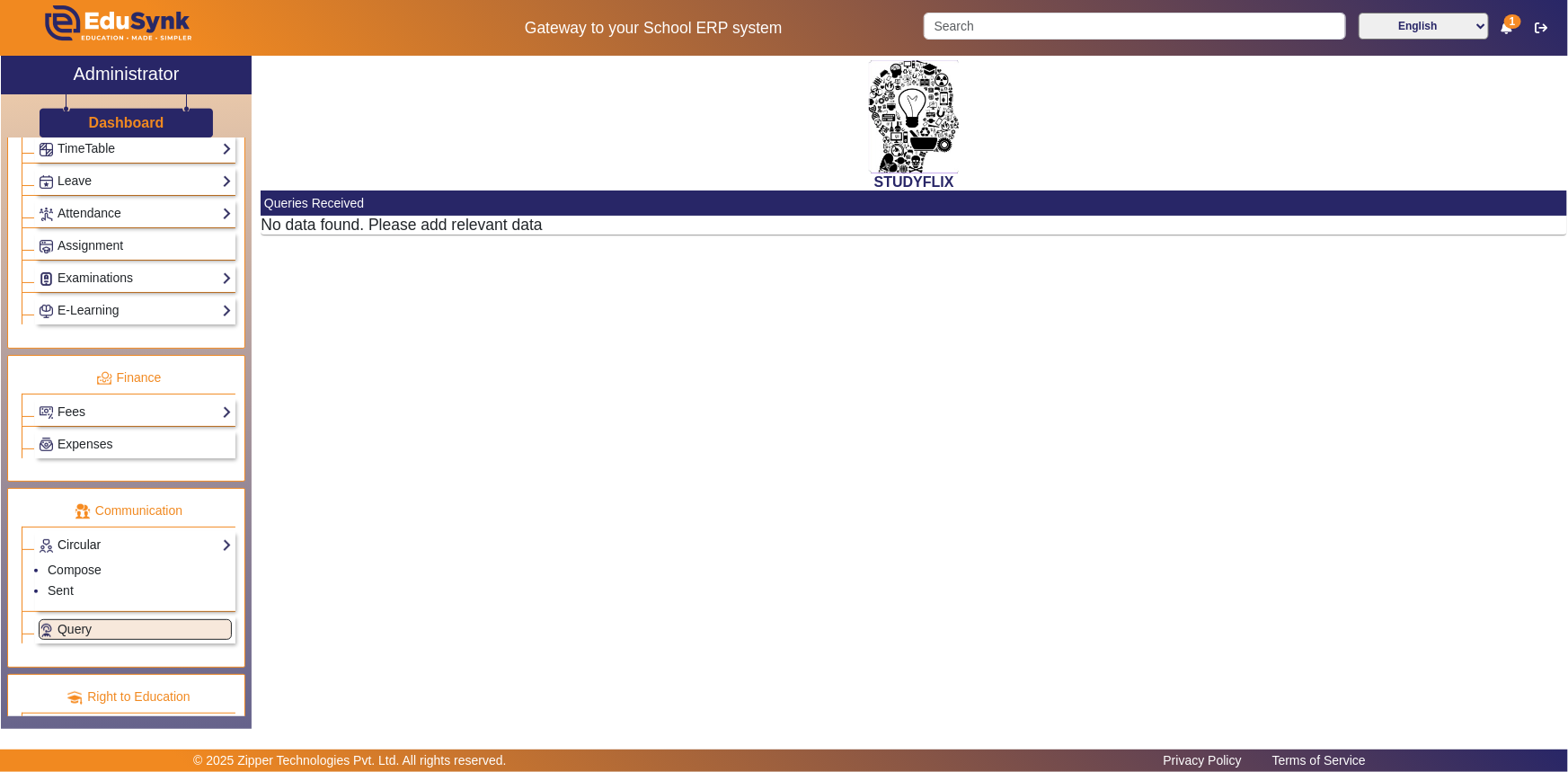
click at [75, 547] on link "Circular" at bounding box center [135, 544] width 193 height 21
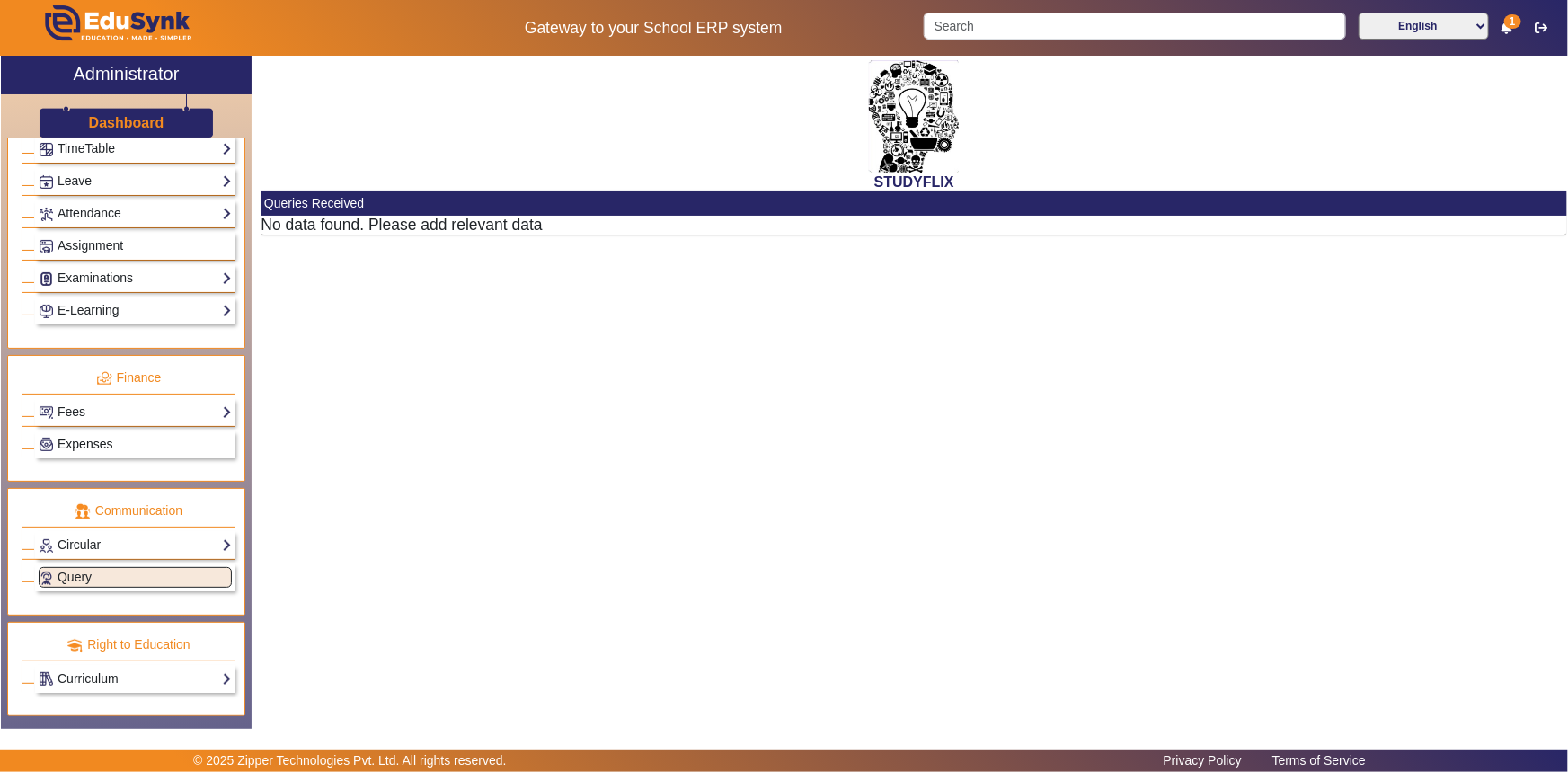
click at [81, 443] on span "Expenses" at bounding box center [85, 444] width 55 height 15
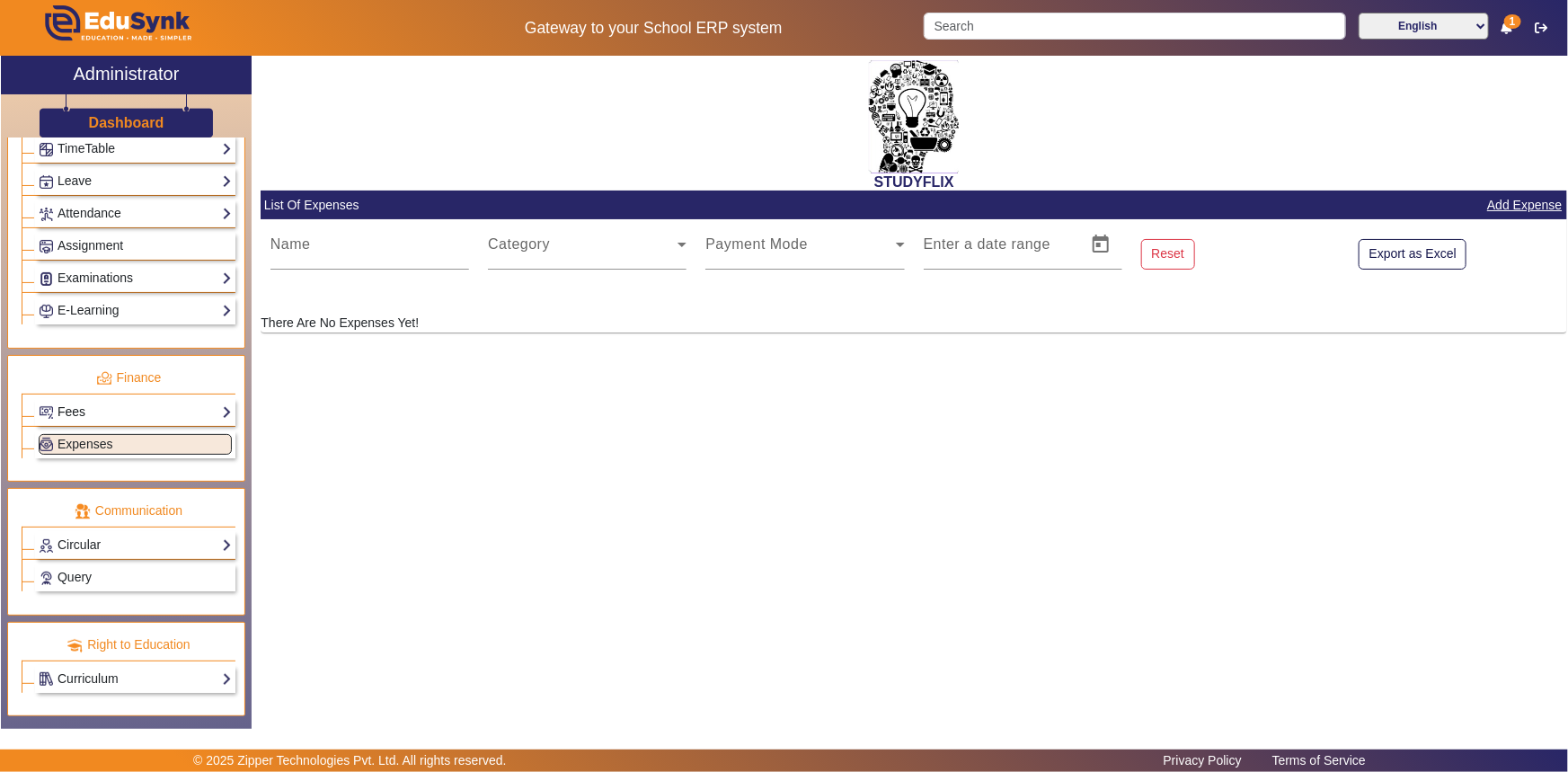
click at [81, 416] on link "Fees" at bounding box center [135, 411] width 193 height 21
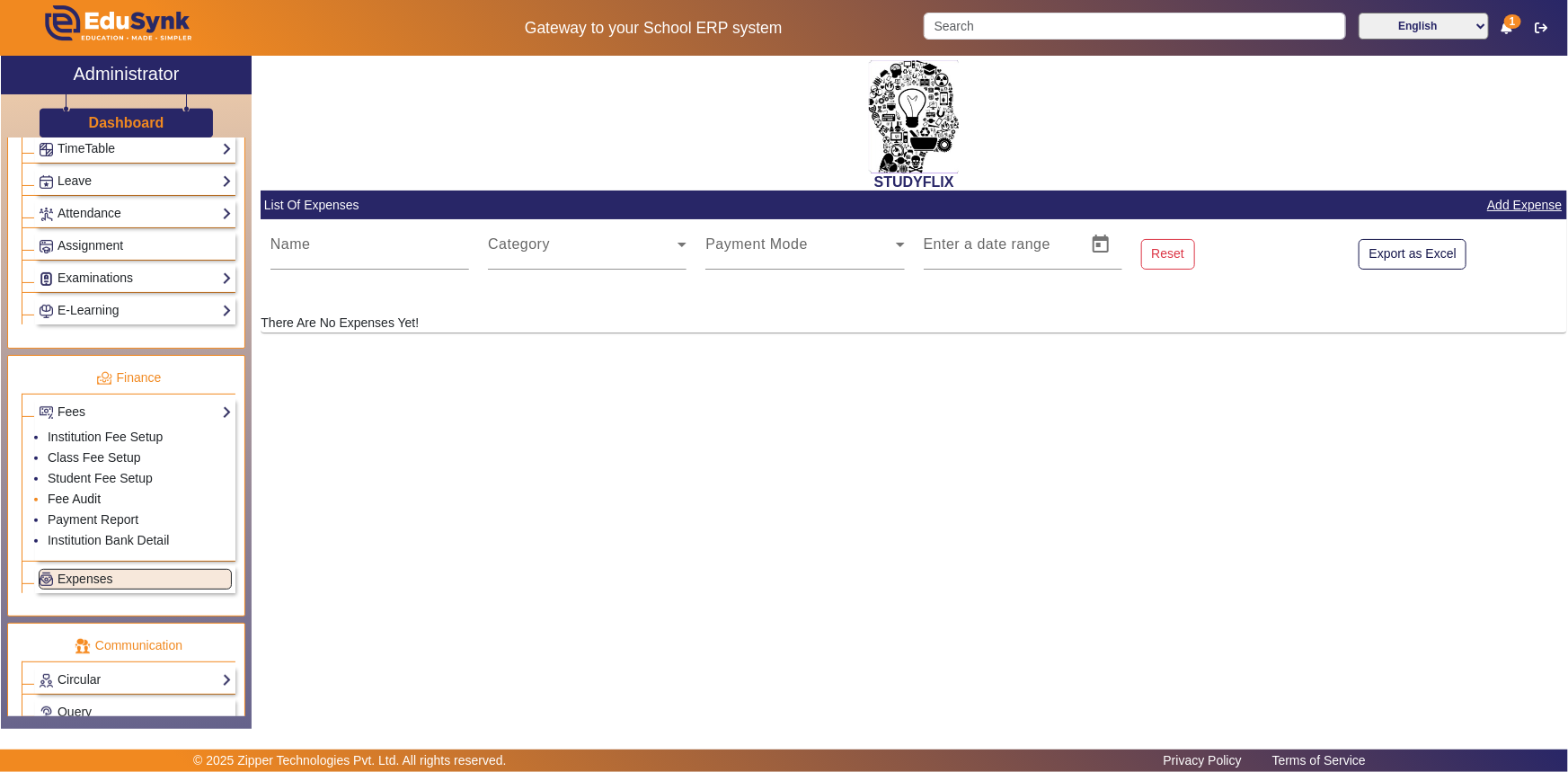
click at [66, 499] on link "Fee Audit" at bounding box center [74, 498] width 53 height 15
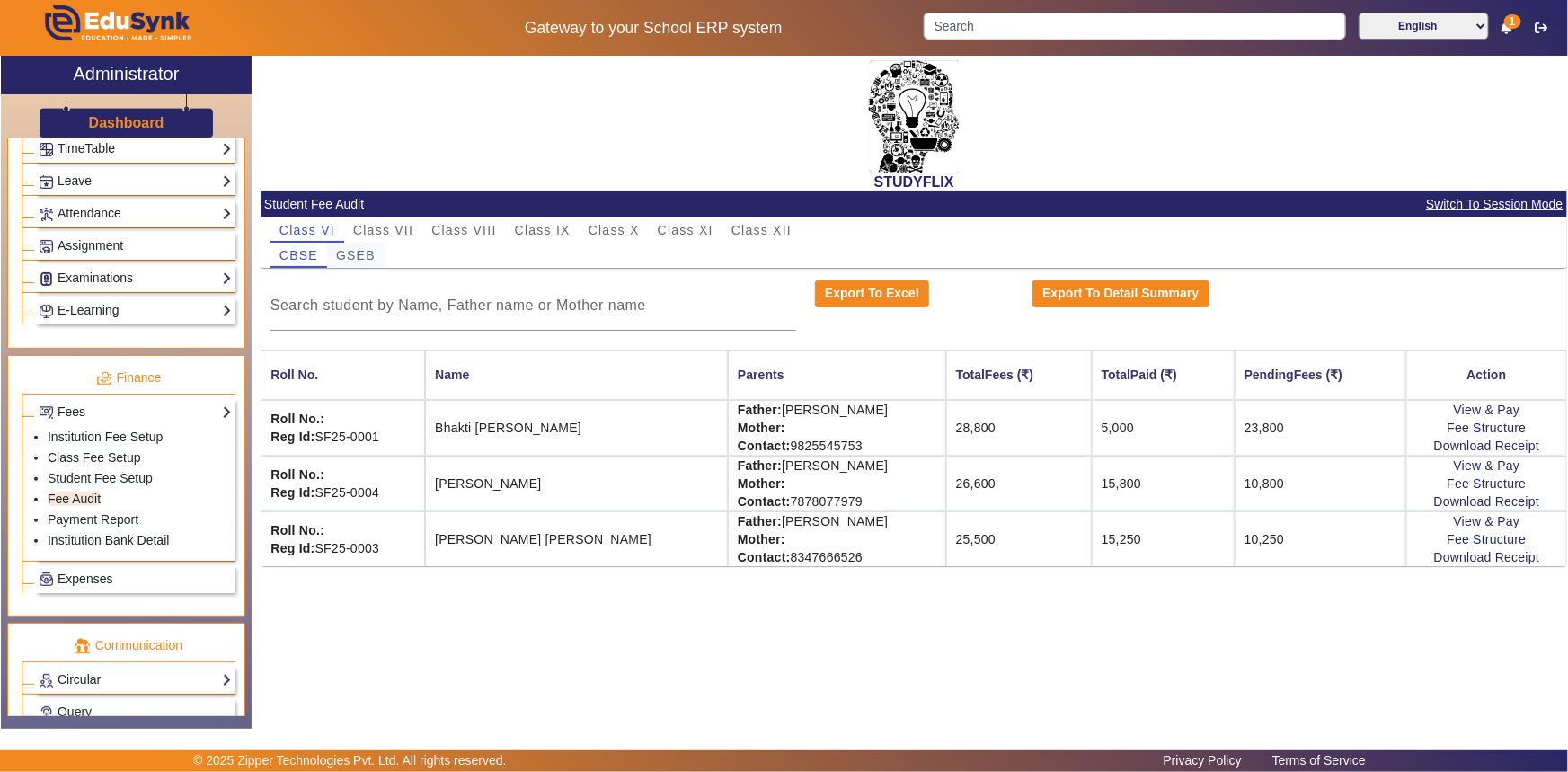
click at [347, 249] on span "GSEB" at bounding box center [355, 255] width 39 height 13
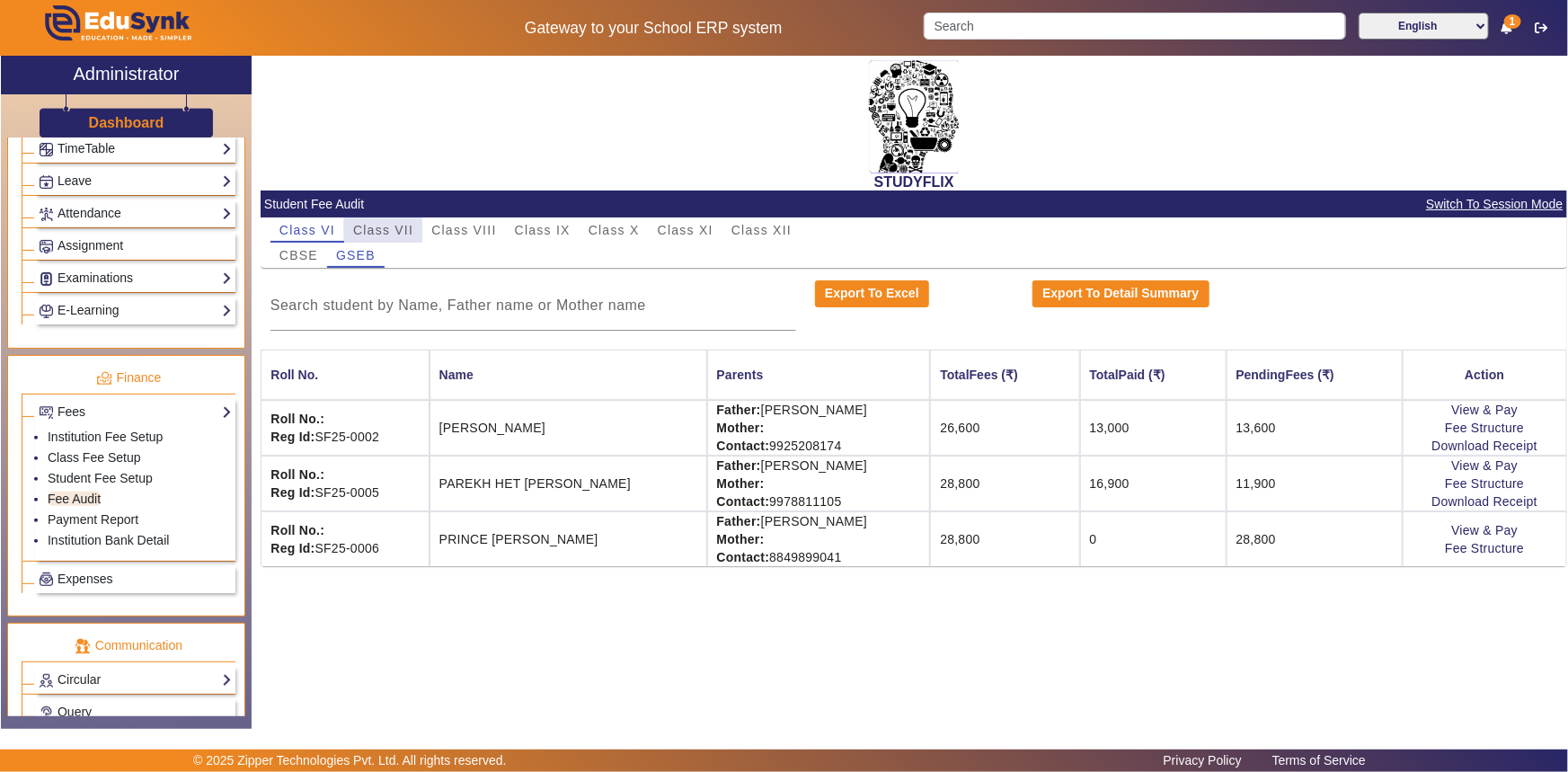
click at [386, 229] on span "Class VII" at bounding box center [384, 230] width 61 height 13
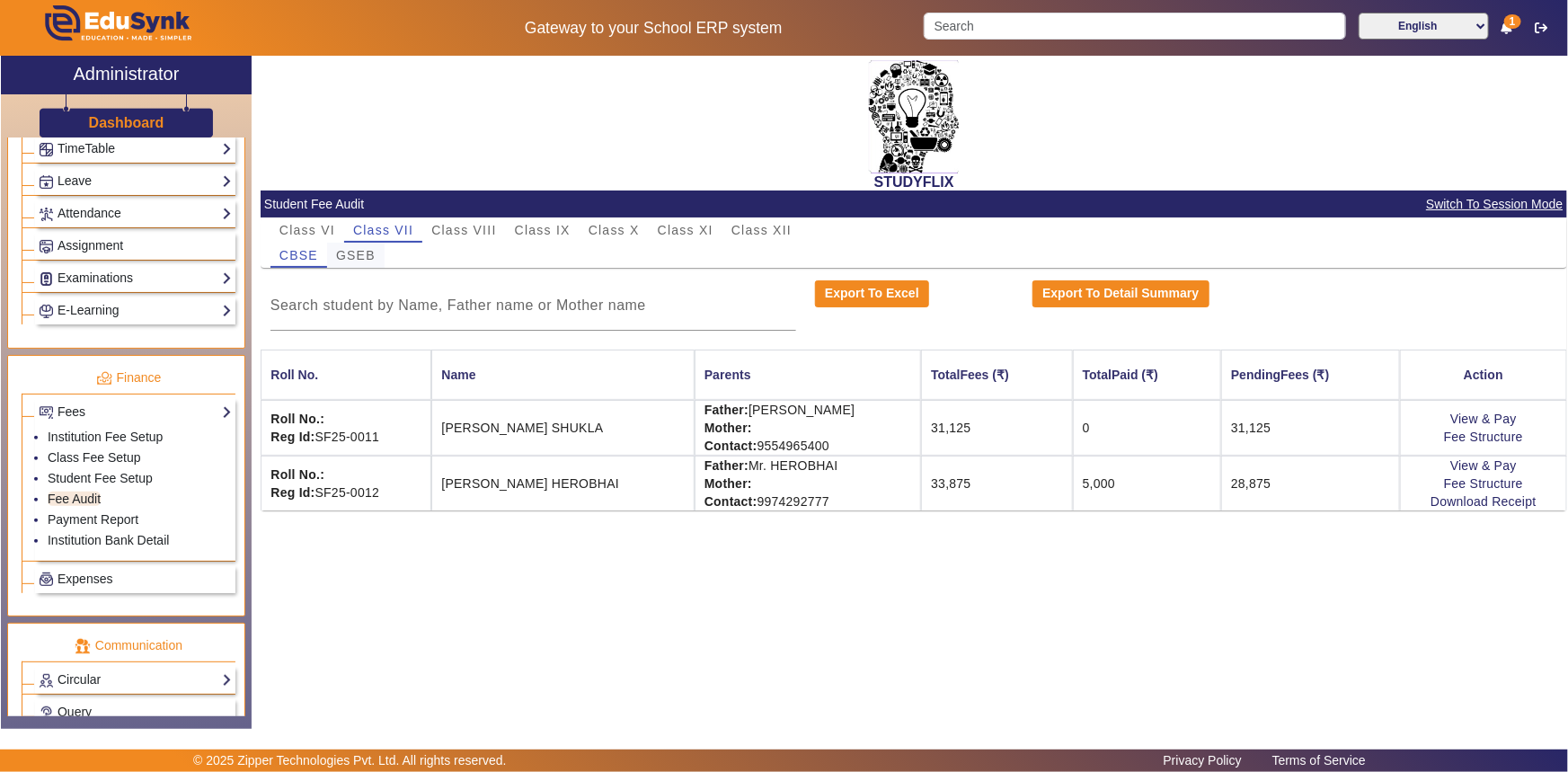
click at [357, 258] on span "GSEB" at bounding box center [355, 255] width 39 height 13
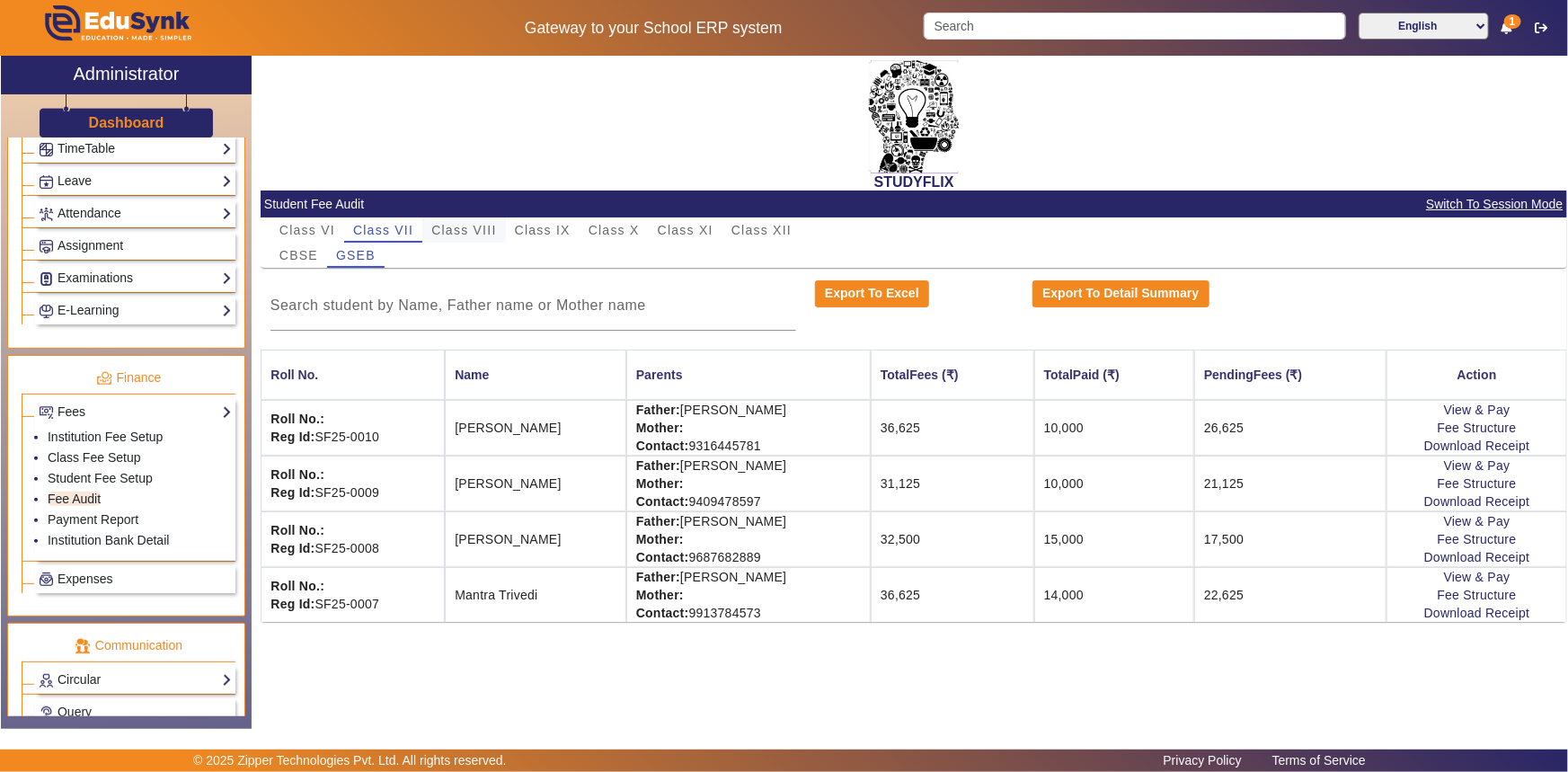
click at [446, 222] on span "Class VIII" at bounding box center [464, 229] width 64 height 25
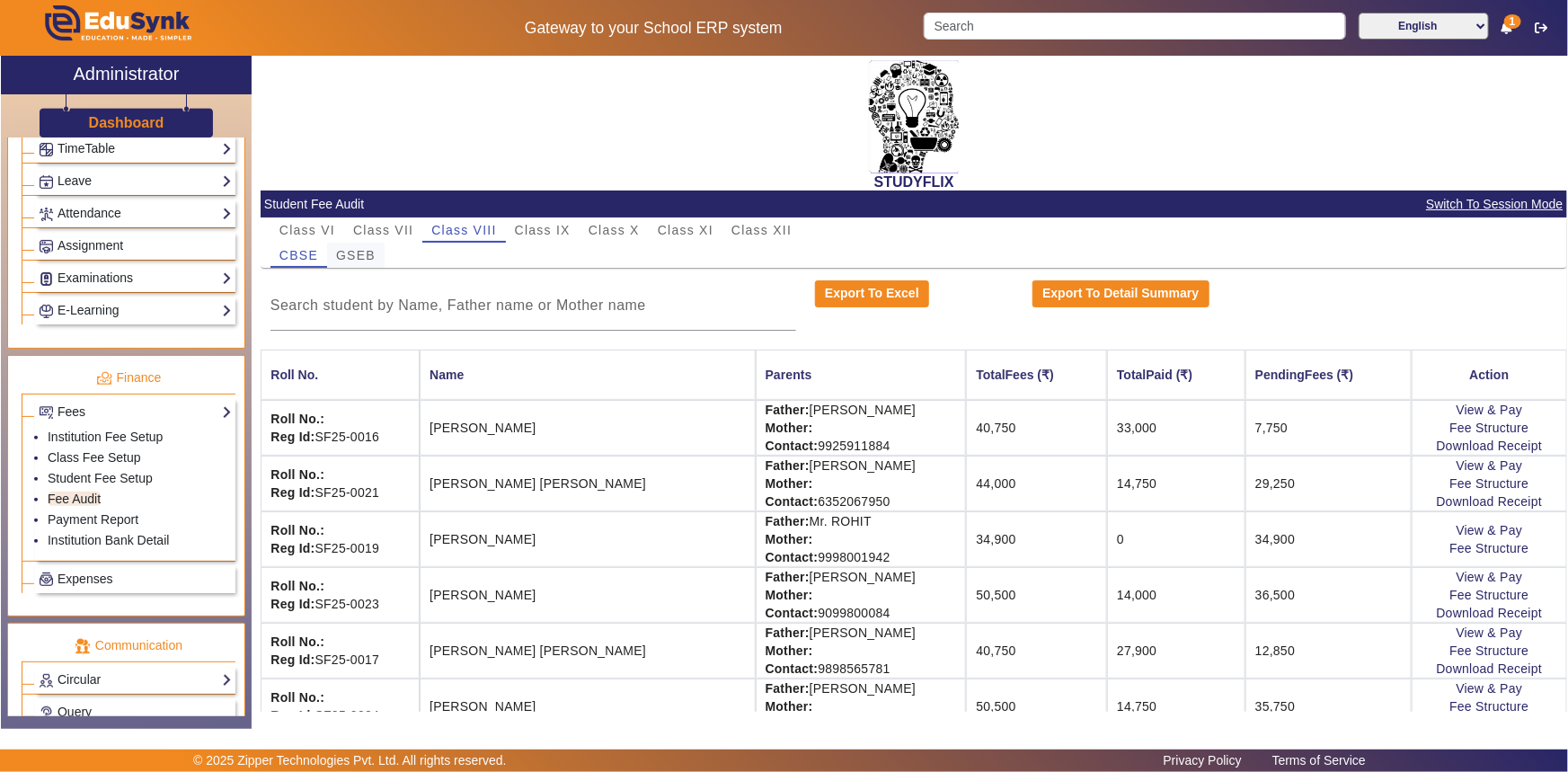
click at [365, 255] on span "GSEB" at bounding box center [355, 255] width 39 height 13
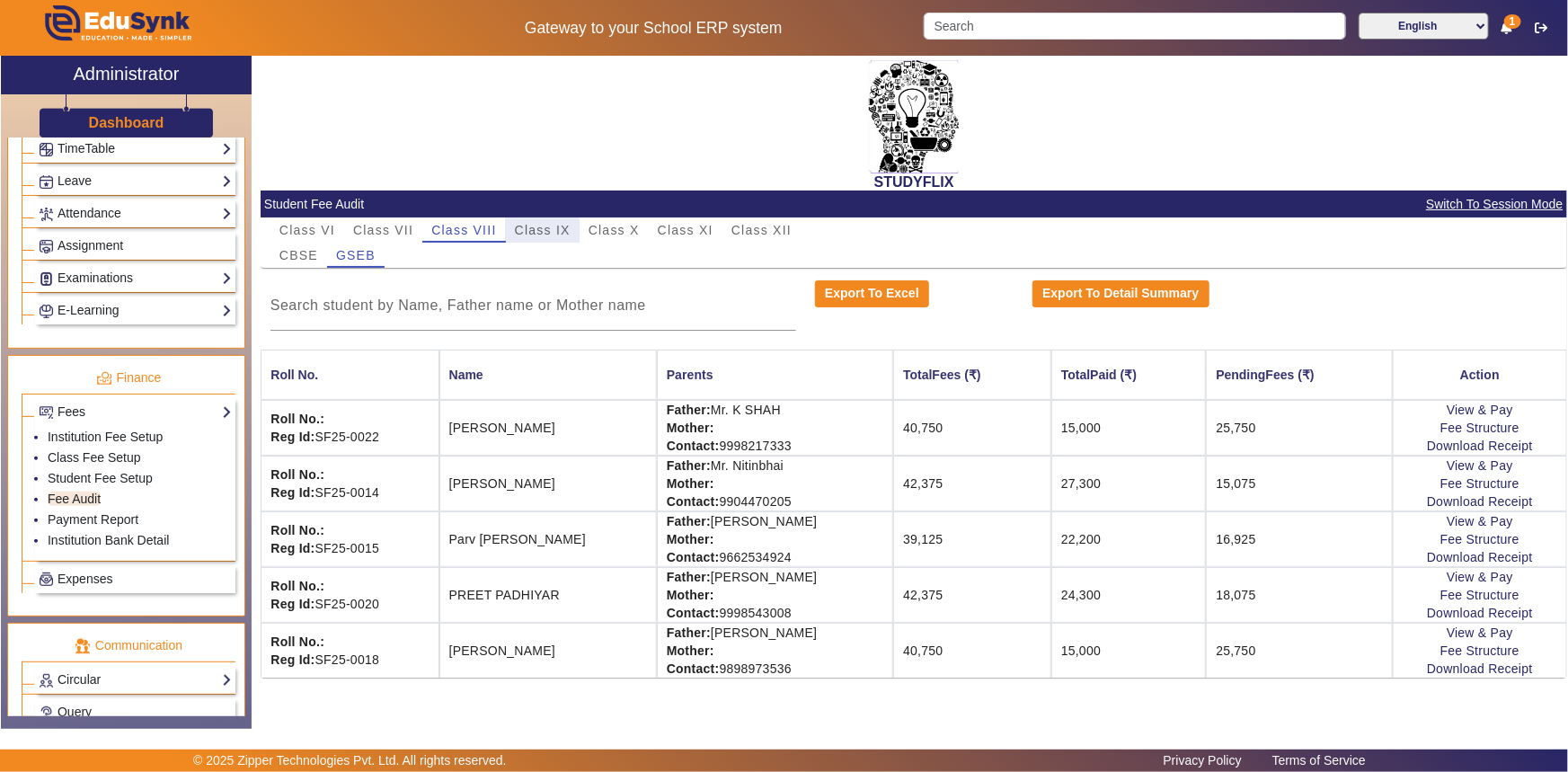
drag, startPoint x: 541, startPoint y: 222, endPoint x: 532, endPoint y: 243, distance: 22.8
click at [541, 223] on span "Class IX" at bounding box center [543, 229] width 56 height 25
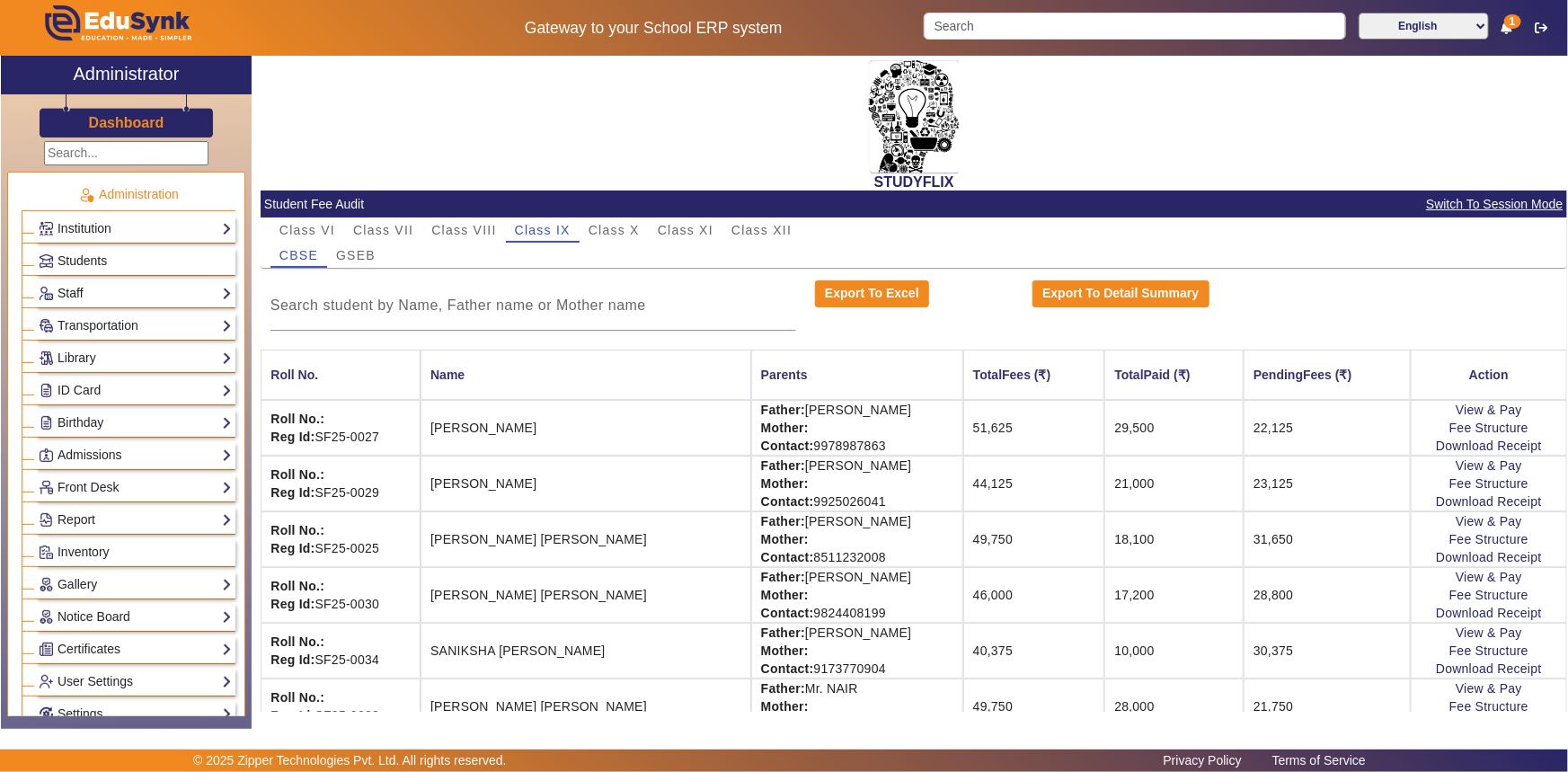
click at [89, 283] on link "Staff" at bounding box center [135, 293] width 193 height 21
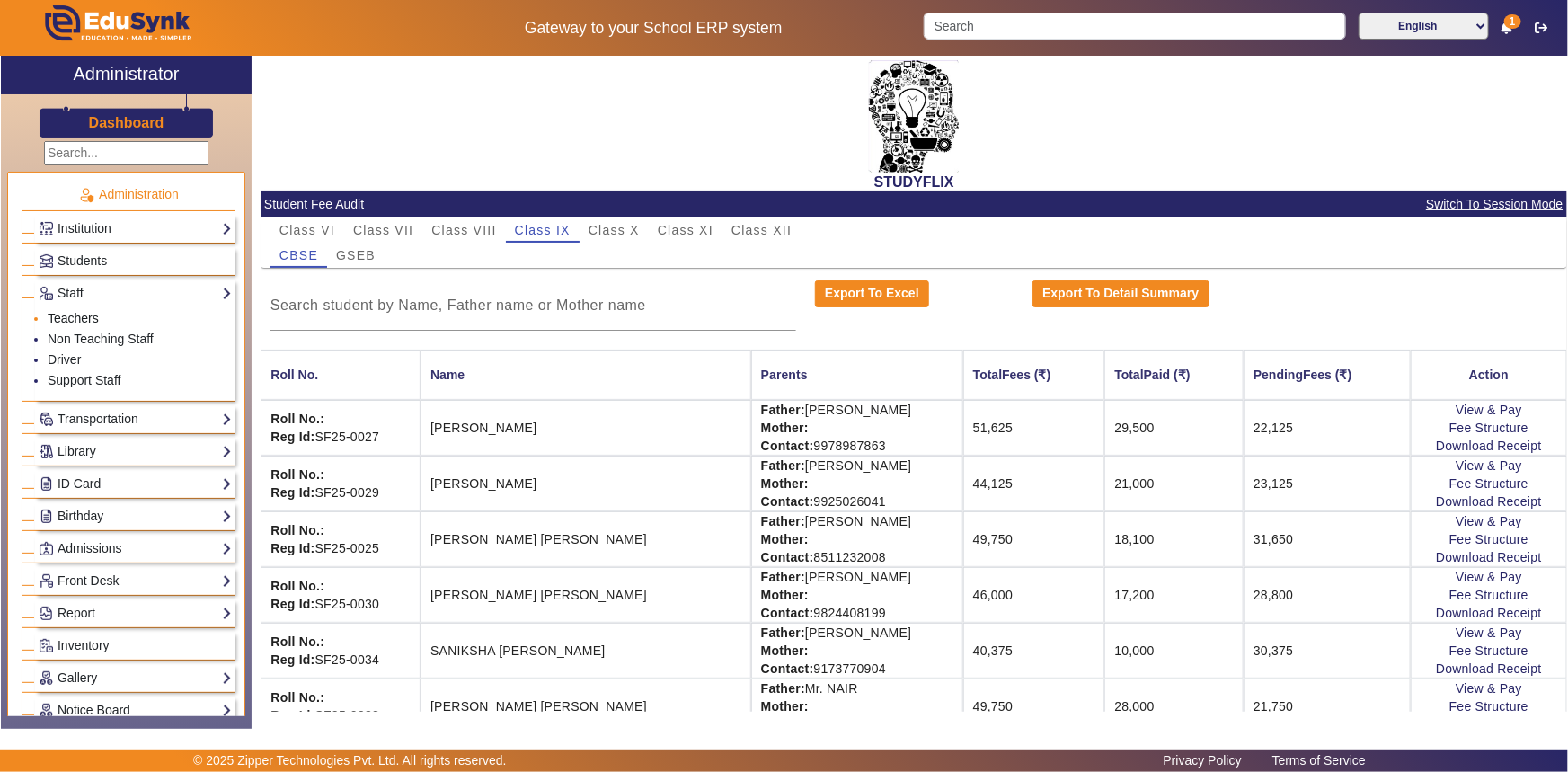
click at [77, 322] on link "Teachers" at bounding box center [73, 319] width 51 height 15
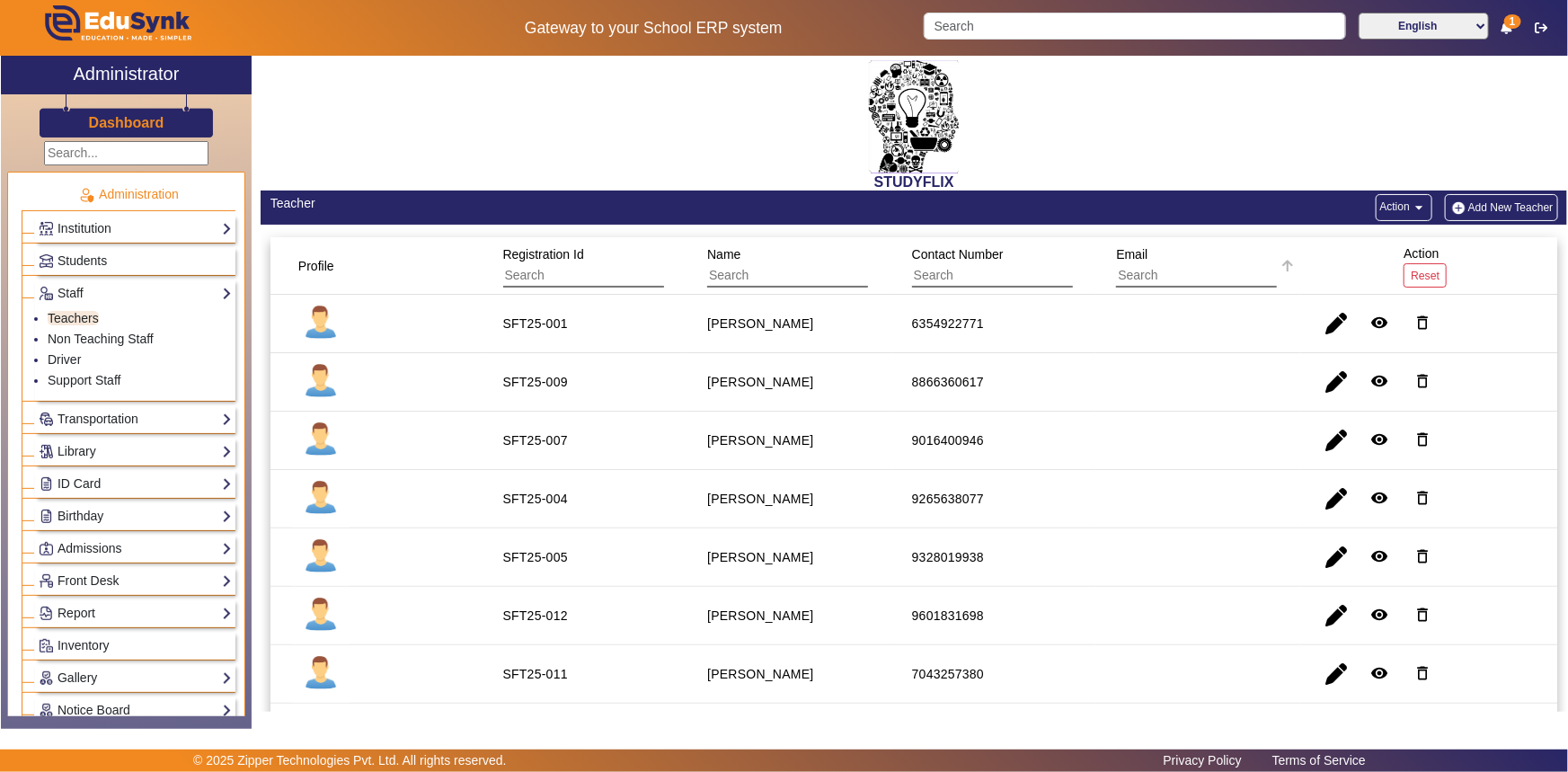
click at [1133, 279] on input "text" at bounding box center [1195, 275] width 161 height 23
click at [118, 252] on link "Students" at bounding box center [135, 261] width 193 height 21
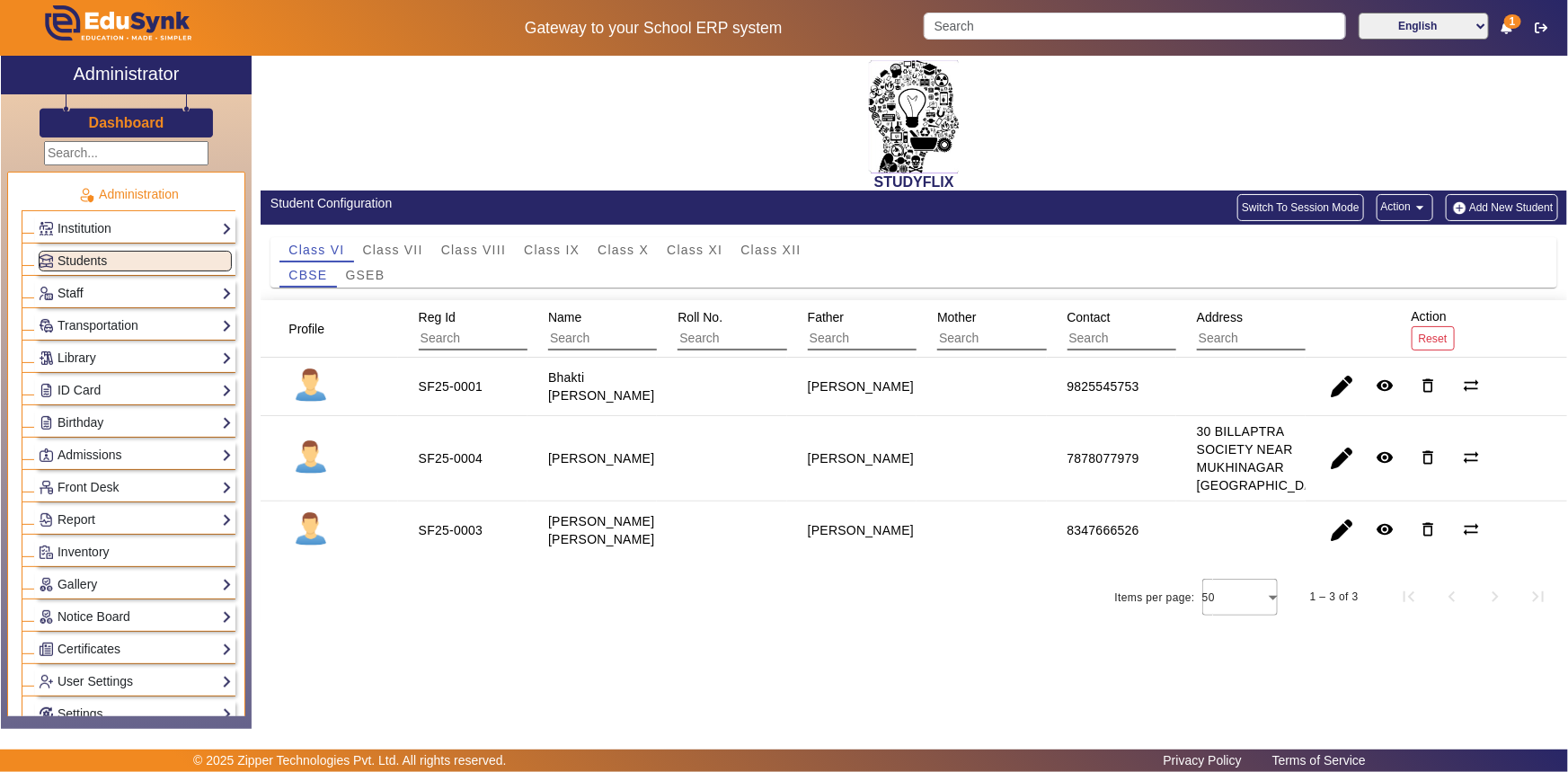
click at [113, 293] on link "Staff" at bounding box center [135, 293] width 193 height 21
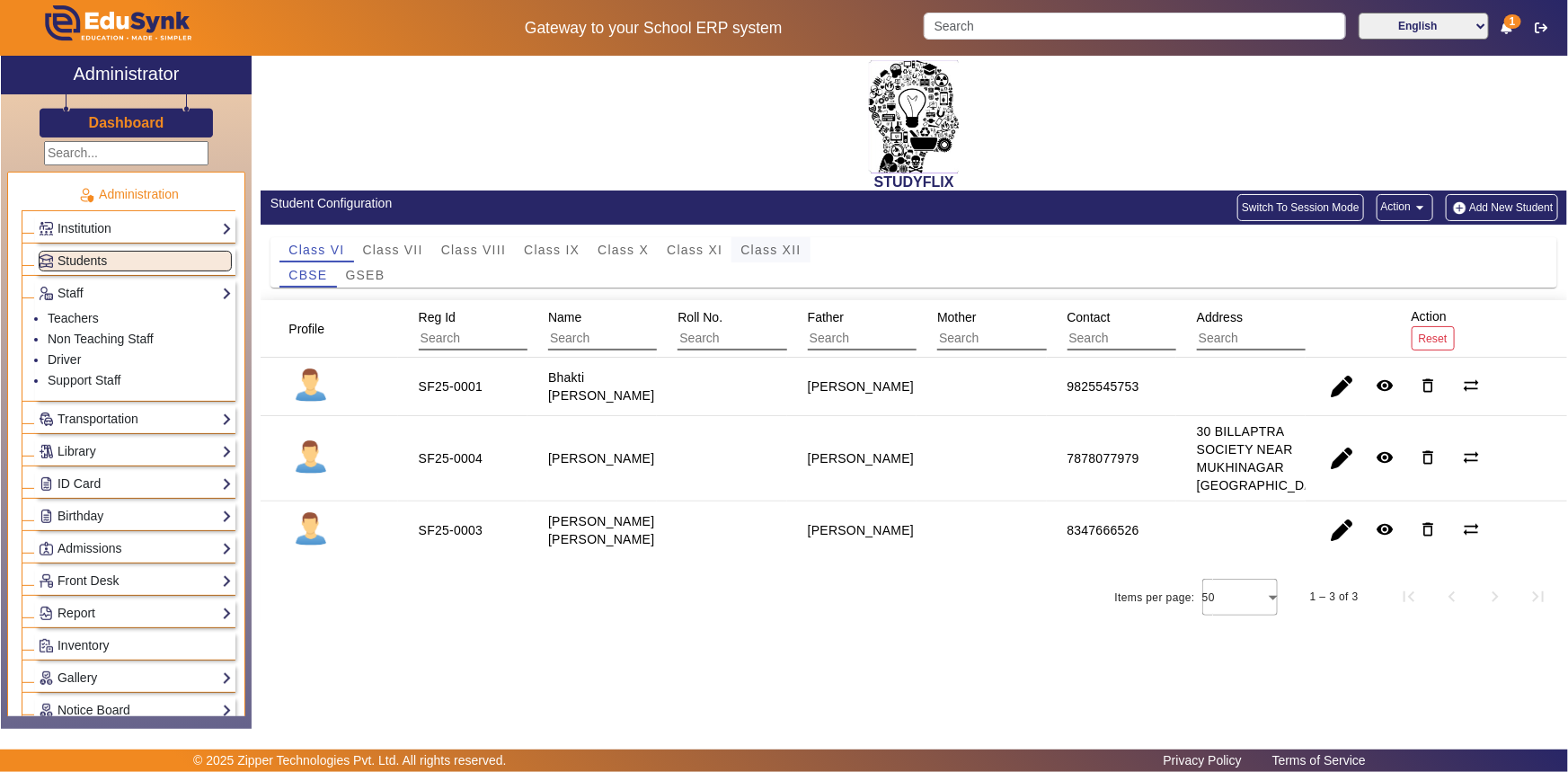
click at [745, 247] on span "Class XII" at bounding box center [770, 250] width 61 height 13
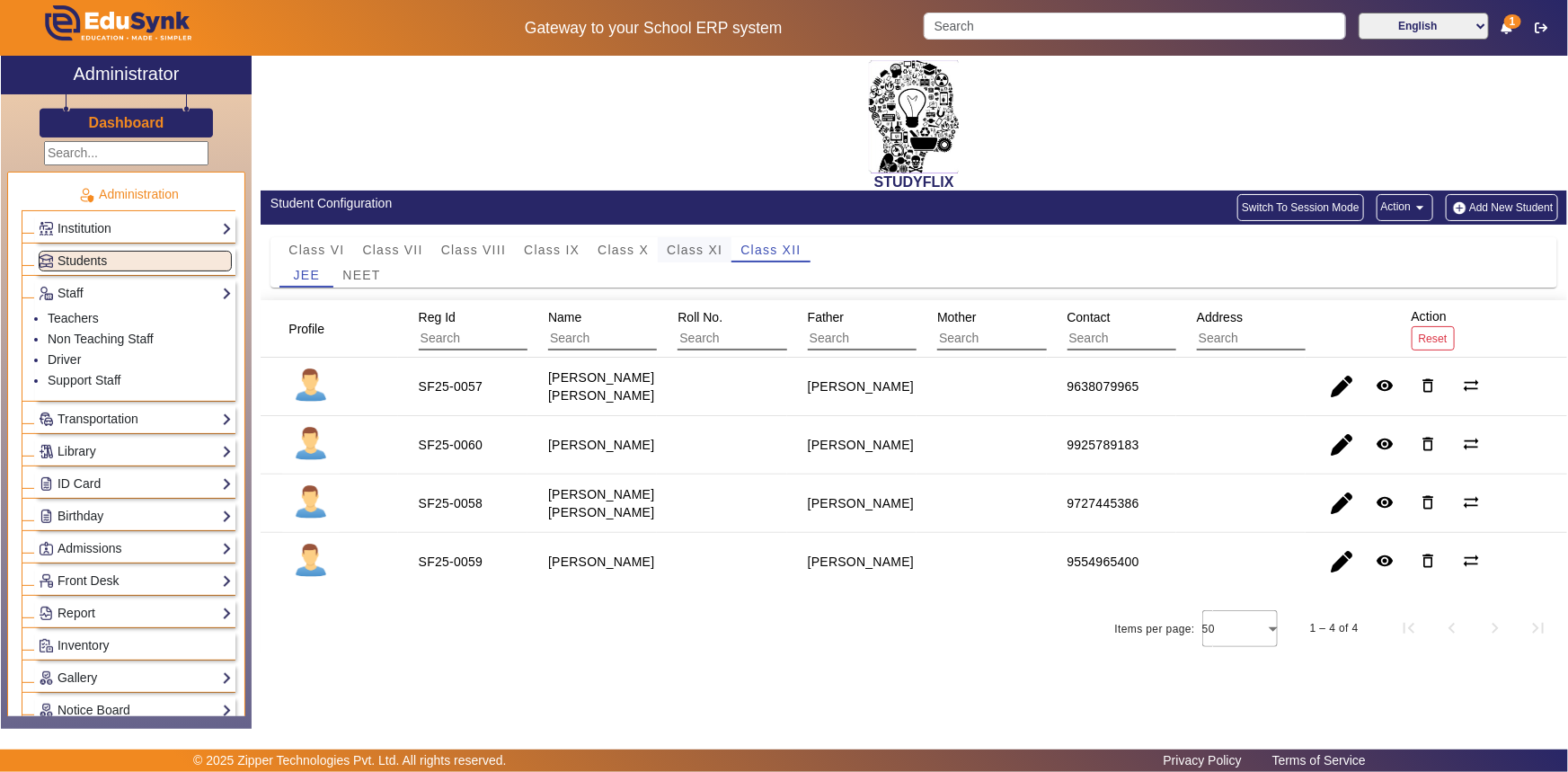
click at [678, 252] on span "Class XI" at bounding box center [694, 250] width 56 height 13
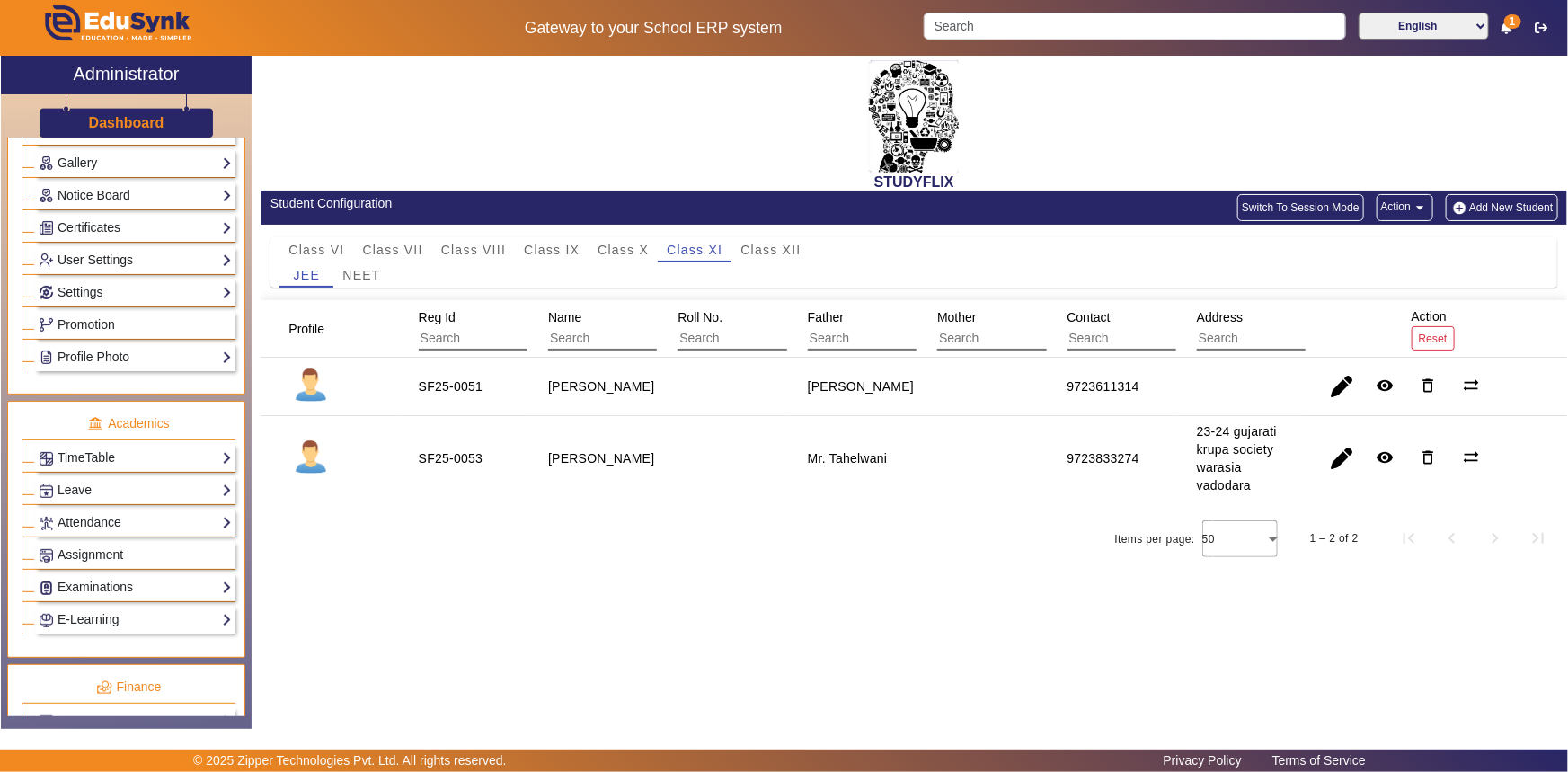
scroll to position [734, 0]
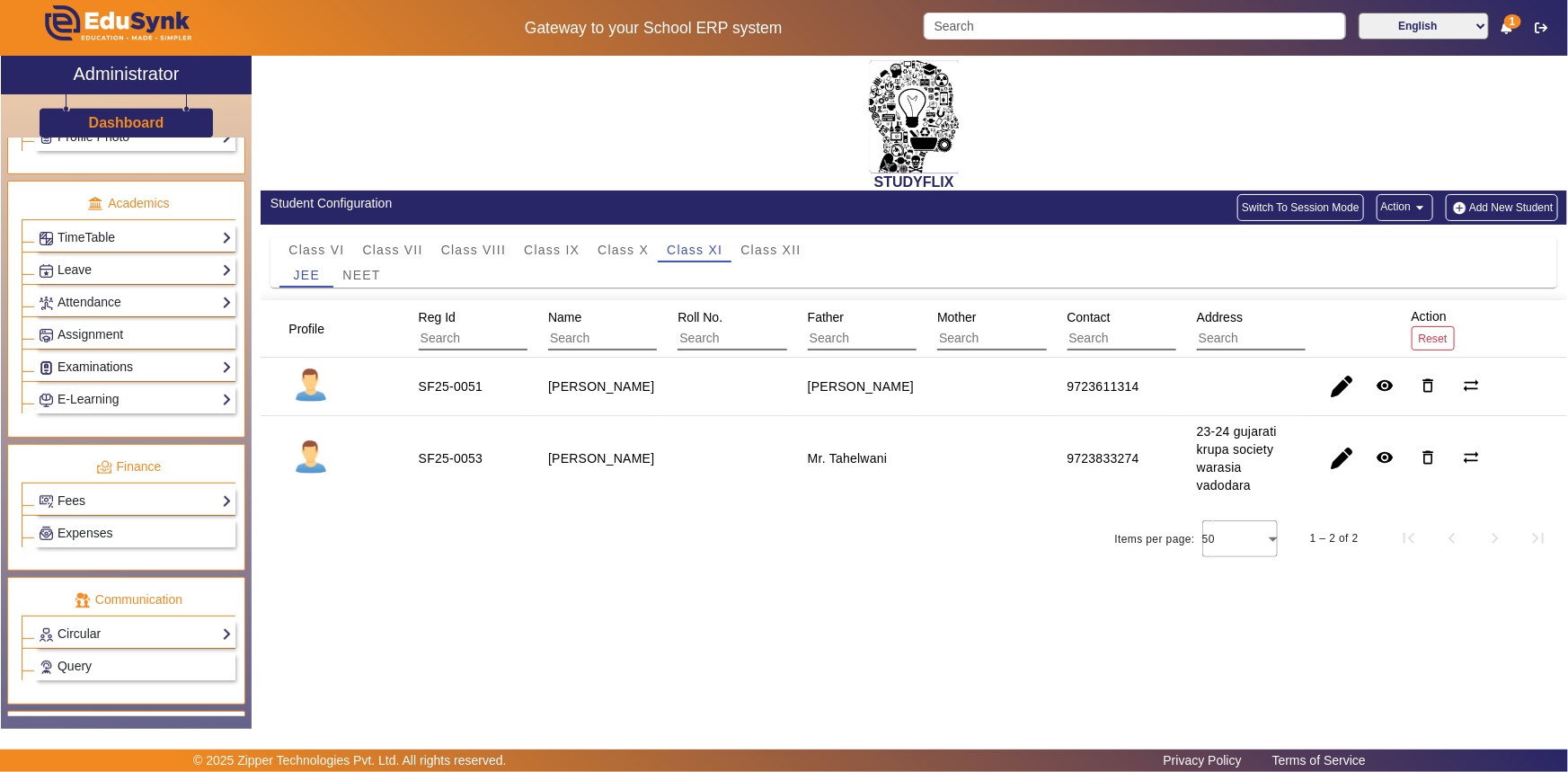
click at [75, 375] on link "Examinations" at bounding box center [135, 367] width 193 height 21
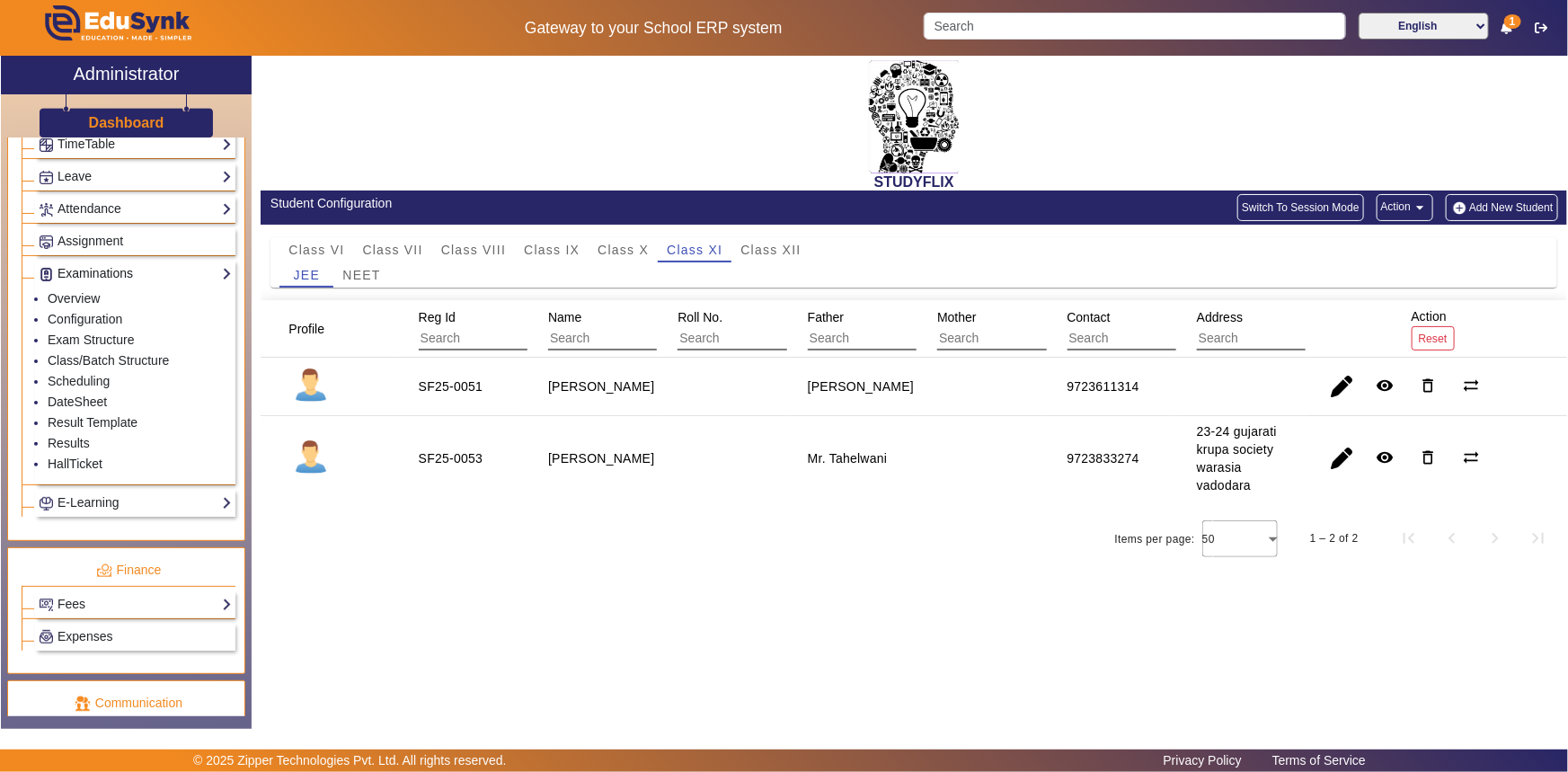
scroll to position [641, 0]
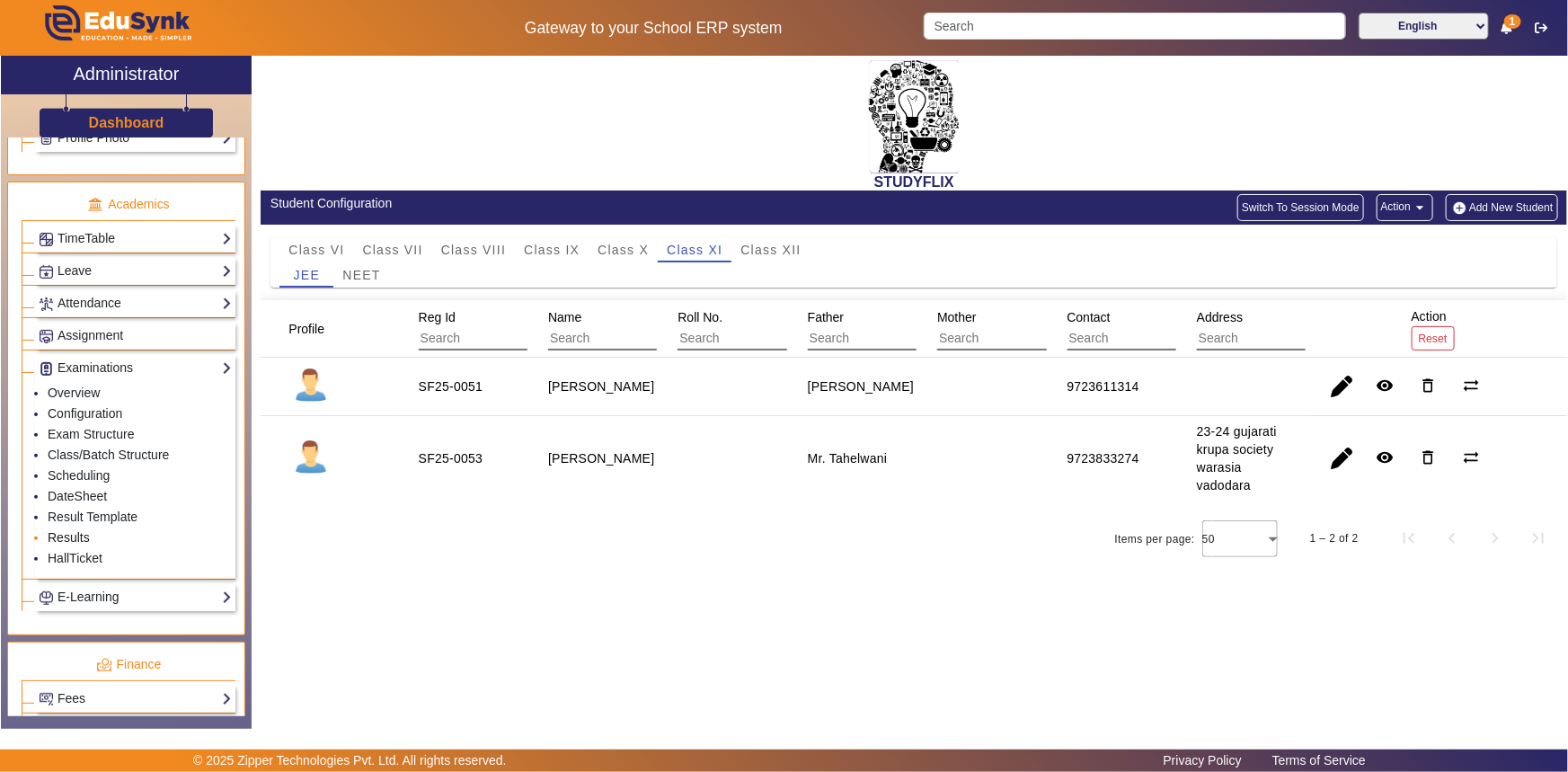
click at [65, 540] on link "Results" at bounding box center [69, 537] width 42 height 15
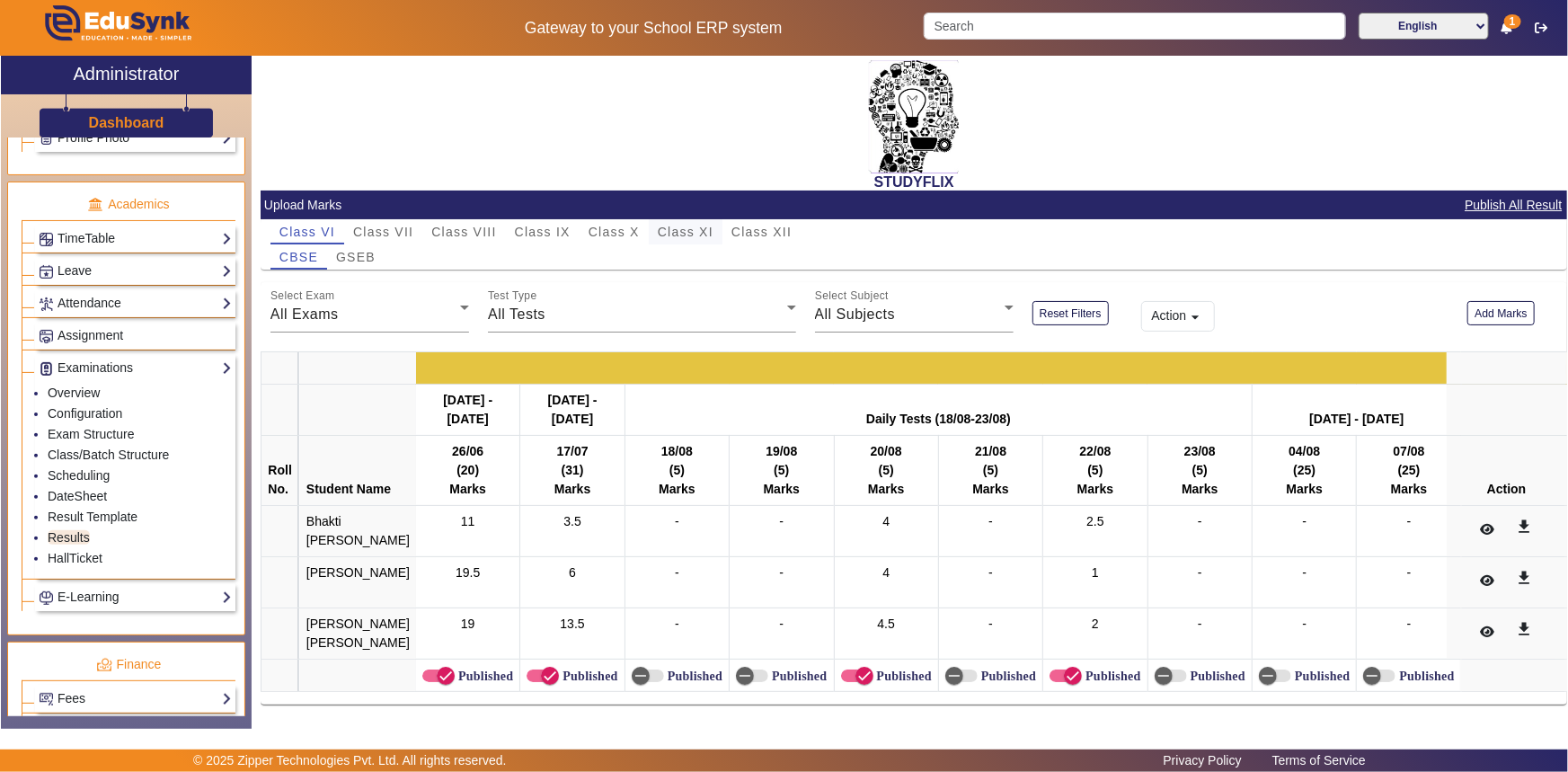
click at [679, 219] on span "Class XI" at bounding box center [685, 231] width 56 height 25
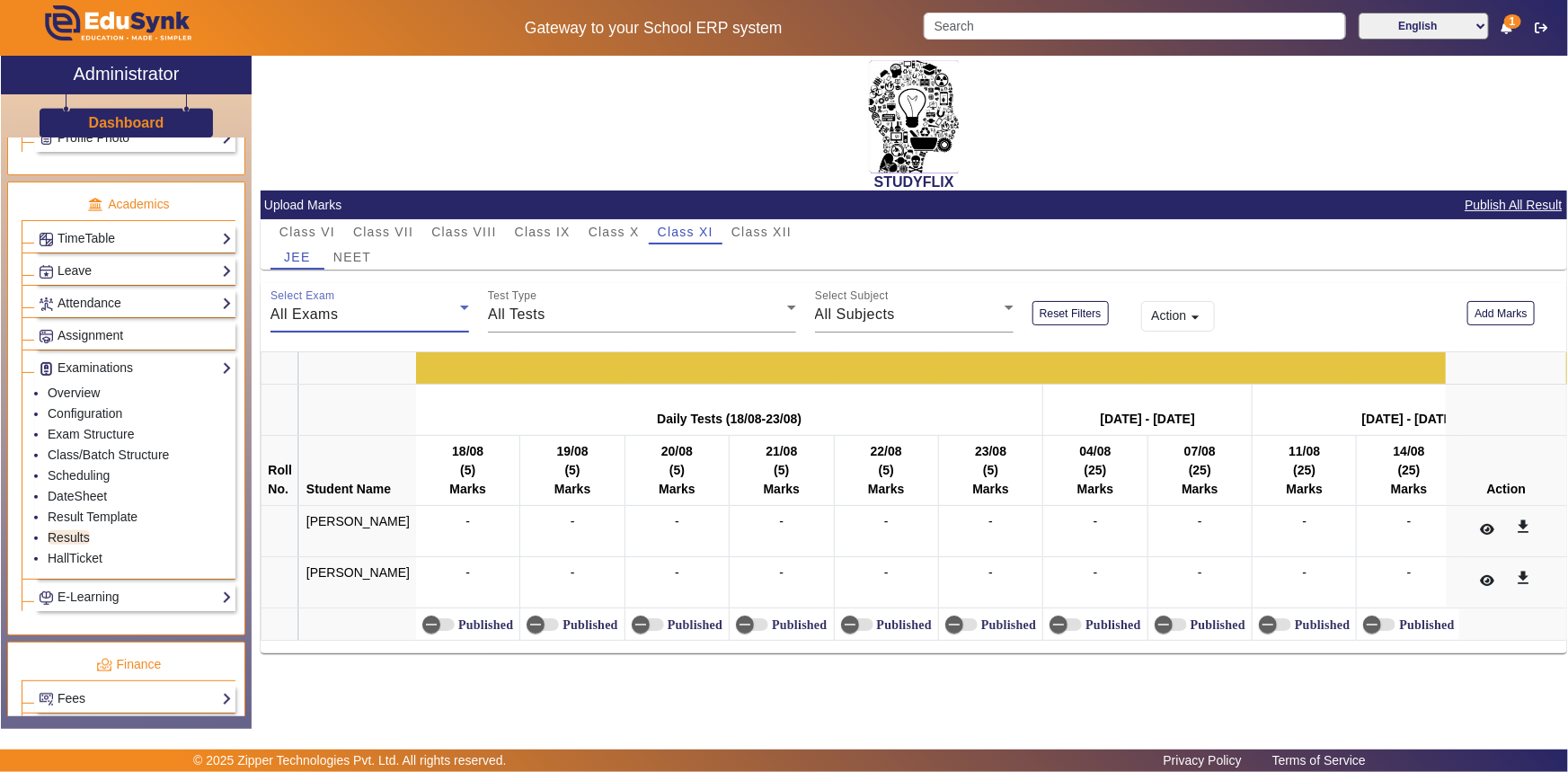
click at [424, 314] on div "All Exams" at bounding box center [365, 314] width 189 height 21
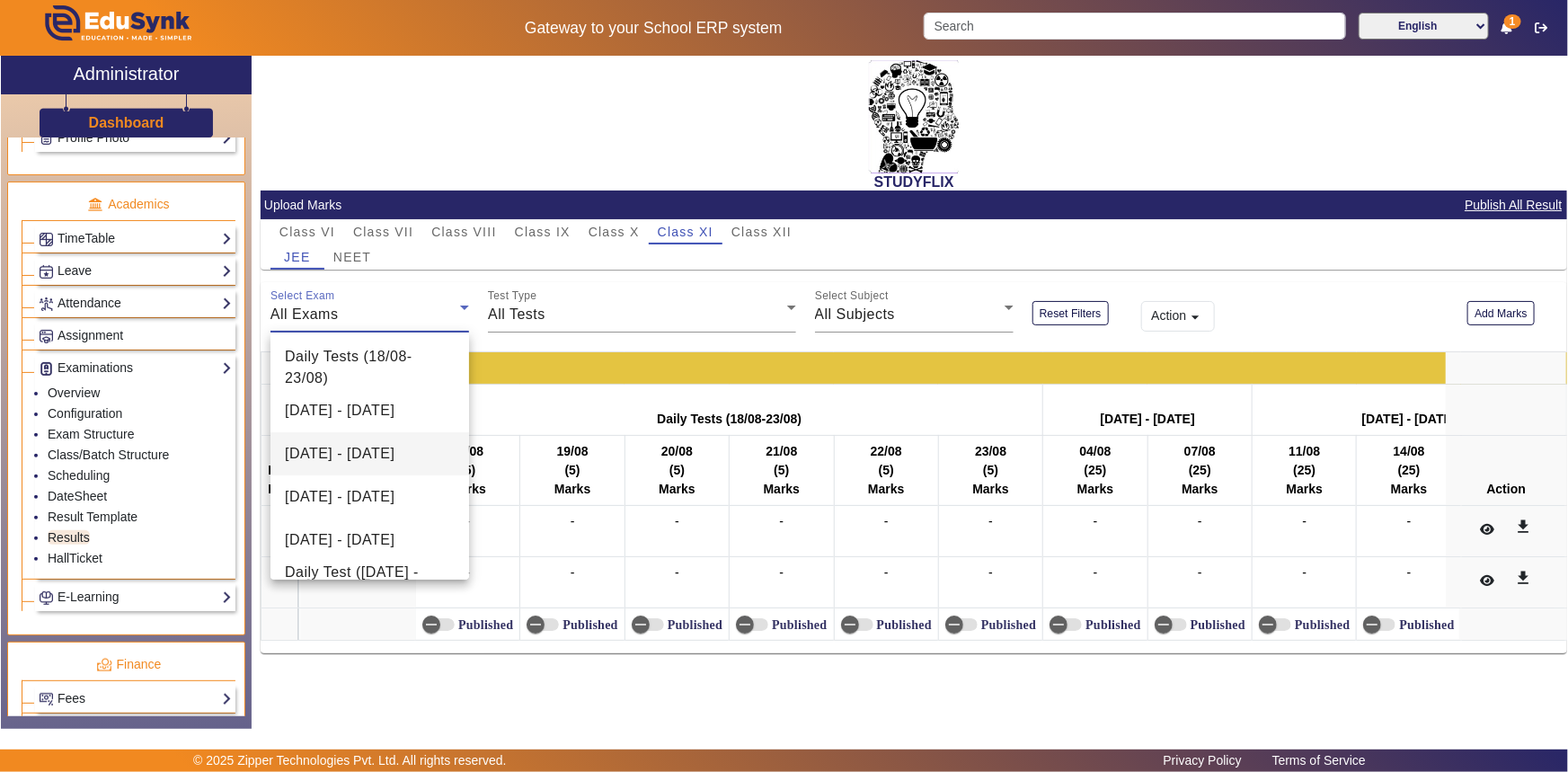
scroll to position [154, 0]
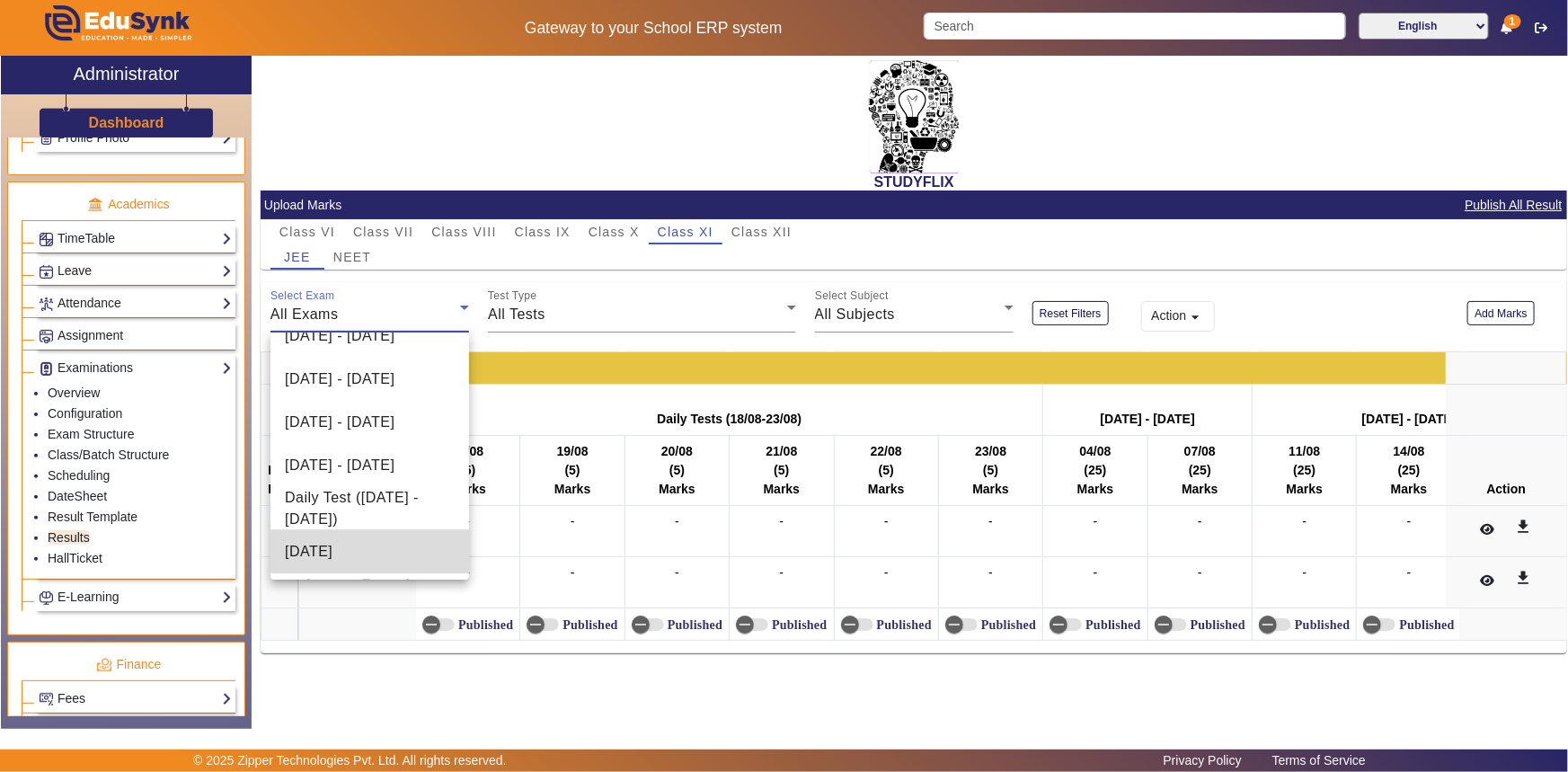
click at [398, 533] on mat-option "[DATE]" at bounding box center [370, 551] width 198 height 43
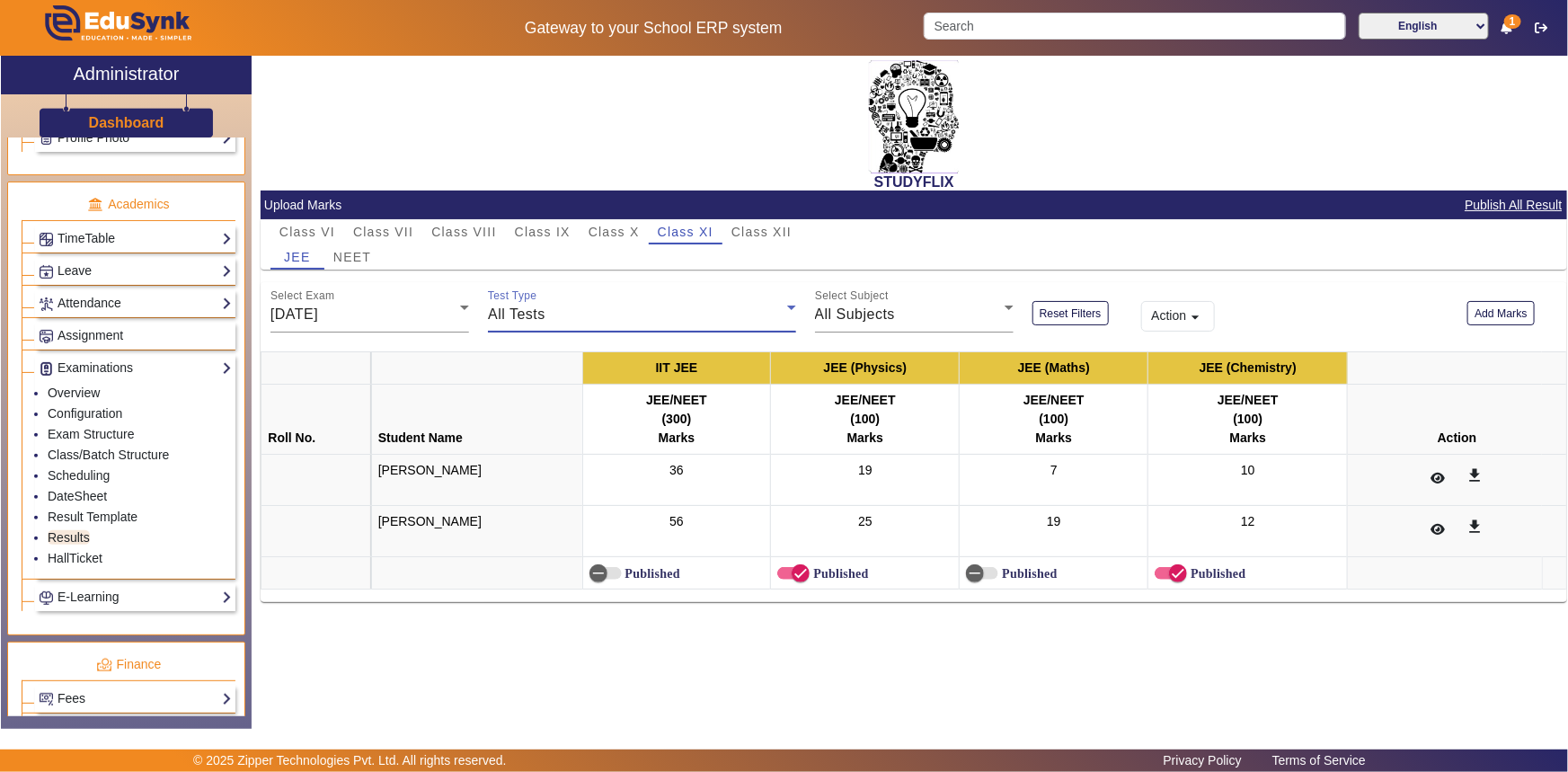
click at [749, 323] on div "All Tests" at bounding box center [636, 314] width 298 height 21
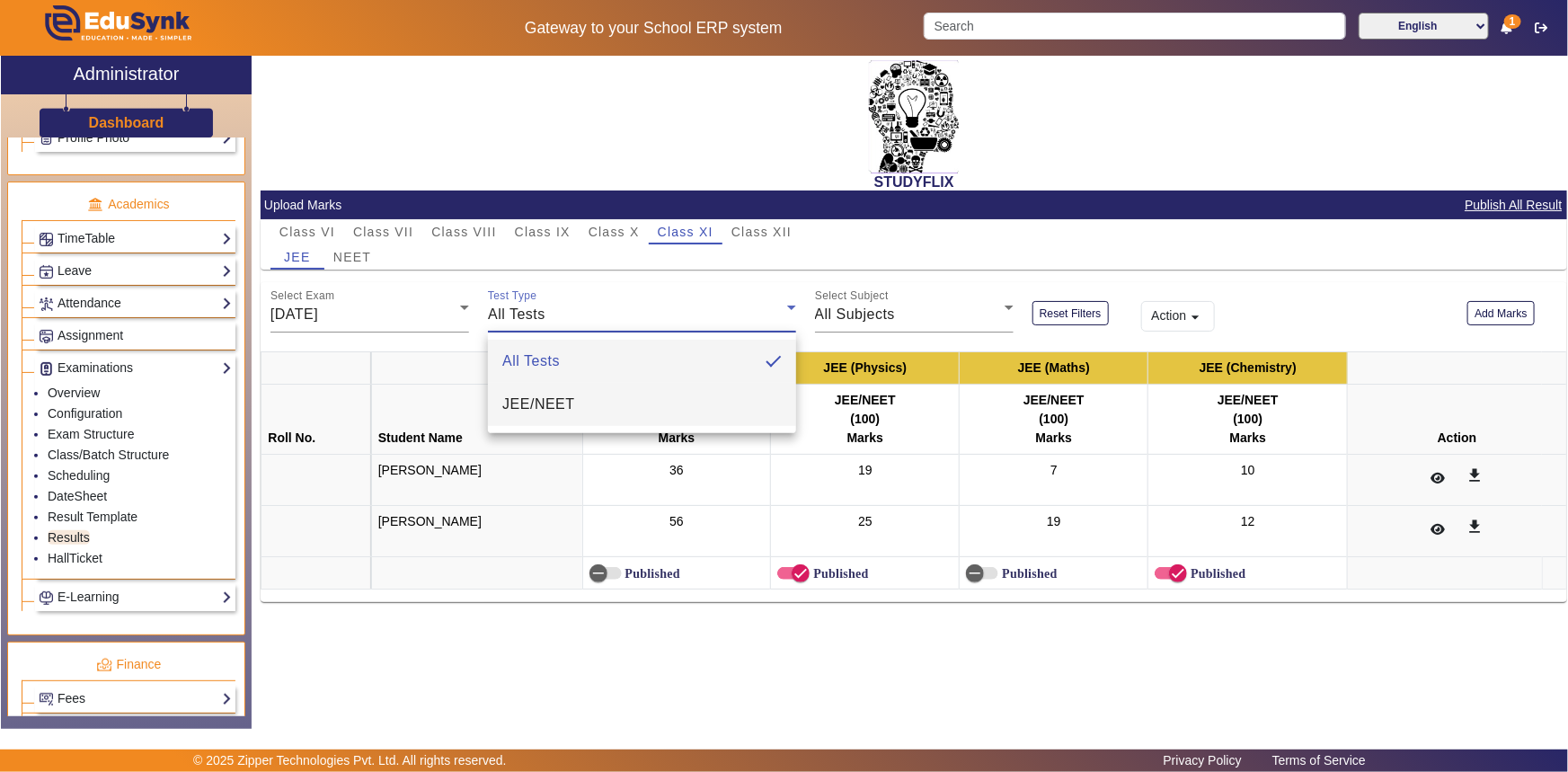
click at [663, 405] on mat-option "JEE/NEET" at bounding box center [642, 404] width 308 height 43
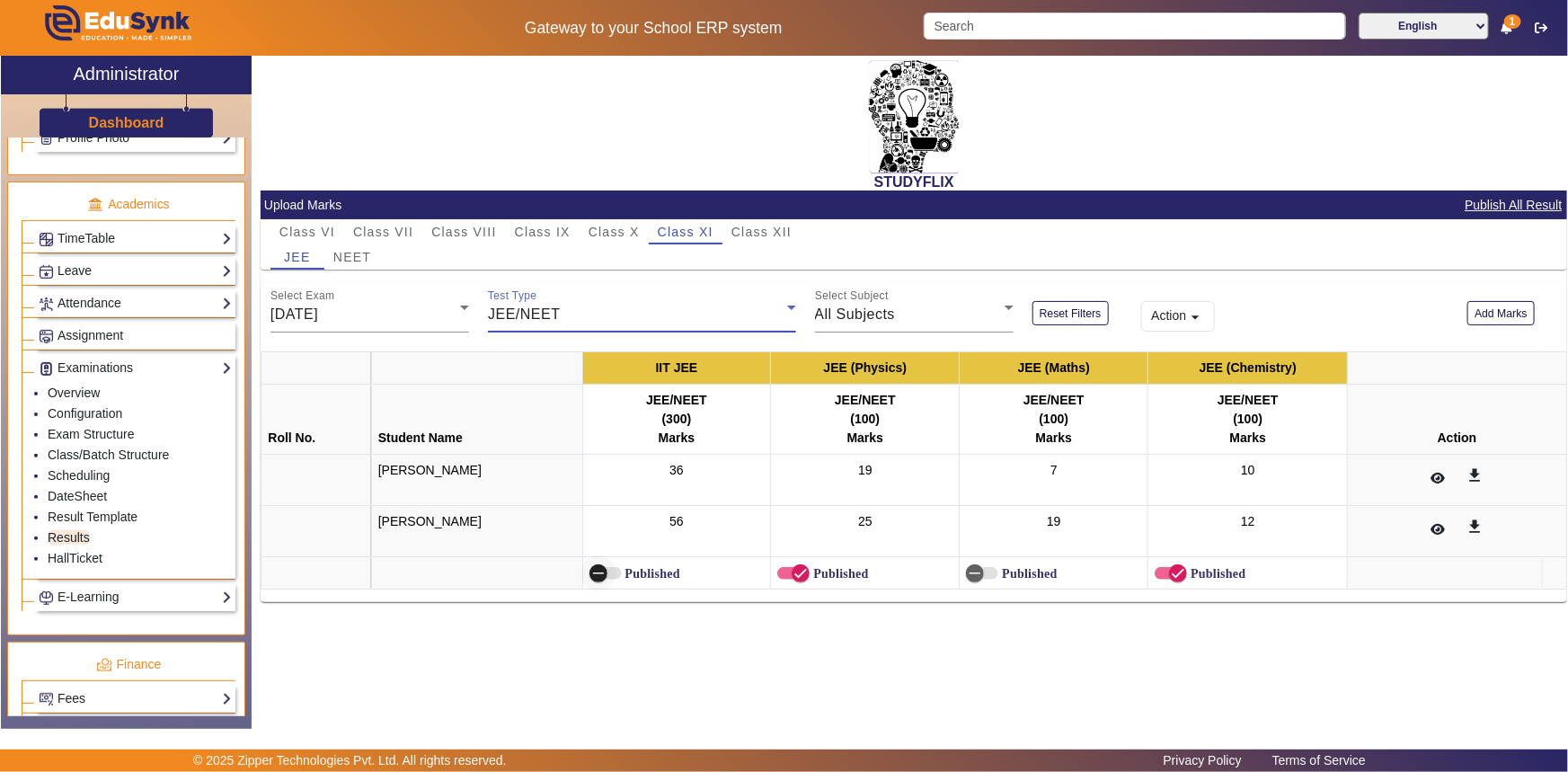
click at [607, 571] on icon "button" at bounding box center [599, 574] width 17 height 17
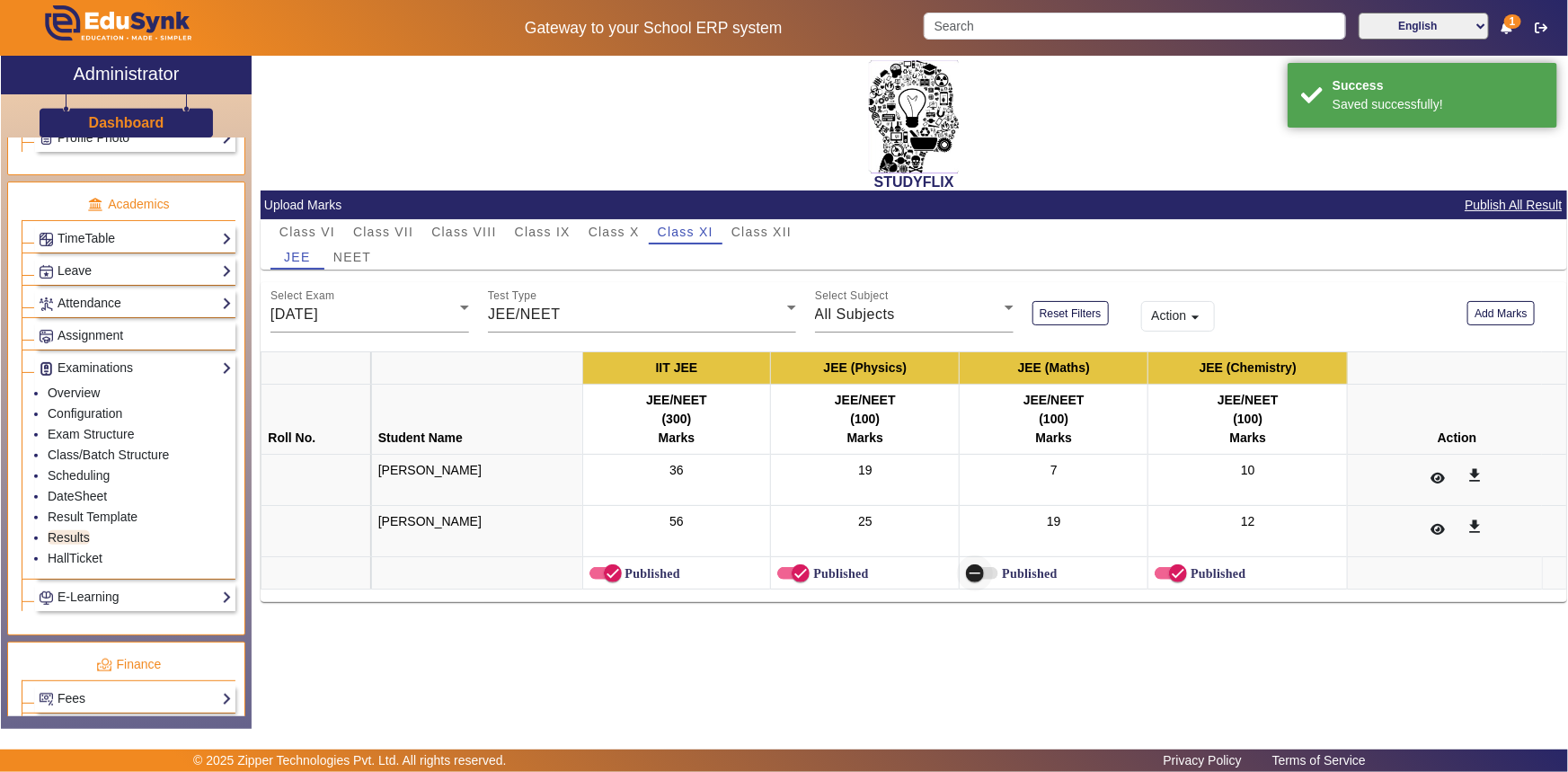
click at [992, 570] on span "button" at bounding box center [974, 573] width 36 height 36
click at [879, 324] on div "All Subjects" at bounding box center [910, 314] width 189 height 21
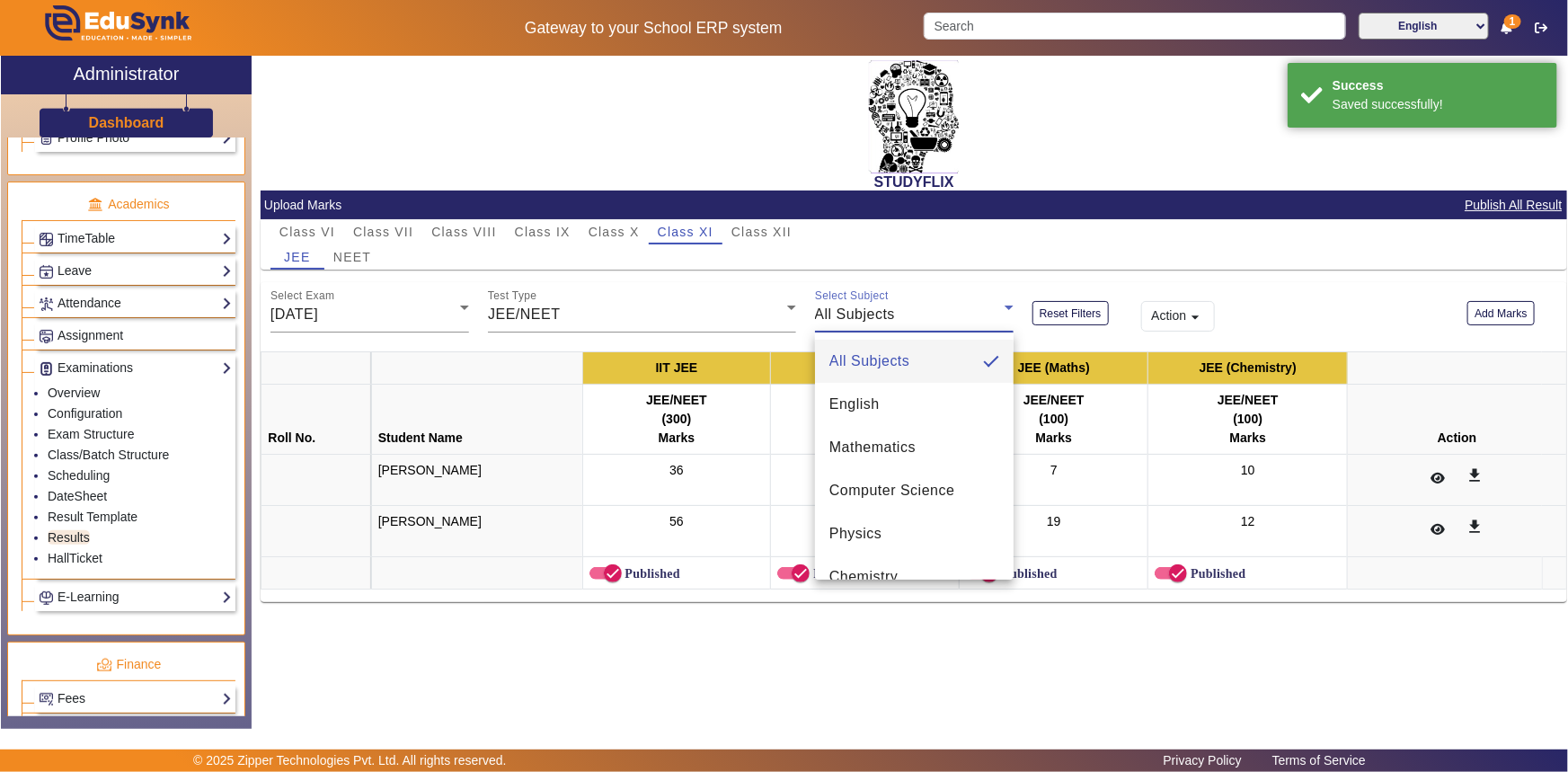
click at [879, 324] on div at bounding box center [784, 386] width 1568 height 772
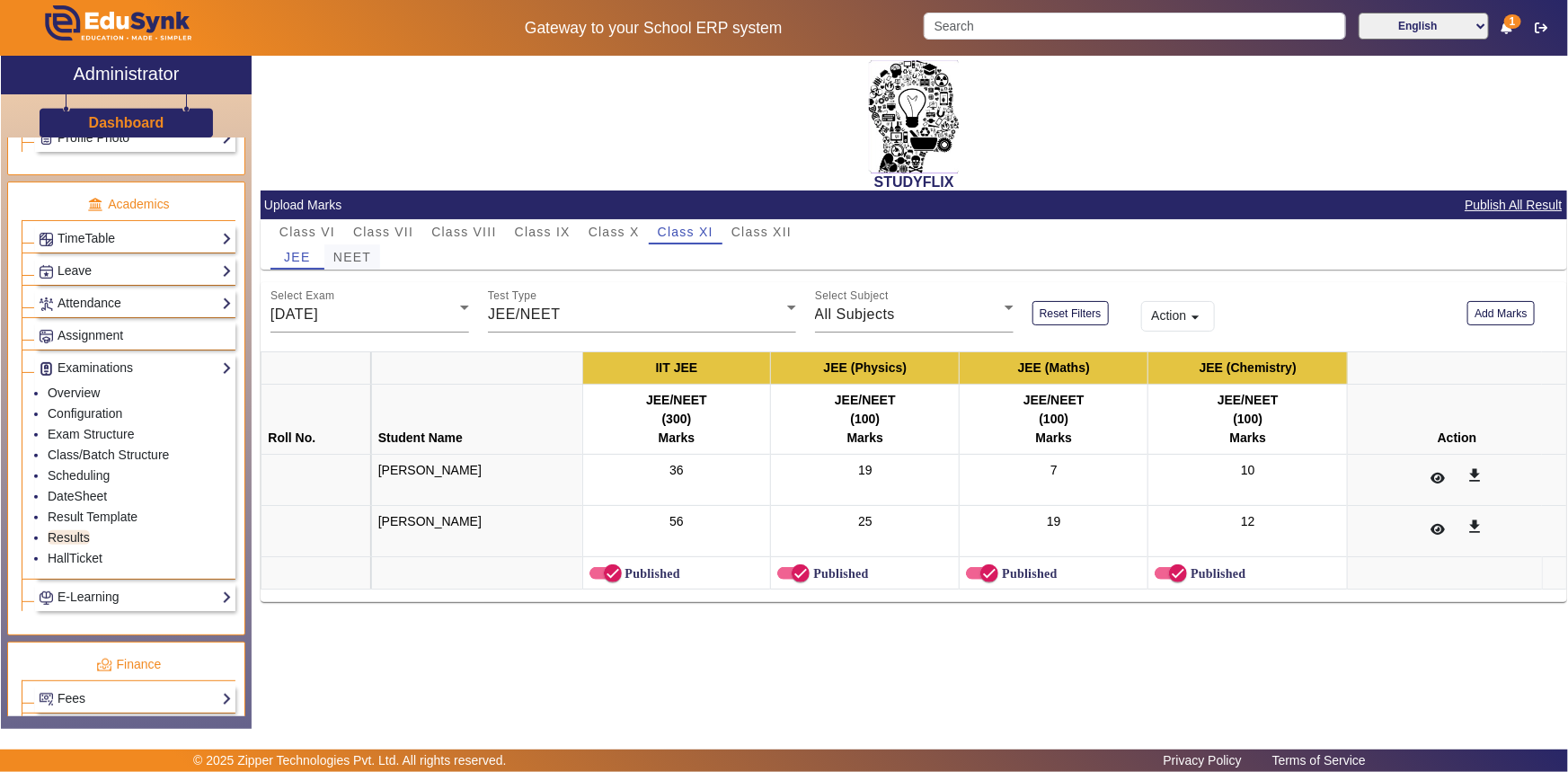
click at [366, 260] on span "NEET" at bounding box center [352, 257] width 38 height 13
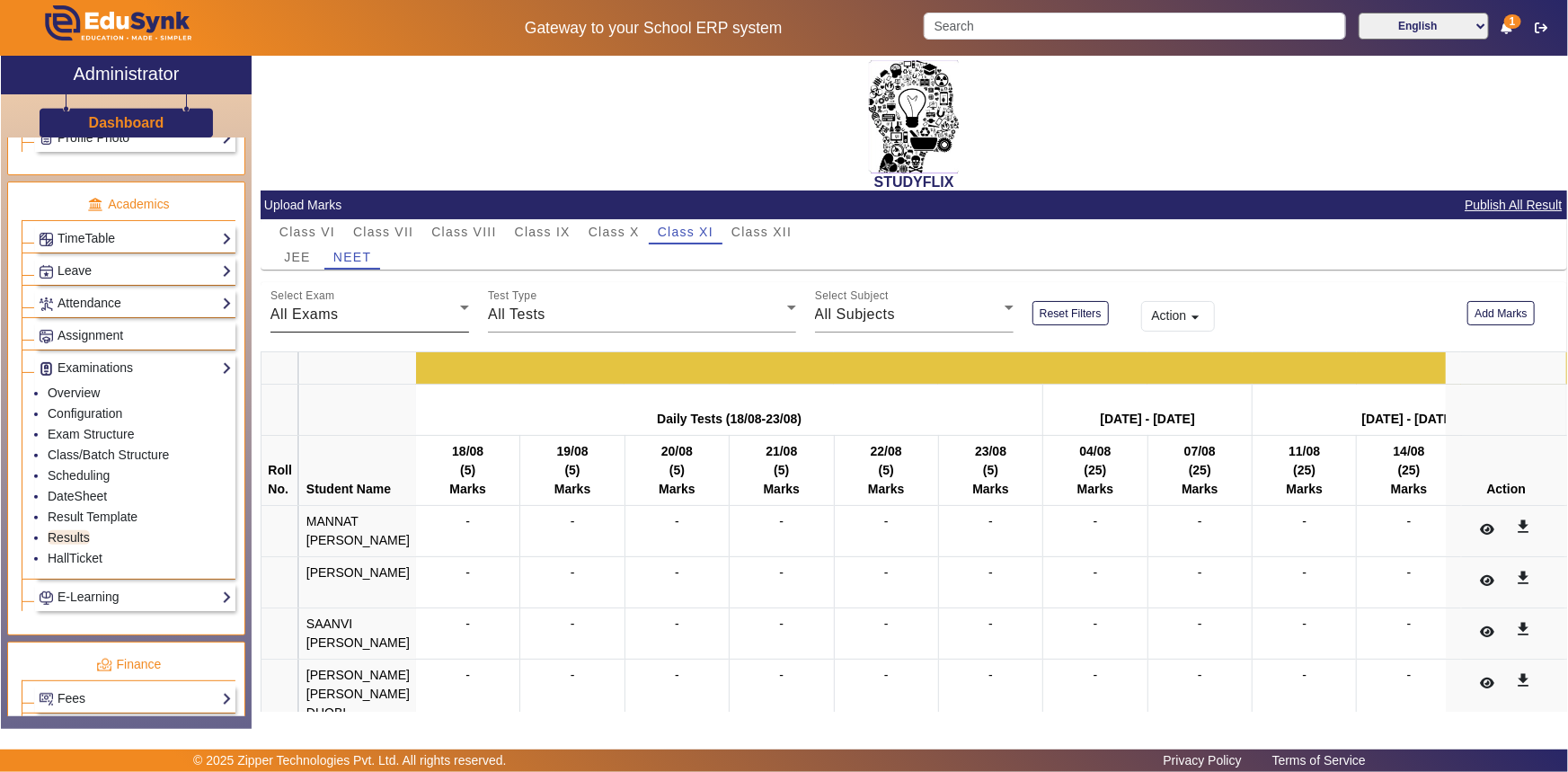
click at [380, 313] on div "All Exams" at bounding box center [365, 314] width 189 height 21
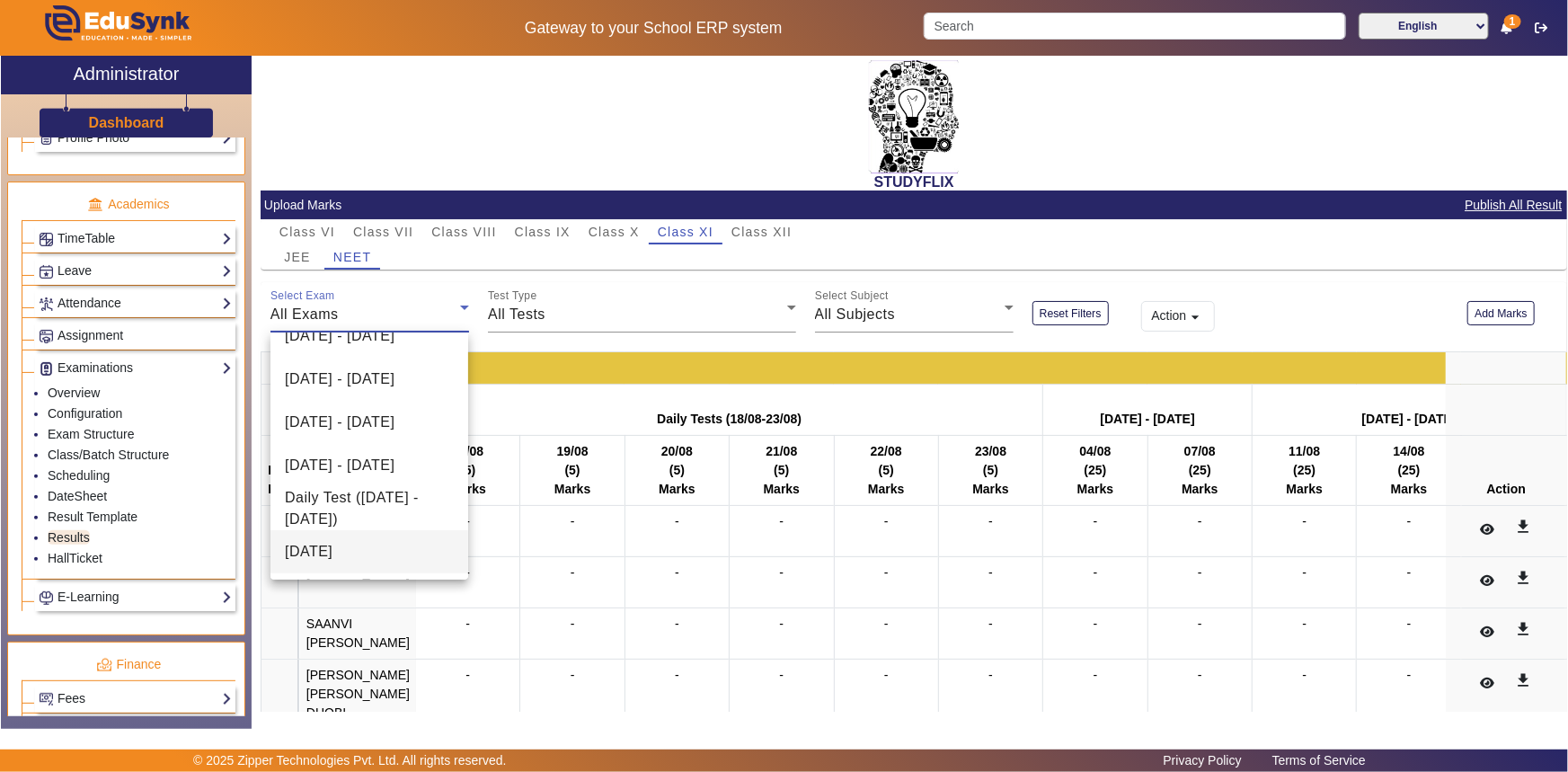
click at [343, 534] on mat-option "[DATE]" at bounding box center [369, 551] width 197 height 43
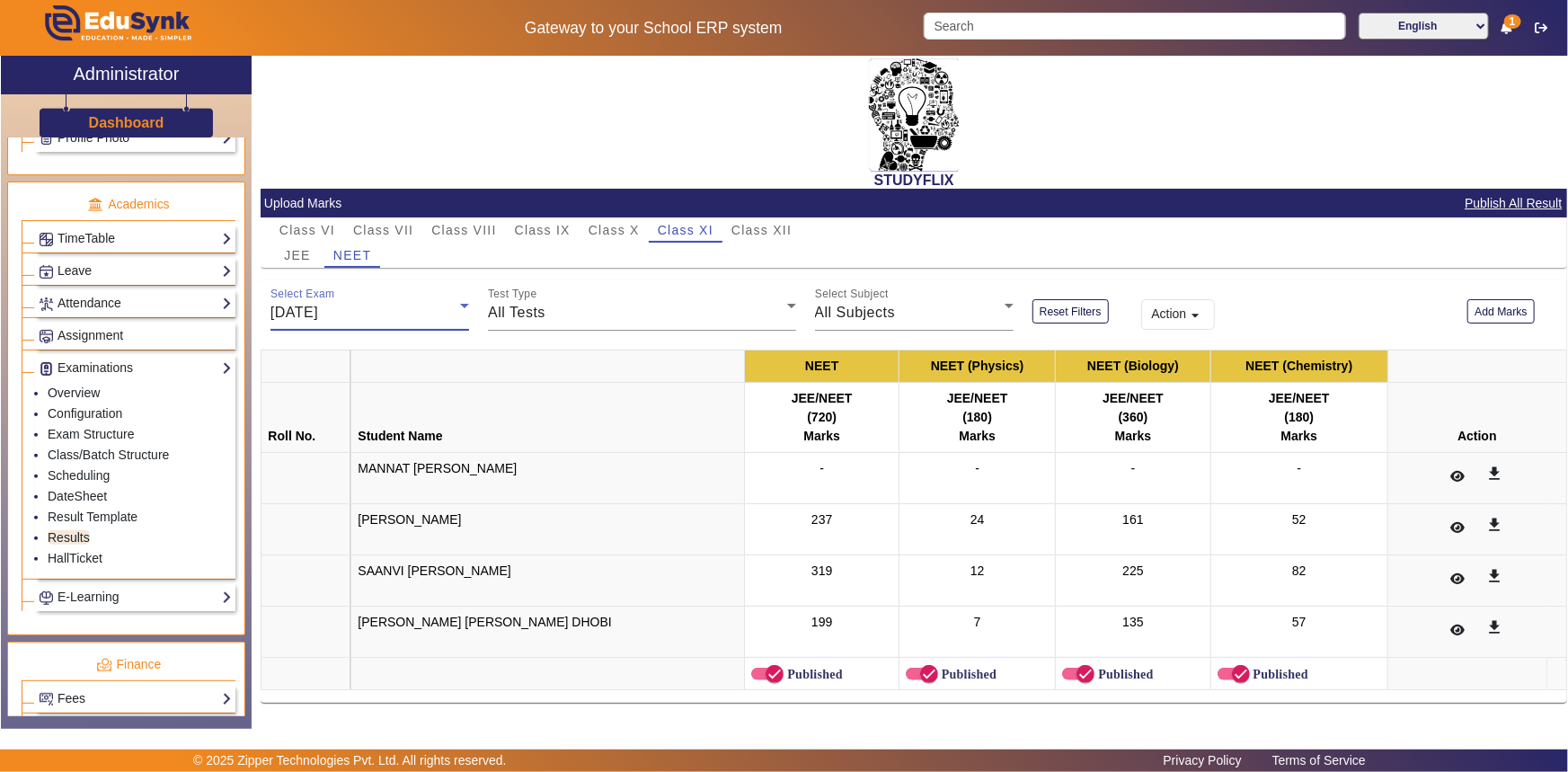
scroll to position [5, 0]
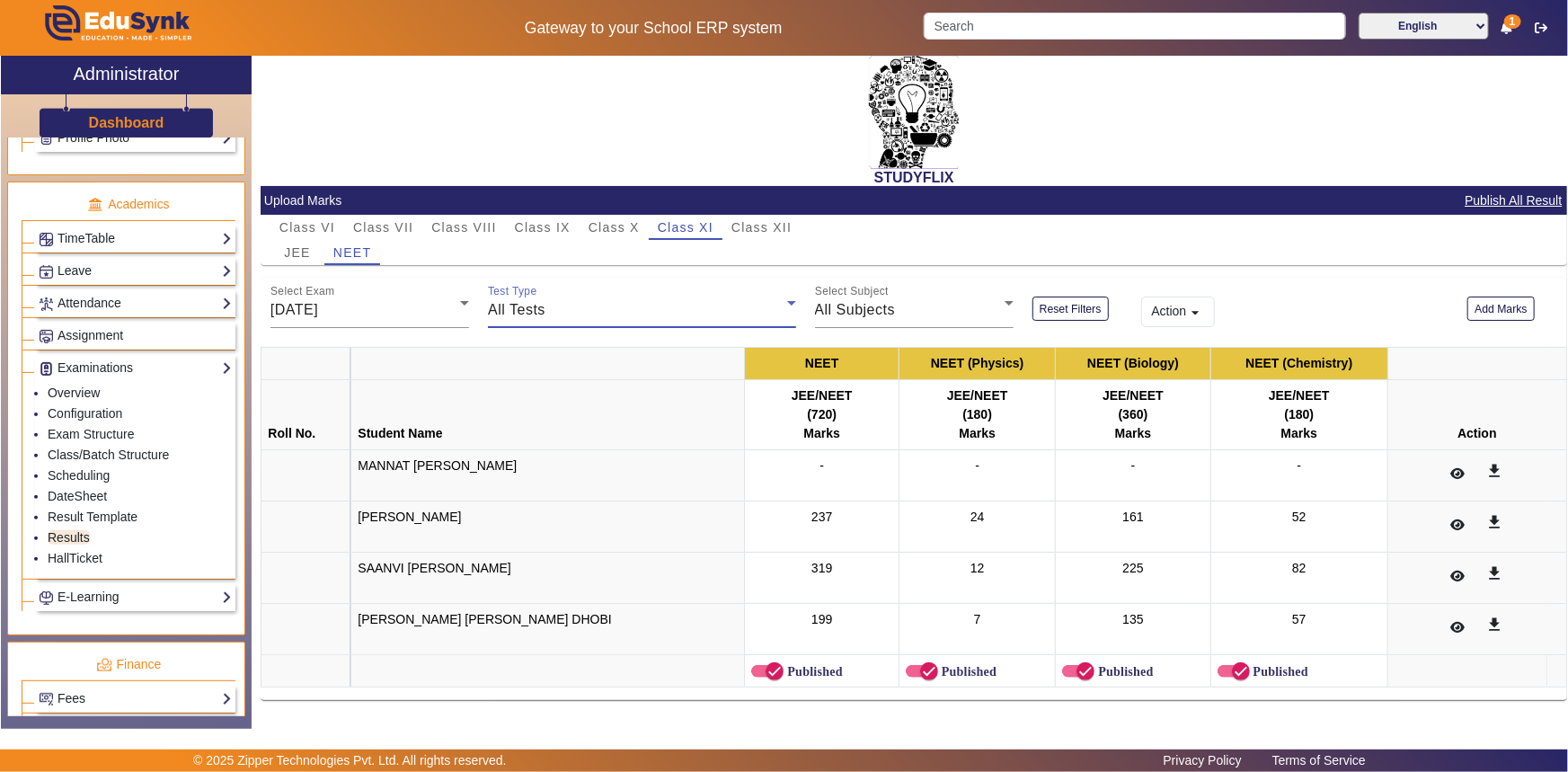
click at [696, 308] on div "All Tests" at bounding box center [636, 309] width 298 height 21
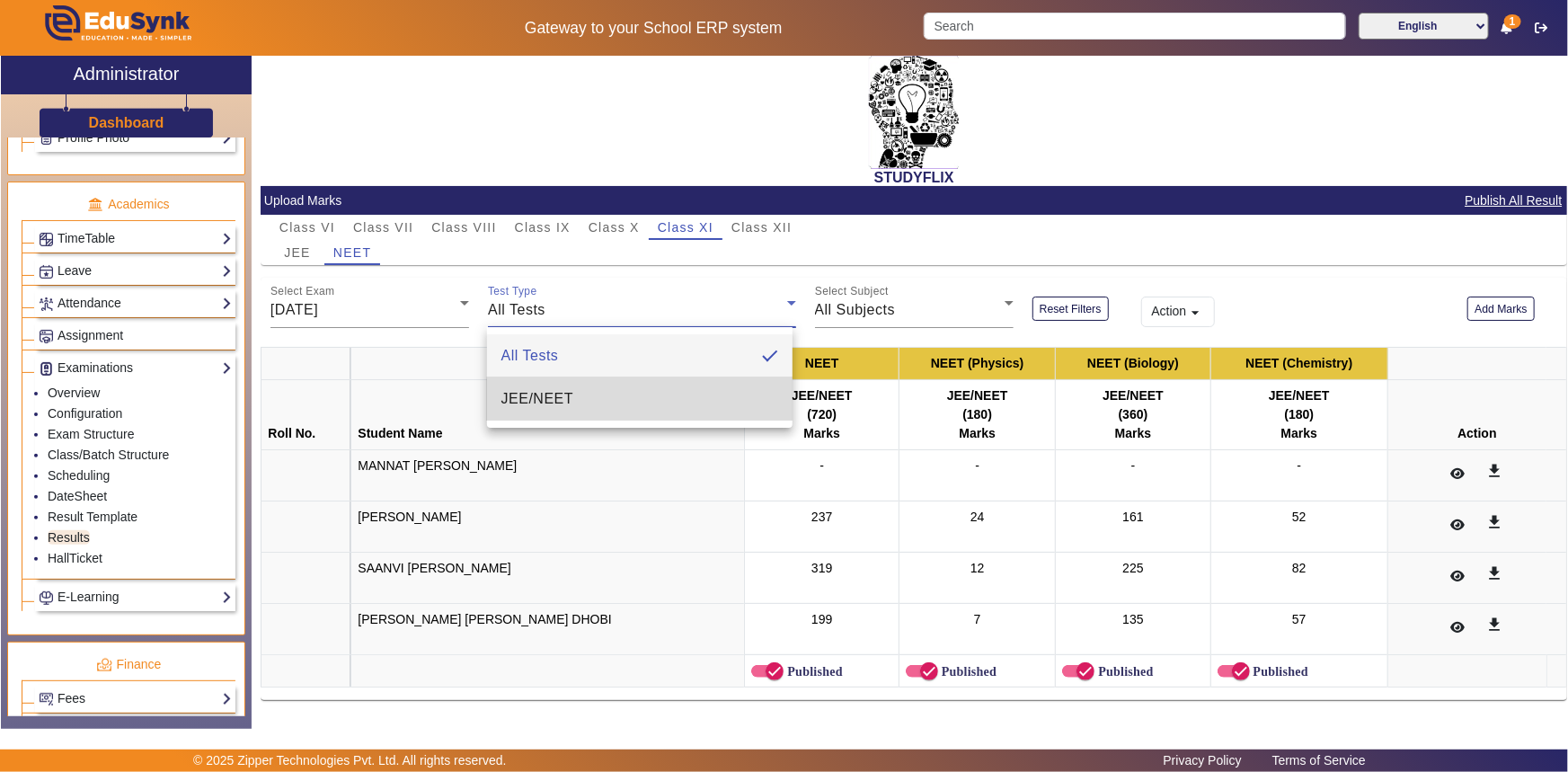
click at [648, 408] on mat-option "JEE/NEET" at bounding box center [639, 398] width 306 height 43
